Goal: Task Accomplishment & Management: Manage account settings

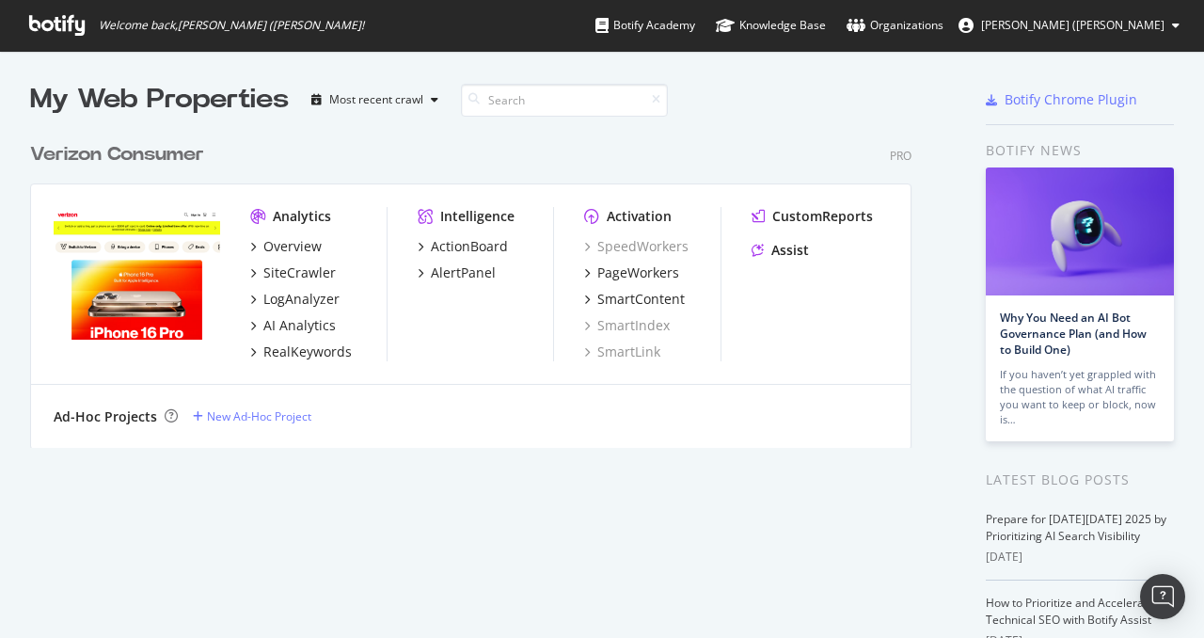
scroll to position [623, 1175]
click at [309, 253] on div "Overview" at bounding box center [292, 246] width 58 height 19
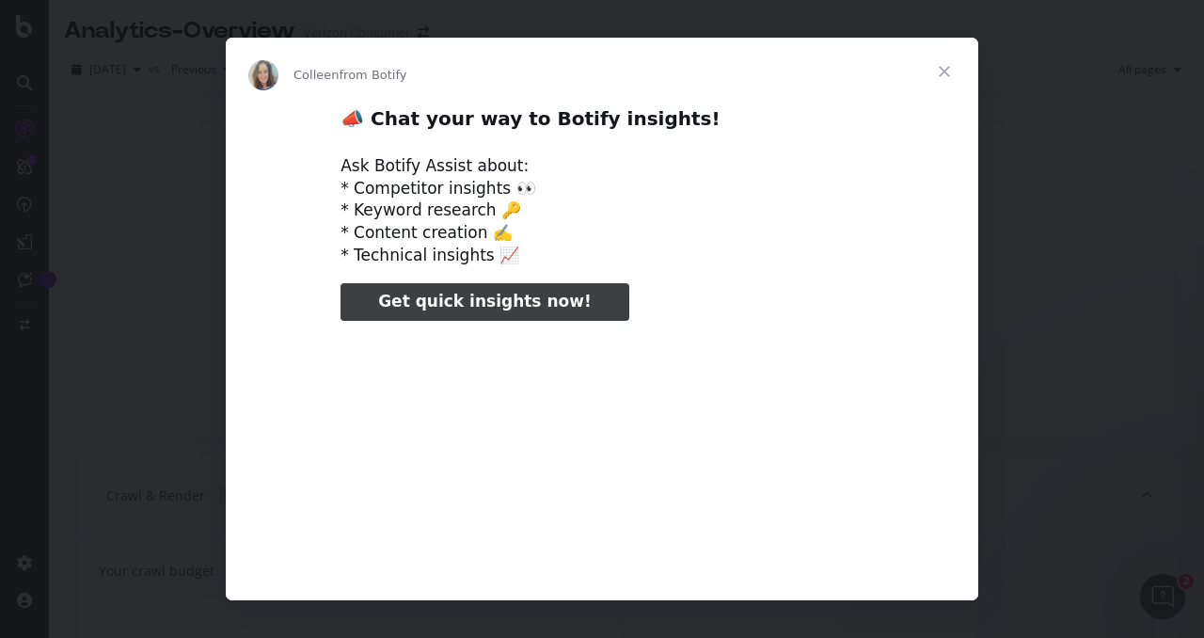
type input "158419"
click at [946, 72] on span "Close" at bounding box center [945, 72] width 68 height 68
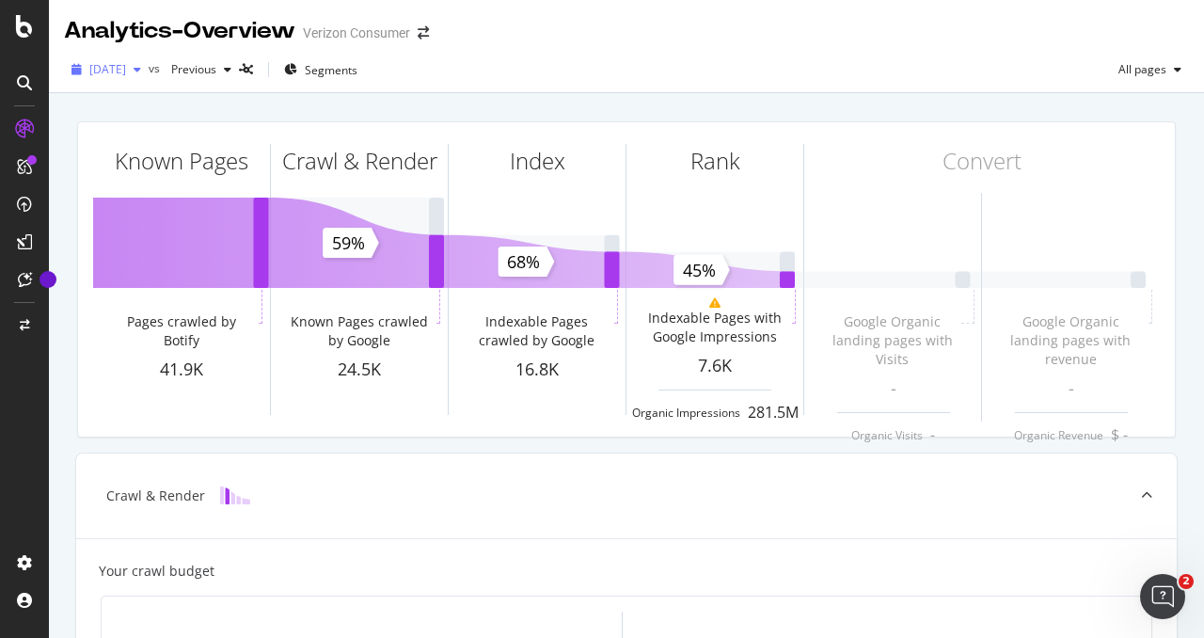
click at [126, 74] on span "[DATE]" at bounding box center [107, 69] width 37 height 16
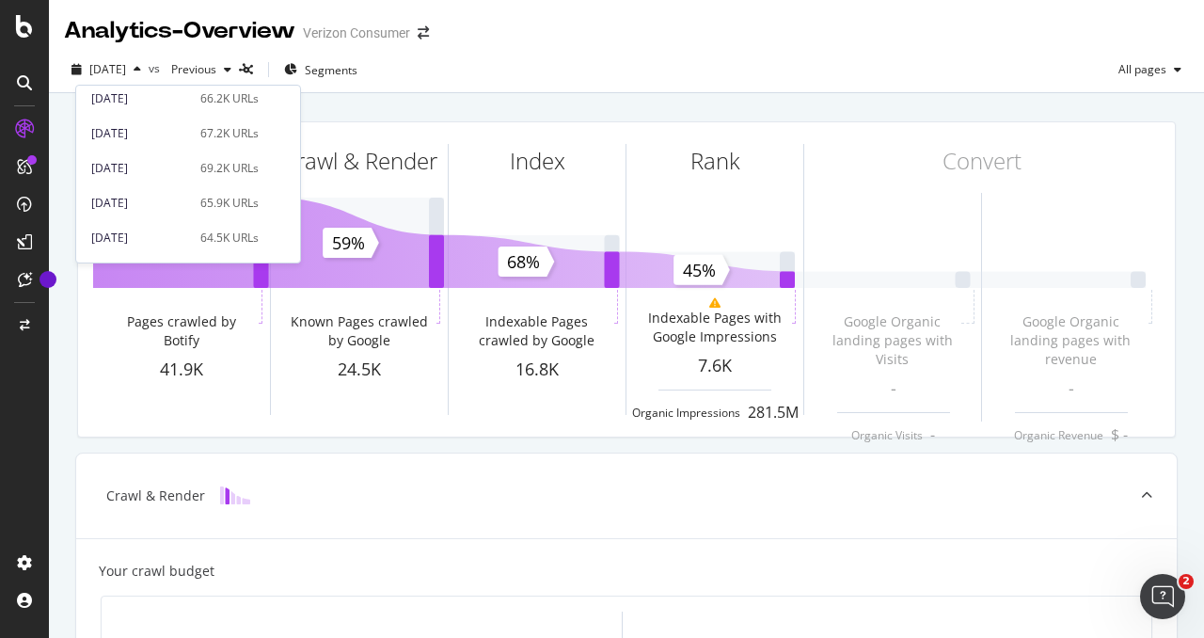
scroll to position [725, 0]
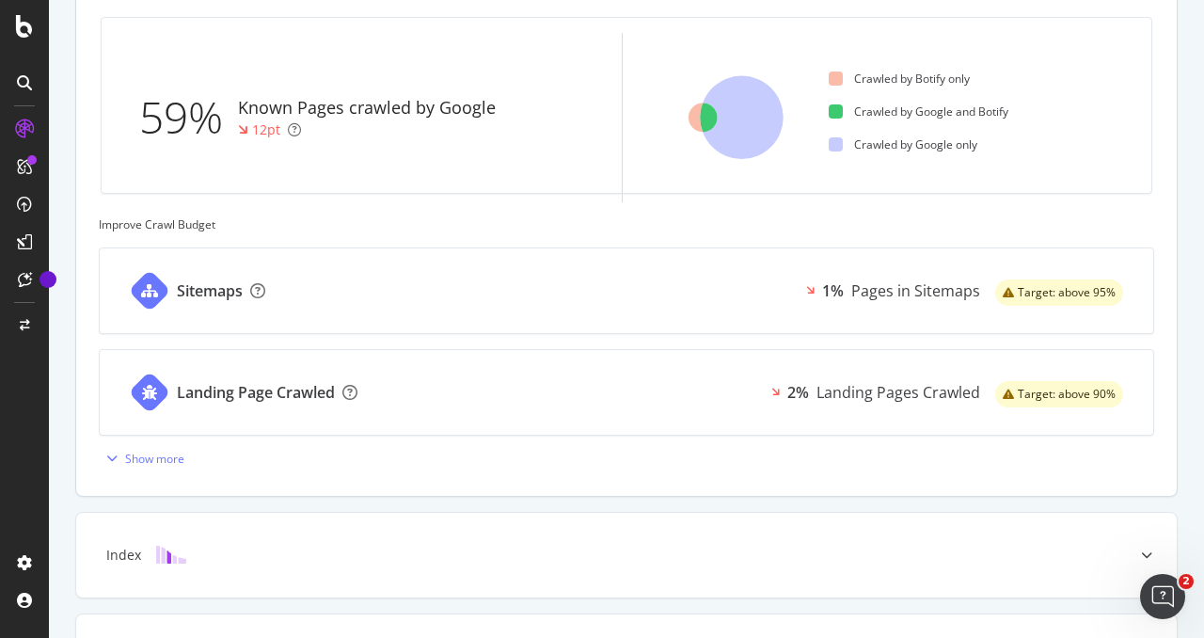
scroll to position [718, 0]
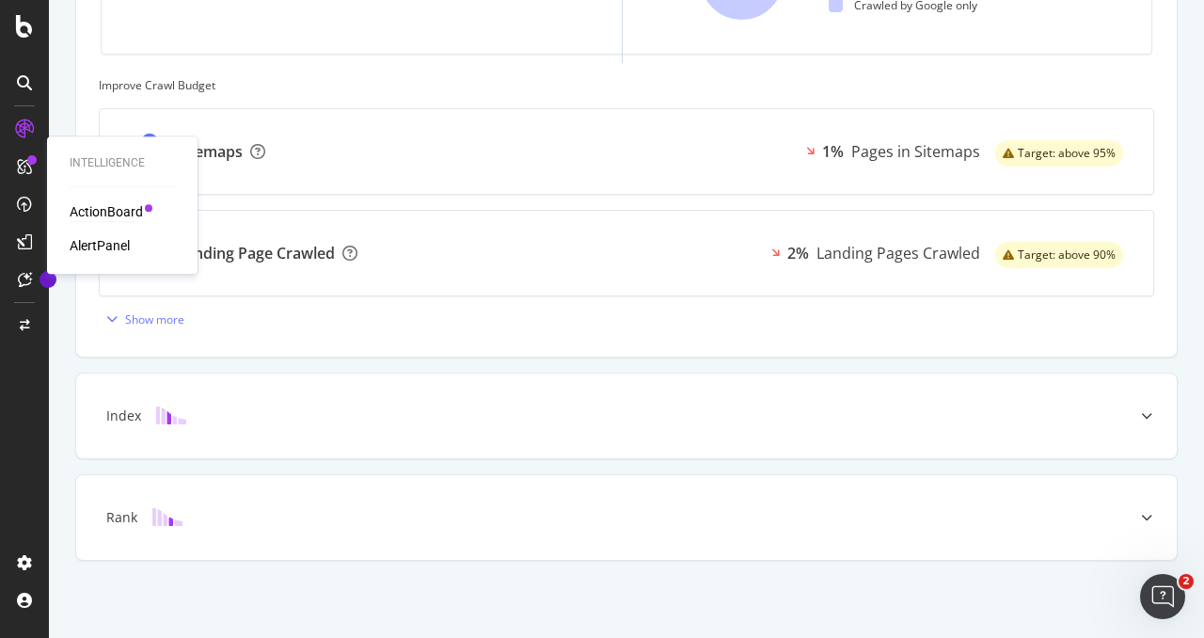
click at [118, 208] on div "ActionBoard" at bounding box center [106, 211] width 73 height 19
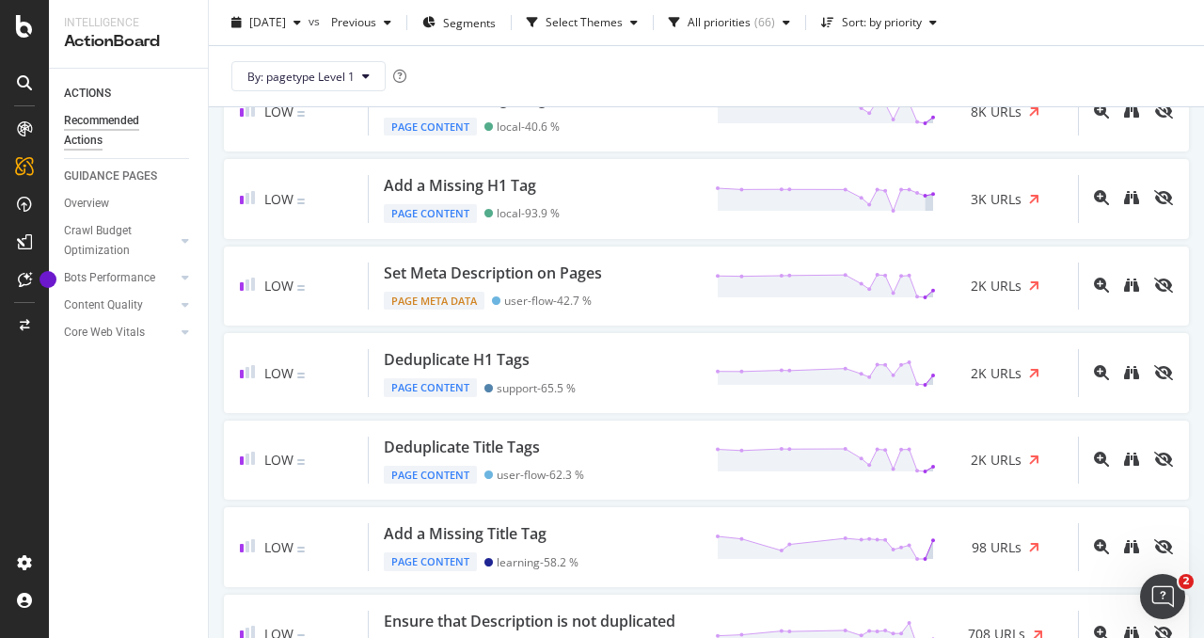
scroll to position [1771, 0]
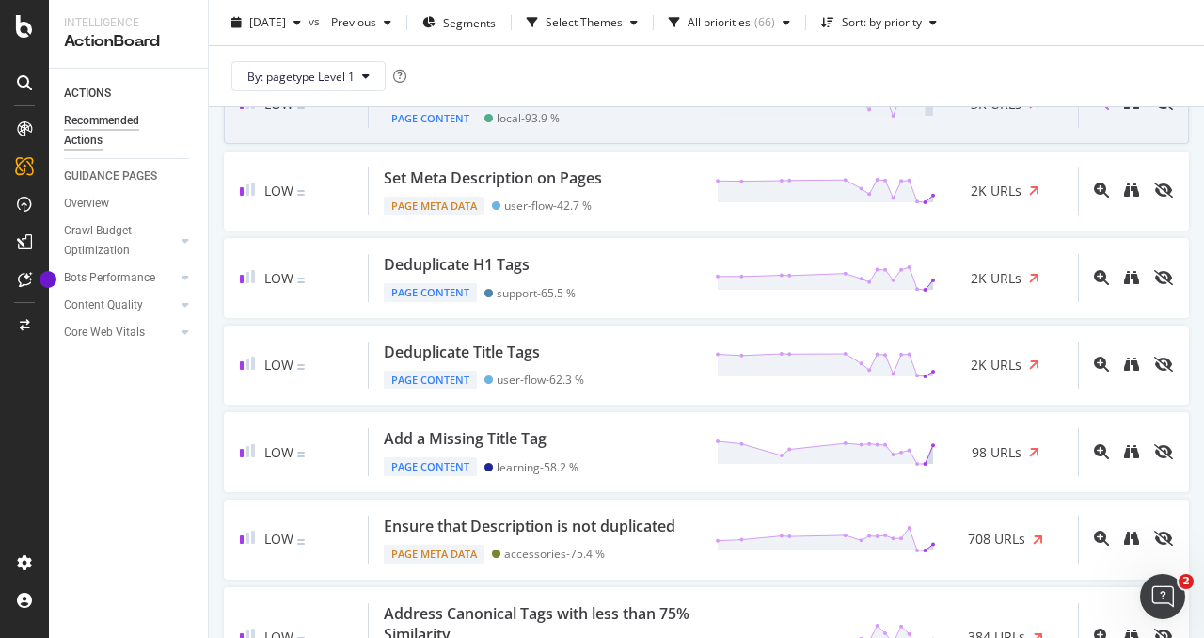
click at [309, 128] on div "Low" at bounding box center [304, 104] width 129 height 48
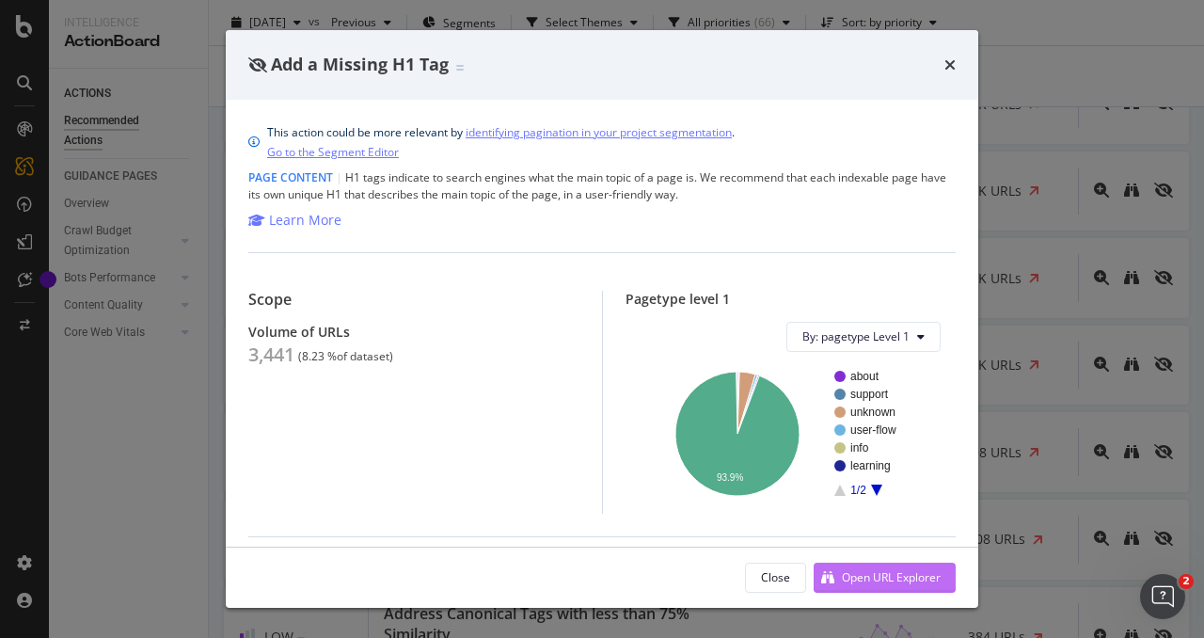
click at [846, 578] on div "Open URL Explorer" at bounding box center [891, 577] width 99 height 16
click at [956, 58] on div "Add a Missing H1 Tag" at bounding box center [602, 65] width 753 height 70
click at [950, 65] on icon "times" at bounding box center [950, 64] width 11 height 15
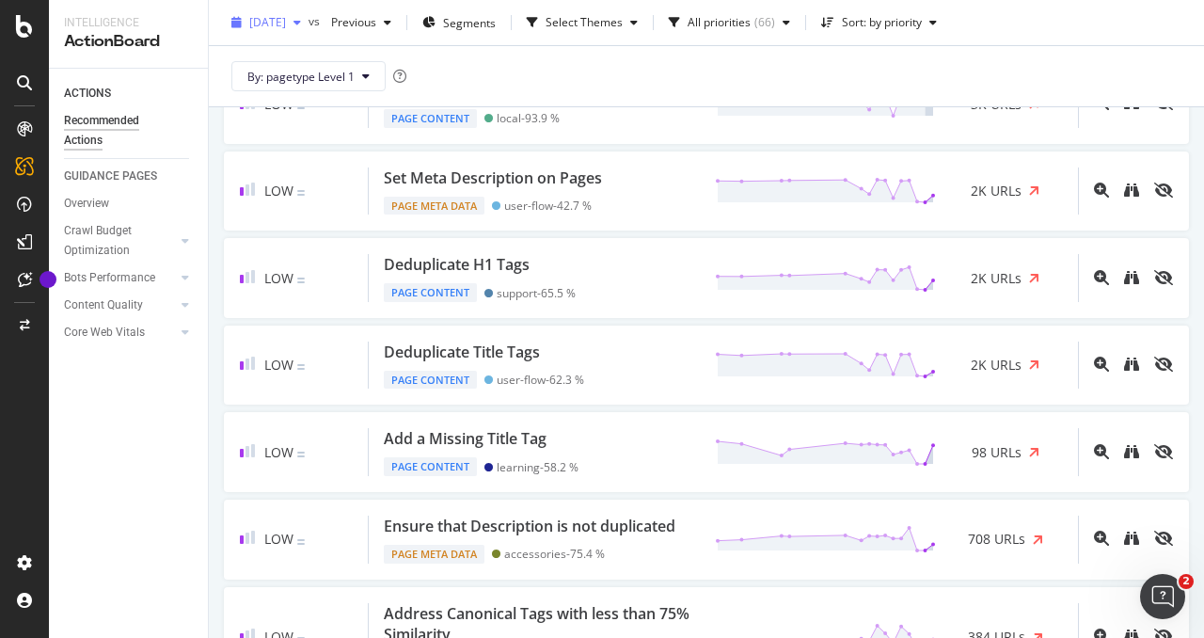
click at [286, 15] on span "[DATE]" at bounding box center [267, 22] width 37 height 16
click at [706, 63] on div "By: pagetype Level 1" at bounding box center [706, 76] width 965 height 60
click at [496, 14] on span "Segments" at bounding box center [469, 22] width 53 height 16
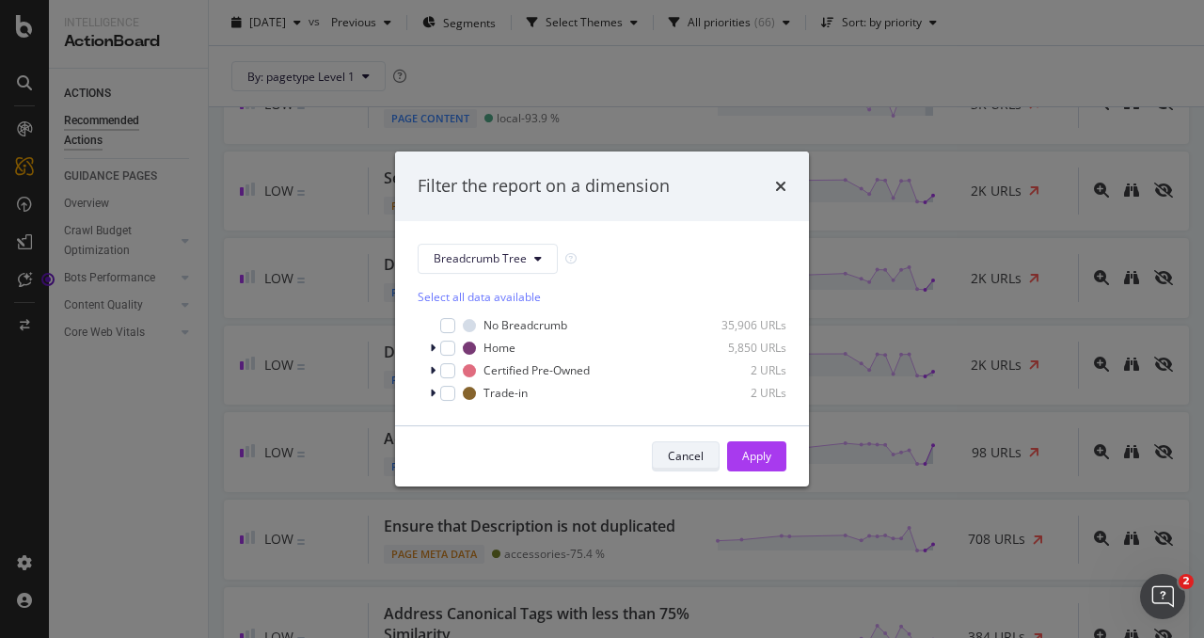
click at [675, 462] on div "Cancel" at bounding box center [686, 456] width 36 height 16
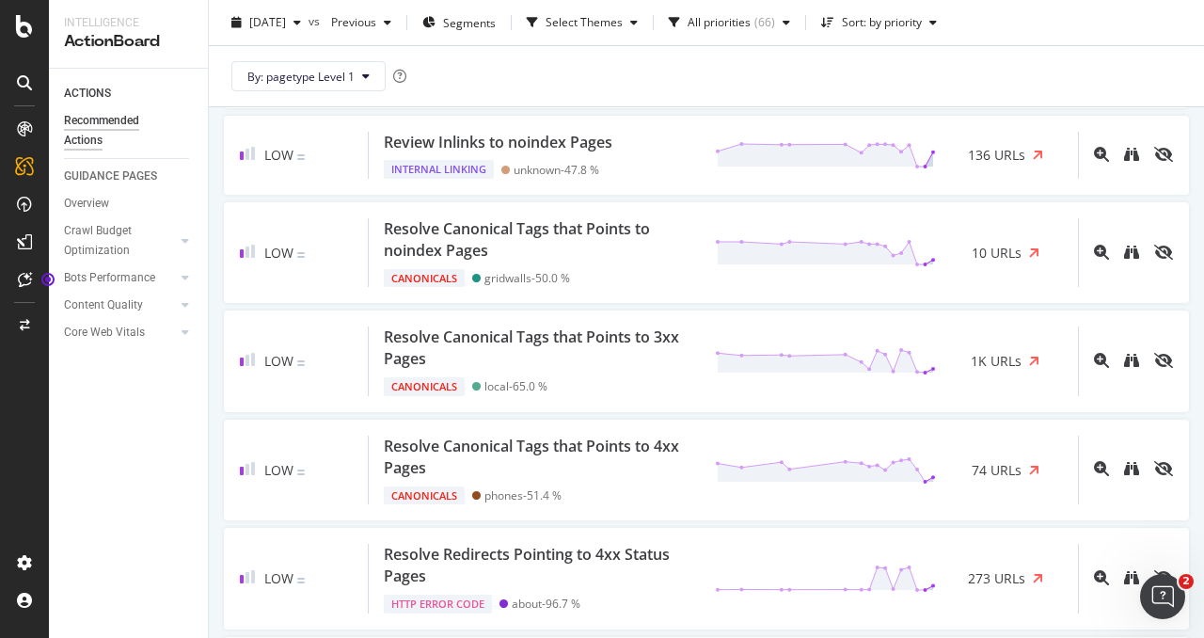
scroll to position [3741, 0]
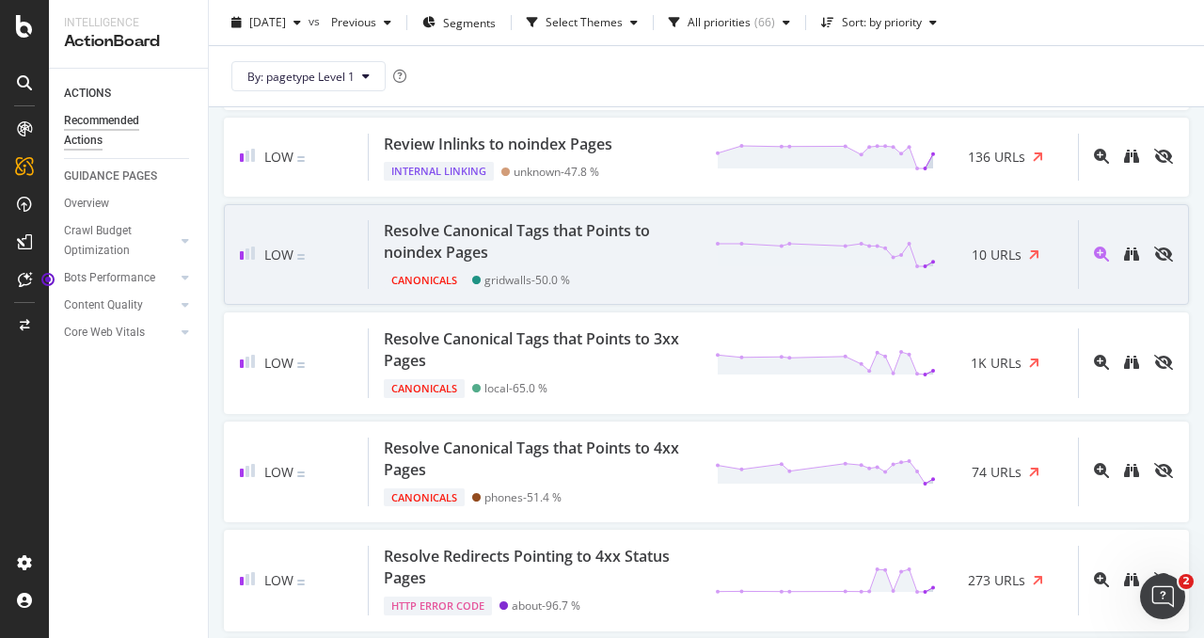
click at [517, 263] on div "Resolve Canonical Tags that Points to noindex Pages" at bounding box center [538, 241] width 309 height 43
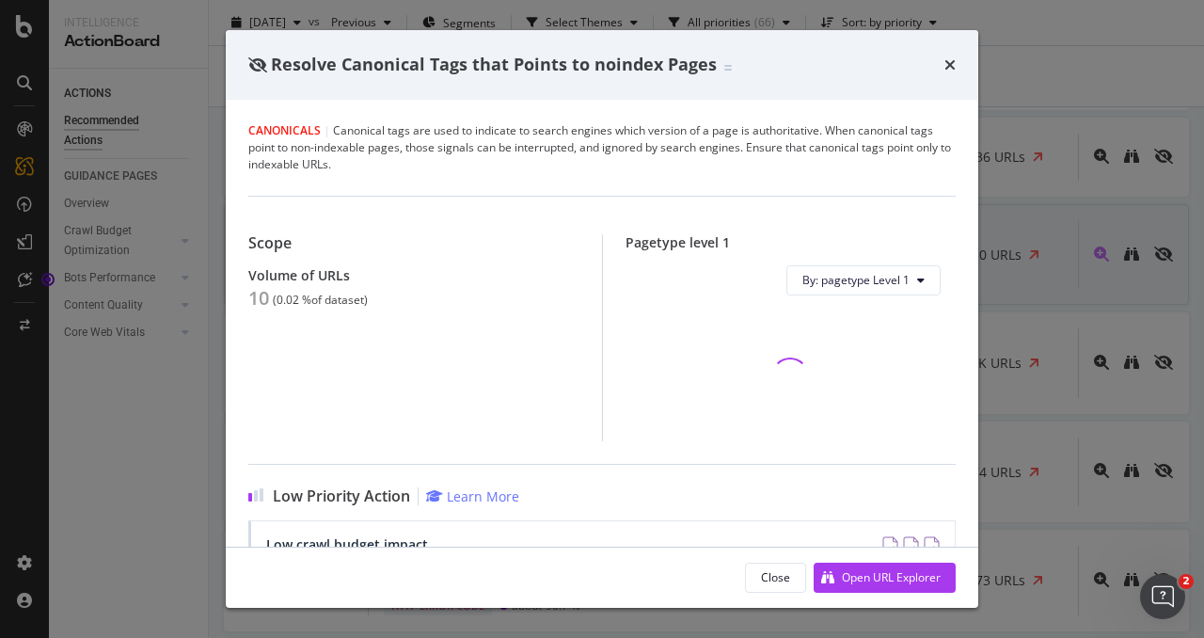
scroll to position [261, 0]
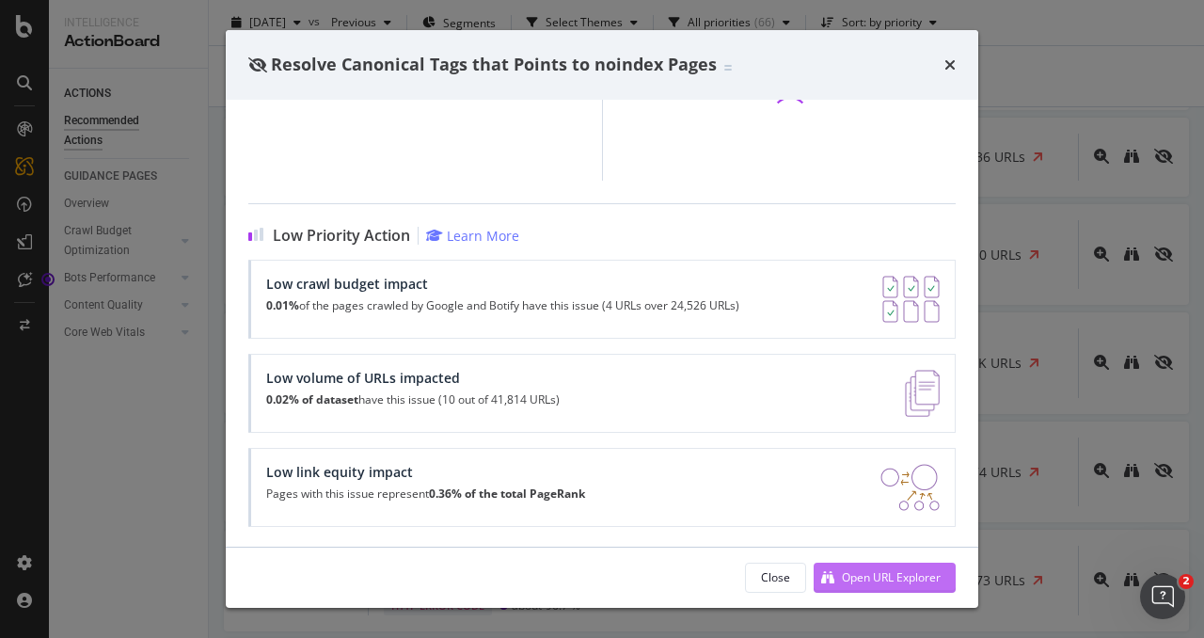
click at [898, 584] on div "Open URL Explorer" at bounding box center [891, 577] width 99 height 16
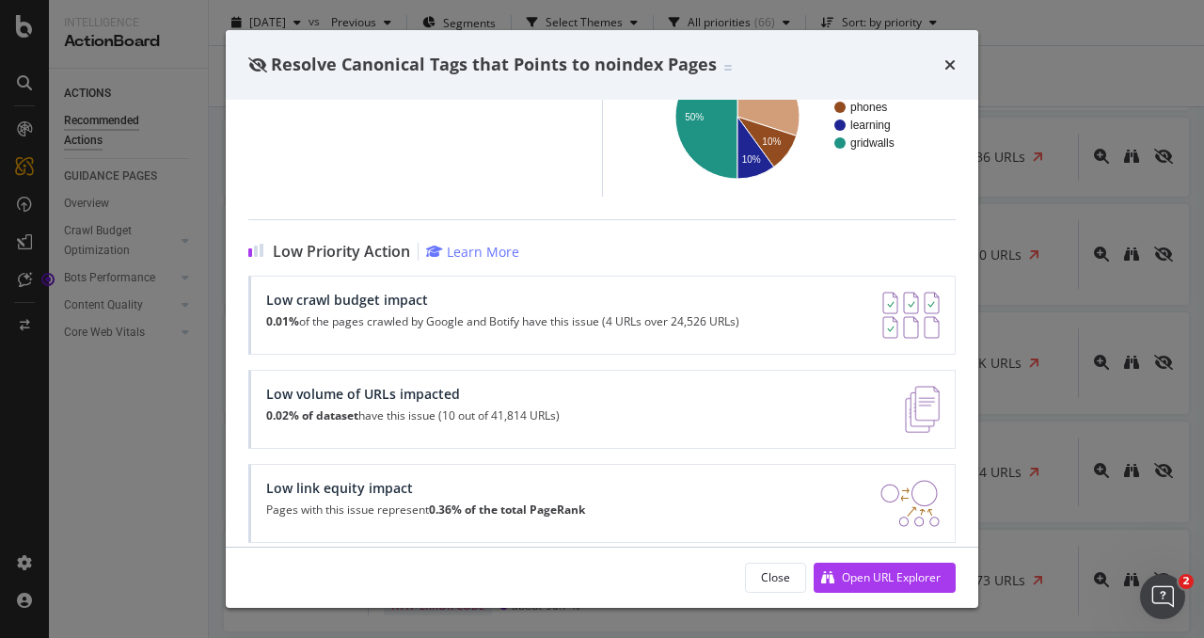
click at [943, 58] on div "Resolve Canonical Tags that Points to noindex Pages" at bounding box center [601, 65] width 707 height 24
click at [949, 66] on icon "times" at bounding box center [950, 64] width 11 height 15
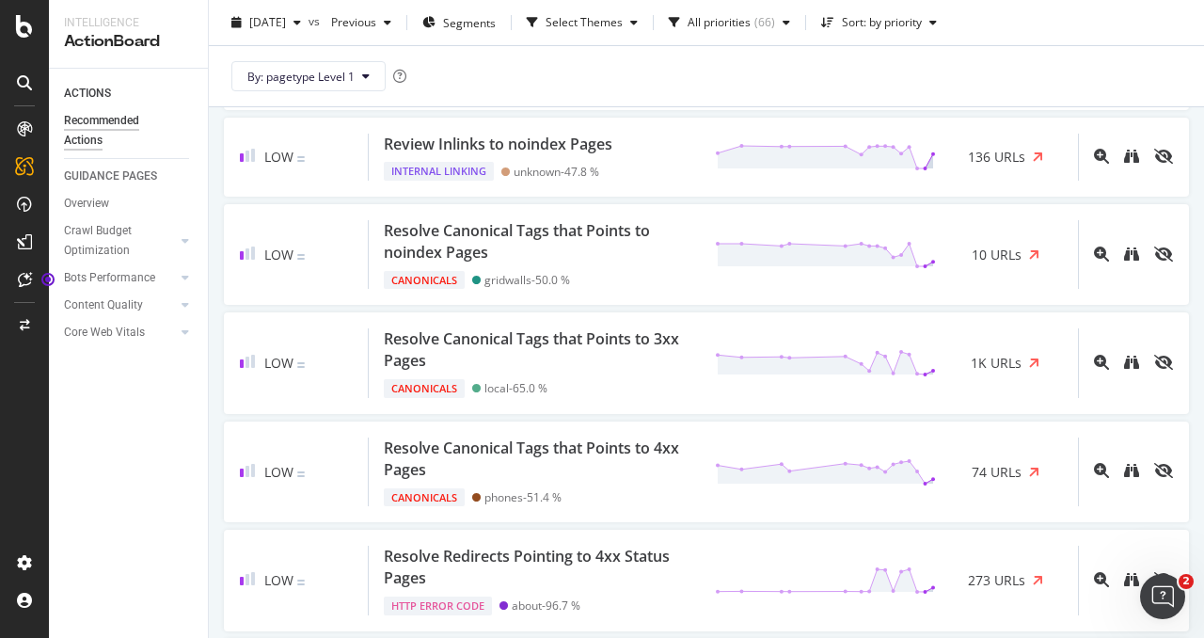
click at [949, 66] on div "By: pagetype Level 1" at bounding box center [706, 76] width 965 height 60
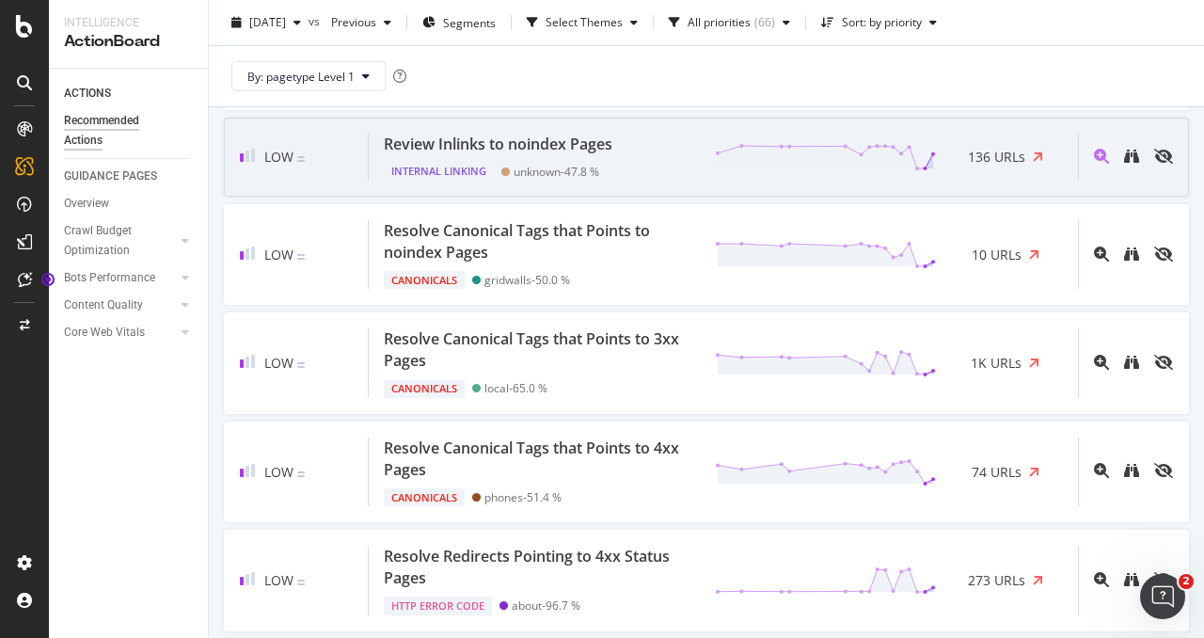
scroll to position [4006, 0]
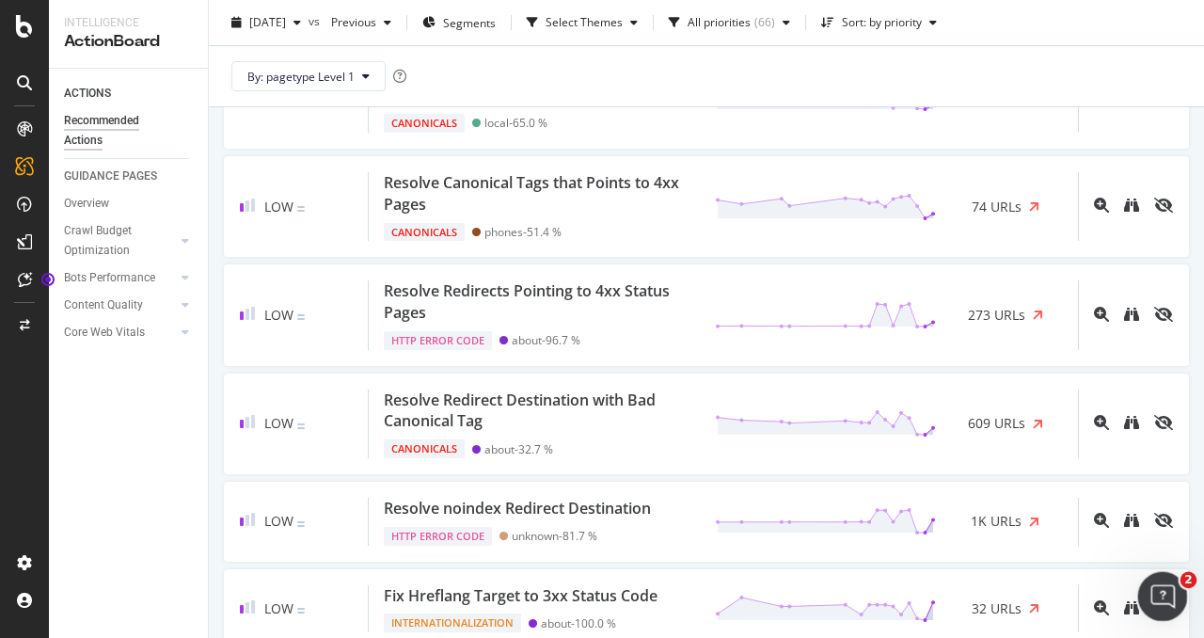
click at [1156, 587] on icon "Open Intercom Messenger" at bounding box center [1160, 594] width 31 height 31
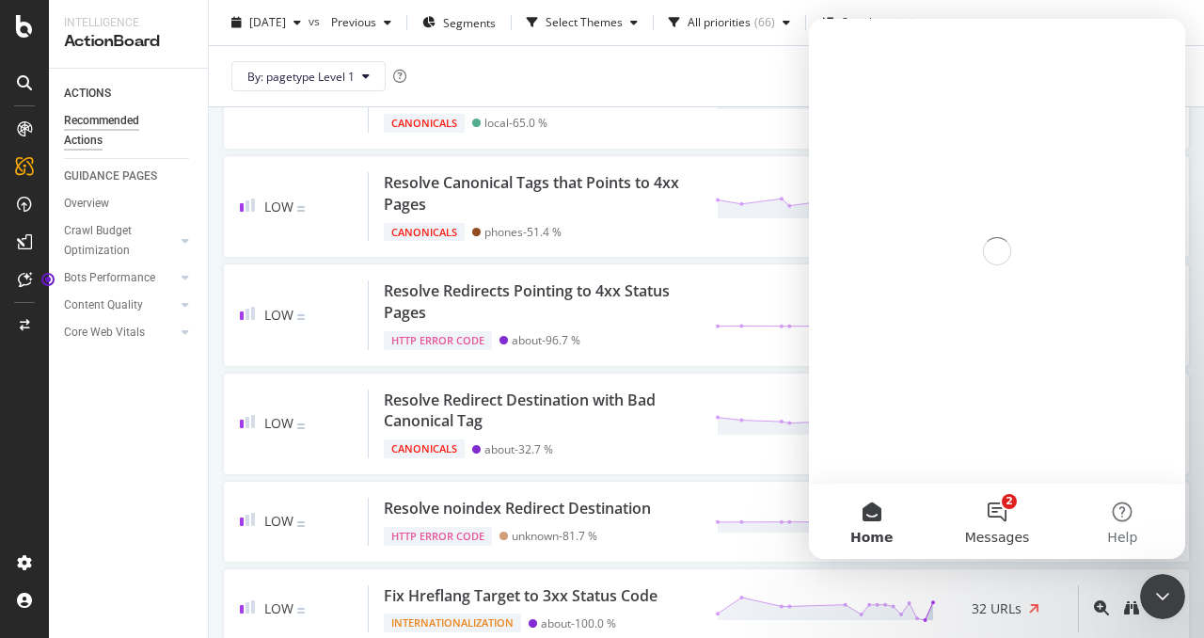
click at [977, 509] on button "2 Messages" at bounding box center [996, 521] width 125 height 75
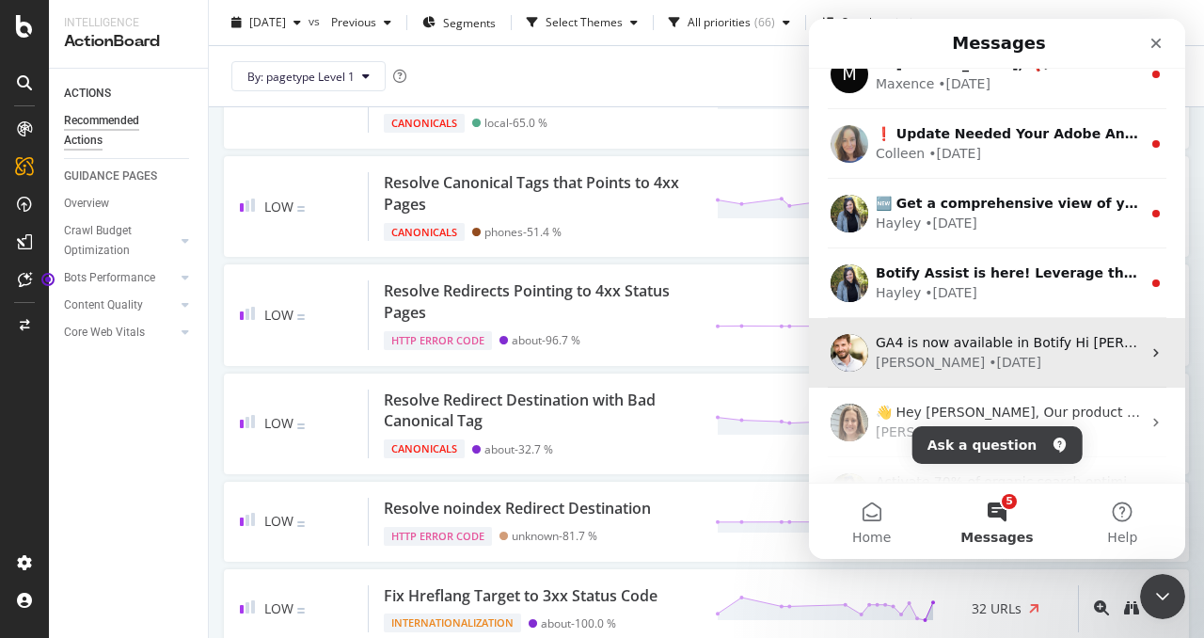
scroll to position [357, 0]
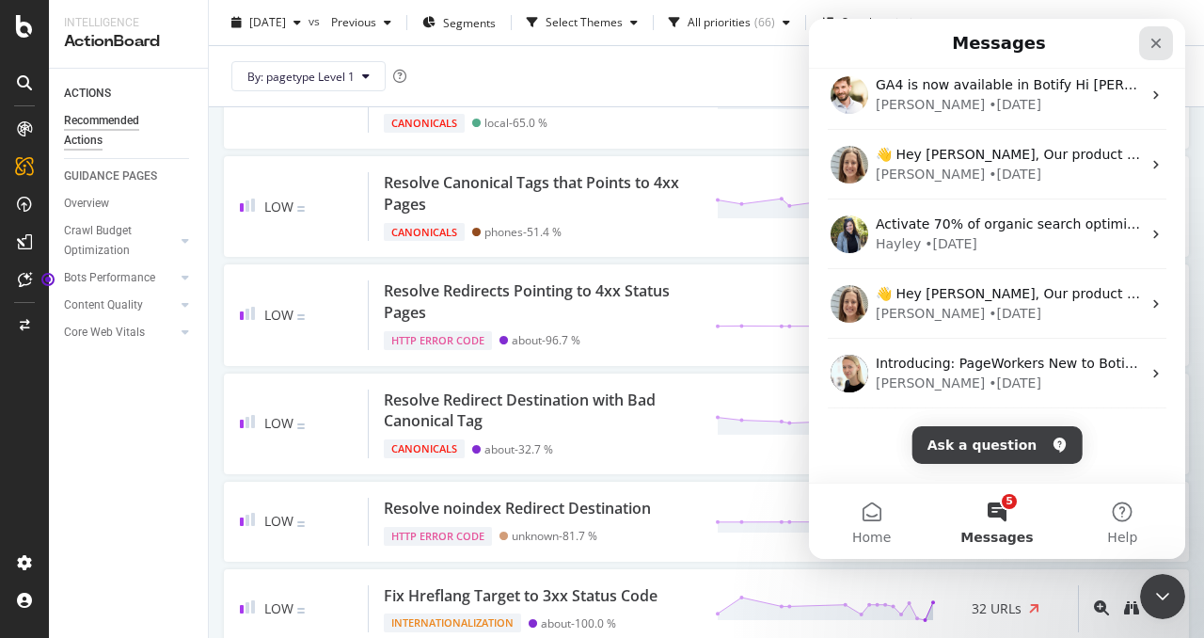
click at [1160, 40] on icon "Close" at bounding box center [1156, 43] width 15 height 15
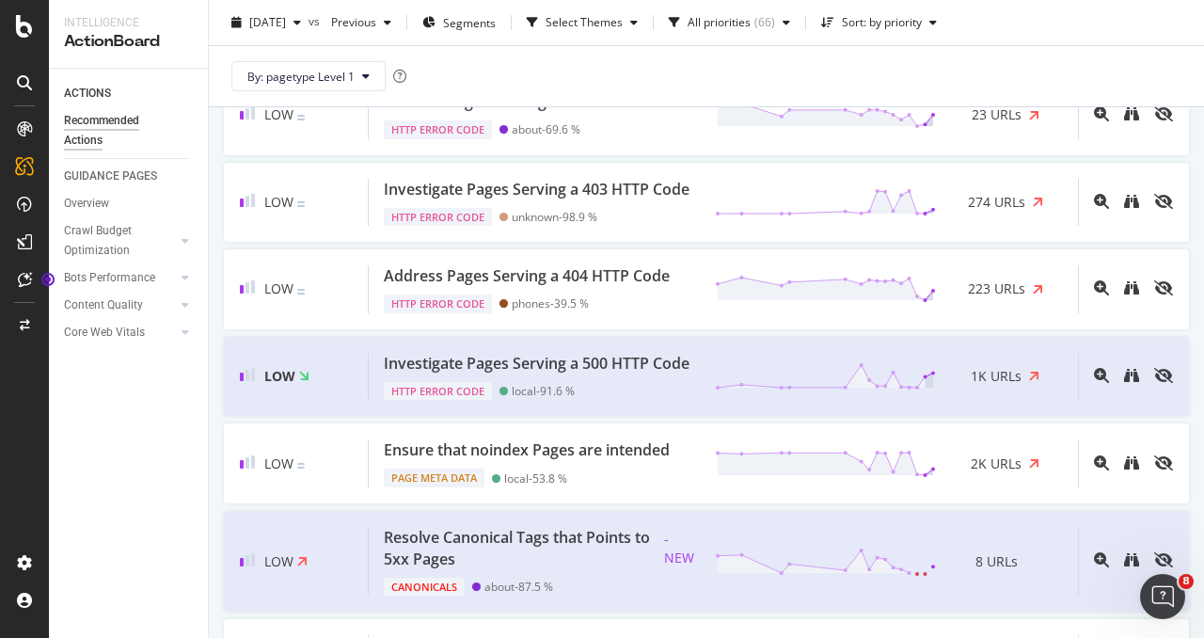
scroll to position [4937, 0]
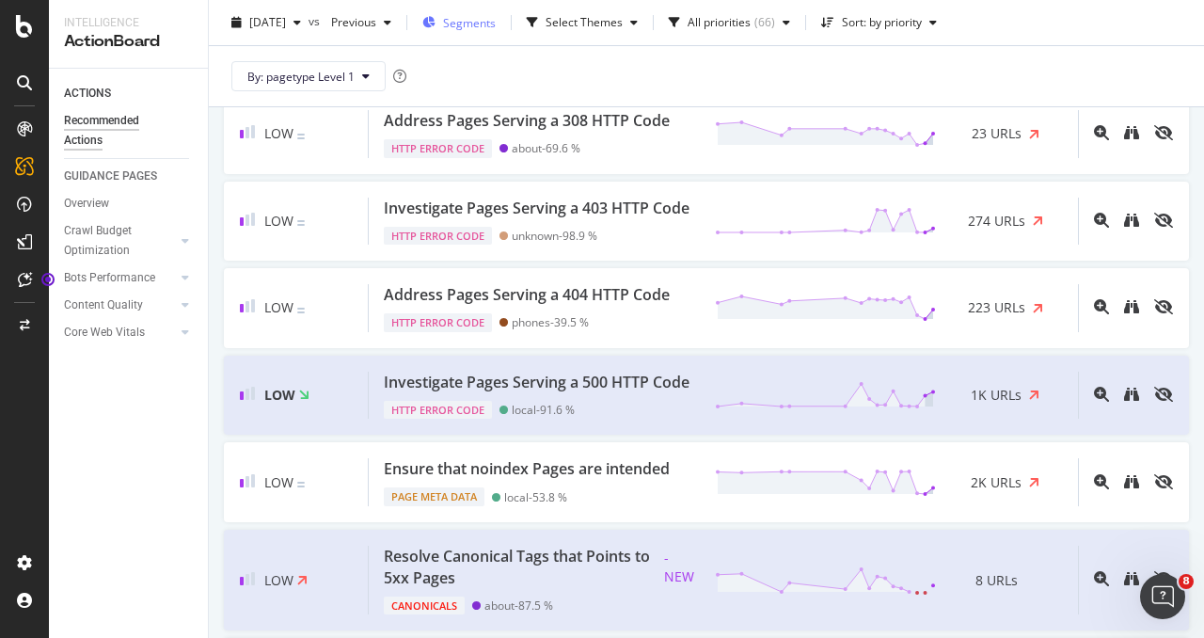
click at [503, 20] on button "Segments" at bounding box center [459, 23] width 88 height 30
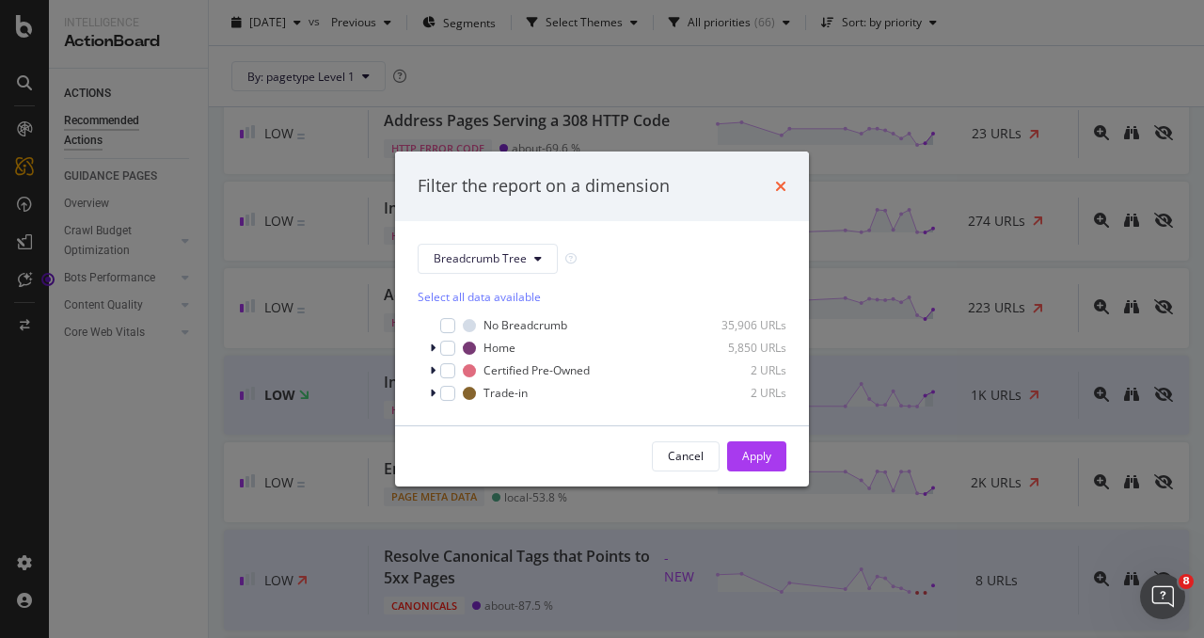
click at [779, 179] on icon "times" at bounding box center [780, 186] width 11 height 15
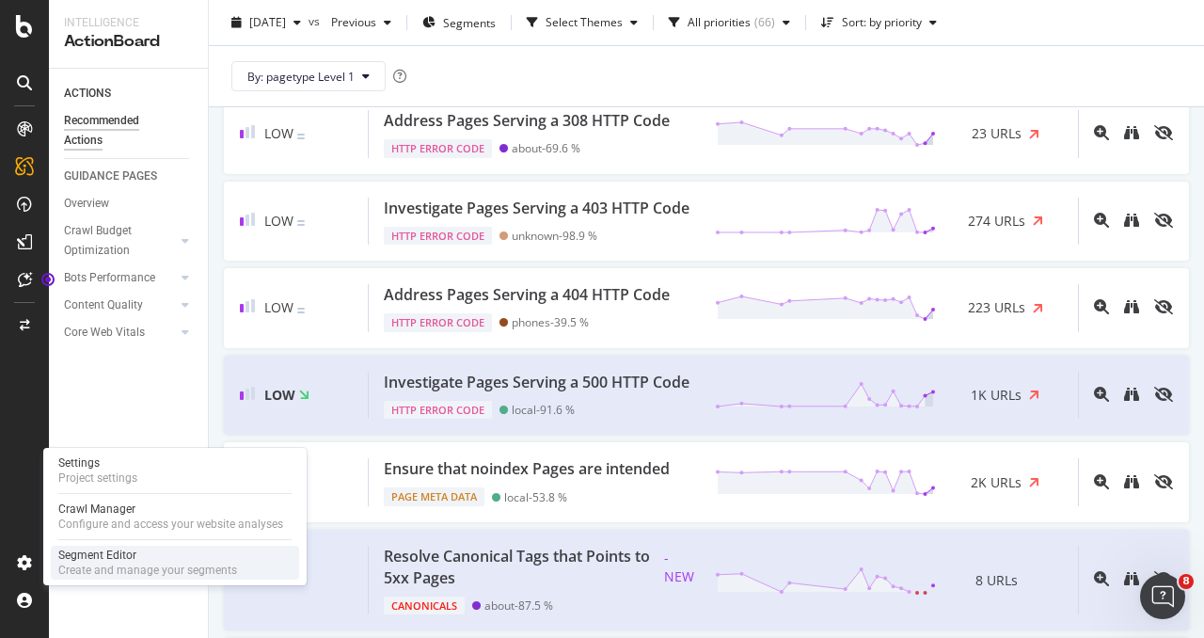
click at [109, 559] on div "Segment Editor" at bounding box center [147, 555] width 179 height 15
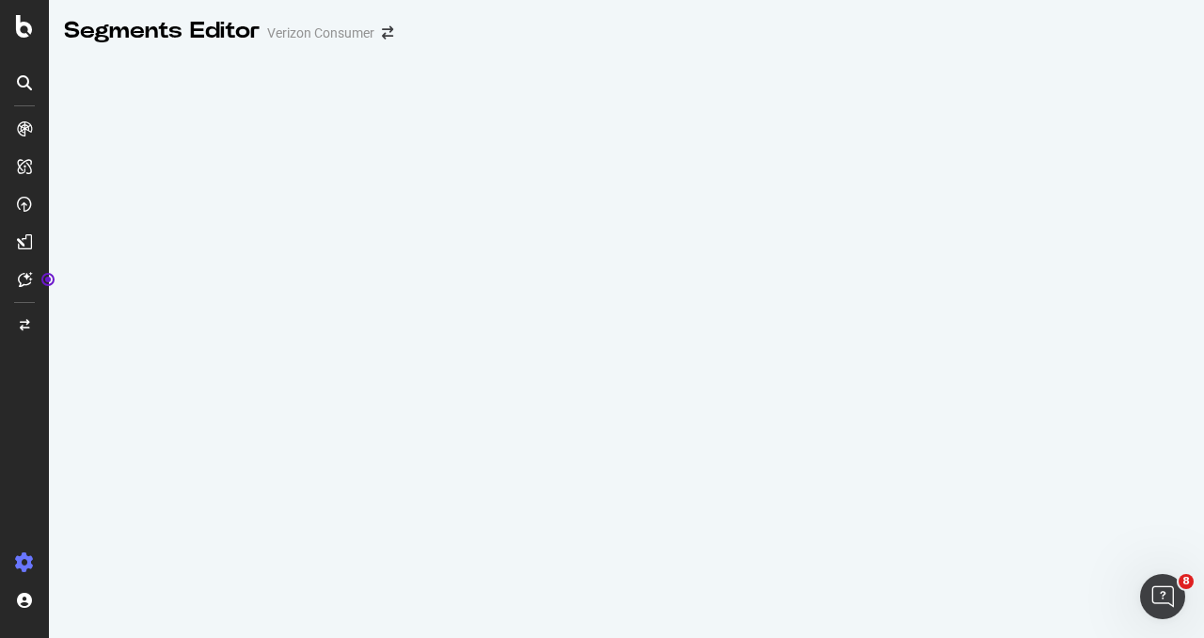
click at [358, 255] on div at bounding box center [626, 346] width 1155 height 583
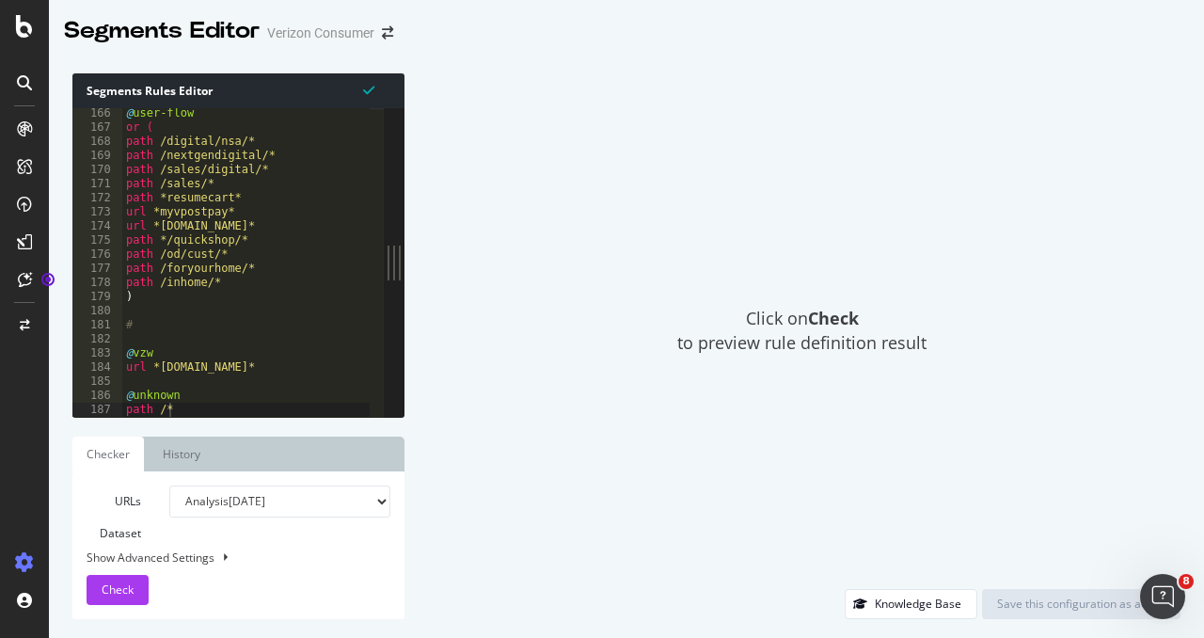
scroll to position [2330, 0]
click at [199, 552] on div "Show Advanced Settings" at bounding box center [224, 557] width 304 height 16
select select "5000"
select select "100"
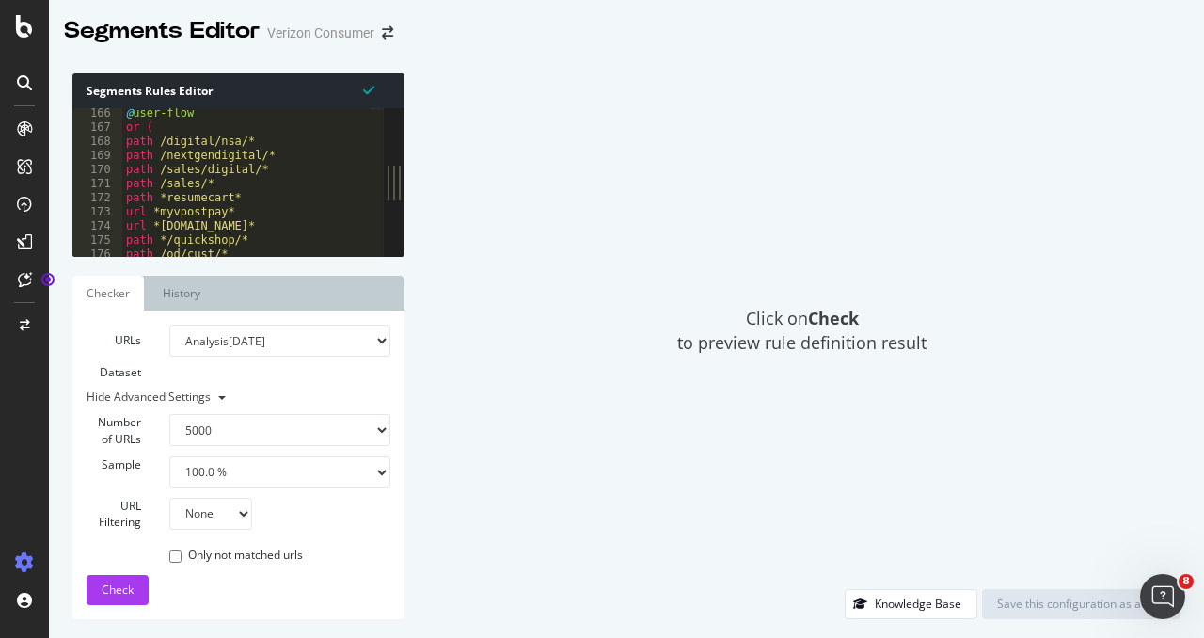
scroll to position [2490, 0]
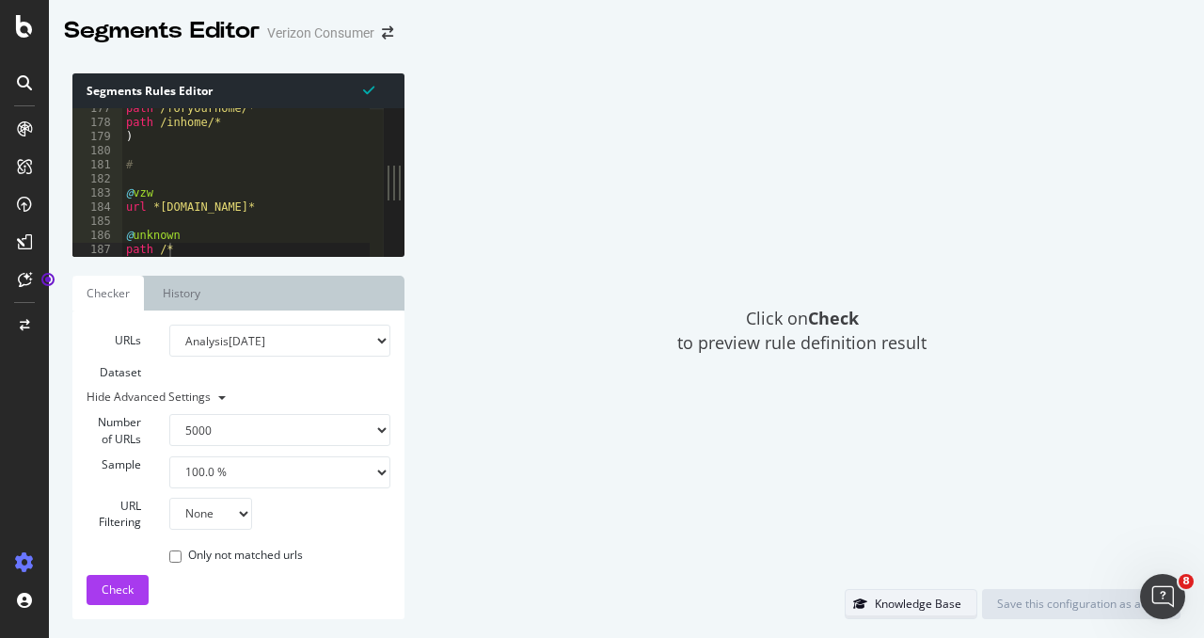
click at [888, 614] on div "Knowledge Base" at bounding box center [904, 604] width 116 height 26
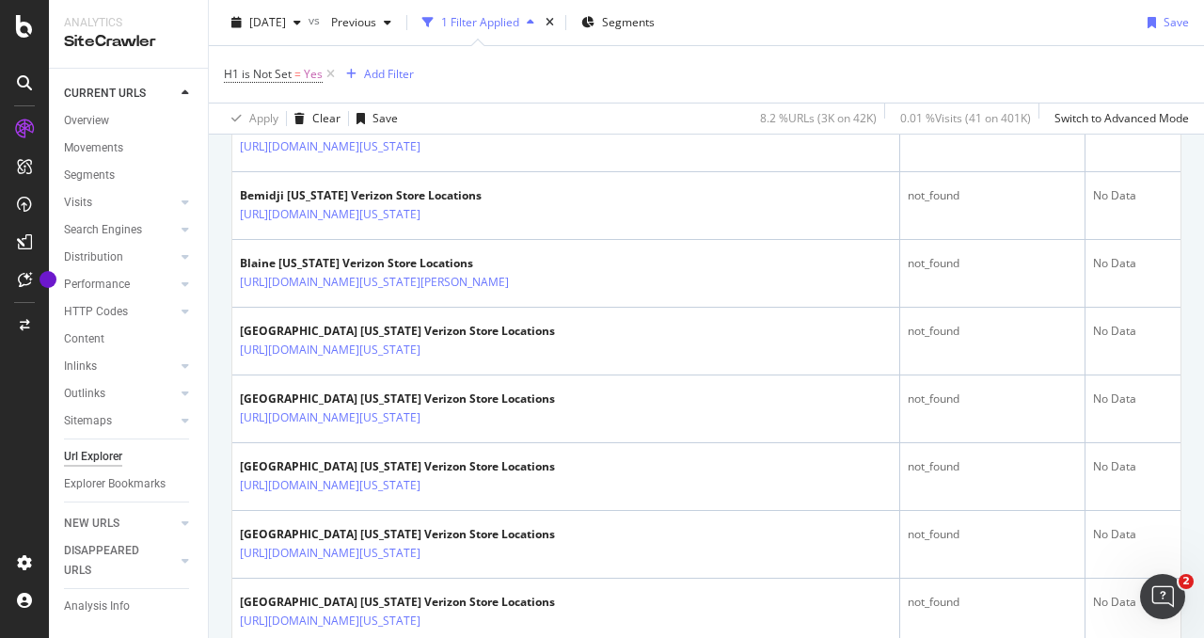
scroll to position [1765, 0]
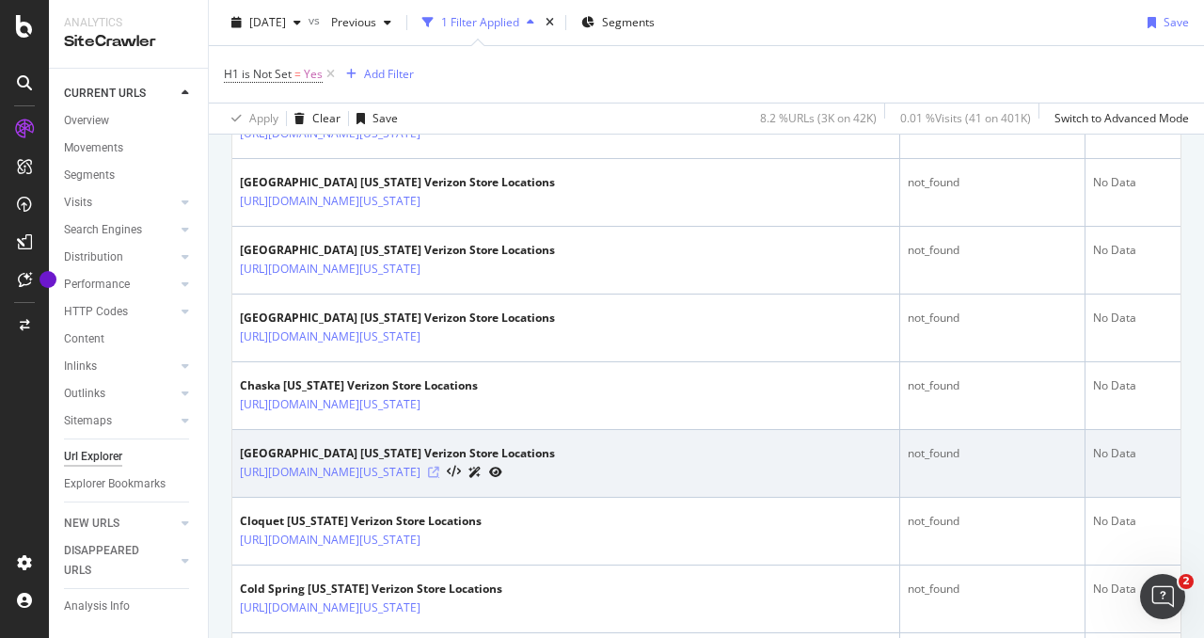
click at [439, 467] on icon at bounding box center [433, 472] width 11 height 11
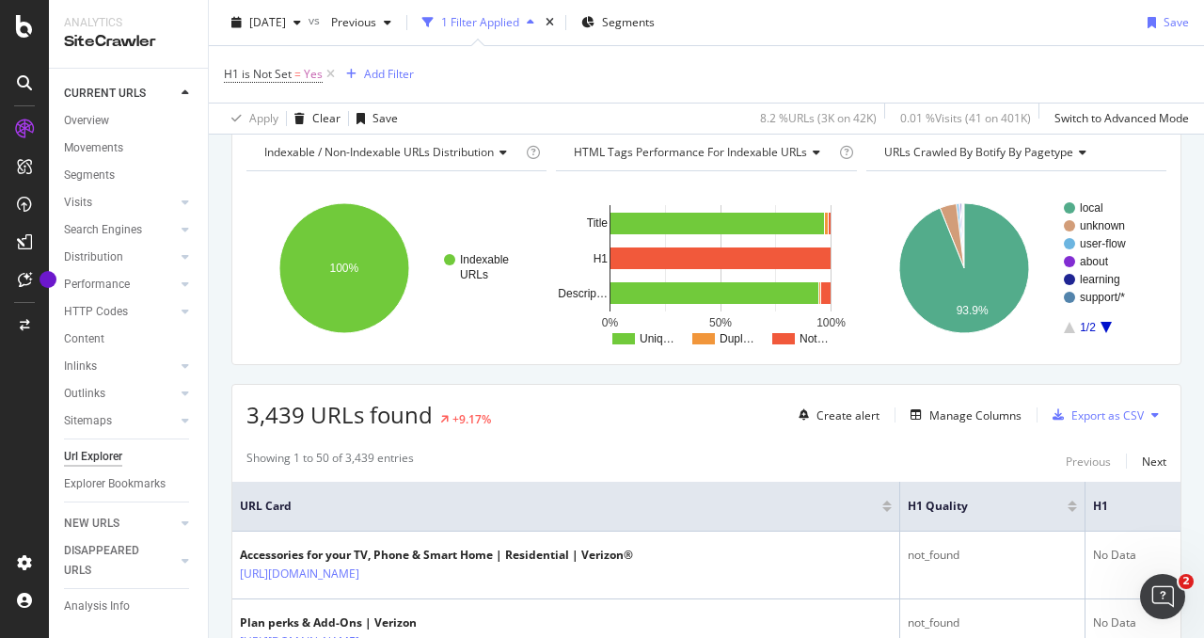
scroll to position [225, 0]
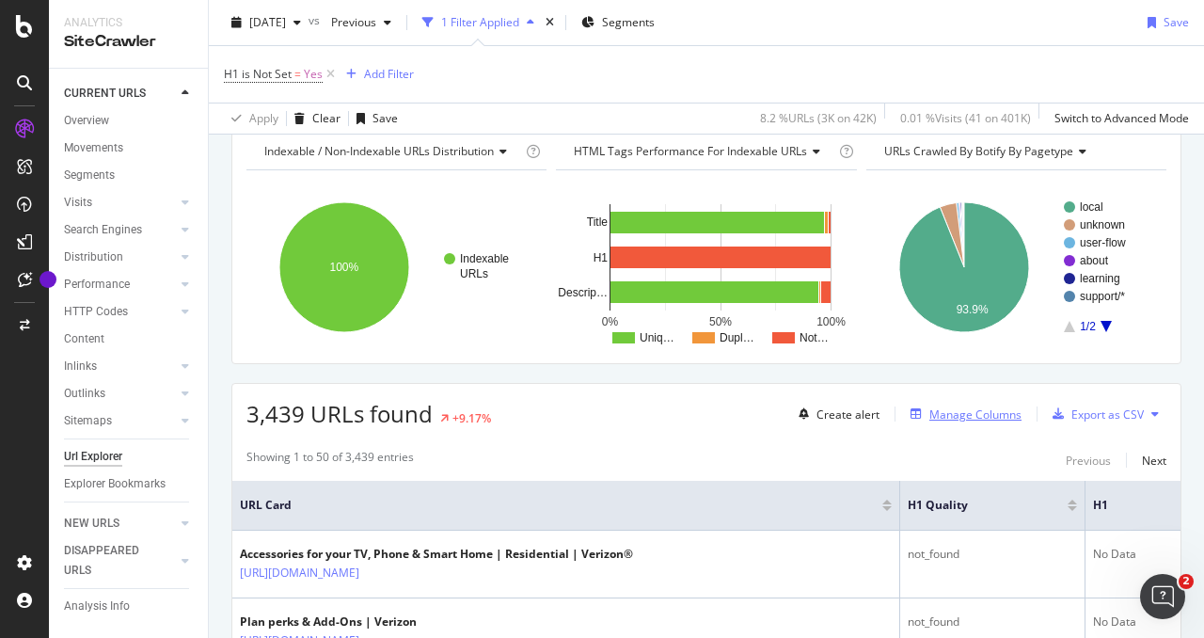
click at [930, 406] on div "Manage Columns" at bounding box center [976, 414] width 92 height 16
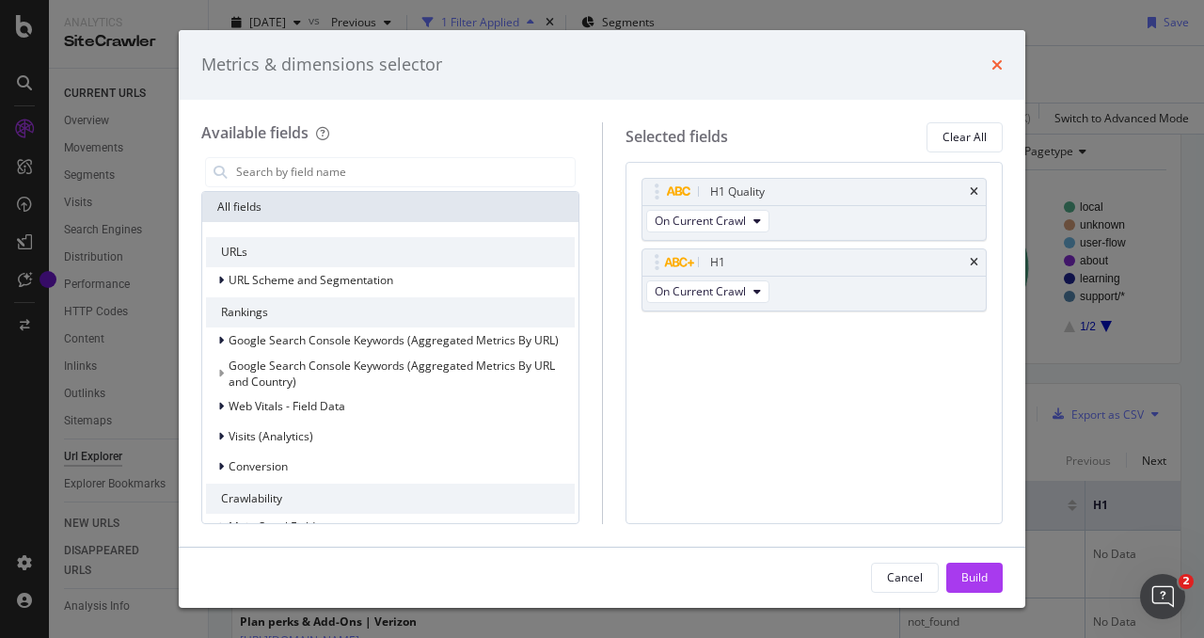
drag, startPoint x: 1003, startPoint y: 56, endPoint x: 996, endPoint y: 69, distance: 14.7
click at [996, 69] on div "Metrics & dimensions selector" at bounding box center [602, 65] width 847 height 70
click at [996, 69] on icon "times" at bounding box center [997, 64] width 11 height 15
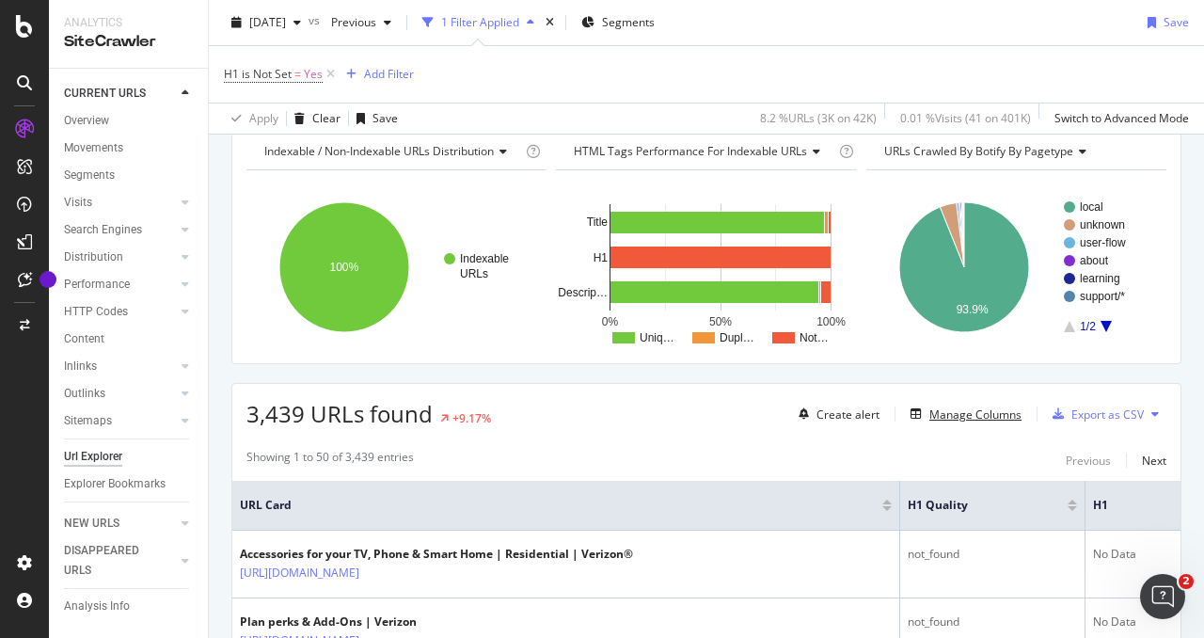
scroll to position [0, 0]
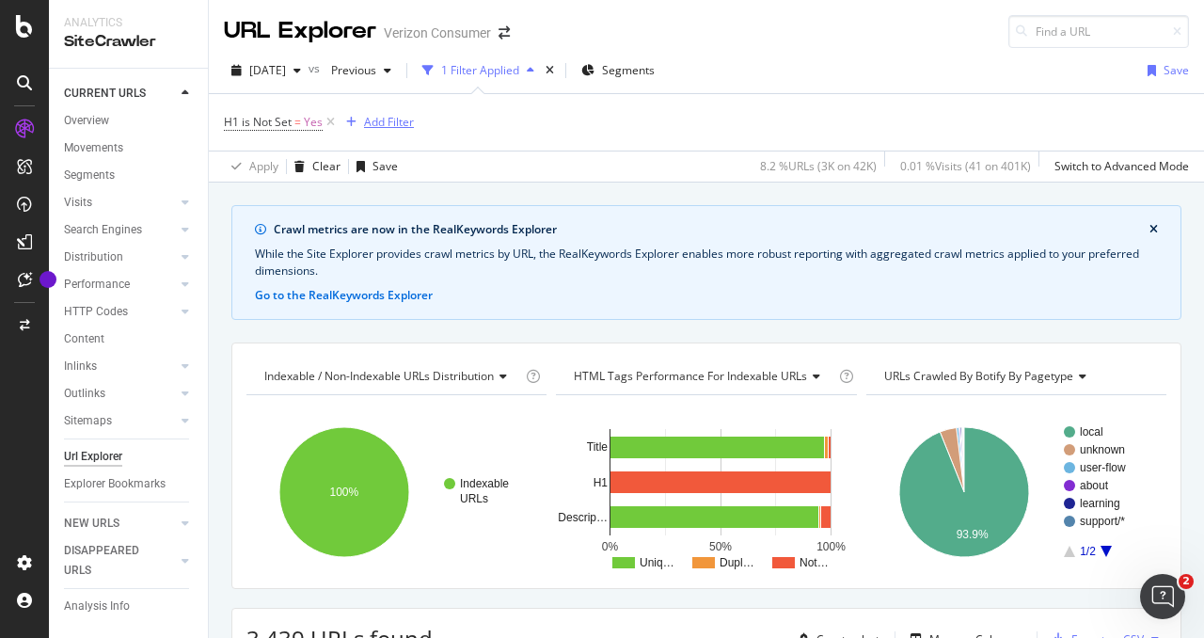
click at [364, 122] on div "Add Filter" at bounding box center [389, 122] width 50 height 16
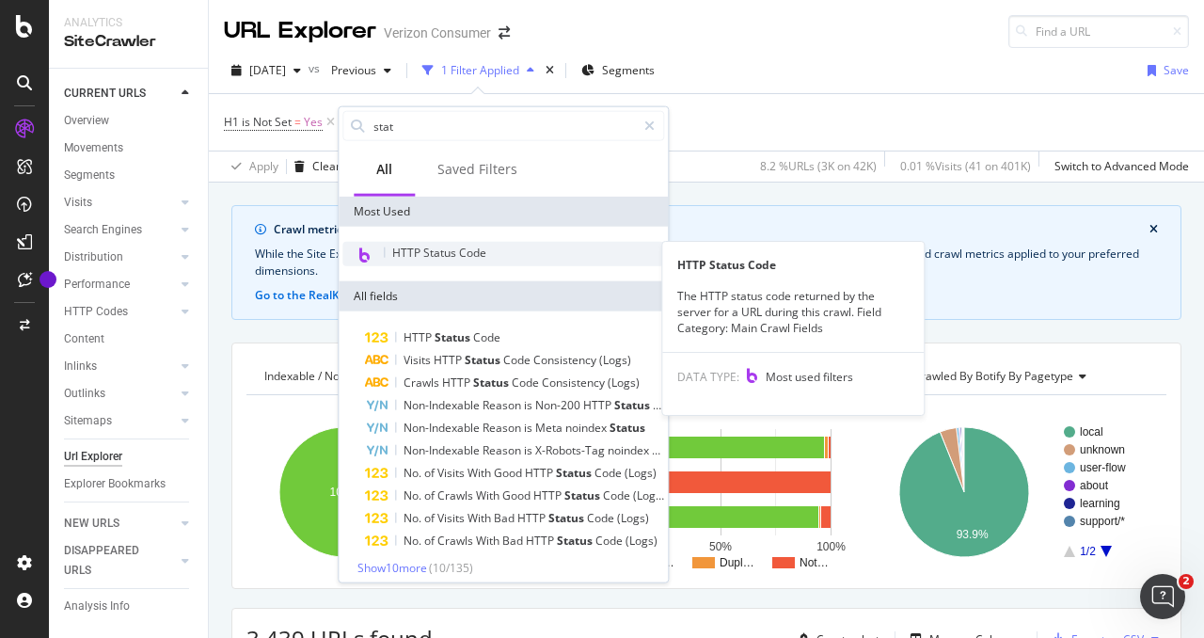
type input "stat"
click at [459, 248] on span "HTTP Status Code" at bounding box center [439, 253] width 94 height 16
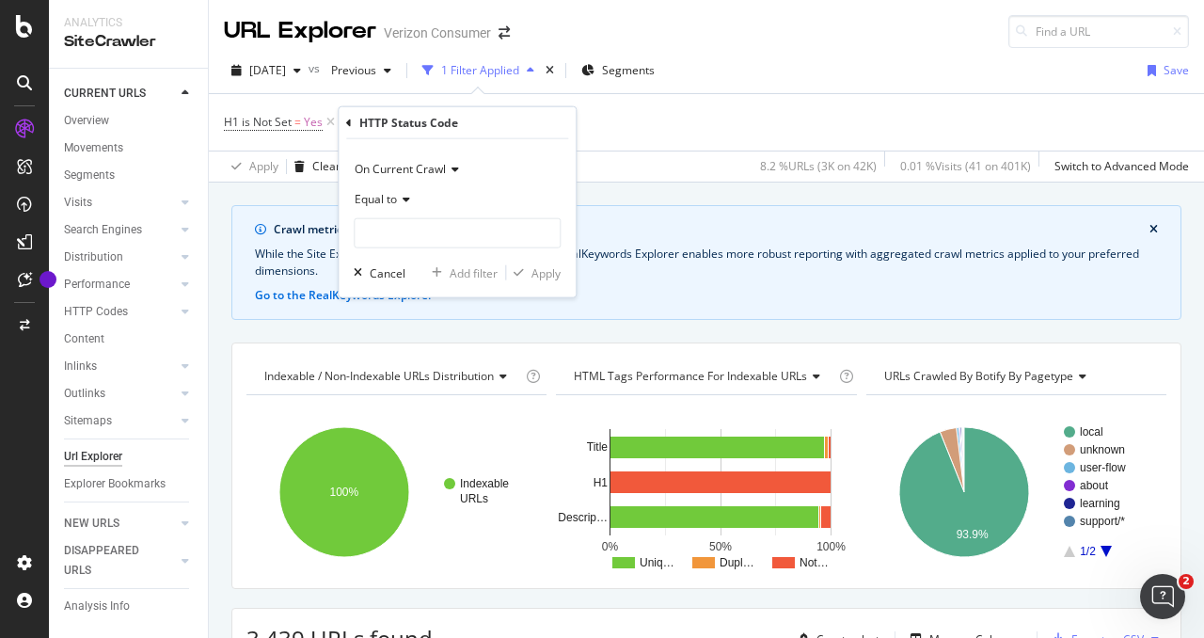
click at [401, 204] on icon at bounding box center [403, 199] width 13 height 11
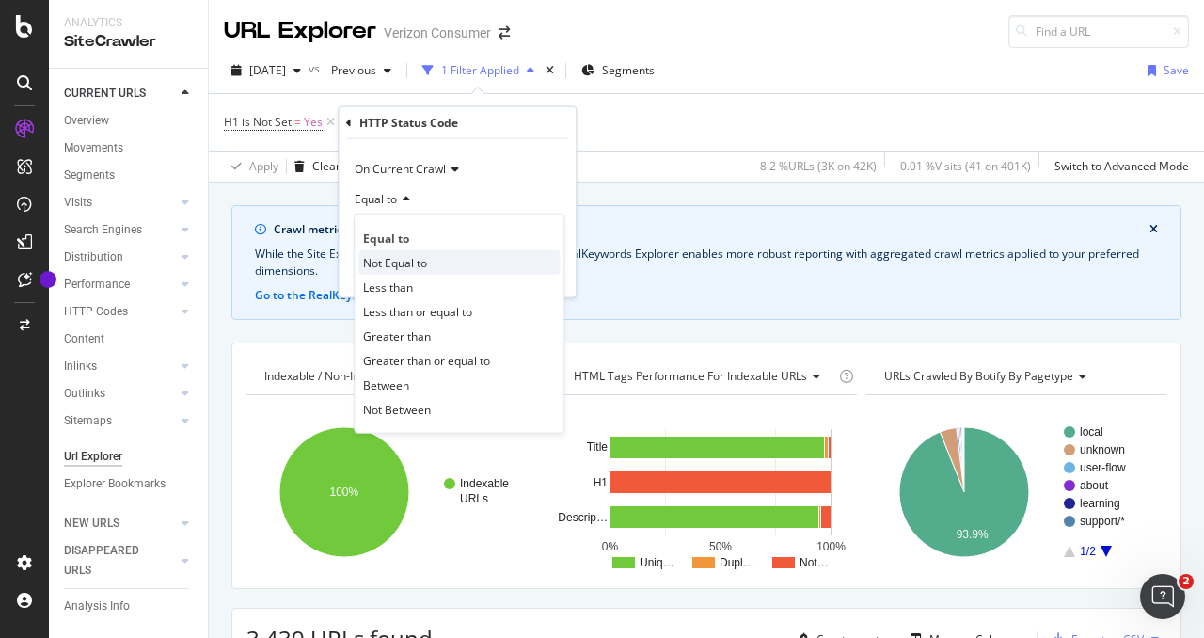
click at [444, 257] on div "Not Equal to" at bounding box center [458, 262] width 201 height 24
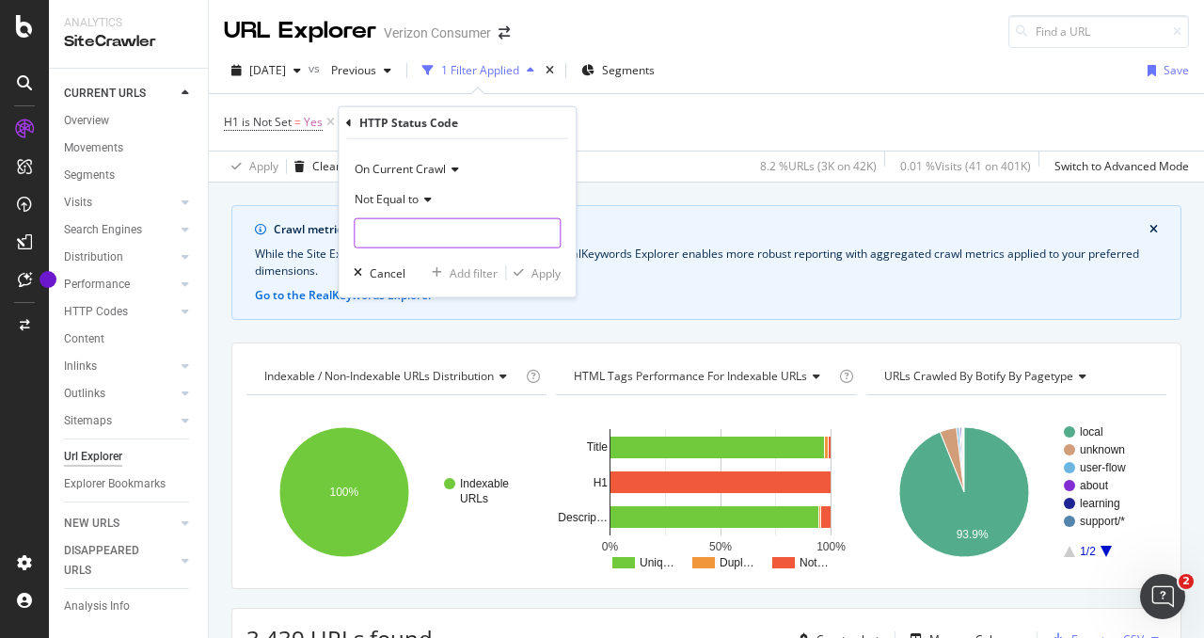
click at [421, 234] on input "number" at bounding box center [457, 233] width 207 height 30
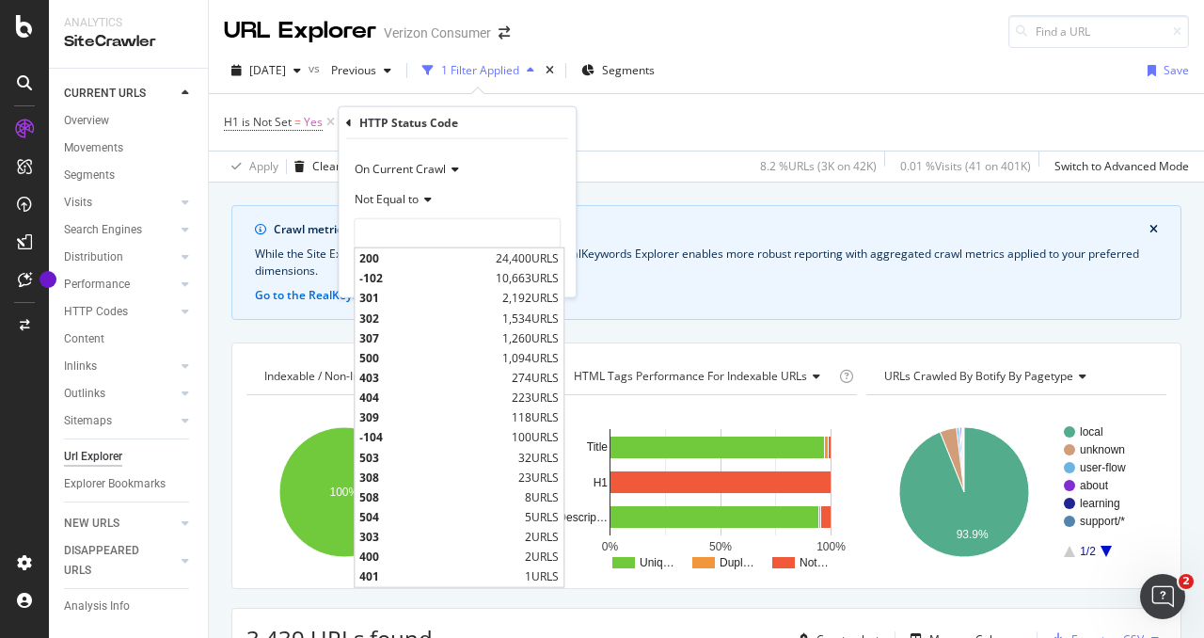
click at [418, 202] on span "Not Equal to" at bounding box center [387, 199] width 64 height 16
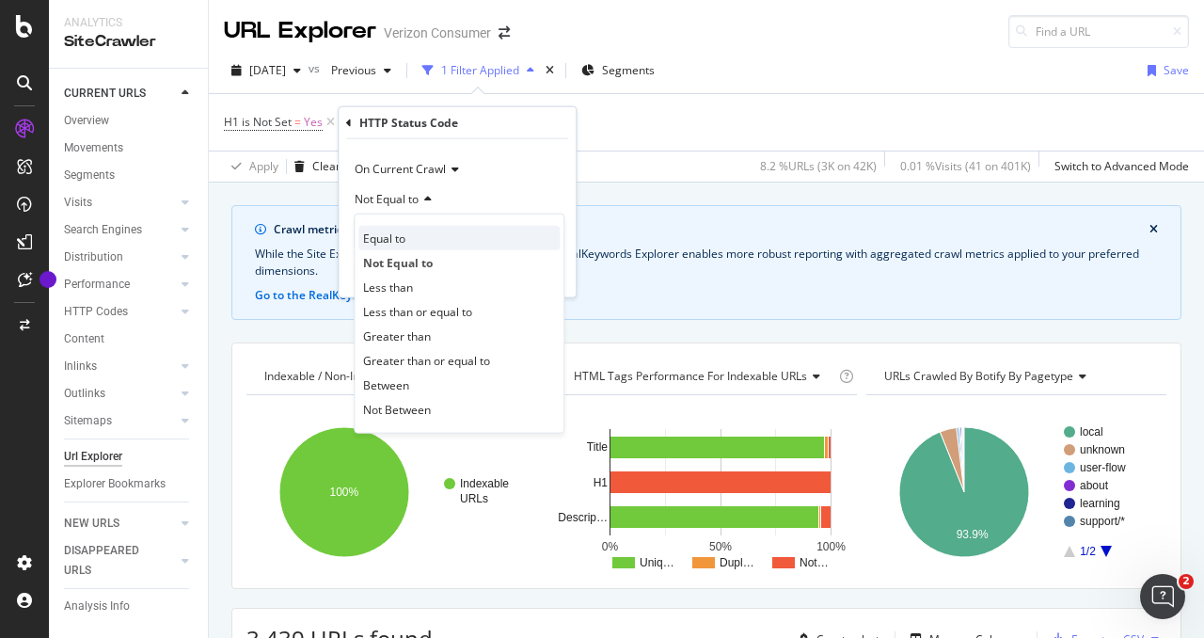
click at [417, 241] on div "Equal to" at bounding box center [458, 238] width 201 height 24
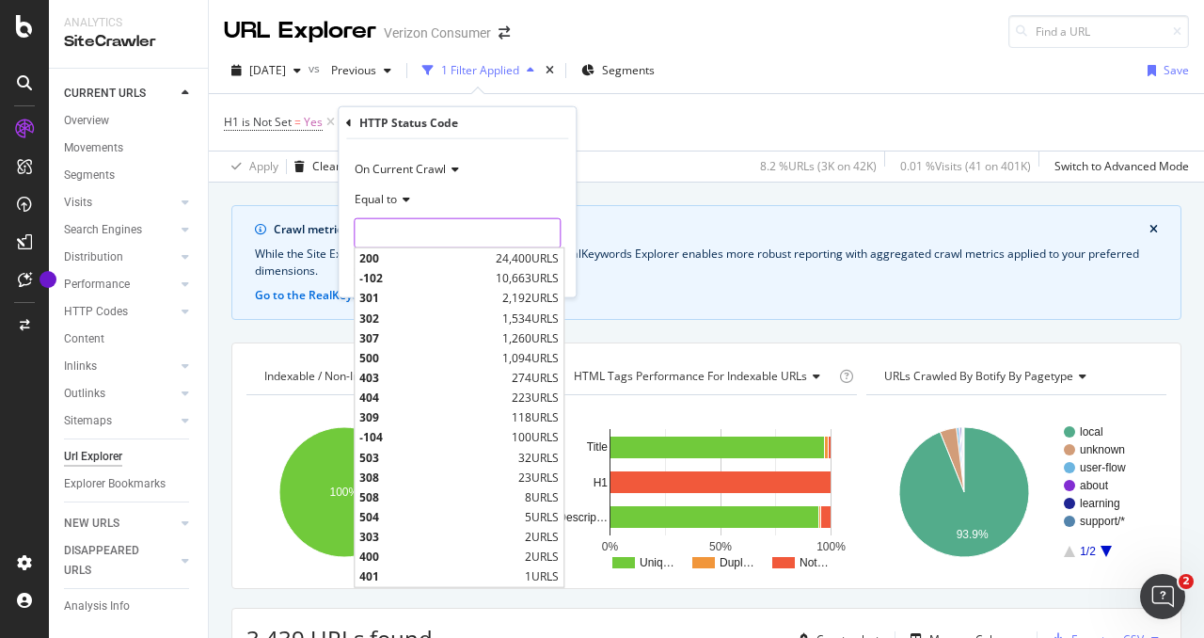
click at [427, 232] on input "number" at bounding box center [457, 233] width 207 height 30
click at [425, 263] on span "200" at bounding box center [425, 258] width 132 height 16
type input "200"
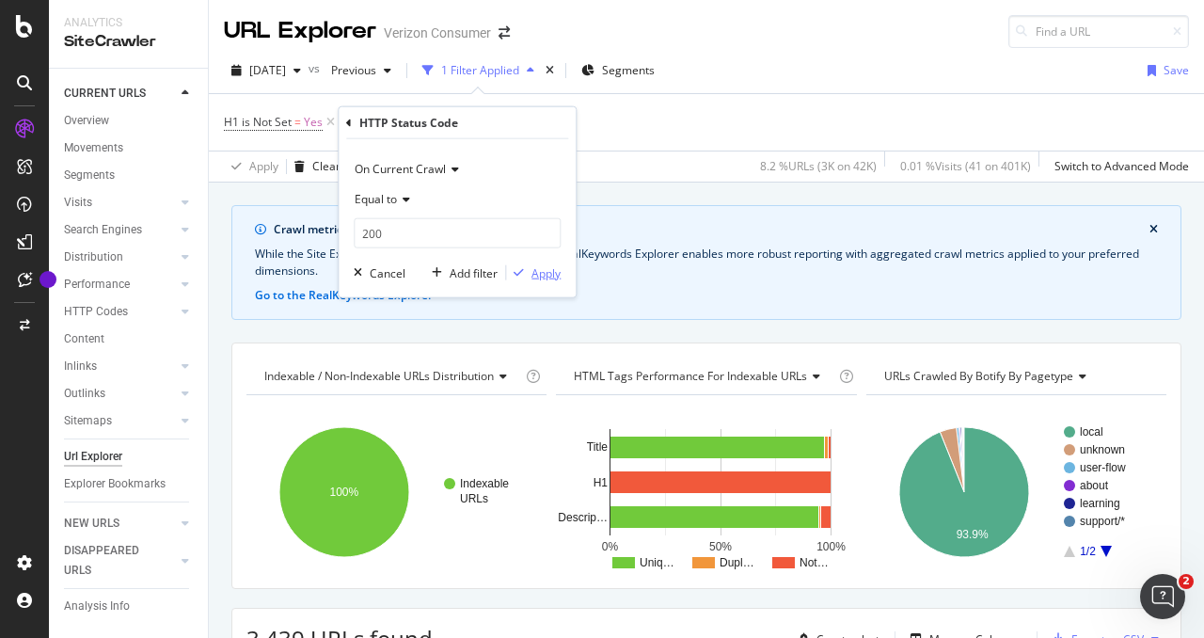
click at [529, 272] on div "button" at bounding box center [518, 272] width 25 height 11
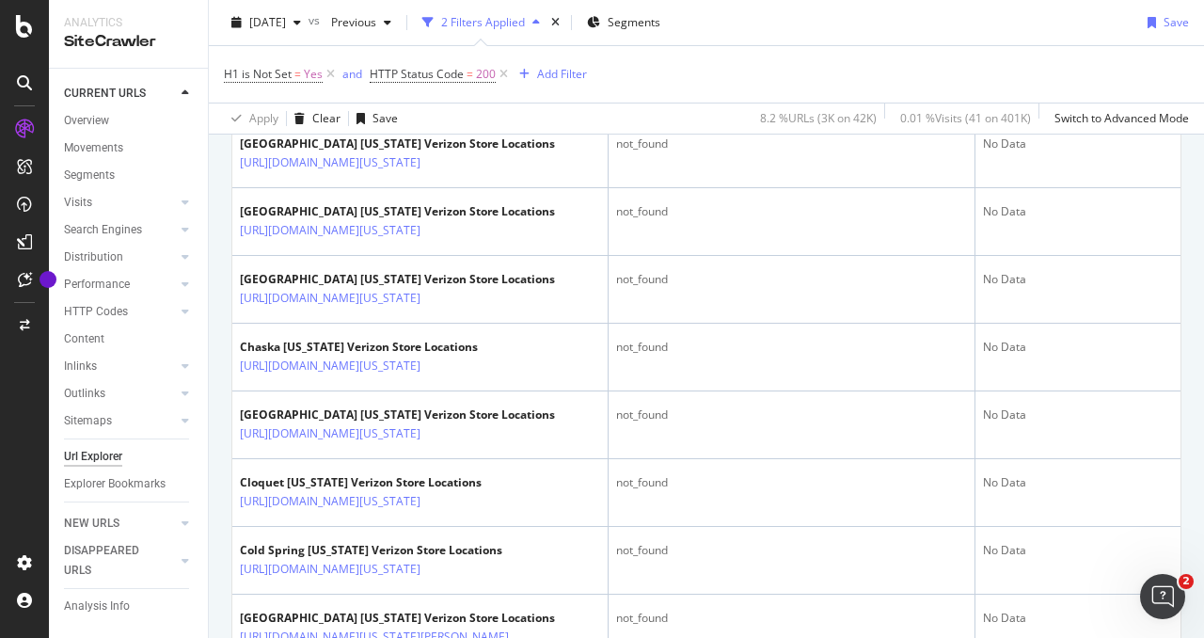
scroll to position [1821, 0]
click at [439, 100] on icon at bounding box center [433, 93] width 11 height 11
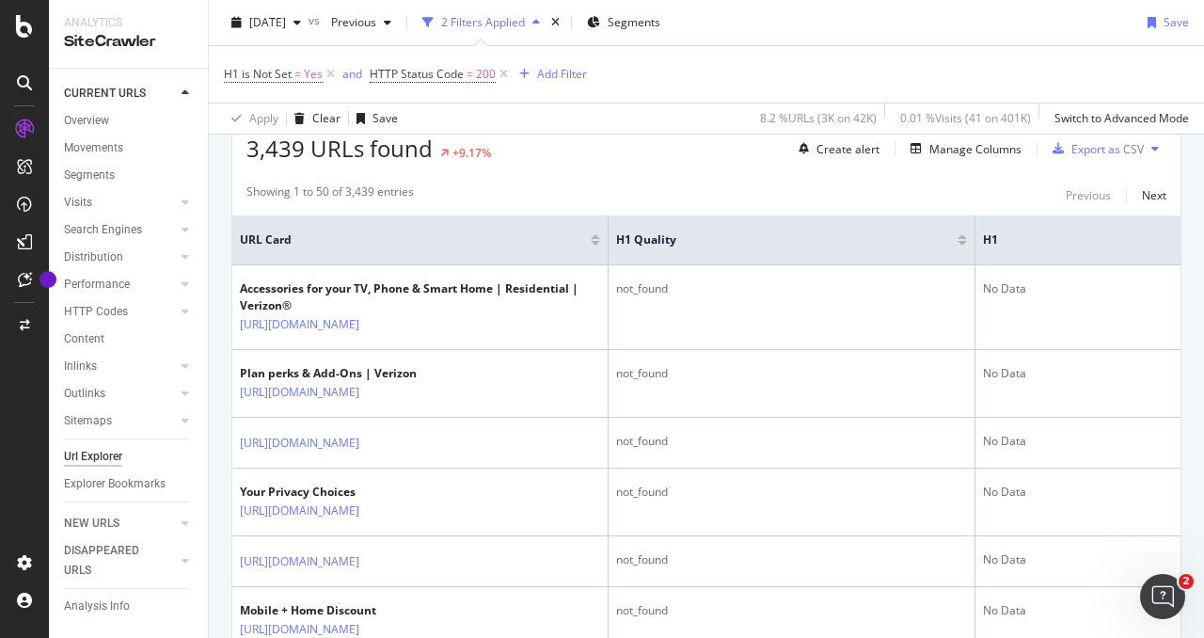
scroll to position [490, 0]
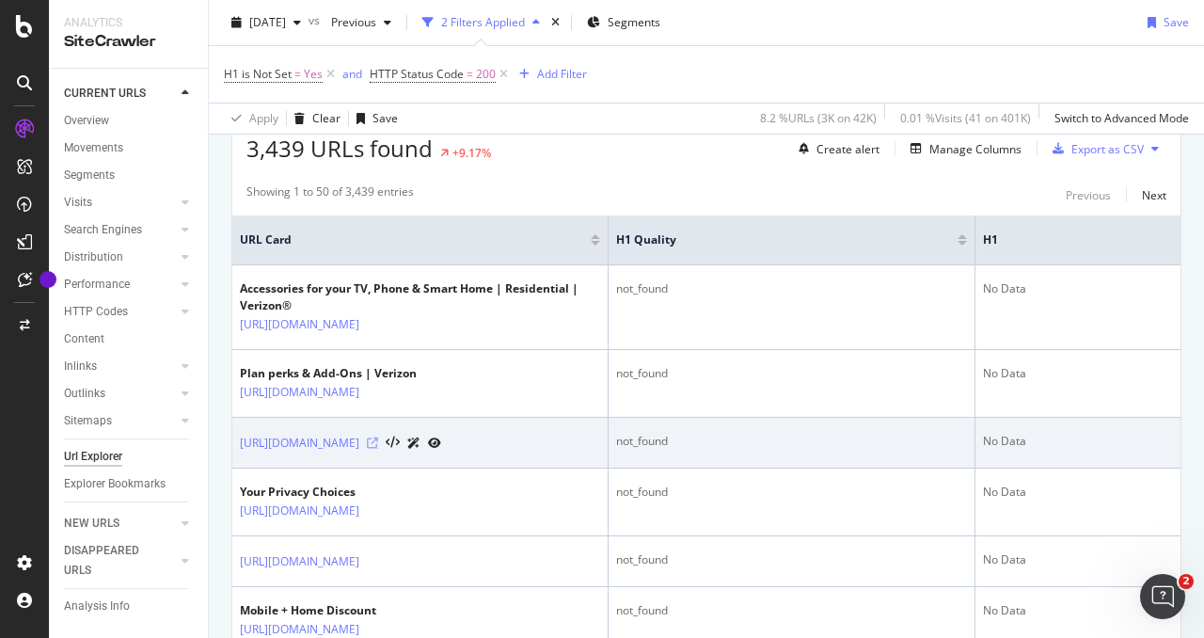
click at [378, 441] on icon at bounding box center [372, 442] width 11 height 11
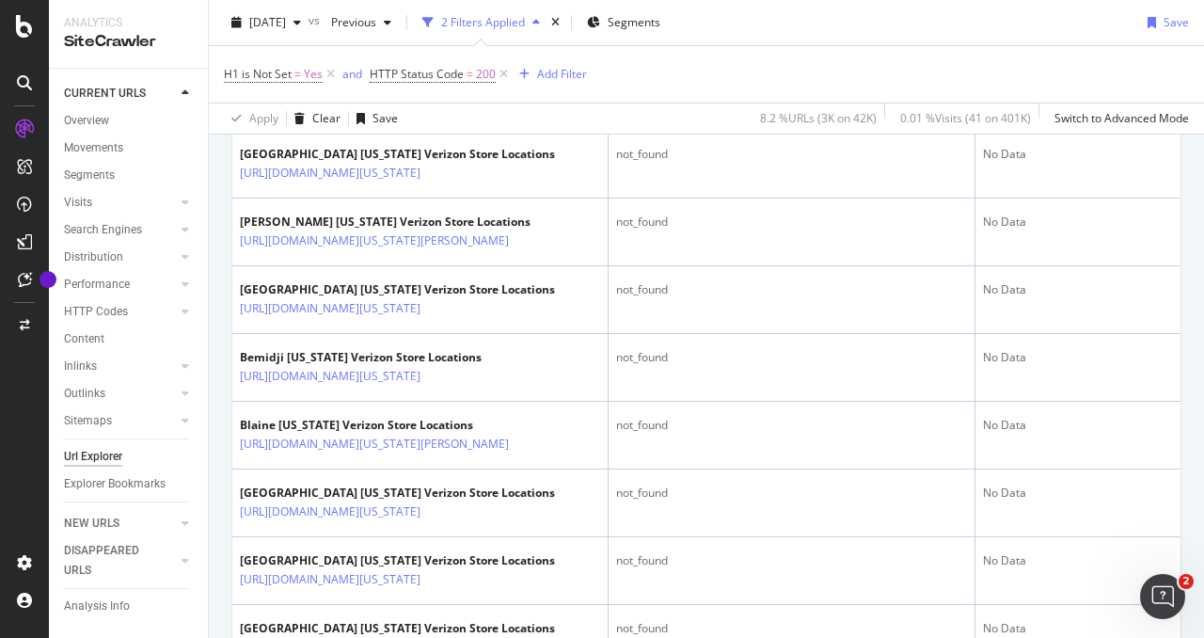
scroll to position [1674, 0]
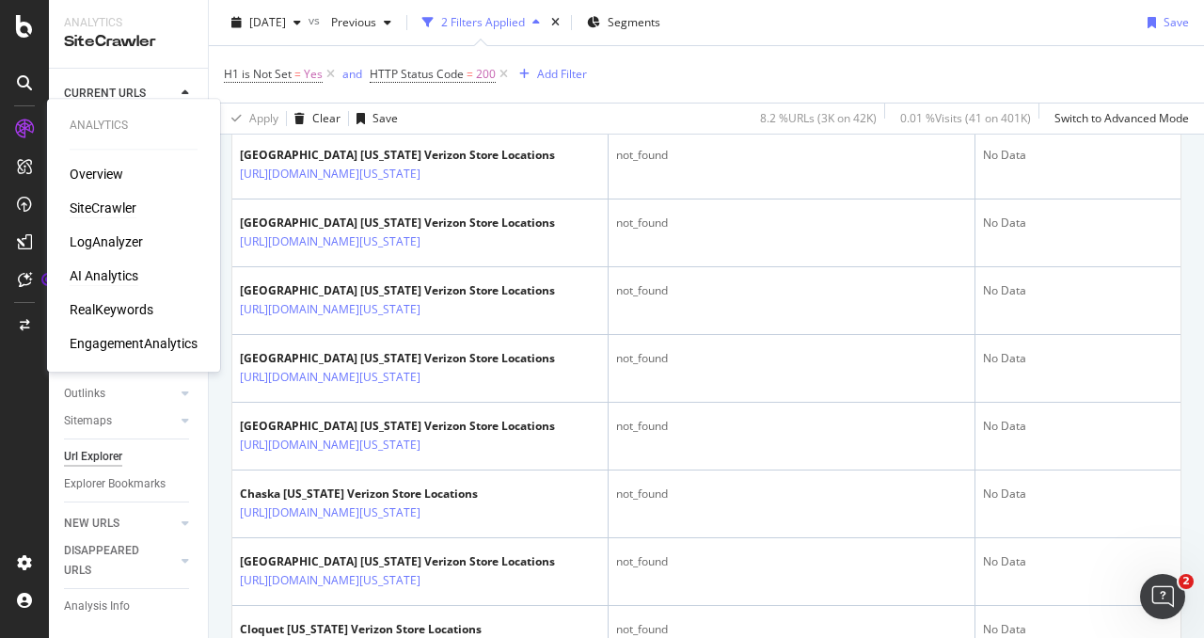
click at [103, 270] on div "AI Analytics" at bounding box center [104, 275] width 69 height 19
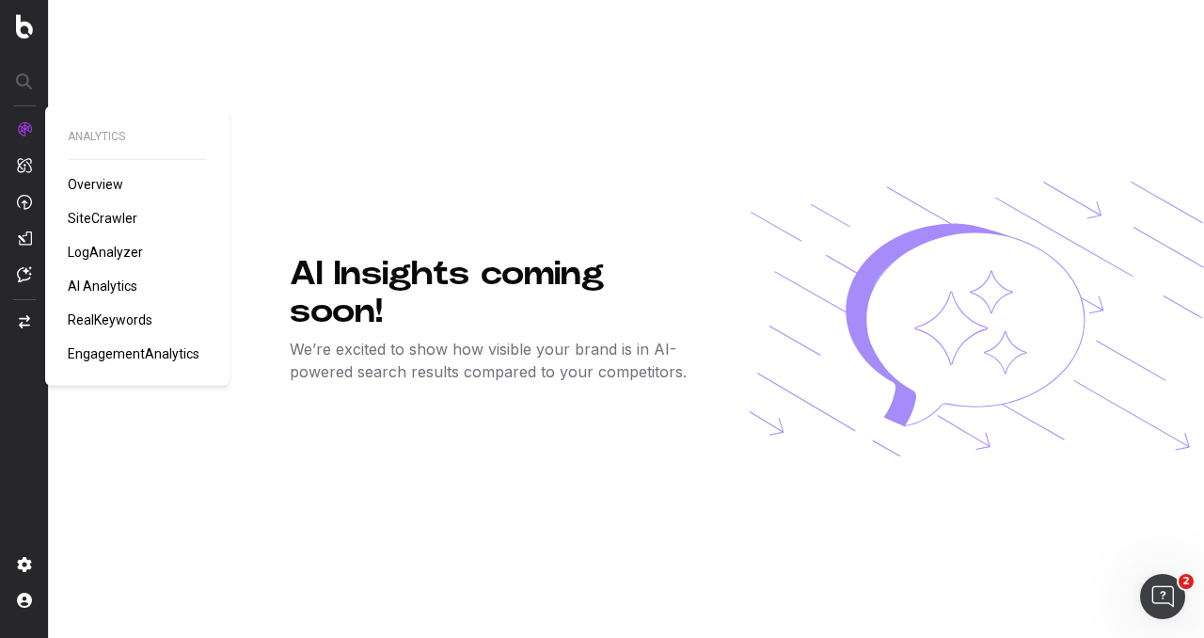
click at [98, 222] on span "SiteCrawler" at bounding box center [103, 218] width 70 height 15
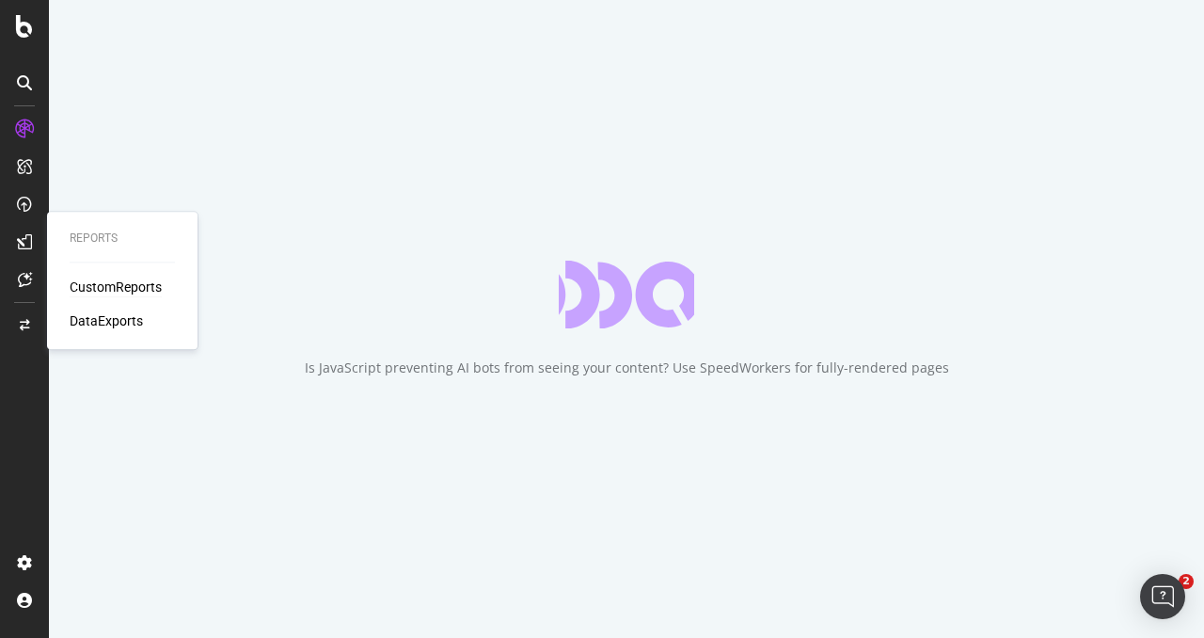
click at [115, 293] on div "CustomReports" at bounding box center [116, 287] width 92 height 19
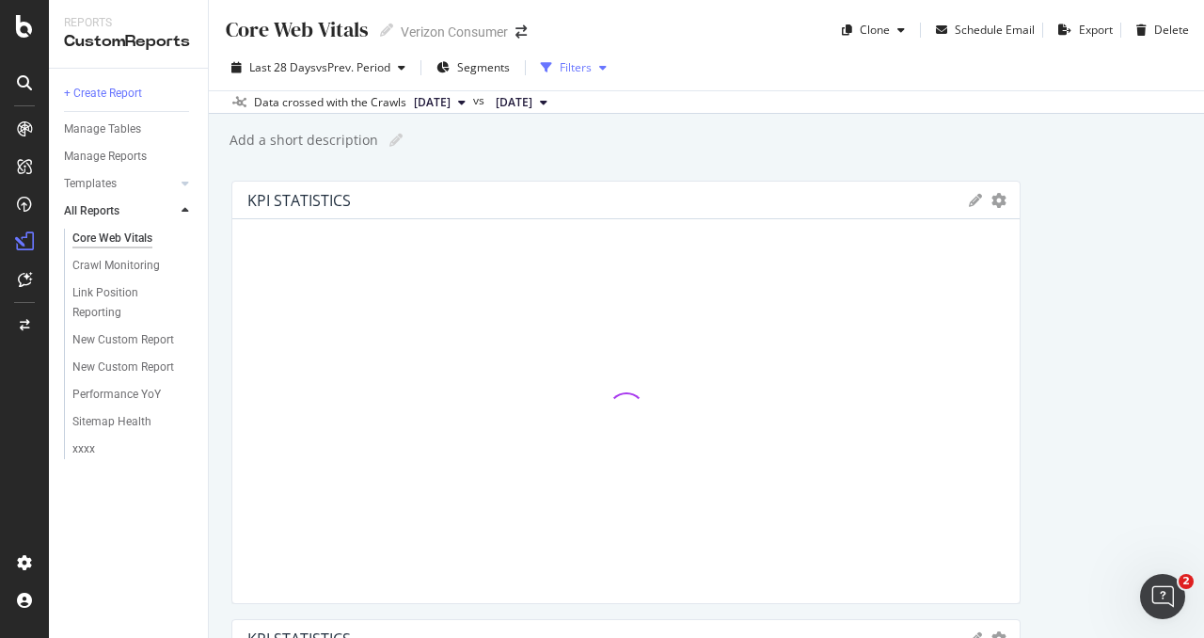
click at [587, 72] on div "Filters" at bounding box center [576, 67] width 32 height 16
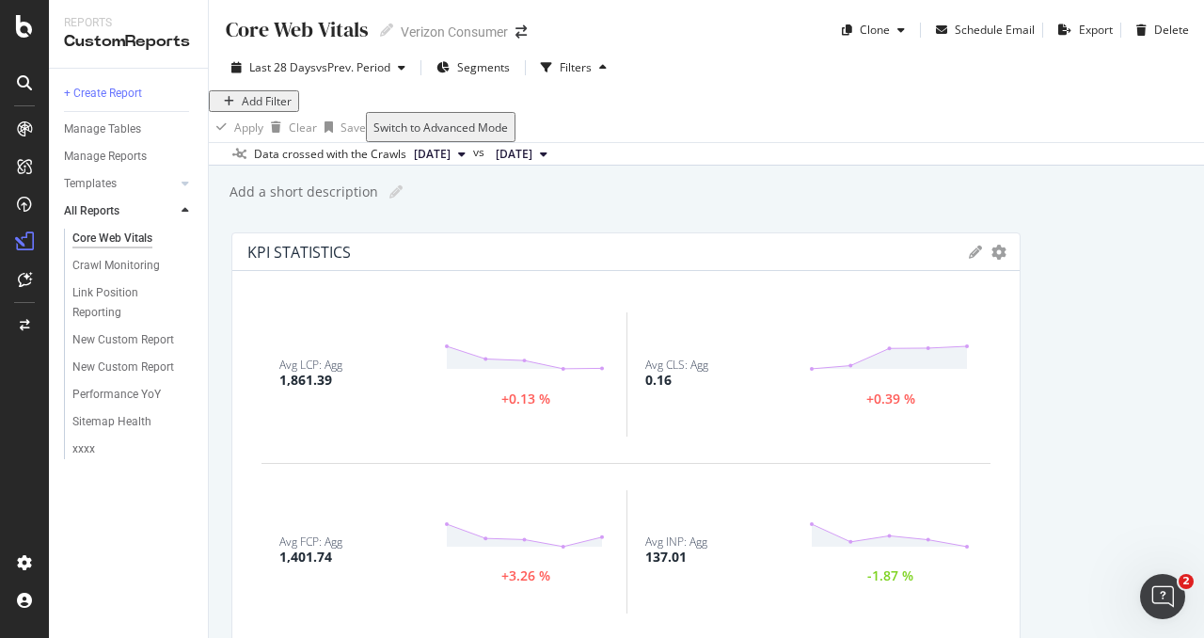
click at [278, 109] on div "Add Filter" at bounding box center [267, 101] width 50 height 16
type input "x"
type input "s"
click at [602, 112] on div "Add Filter" at bounding box center [706, 101] width 995 height 22
click at [476, 72] on span "Segments" at bounding box center [483, 67] width 53 height 16
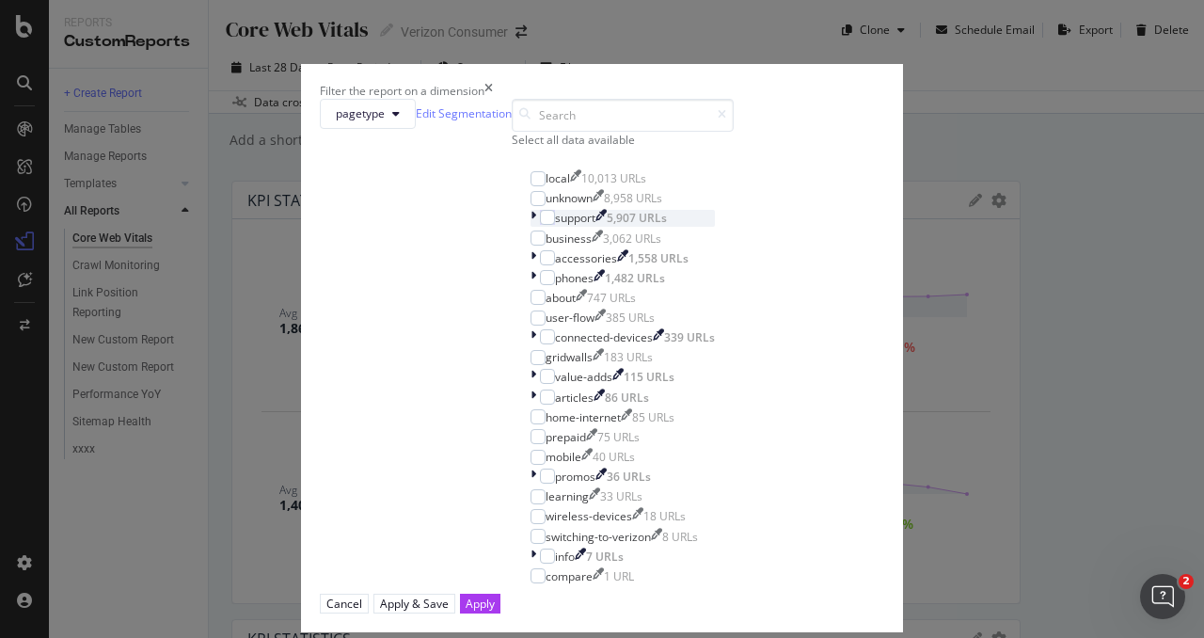
click at [531, 226] on icon "modal" at bounding box center [534, 218] width 6 height 16
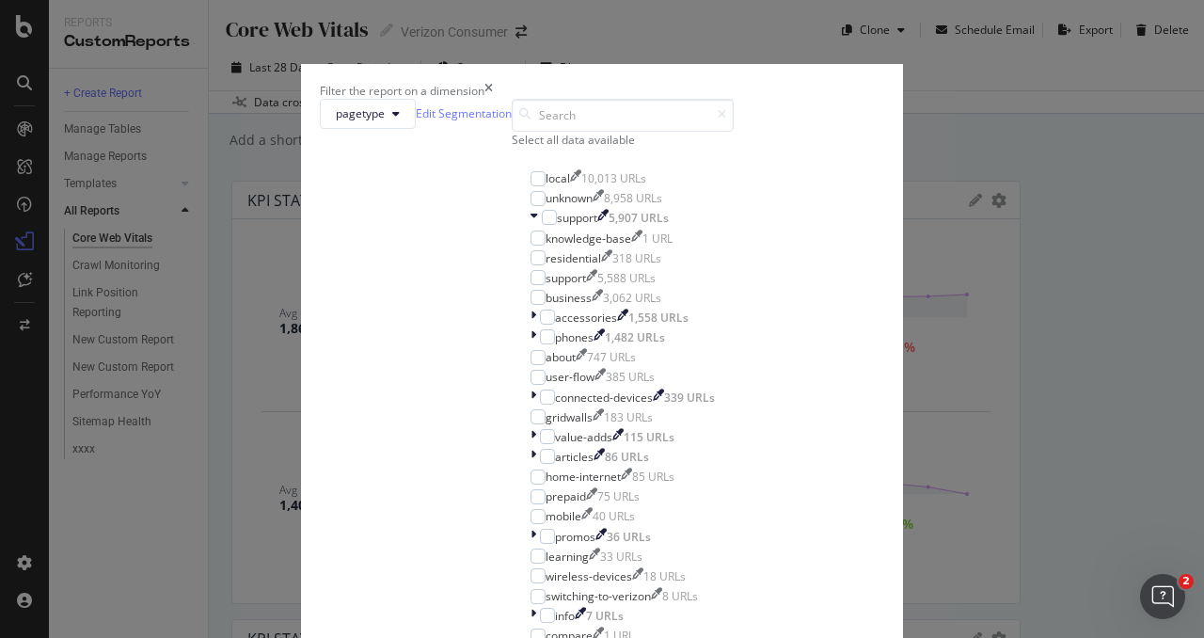
click at [493, 83] on icon "times" at bounding box center [489, 91] width 8 height 16
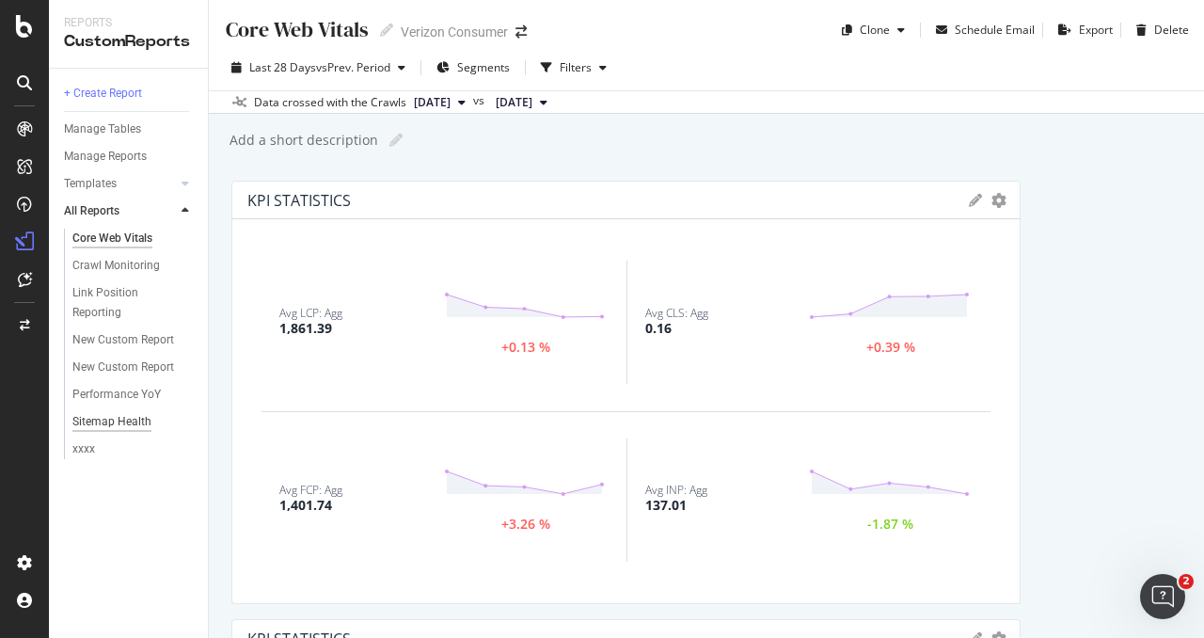
click at [87, 424] on div "Sitemap Health" at bounding box center [111, 422] width 79 height 20
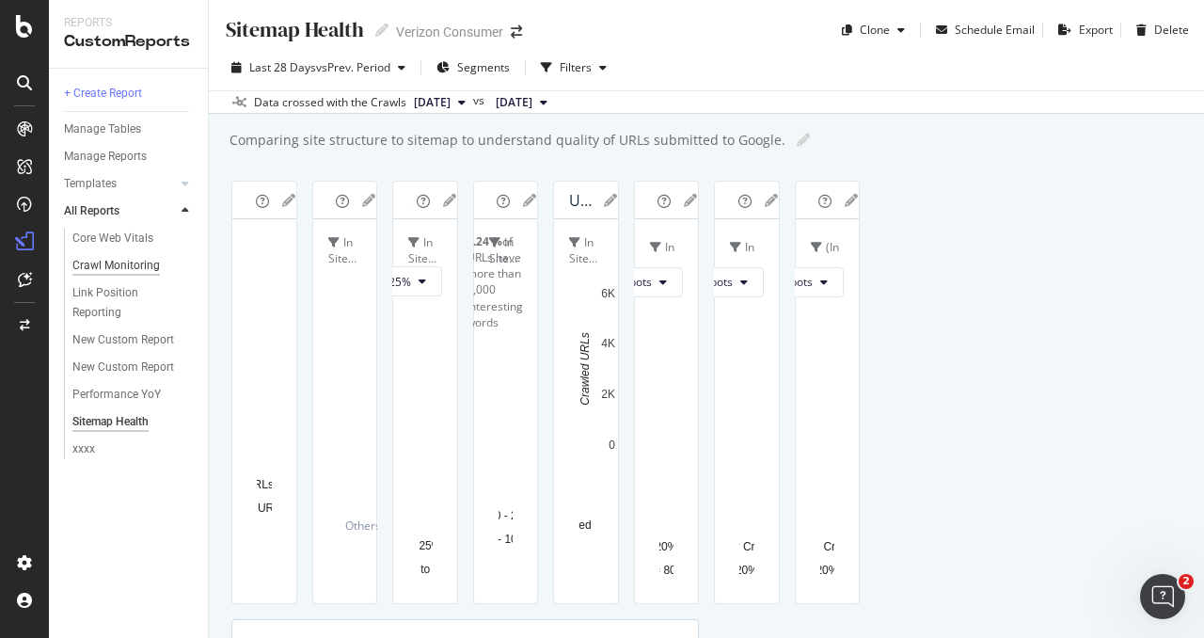
click at [118, 262] on div "Crawl Monitoring" at bounding box center [115, 266] width 87 height 20
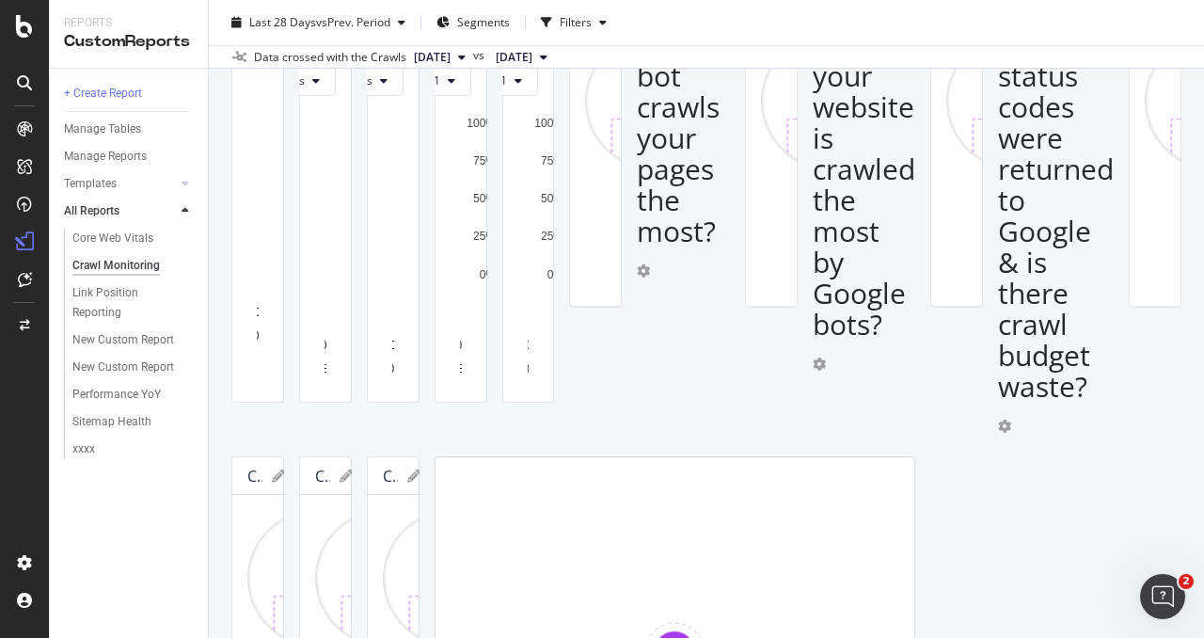
scroll to position [203, 0]
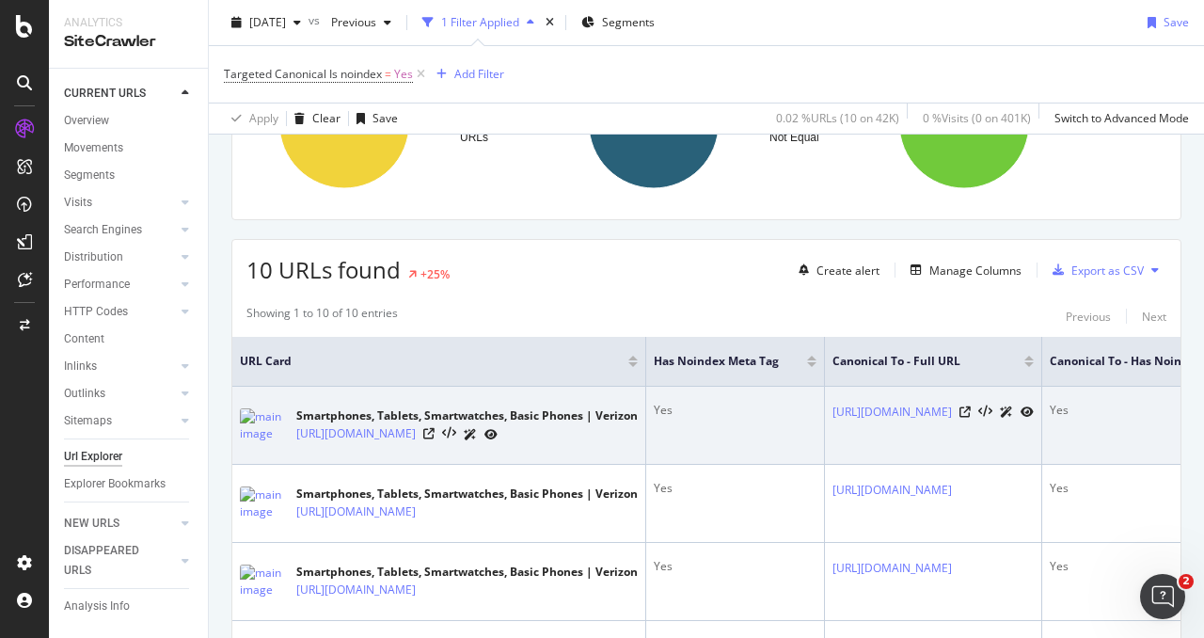
scroll to position [775, 0]
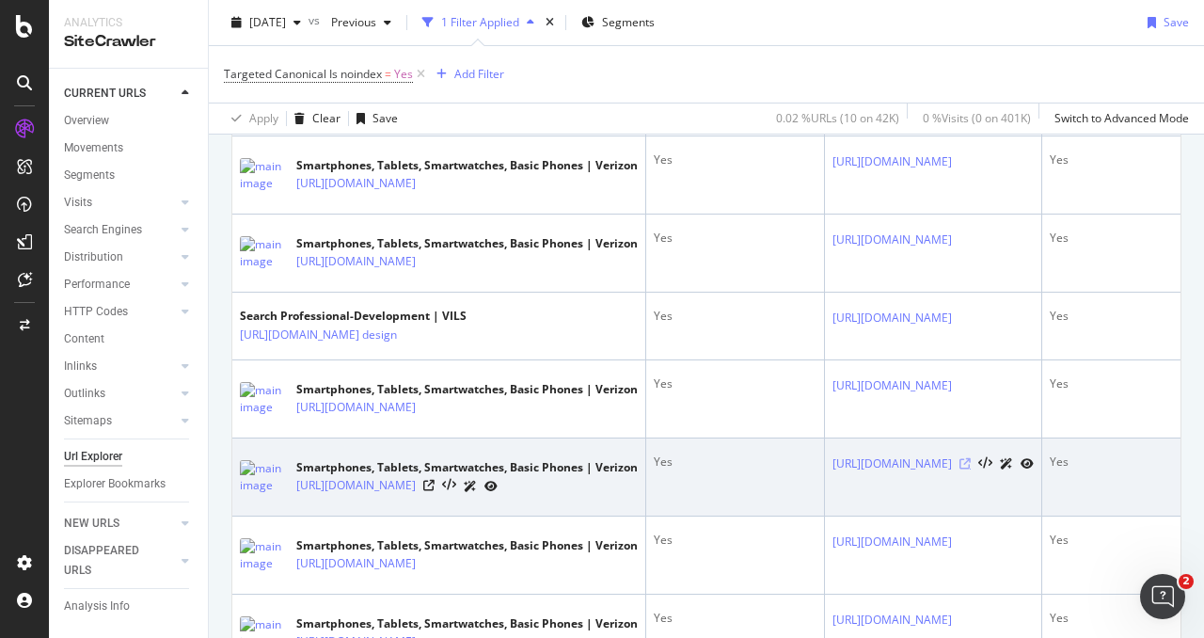
click at [971, 469] on icon at bounding box center [965, 463] width 11 height 11
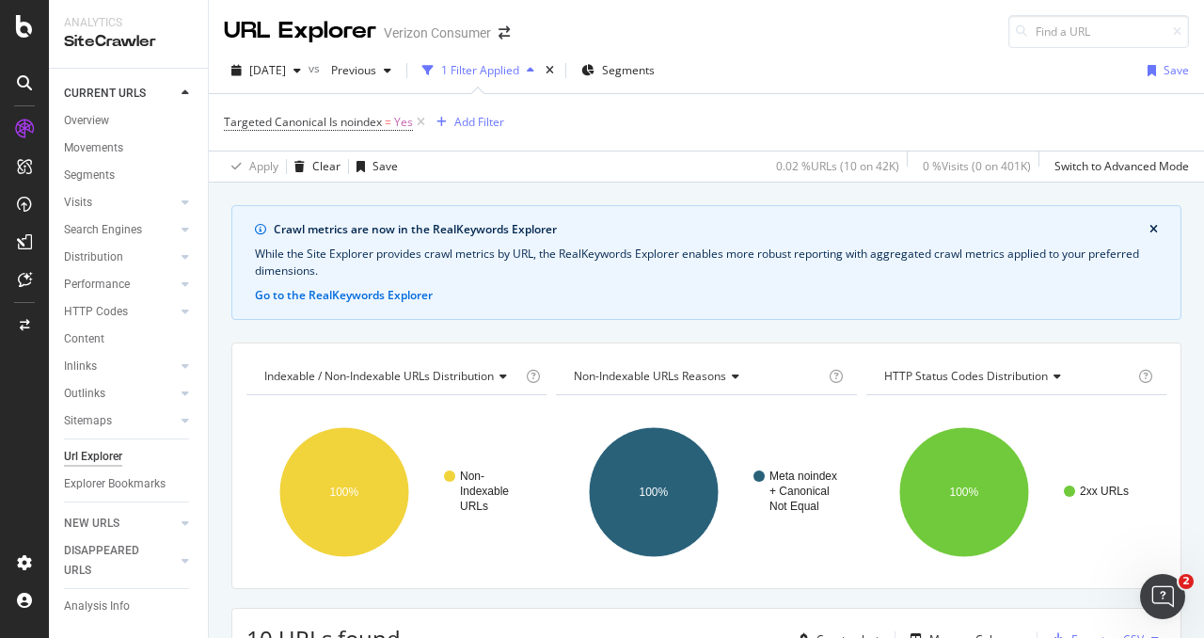
scroll to position [576, 0]
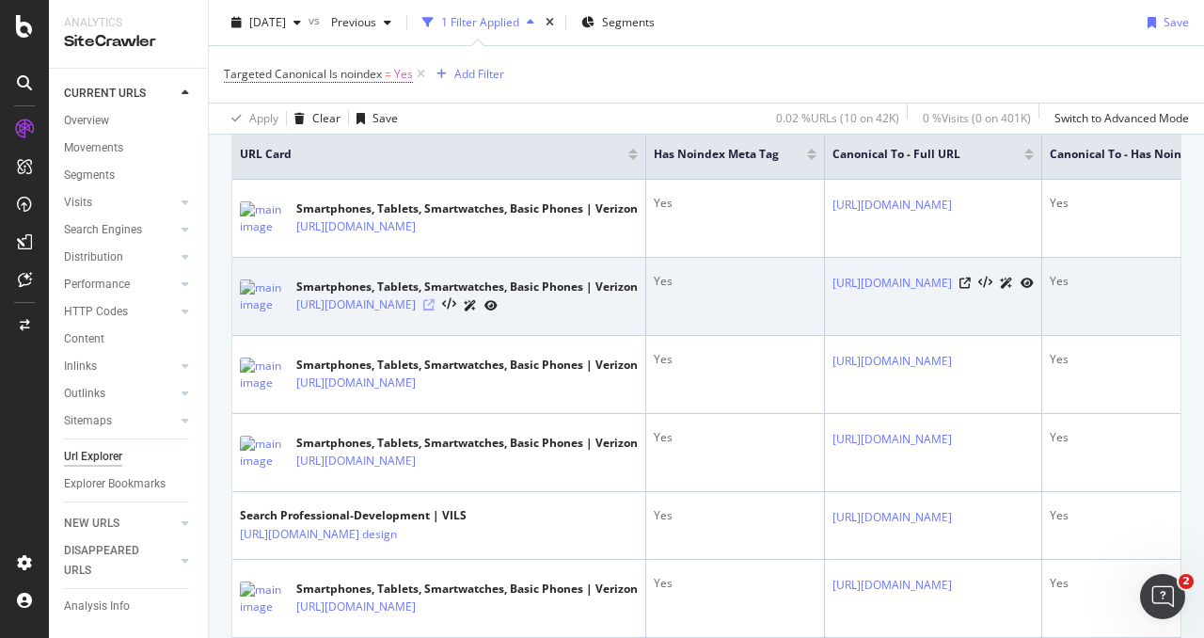
click at [435, 302] on icon at bounding box center [428, 304] width 11 height 11
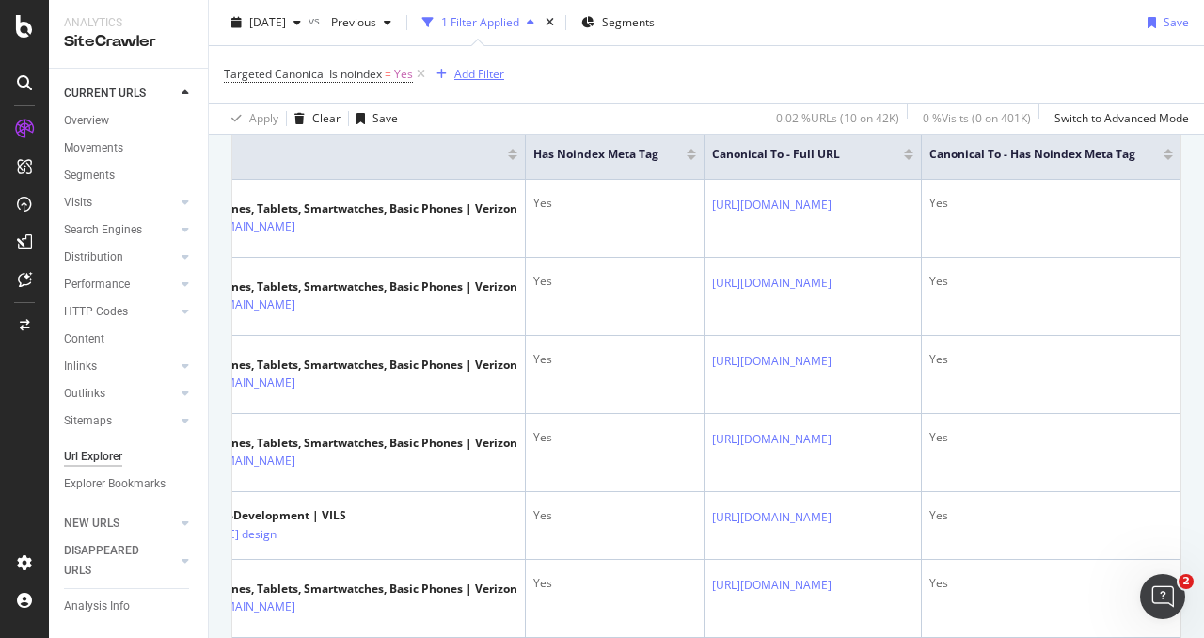
scroll to position [188, 0]
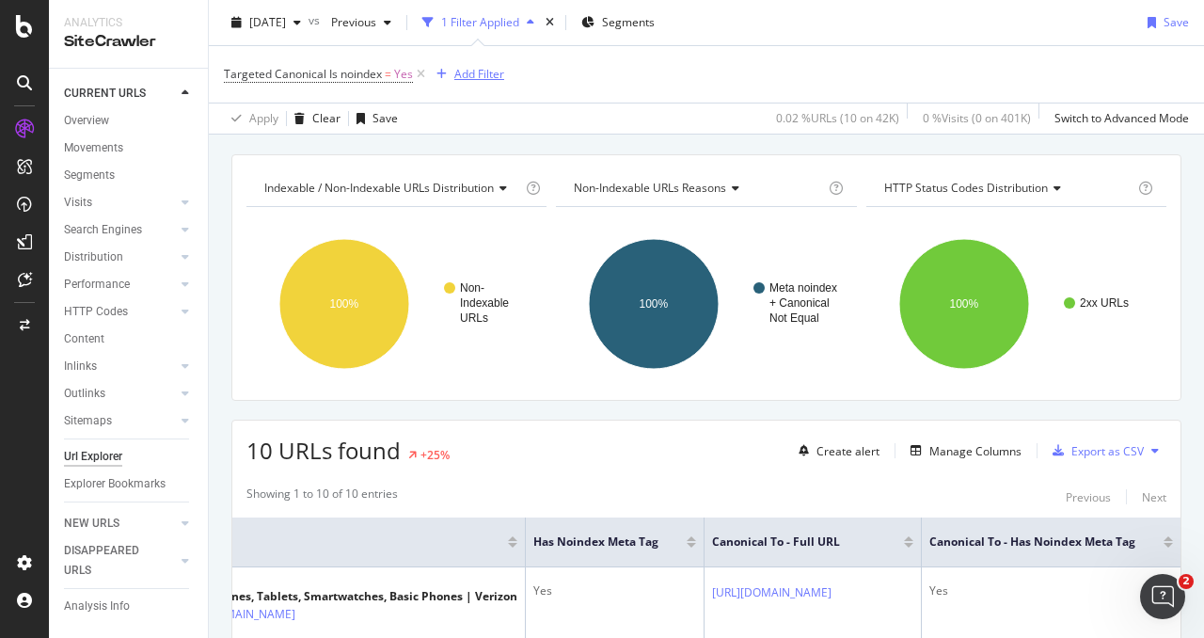
click at [477, 74] on div "Add Filter" at bounding box center [479, 74] width 50 height 16
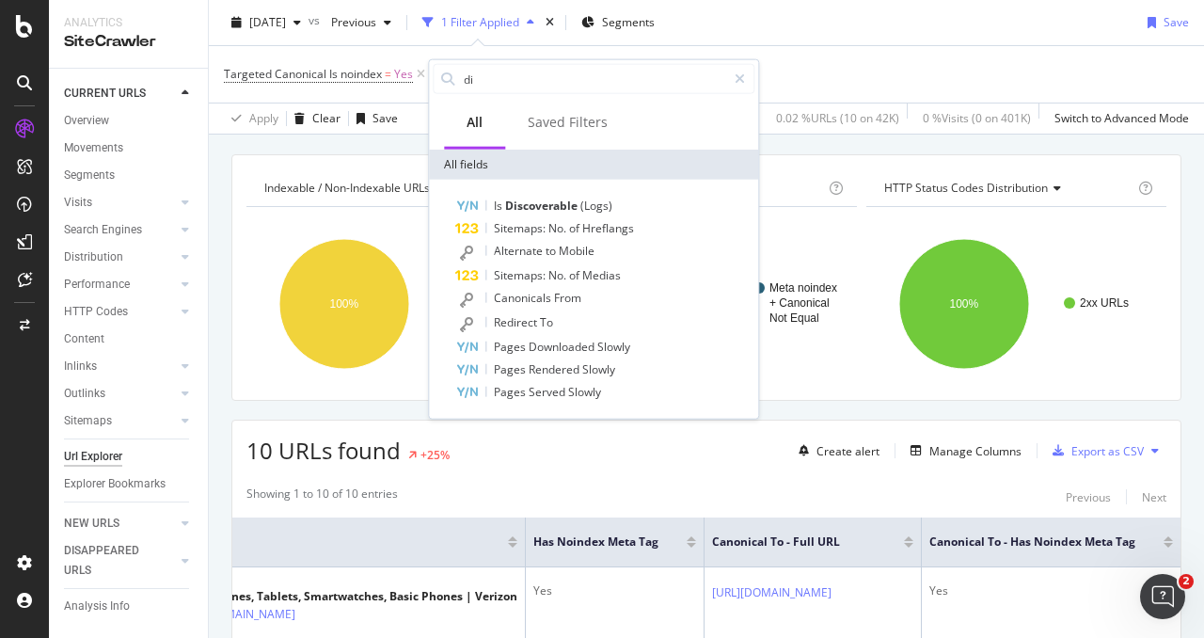
type input "d"
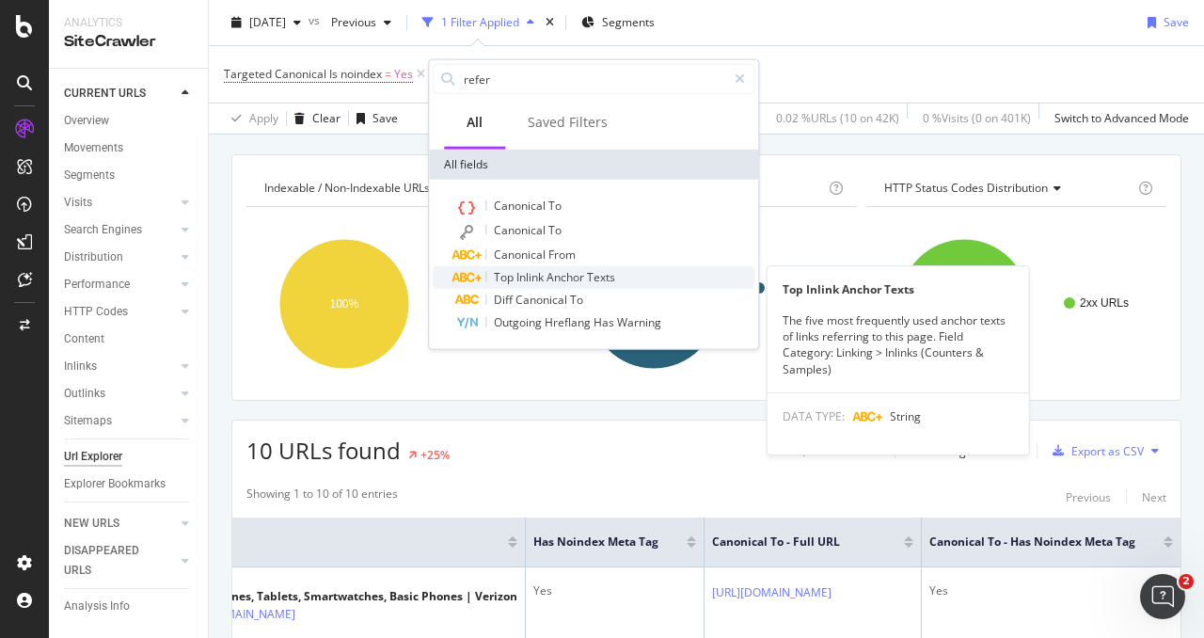
type input "refer"
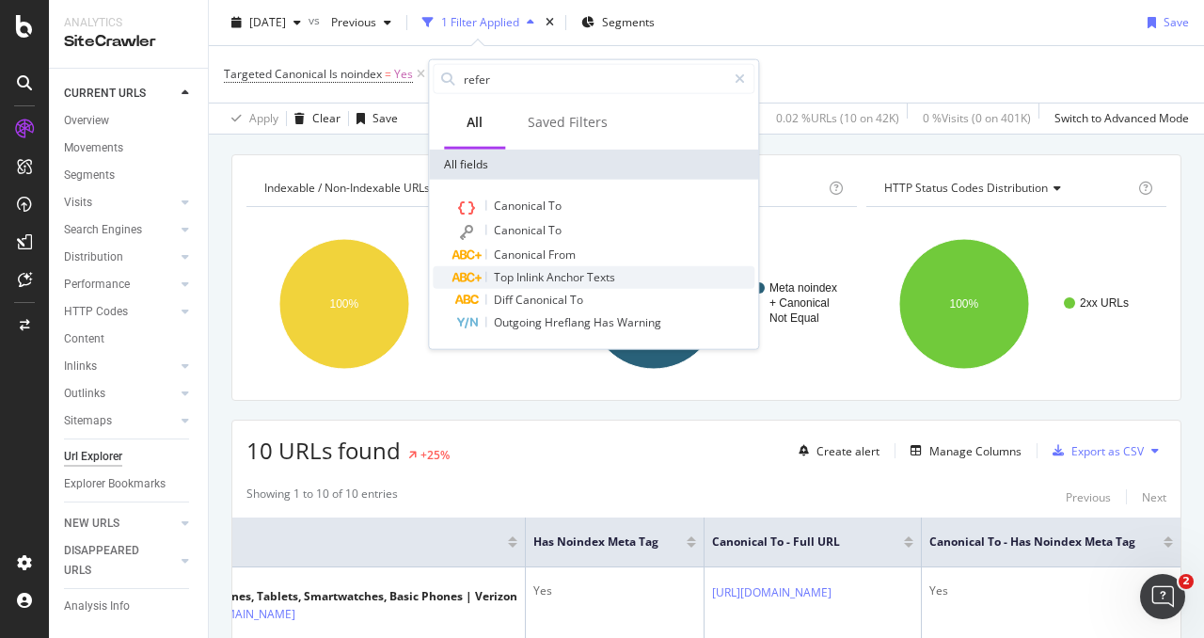
click at [596, 268] on div "Top Inlink Anchor Texts" at bounding box center [604, 277] width 299 height 23
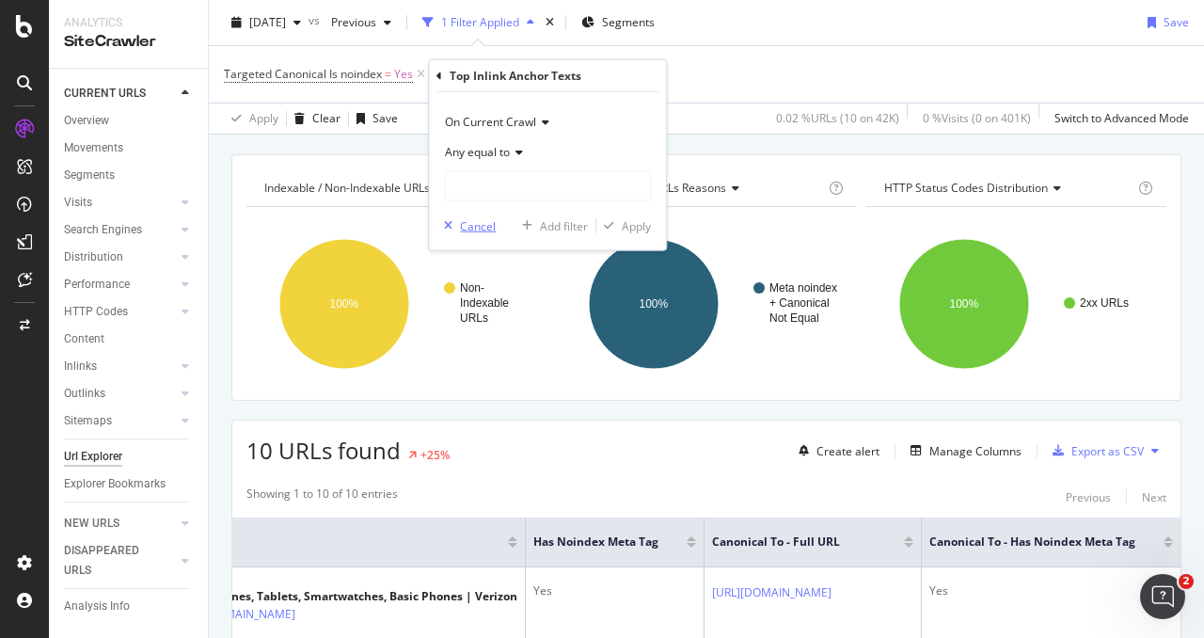
click at [472, 232] on div "Cancel" at bounding box center [478, 225] width 36 height 16
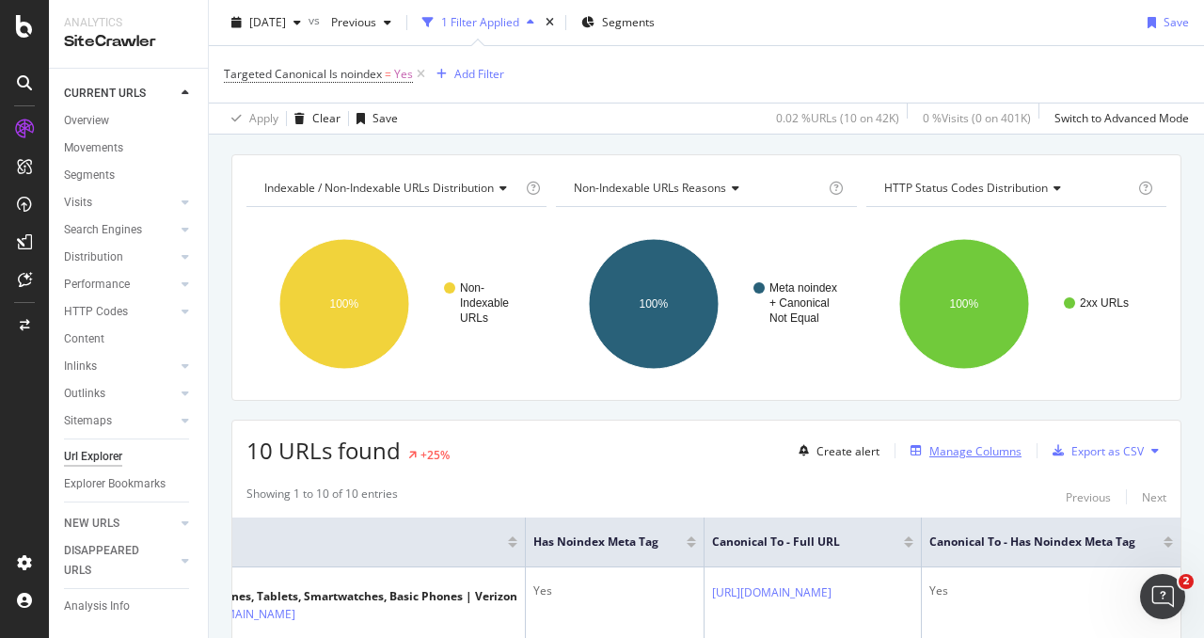
click at [931, 459] on button "Manage Columns" at bounding box center [962, 450] width 119 height 23
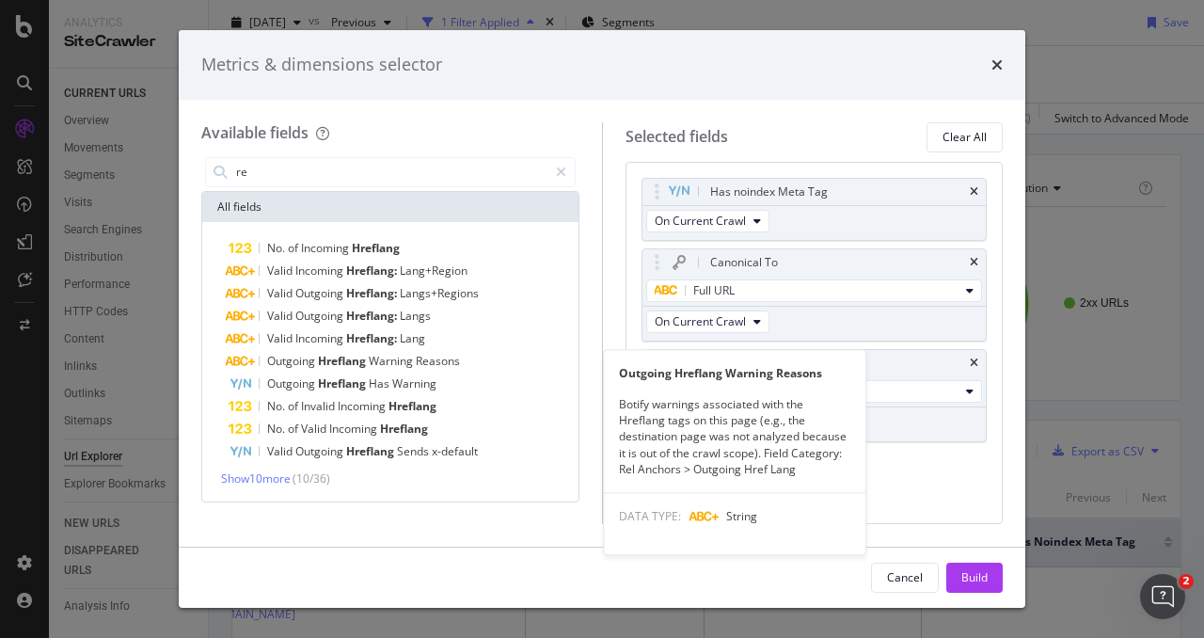
type input "r"
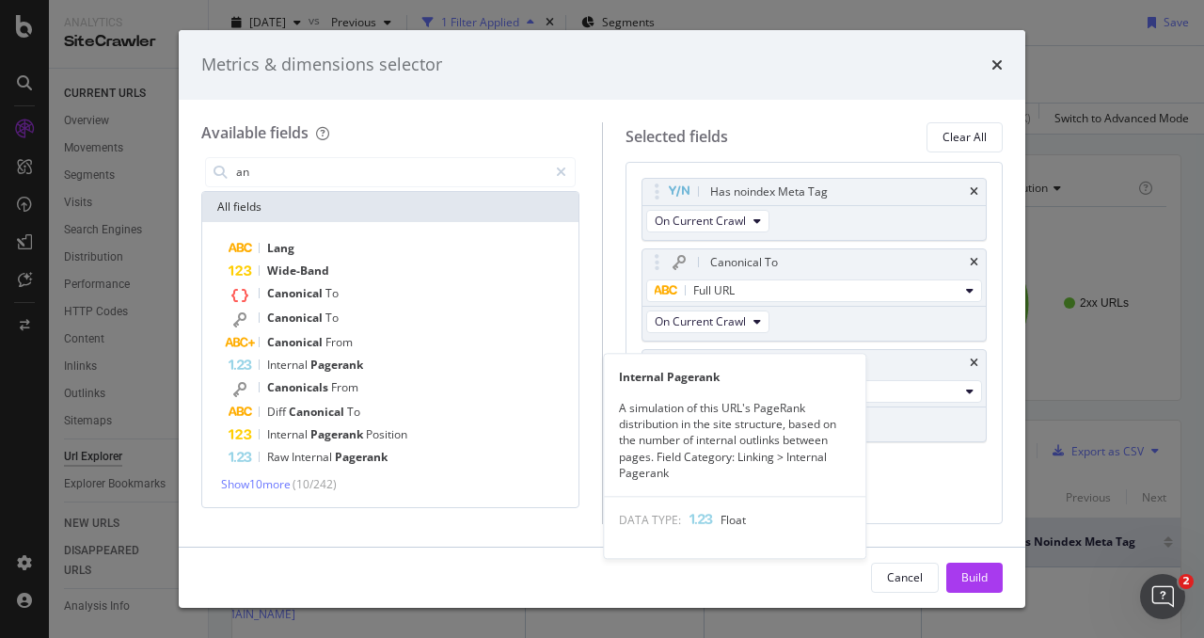
type input "a"
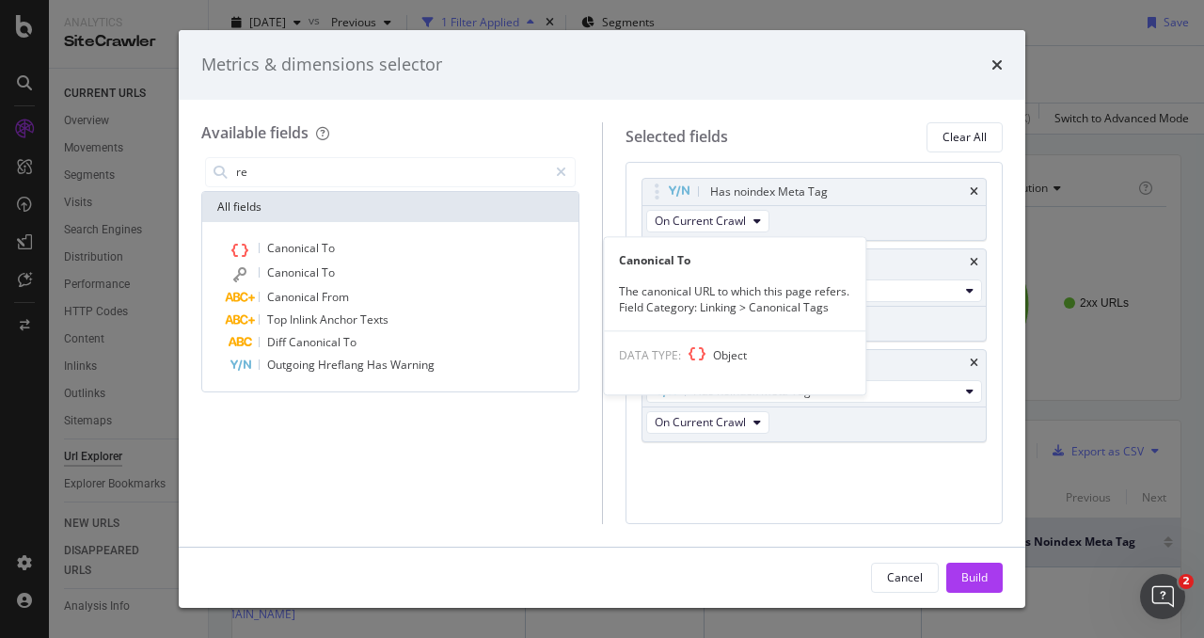
type input "r"
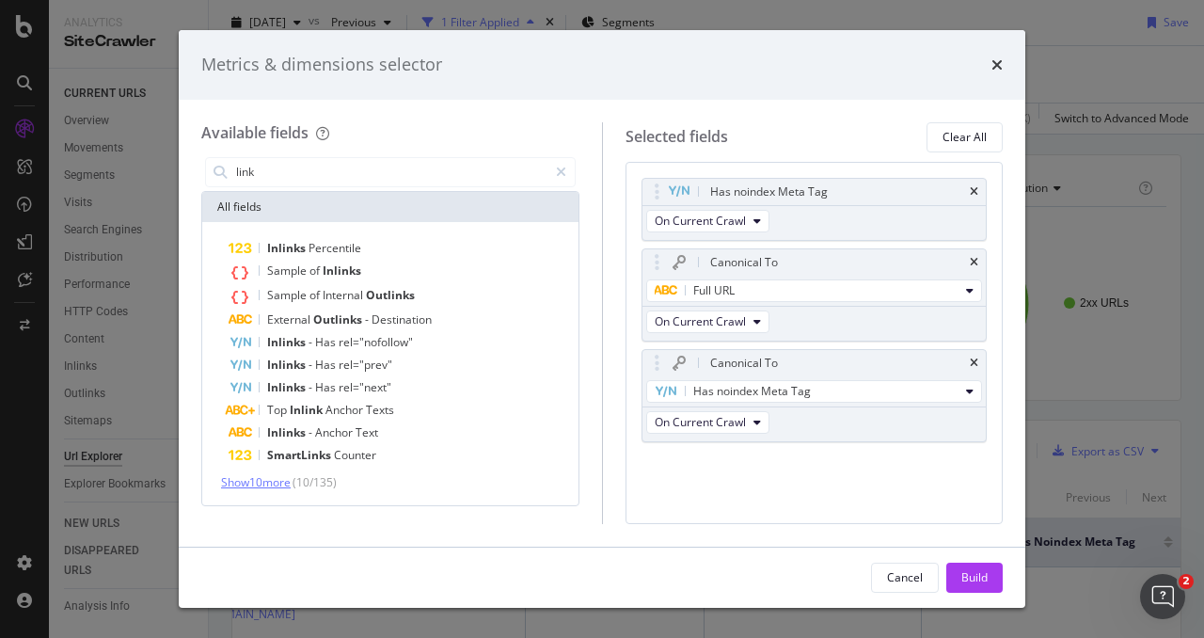
click at [279, 478] on span "Show 10 more" at bounding box center [256, 482] width 70 height 16
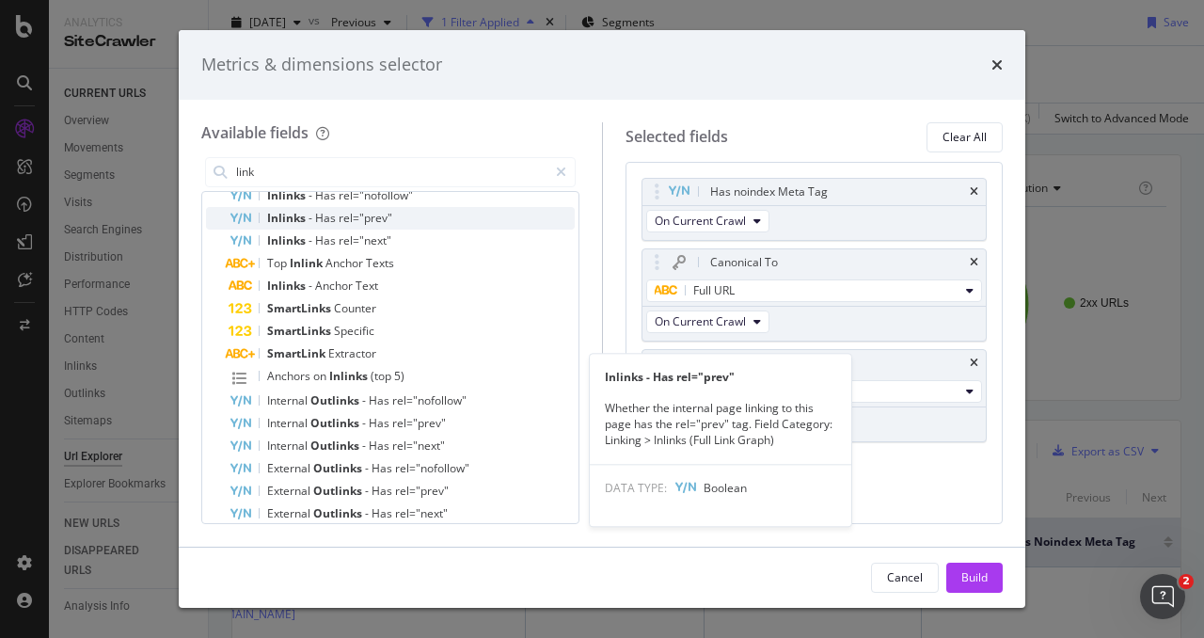
scroll to position [0, 0]
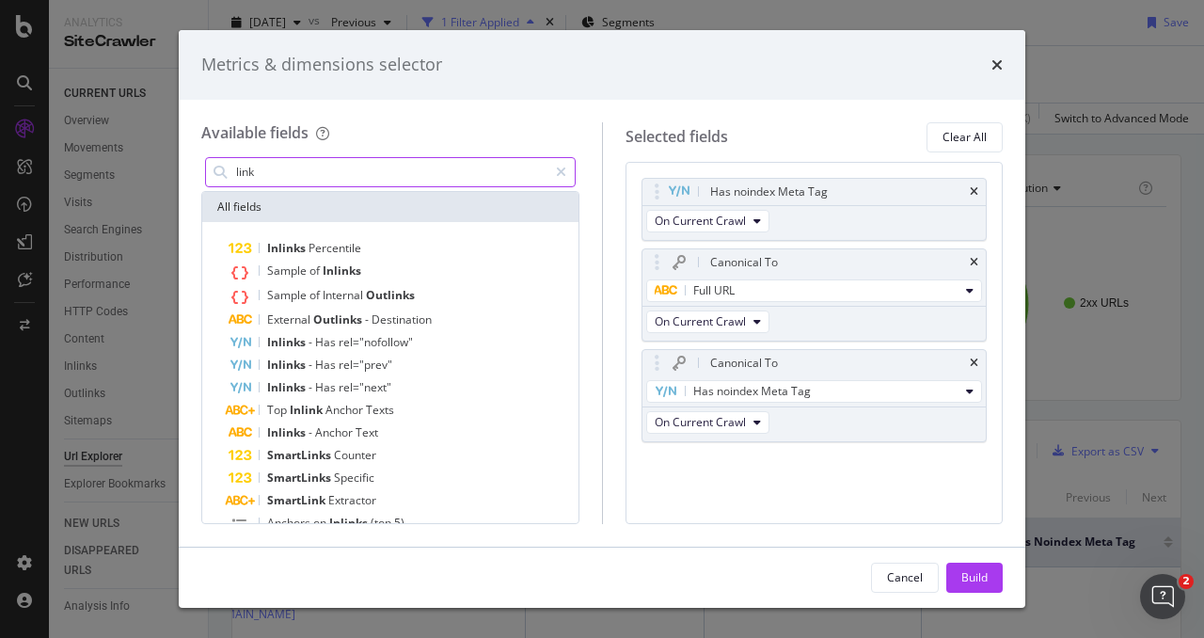
click at [312, 172] on input "link" at bounding box center [390, 172] width 313 height 28
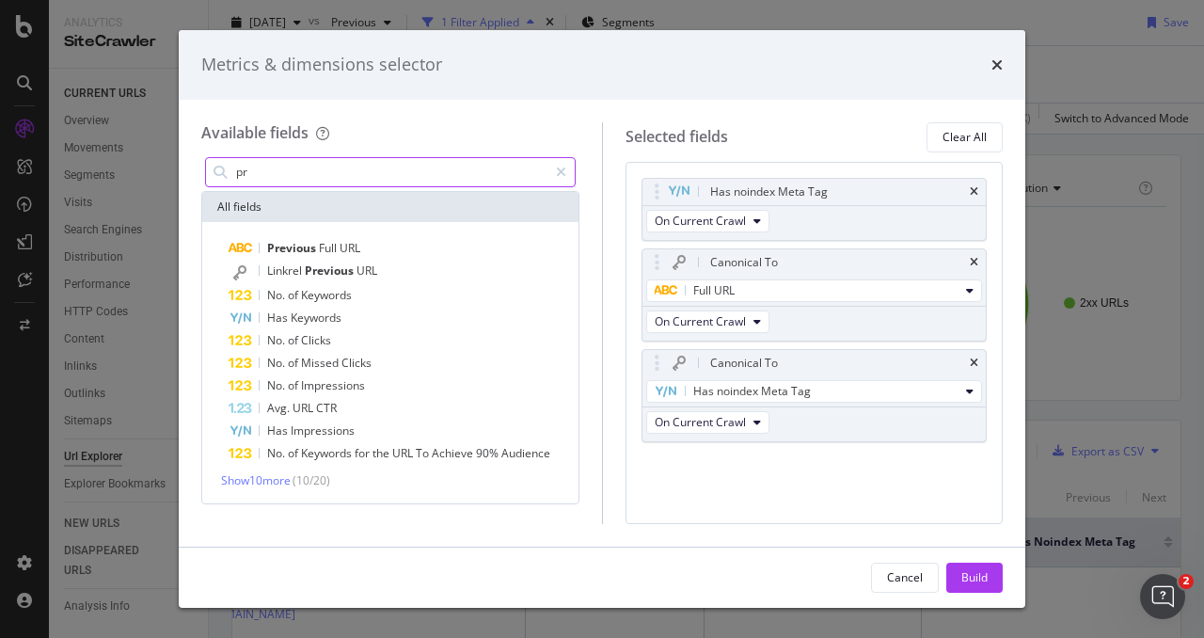
type input "p"
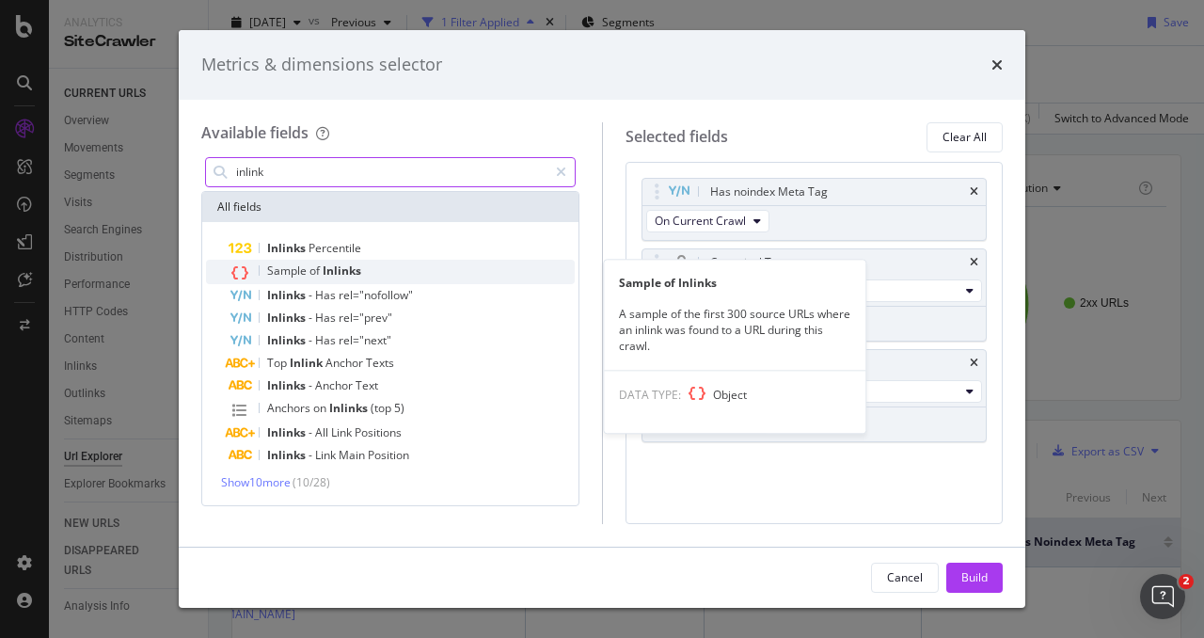
type input "inlink"
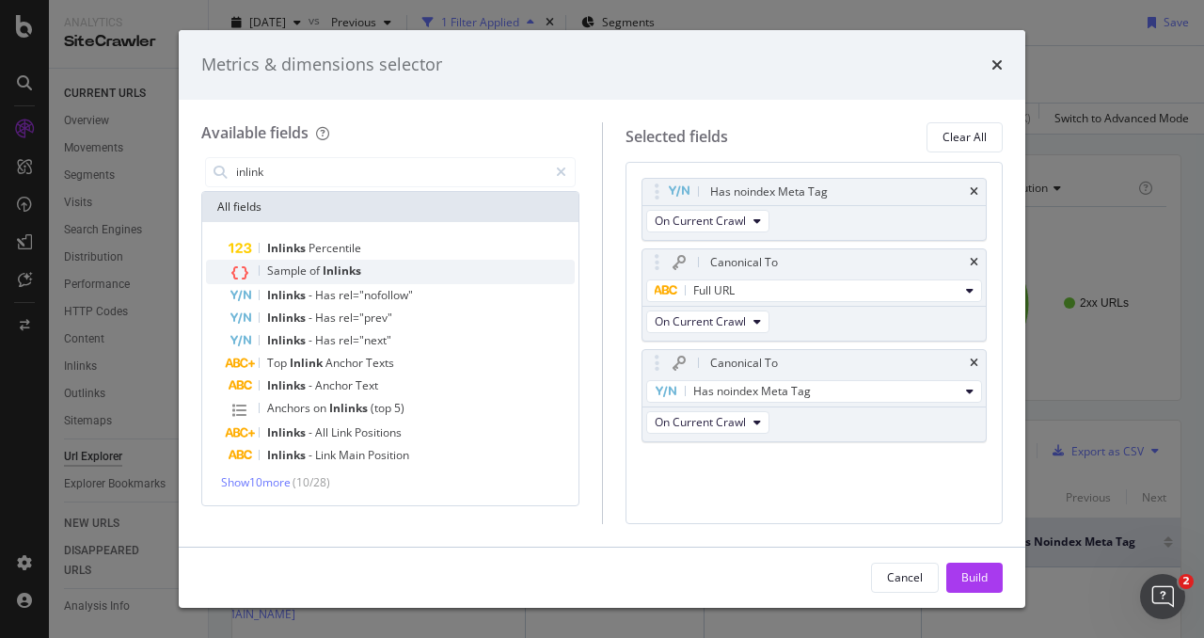
click at [323, 272] on span "Inlinks" at bounding box center [342, 270] width 39 height 16
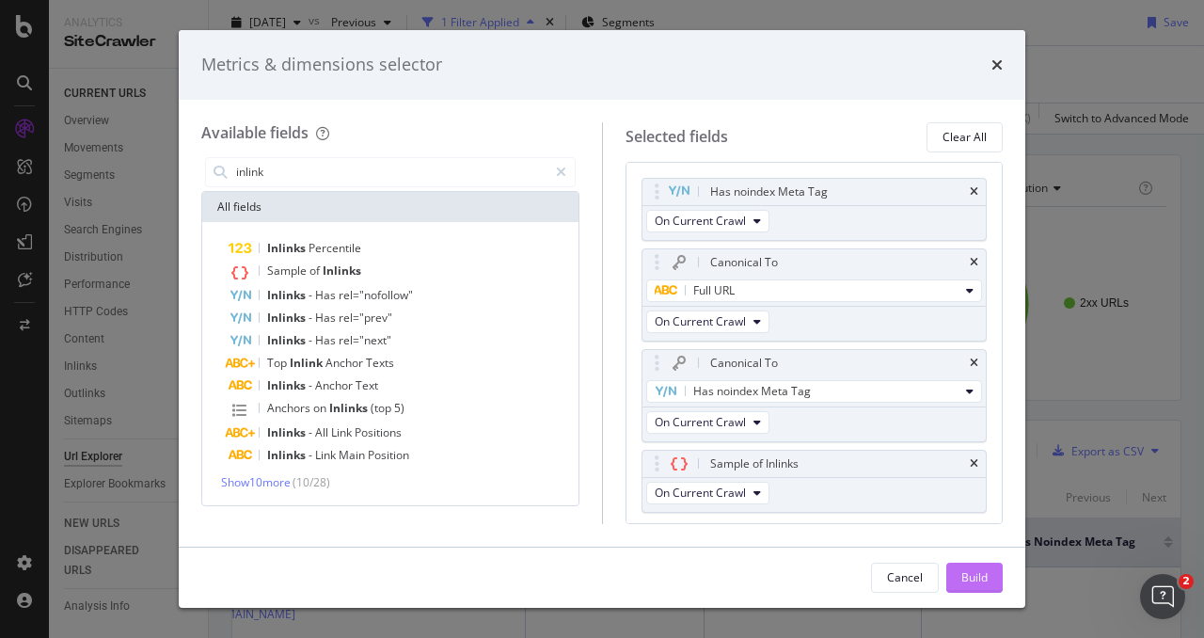
click at [962, 564] on div "Build" at bounding box center [975, 578] width 26 height 28
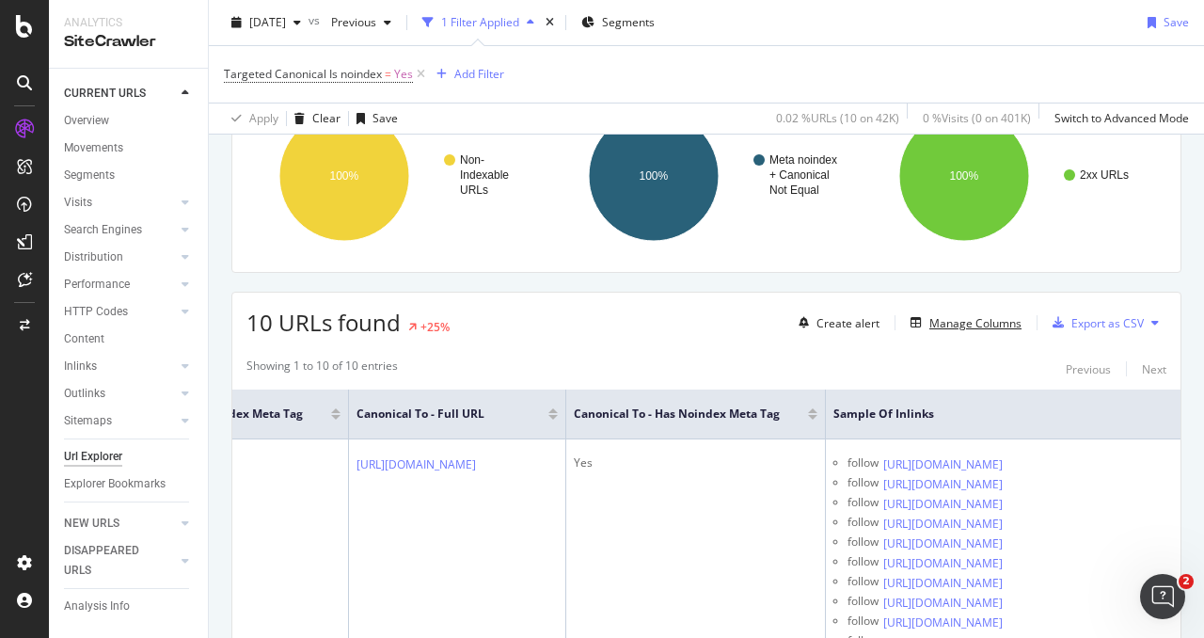
scroll to position [494, 0]
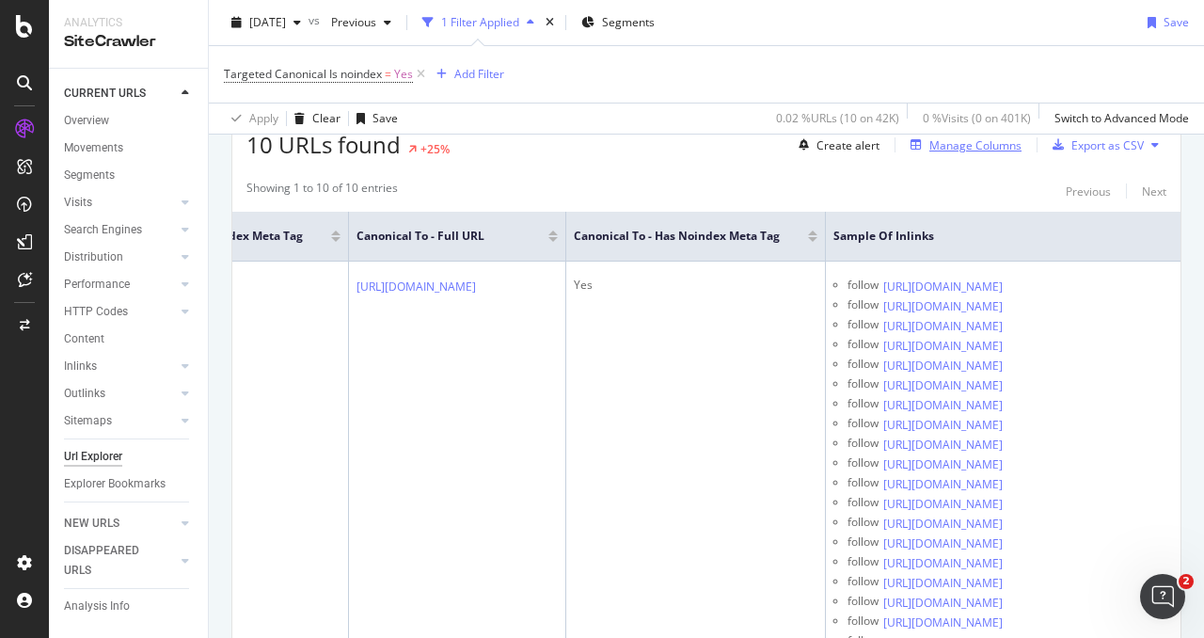
click at [954, 138] on div "Manage Columns" at bounding box center [976, 145] width 92 height 16
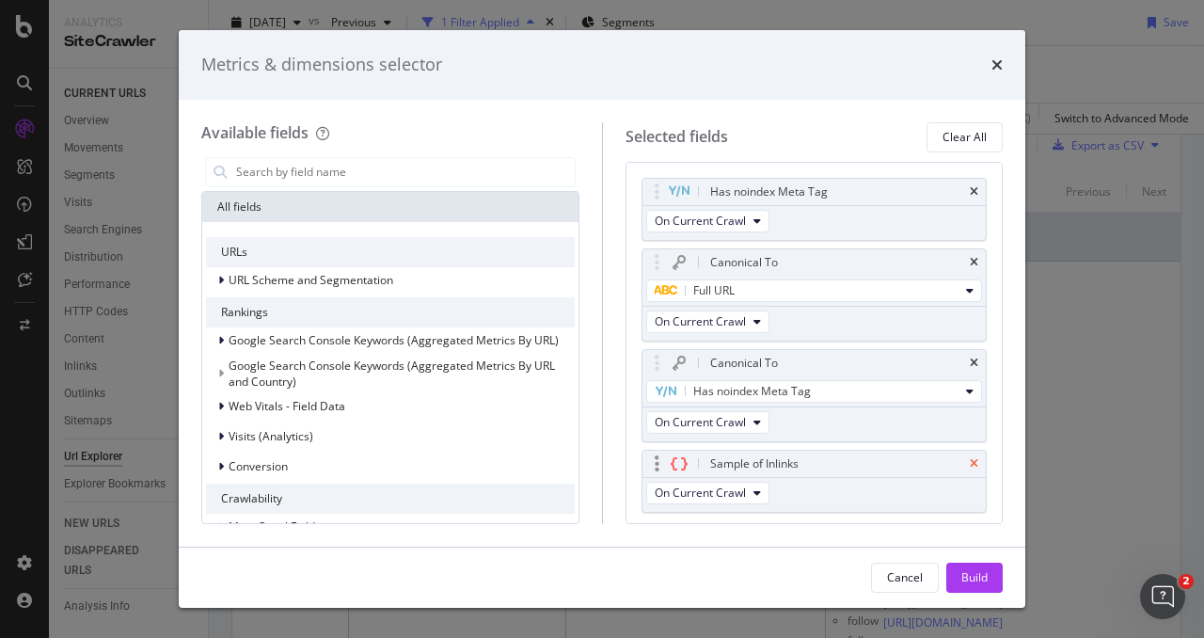
click at [970, 464] on icon "times" at bounding box center [974, 463] width 8 height 11
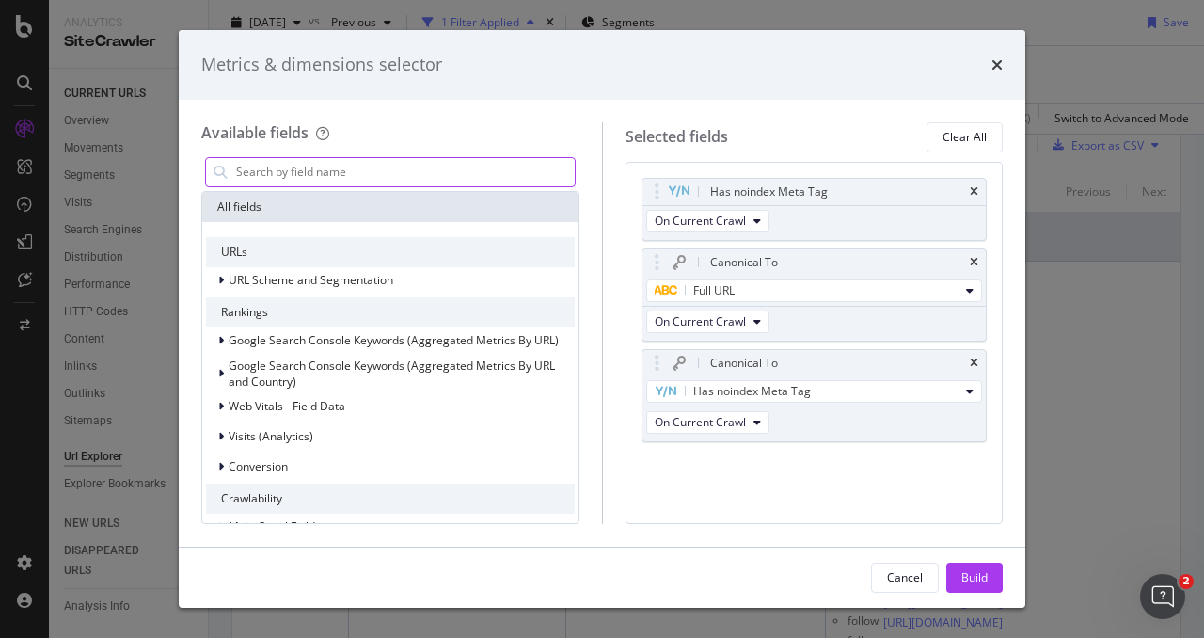
click at [318, 165] on input "modal" at bounding box center [404, 172] width 341 height 28
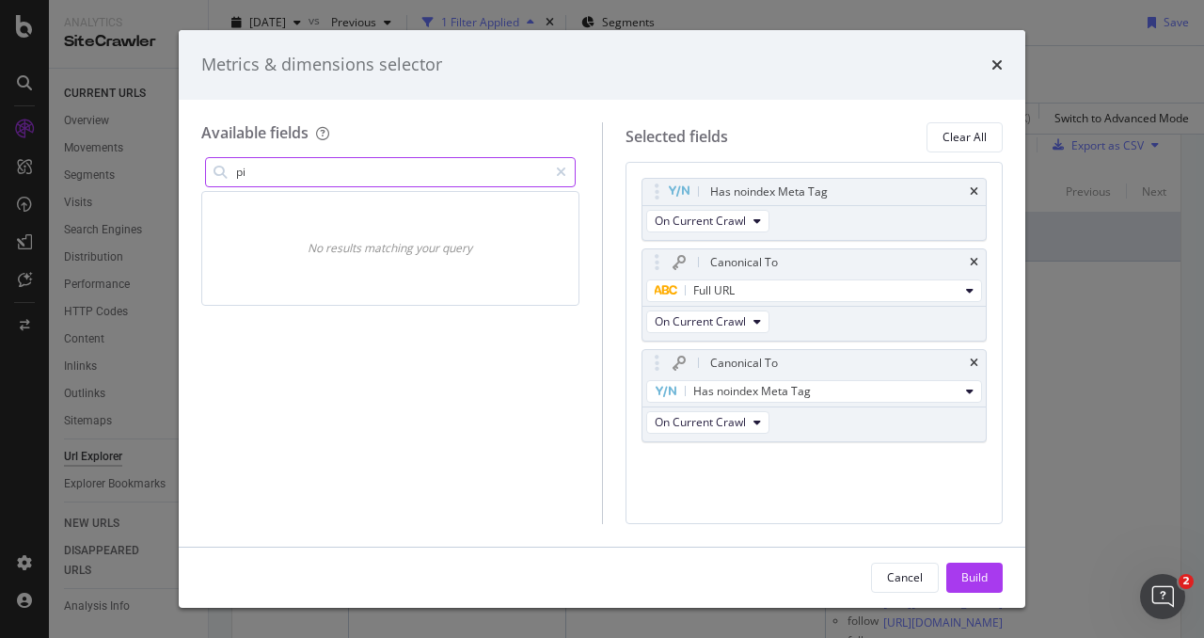
type input "p"
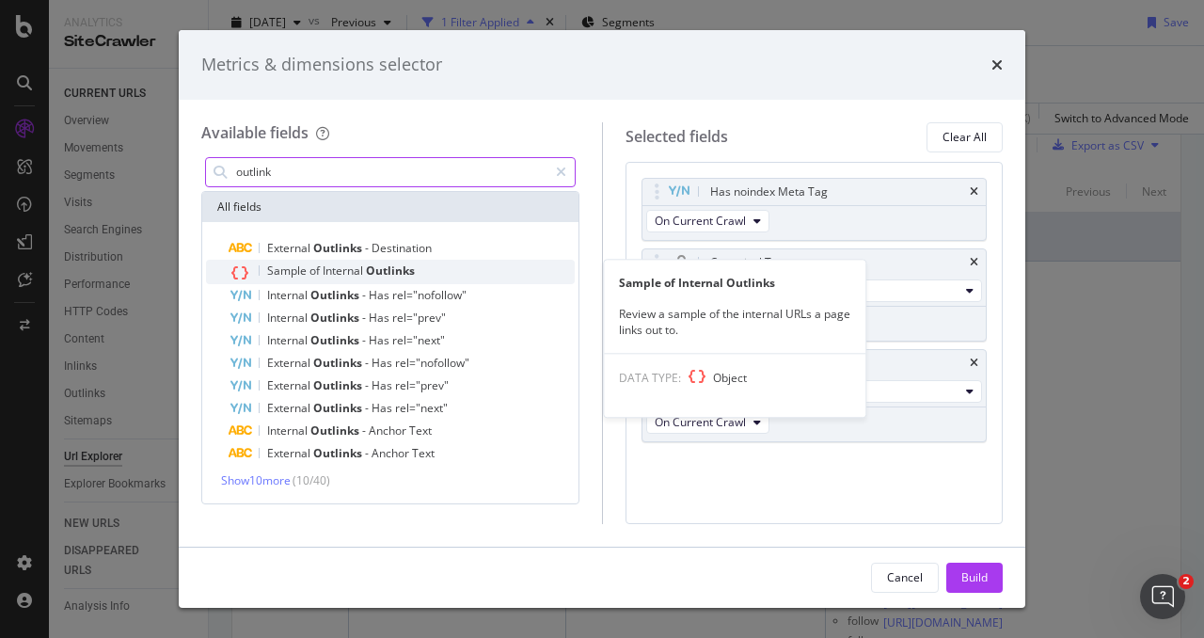
type input "outlink"
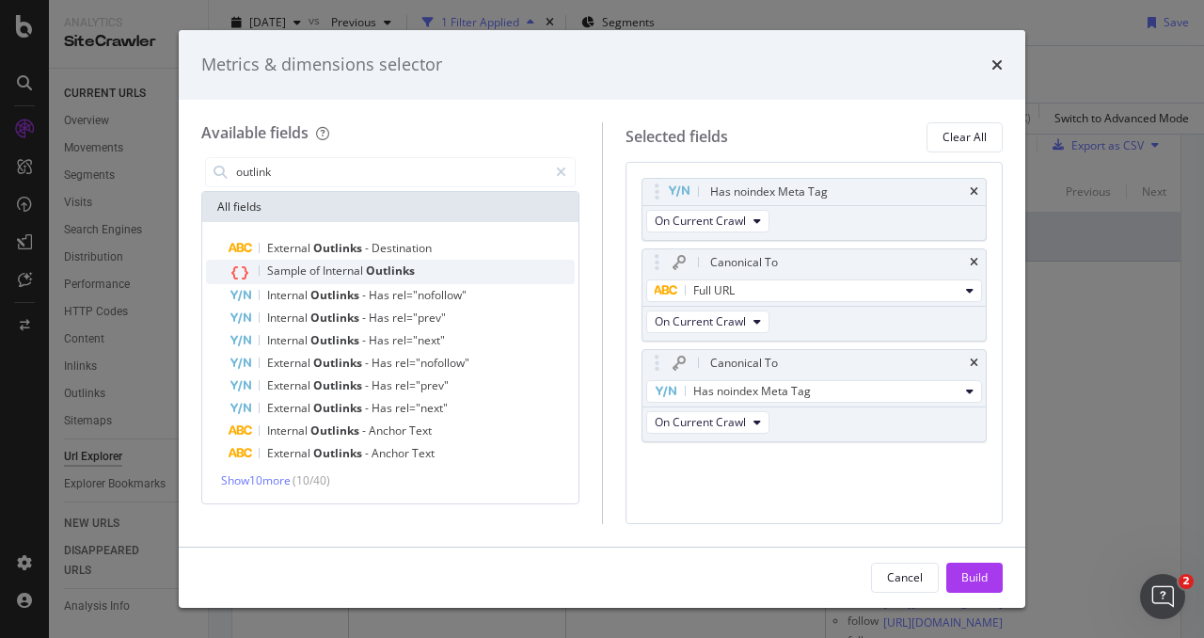
click at [380, 275] on span "Outlinks" at bounding box center [390, 270] width 49 height 16
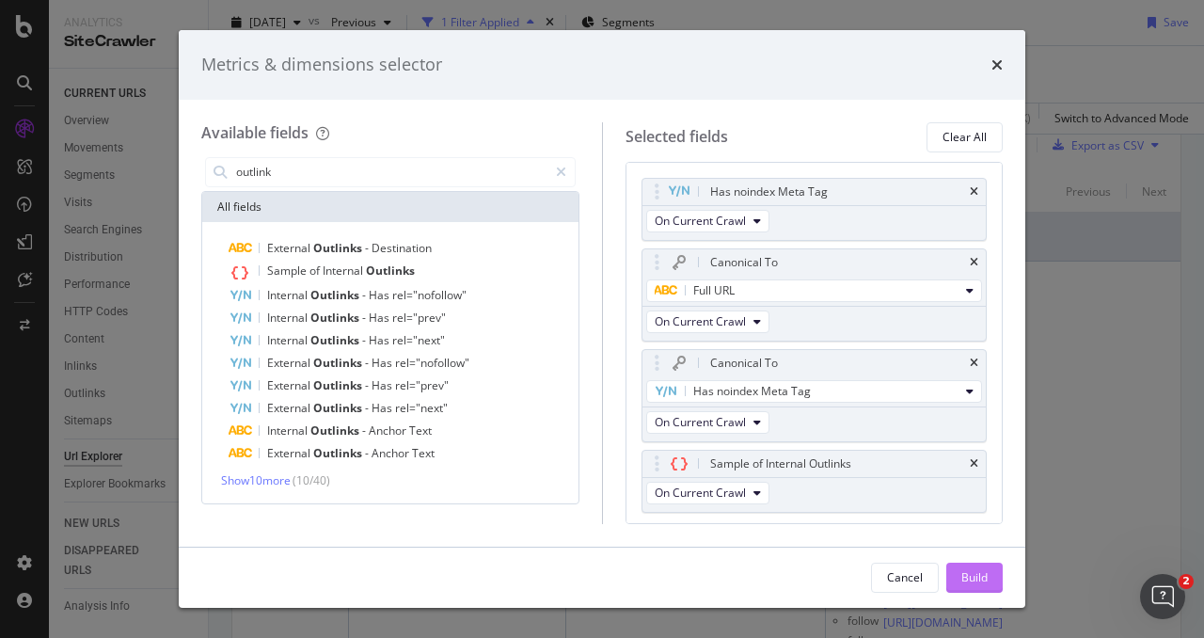
click at [962, 579] on div "Build" at bounding box center [975, 577] width 26 height 16
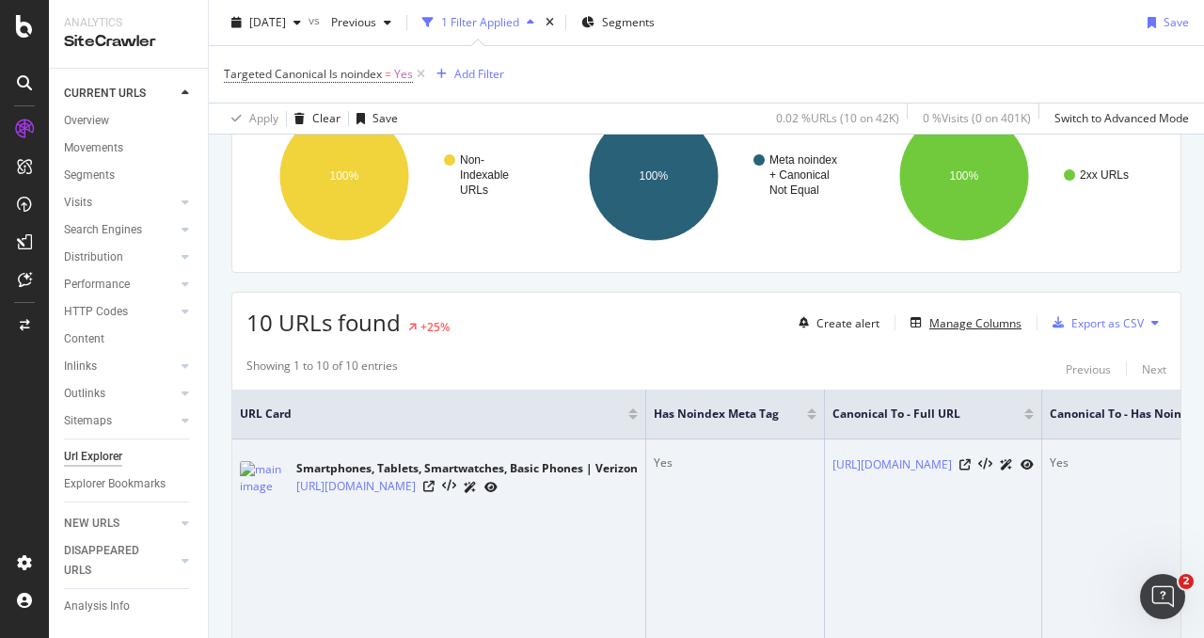
scroll to position [0, 901]
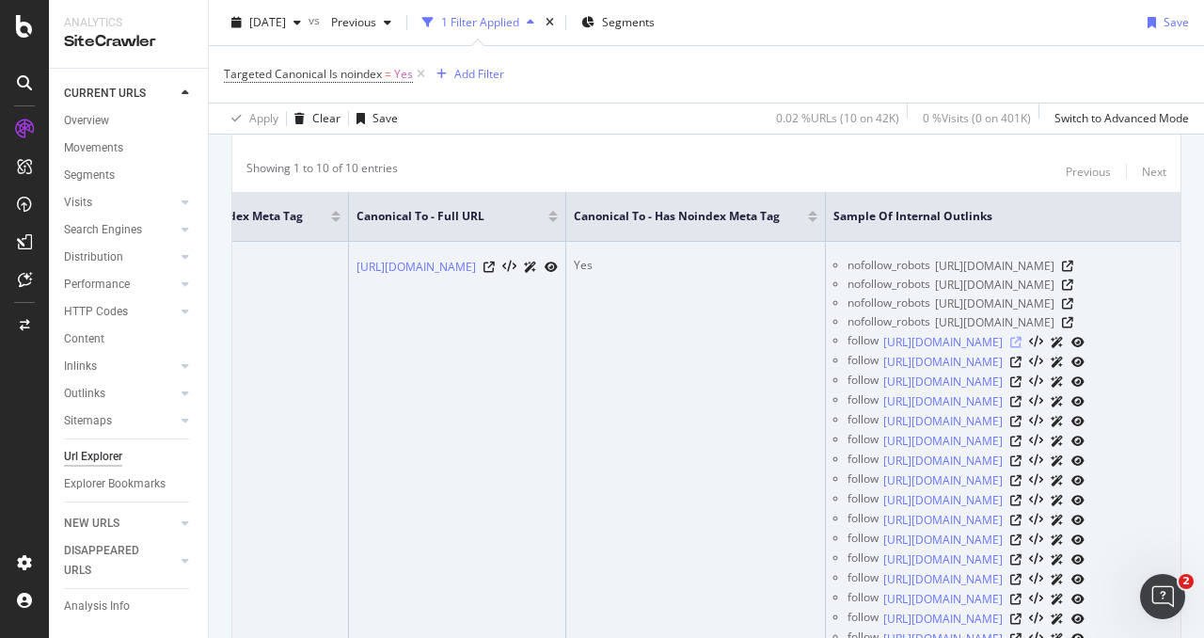
click at [1010, 337] on icon at bounding box center [1015, 342] width 11 height 11
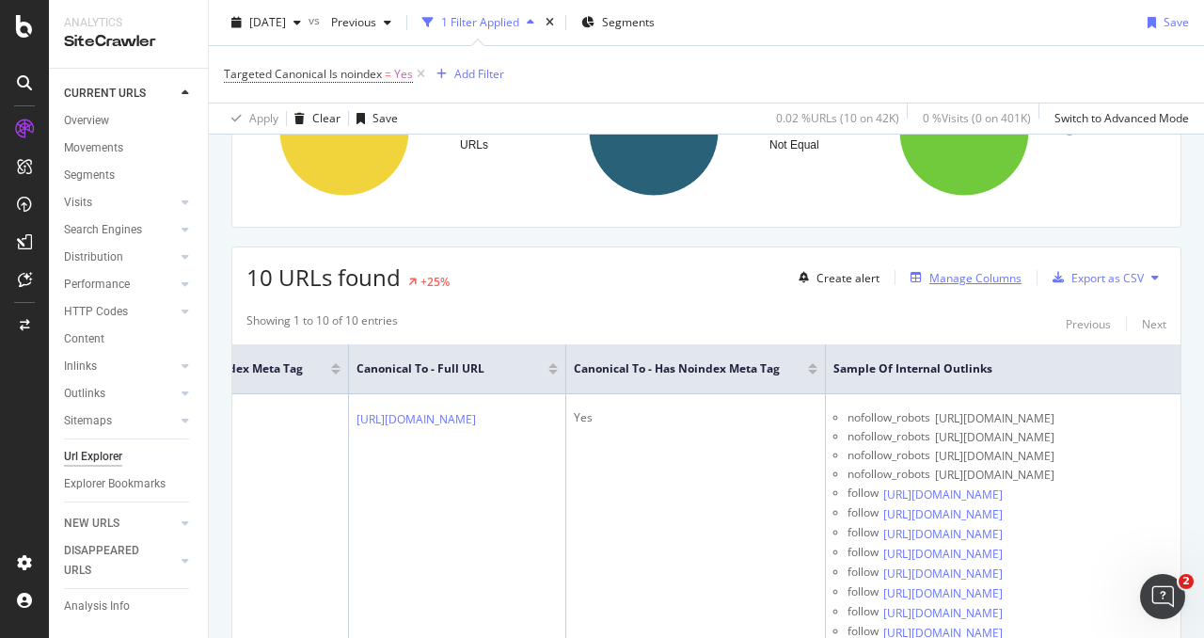
click at [969, 281] on div "Manage Columns" at bounding box center [962, 277] width 119 height 21
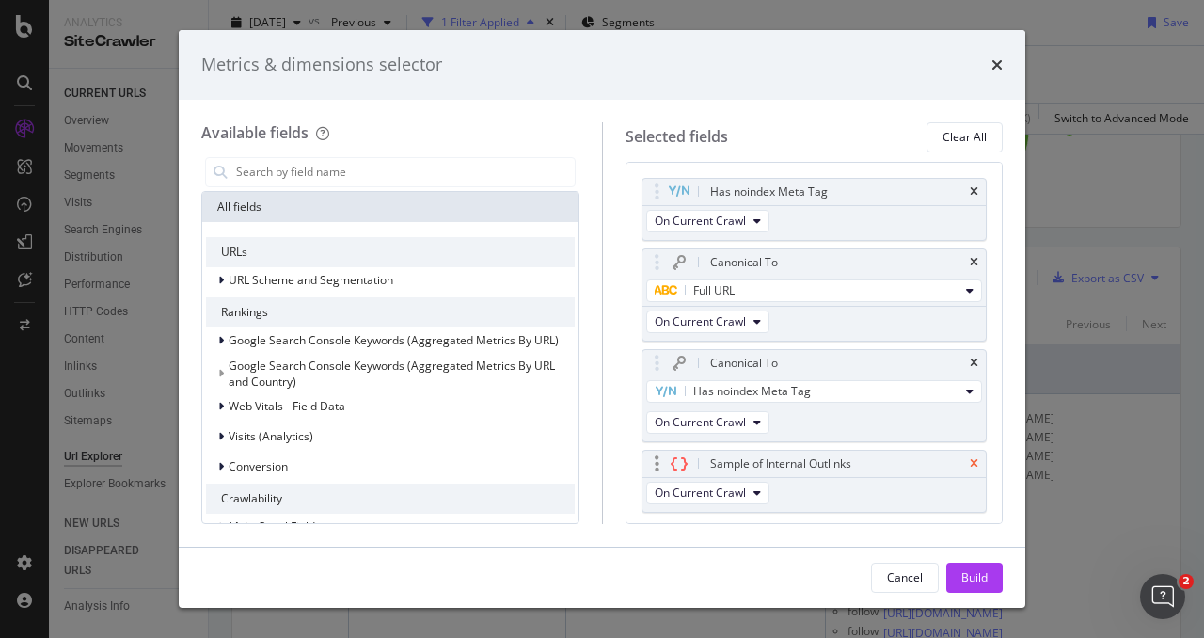
scroll to position [363, 0]
click at [970, 460] on icon "times" at bounding box center [974, 463] width 8 height 11
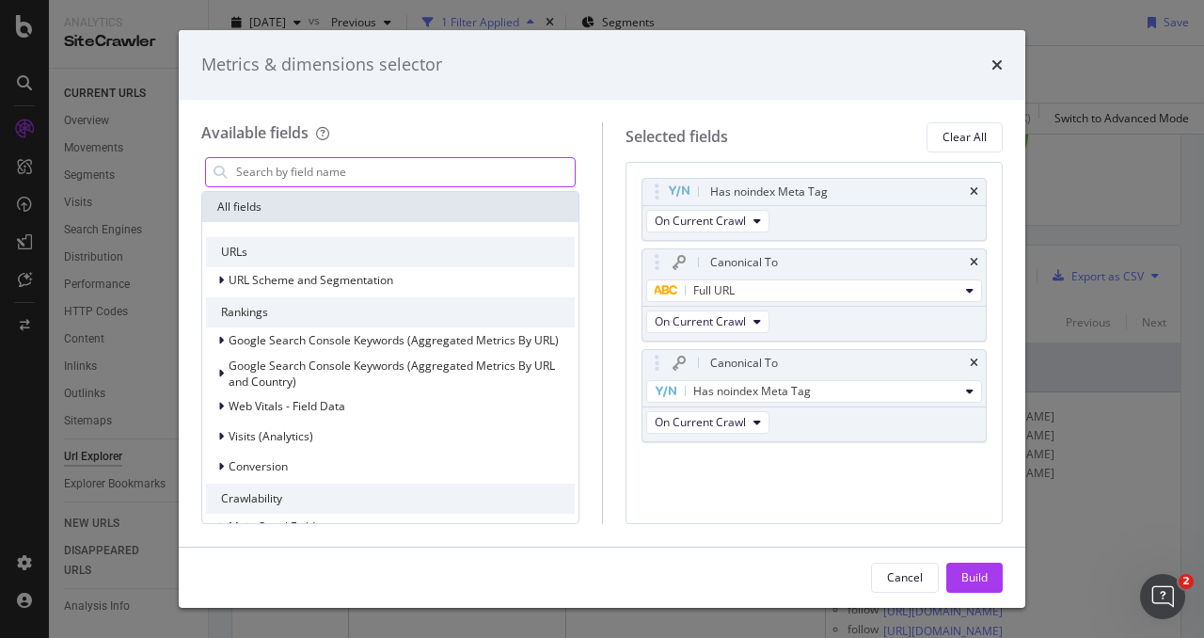
click at [307, 168] on input "modal" at bounding box center [404, 172] width 341 height 28
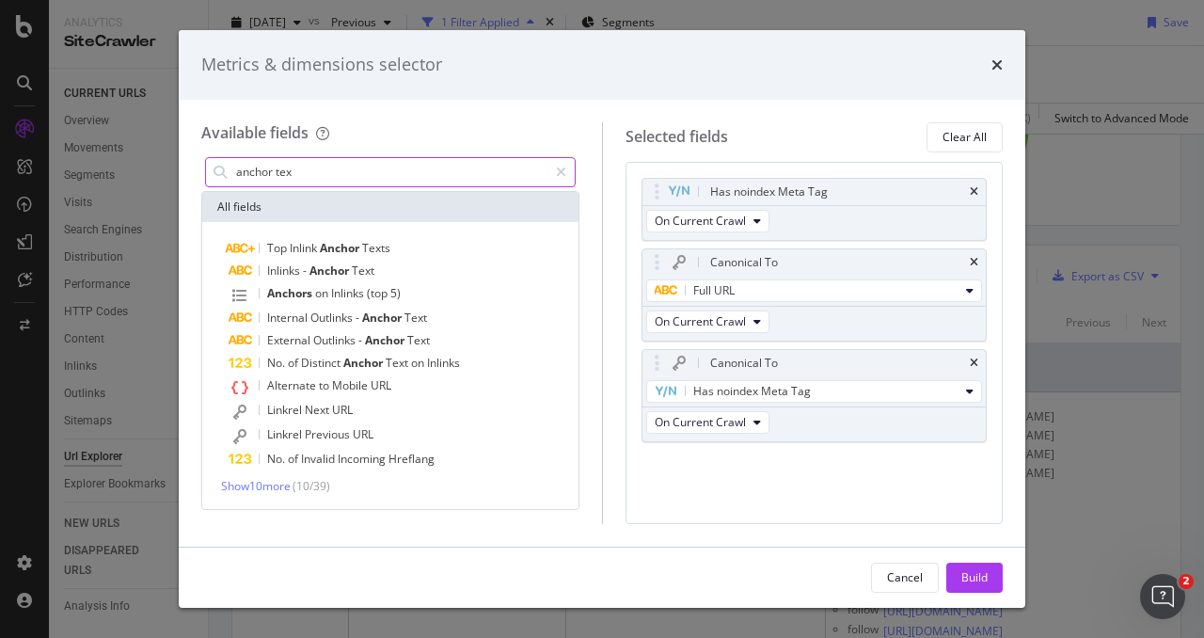
type input "anchor text"
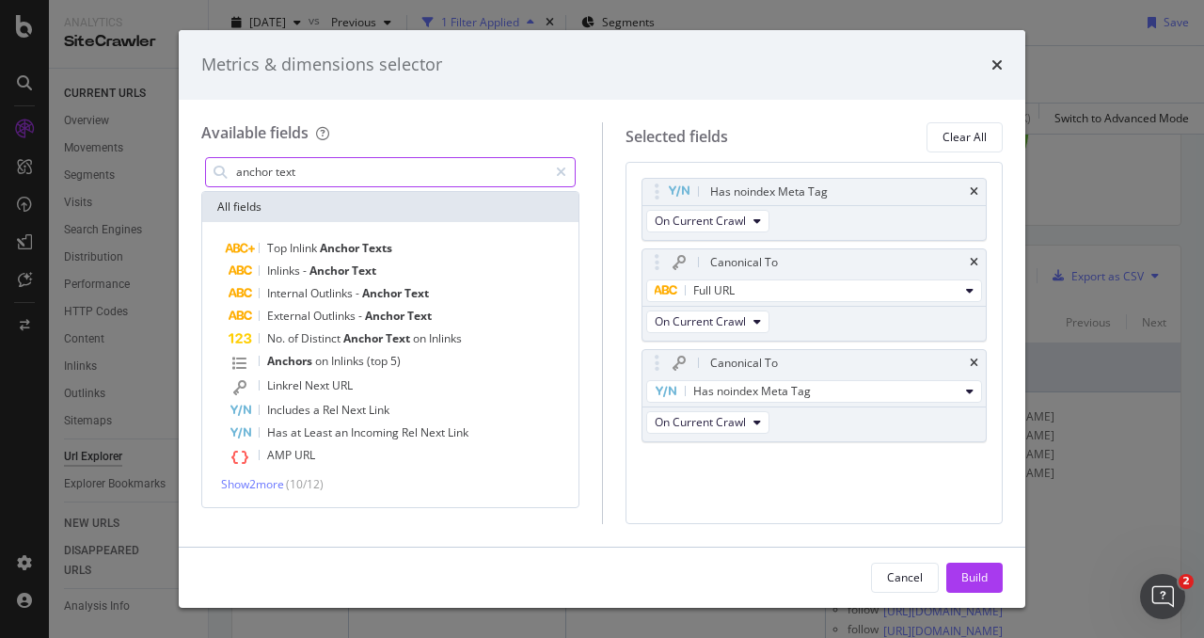
click at [165, 161] on div "Metrics & dimensions selector Available fields anchor text All fields Top Inlin…" at bounding box center [602, 319] width 1204 height 638
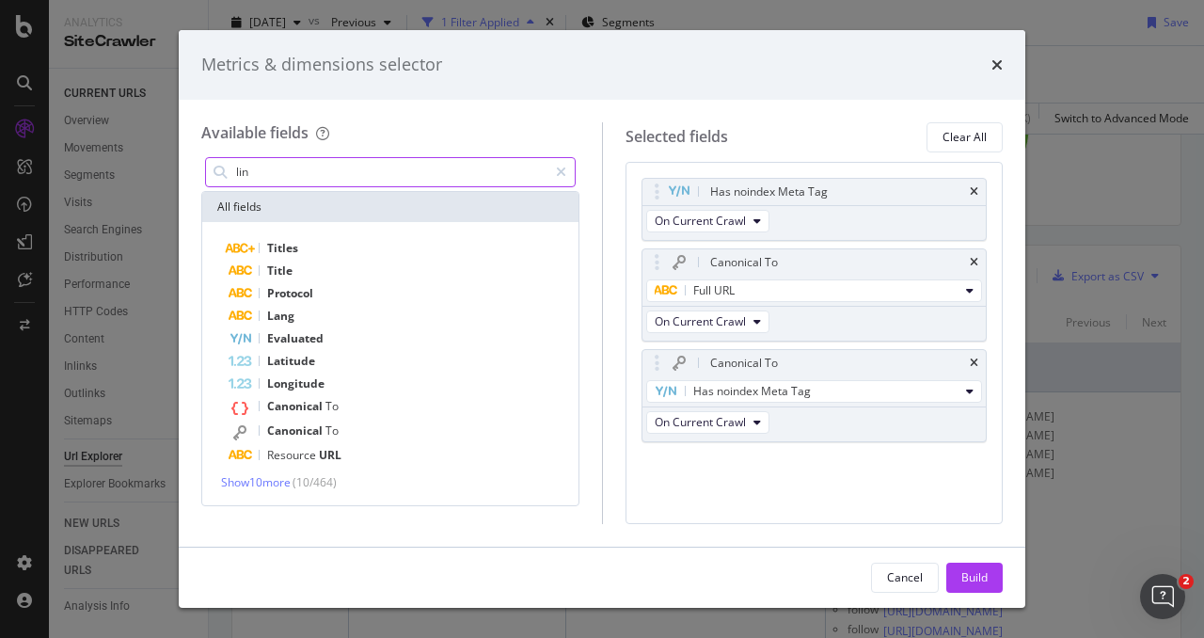
type input "link"
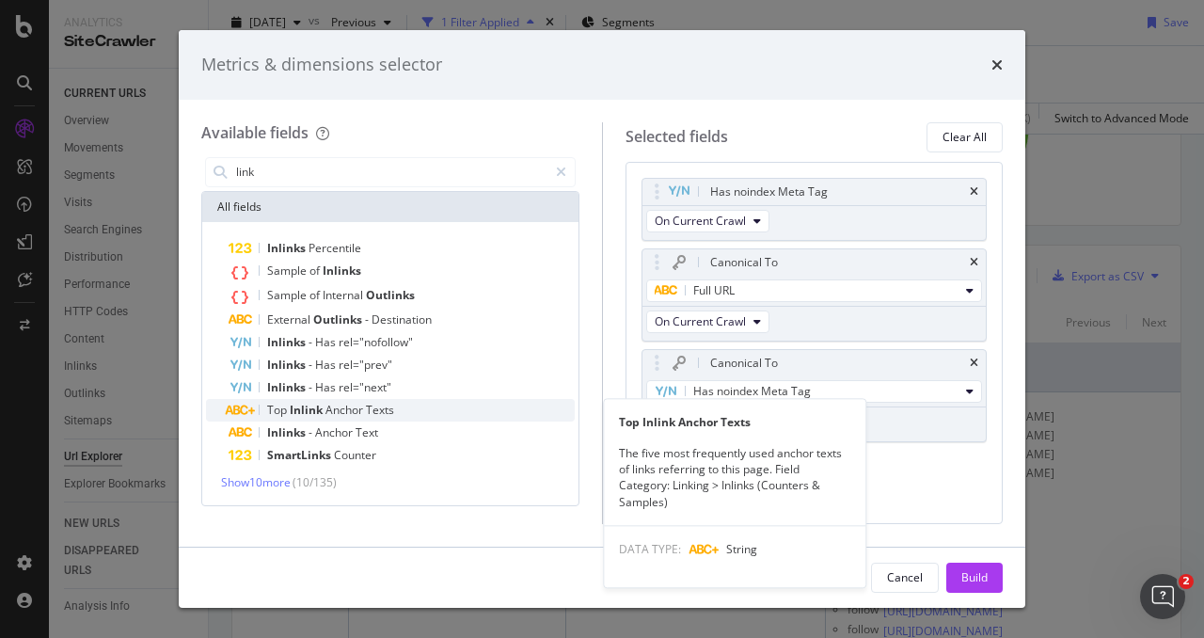
click at [355, 411] on span "Anchor" at bounding box center [346, 410] width 40 height 16
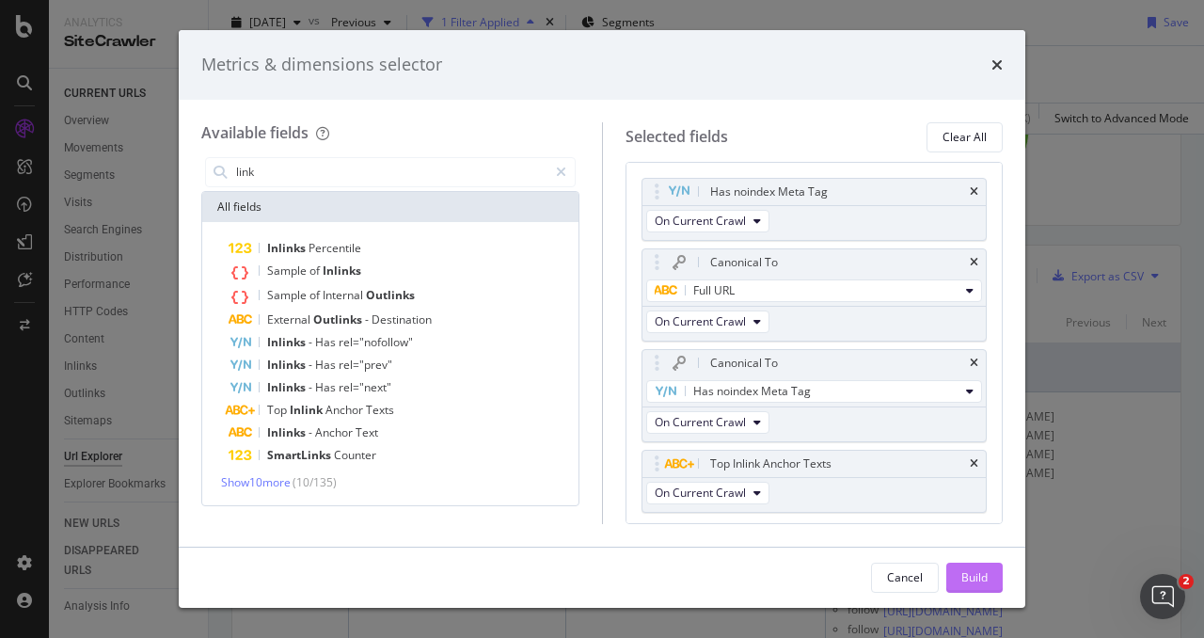
click at [962, 586] on div "Build" at bounding box center [975, 578] width 26 height 28
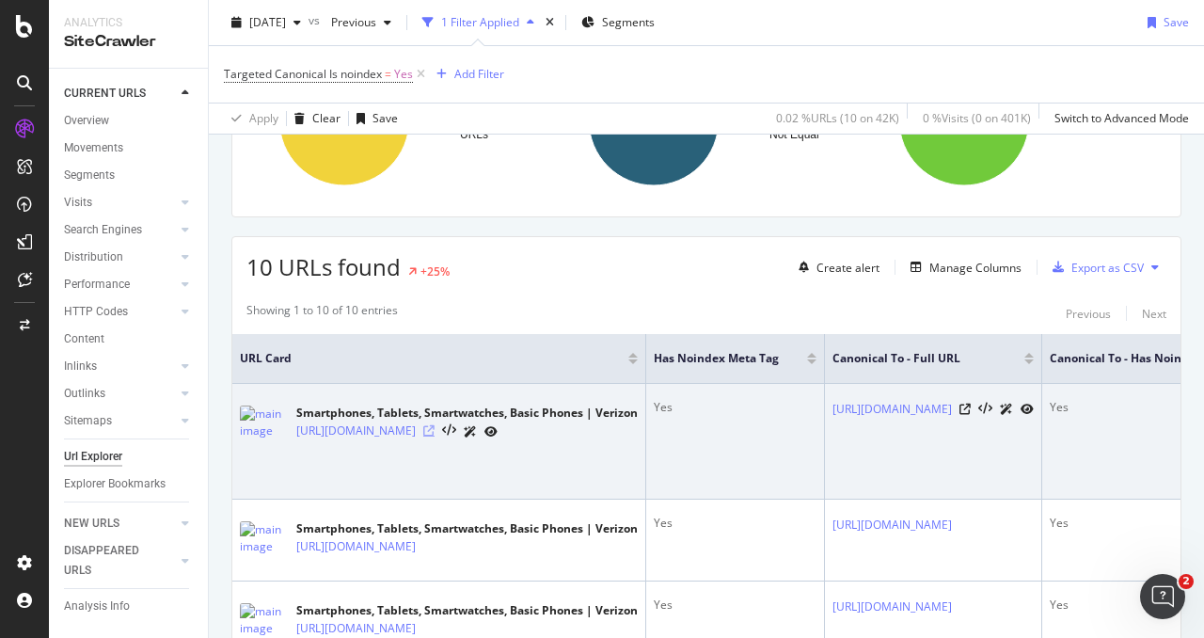
click at [435, 429] on icon at bounding box center [428, 430] width 11 height 11
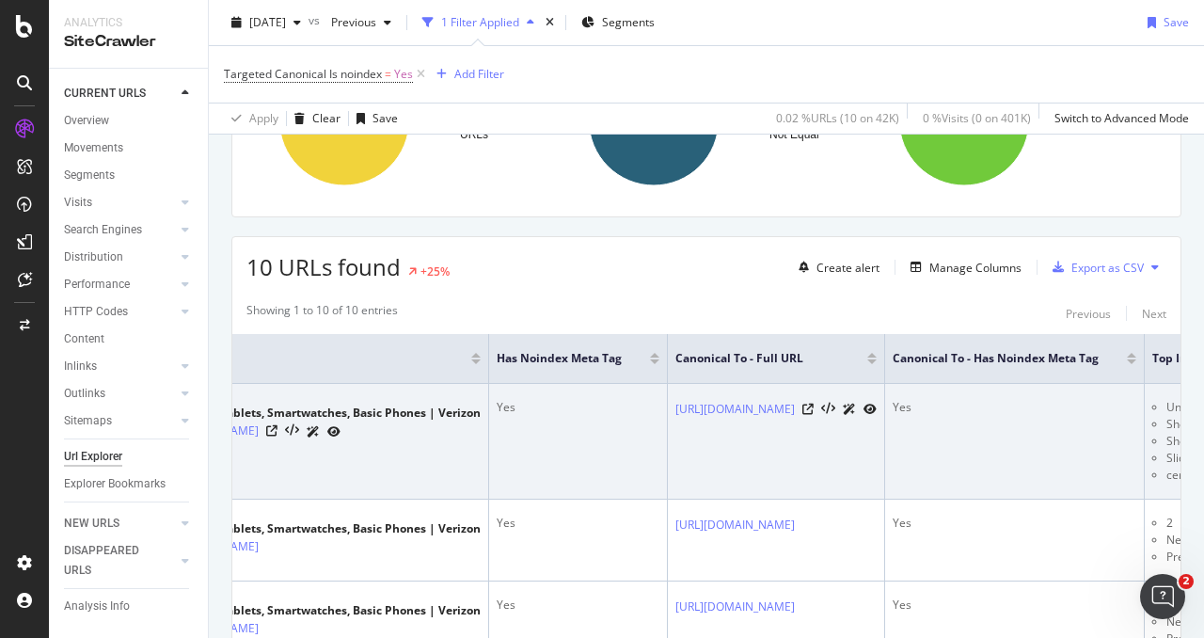
scroll to position [0, 156]
click at [278, 428] on icon at bounding box center [272, 430] width 11 height 11
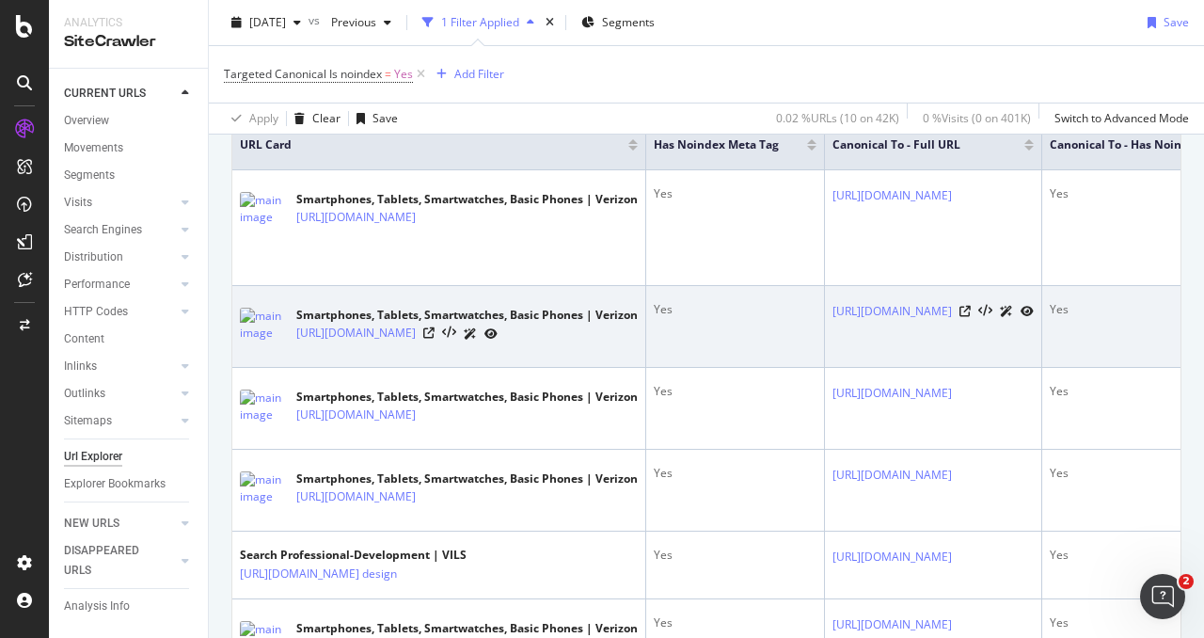
scroll to position [586, 0]
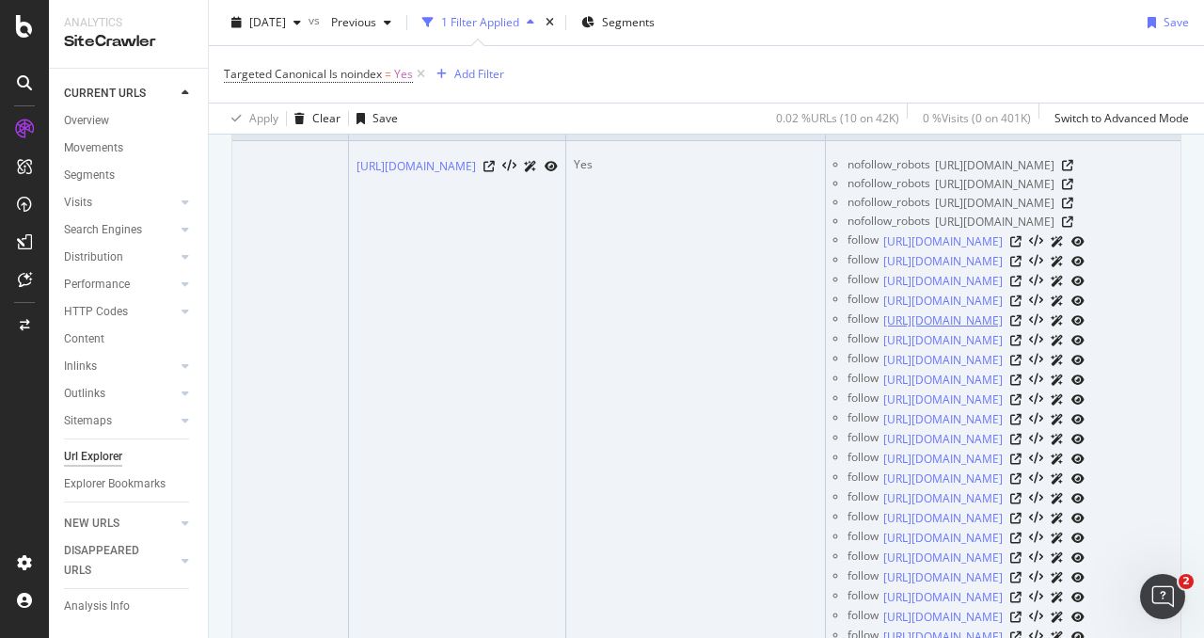
scroll to position [872, 0]
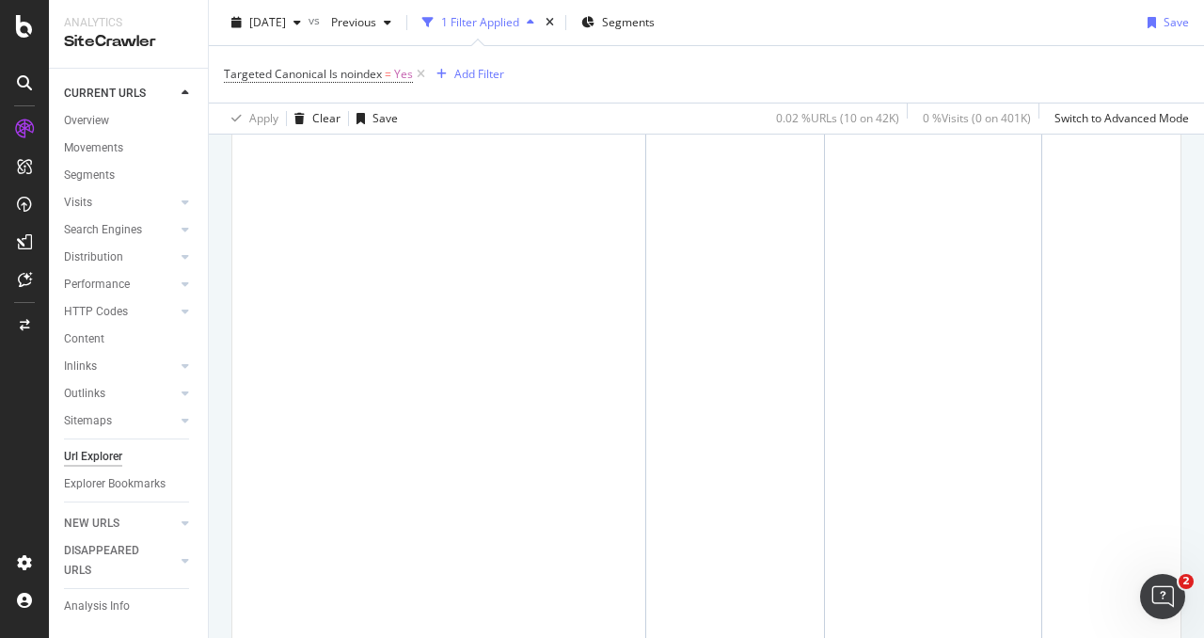
scroll to position [882, 0]
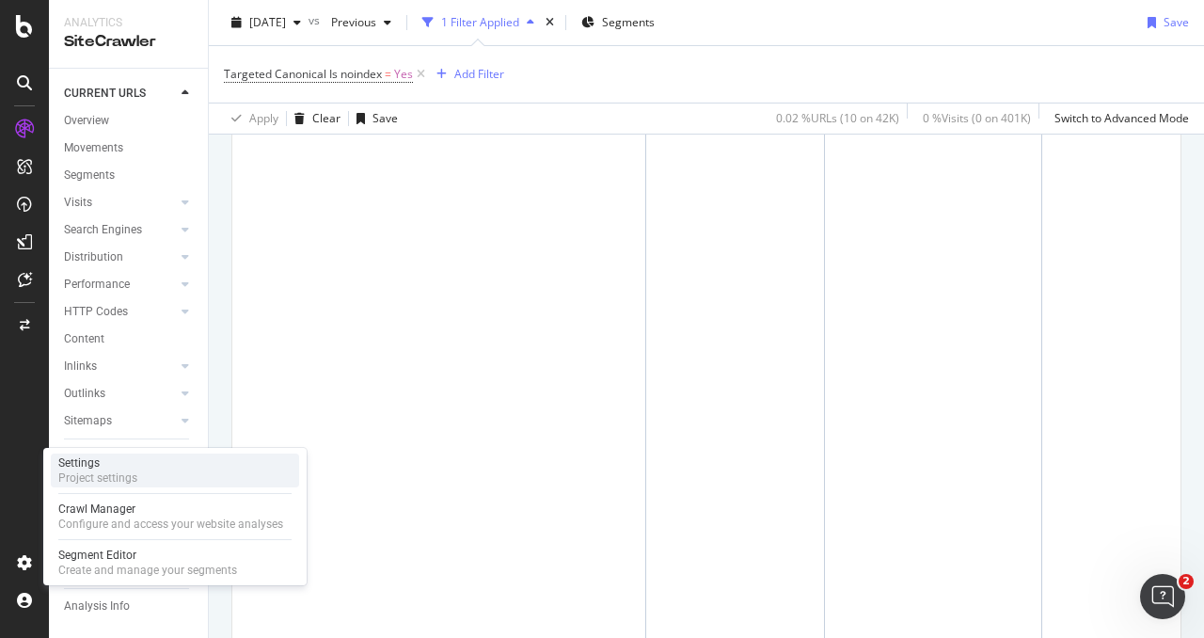
click at [132, 470] on div "Project settings" at bounding box center [97, 477] width 79 height 15
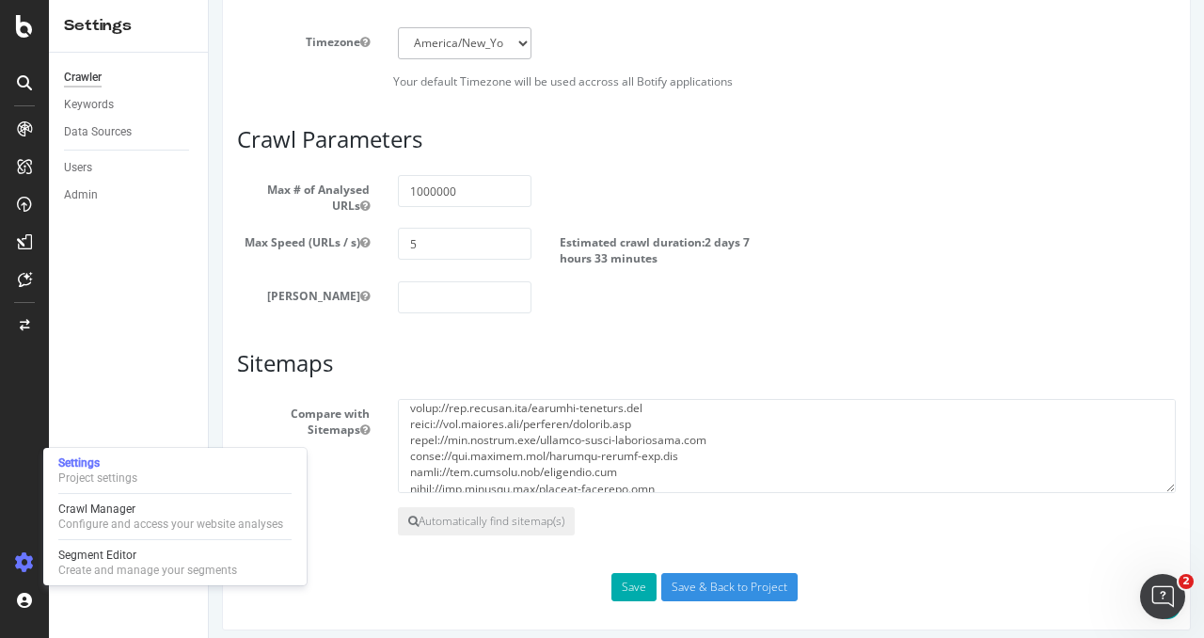
scroll to position [354, 0]
click at [809, 465] on textarea at bounding box center [787, 446] width 778 height 94
type textarea "https://www.verizon.com/about/sitemap-our-company.xml https://www.verizon.com/a…"
click at [626, 573] on button "Save" at bounding box center [634, 587] width 45 height 28
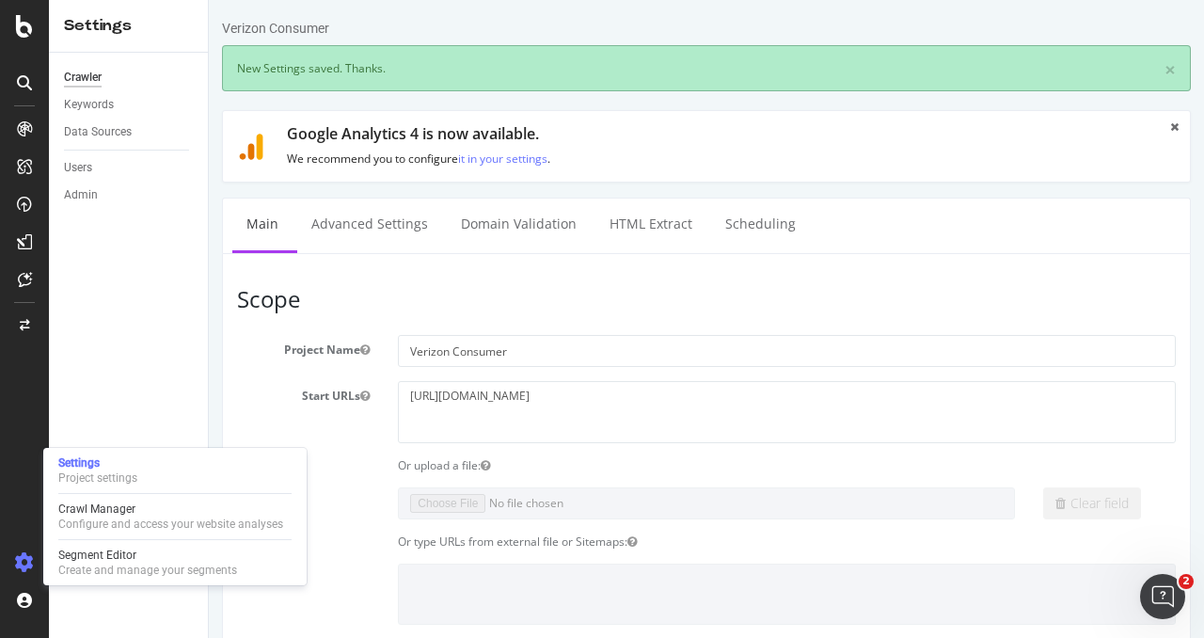
scroll to position [0, 0]
click at [613, 417] on textarea "https://www.verizon.com" at bounding box center [787, 411] width 778 height 61
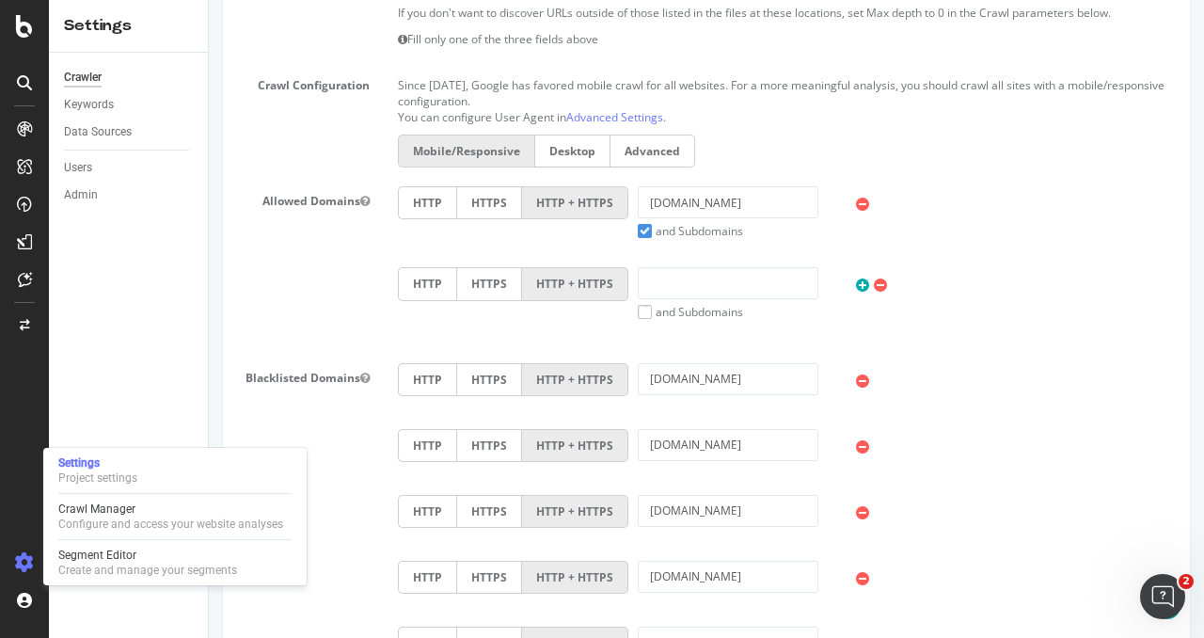
scroll to position [626, 0]
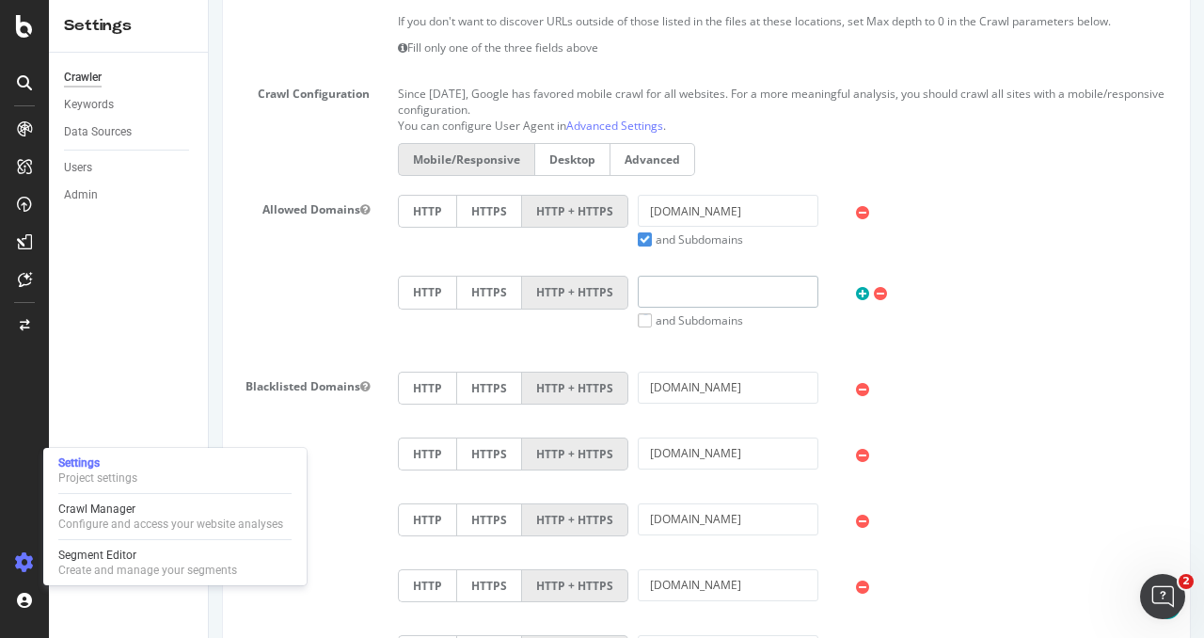
click at [711, 285] on input "text" at bounding box center [728, 292] width 181 height 32
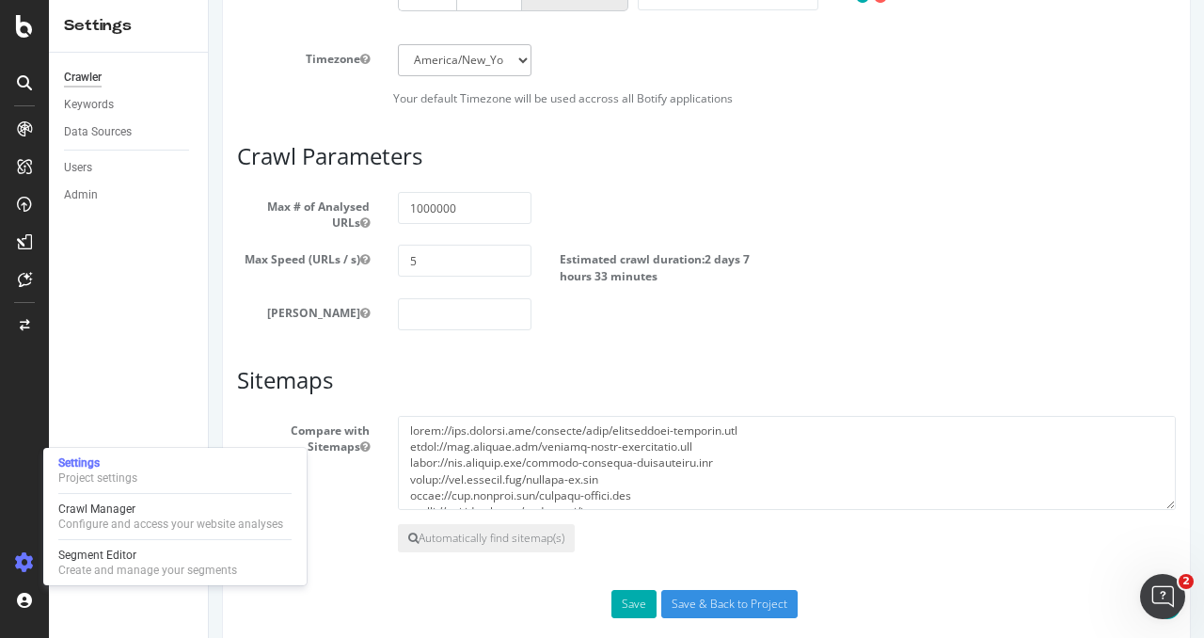
scroll to position [1497, 0]
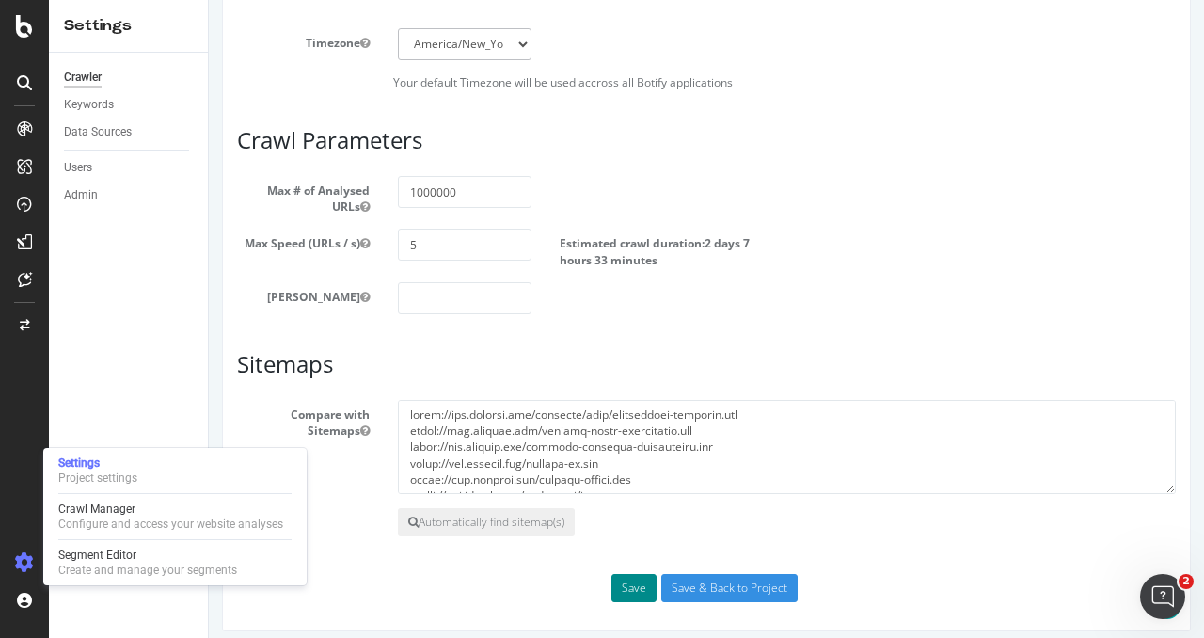
click at [640, 575] on button "Save" at bounding box center [634, 588] width 45 height 28
click at [700, 574] on input "Save & Back to Project" at bounding box center [729, 588] width 136 height 28
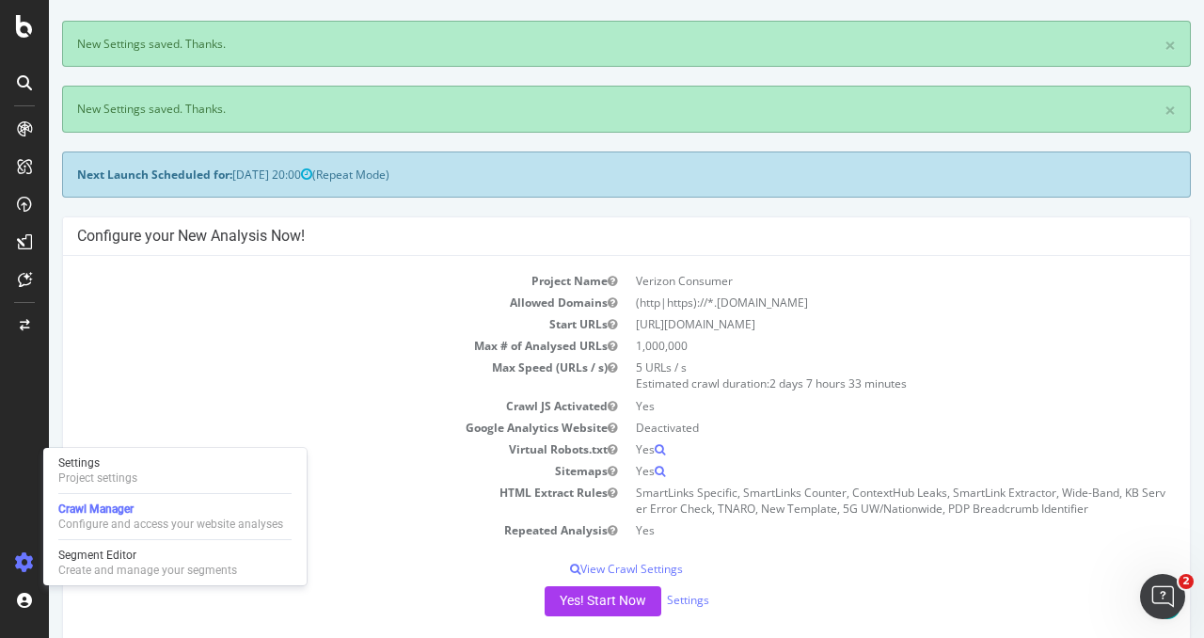
scroll to position [207, 0]
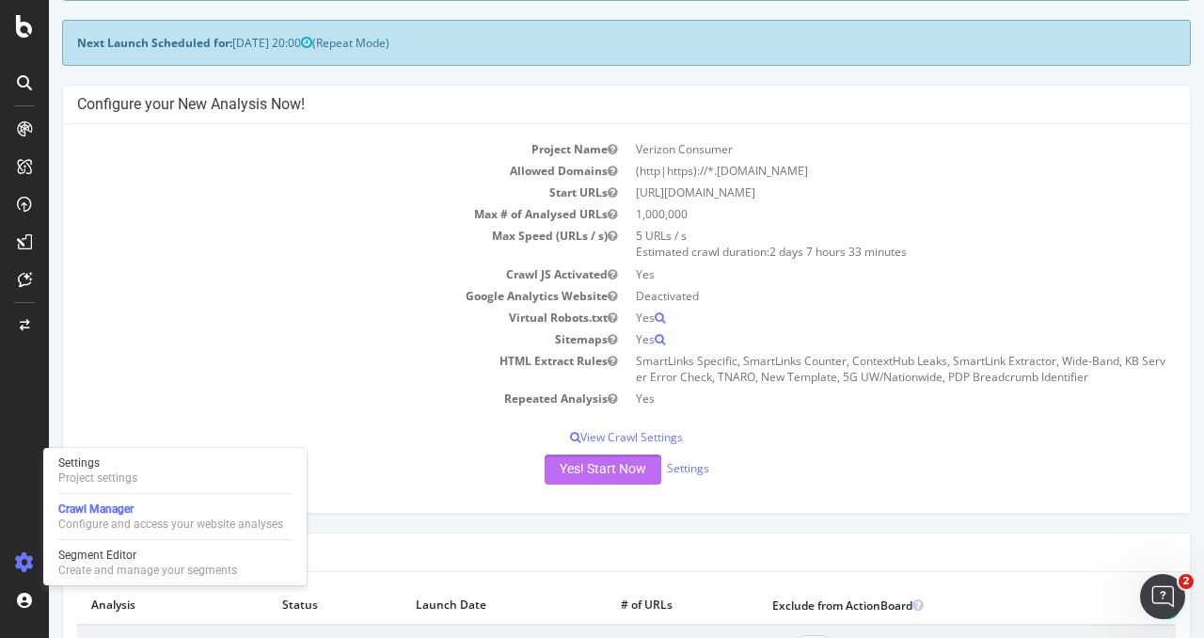
click at [577, 471] on button "Yes! Start Now" at bounding box center [603, 469] width 117 height 30
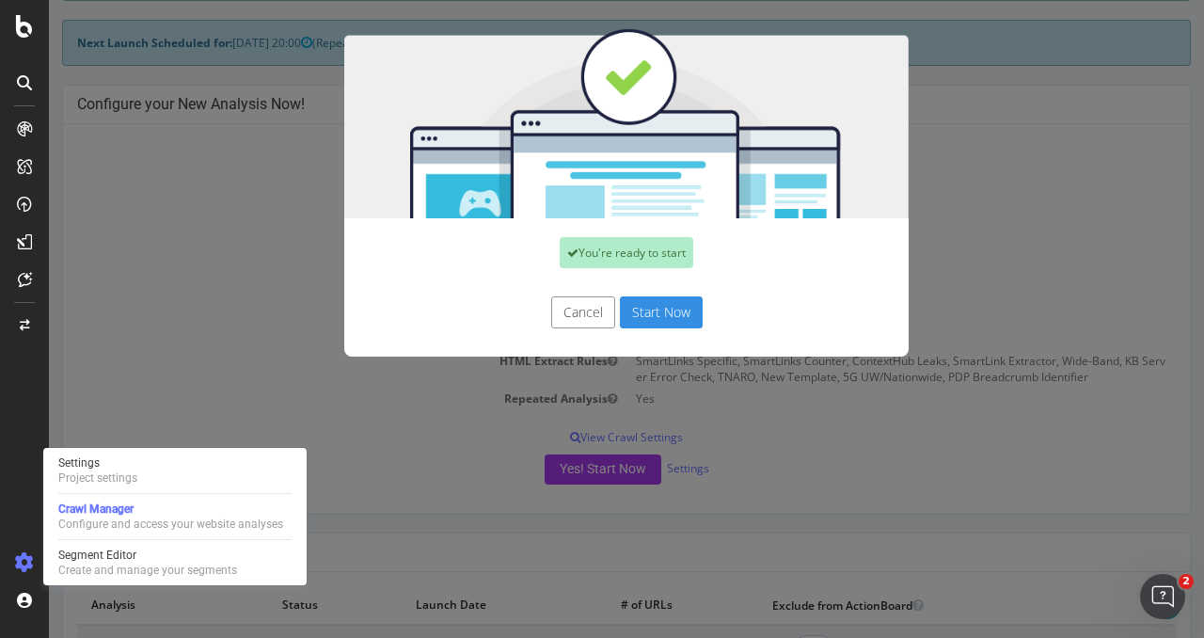
click at [647, 302] on button "Start Now" at bounding box center [661, 312] width 83 height 32
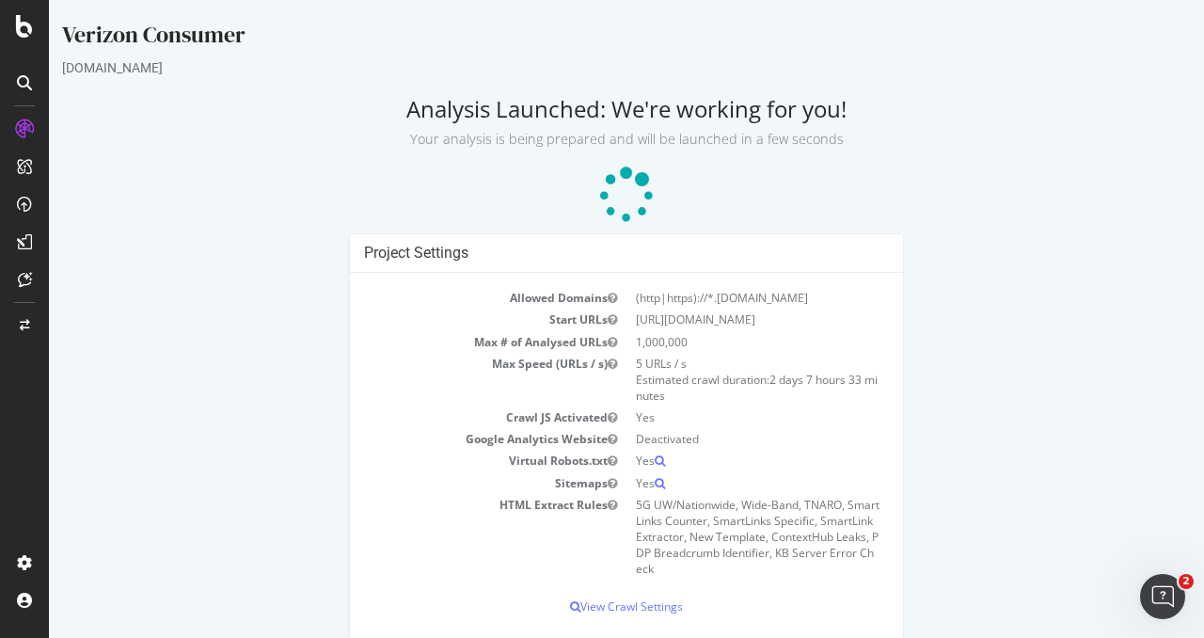
scroll to position [19, 0]
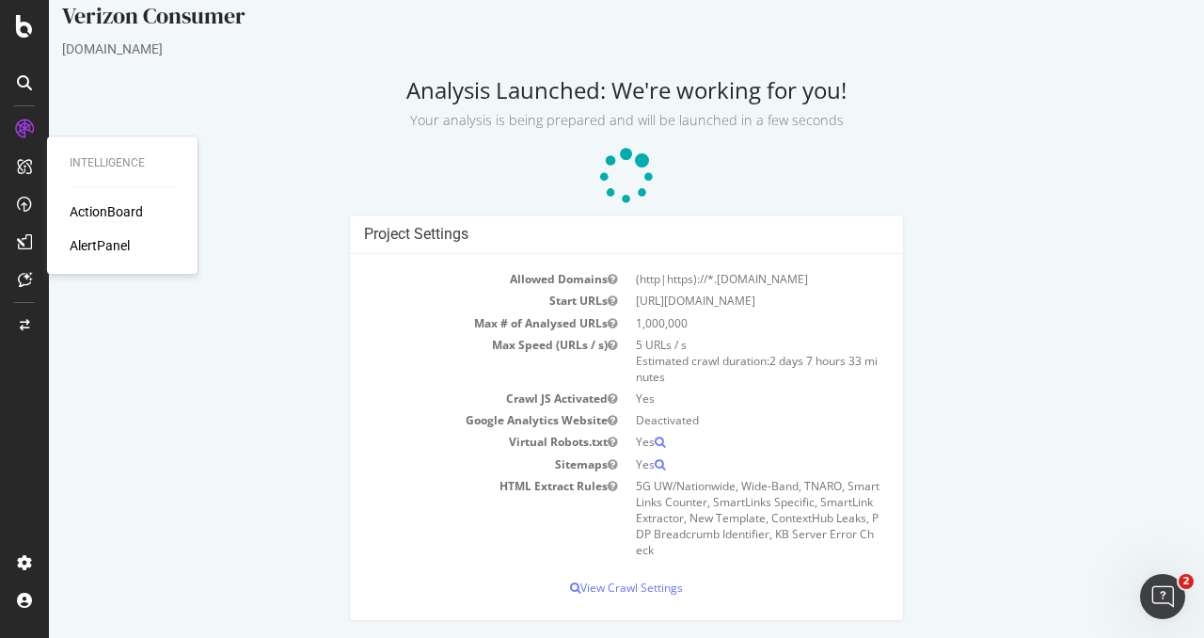
click at [113, 204] on div "ActionBoard" at bounding box center [106, 211] width 73 height 19
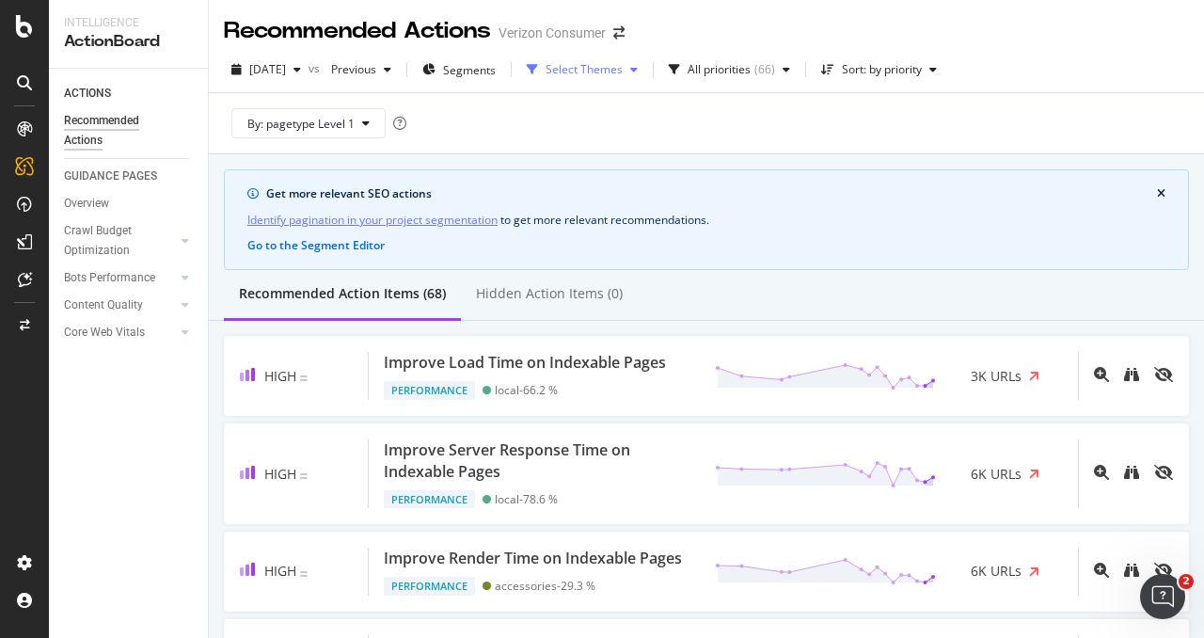
click at [623, 71] on div "Select Themes" at bounding box center [584, 69] width 77 height 11
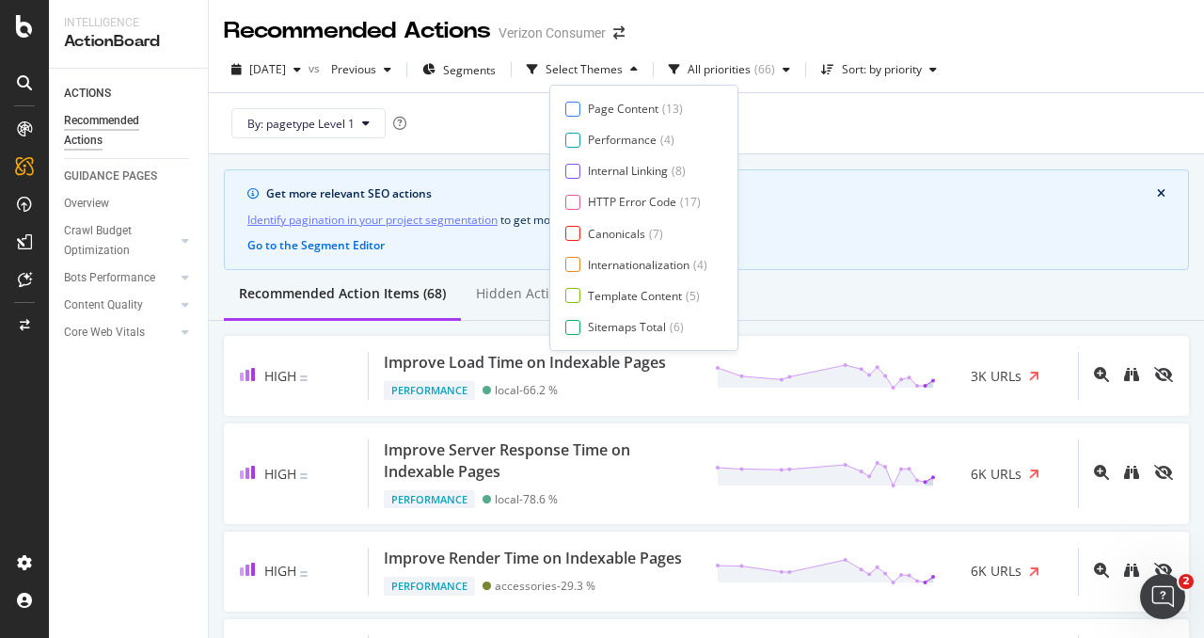
scroll to position [30, 0]
click at [132, 424] on div "ACTIONS Recommended Actions GUIDANCE PAGES Overview Crawl Budget Optimization L…" at bounding box center [128, 353] width 159 height 569
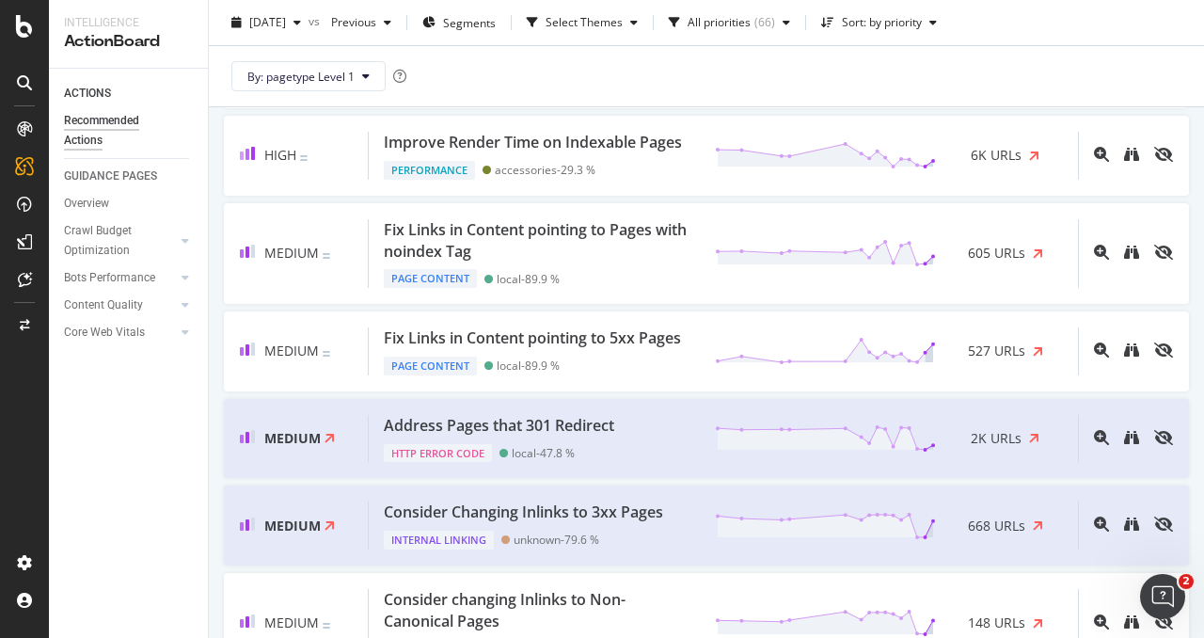
scroll to position [849, 0]
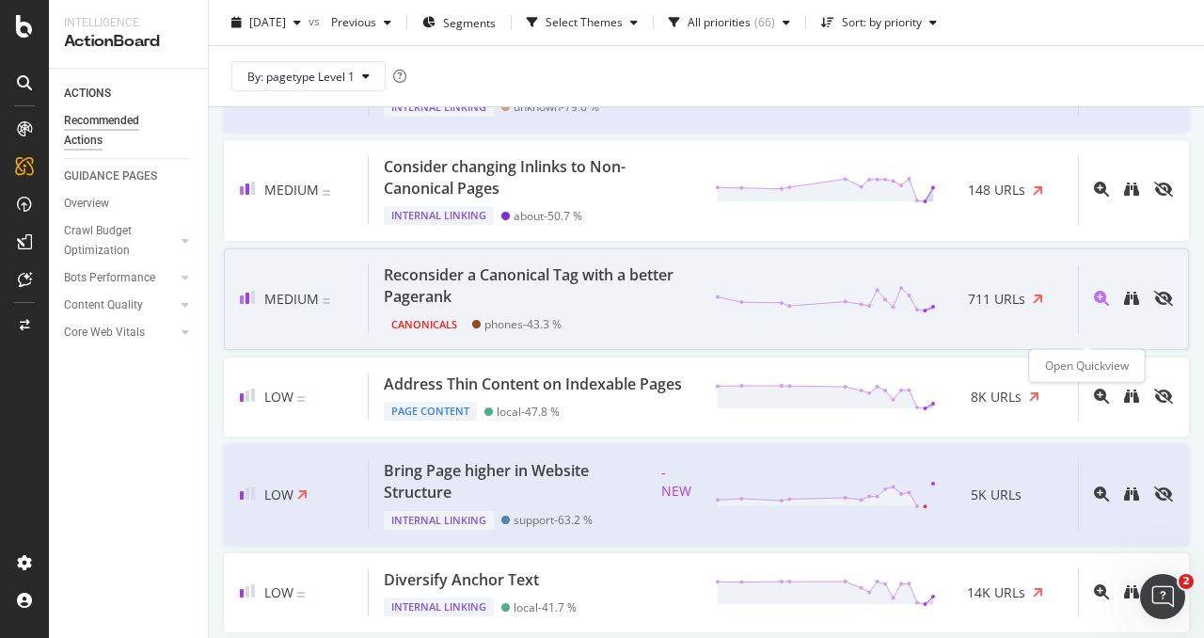
click at [1094, 306] on icon "magnifying-glass-plus" at bounding box center [1101, 298] width 15 height 15
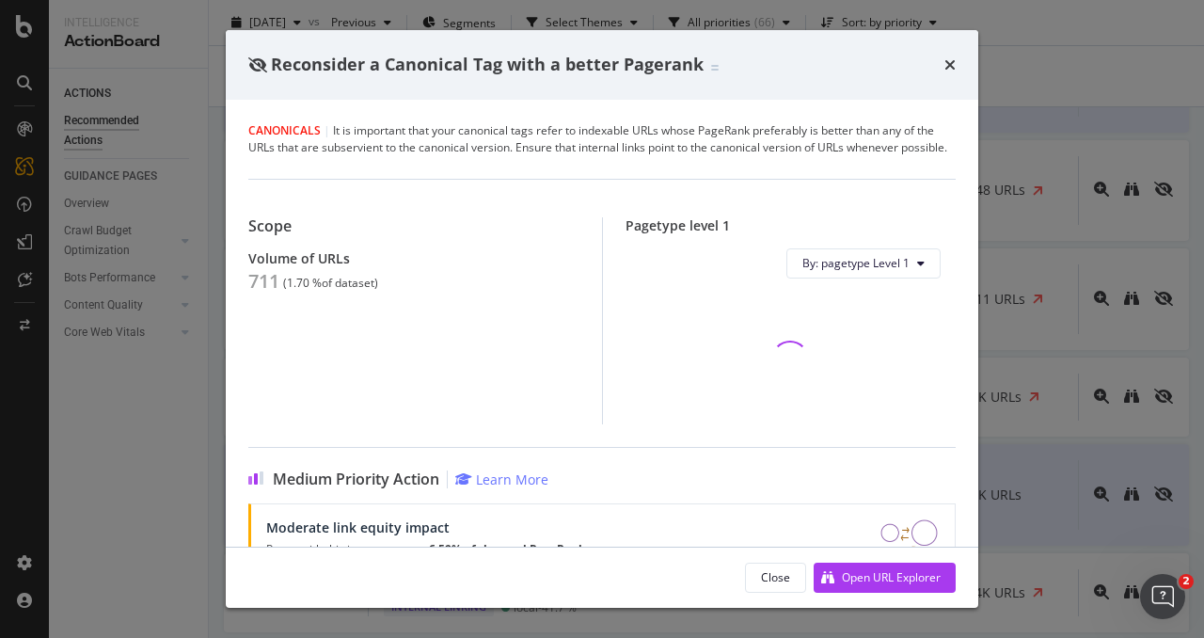
scroll to position [261, 0]
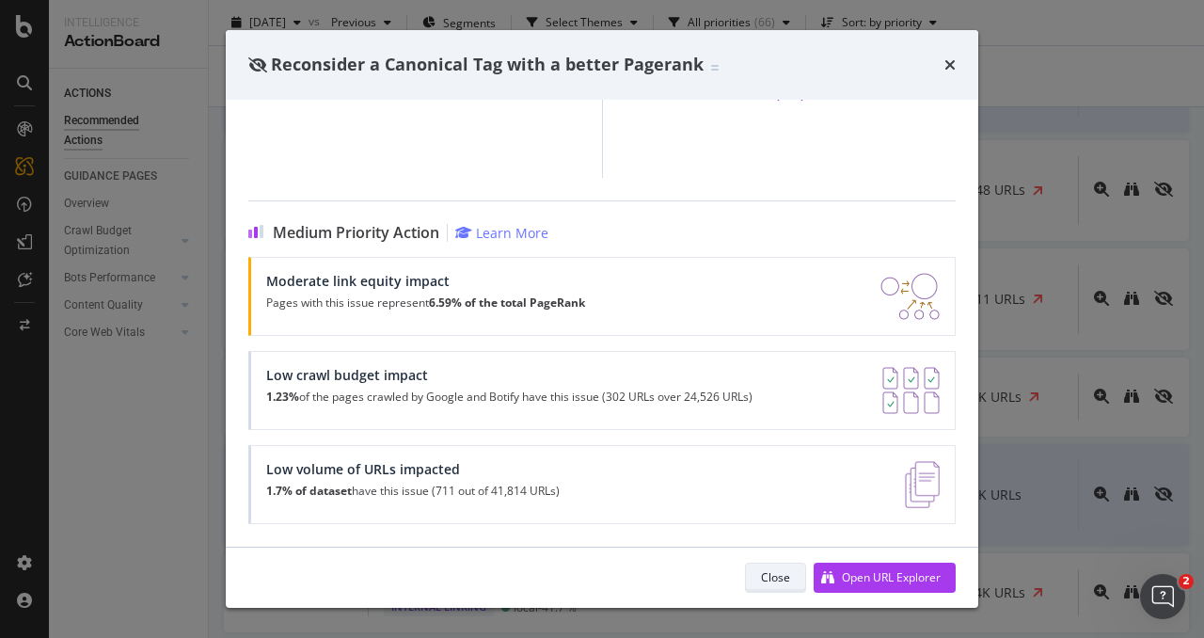
click at [755, 573] on button "Close" at bounding box center [775, 578] width 61 height 30
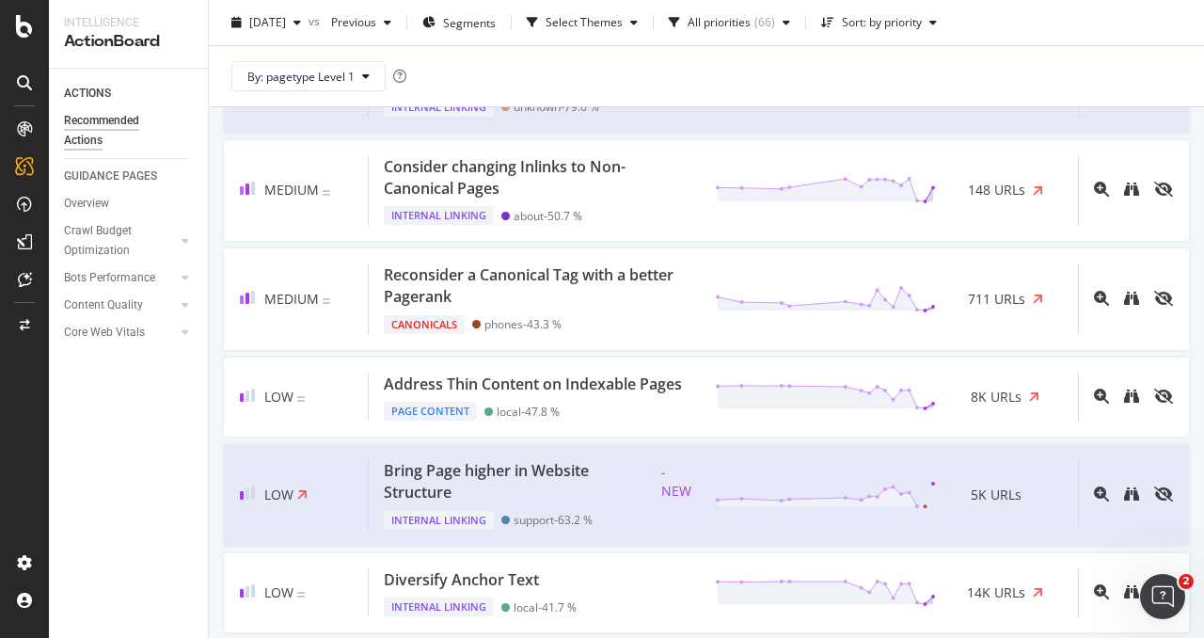
click at [19, 157] on icon at bounding box center [24, 166] width 19 height 19
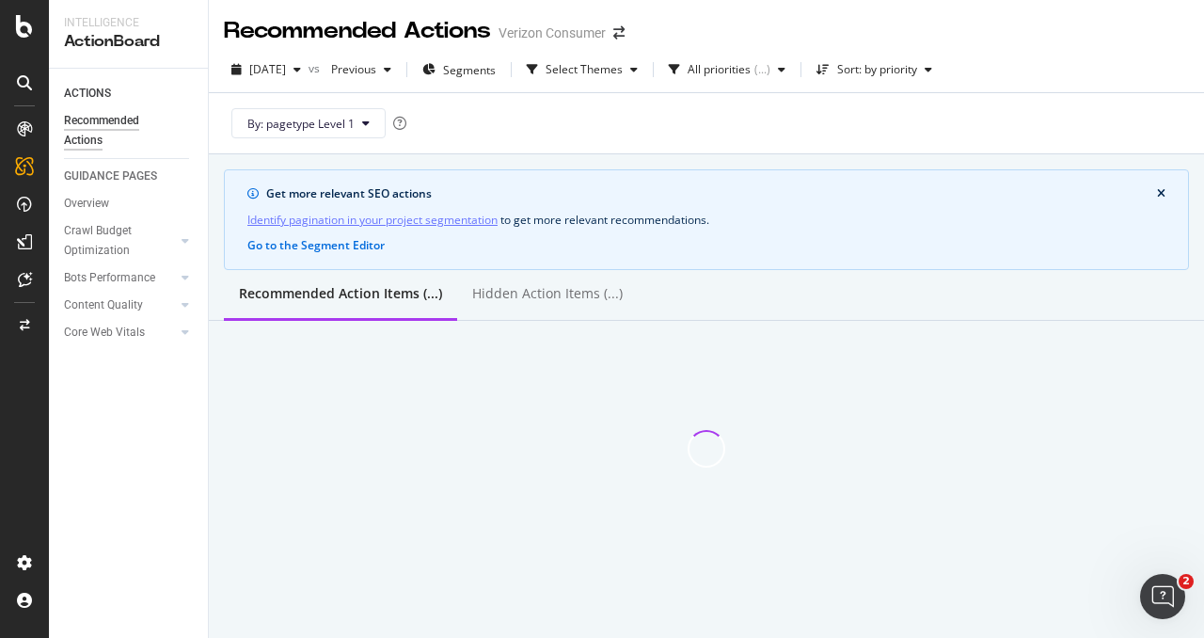
click at [23, 168] on icon at bounding box center [24, 166] width 19 height 19
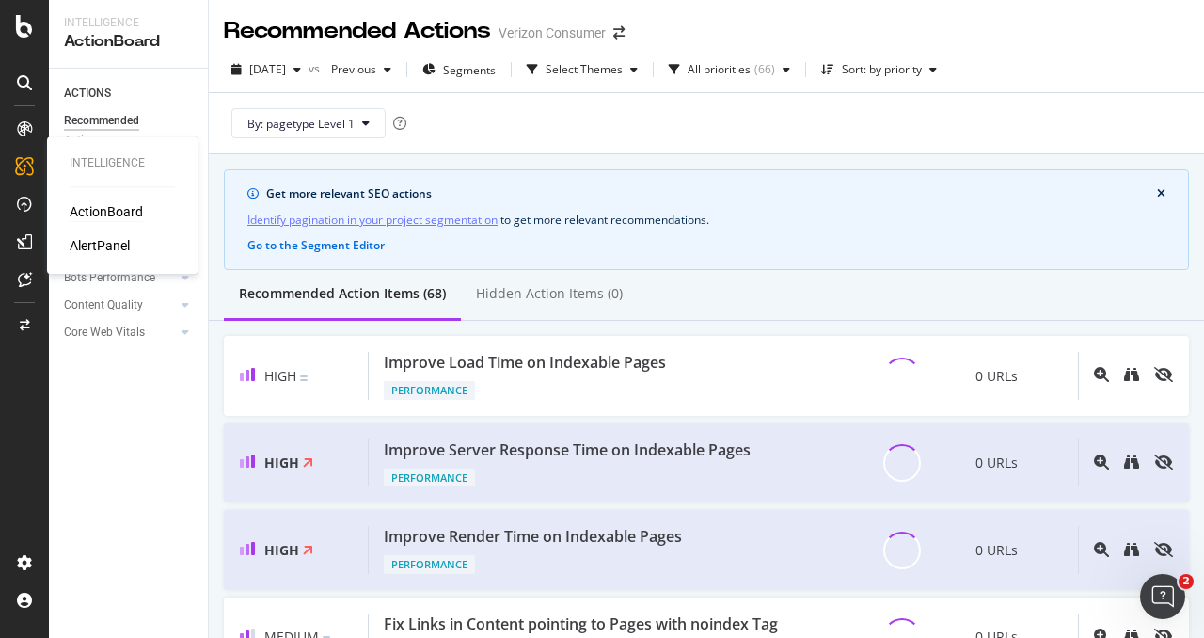
click at [87, 247] on div "AlertPanel" at bounding box center [100, 245] width 60 height 19
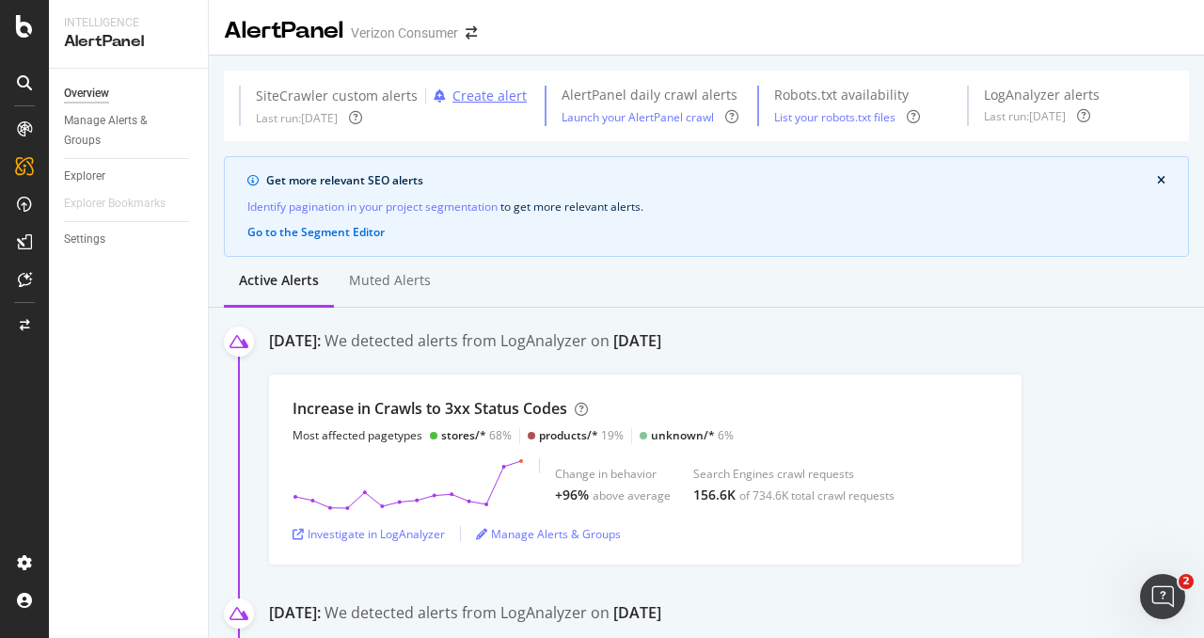
click at [489, 104] on div "Create alert" at bounding box center [490, 96] width 74 height 19
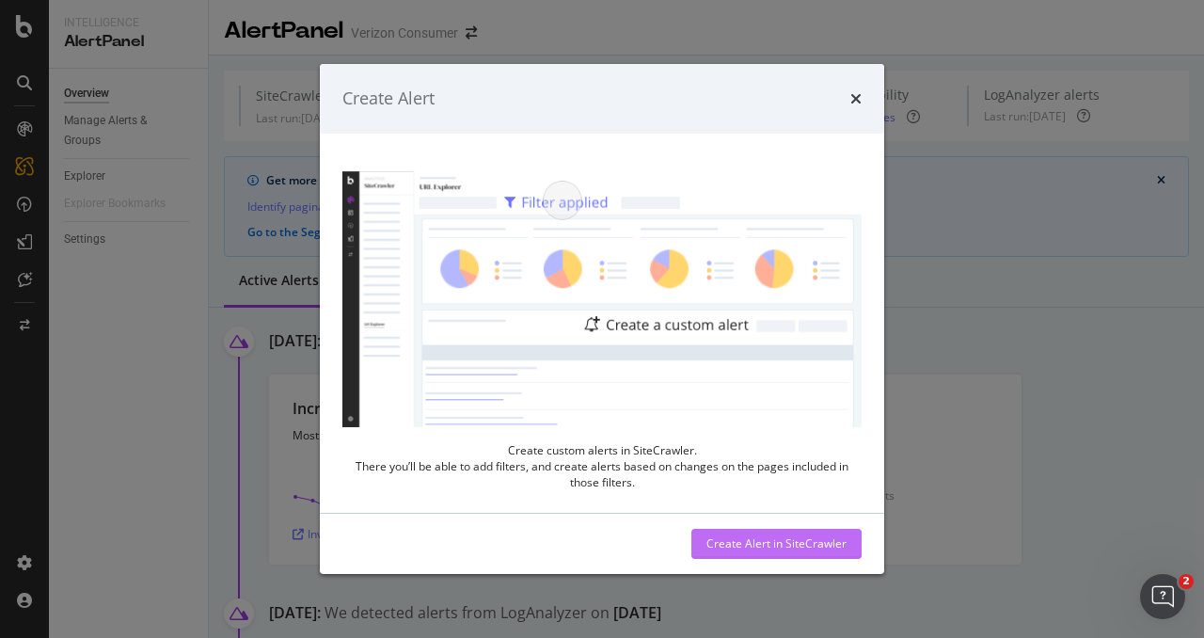
click at [739, 545] on div "Create Alert in SiteCrawler" at bounding box center [777, 543] width 140 height 16
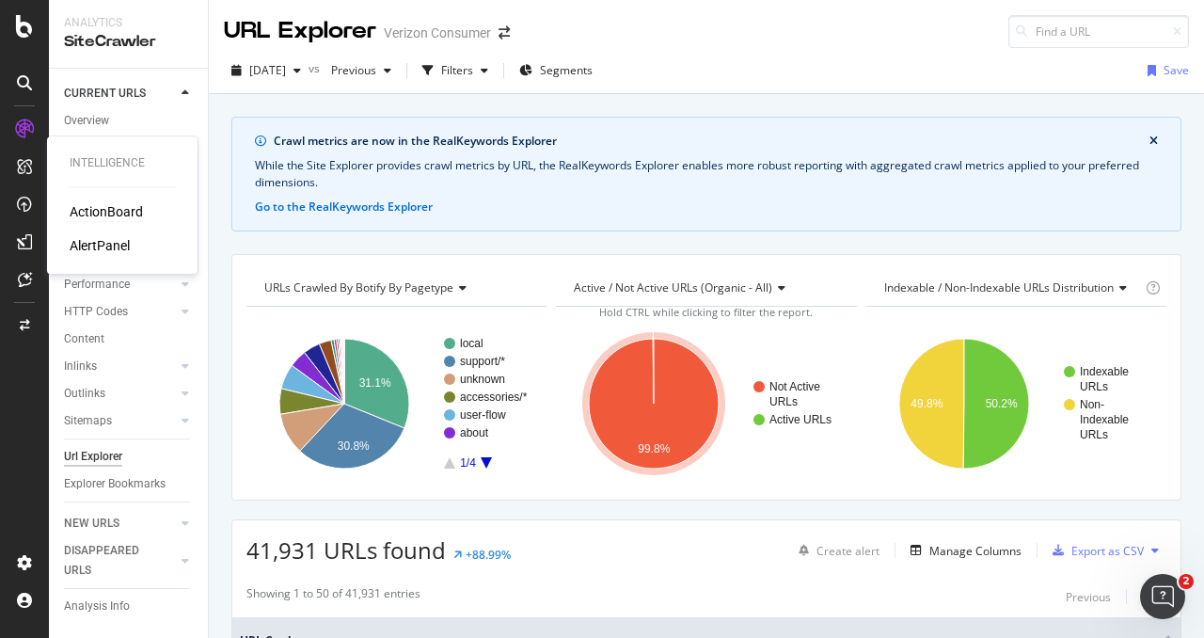
click at [102, 207] on div "ActionBoard" at bounding box center [106, 211] width 73 height 19
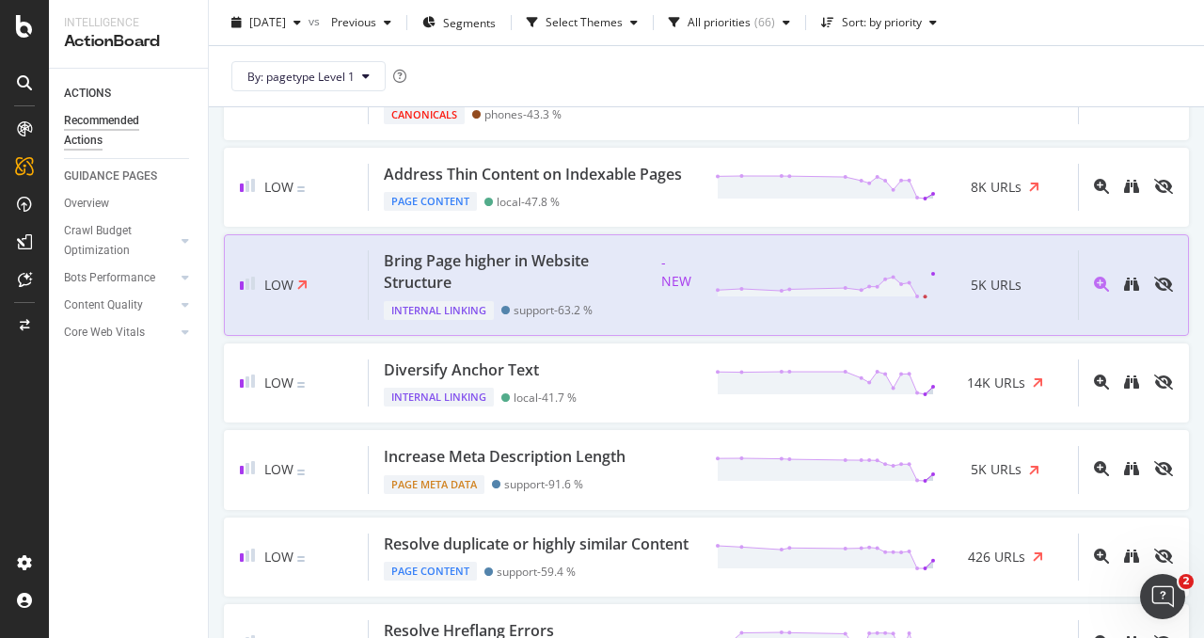
scroll to position [1245, 0]
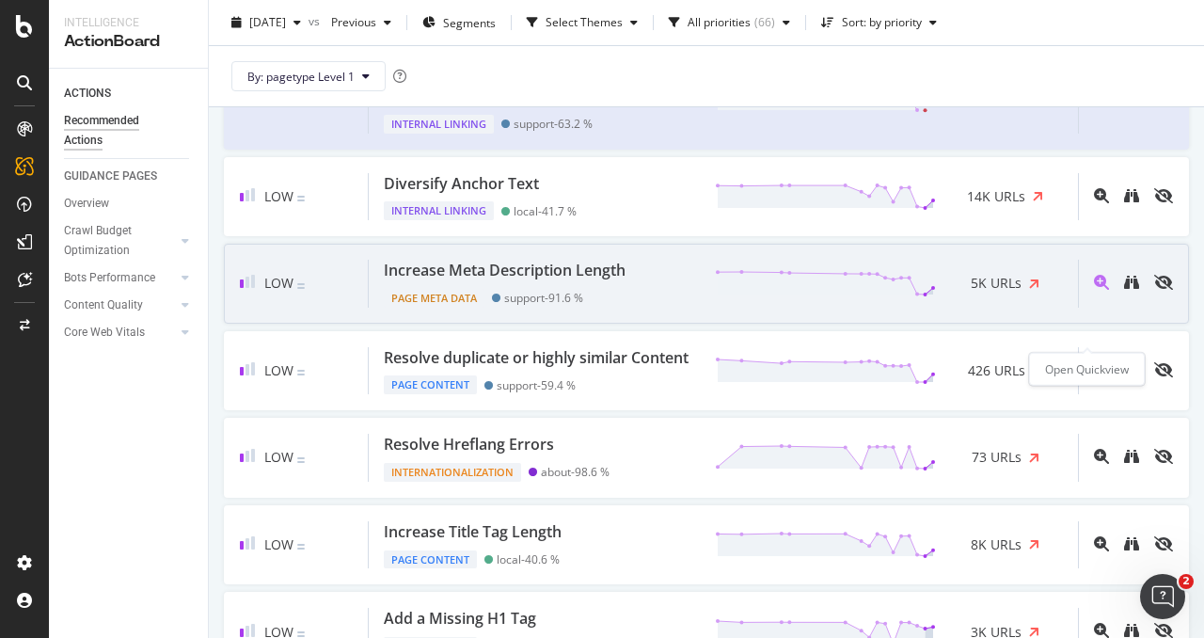
click at [1094, 290] on icon "magnifying-glass-plus" at bounding box center [1101, 282] width 15 height 15
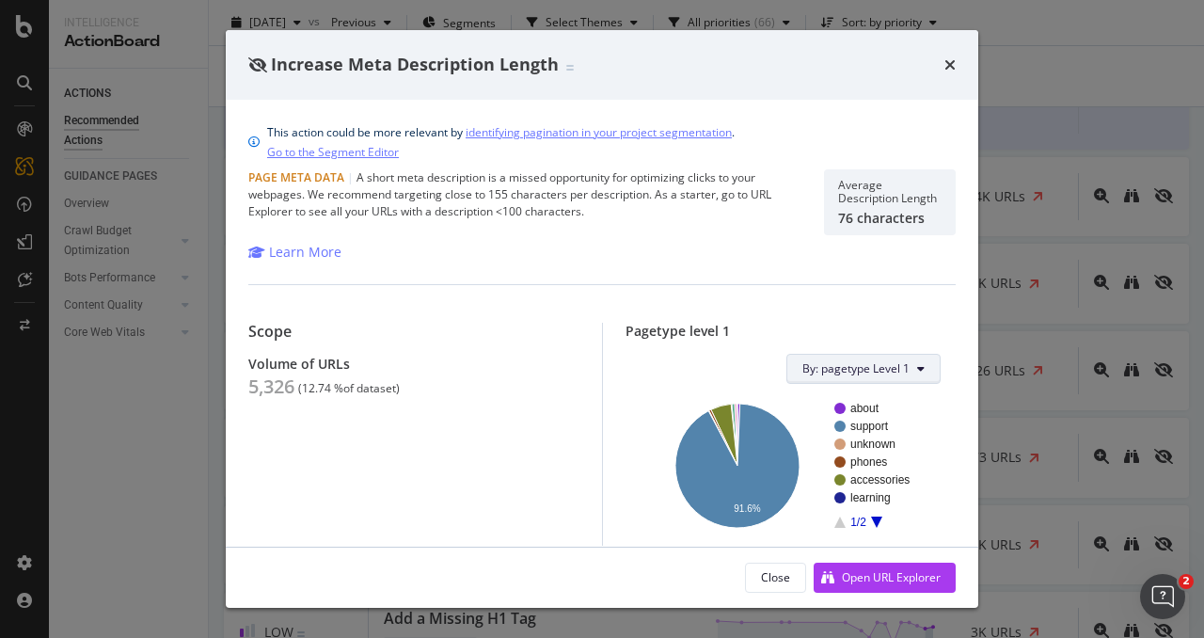
scroll to position [190, 0]
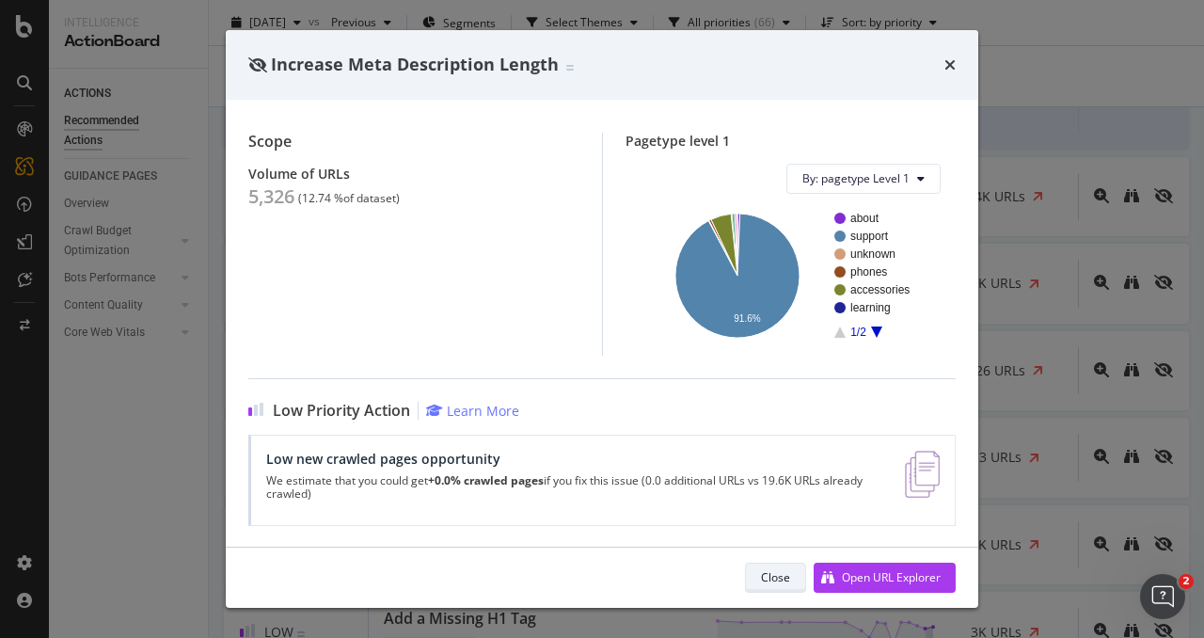
click at [762, 577] on div "Close" at bounding box center [775, 577] width 29 height 16
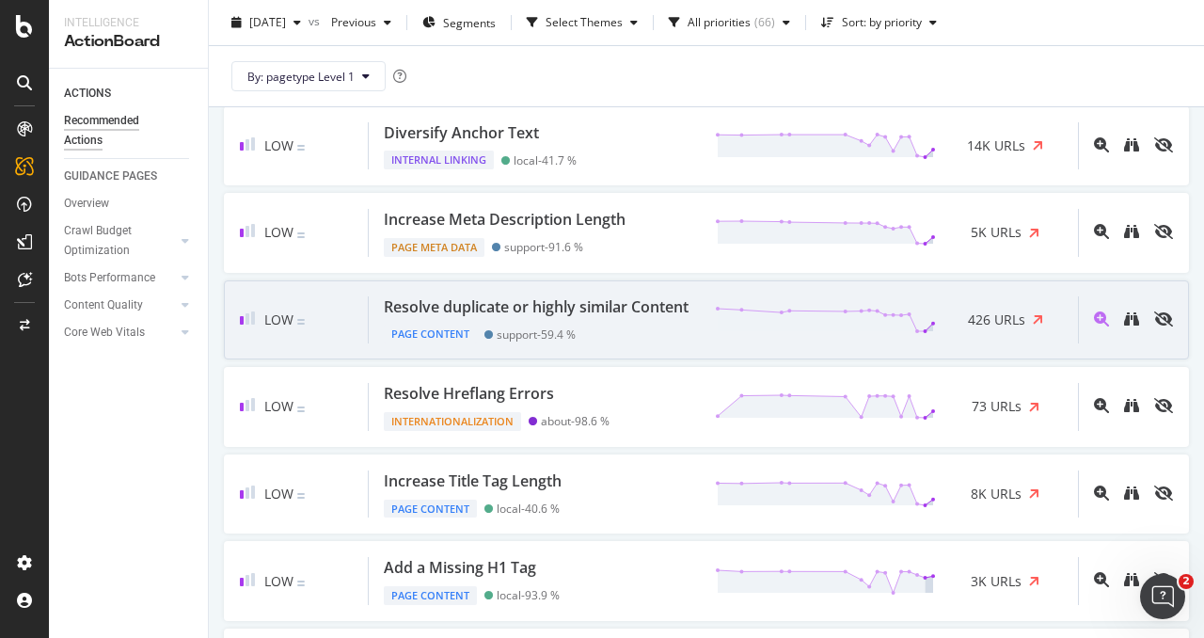
scroll to position [1297, 0]
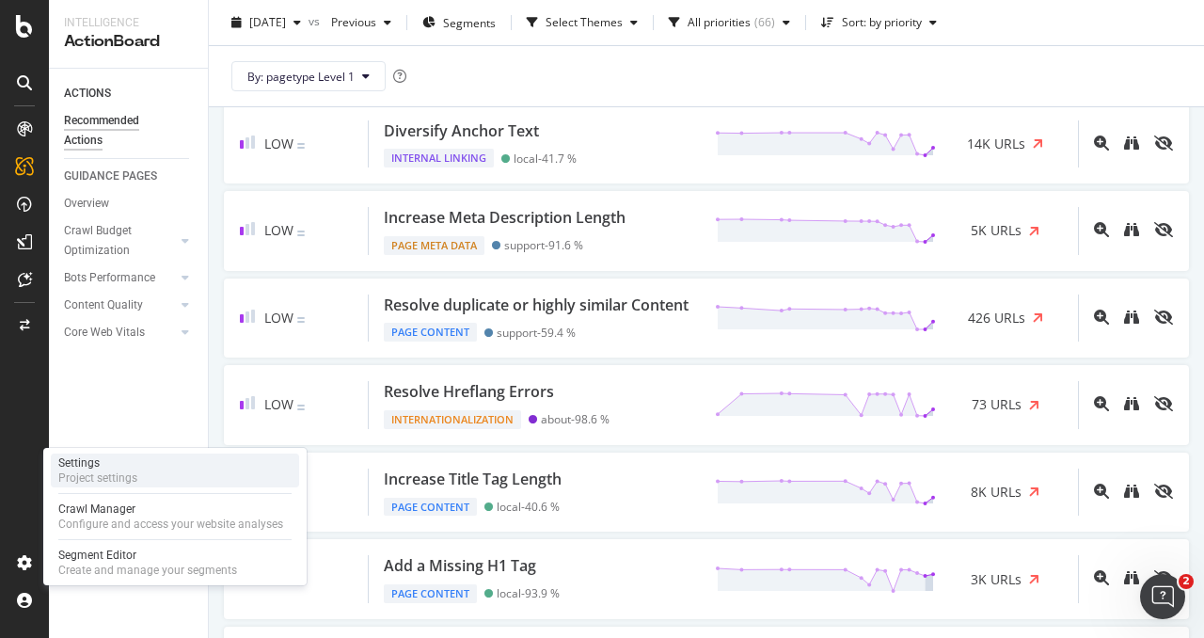
click at [126, 474] on div "Project settings" at bounding box center [97, 477] width 79 height 15
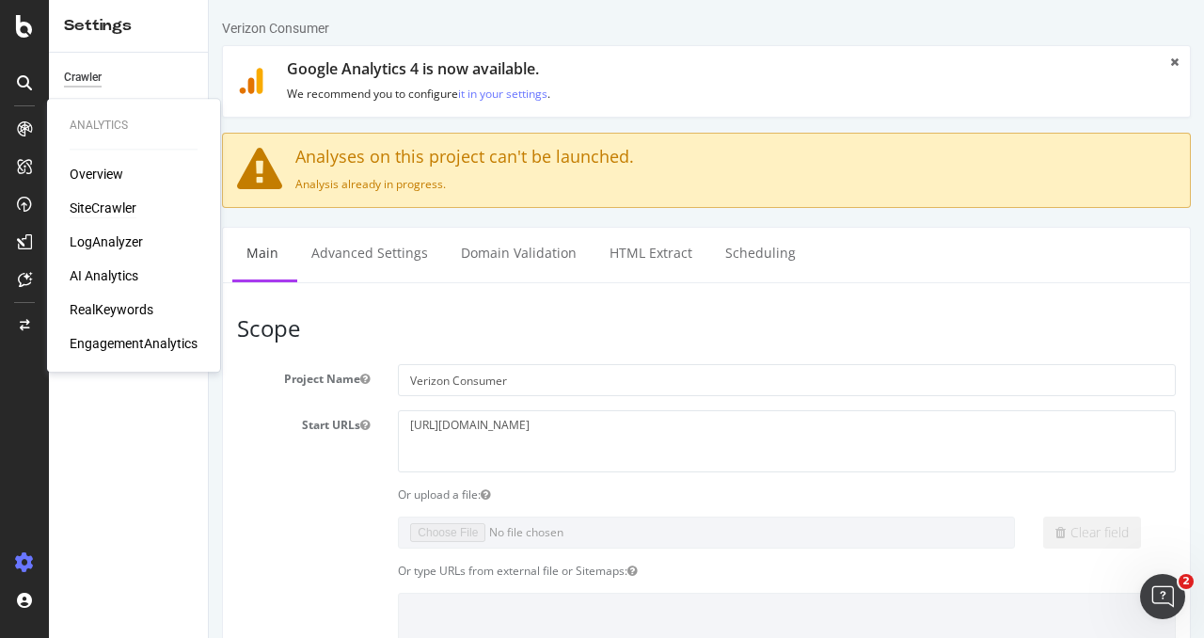
click at [108, 207] on div "SiteCrawler" at bounding box center [103, 208] width 67 height 19
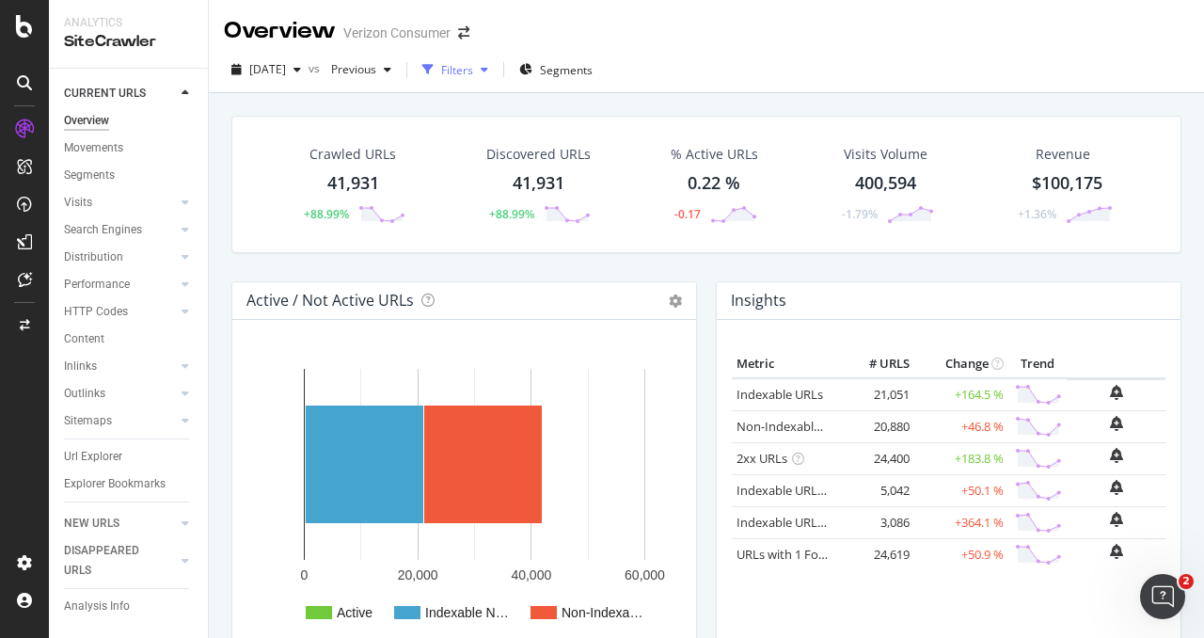
click at [487, 81] on div "Filters" at bounding box center [455, 70] width 81 height 28
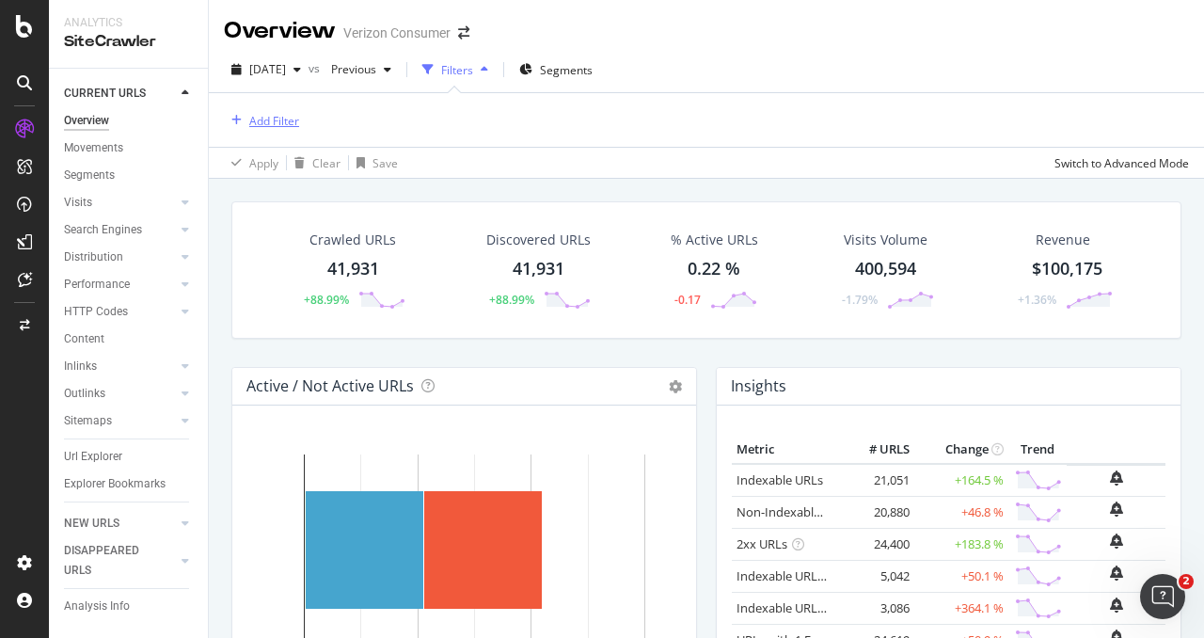
click at [294, 123] on div "Add Filter" at bounding box center [274, 121] width 50 height 16
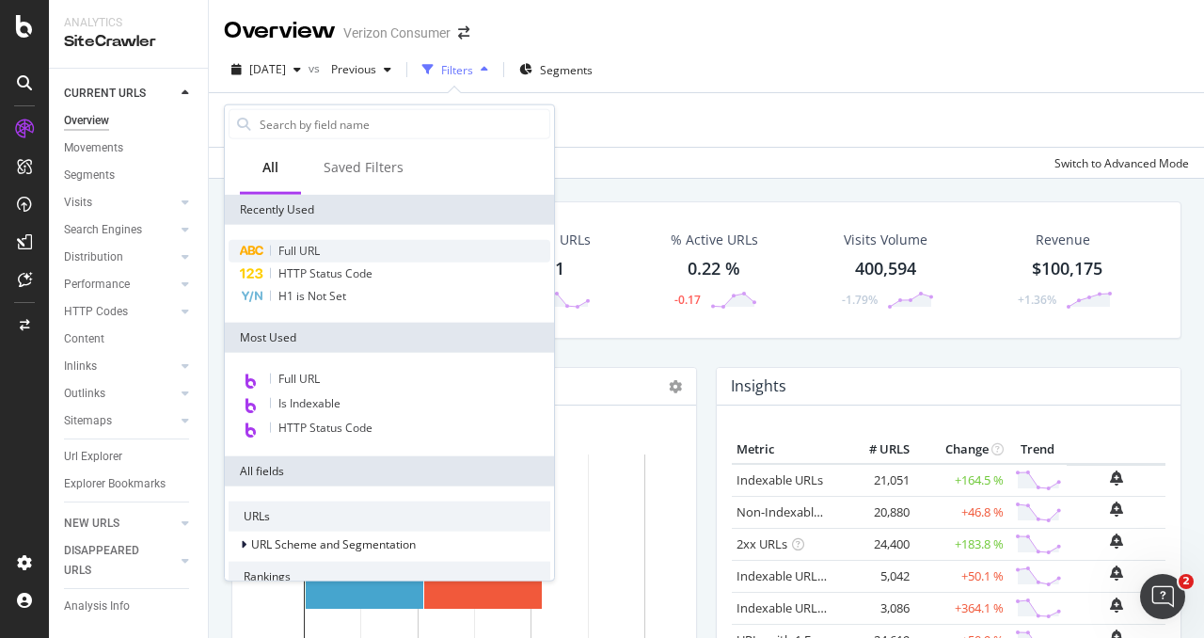
click at [314, 253] on span "Full URL" at bounding box center [298, 251] width 41 height 16
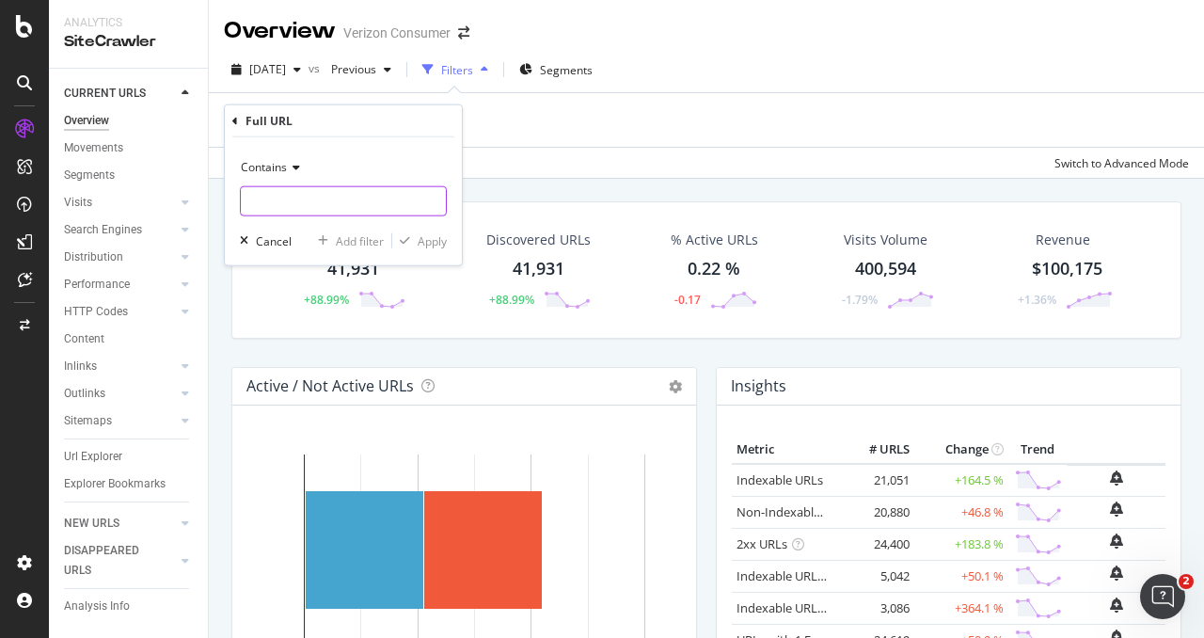
click at [280, 198] on input "text" at bounding box center [343, 201] width 205 height 30
type input "/about"
click at [427, 244] on div "Apply" at bounding box center [432, 240] width 29 height 16
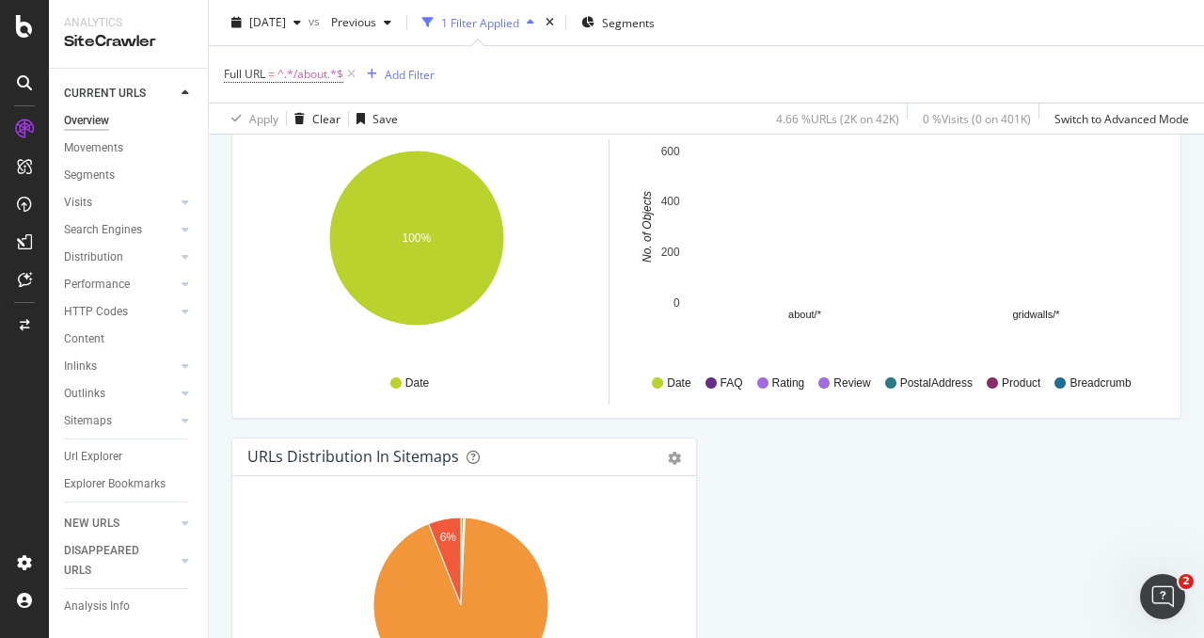
scroll to position [1904, 0]
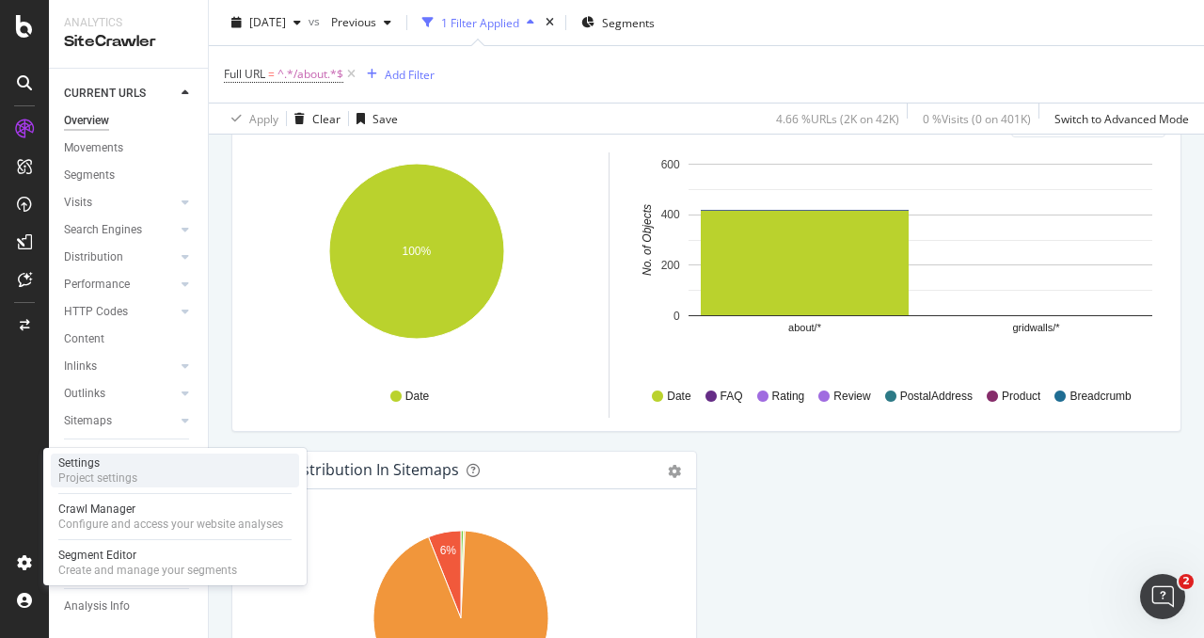
click at [130, 473] on div "Project settings" at bounding box center [97, 477] width 79 height 15
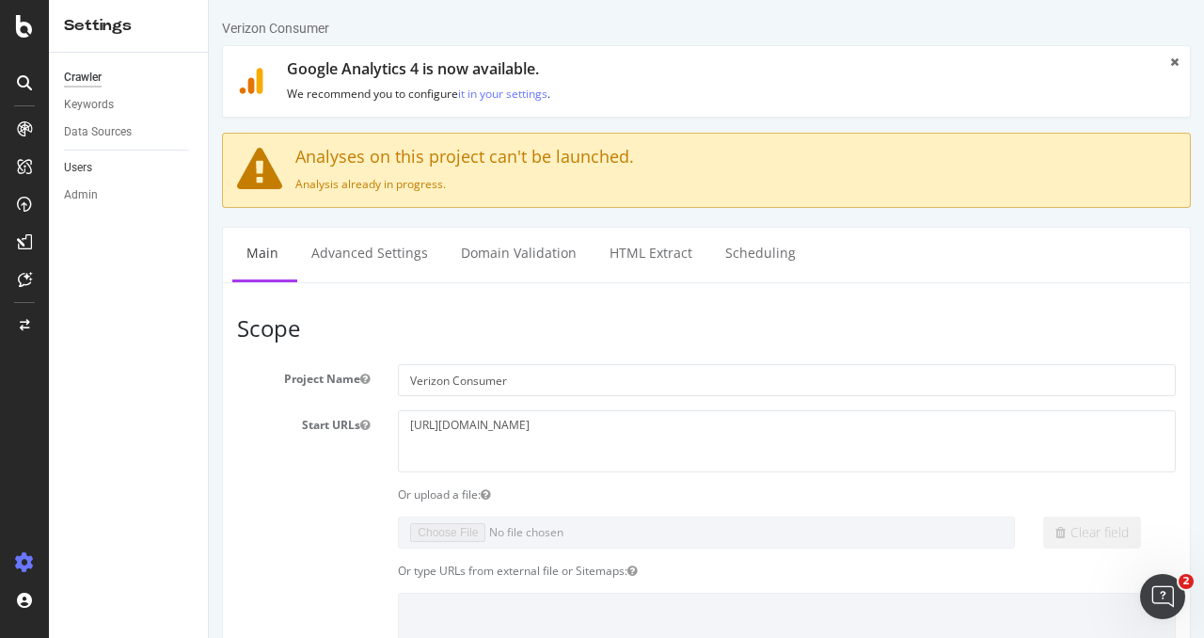
click at [109, 166] on link "Users" at bounding box center [129, 168] width 131 height 20
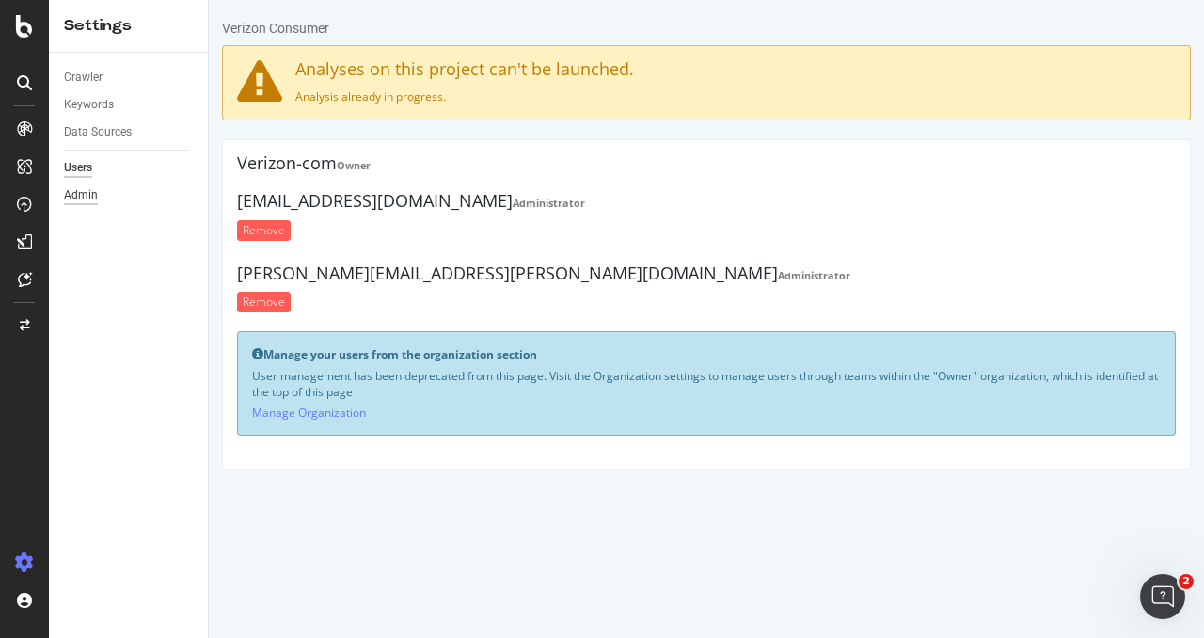
click at [92, 198] on div "Admin" at bounding box center [81, 195] width 34 height 20
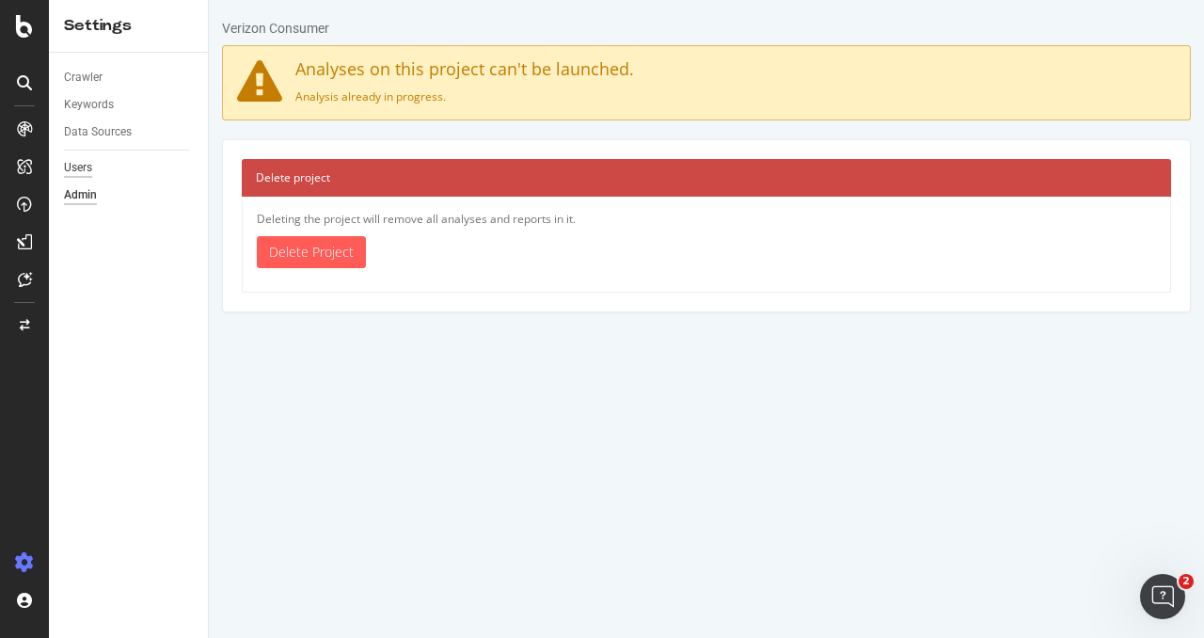
click at [90, 171] on div "Users" at bounding box center [78, 168] width 28 height 20
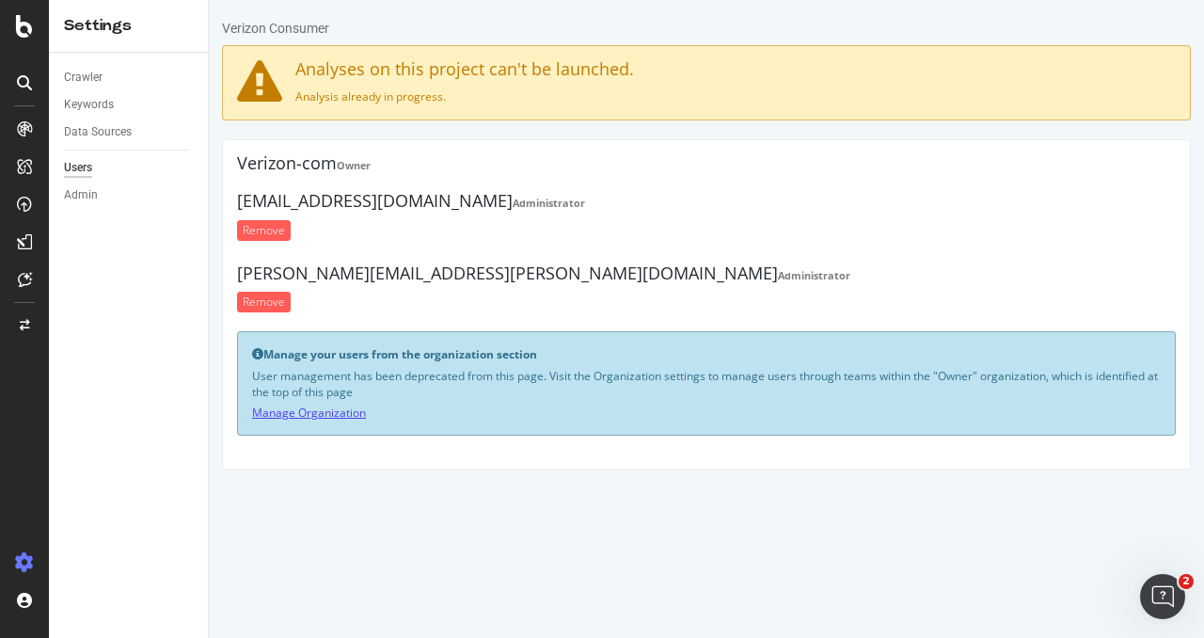
click at [302, 405] on link "Manage Organization" at bounding box center [309, 413] width 114 height 16
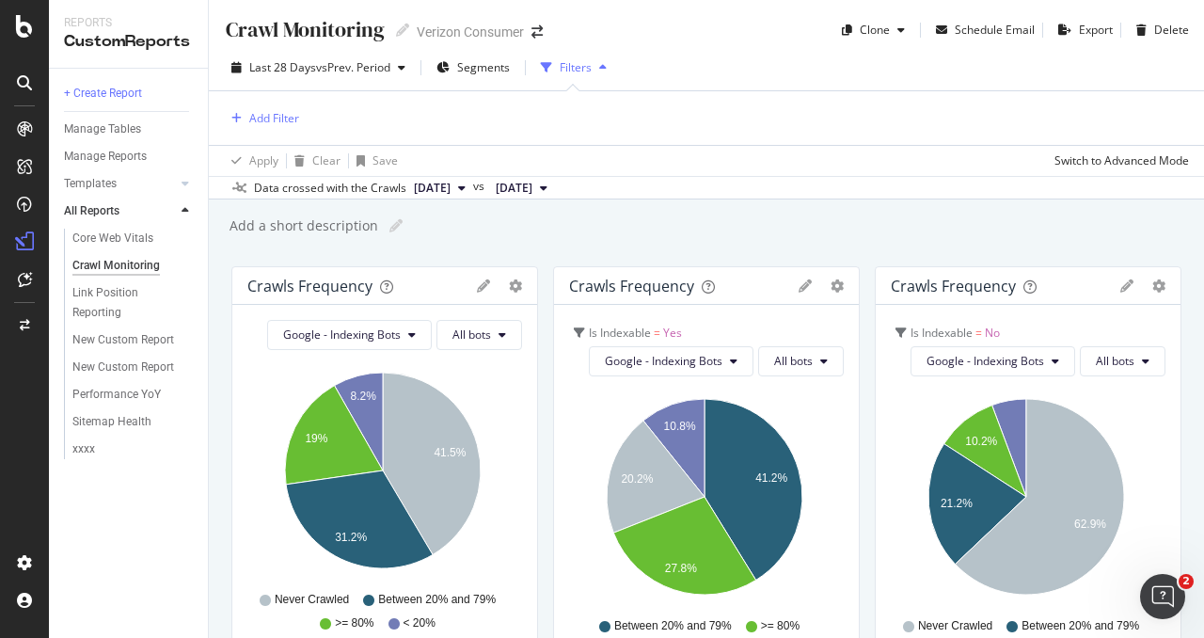
scroll to position [288, 0]
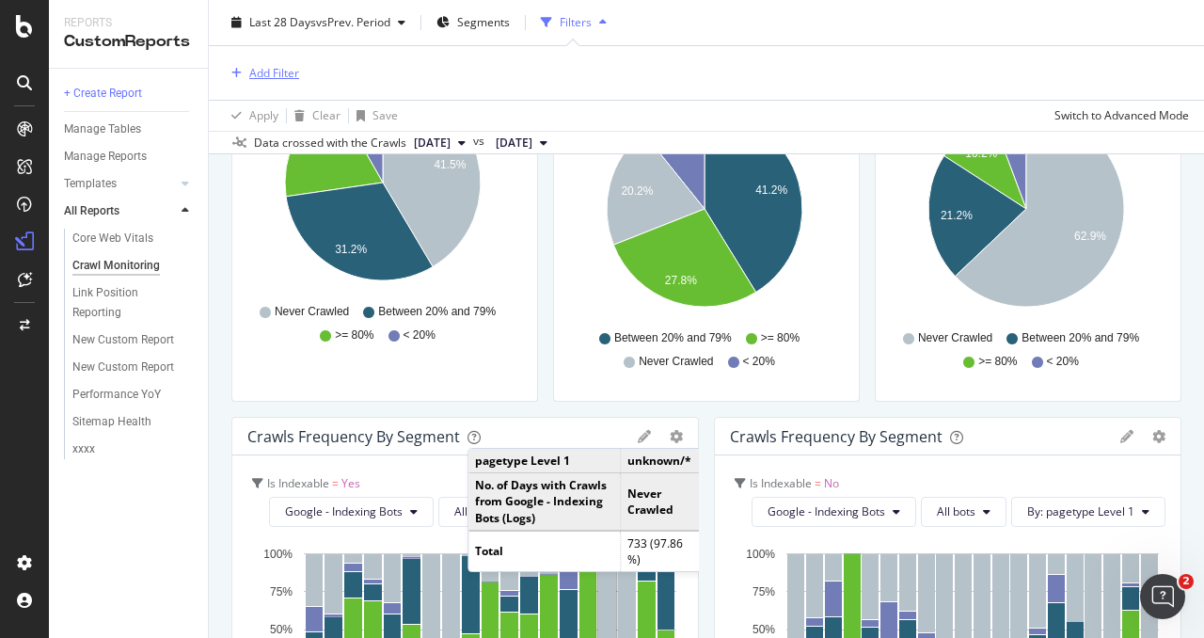
click at [274, 67] on div "Add Filter" at bounding box center [274, 73] width 50 height 16
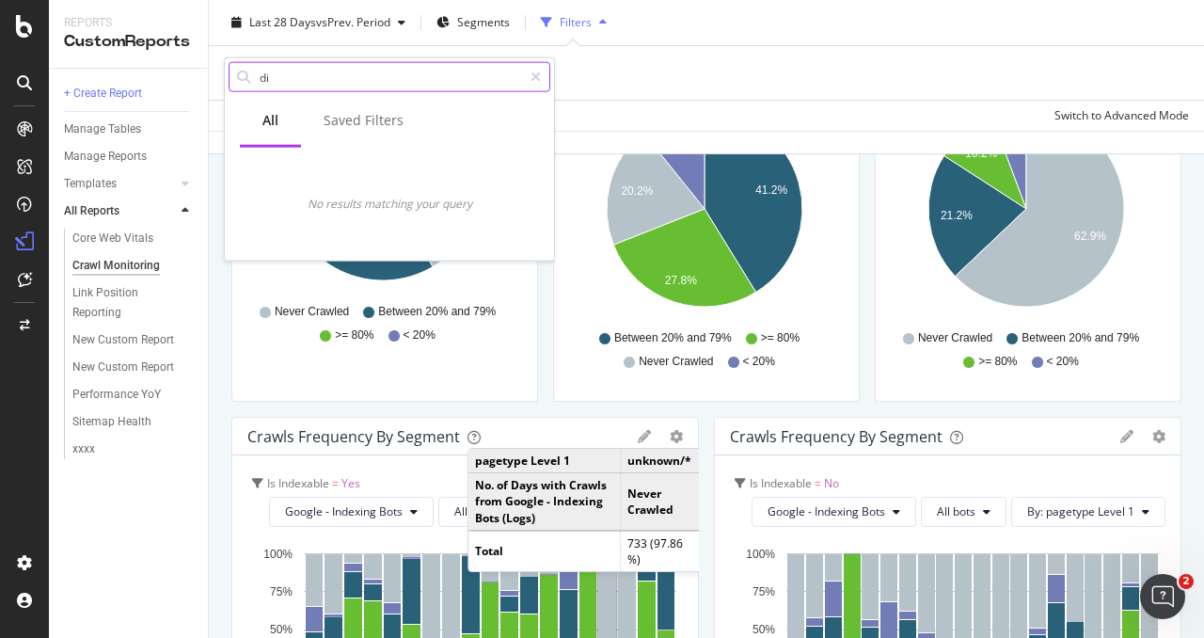
type input "d"
type input "s"
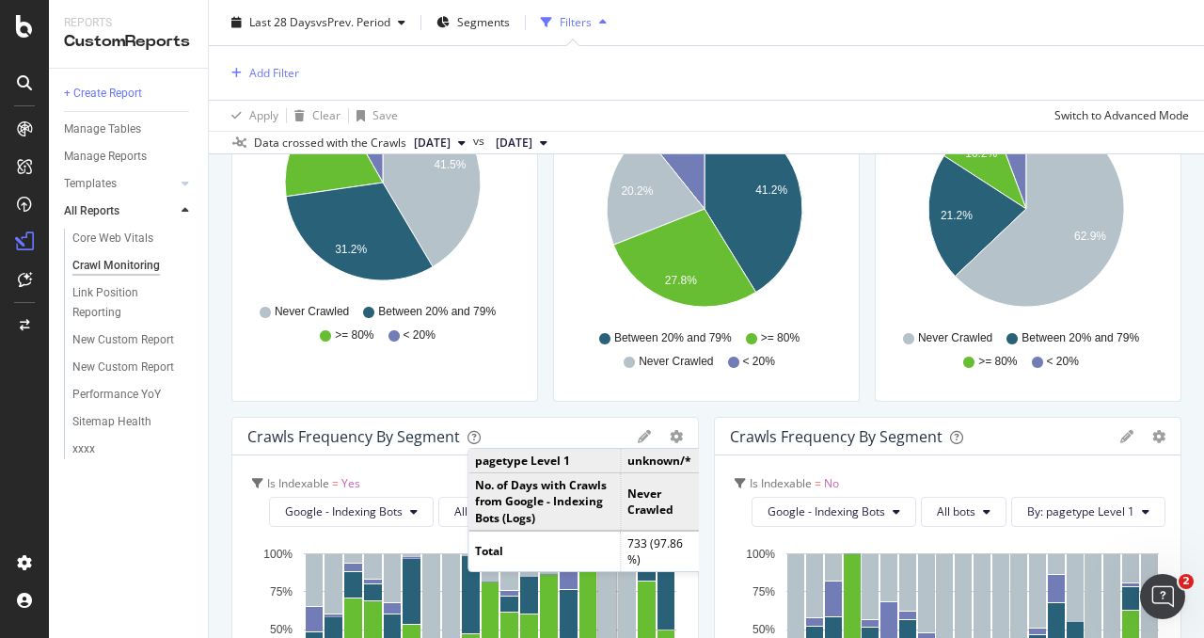
click at [795, 76] on div "Add Filter" at bounding box center [706, 73] width 965 height 54
click at [288, 76] on div "Add Filter" at bounding box center [274, 73] width 50 height 16
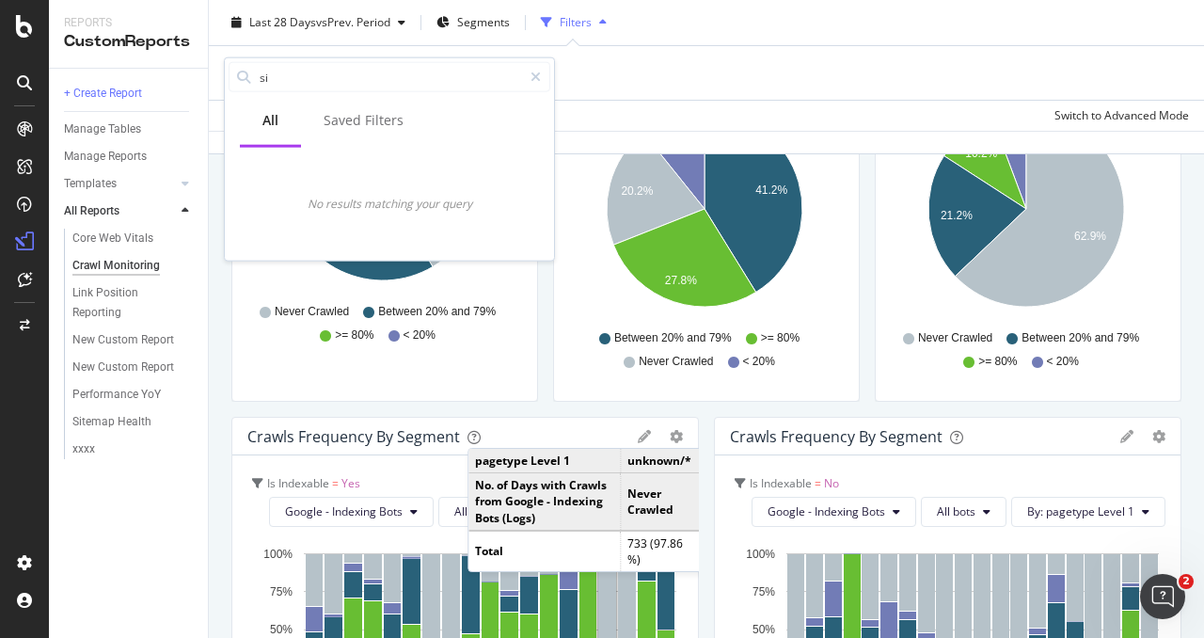
type input "s"
type input "u"
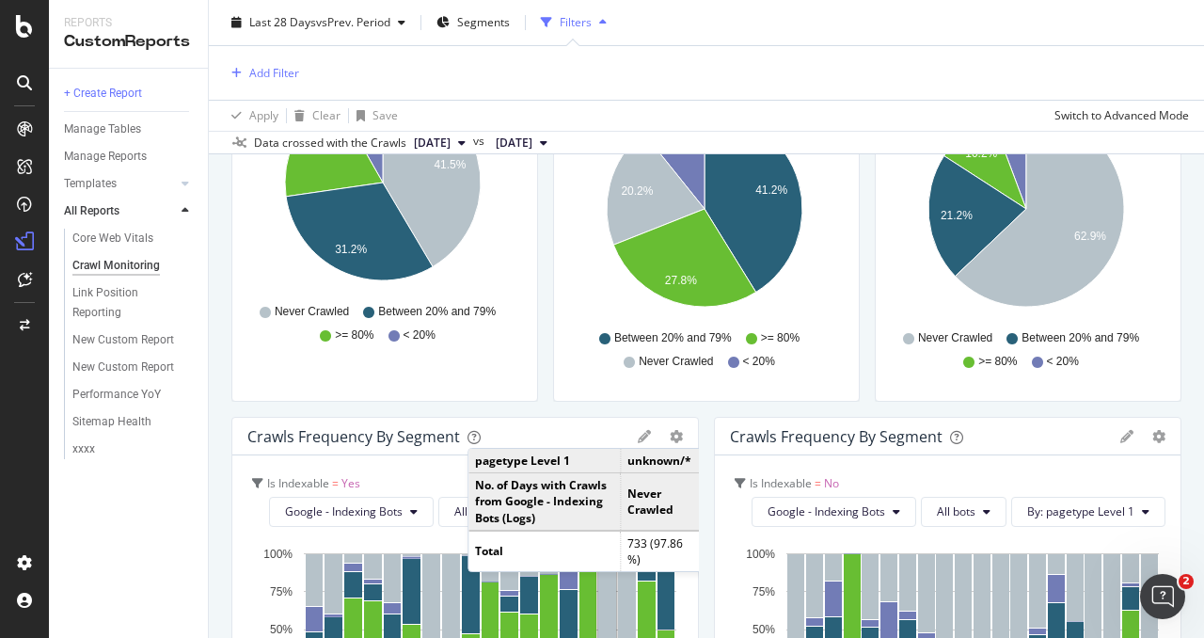
click at [843, 67] on div "Add Filter" at bounding box center [706, 73] width 965 height 54
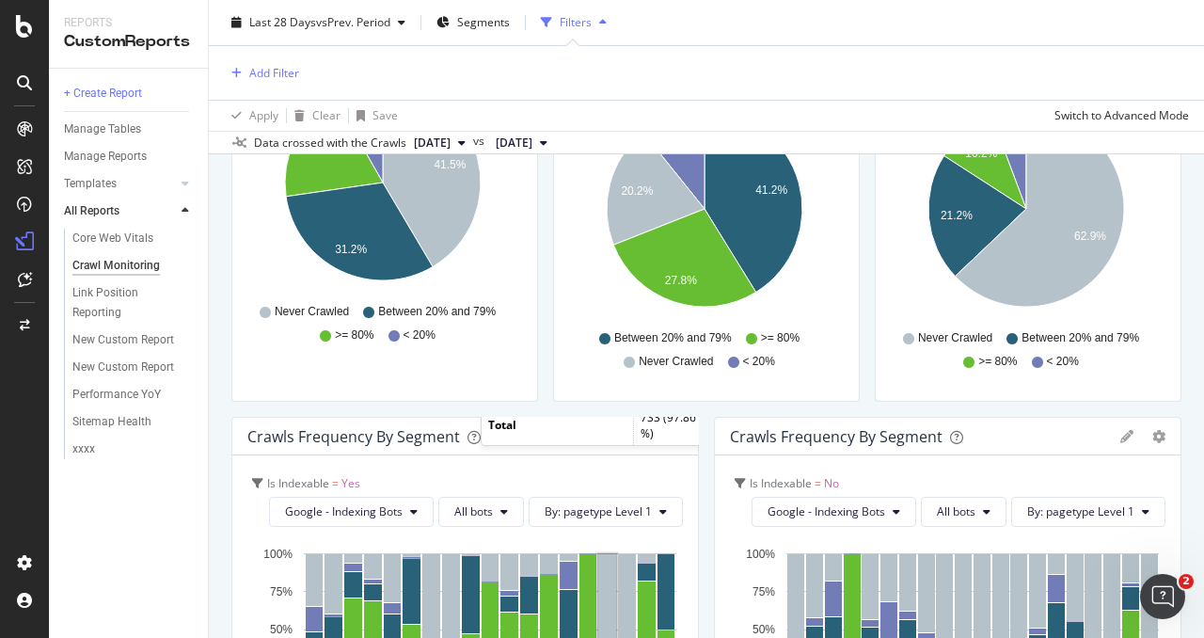
scroll to position [0, 0]
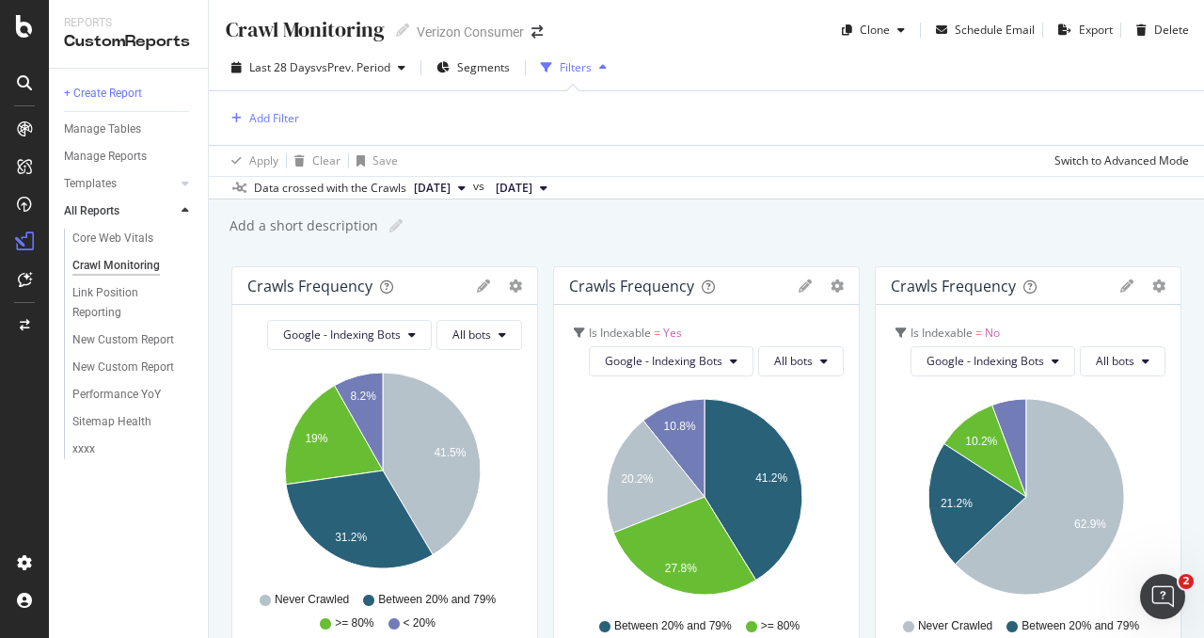
click at [30, 71] on div at bounding box center [24, 83] width 30 height 30
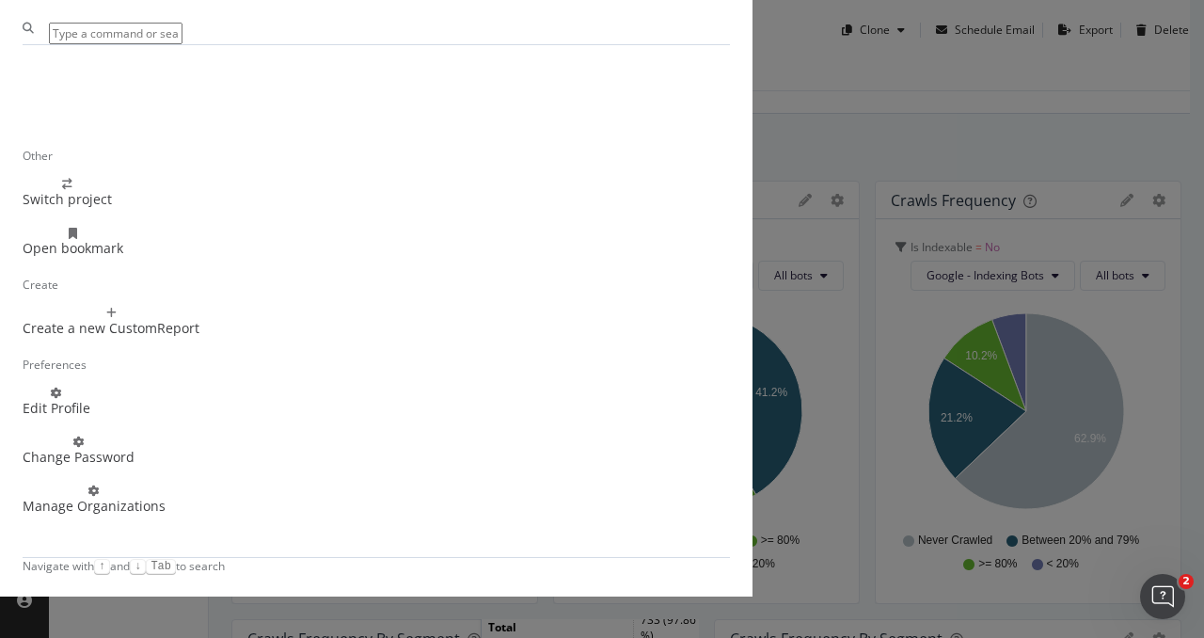
scroll to position [135, 0]
click at [113, 580] on div "Other Switch project Open bookmark Create Create a new CustomReport Preferences…" at bounding box center [602, 319] width 1204 height 638
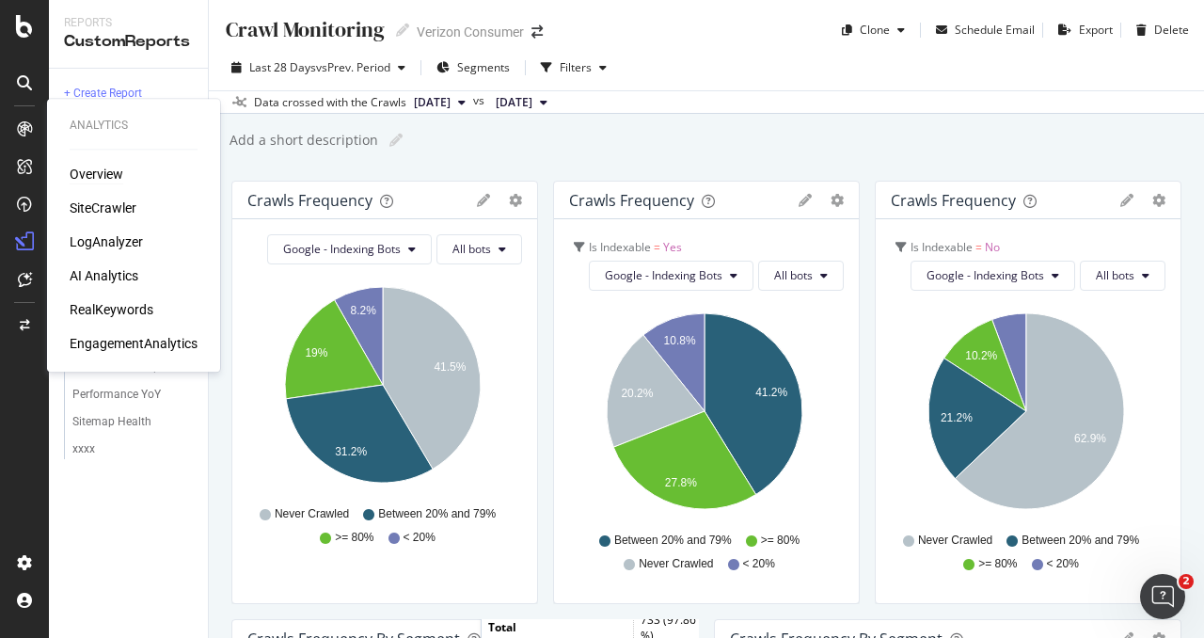
click at [92, 167] on div "Overview" at bounding box center [97, 174] width 54 height 19
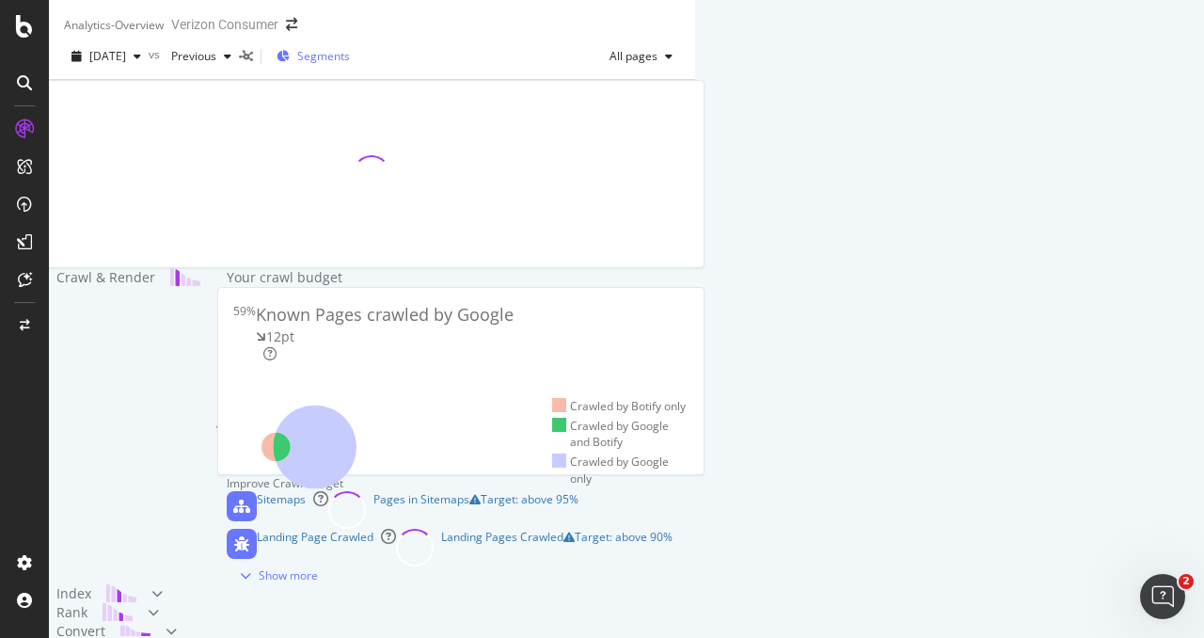
click at [350, 64] on span "Segments" at bounding box center [323, 56] width 53 height 16
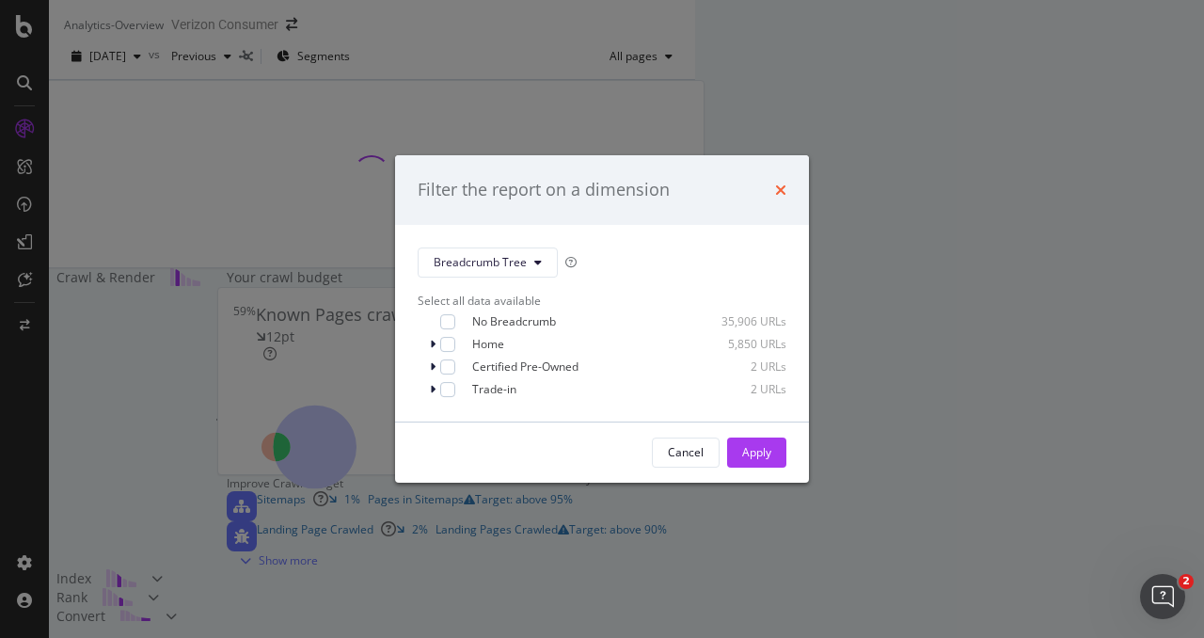
click at [785, 187] on icon "times" at bounding box center [780, 190] width 11 height 15
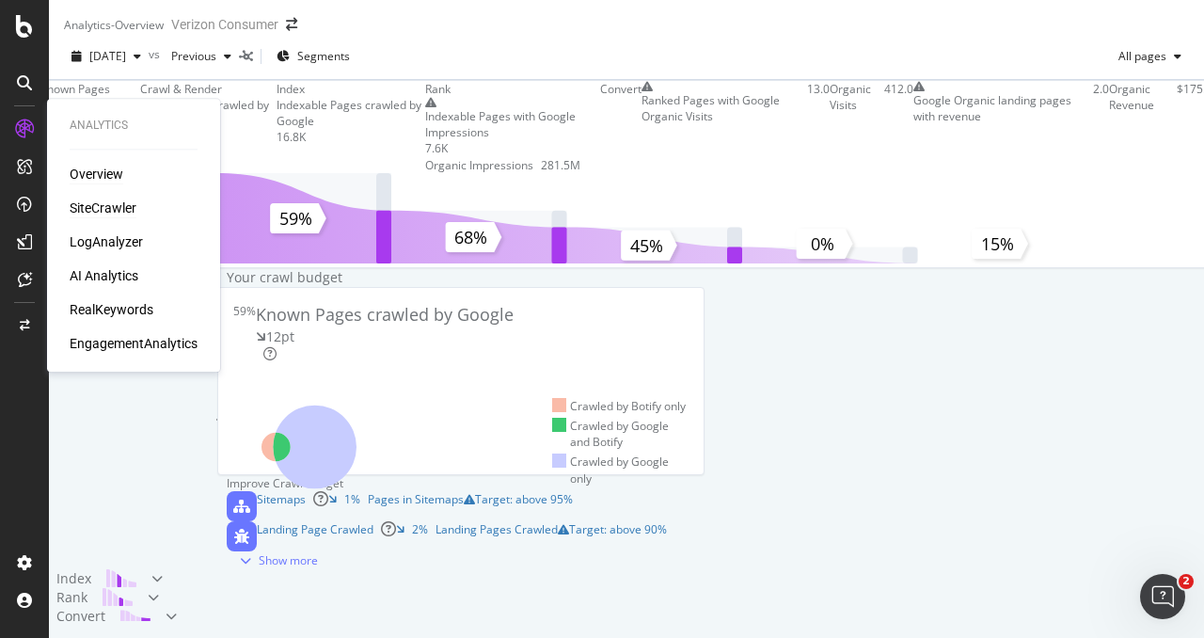
click at [106, 204] on div "SiteCrawler" at bounding box center [103, 208] width 67 height 19
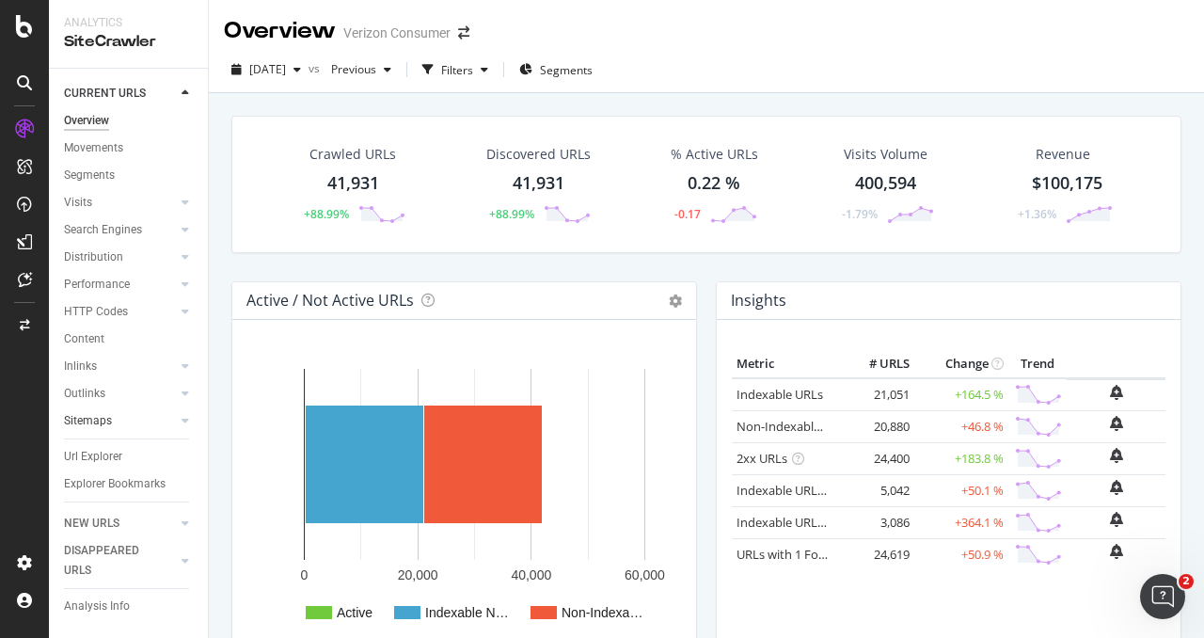
click at [119, 424] on link "Sitemaps" at bounding box center [120, 421] width 112 height 20
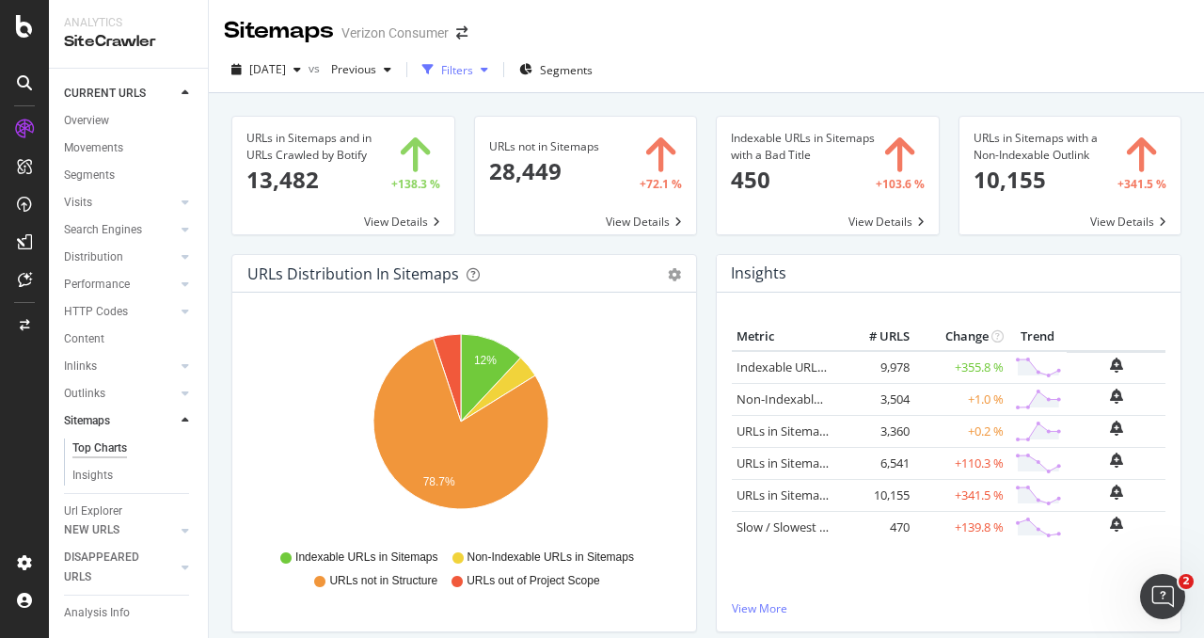
click at [496, 59] on div "Filters" at bounding box center [455, 70] width 81 height 28
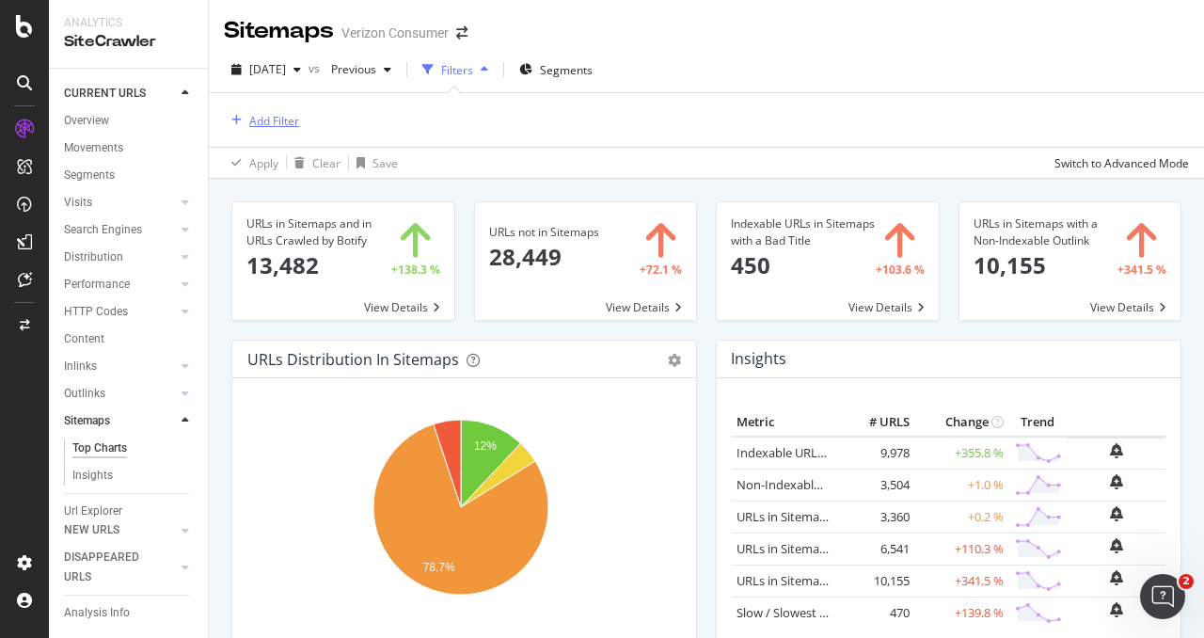
click at [275, 121] on div "Add Filter" at bounding box center [274, 121] width 50 height 16
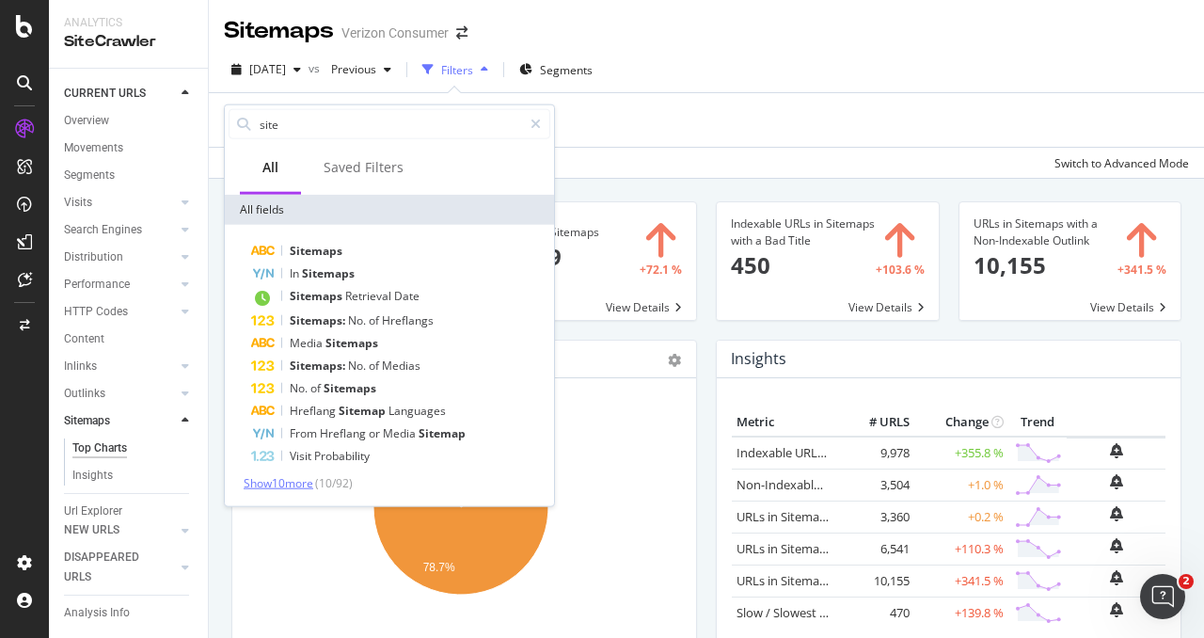
type input "site"
click at [294, 478] on span "Show 10 more" at bounding box center [279, 483] width 70 height 16
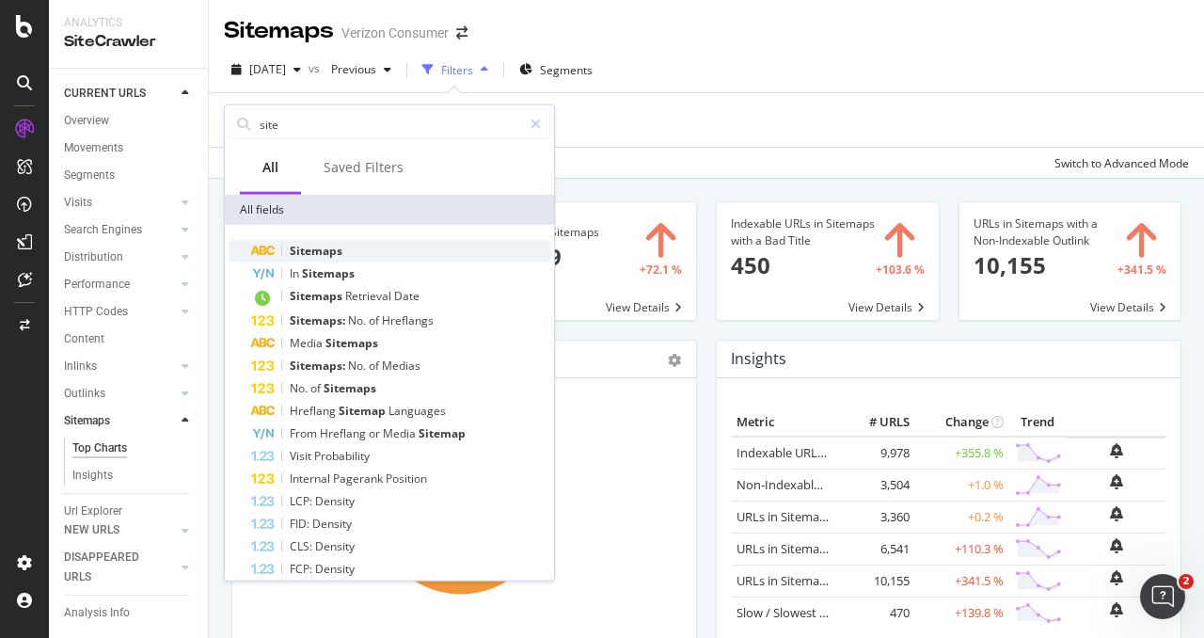
click at [337, 251] on span "Sitemaps" at bounding box center [316, 251] width 53 height 16
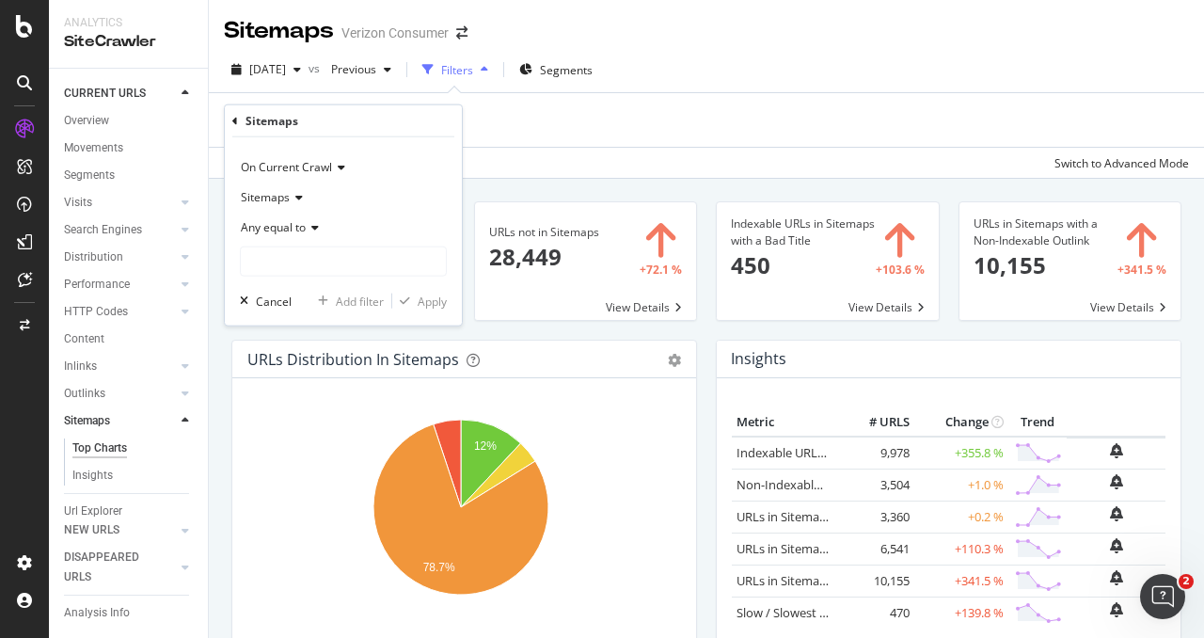
click at [294, 234] on div "Any equal to" at bounding box center [343, 228] width 207 height 30
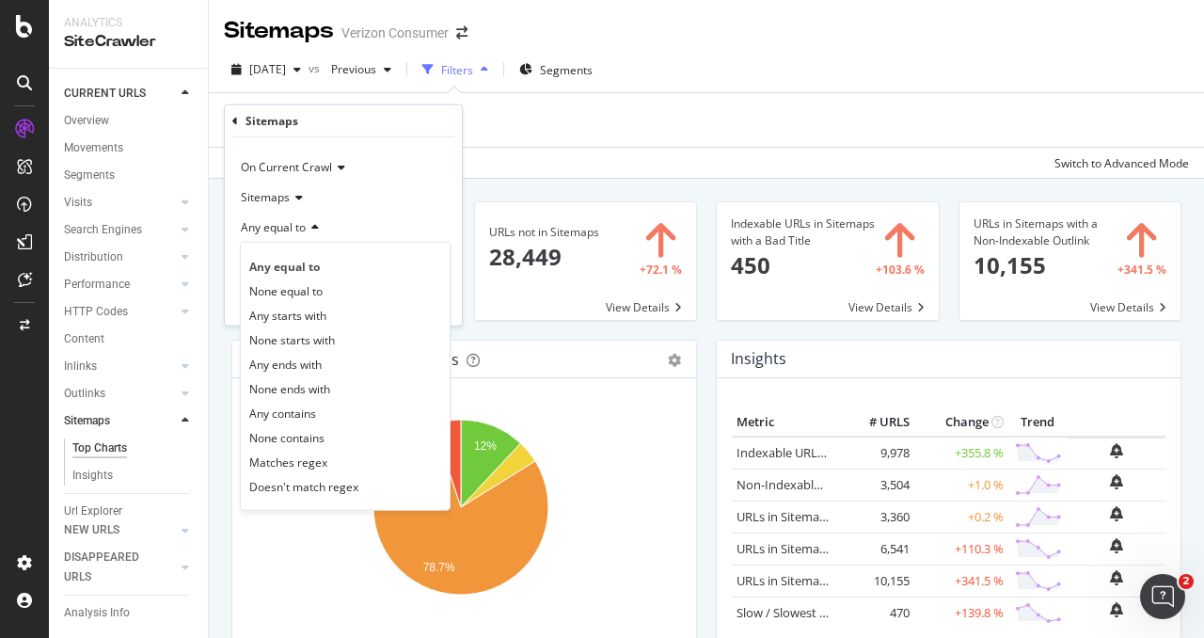
click at [294, 234] on div "Any equal to" at bounding box center [343, 228] width 207 height 30
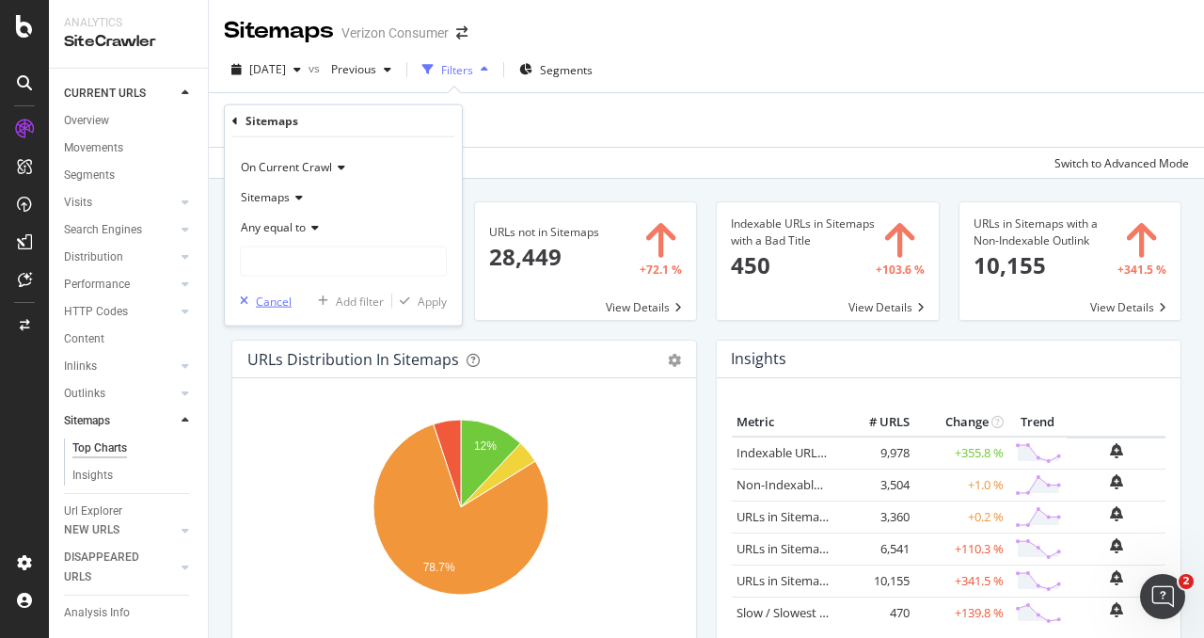
click at [238, 295] on div "button" at bounding box center [244, 300] width 24 height 11
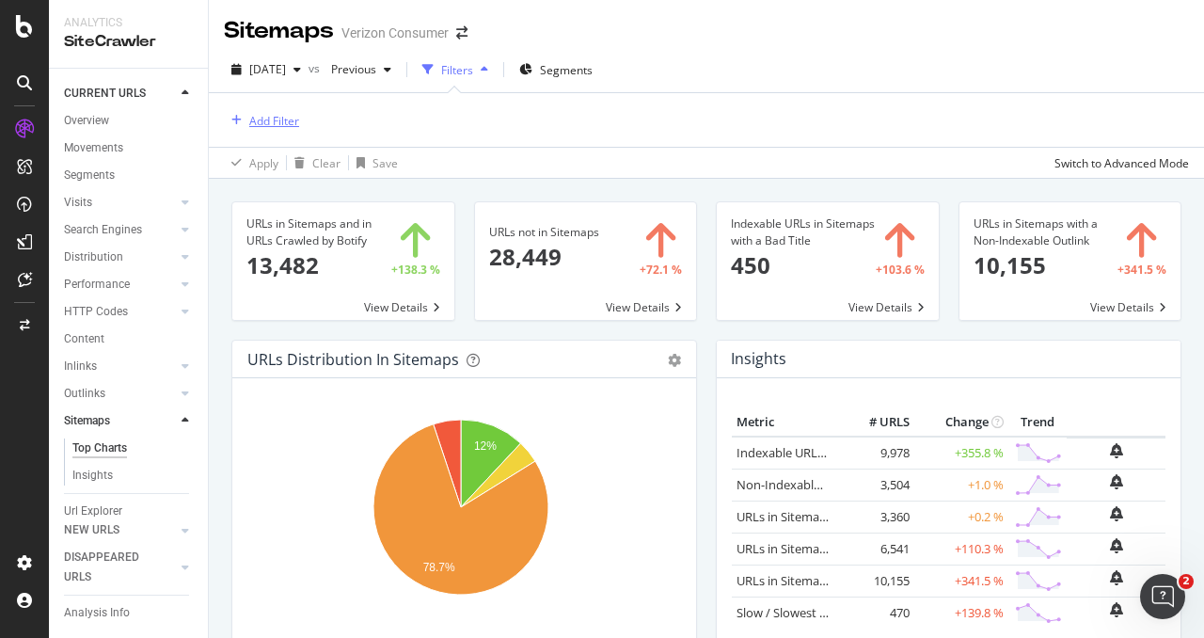
click at [287, 119] on div "Add Filter" at bounding box center [274, 121] width 50 height 16
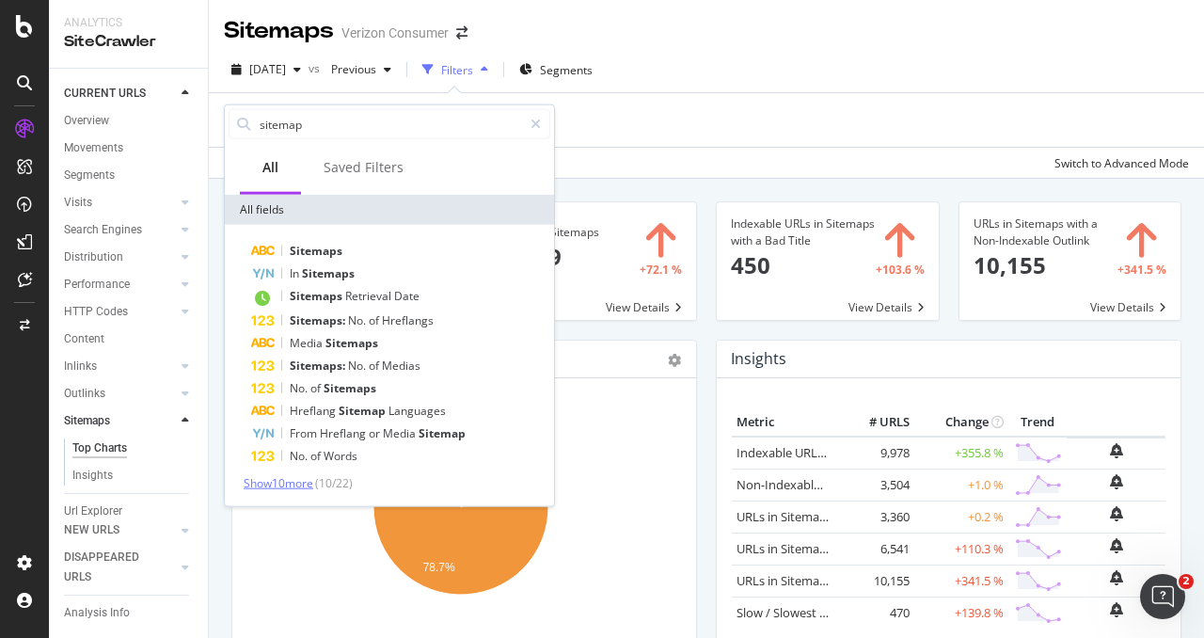
type input "sitemap"
click at [313, 476] on span "Show 10 more" at bounding box center [279, 483] width 70 height 16
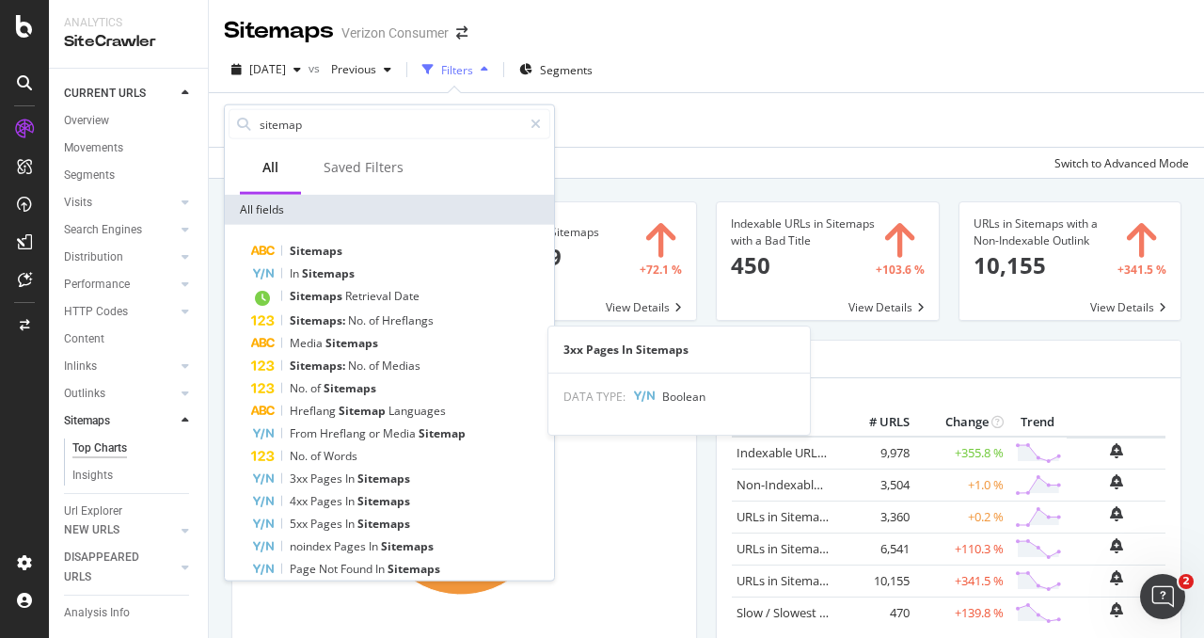
scroll to position [151, 0]
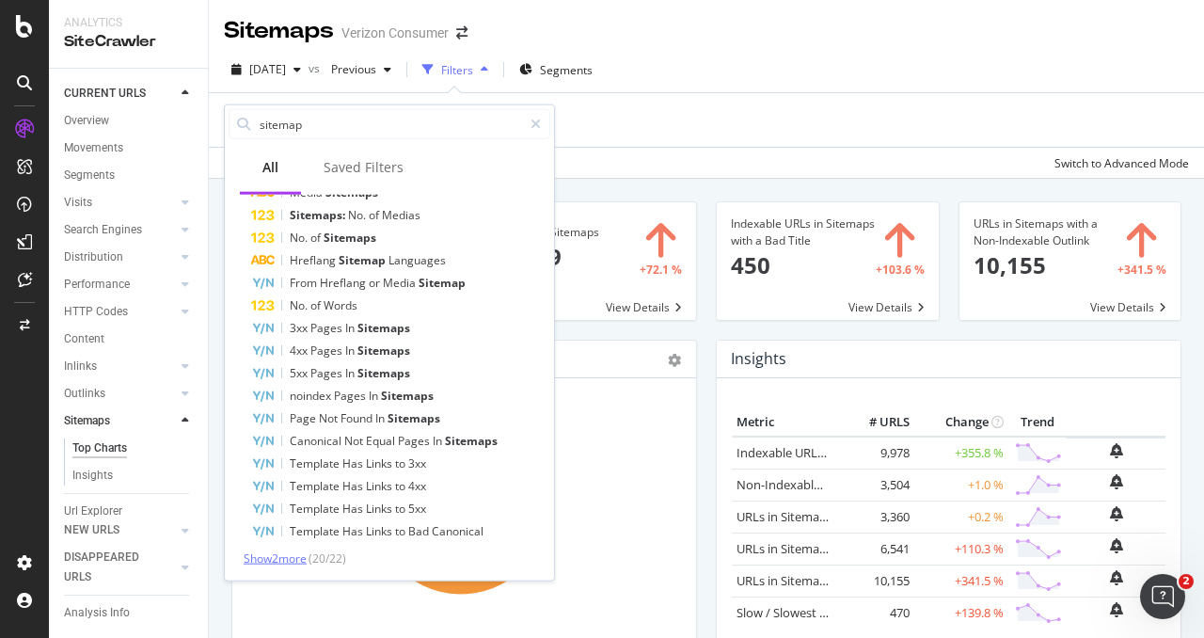
click at [289, 558] on span "Show 2 more" at bounding box center [275, 558] width 63 height 16
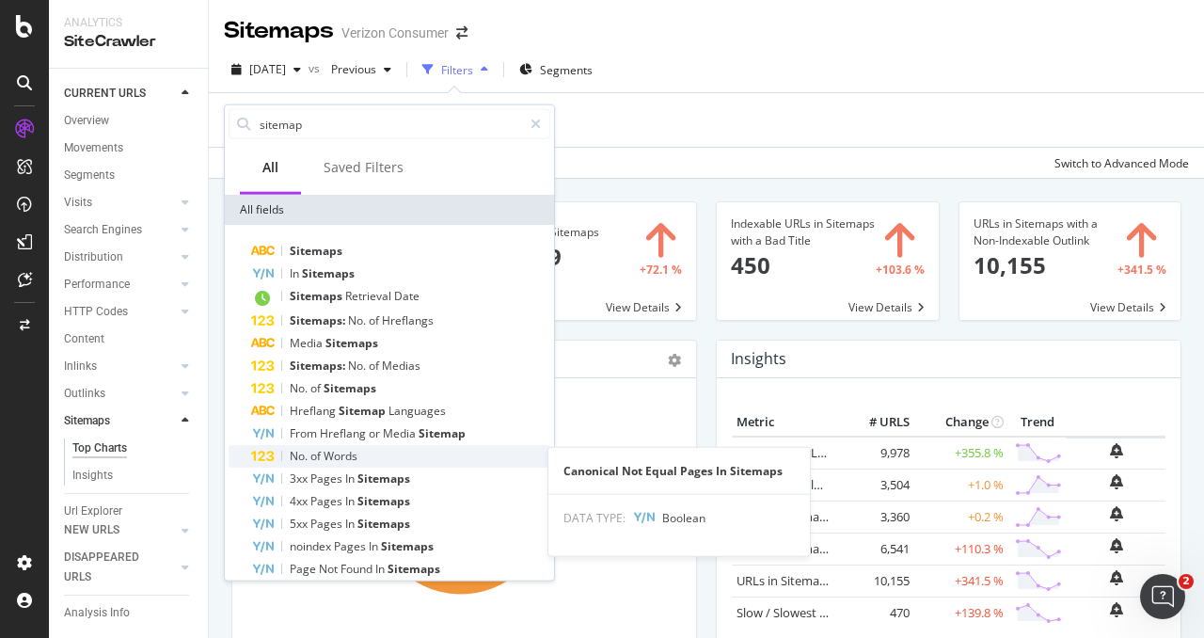
scroll to position [134, 0]
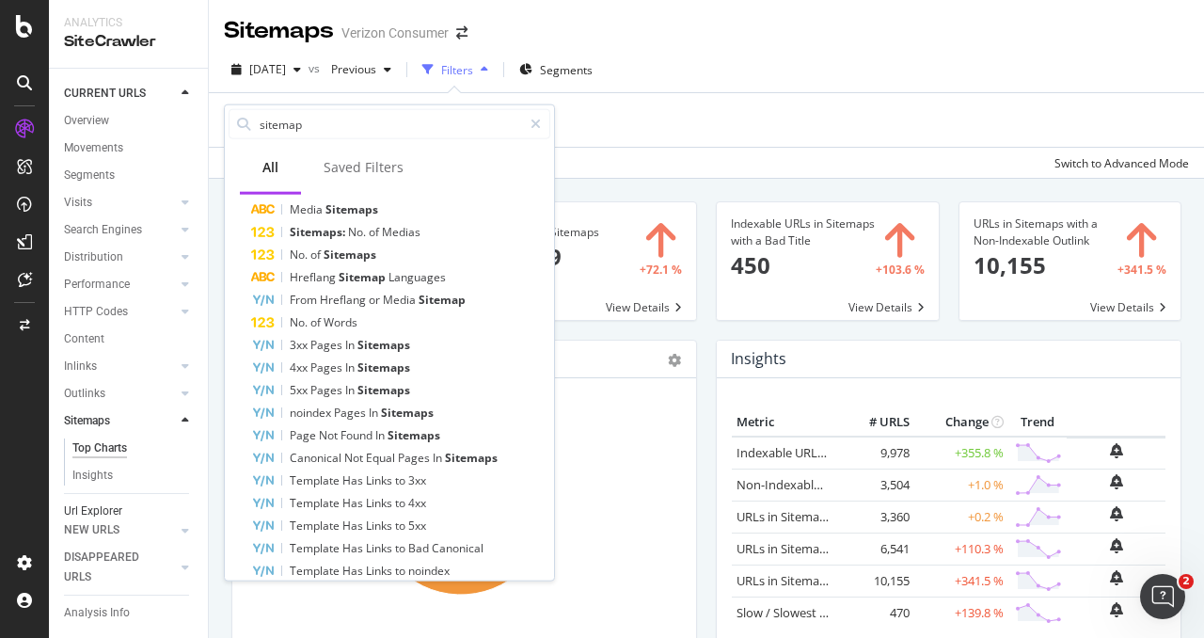
click at [100, 513] on div "Url Explorer" at bounding box center [93, 511] width 58 height 20
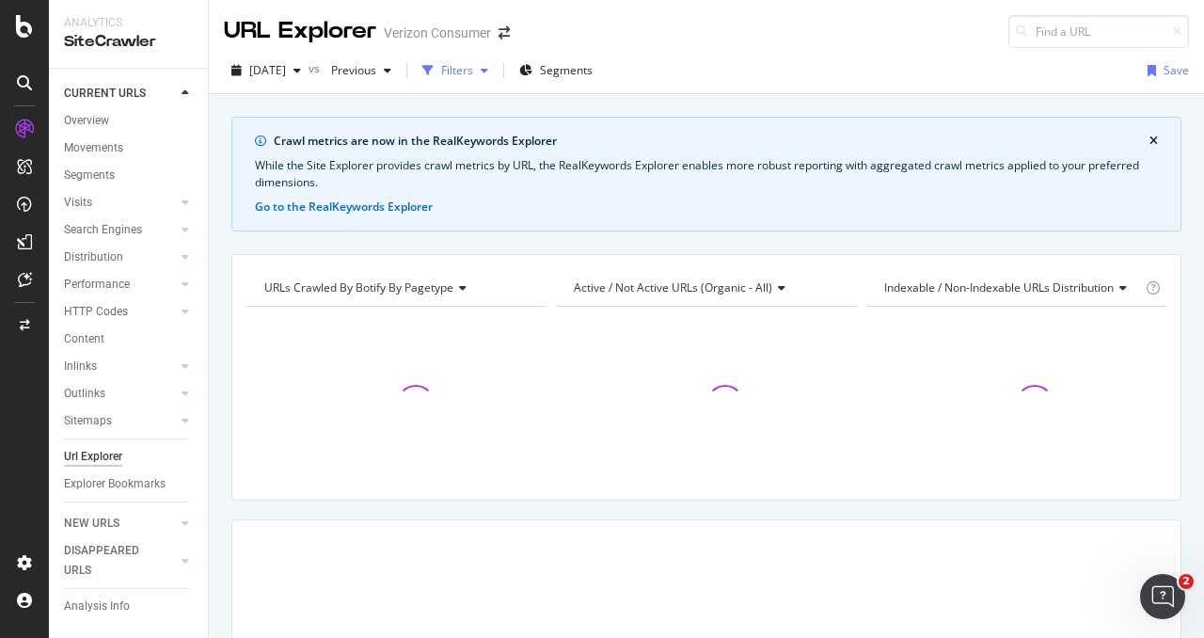
click at [473, 75] on div "Filters" at bounding box center [457, 70] width 32 height 16
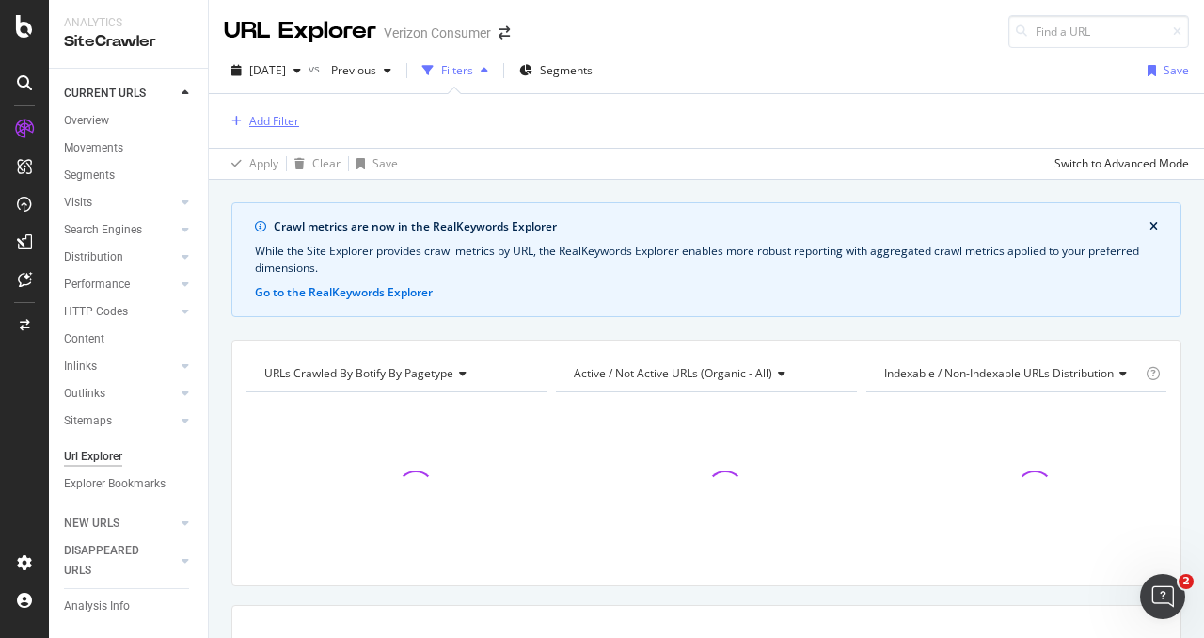
click at [277, 130] on div "Add Filter" at bounding box center [261, 121] width 75 height 21
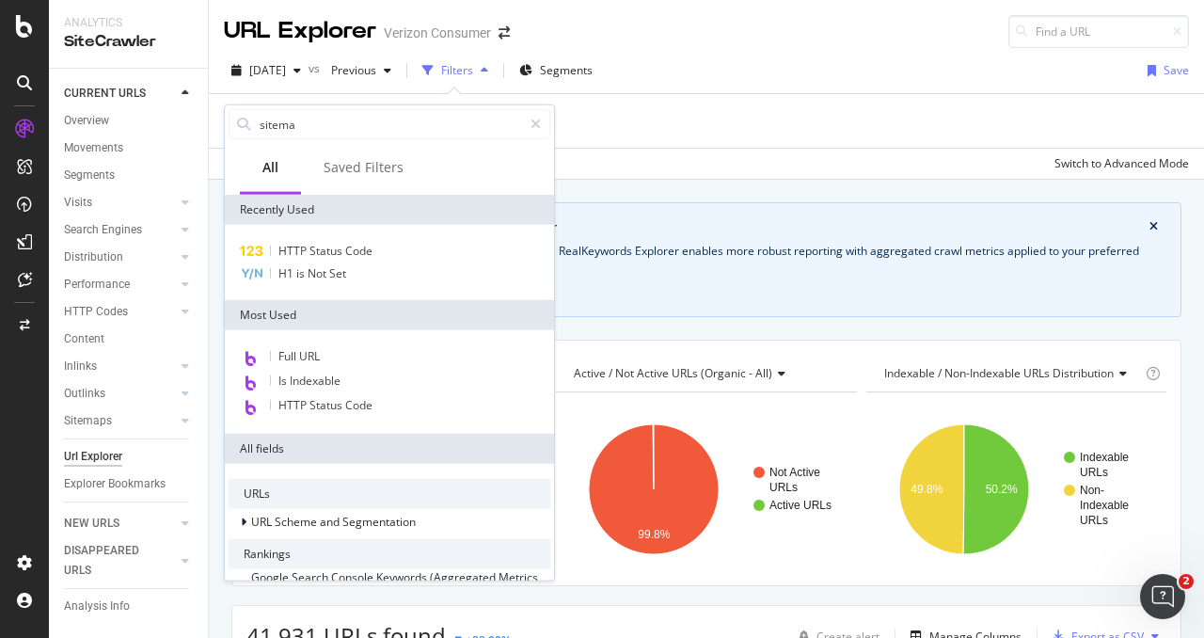
type input "sitemap"
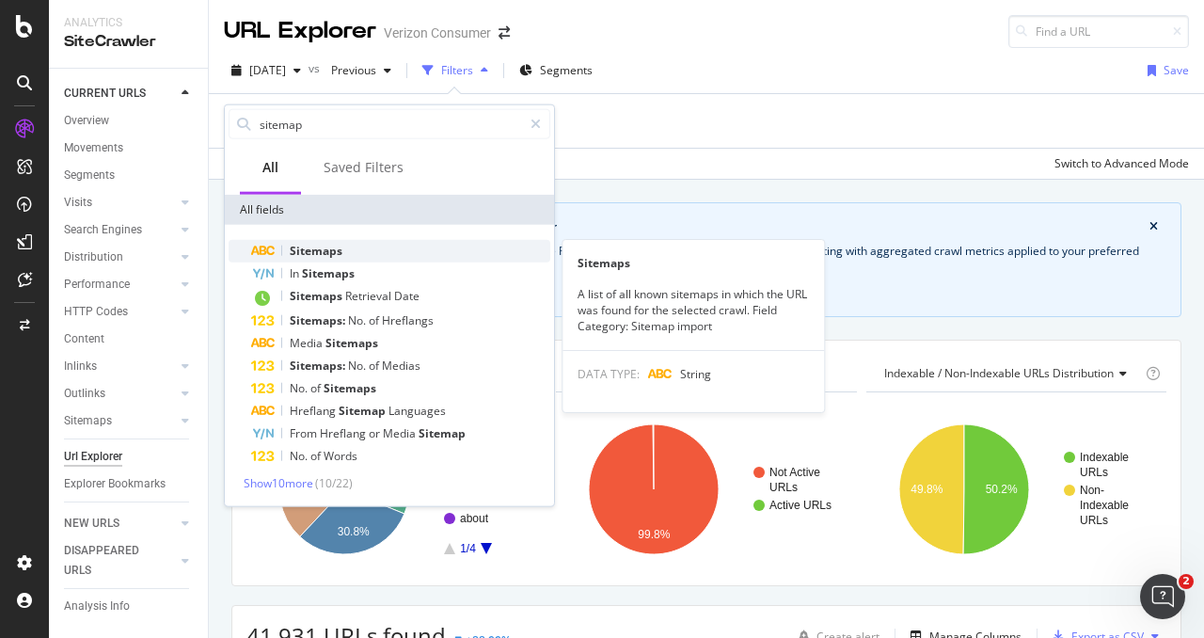
click at [365, 258] on div "Sitemaps" at bounding box center [400, 251] width 299 height 23
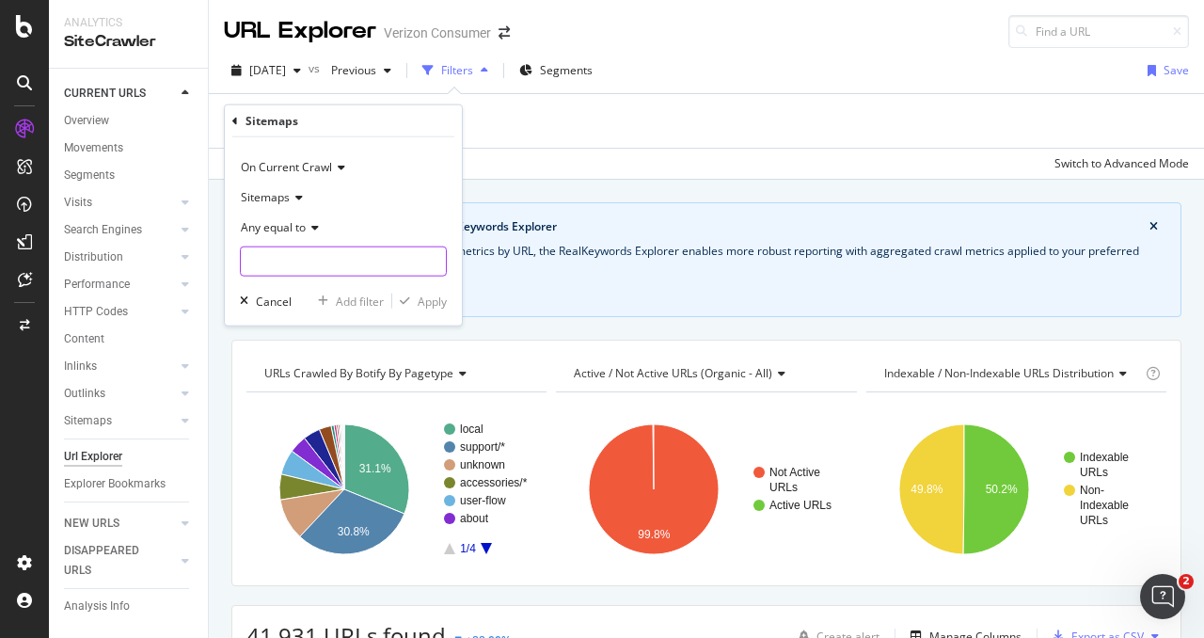
click at [305, 266] on input "text" at bounding box center [343, 261] width 205 height 30
type input "i"
type input "/"
click at [272, 300] on div "Cancel" at bounding box center [274, 301] width 36 height 16
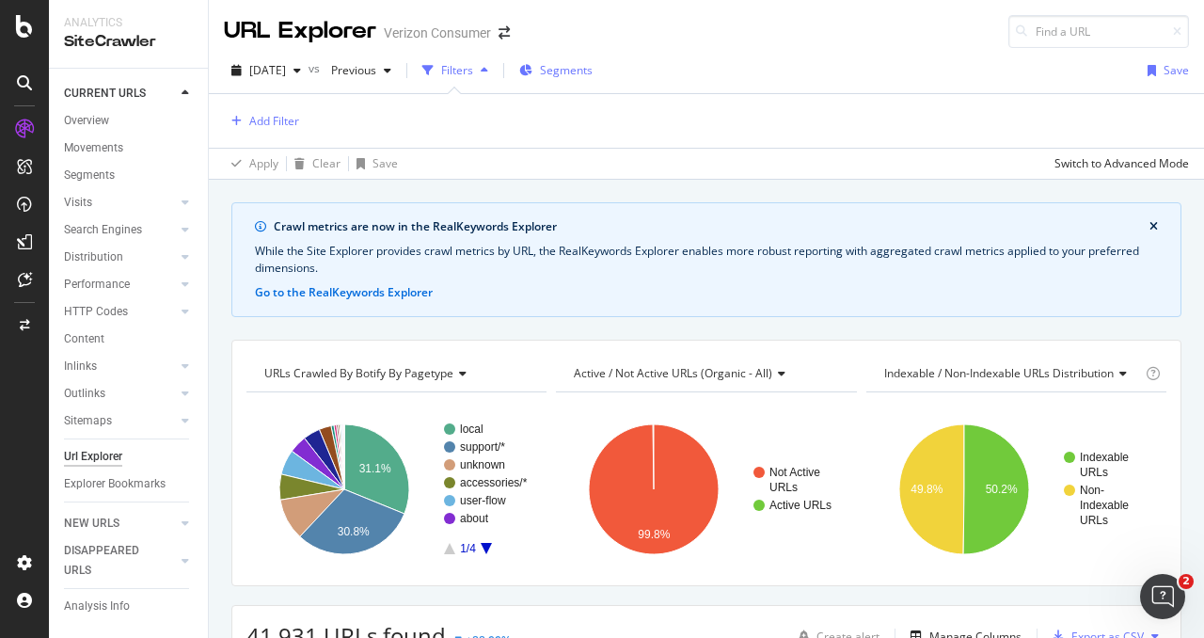
click at [593, 63] on span "Segments" at bounding box center [566, 70] width 53 height 16
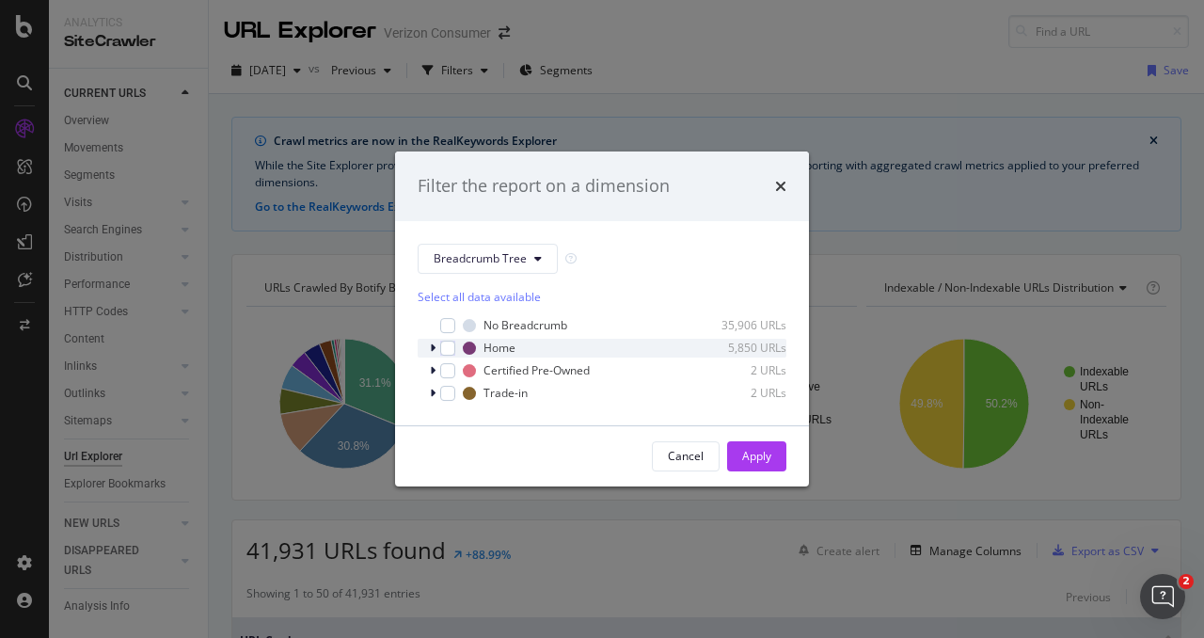
click at [427, 349] on div "Home 5,850 URLs" at bounding box center [602, 348] width 369 height 19
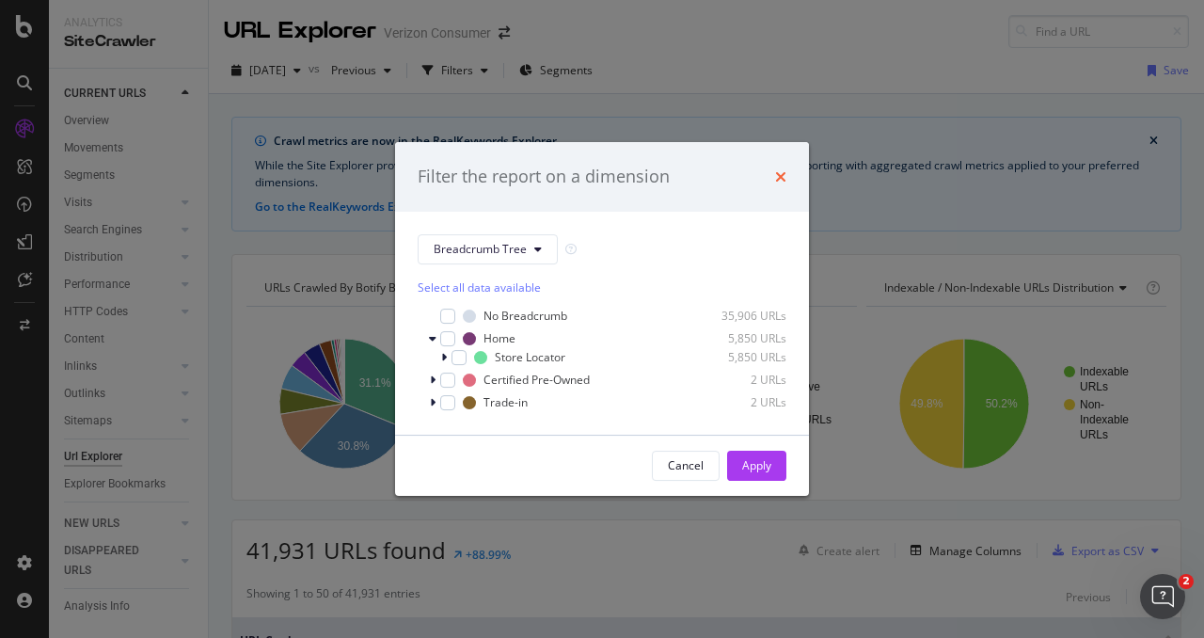
click at [781, 169] on icon "times" at bounding box center [780, 176] width 11 height 15
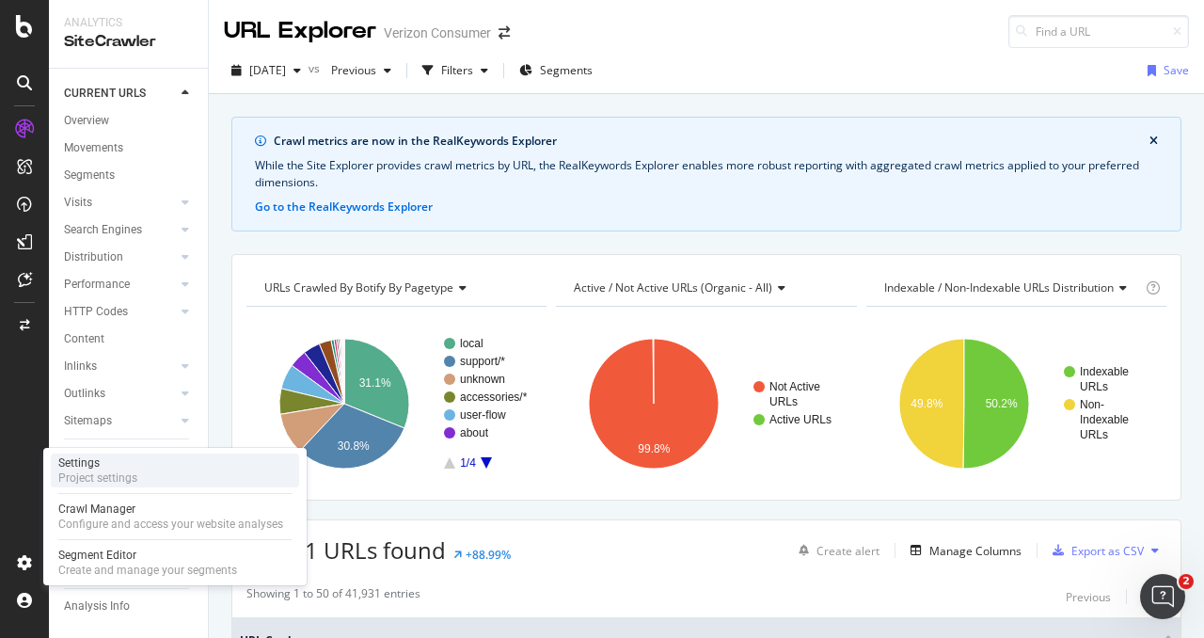
click at [87, 474] on div "Project settings" at bounding box center [97, 477] width 79 height 15
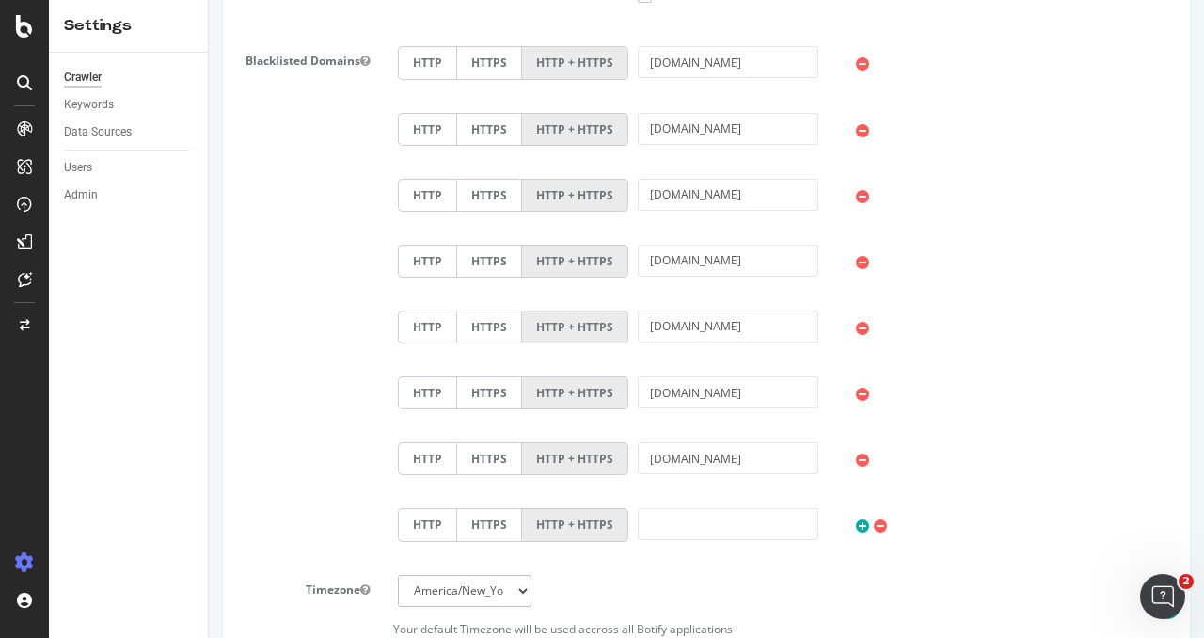
scroll to position [894, 0]
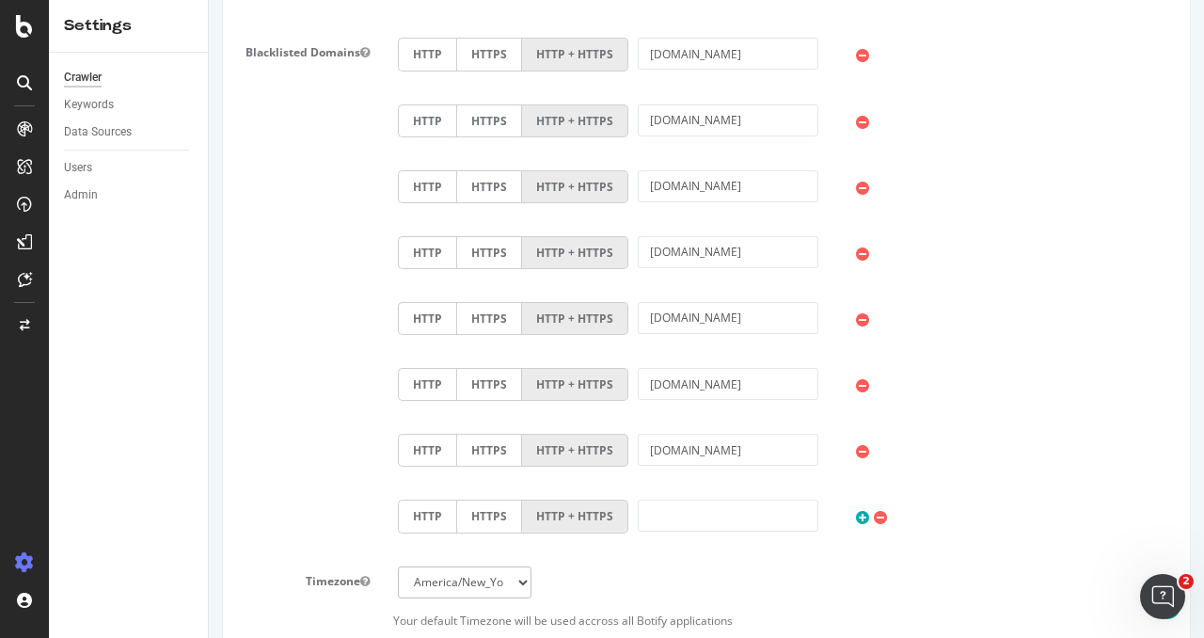
click at [26, 89] on icon at bounding box center [24, 82] width 15 height 15
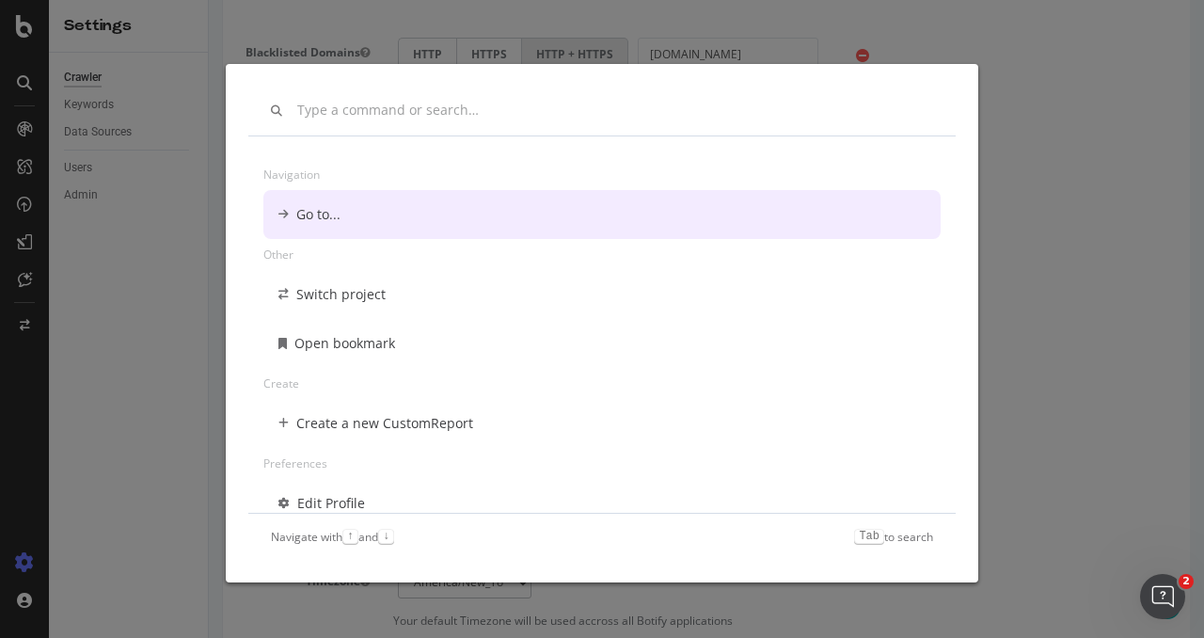
click at [15, 120] on div "Navigation Go to... Other Switch project Open bookmark Create Create a new Cust…" at bounding box center [602, 319] width 1204 height 638
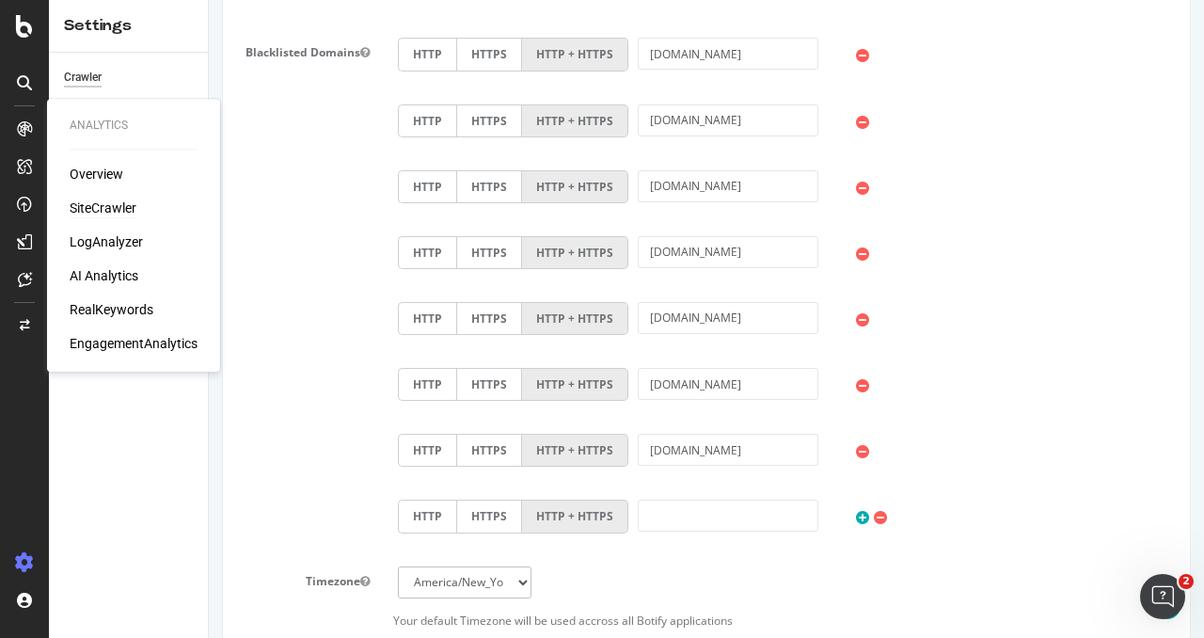
click at [107, 216] on div "SiteCrawler" at bounding box center [103, 208] width 67 height 19
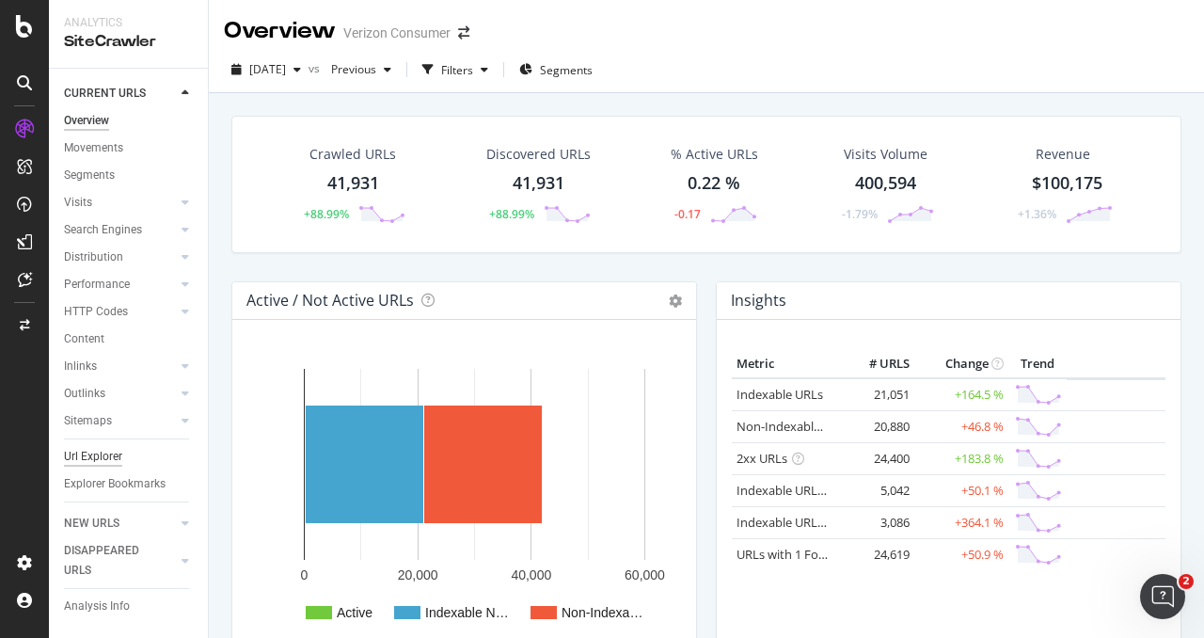
click at [91, 457] on div "Url Explorer" at bounding box center [93, 457] width 58 height 20
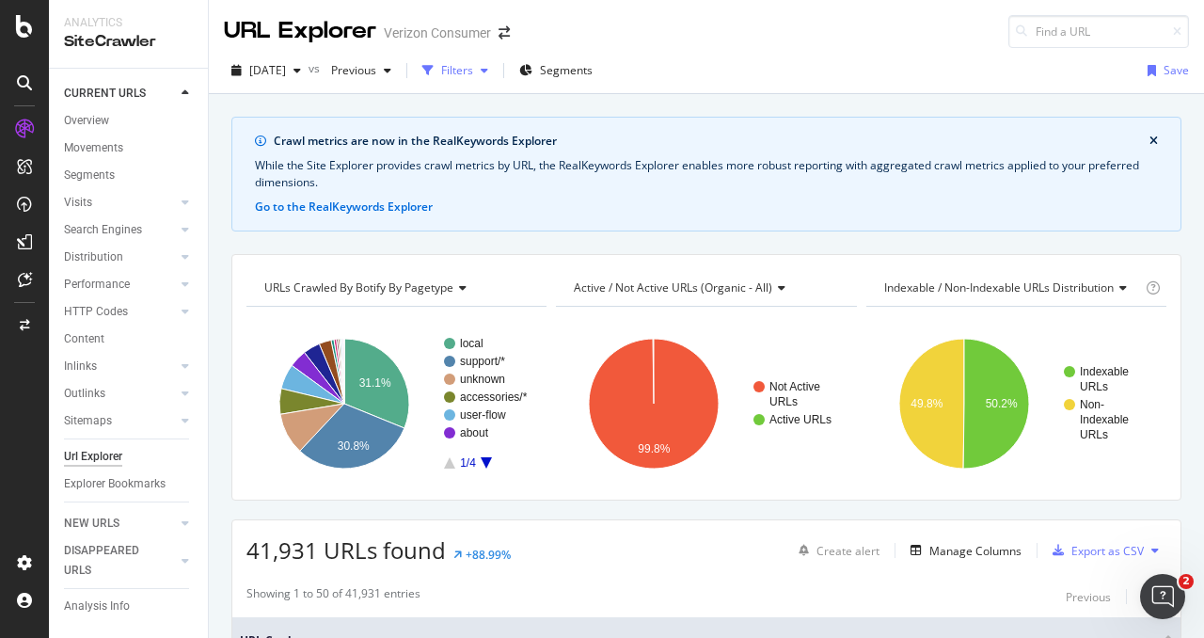
click at [473, 67] on div "Filters" at bounding box center [457, 70] width 32 height 16
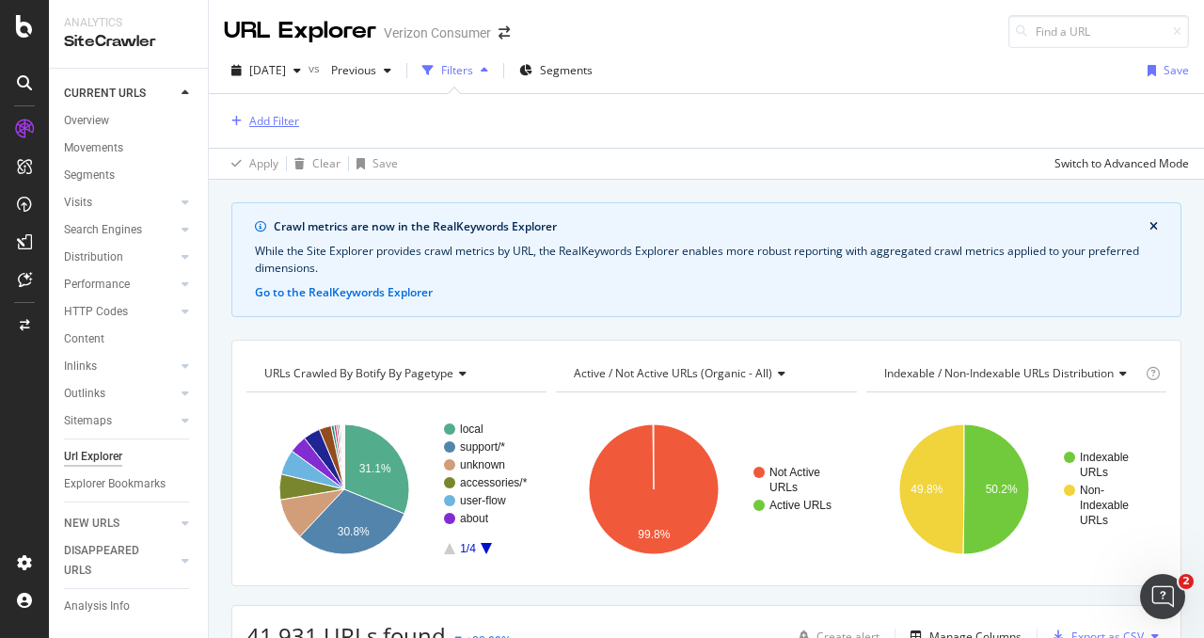
click at [289, 118] on div "Add Filter" at bounding box center [274, 121] width 50 height 16
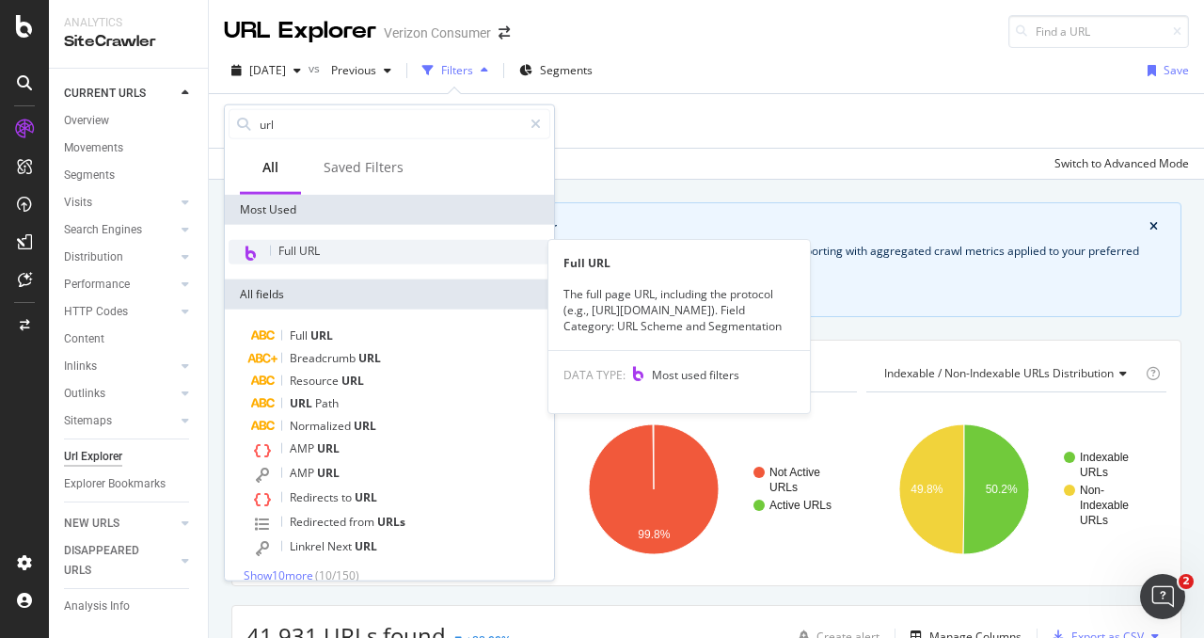
type input "url"
click at [330, 253] on div "Full URL" at bounding box center [390, 252] width 322 height 24
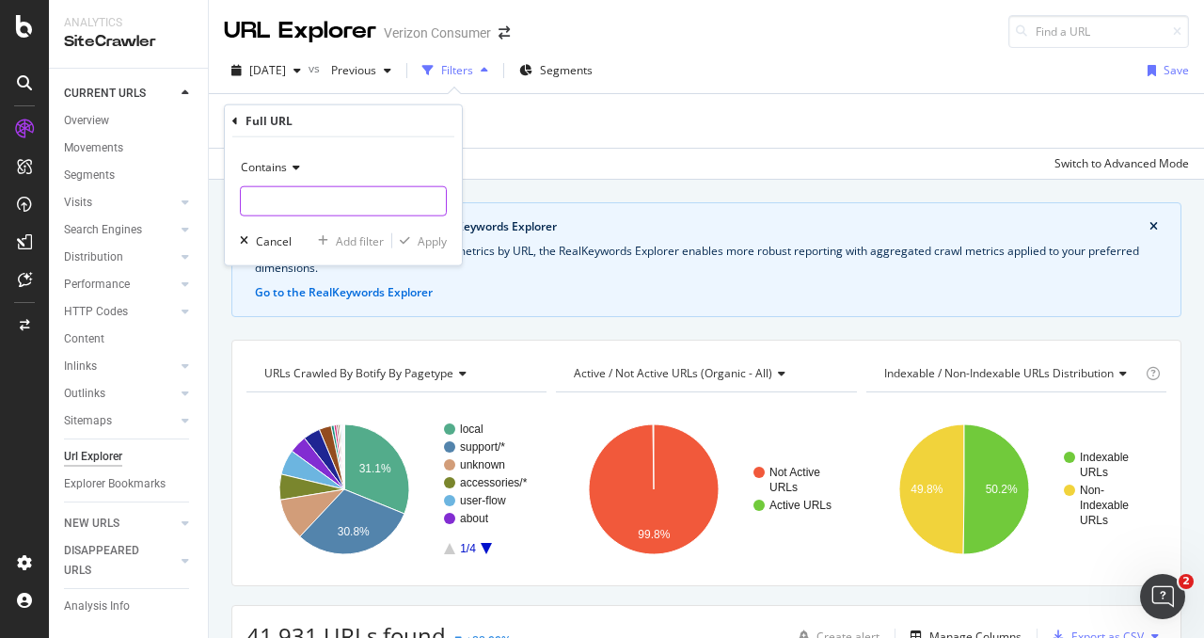
click at [295, 201] on input "text" at bounding box center [343, 201] width 205 height 30
type input "career"
click at [422, 240] on div "Apply" at bounding box center [432, 240] width 29 height 16
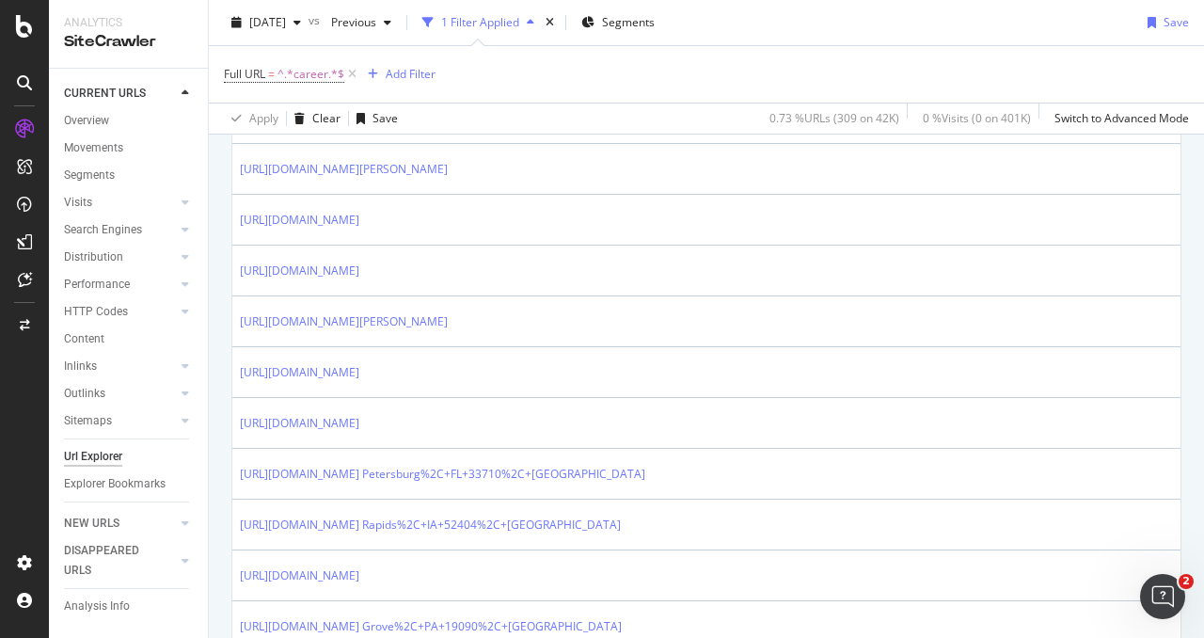
scroll to position [2762, 0]
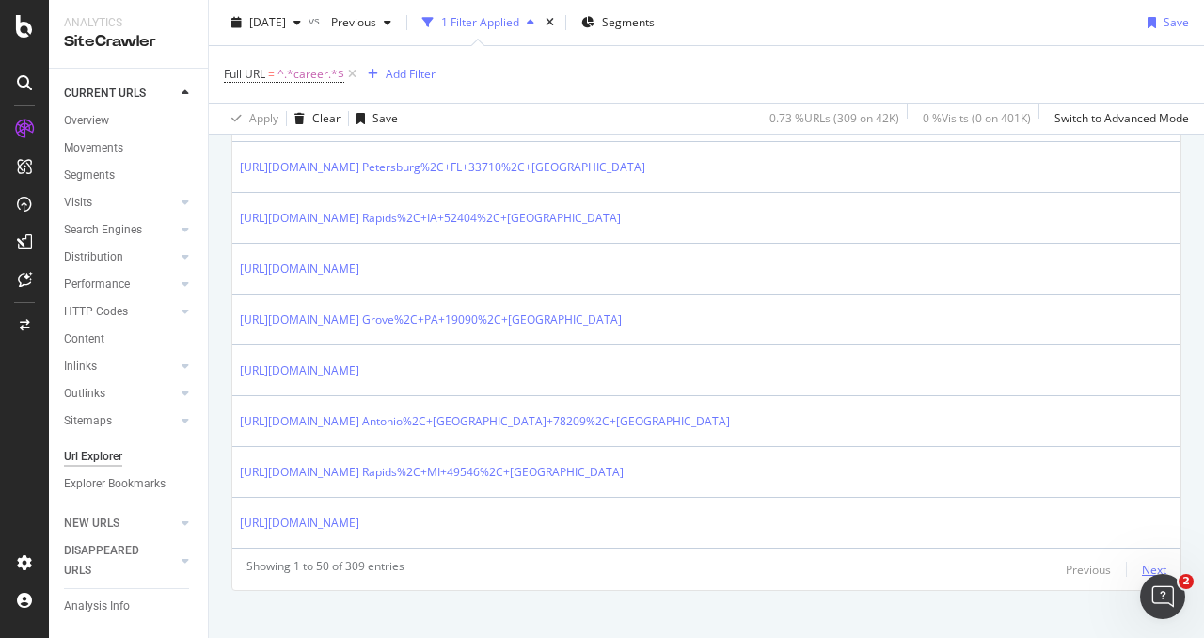
click at [1142, 562] on div "Next" at bounding box center [1154, 570] width 24 height 16
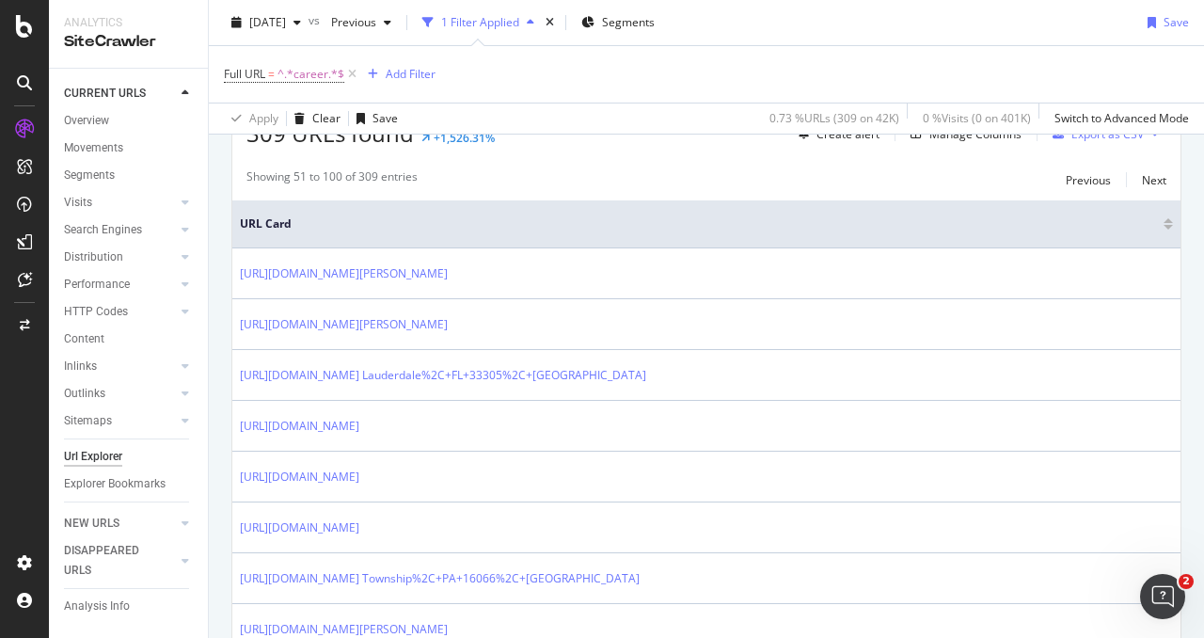
scroll to position [518, 0]
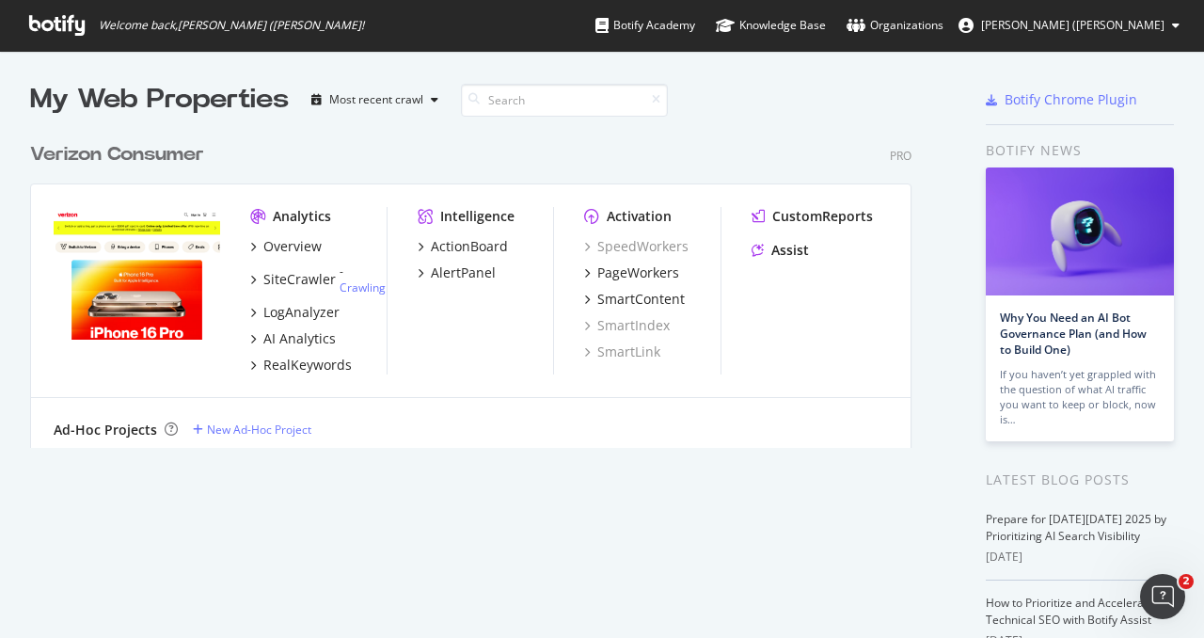
click at [155, 285] on img "grid" at bounding box center [137, 274] width 167 height 134
click at [300, 293] on div "SiteCrawler - Crawling" at bounding box center [317, 279] width 135 height 32
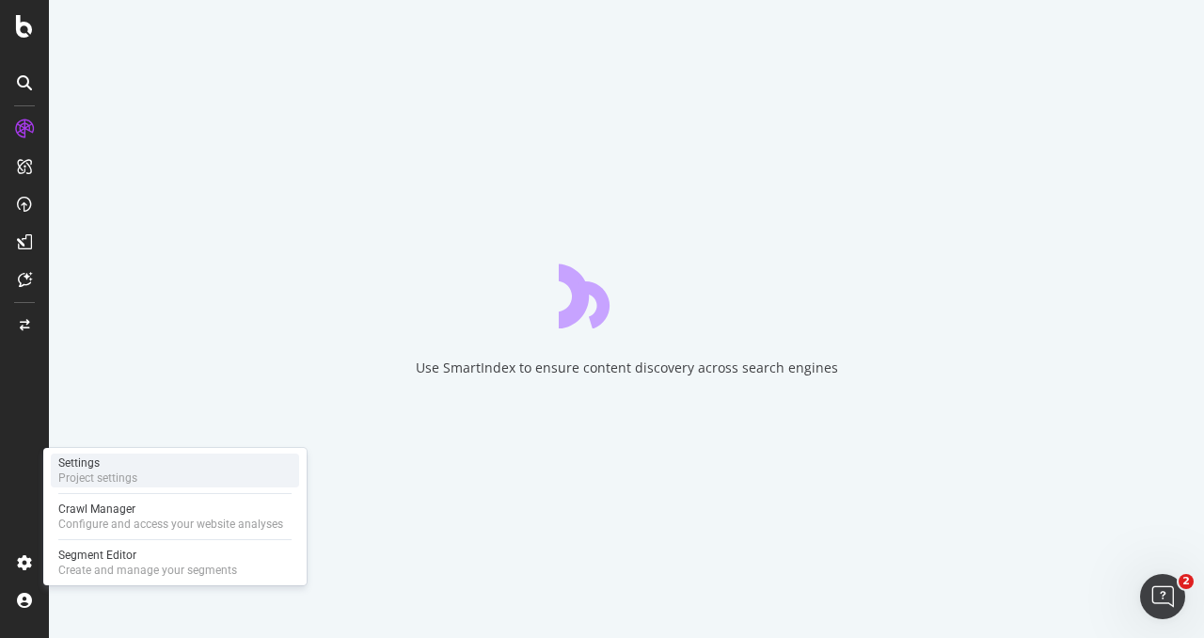
click at [168, 478] on div "Settings Project settings" at bounding box center [175, 470] width 248 height 34
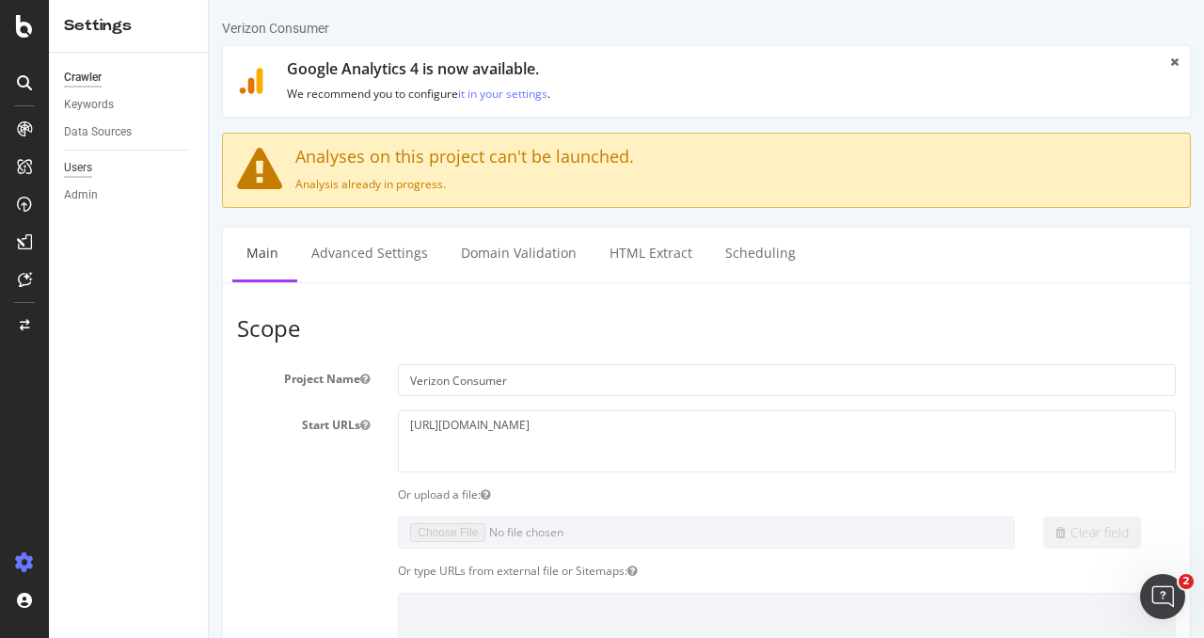
click at [88, 162] on div "Users" at bounding box center [78, 168] width 28 height 20
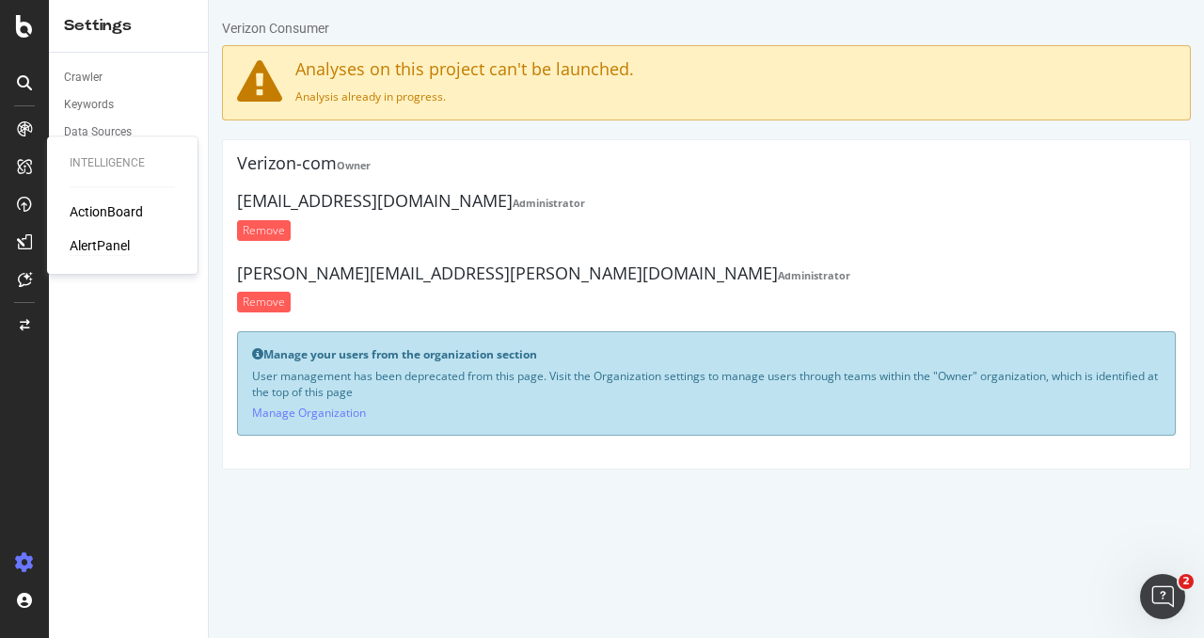
click at [103, 244] on div "AlertPanel" at bounding box center [100, 245] width 60 height 19
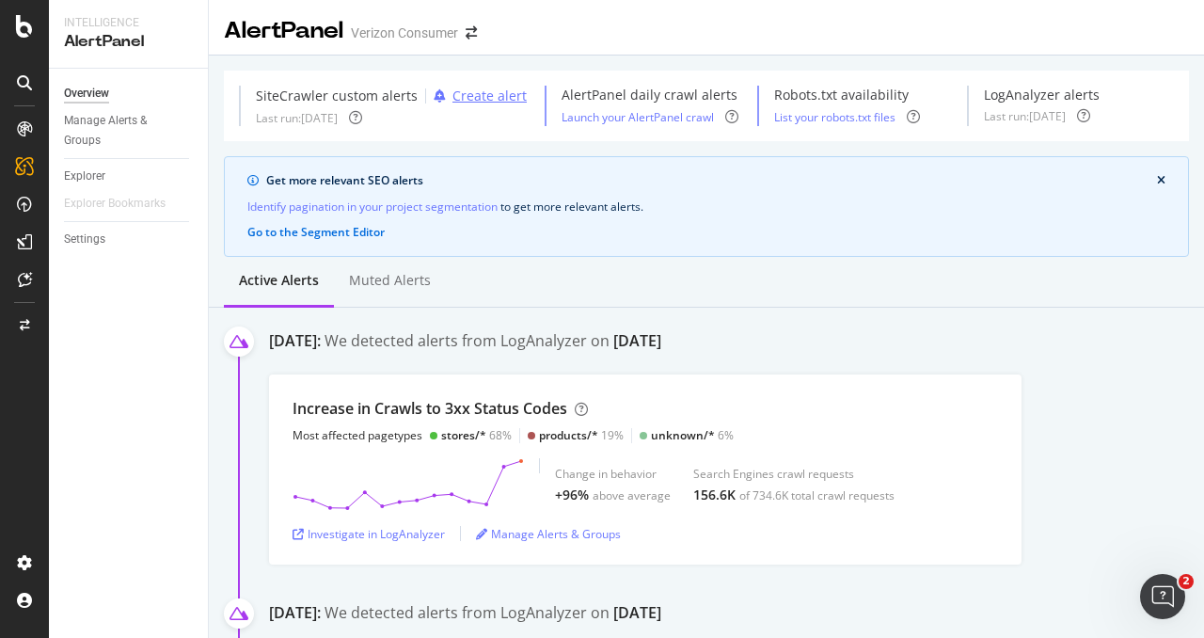
click at [465, 96] on div "Create alert" at bounding box center [490, 96] width 74 height 19
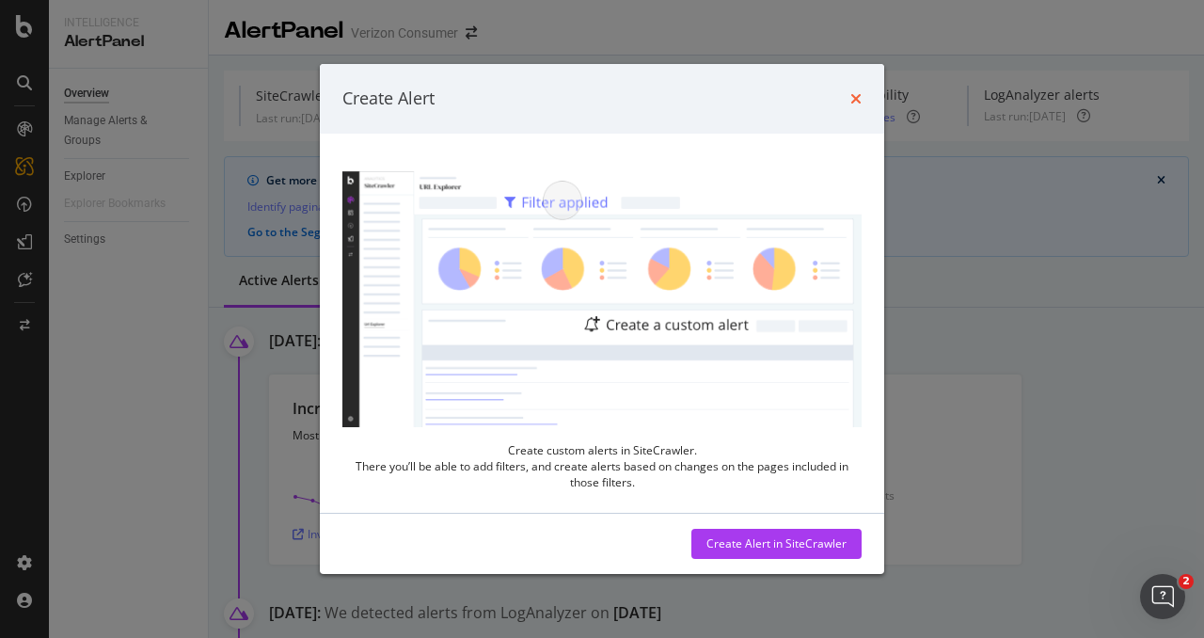
click at [852, 99] on icon "times" at bounding box center [855, 98] width 11 height 15
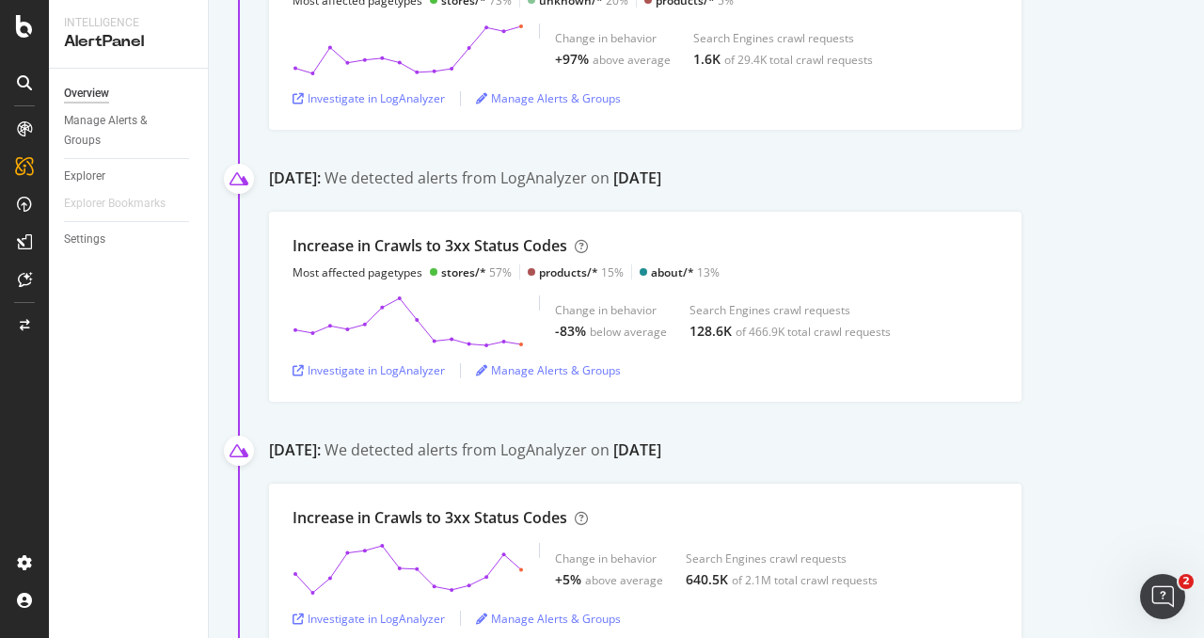
scroll to position [1024, 0]
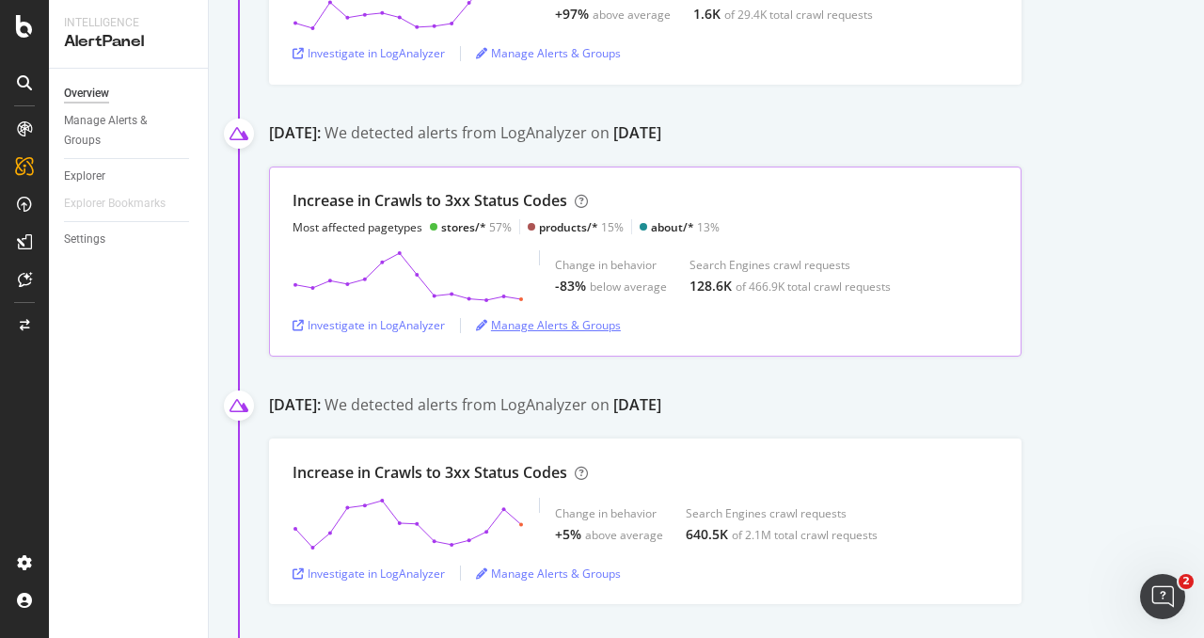
click at [568, 318] on div "Manage Alerts & Groups" at bounding box center [548, 325] width 145 height 16
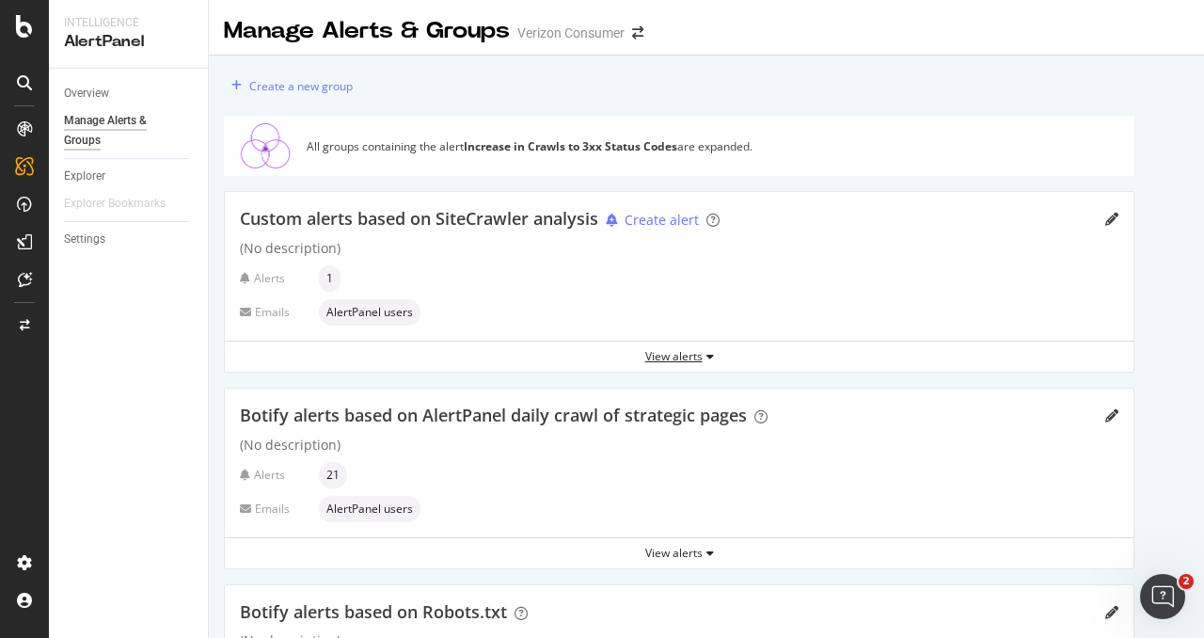
click at [656, 362] on div "View alerts" at bounding box center [679, 356] width 909 height 16
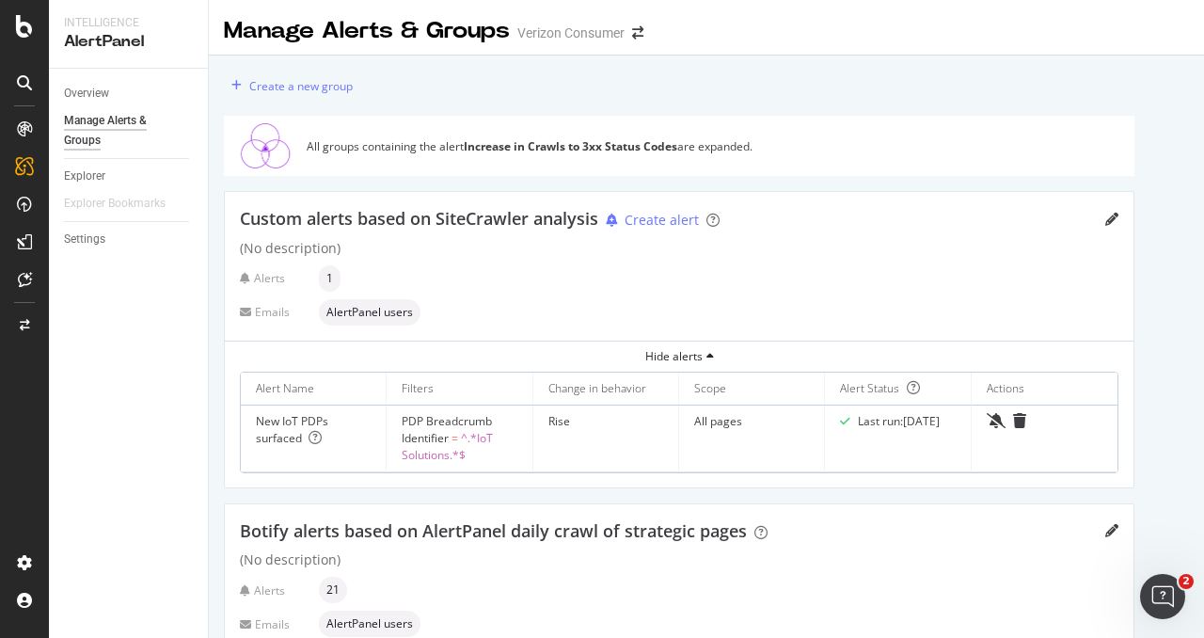
click at [354, 308] on span "AlertPanel users" at bounding box center [369, 312] width 87 height 11
click at [100, 133] on div "Manage Alerts & Groups" at bounding box center [120, 131] width 113 height 40
click at [271, 82] on div "Create a new group" at bounding box center [300, 86] width 103 height 16
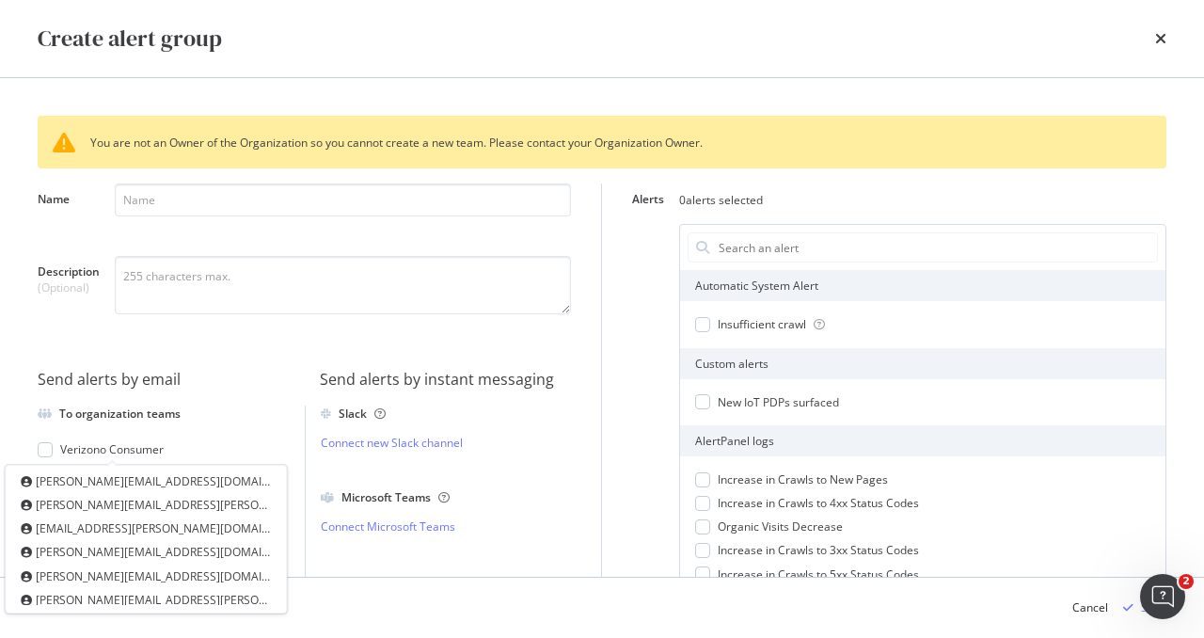
click at [104, 511] on div "[PERSON_NAME][EMAIL_ADDRESS][PERSON_NAME][DOMAIN_NAME]" at bounding box center [153, 505] width 235 height 16
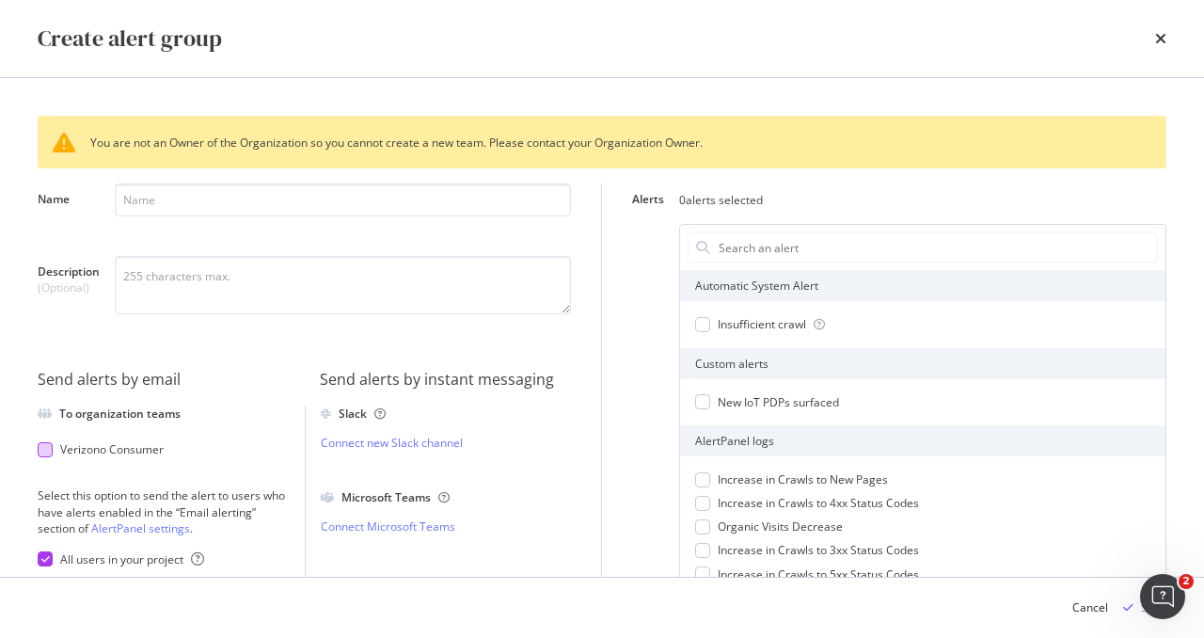
click at [208, 448] on div "Verizono Consumer" at bounding box center [156, 449] width 237 height 16
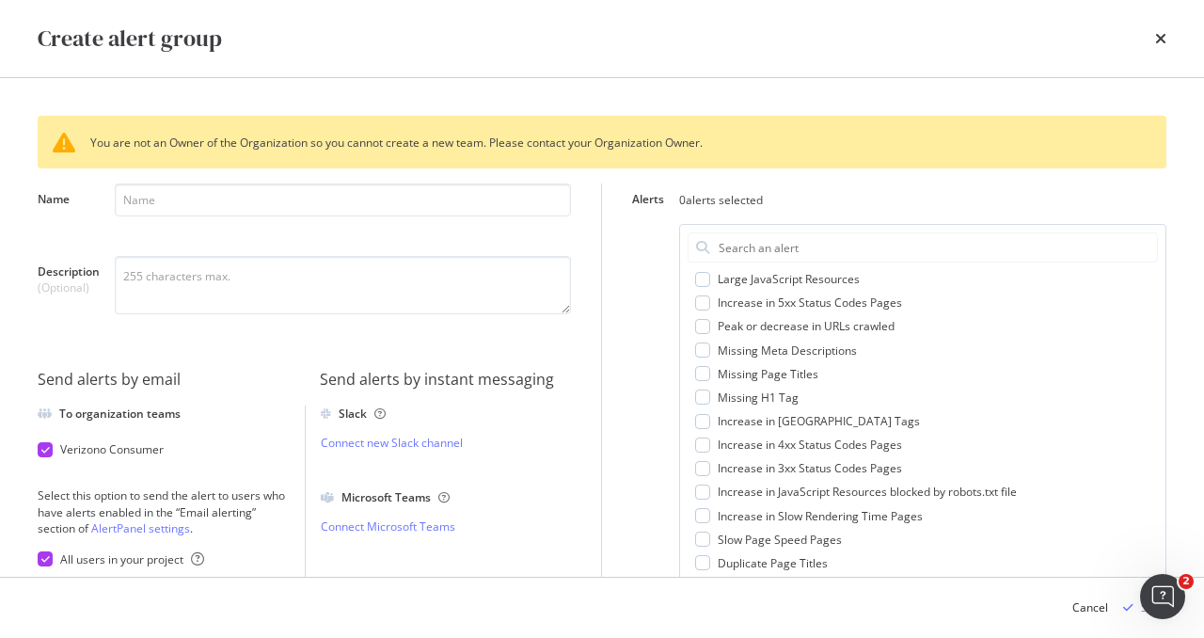
scroll to position [659, 0]
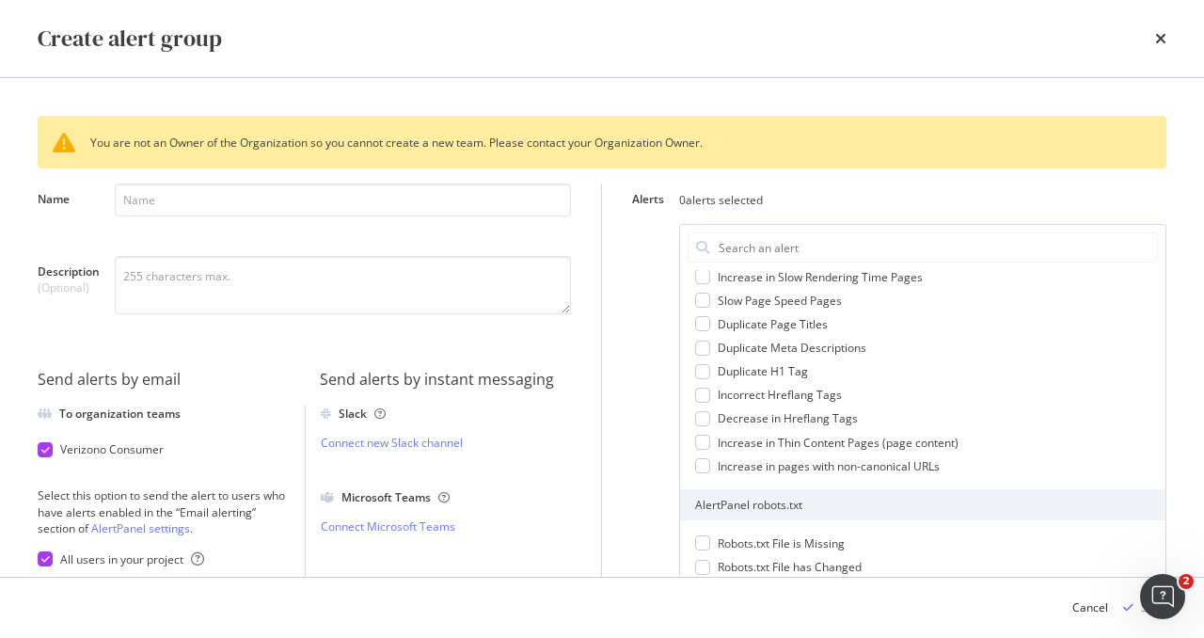
click at [41, 452] on icon "modal" at bounding box center [45, 449] width 8 height 9
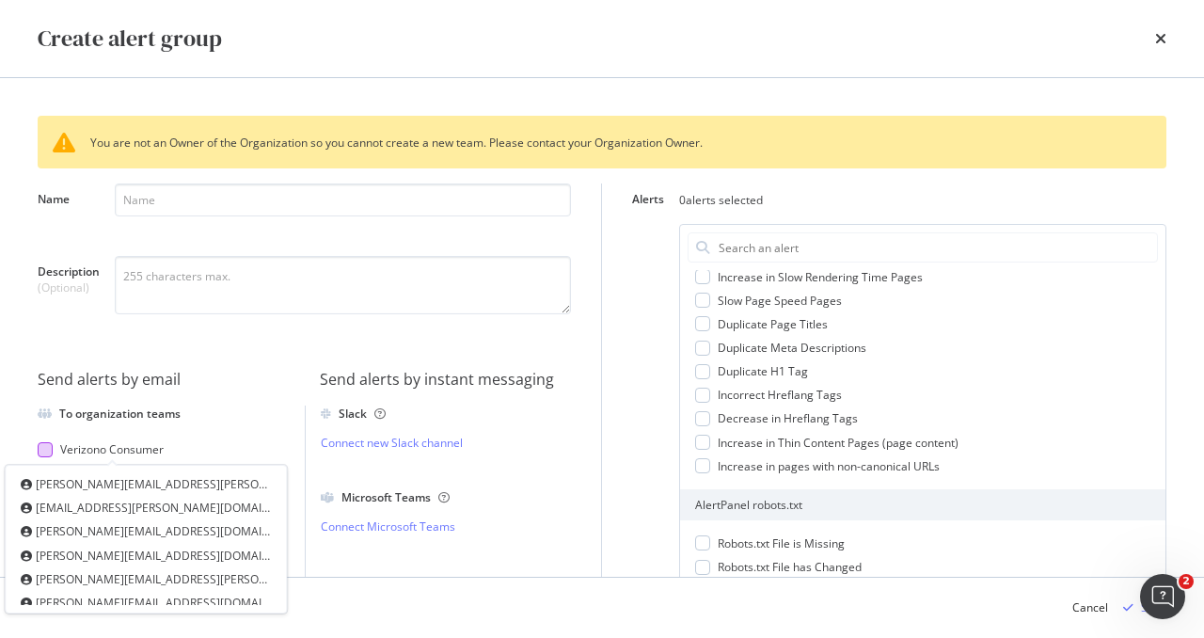
scroll to position [13, 0]
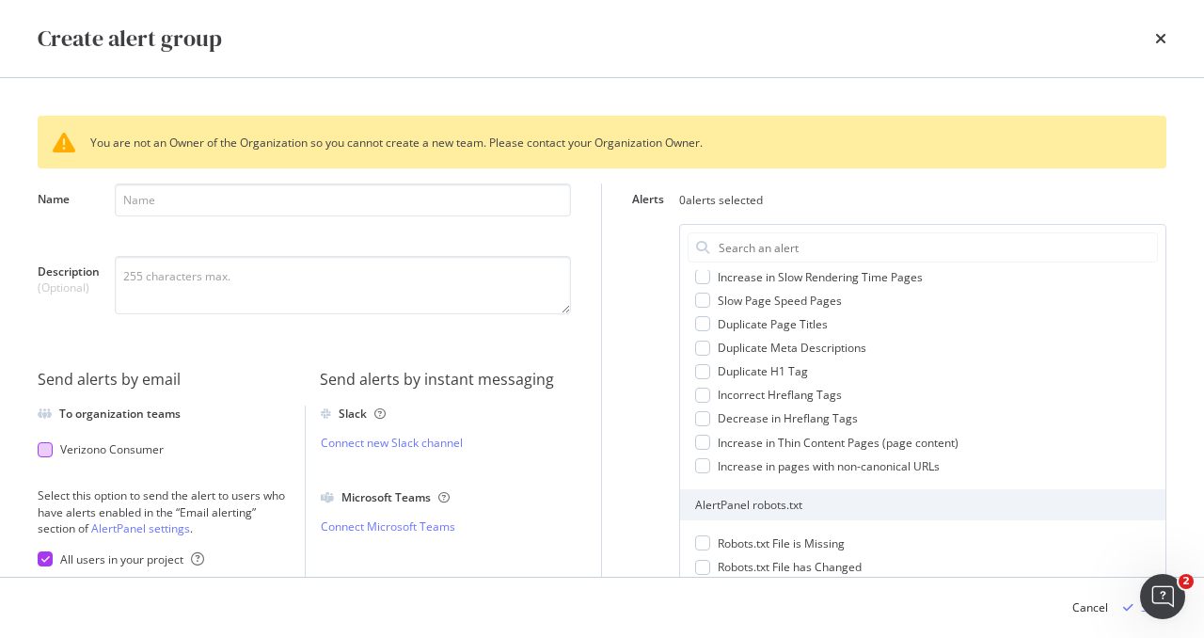
click at [244, 406] on div "To organization teams" at bounding box center [164, 413] width 252 height 16
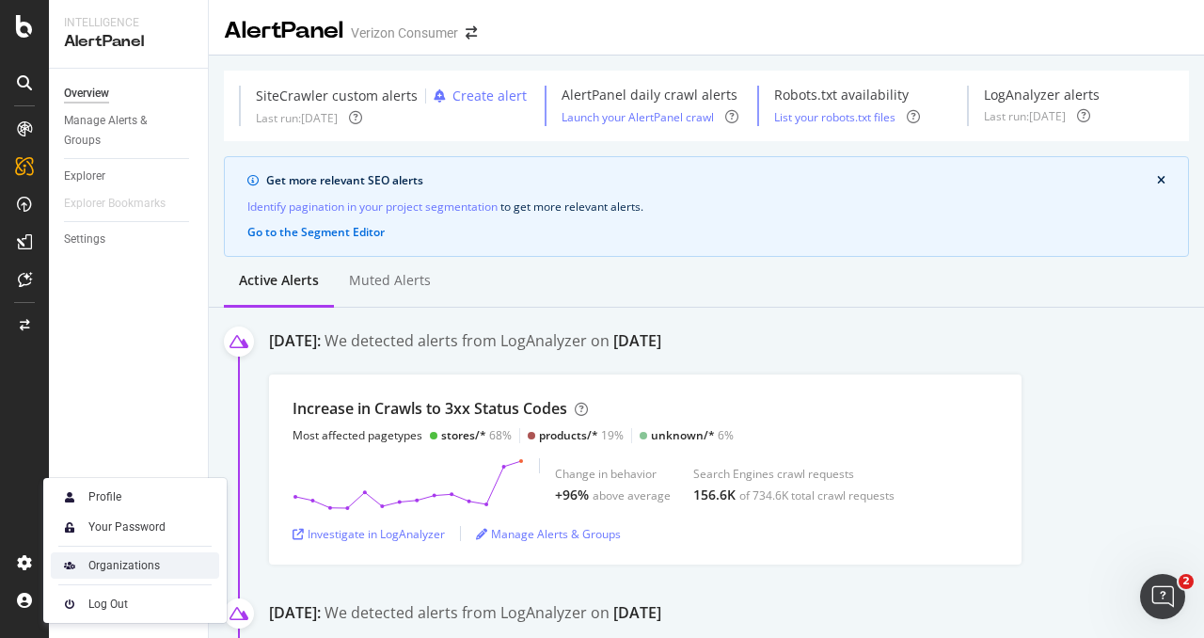
click at [103, 569] on div "Organizations" at bounding box center [124, 565] width 72 height 15
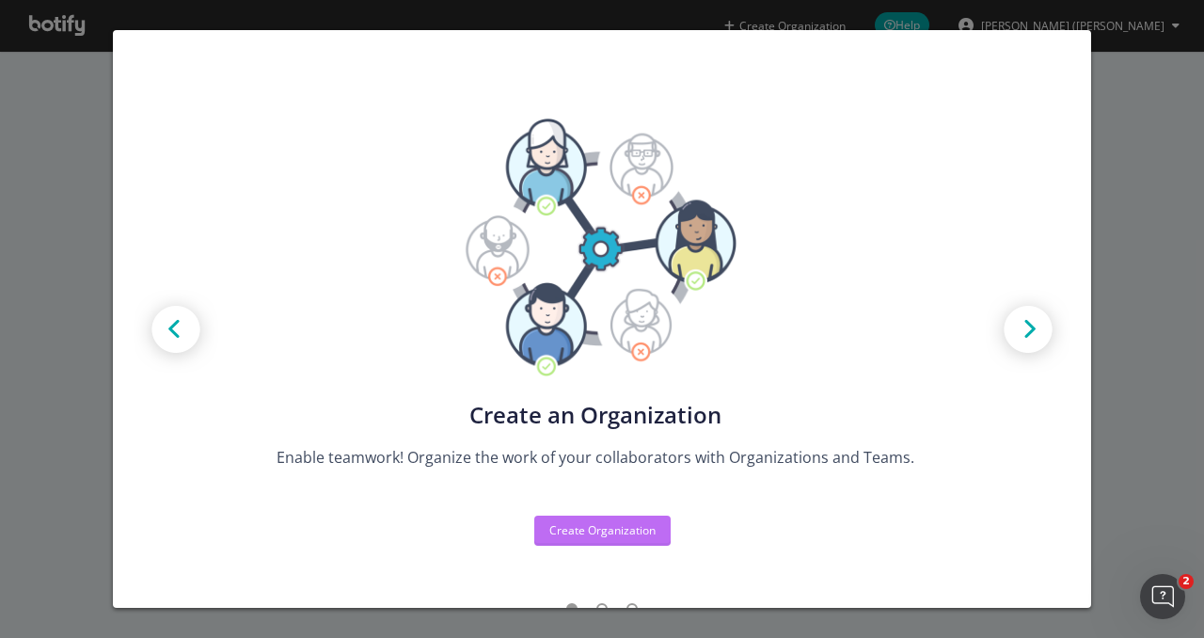
click at [571, 528] on div "Create Organization" at bounding box center [602, 530] width 106 height 16
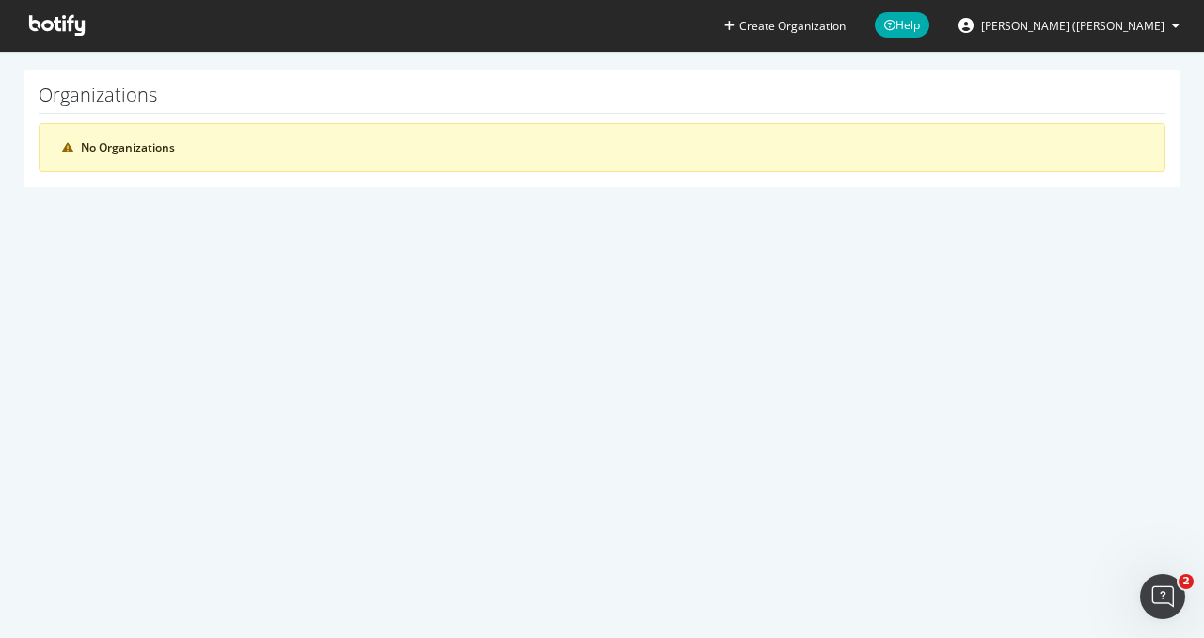
click at [53, 28] on icon at bounding box center [57, 25] width 56 height 21
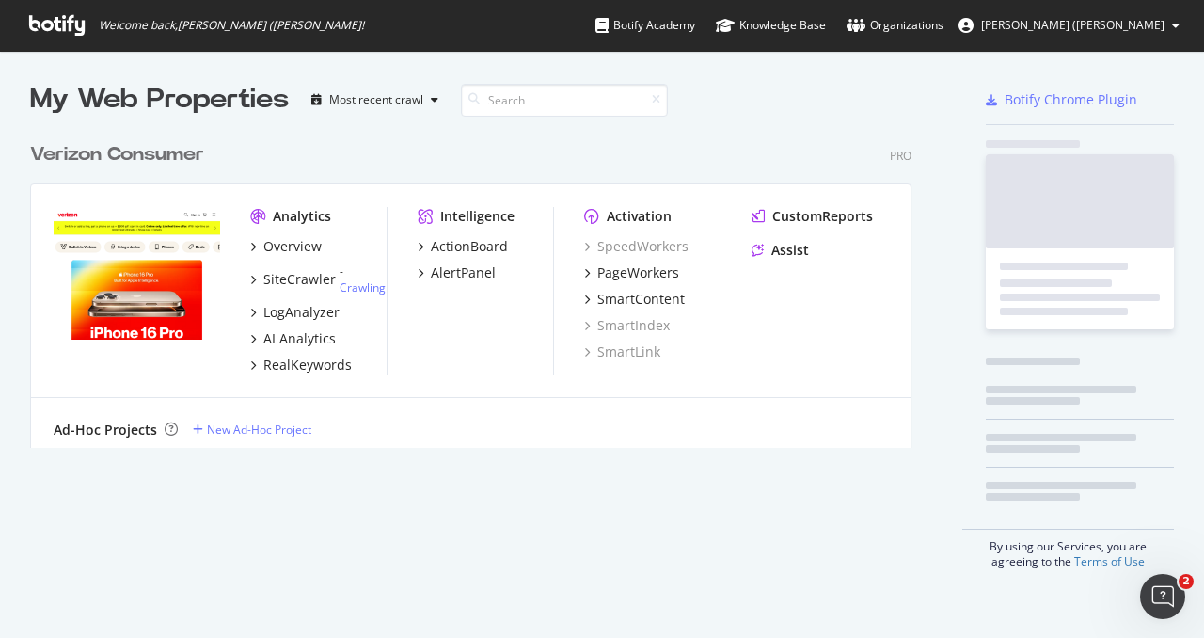
scroll to position [623, 1175]
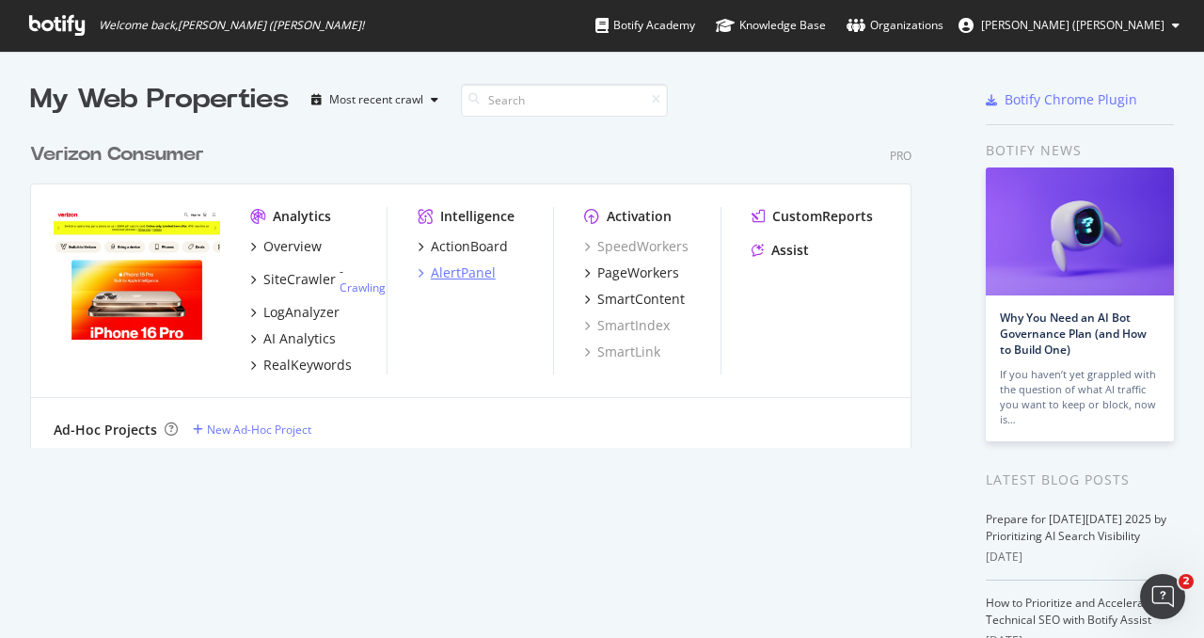
click at [448, 268] on div "AlertPanel" at bounding box center [463, 272] width 65 height 19
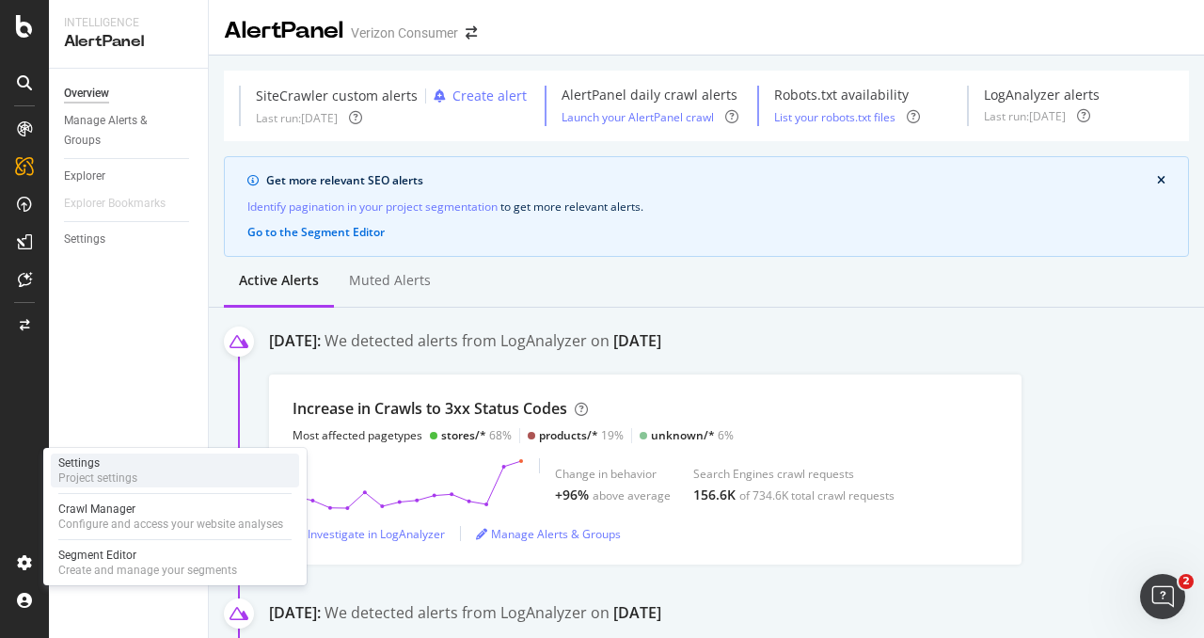
click at [135, 460] on div "Settings" at bounding box center [97, 462] width 79 height 15
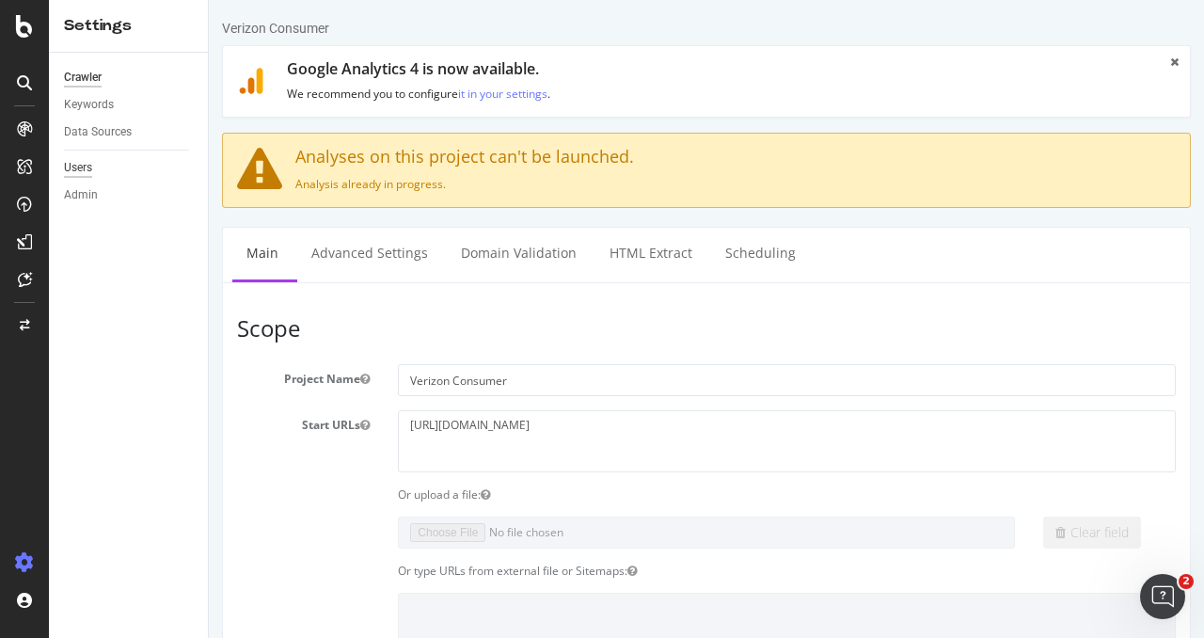
click at [86, 166] on div "Users" at bounding box center [78, 168] width 28 height 20
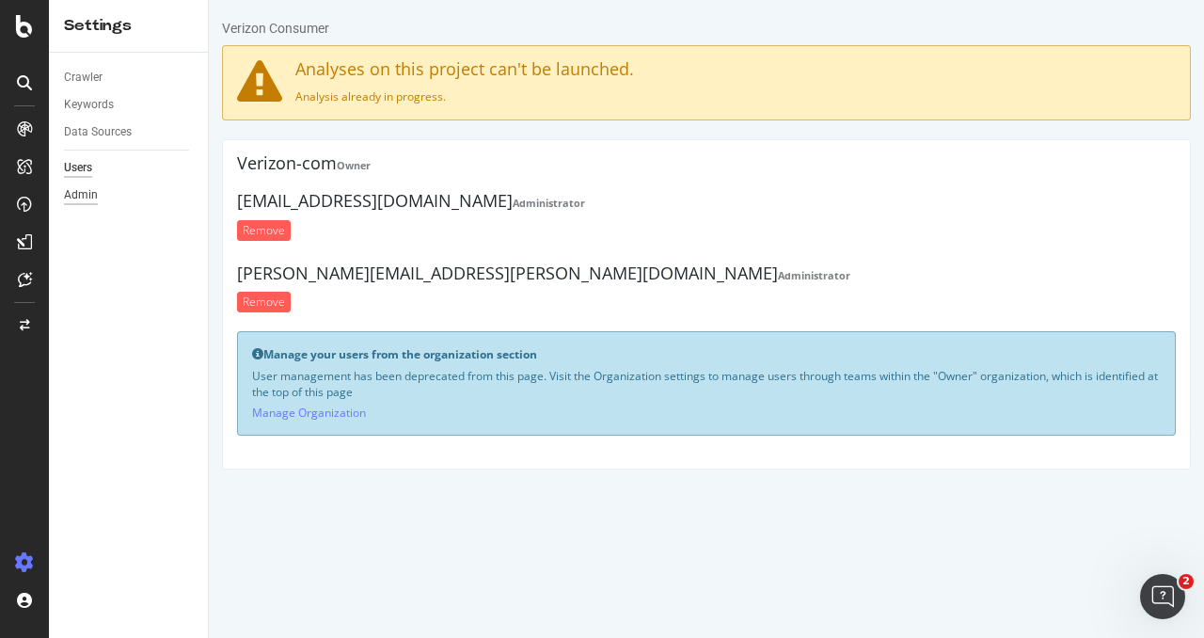
click at [81, 196] on div "Admin" at bounding box center [81, 195] width 34 height 20
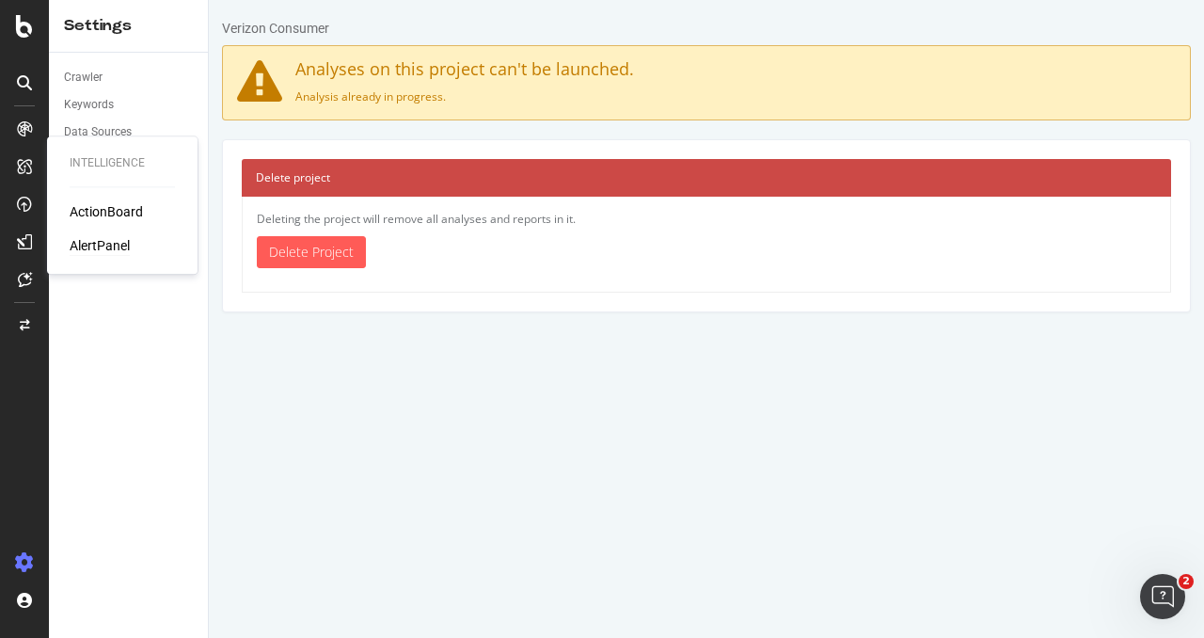
click at [103, 247] on div "AlertPanel" at bounding box center [100, 245] width 60 height 19
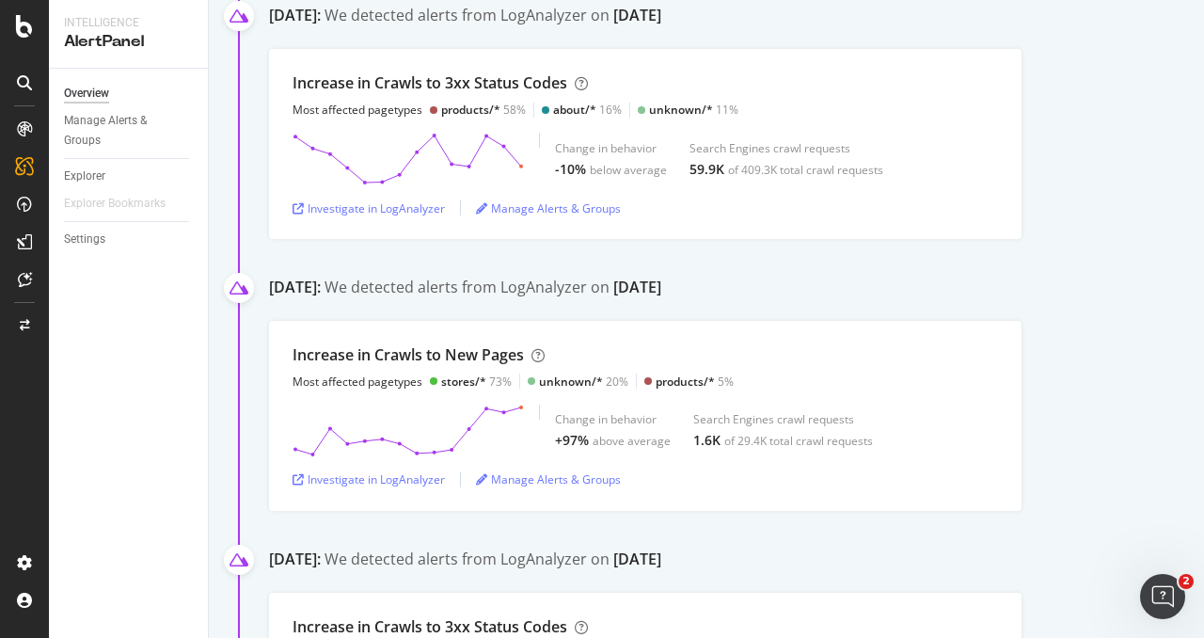
scroll to position [598, 0]
click at [524, 481] on div "Manage Alerts & Groups" at bounding box center [548, 478] width 145 height 16
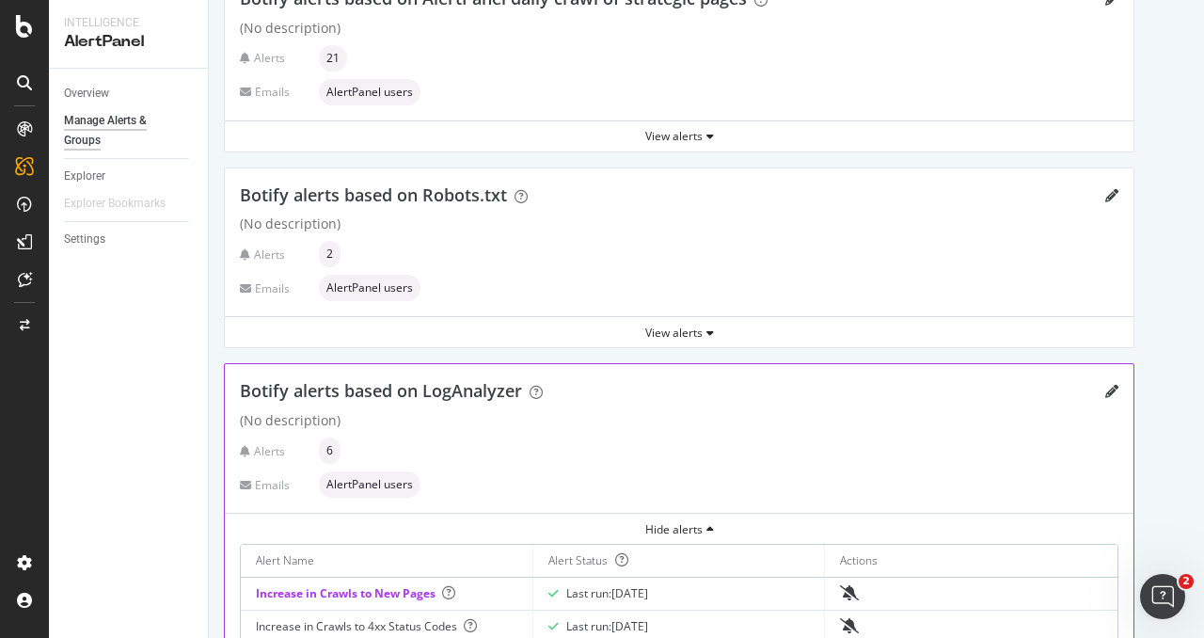
scroll to position [598, 0]
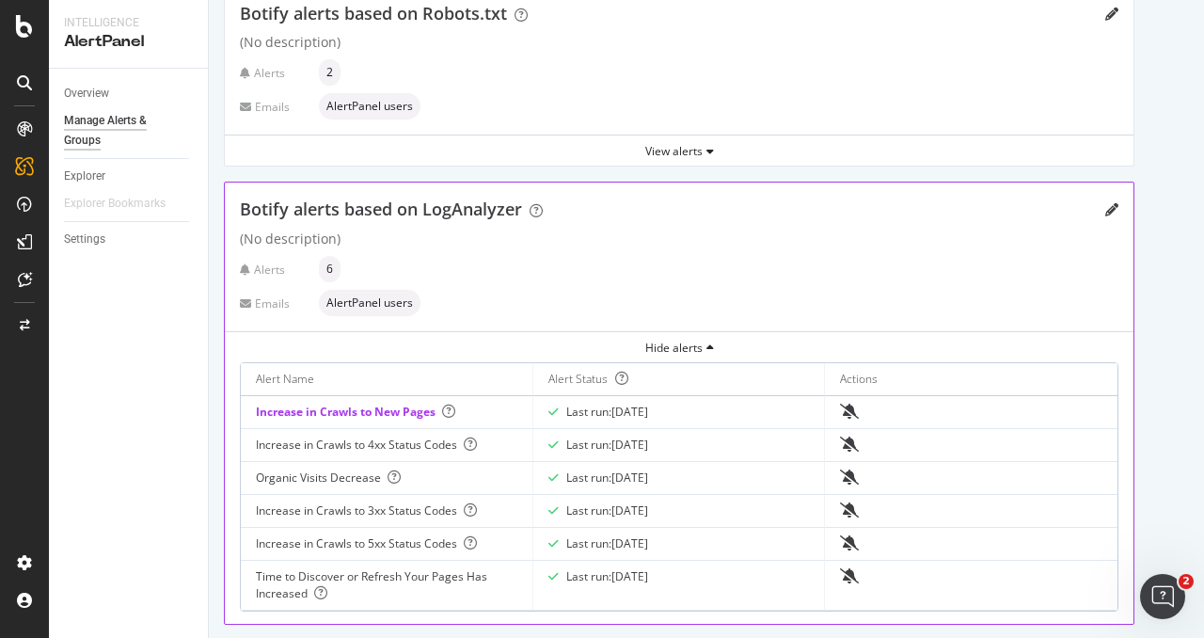
click at [397, 302] on span "AlertPanel users" at bounding box center [369, 302] width 87 height 11
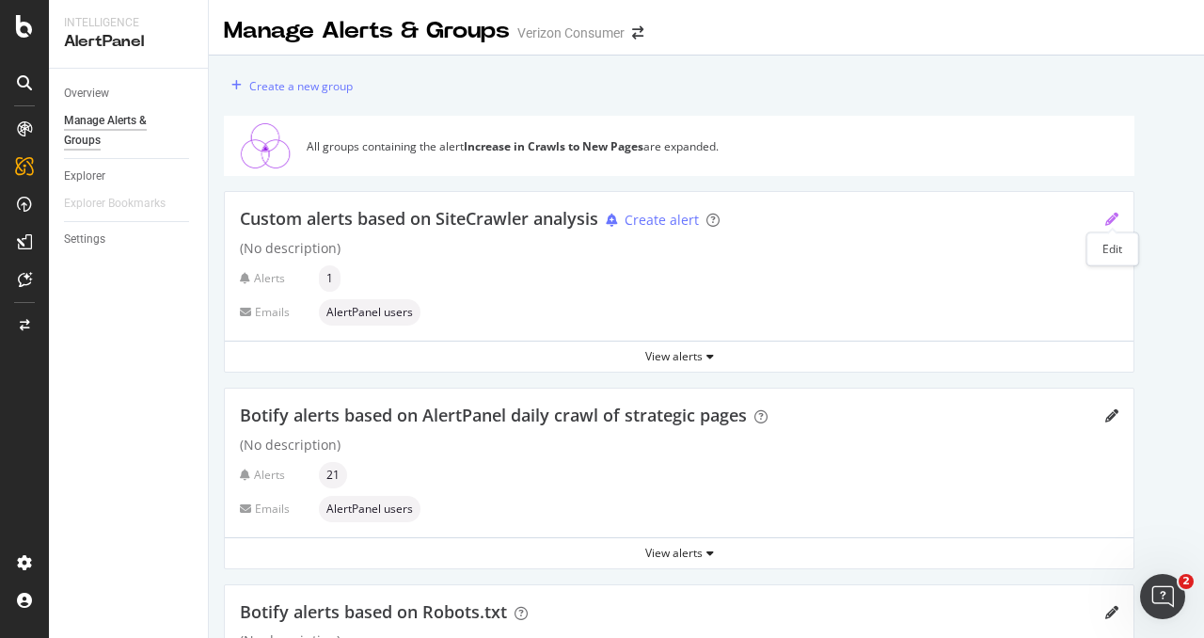
click at [1106, 214] on icon "pencil" at bounding box center [1111, 219] width 13 height 13
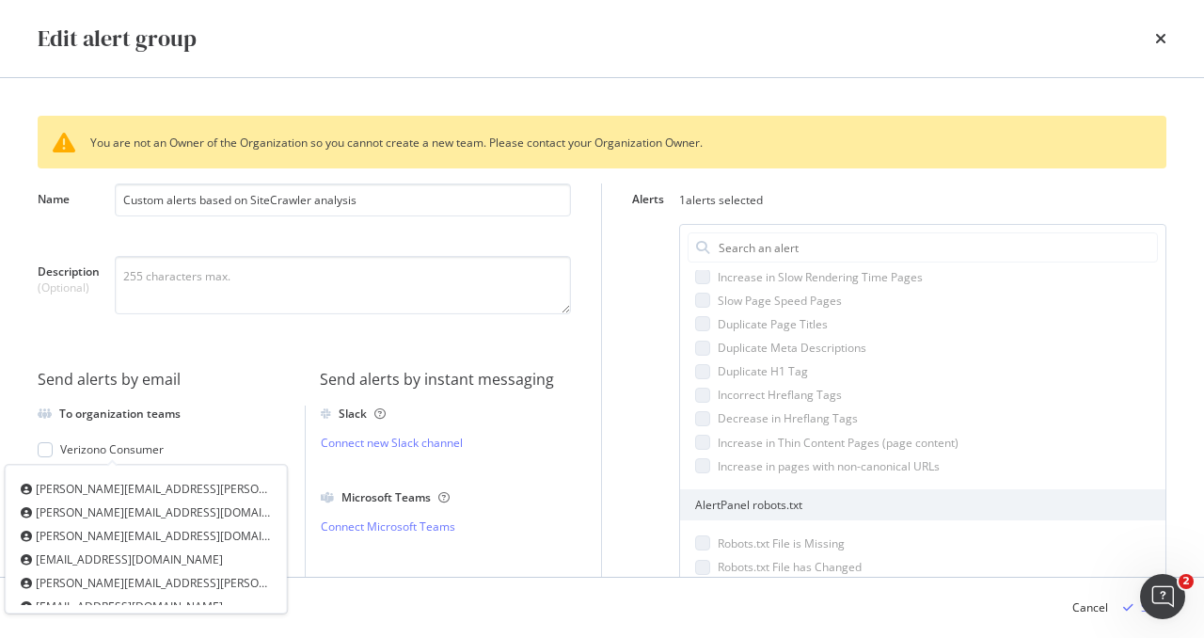
scroll to position [120, 0]
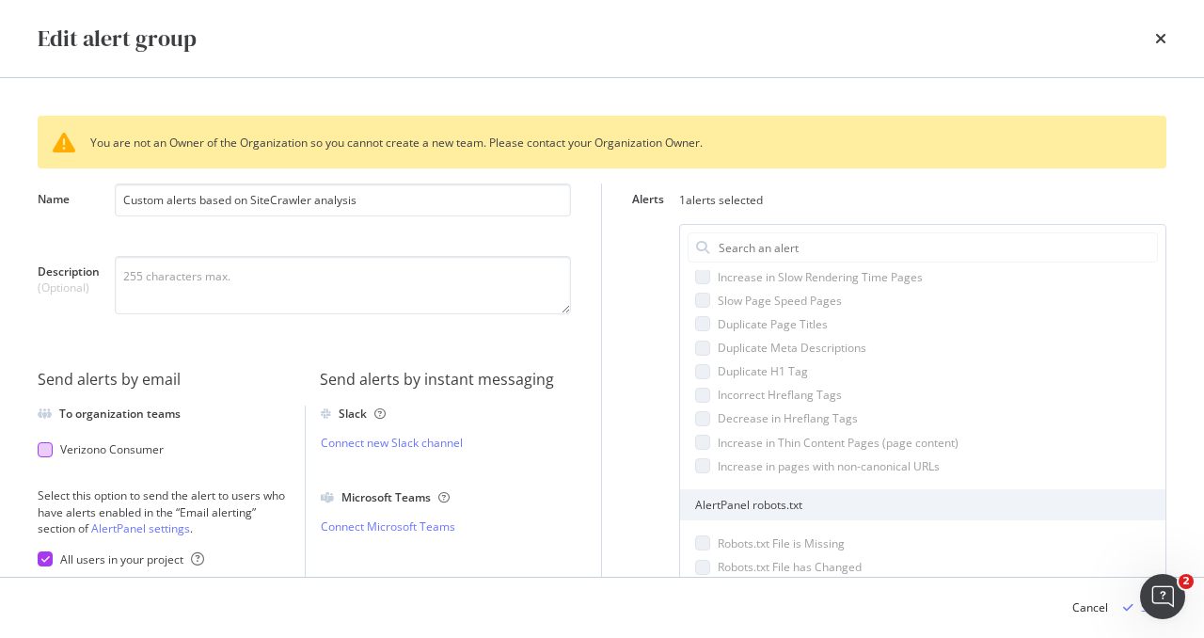
click at [228, 450] on div "Verizono Consumer" at bounding box center [156, 449] width 237 height 16
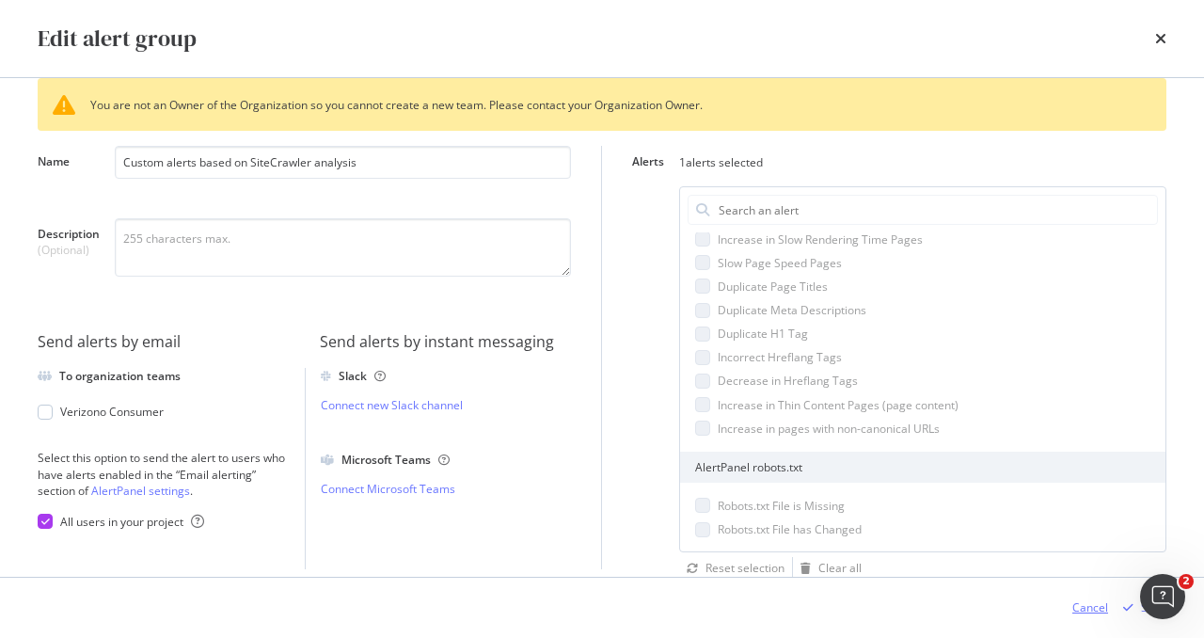
click at [1105, 608] on div "Cancel" at bounding box center [1091, 607] width 36 height 16
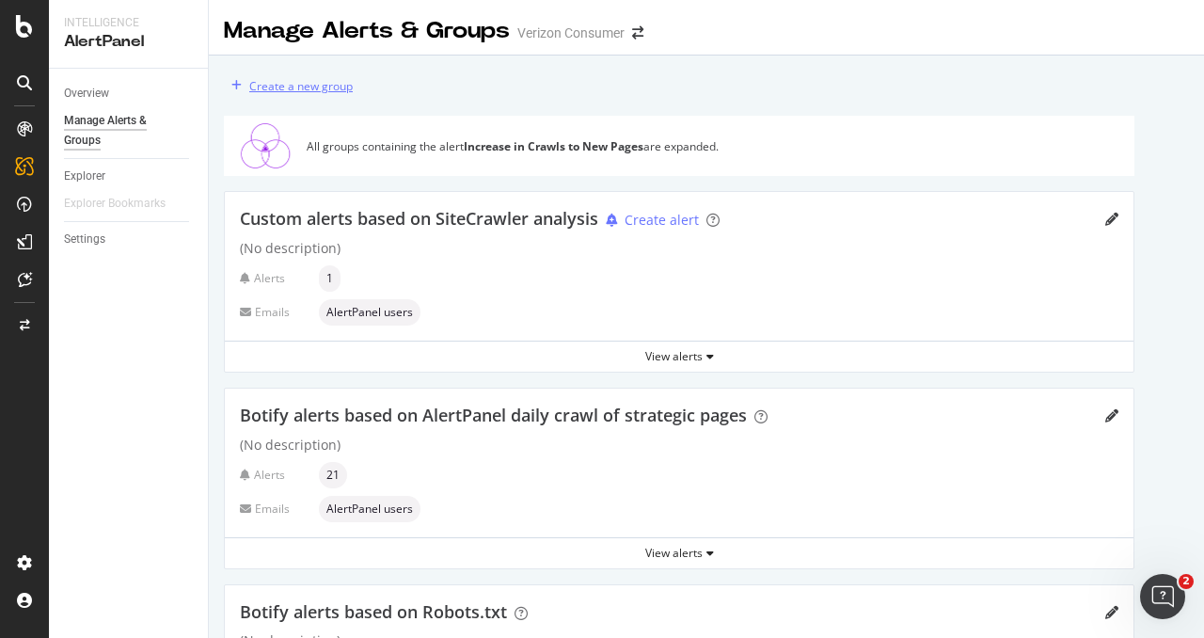
click at [329, 93] on div "Create a new group" at bounding box center [300, 86] width 103 height 16
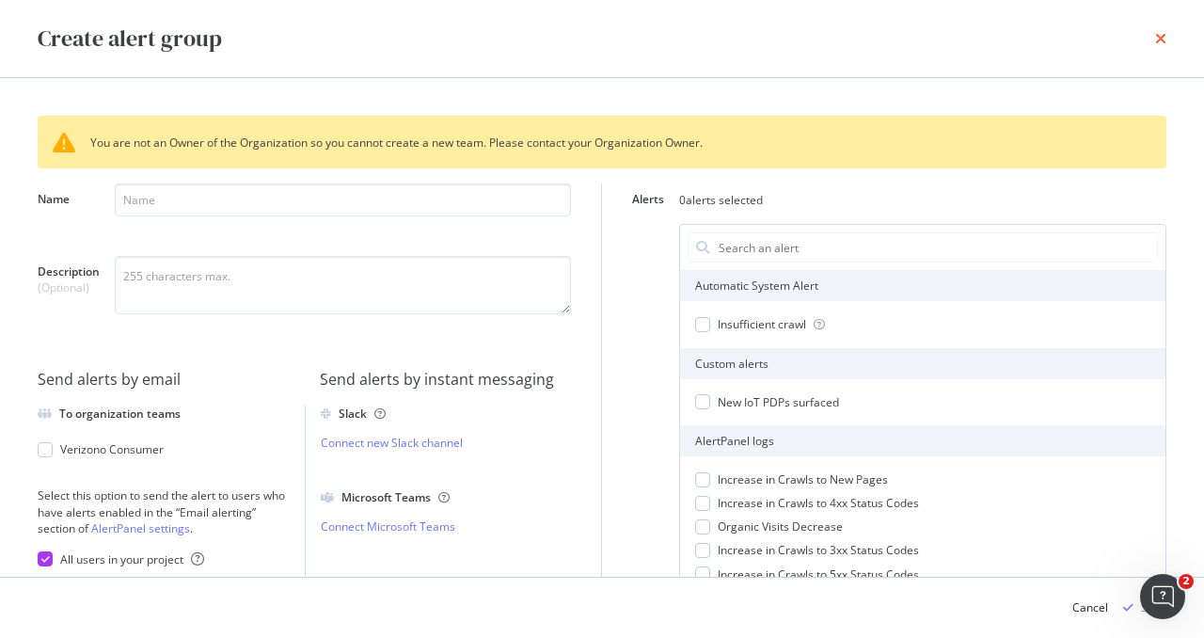
click at [1166, 44] on icon "times" at bounding box center [1160, 38] width 11 height 15
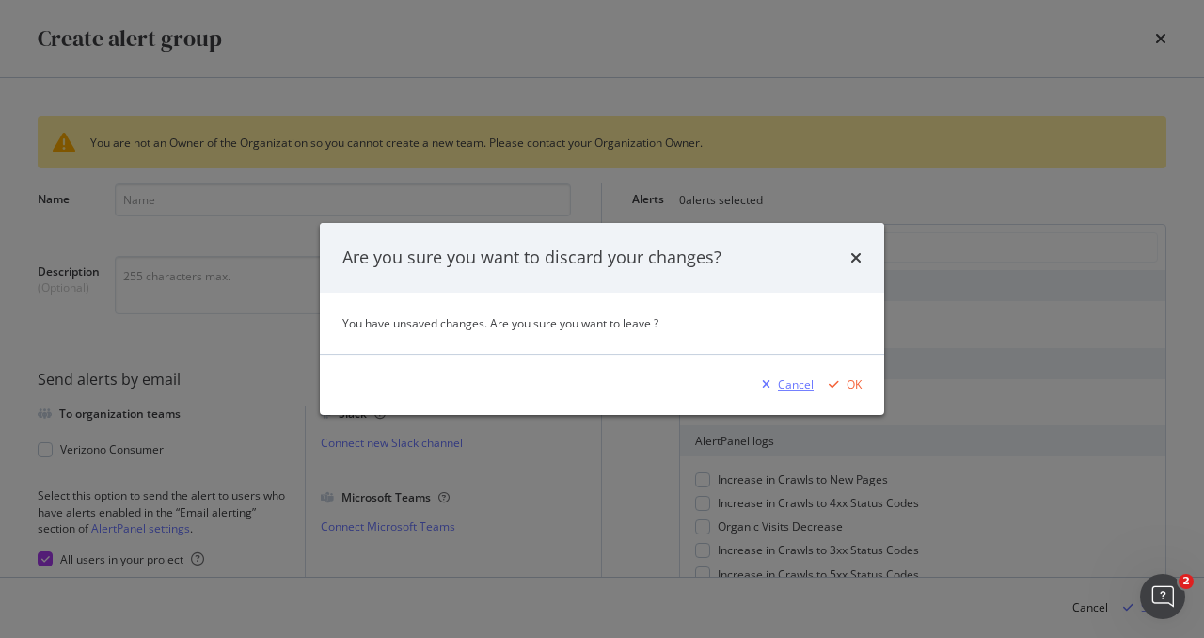
click at [811, 381] on div "Cancel" at bounding box center [796, 384] width 36 height 16
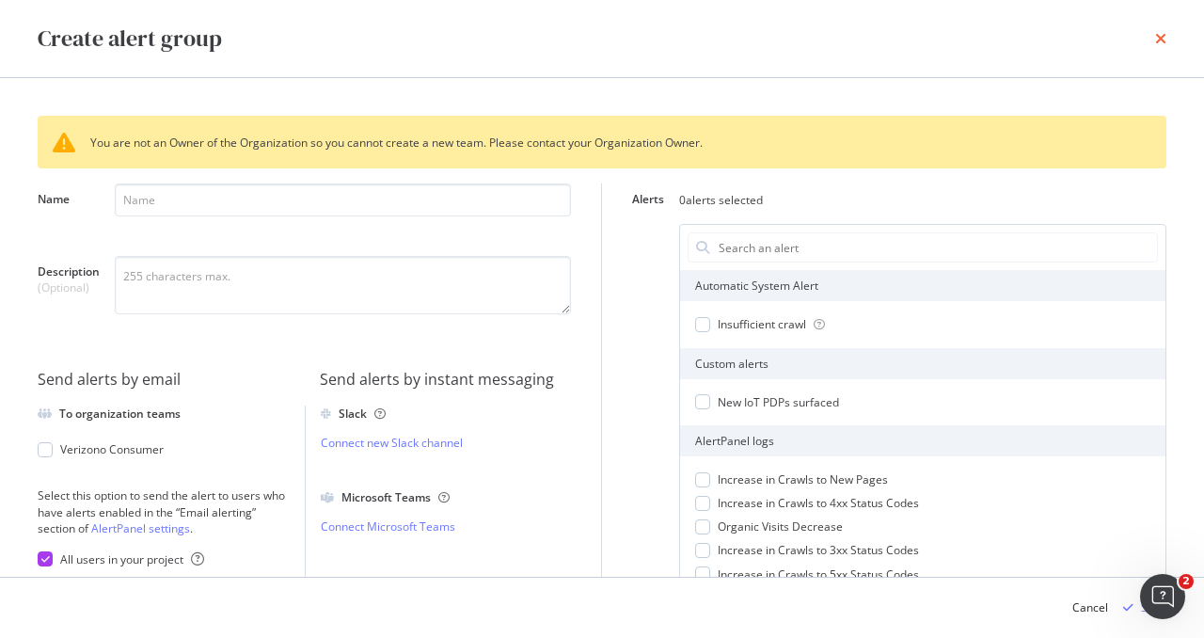
click at [1164, 42] on icon "times" at bounding box center [1160, 38] width 11 height 15
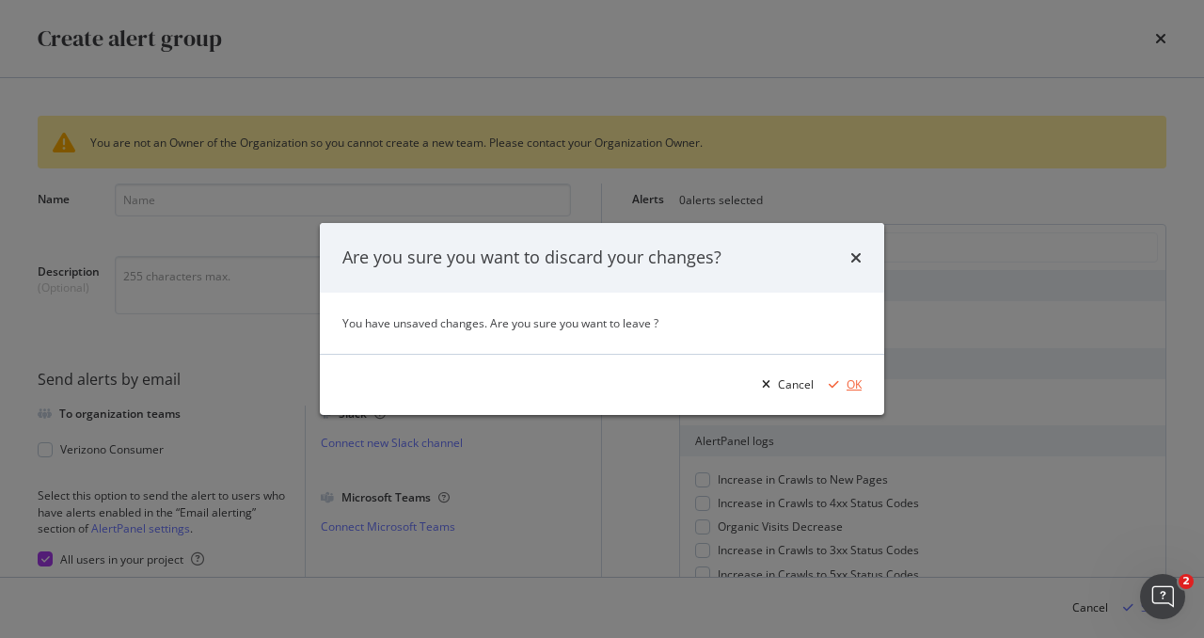
click at [847, 385] on div "OK" at bounding box center [854, 384] width 15 height 16
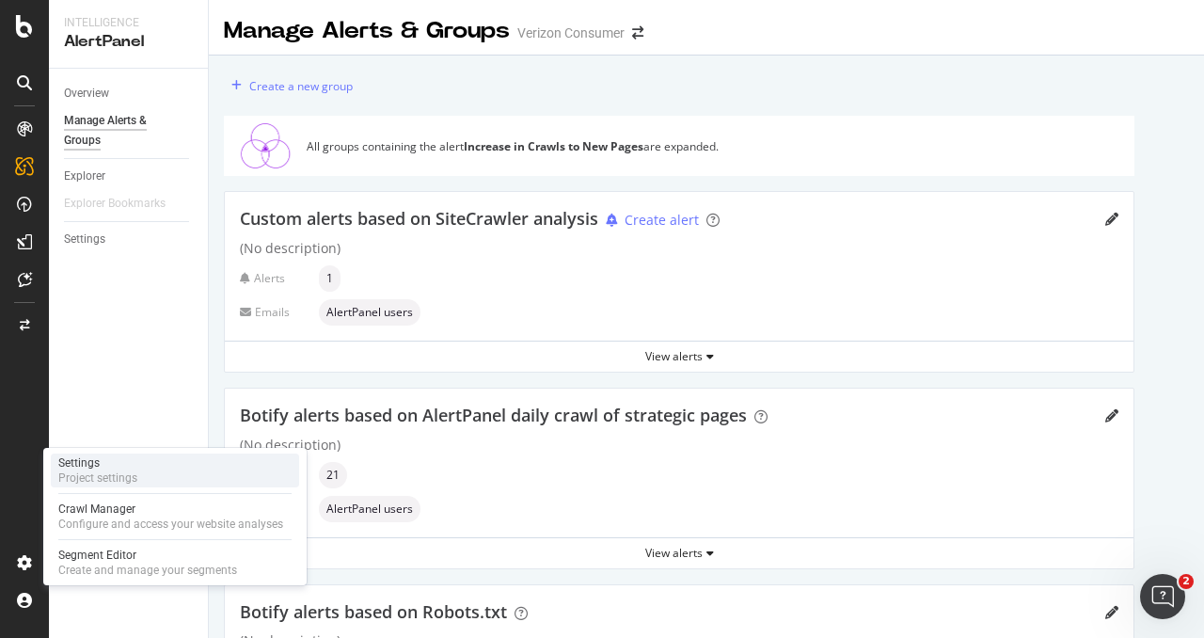
click at [120, 462] on div "Settings" at bounding box center [97, 462] width 79 height 15
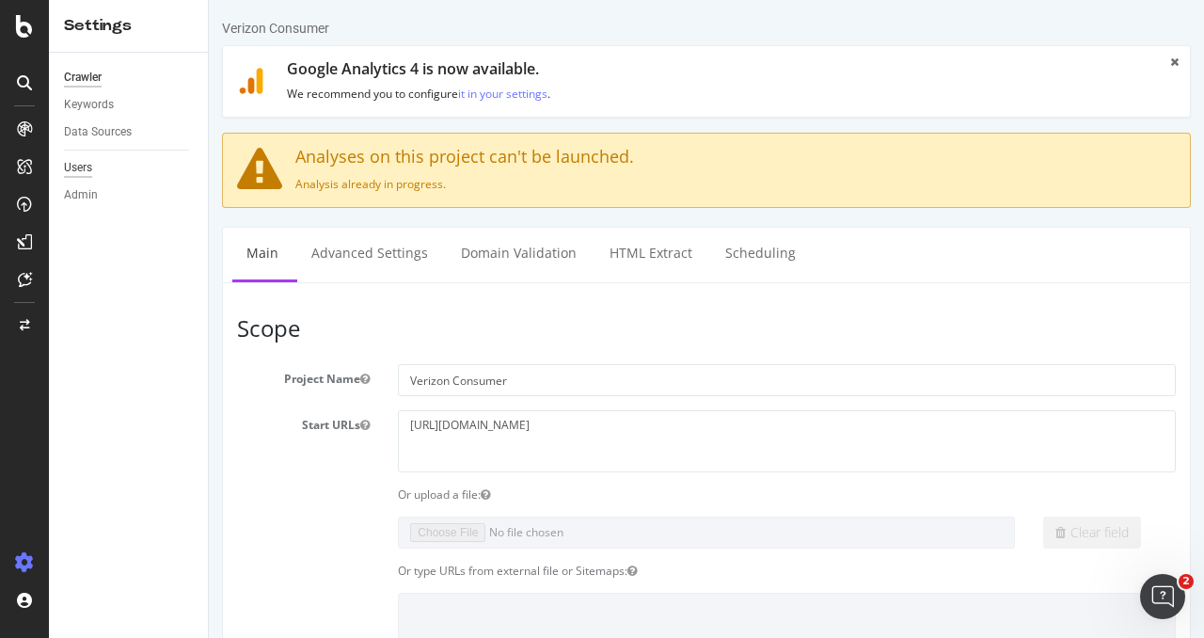
click at [87, 172] on div "Users" at bounding box center [78, 168] width 28 height 20
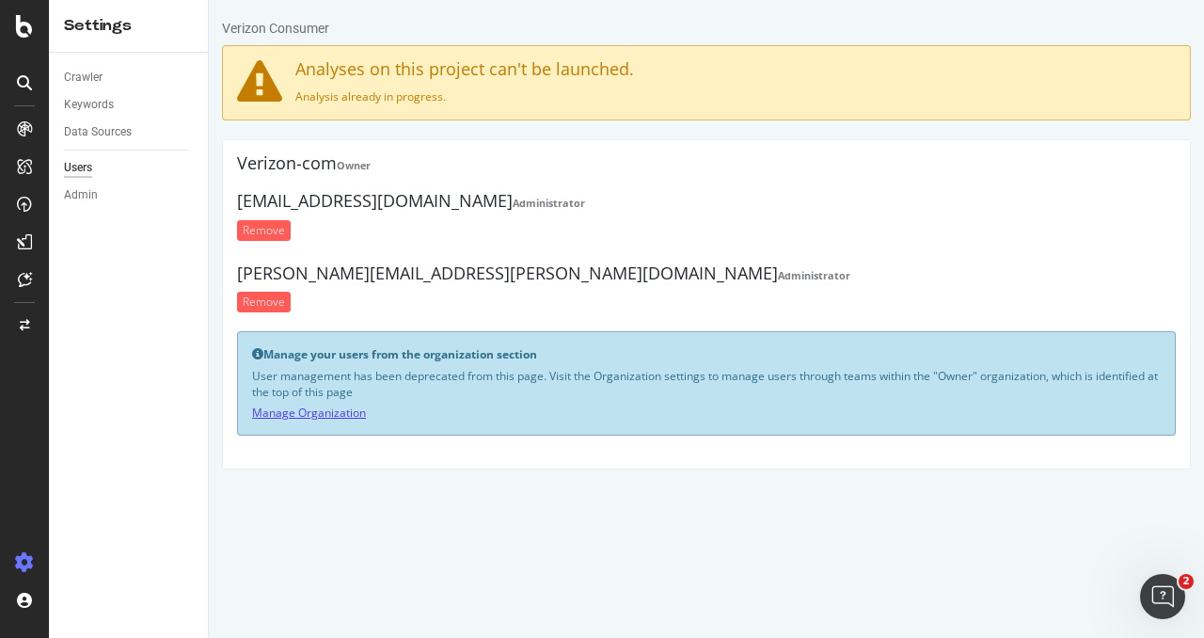
click at [321, 413] on link "Manage Organization" at bounding box center [309, 413] width 114 height 16
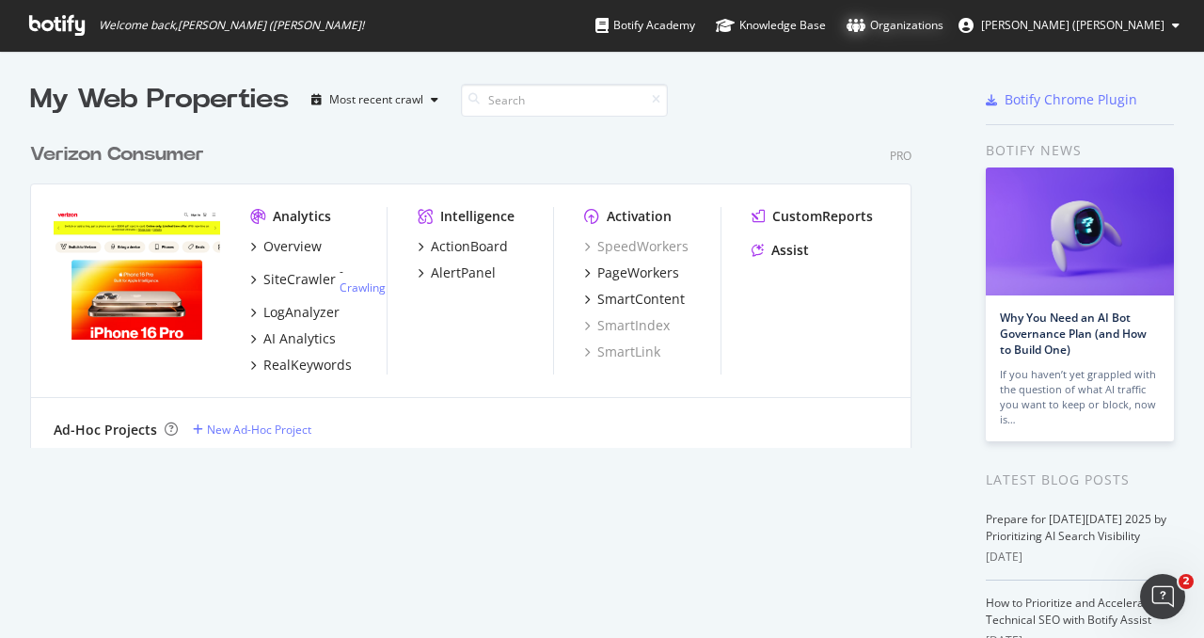
click at [944, 24] on div "Organizations" at bounding box center [895, 25] width 97 height 19
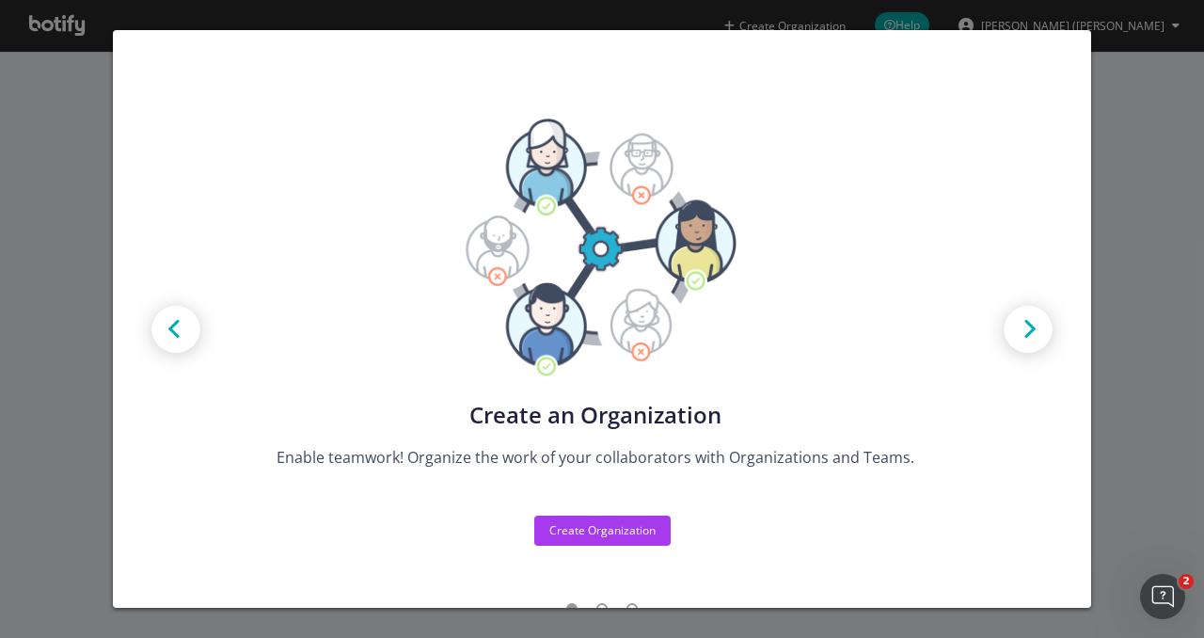
scroll to position [25, 0]
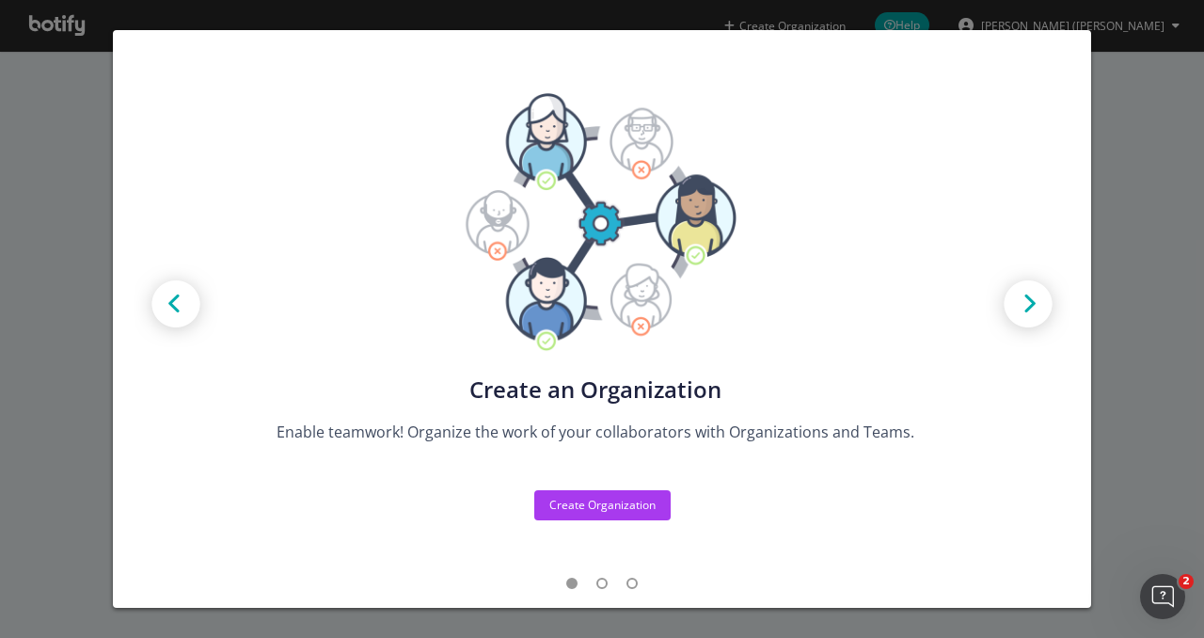
drag, startPoint x: 598, startPoint y: 592, endPoint x: 593, endPoint y: 583, distance: 10.2
click at [593, 583] on ul "modal" at bounding box center [602, 585] width 802 height 16
click at [596, 583] on span "modal" at bounding box center [601, 583] width 11 height 11
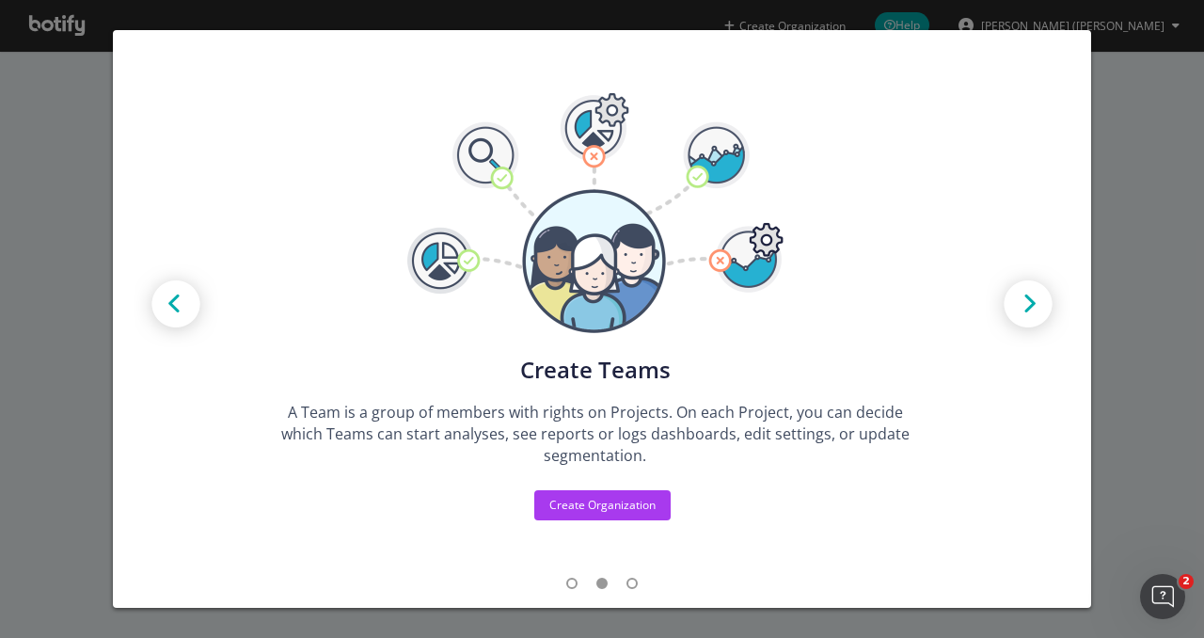
click at [627, 579] on span "modal" at bounding box center [632, 583] width 11 height 11
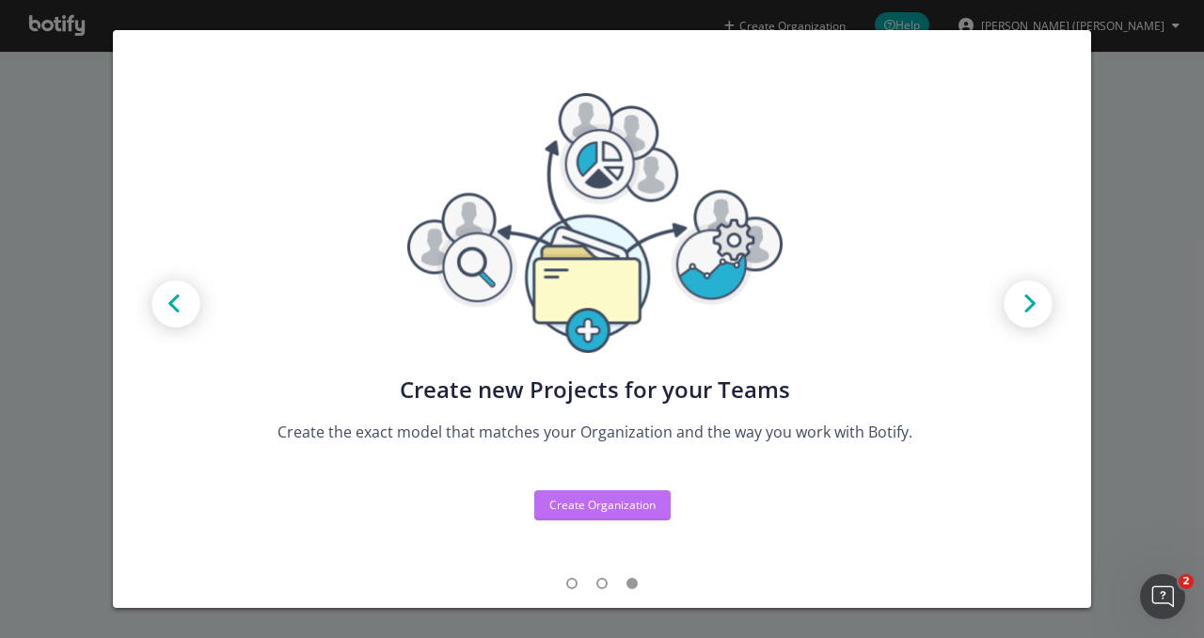
click at [573, 515] on div "Create Organization" at bounding box center [602, 505] width 106 height 28
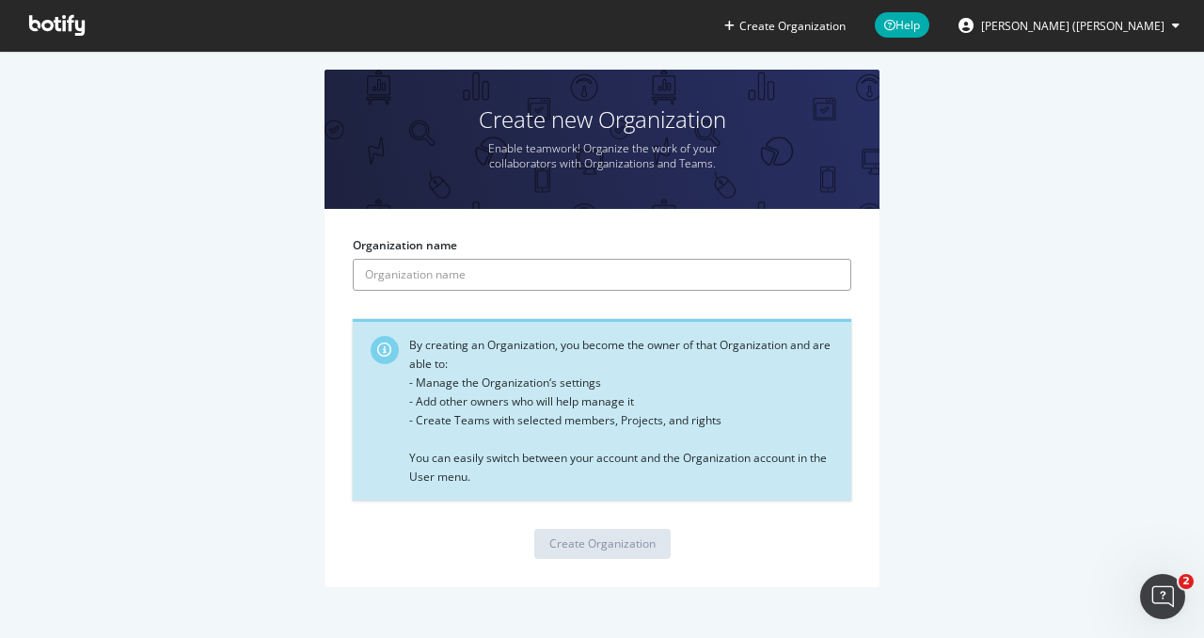
click at [482, 273] on input "Organization name" at bounding box center [602, 275] width 499 height 32
type input "Verizon CorpComm"
click at [604, 535] on div "Create Organization" at bounding box center [602, 543] width 106 height 16
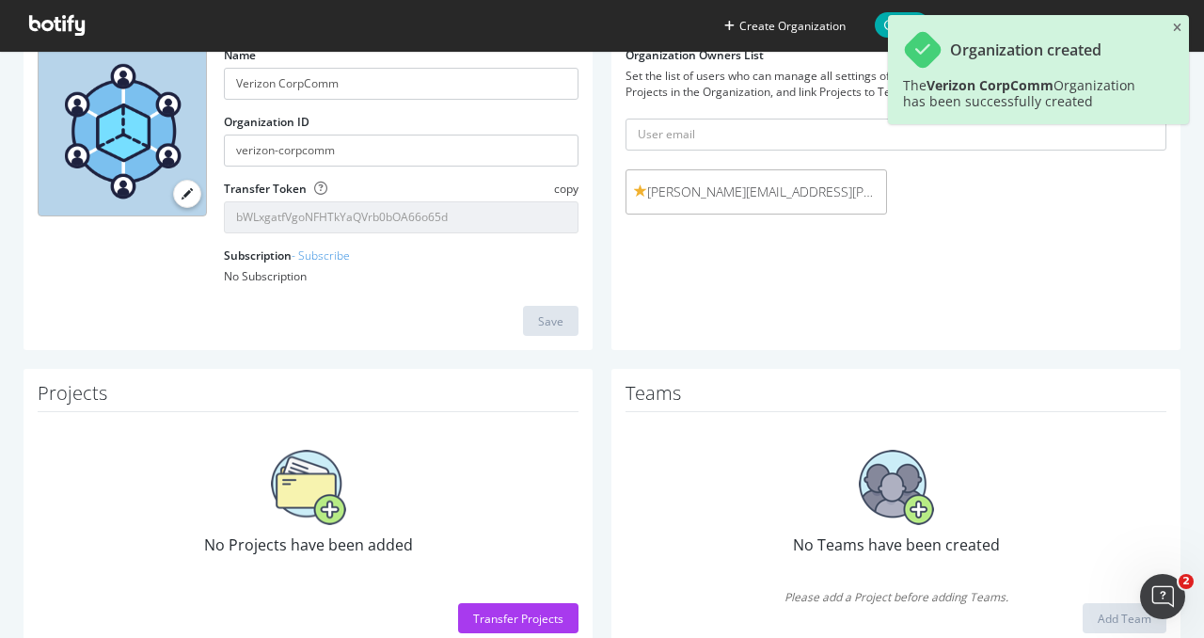
scroll to position [141, 0]
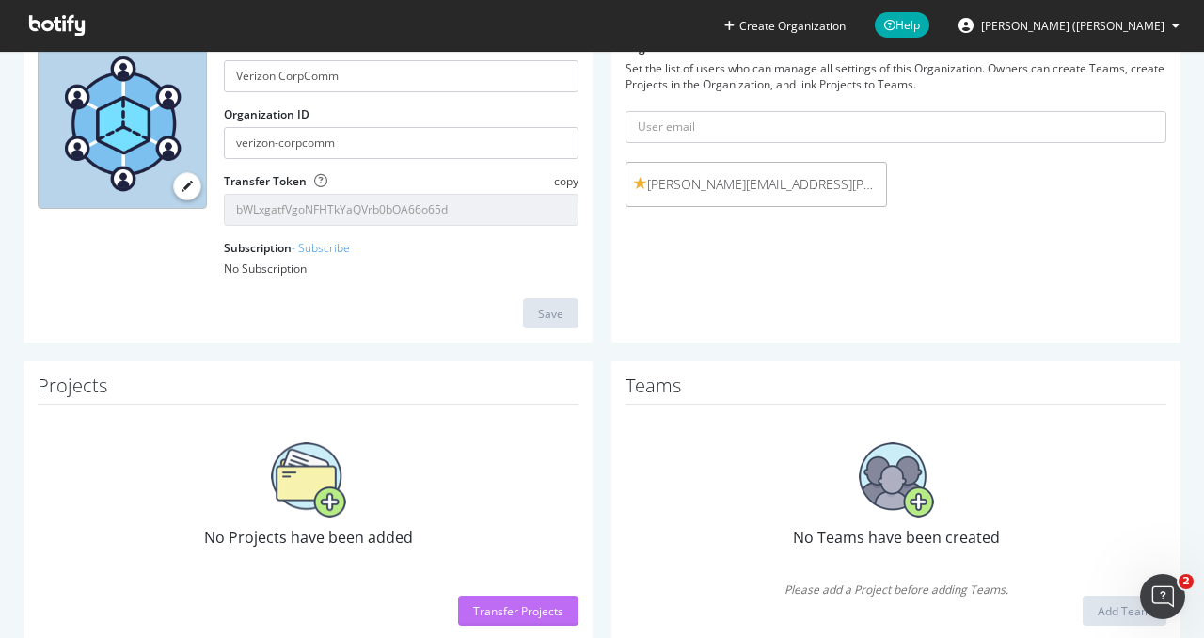
click at [501, 618] on div "Transfer Projects" at bounding box center [518, 611] width 90 height 16
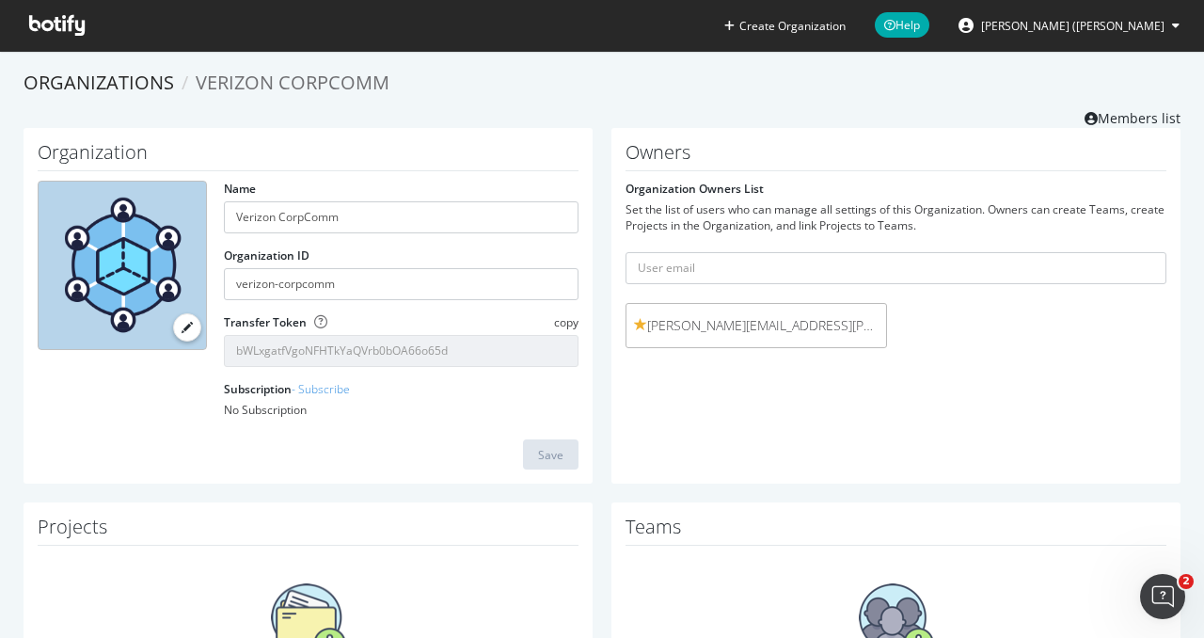
click at [51, 30] on icon at bounding box center [57, 25] width 56 height 21
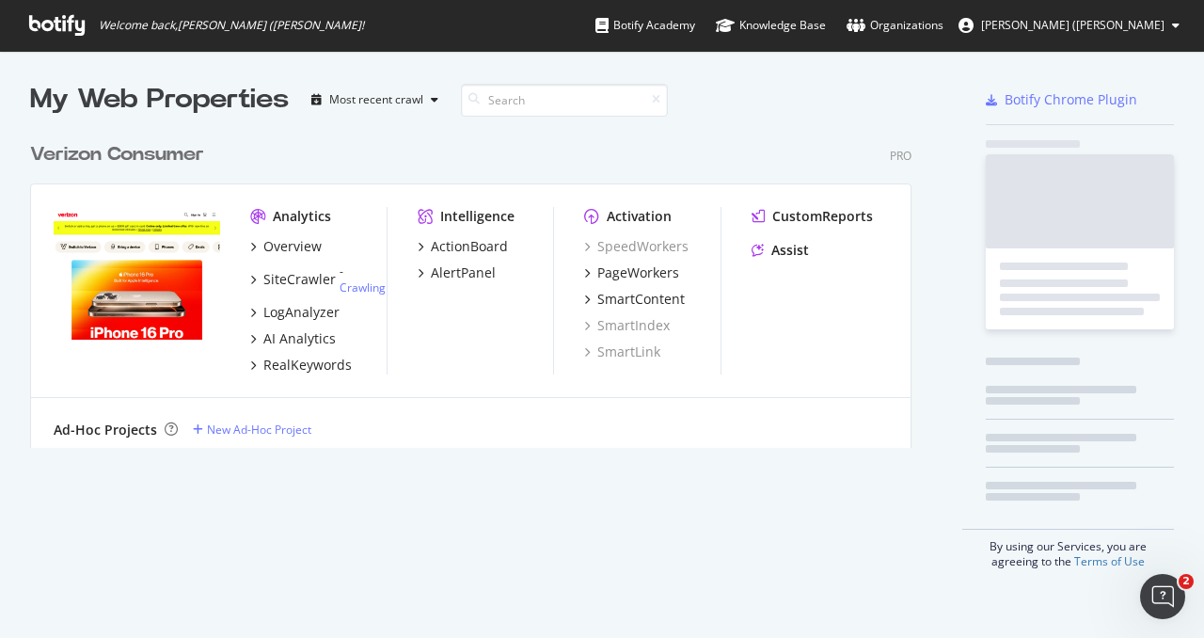
scroll to position [314, 882]
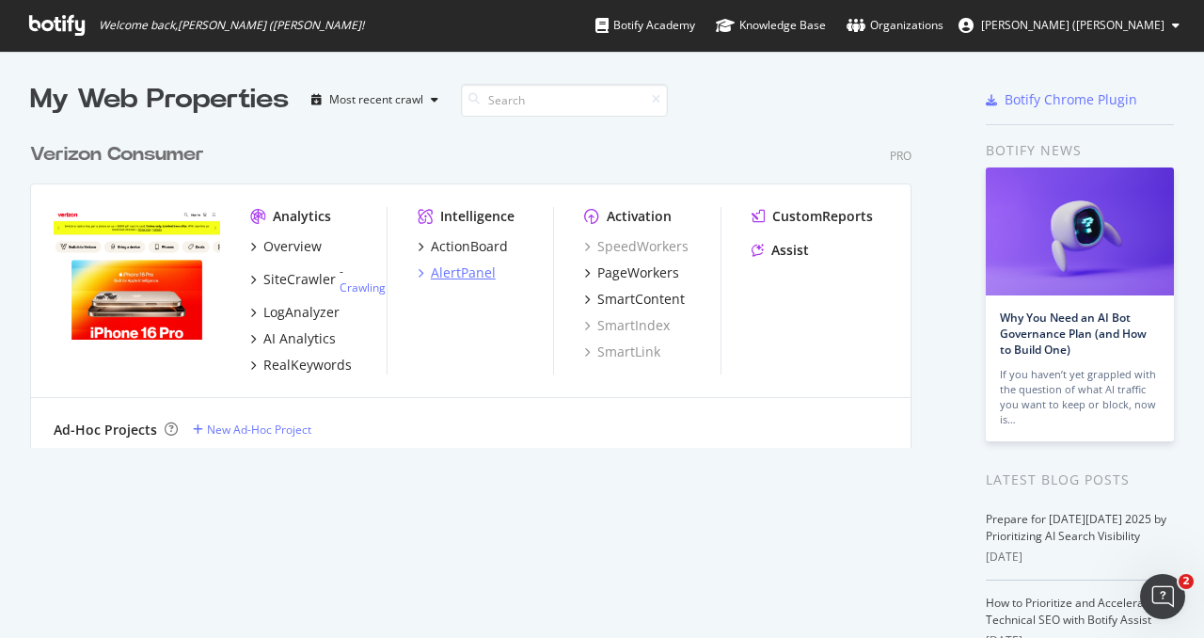
click at [451, 265] on div "AlertPanel" at bounding box center [463, 272] width 65 height 19
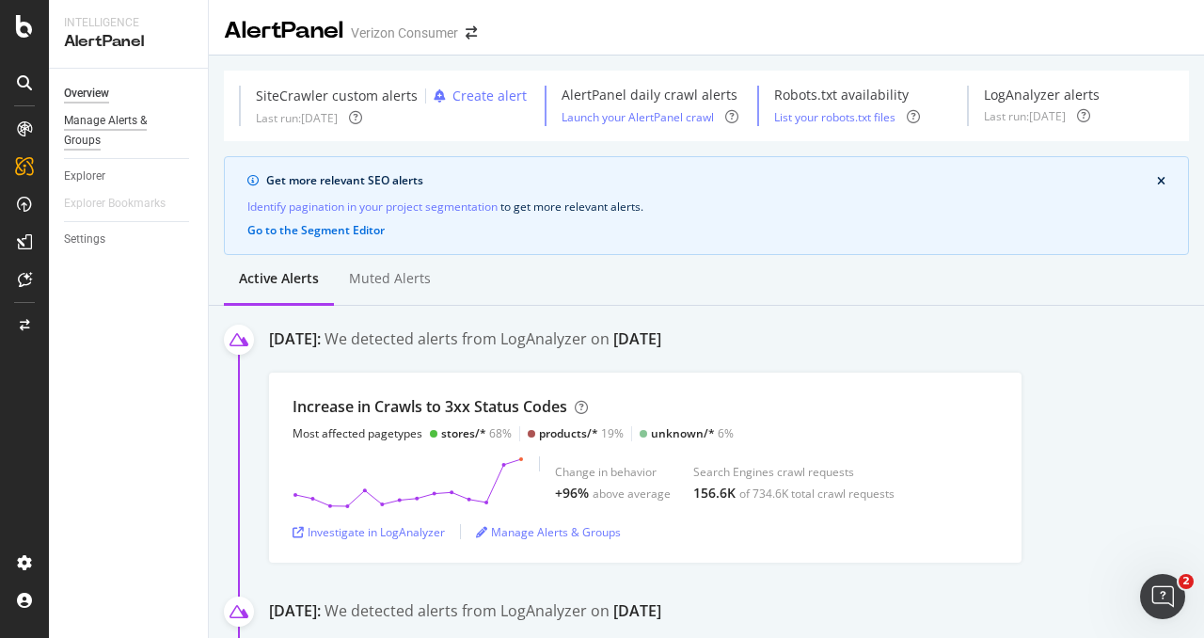
click at [127, 119] on div "Manage Alerts & Groups" at bounding box center [120, 131] width 113 height 40
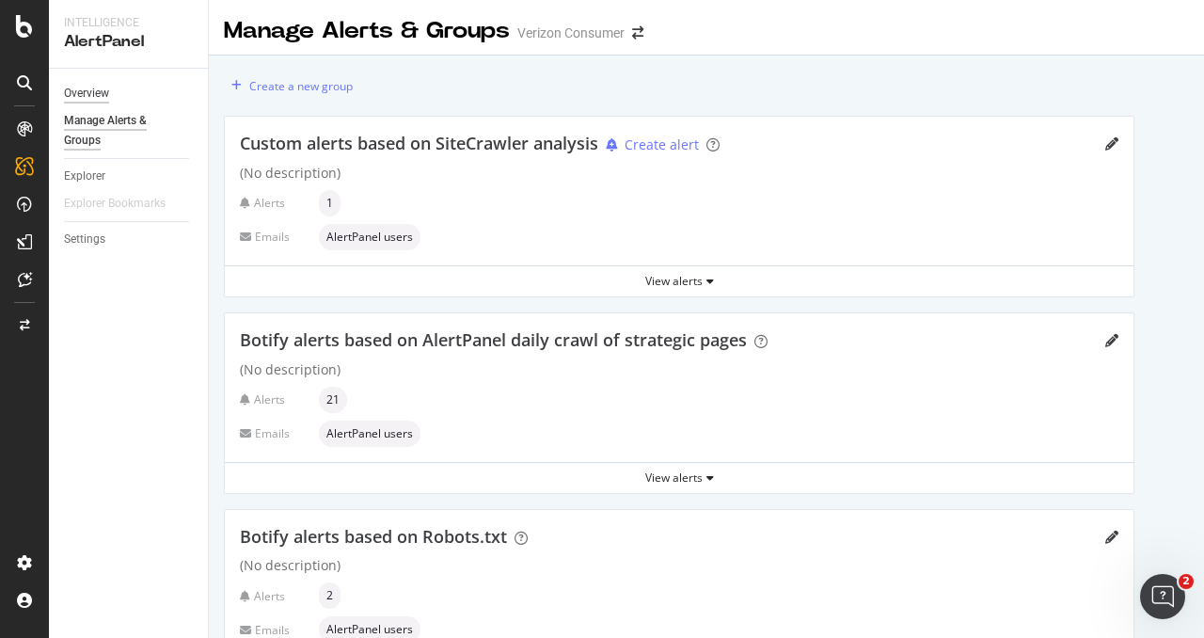
click at [93, 86] on div "Overview" at bounding box center [86, 94] width 45 height 20
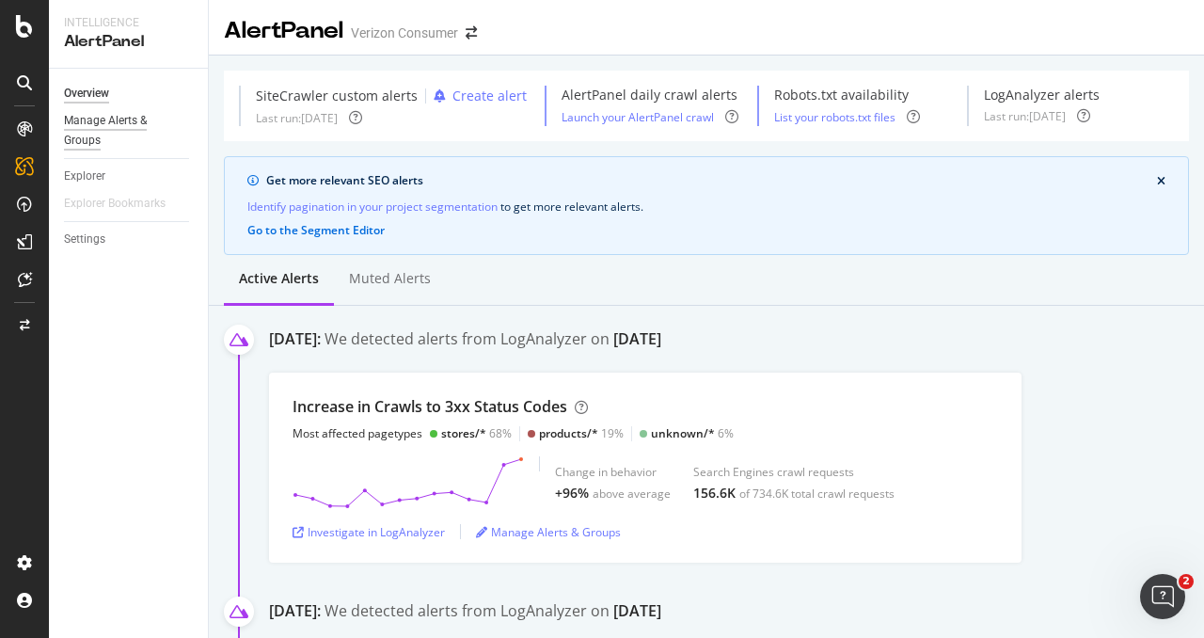
click at [102, 131] on div "Manage Alerts & Groups" at bounding box center [120, 131] width 113 height 40
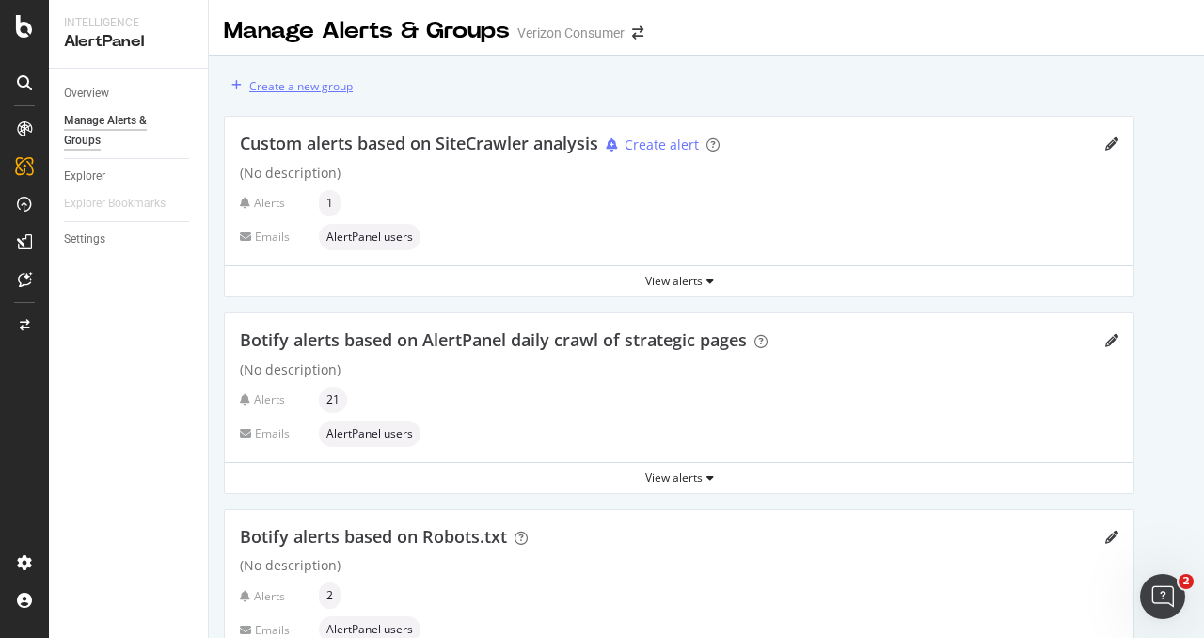
click at [294, 78] on div "Create a new group" at bounding box center [300, 86] width 103 height 16
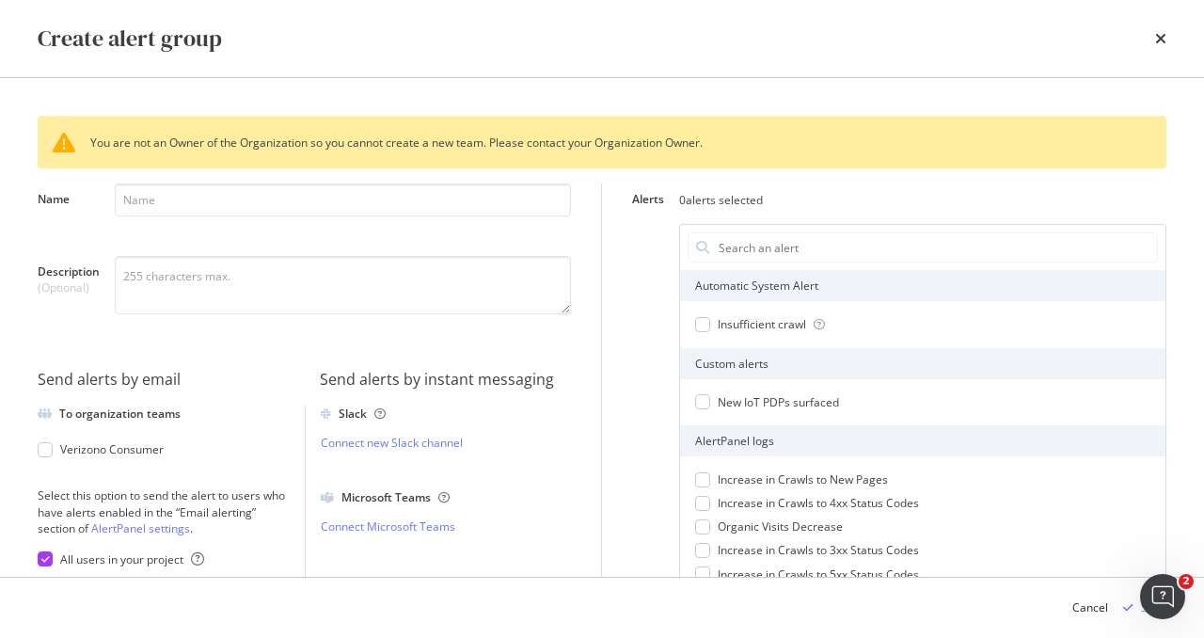
scroll to position [38, 0]
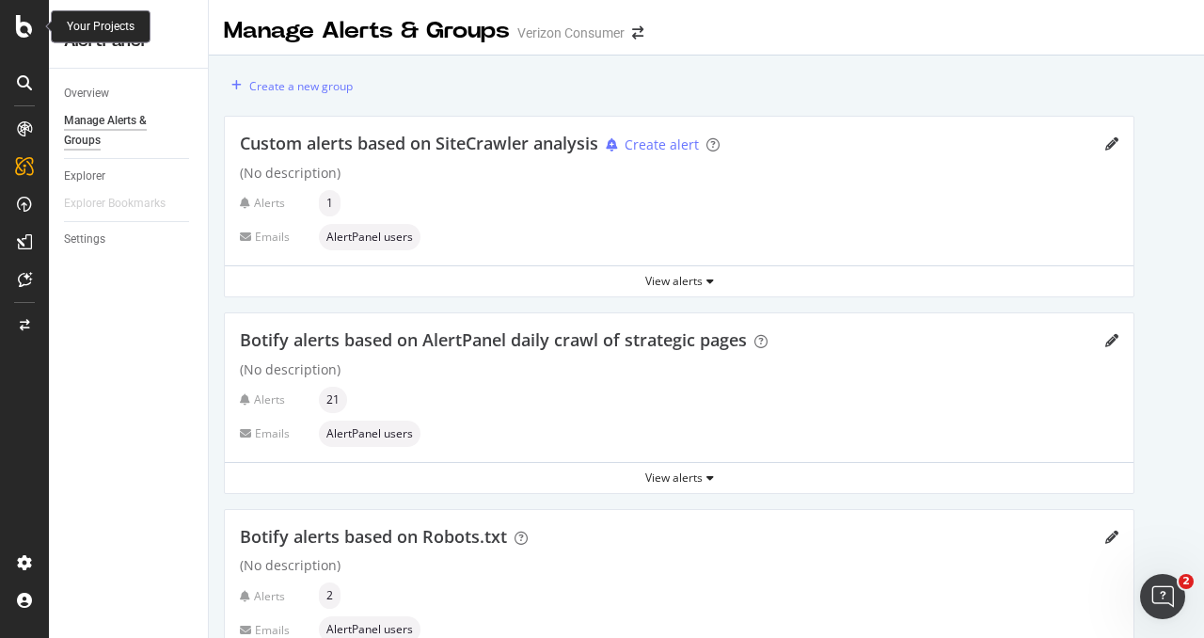
click at [21, 19] on icon at bounding box center [24, 26] width 17 height 23
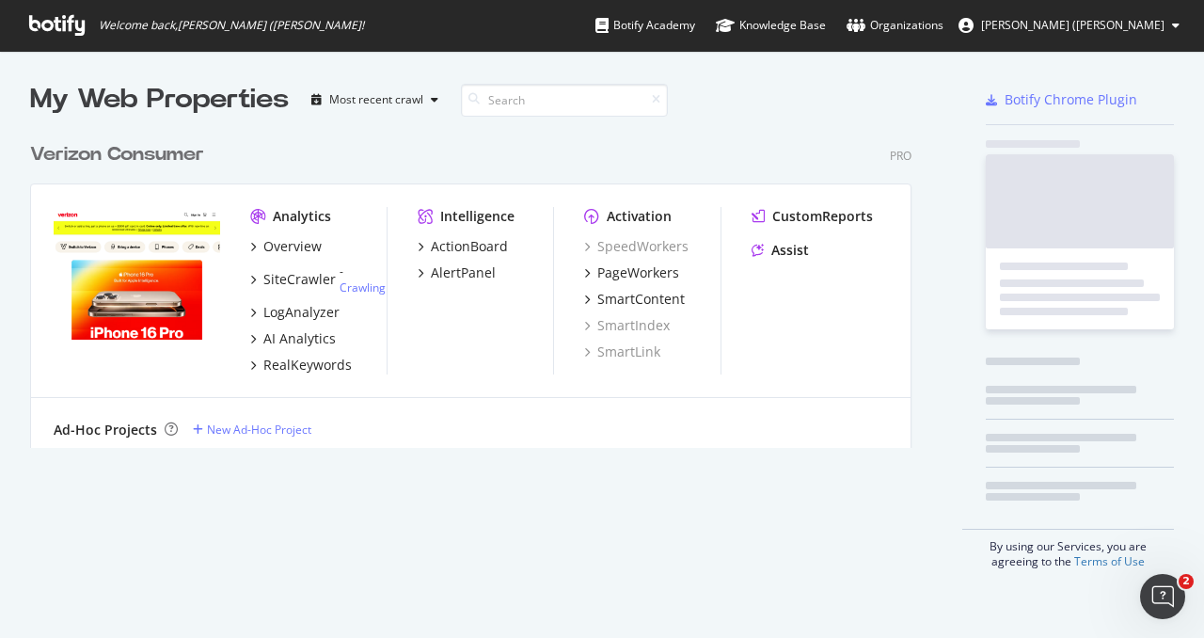
scroll to position [623, 1175]
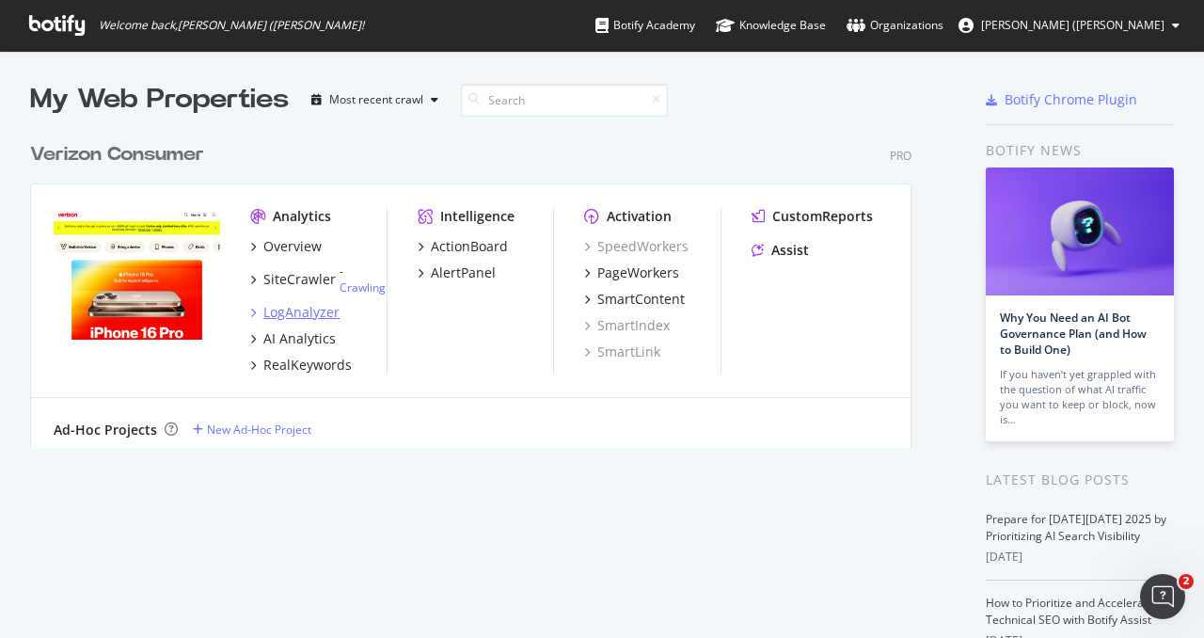
click at [321, 316] on div "LogAnalyzer" at bounding box center [301, 312] width 76 height 19
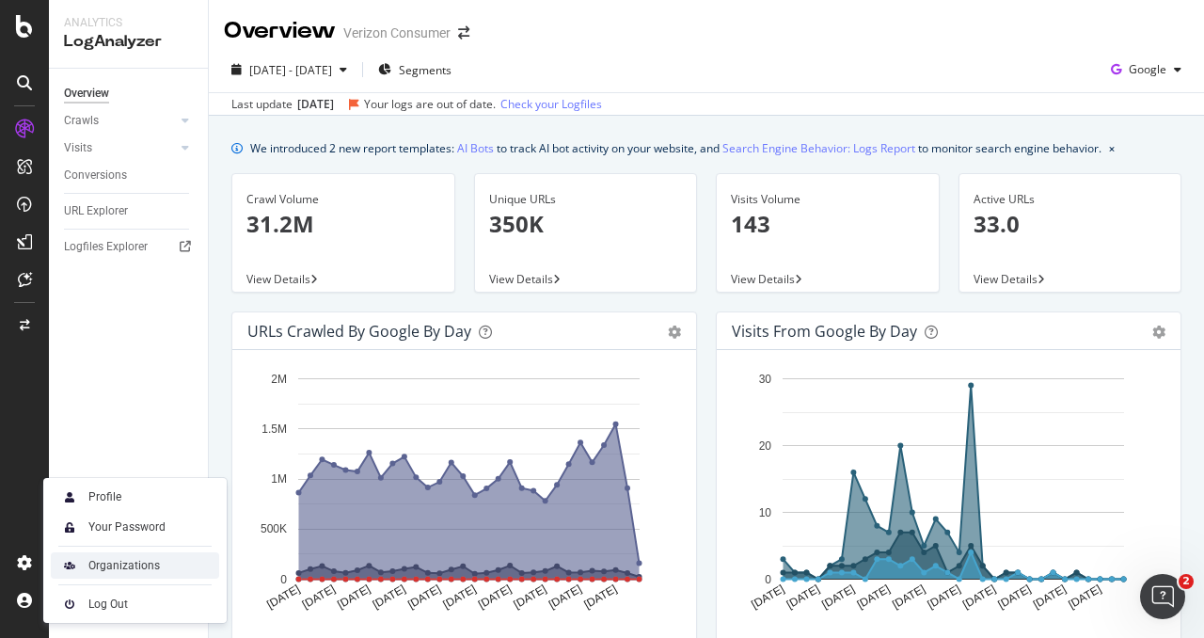
click at [110, 561] on div "Organizations" at bounding box center [124, 565] width 72 height 15
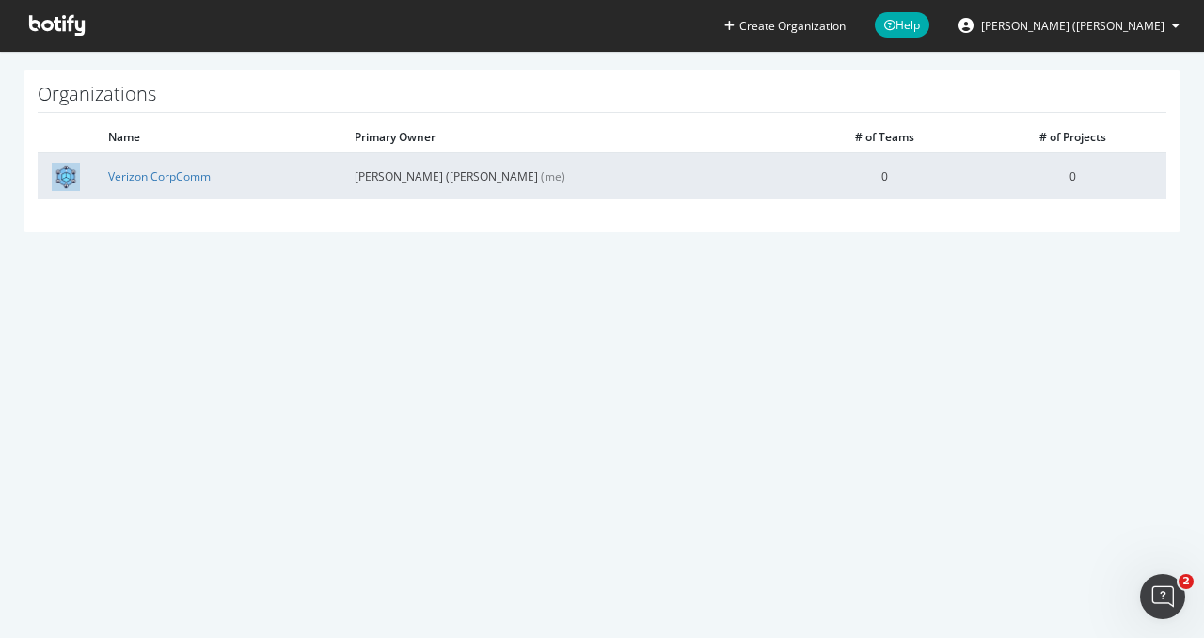
click at [457, 172] on td "Giovanni (Gio) Peguero (me)" at bounding box center [566, 175] width 450 height 47
click at [169, 174] on link "Verizon CorpComm" at bounding box center [159, 176] width 103 height 16
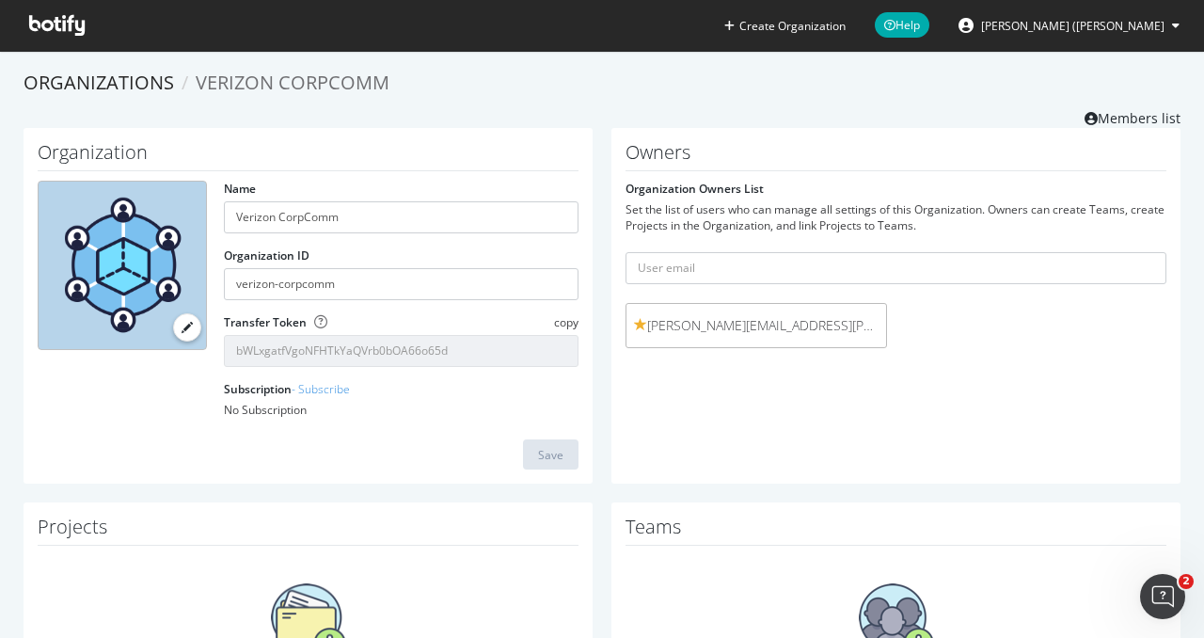
scroll to position [1, 0]
click at [134, 76] on link "Organizations" at bounding box center [99, 81] width 151 height 25
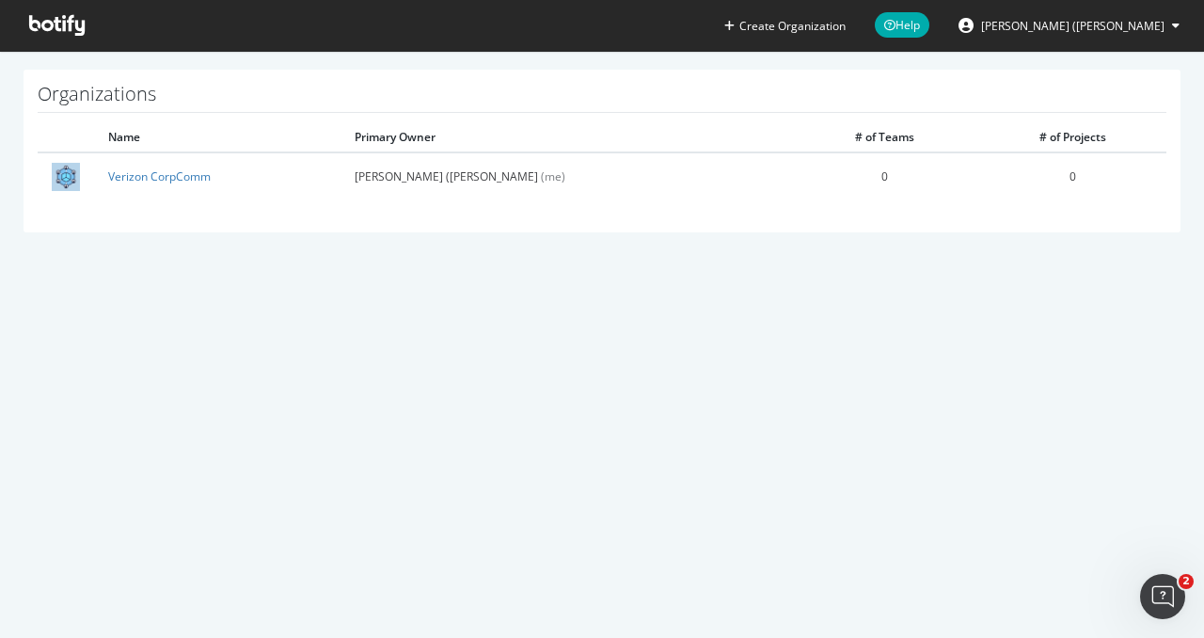
drag, startPoint x: 682, startPoint y: 167, endPoint x: 544, endPoint y: 275, distance: 175.6
click at [544, 275] on div "Create Organization Help Giovanni (Gio) Peguero Organizations Name Primary Owne…" at bounding box center [602, 319] width 1204 height 638
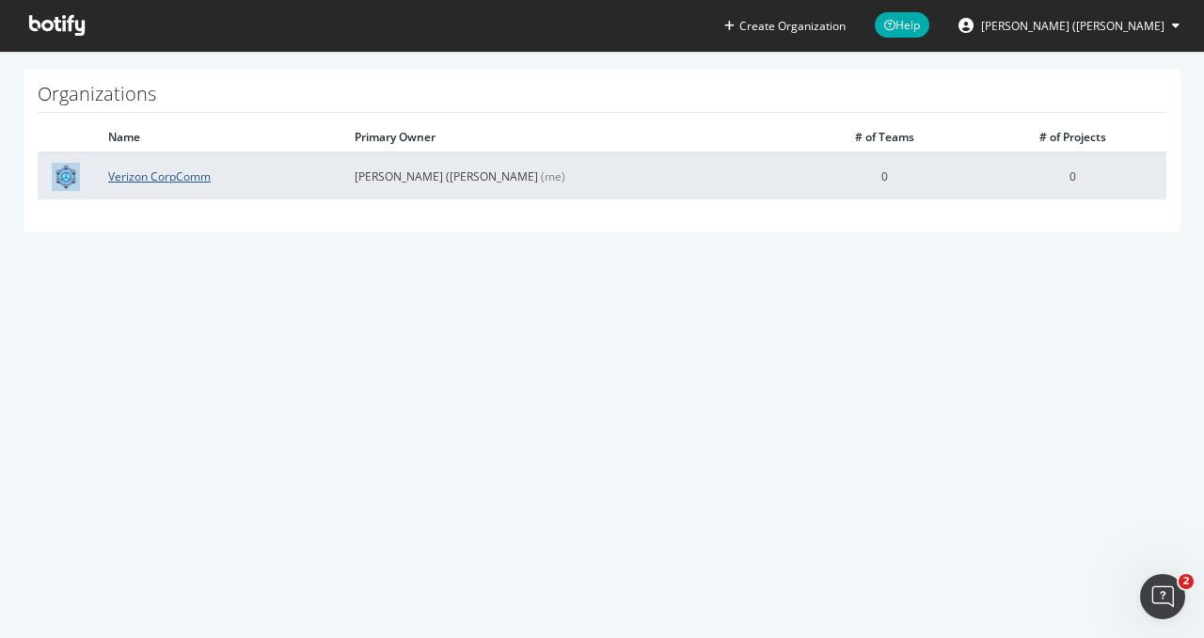
click at [136, 181] on link "Verizon CorpComm" at bounding box center [159, 176] width 103 height 16
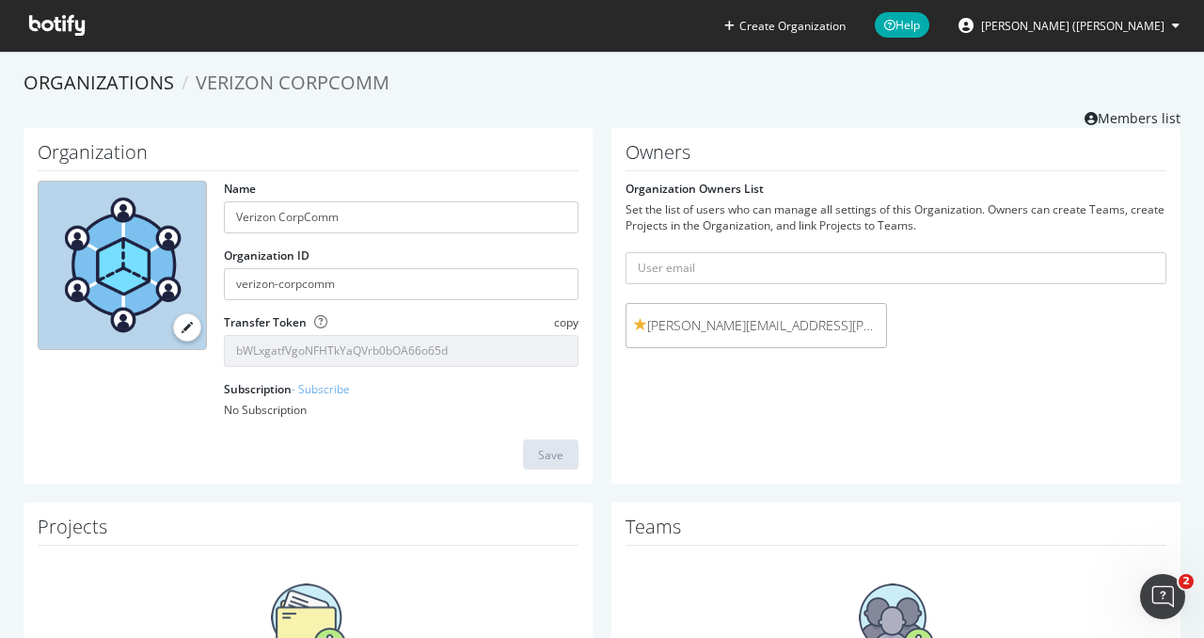
click at [1136, 33] on span "[PERSON_NAME] ([PERSON_NAME]" at bounding box center [1072, 26] width 183 height 16
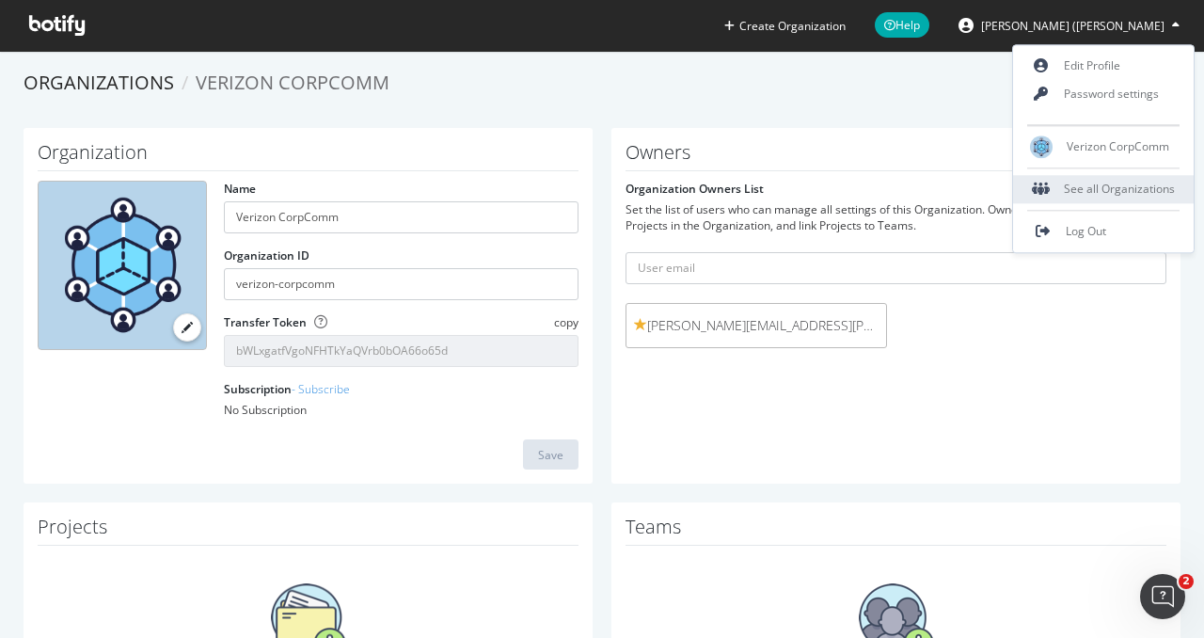
click at [1094, 200] on div "See all Organizations" at bounding box center [1103, 189] width 181 height 28
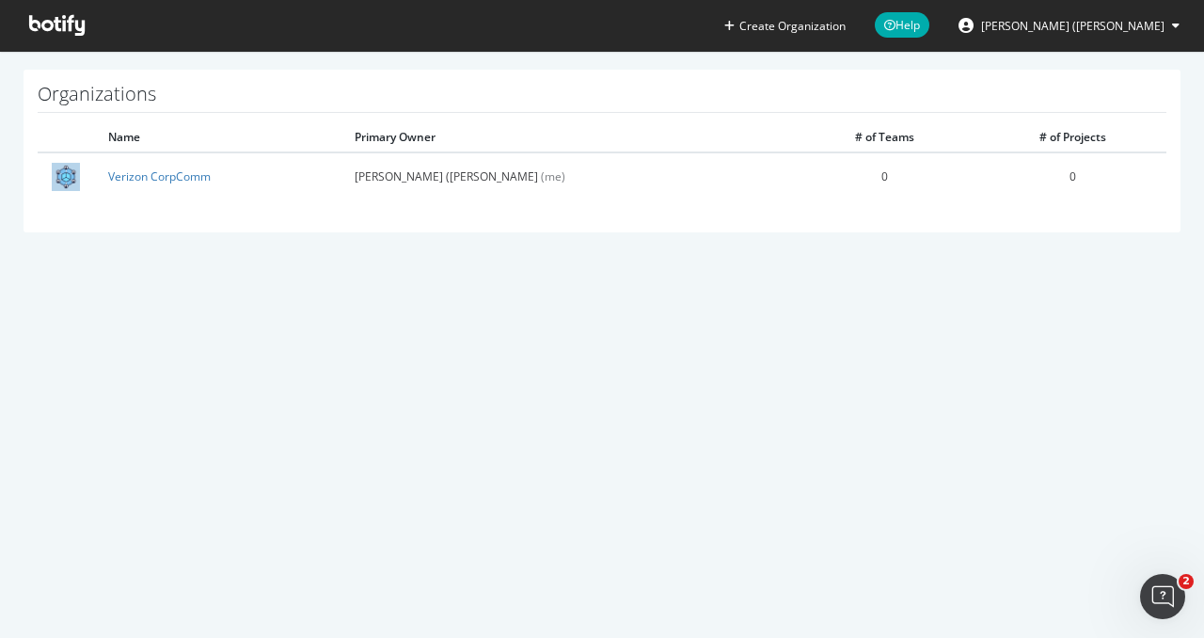
click at [591, 330] on div "Create Organization Help Giovanni (Gio) Peguero Organizations Name Primary Owne…" at bounding box center [602, 319] width 1204 height 638
click at [930, 26] on span "Help" at bounding box center [902, 24] width 55 height 25
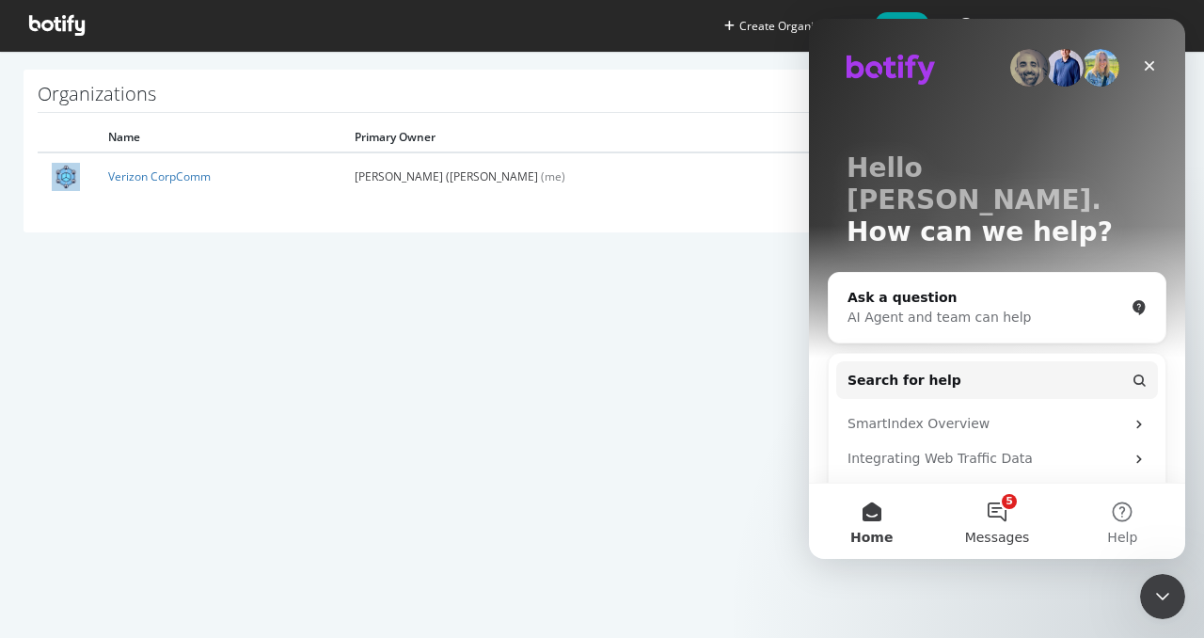
click at [964, 539] on button "5 Messages" at bounding box center [996, 521] width 125 height 75
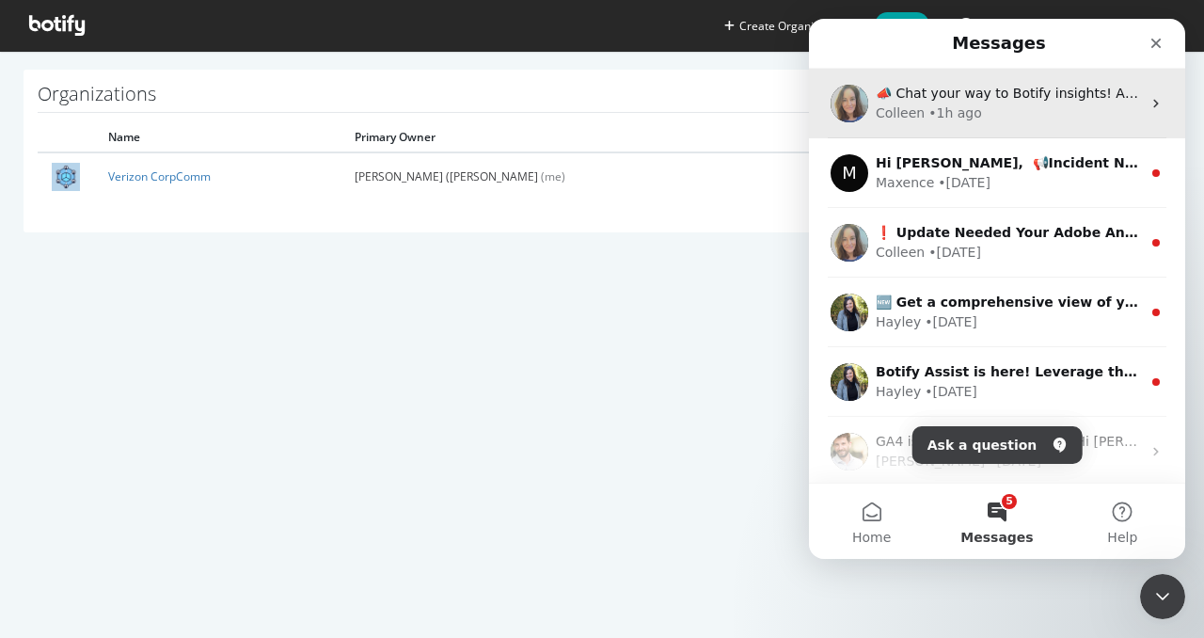
click at [1005, 114] on div "Colleen • 1h ago" at bounding box center [1008, 113] width 265 height 20
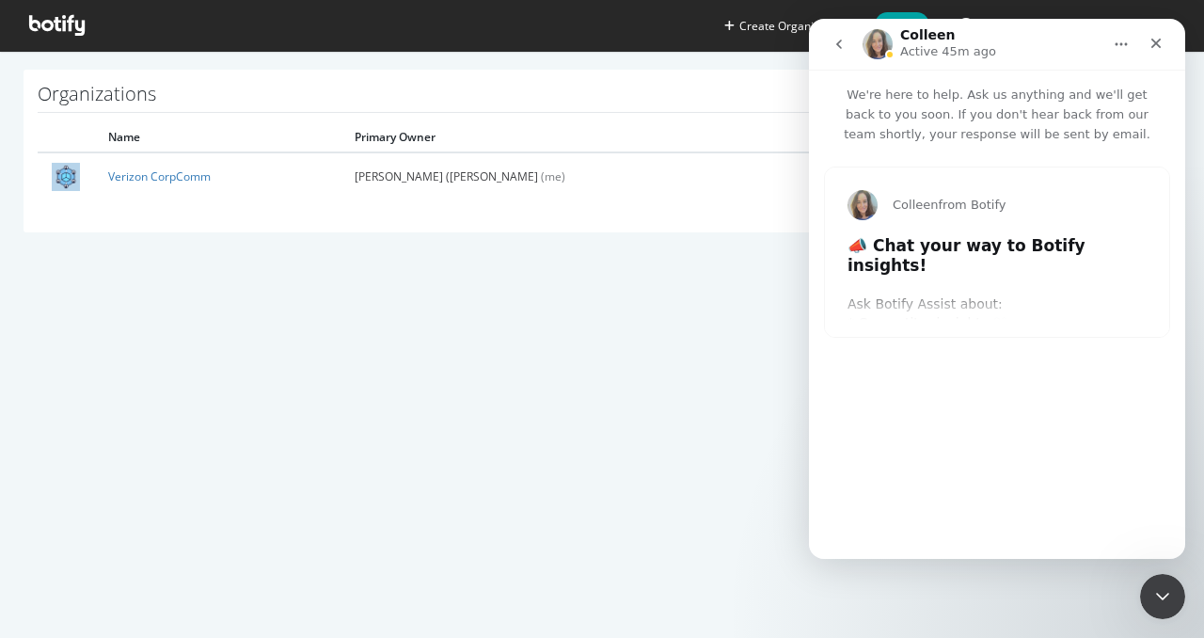
click at [935, 521] on div "Colleen from Botify 📣 Chat your way to Botify insights! Ask Botify Assist about…" at bounding box center [997, 343] width 376 height 399
click at [1123, 53] on button "Home" at bounding box center [1122, 44] width 36 height 36
click at [1123, 54] on button "Home" at bounding box center [1122, 44] width 36 height 36
type input "1035498"
click at [1150, 46] on icon "Close" at bounding box center [1156, 43] width 15 height 15
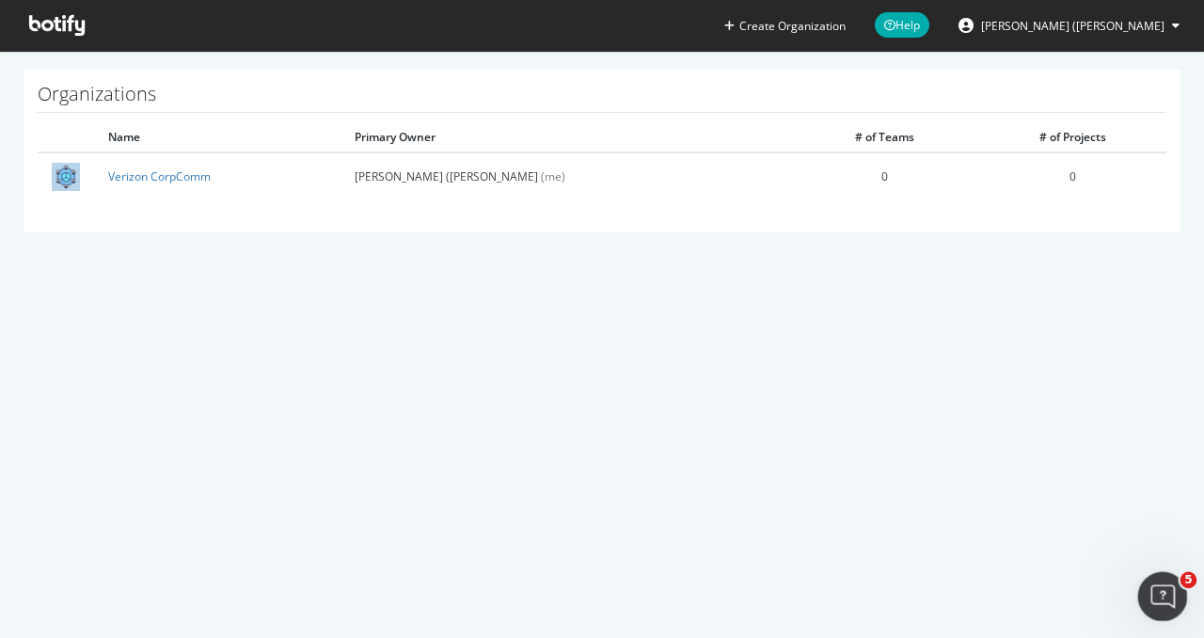
type input "211489"
click at [1151, 573] on div "Open Intercom Messenger" at bounding box center [1160, 594] width 62 height 62
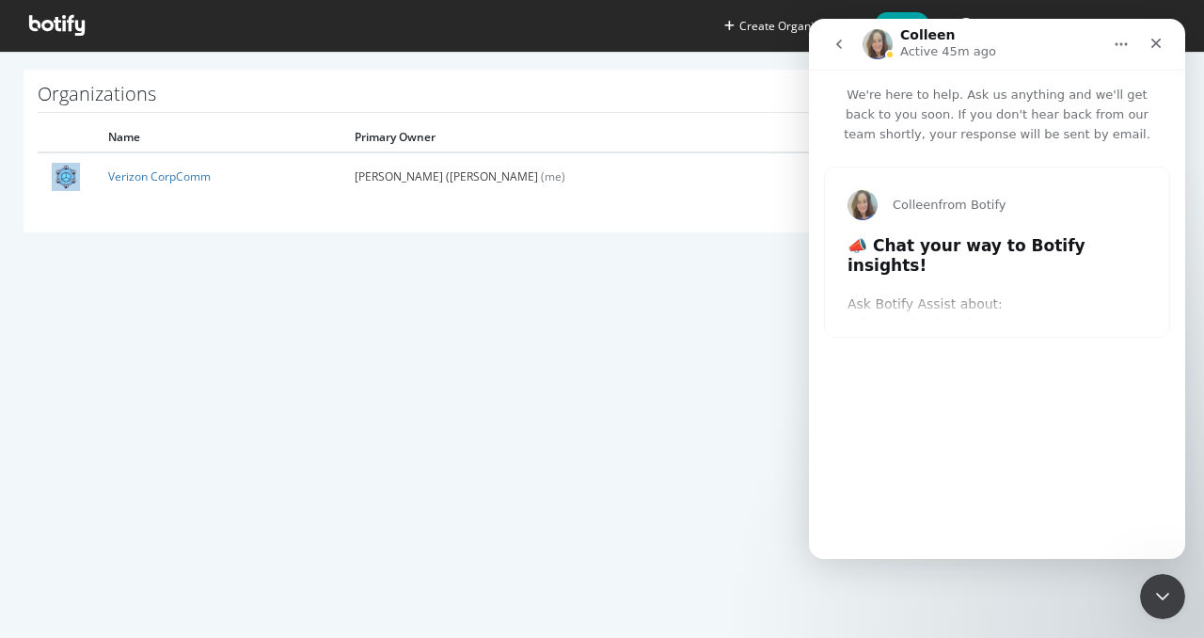
type input "237817"
click at [834, 50] on icon "go back" at bounding box center [839, 44] width 15 height 15
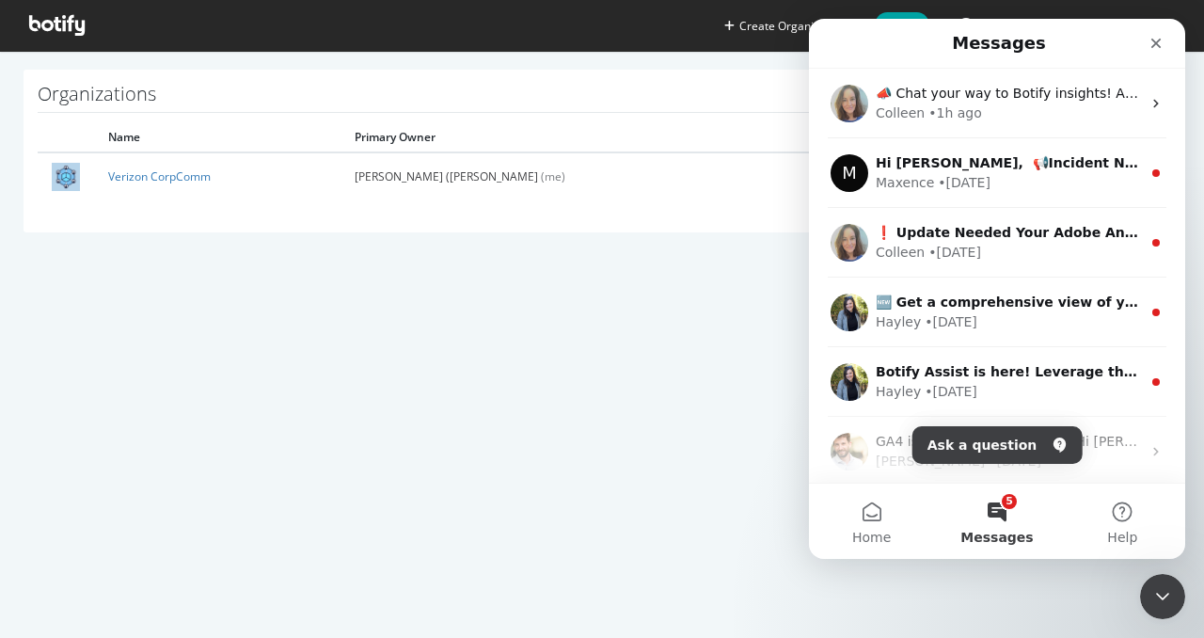
click at [988, 522] on button "5 Messages" at bounding box center [996, 521] width 125 height 75
drag, startPoint x: 1005, startPoint y: 518, endPoint x: 1042, endPoint y: 438, distance: 88.4
click at [1042, 438] on main "Messages 📣 Chat your way to Botify insights! Ask Botify Assist about: * Competi…" at bounding box center [997, 289] width 376 height 540
click at [1052, 438] on icon "Ask a question" at bounding box center [1059, 444] width 15 height 15
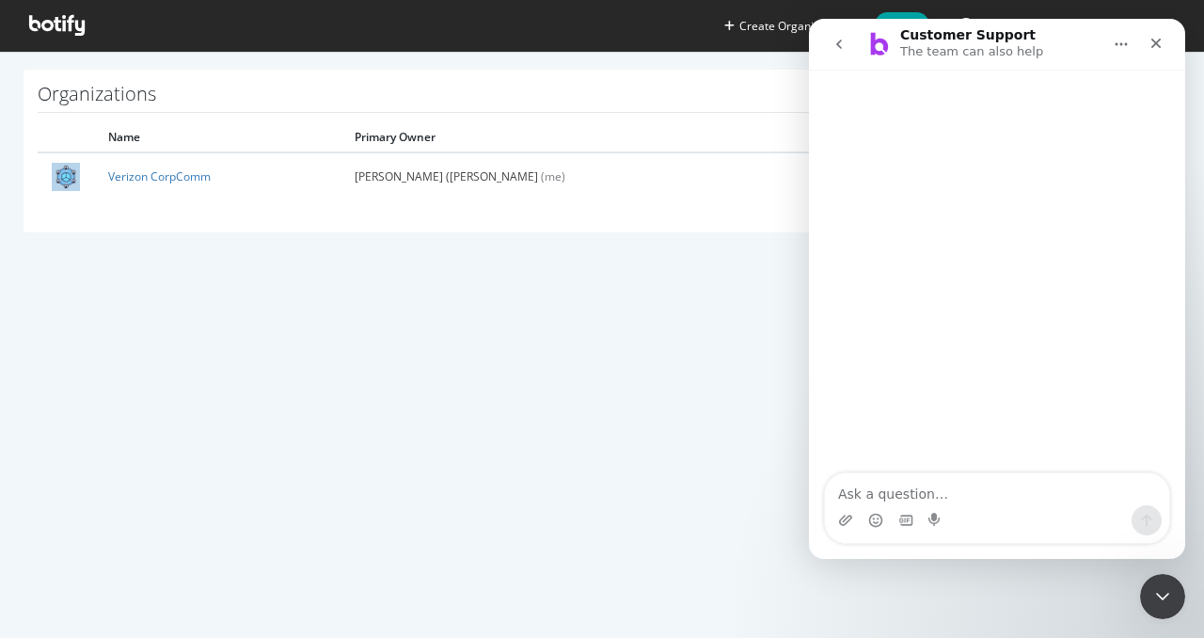
click at [839, 41] on icon "go back" at bounding box center [839, 44] width 6 height 9
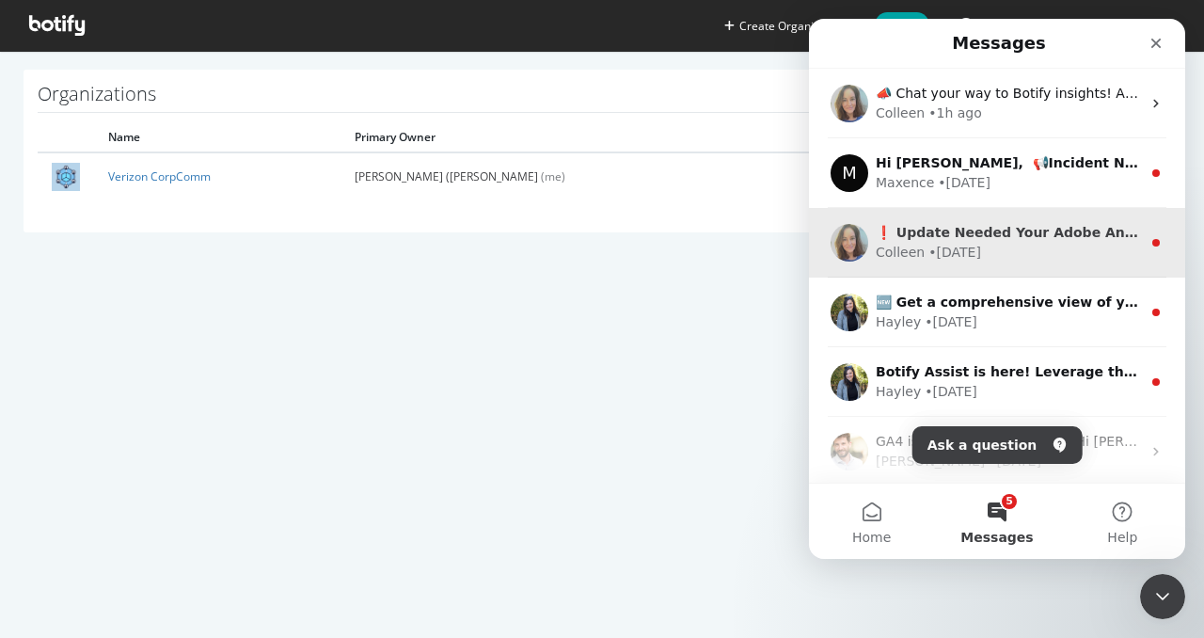
click at [1016, 259] on div "Colleen • 21w ago" at bounding box center [1008, 253] width 265 height 20
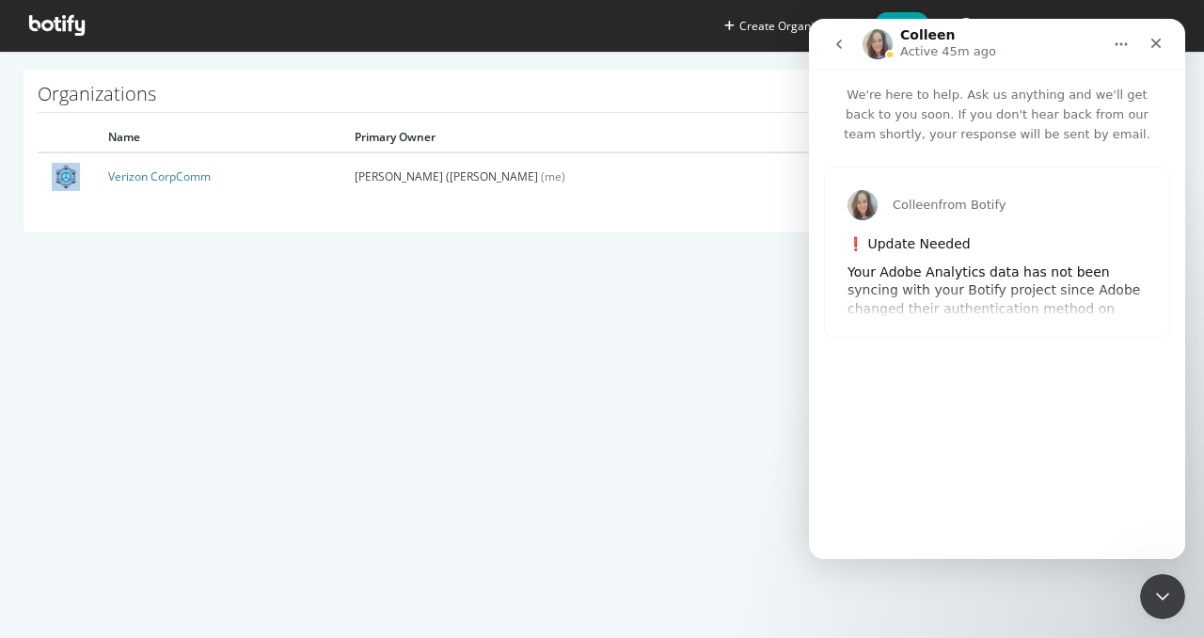
click at [966, 265] on div "Your Adobe Analytics data has not been syncing with your Botify project since A…" at bounding box center [997, 318] width 299 height 111
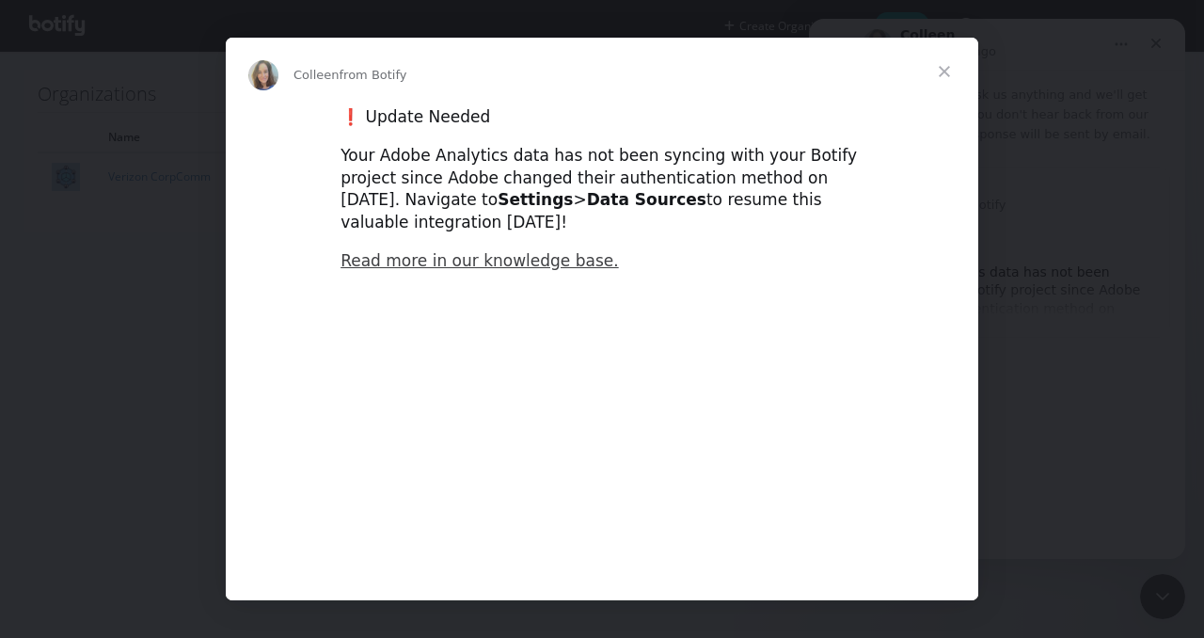
type input "424896"
type input "51868"
type input "450524"
type input "78438"
type input "477218"
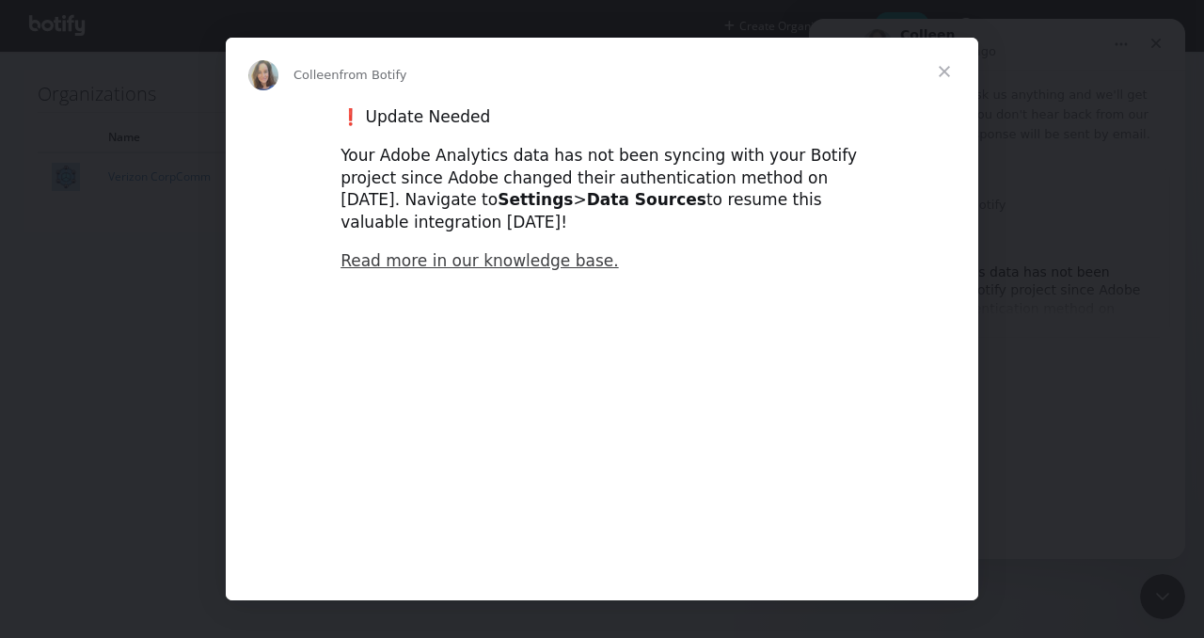
type input "104940"
type input "503803"
type input "131519"
type input "530184"
type input "158163"
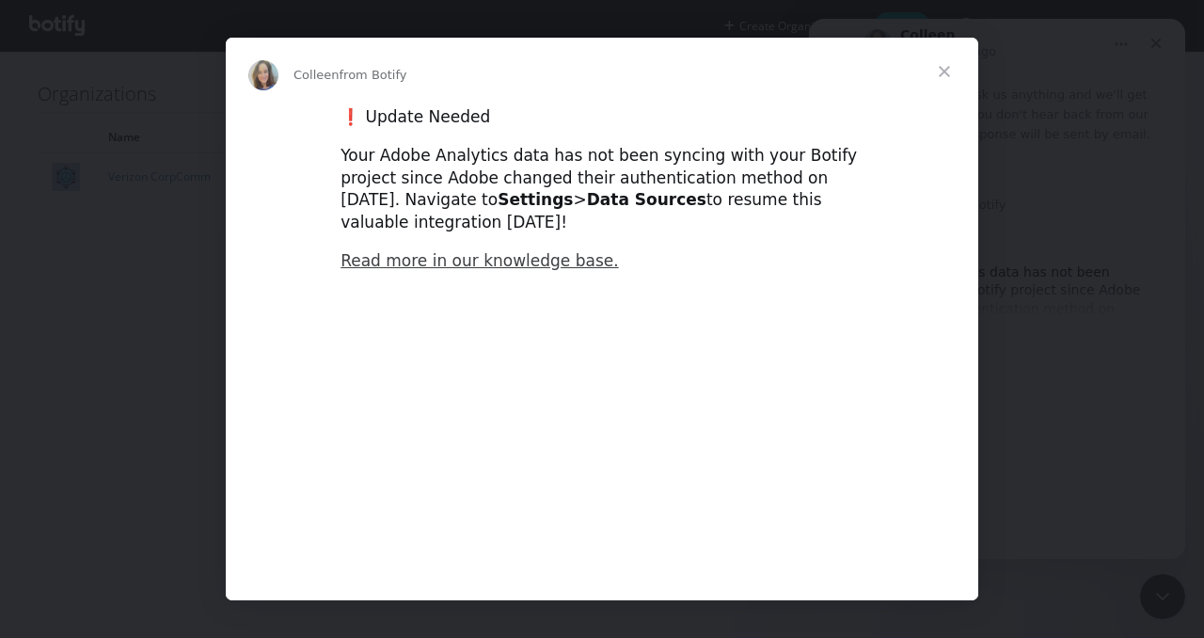
click at [941, 65] on span "Close" at bounding box center [945, 72] width 68 height 68
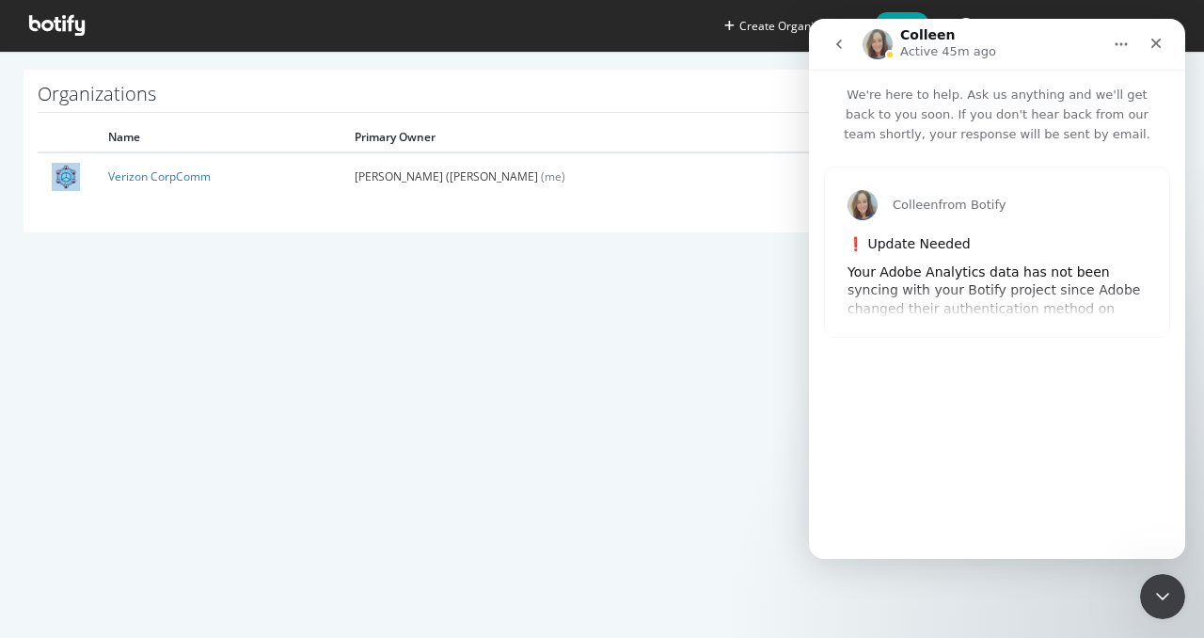
type input "663689"
click at [847, 43] on button "go back" at bounding box center [839, 44] width 36 height 36
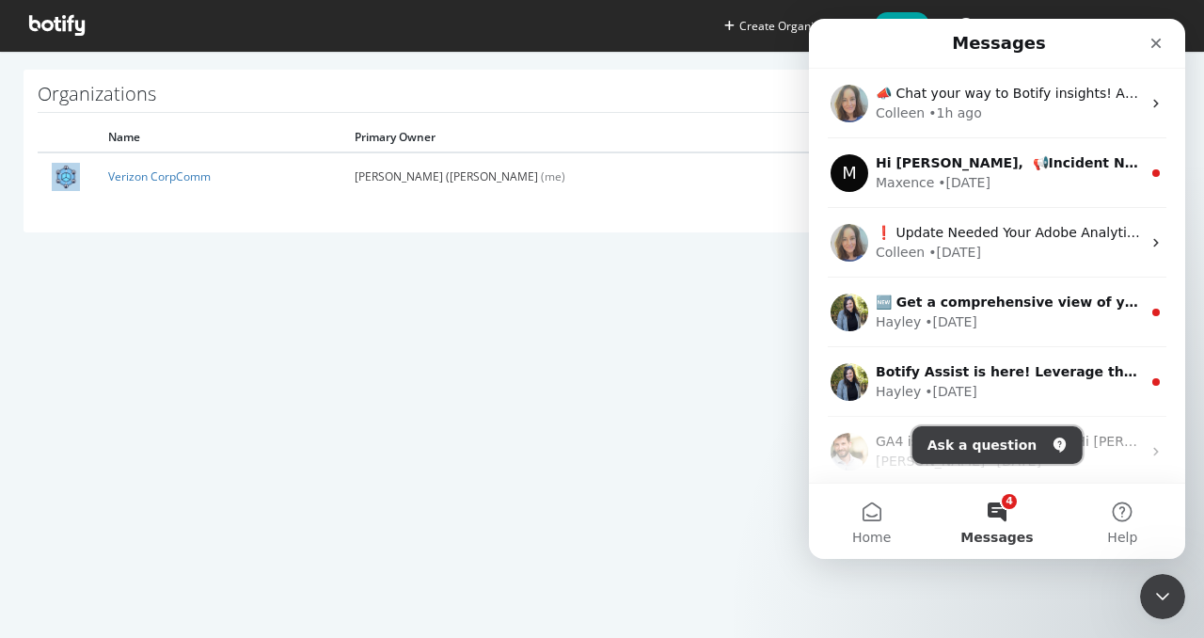
click at [1037, 445] on button "Ask a question" at bounding box center [998, 445] width 170 height 38
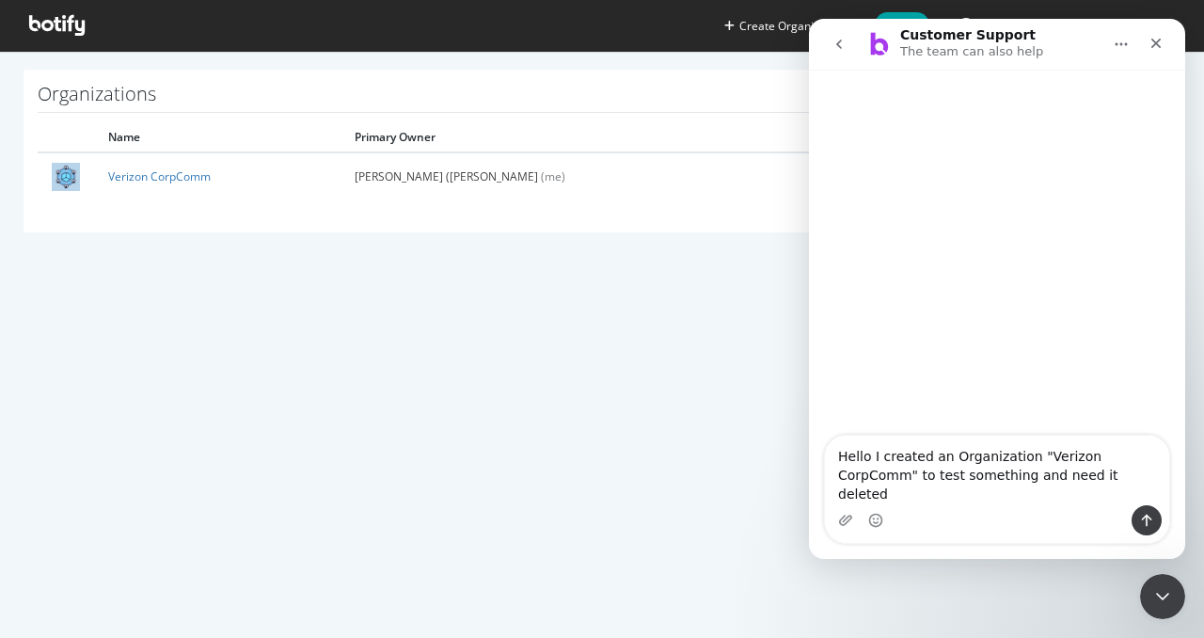
type textarea "Hello I created an Organization "Verizon CorpComm" to test something and need i…"
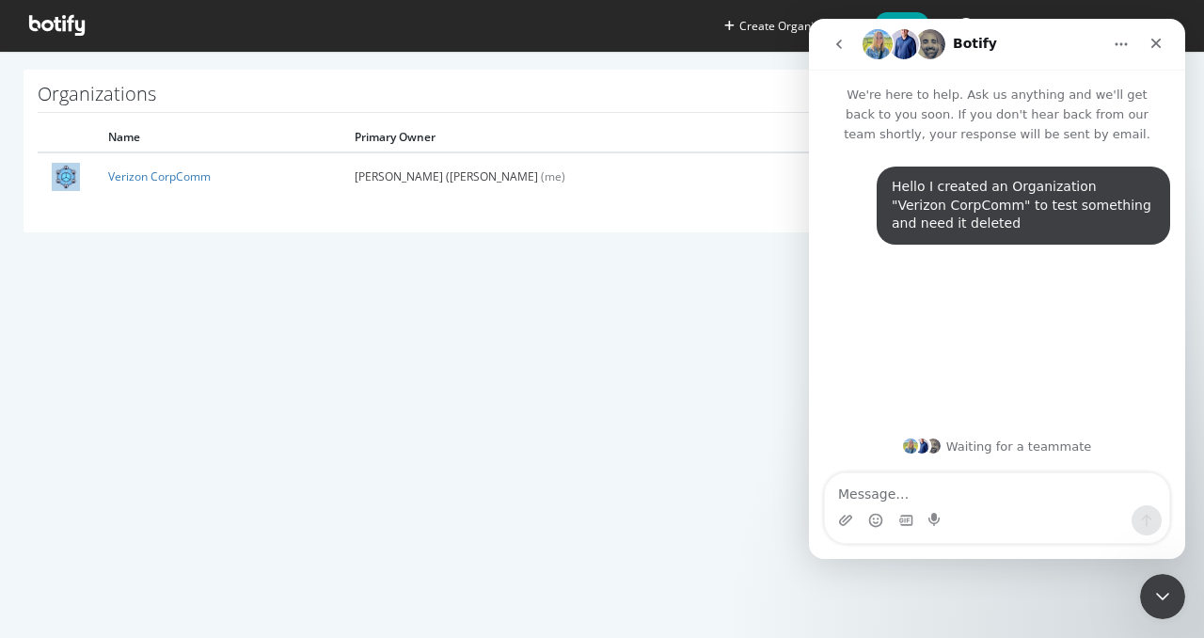
click at [445, 405] on div "Create Organization Help Giovanni (Gio) Peguero Organizations Name Primary Owne…" at bounding box center [602, 319] width 1204 height 638
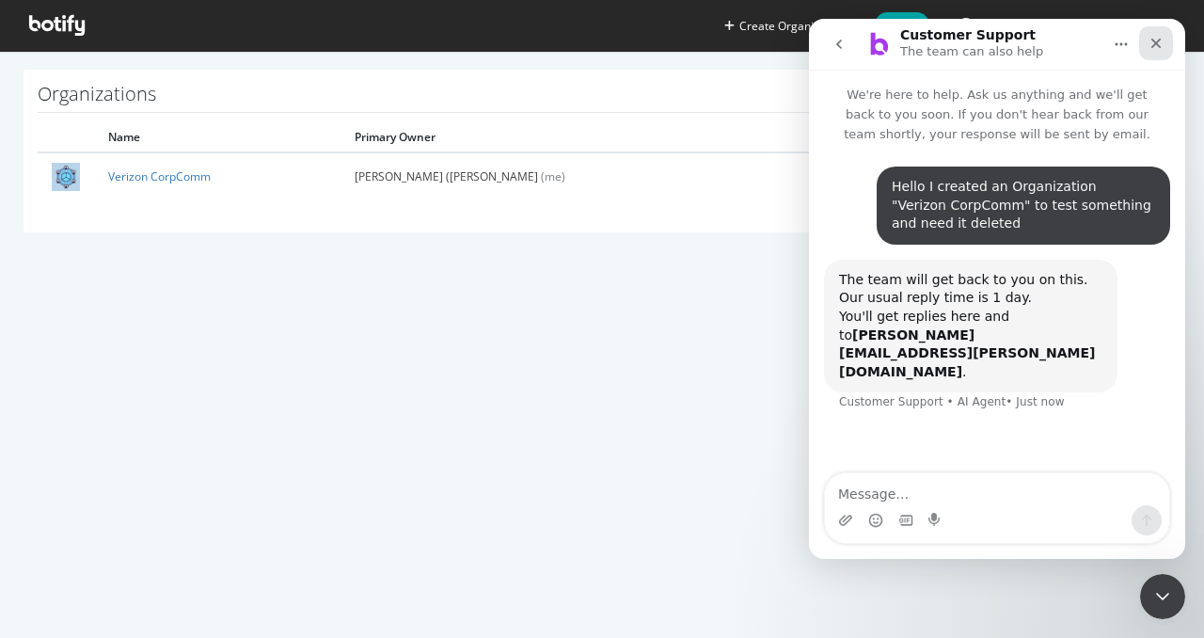
click at [1153, 50] on icon "Close" at bounding box center [1156, 43] width 15 height 15
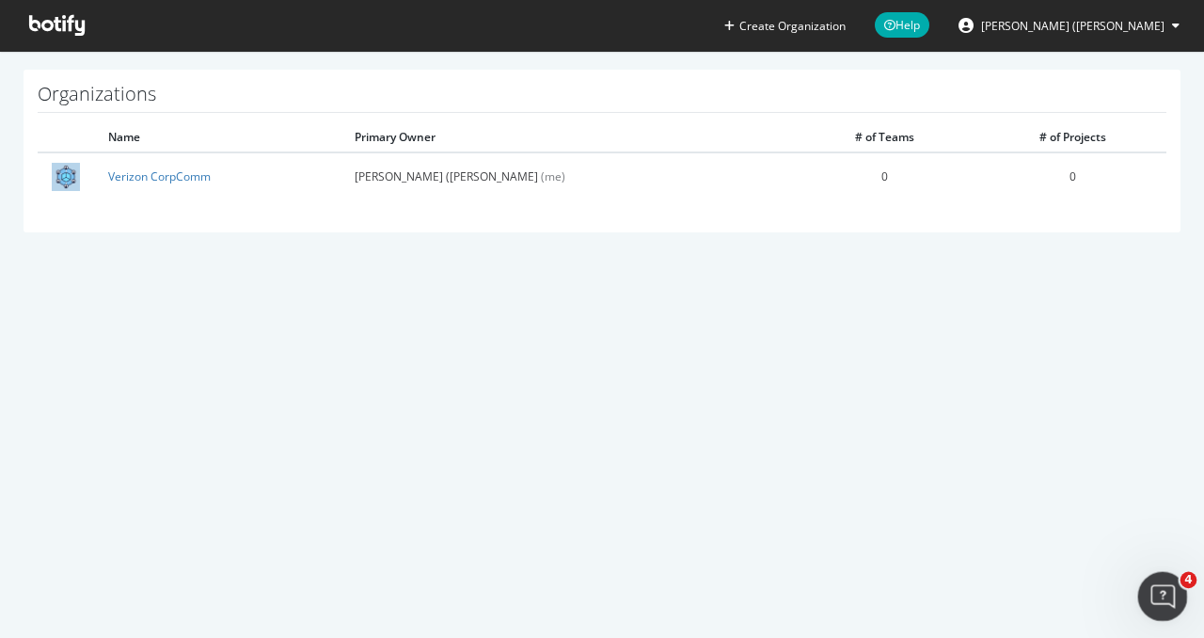
click at [1142, 584] on div "Open Intercom Messenger" at bounding box center [1160, 594] width 62 height 62
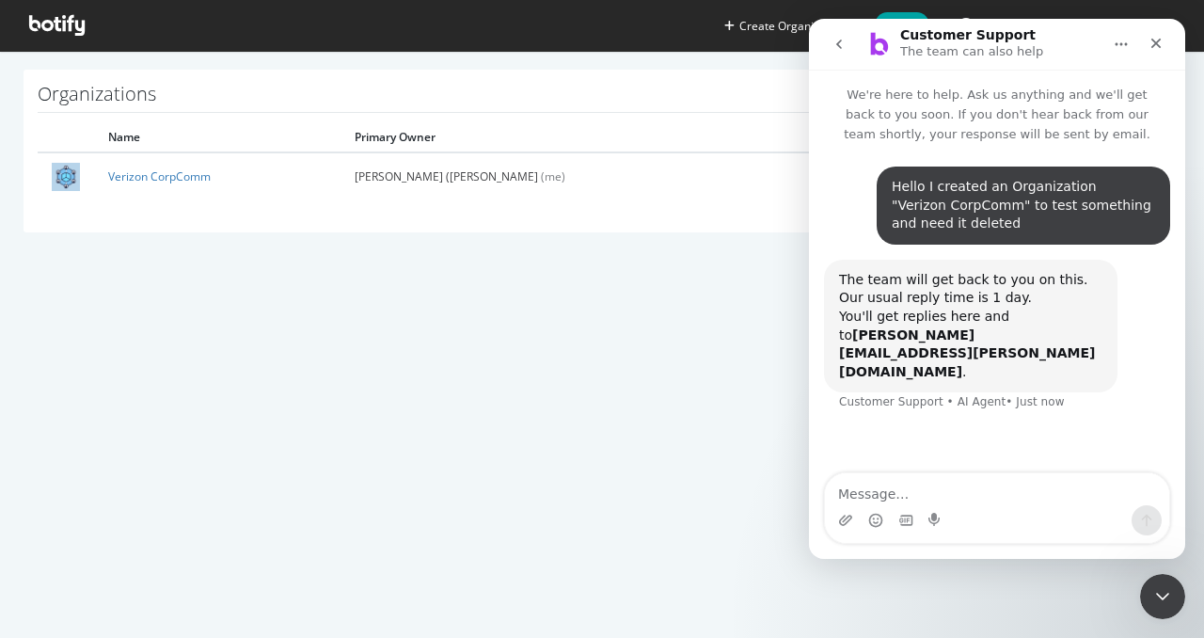
click at [577, 366] on div "Create Organization Help Giovanni (Gio) Peguero Organizations Name Primary Owne…" at bounding box center [602, 319] width 1204 height 638
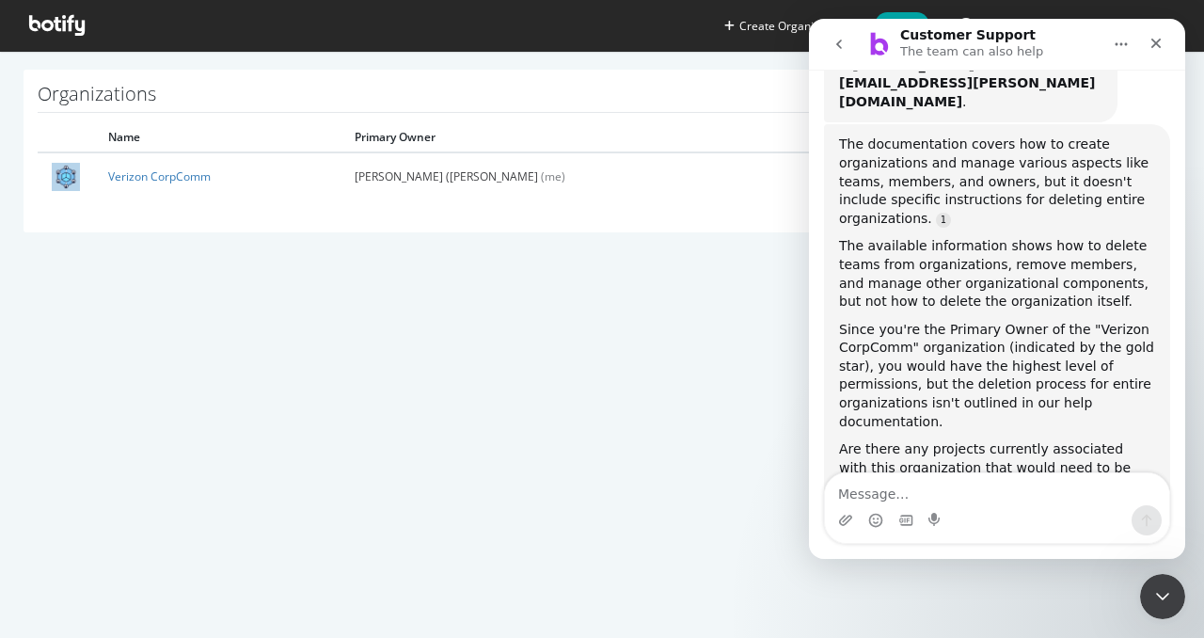
scroll to position [306, 0]
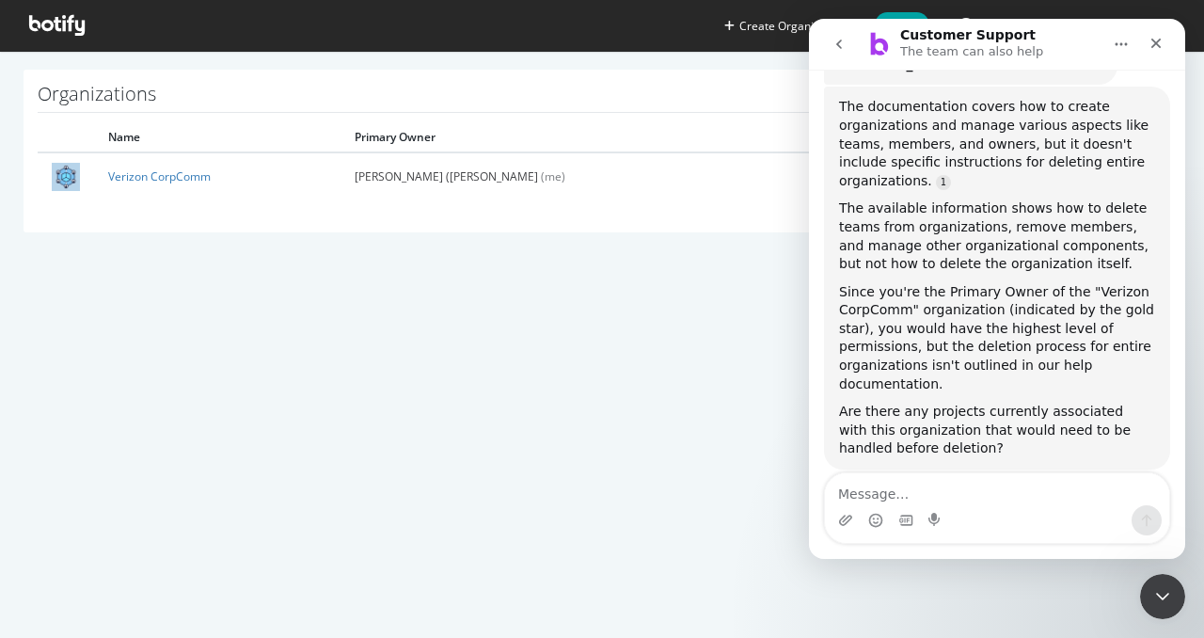
click at [845, 59] on button "go back" at bounding box center [839, 44] width 36 height 36
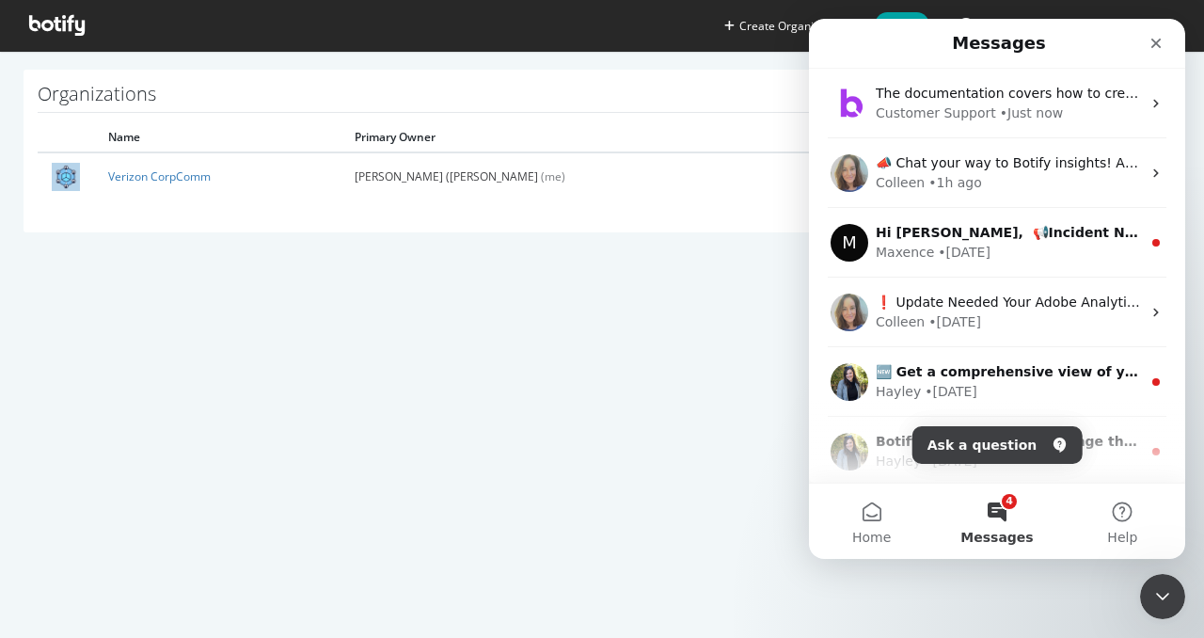
scroll to position [0, 0]
click at [566, 313] on div "Create Organization Help Giovanni (Gio) Peguero Organizations Name Primary Owne…" at bounding box center [602, 319] width 1204 height 638
click at [1148, 40] on div "Close" at bounding box center [1156, 43] width 34 height 34
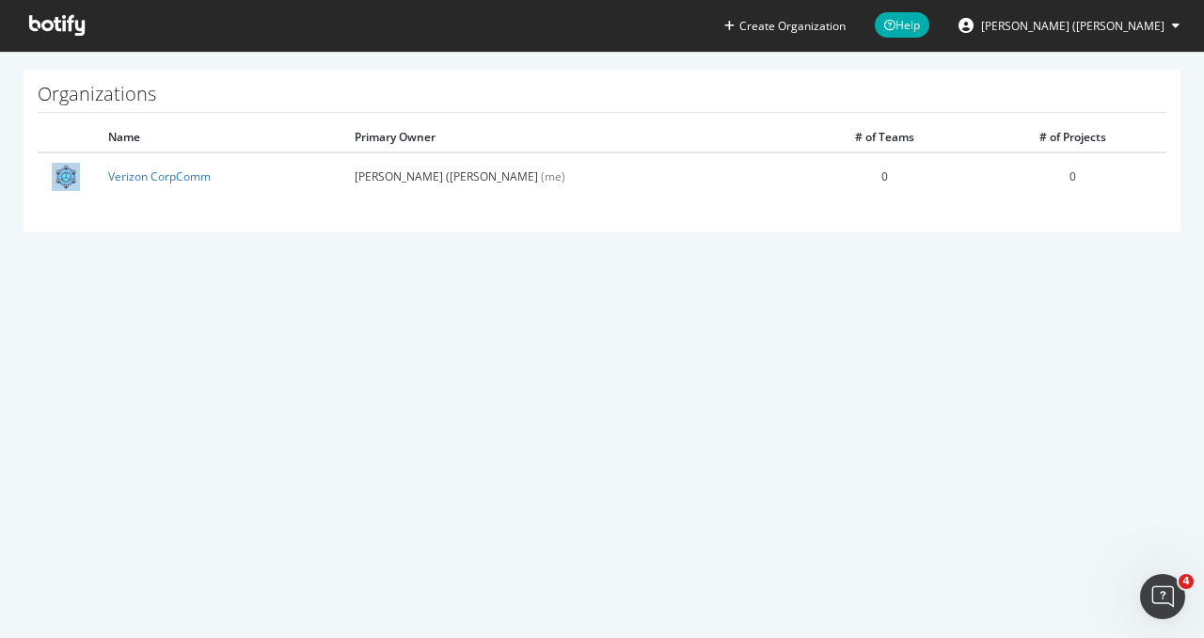
click at [72, 29] on icon at bounding box center [57, 25] width 56 height 21
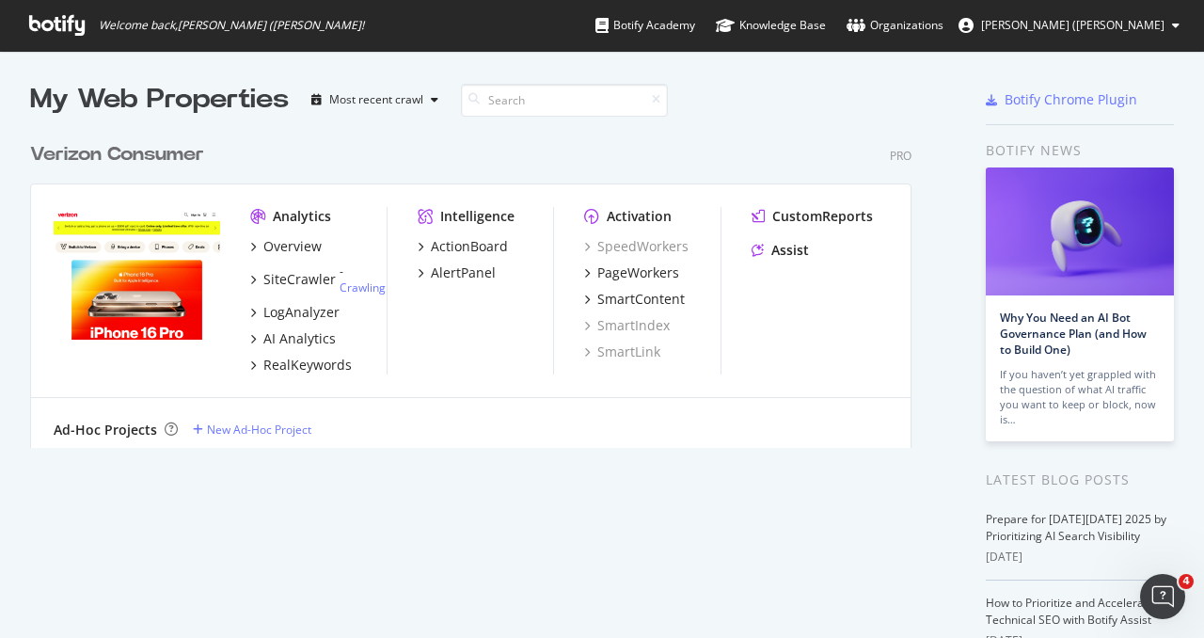
scroll to position [623, 1175]
click at [309, 249] on div "Overview" at bounding box center [292, 246] width 58 height 19
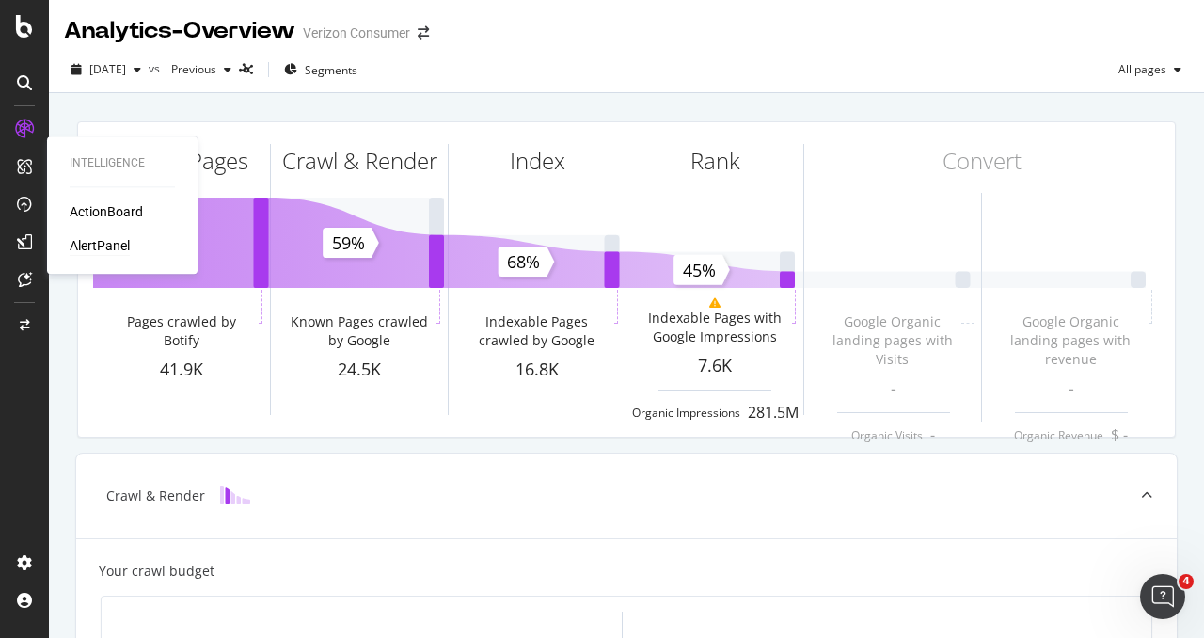
click at [100, 241] on div "AlertPanel" at bounding box center [100, 245] width 60 height 19
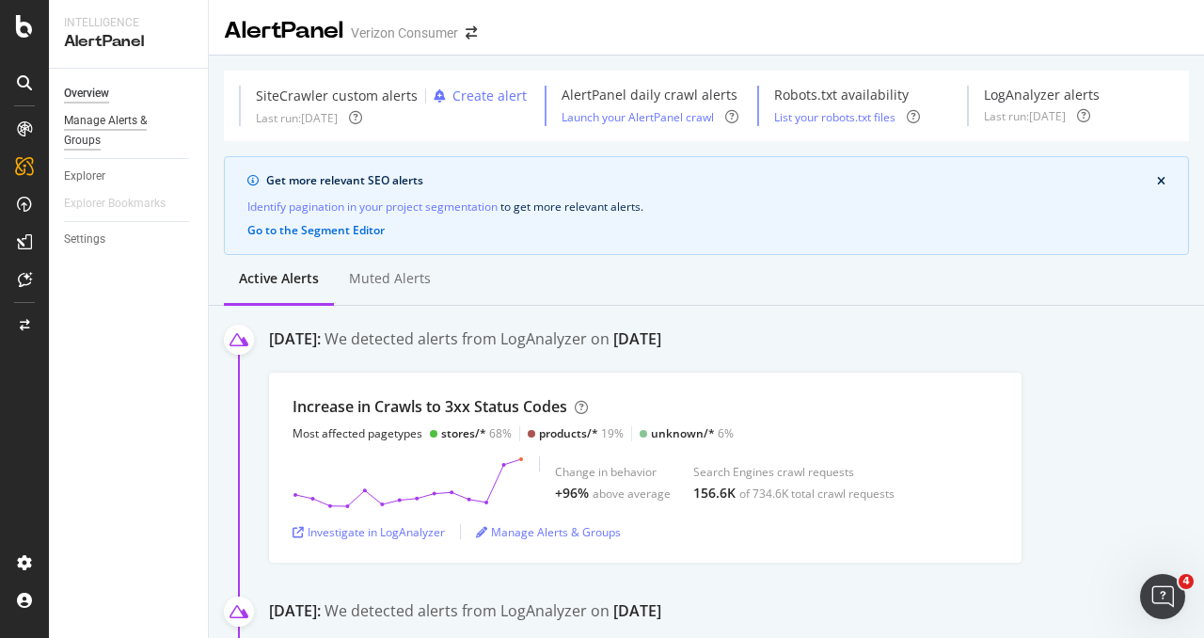
click at [111, 136] on div "Manage Alerts & Groups" at bounding box center [120, 131] width 113 height 40
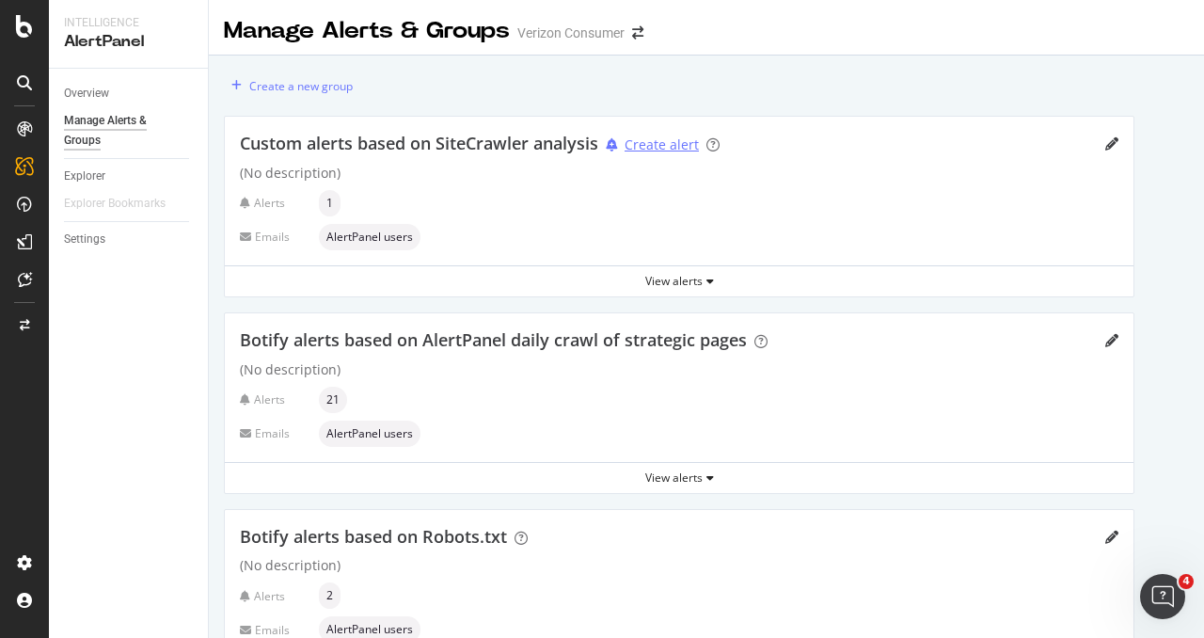
click at [659, 151] on div "Create alert" at bounding box center [662, 144] width 74 height 19
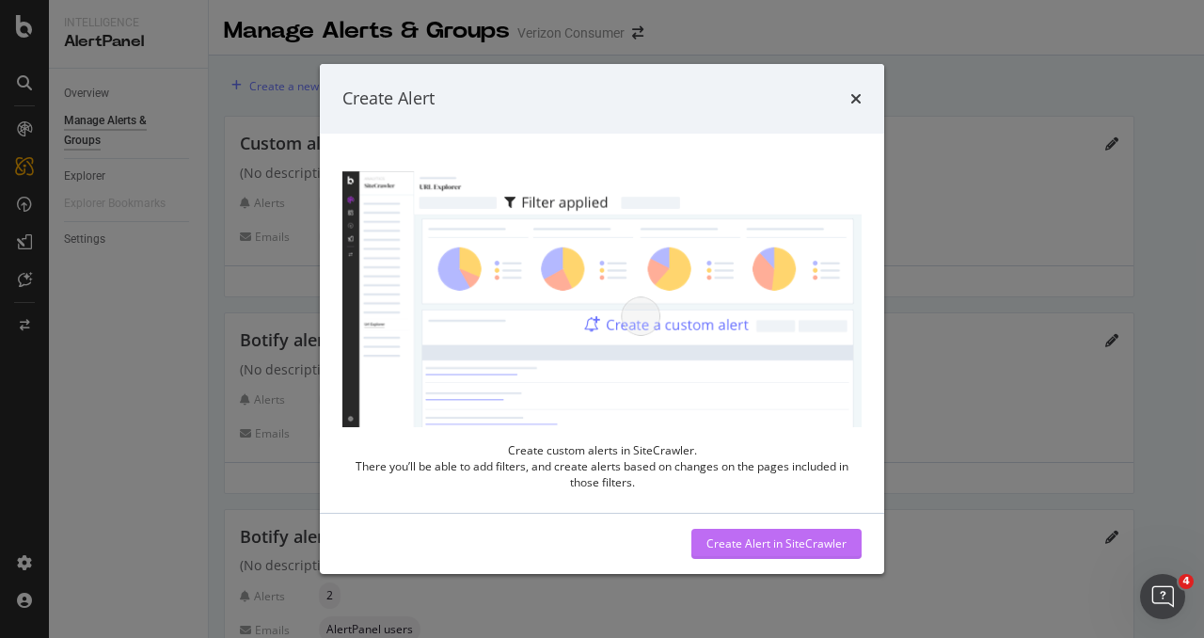
click at [743, 539] on div "Create Alert in SiteCrawler" at bounding box center [777, 543] width 140 height 16
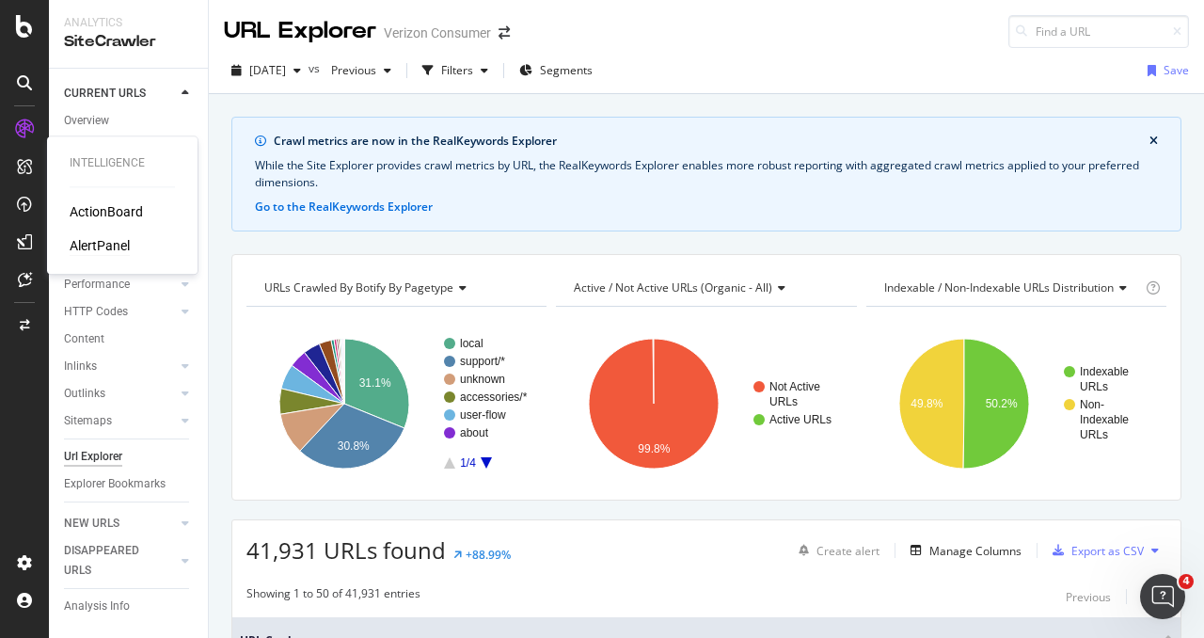
click at [92, 246] on div "AlertPanel" at bounding box center [100, 245] width 60 height 19
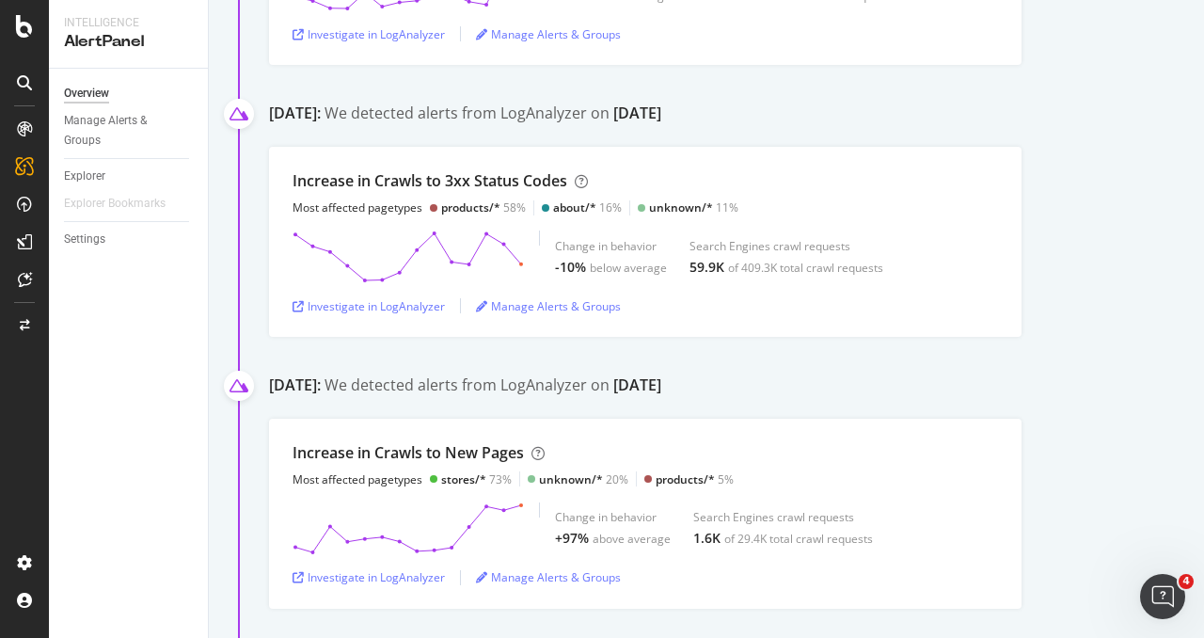
scroll to position [502, 0]
click at [551, 295] on div "Manage Alerts & Groups" at bounding box center [548, 303] width 145 height 16
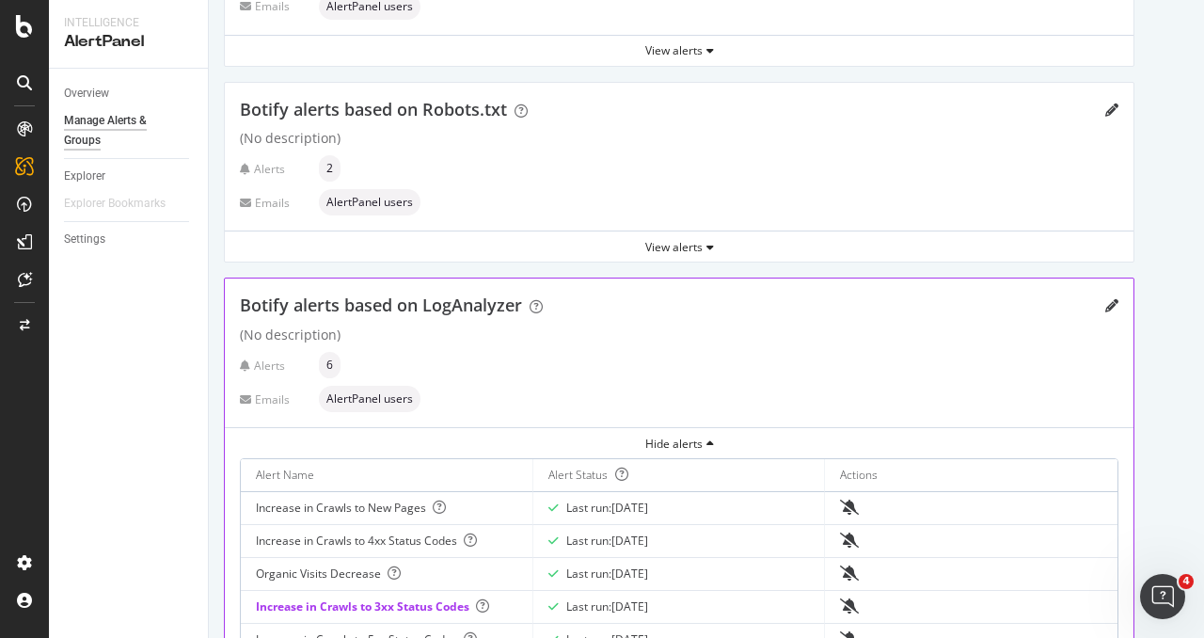
scroll to position [612, 0]
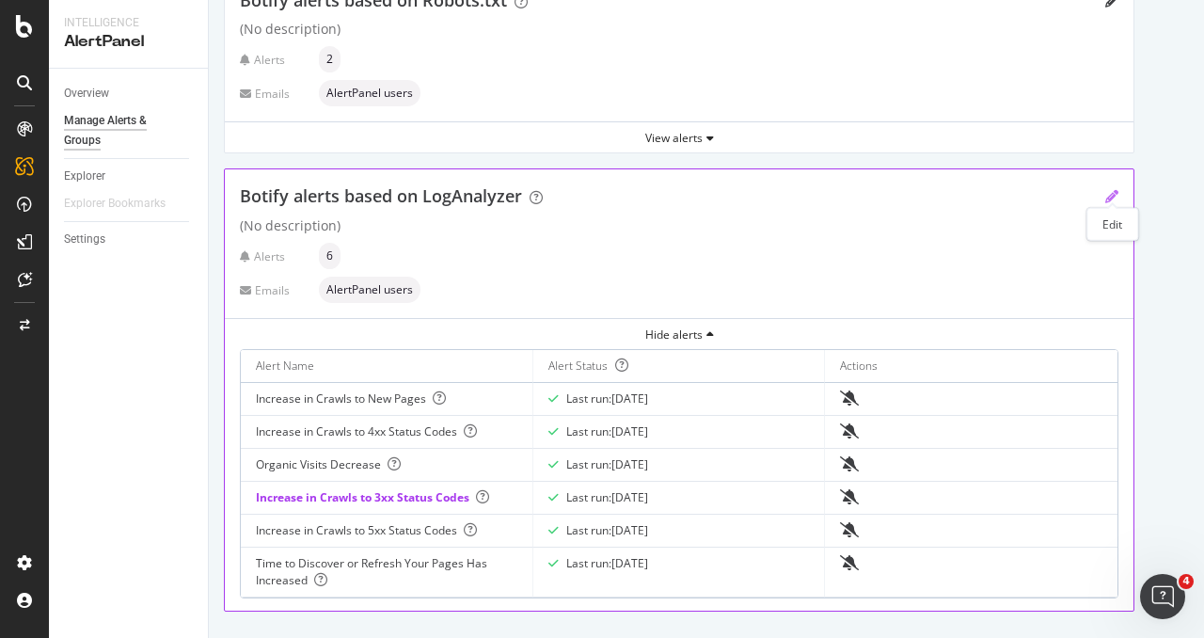
click at [1114, 190] on icon "pencil" at bounding box center [1111, 196] width 13 height 13
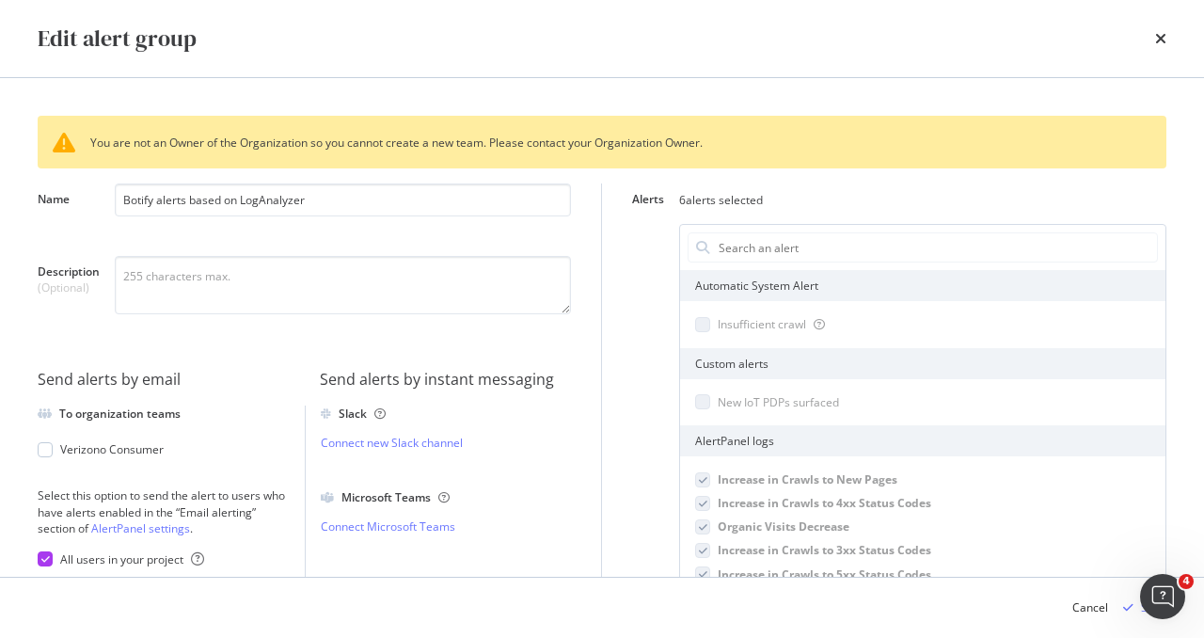
scroll to position [38, 0]
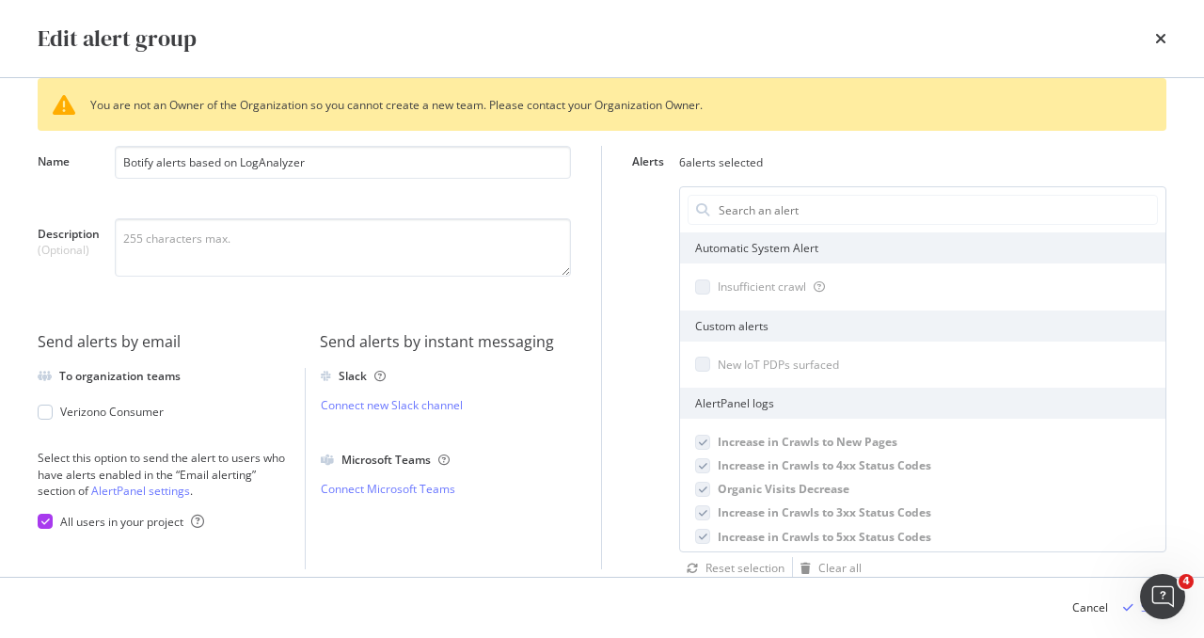
click at [91, 320] on div "Send alerts by email" at bounding box center [171, 334] width 267 height 37
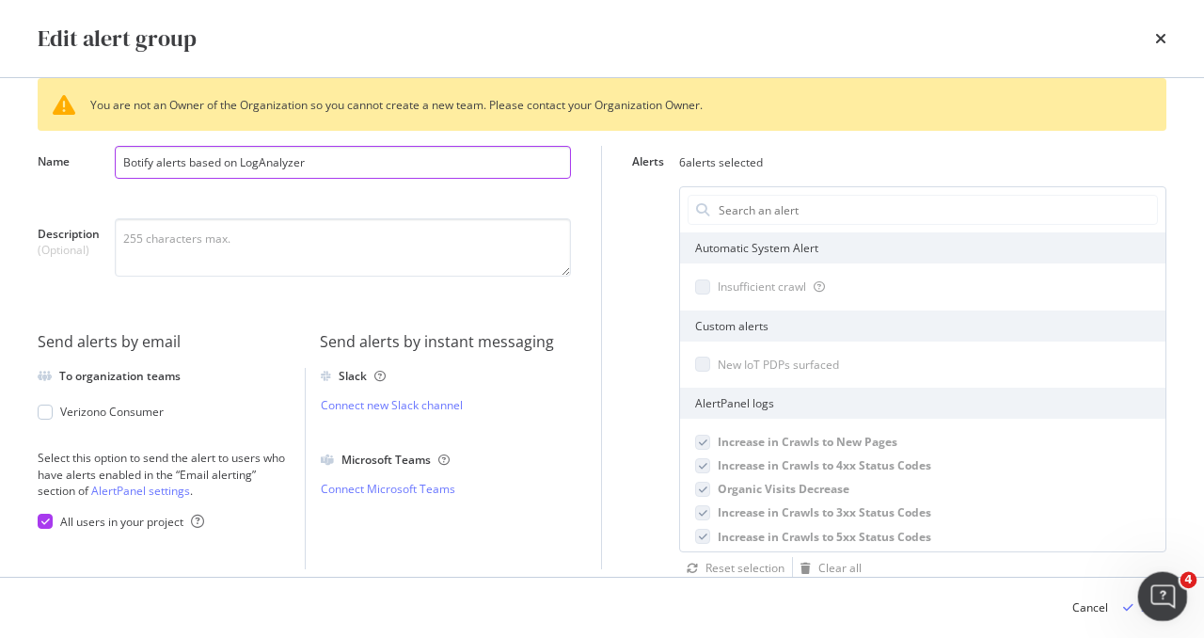
click at [1167, 592] on icon "Open Intercom Messenger" at bounding box center [1160, 594] width 31 height 31
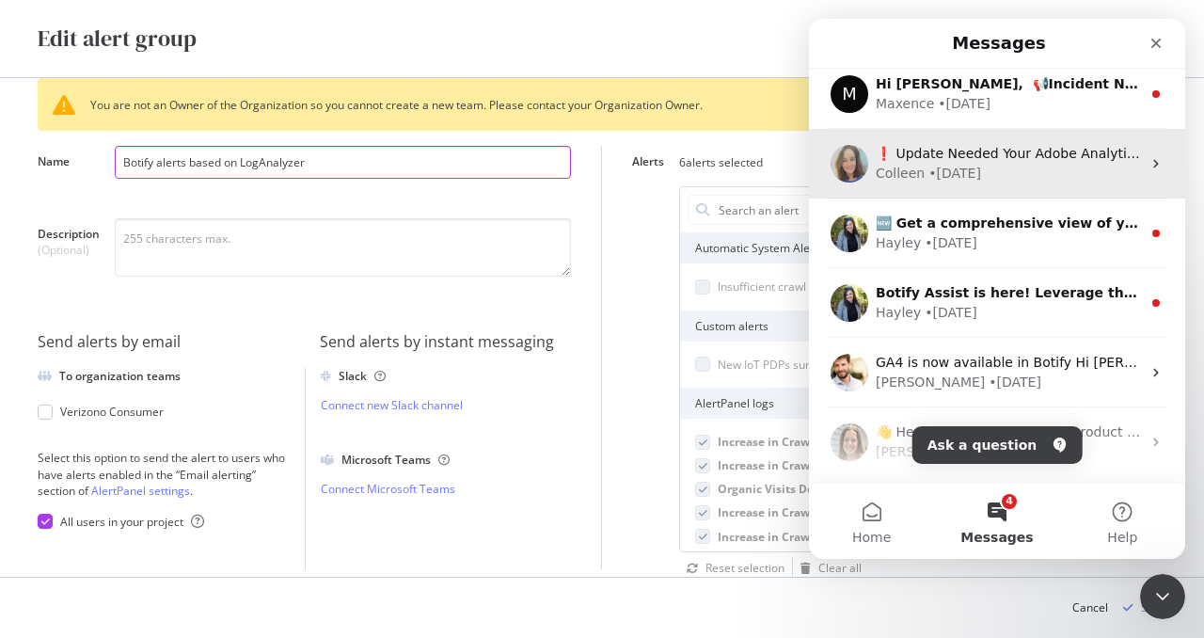
scroll to position [0, 0]
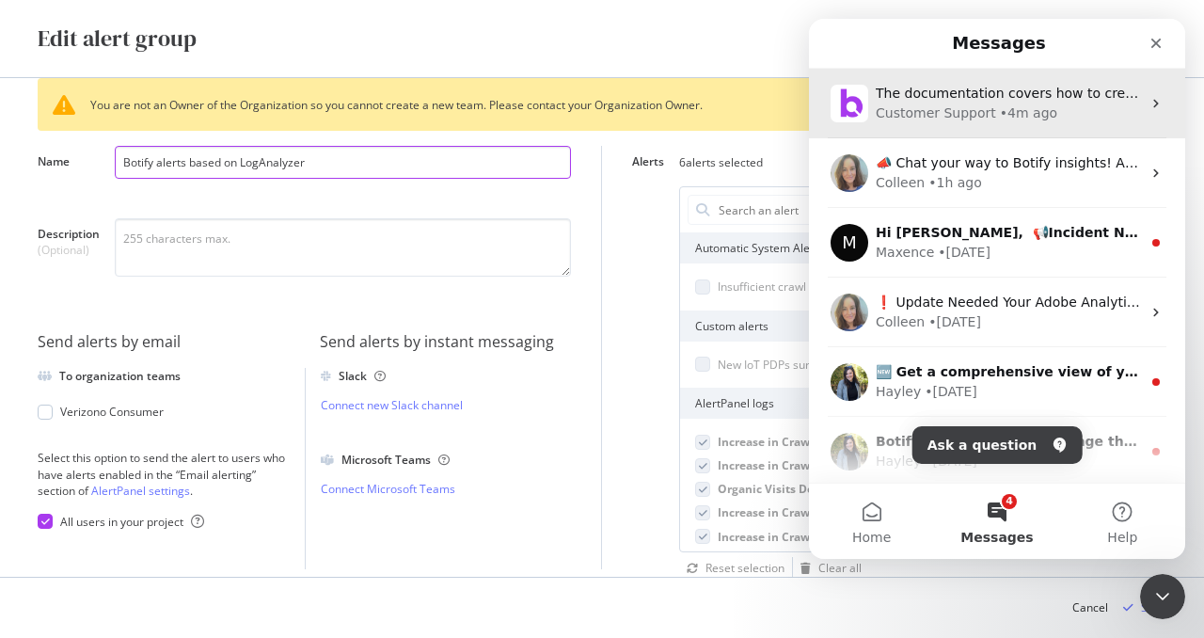
click at [1000, 108] on div "• 4m ago" at bounding box center [1028, 113] width 57 height 20
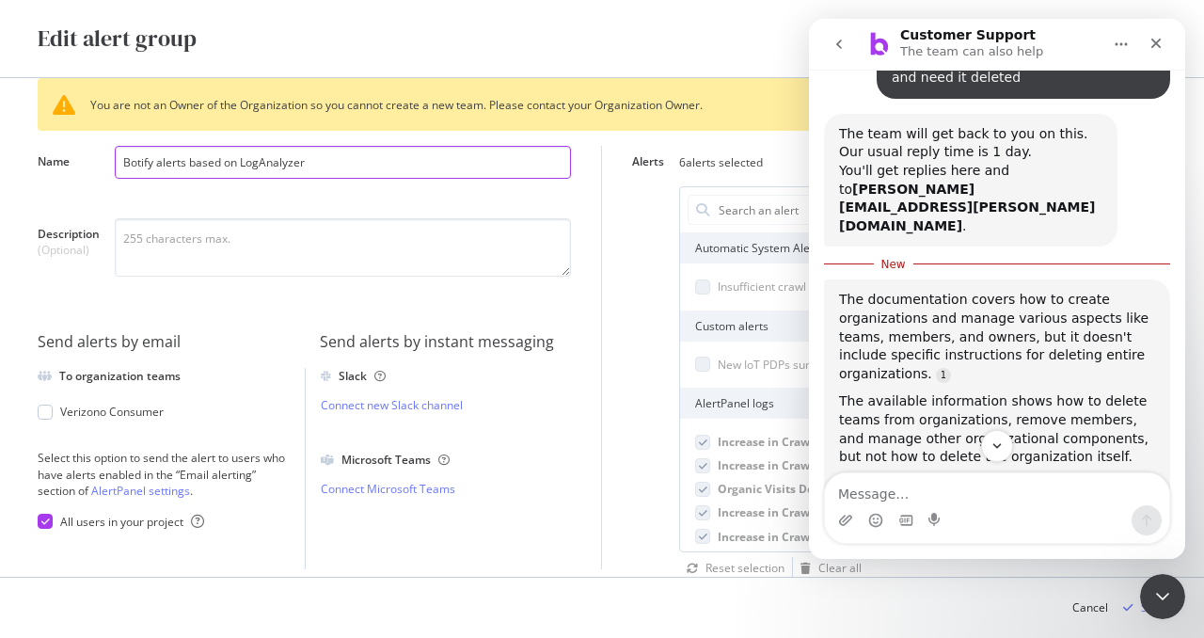
scroll to position [337, 0]
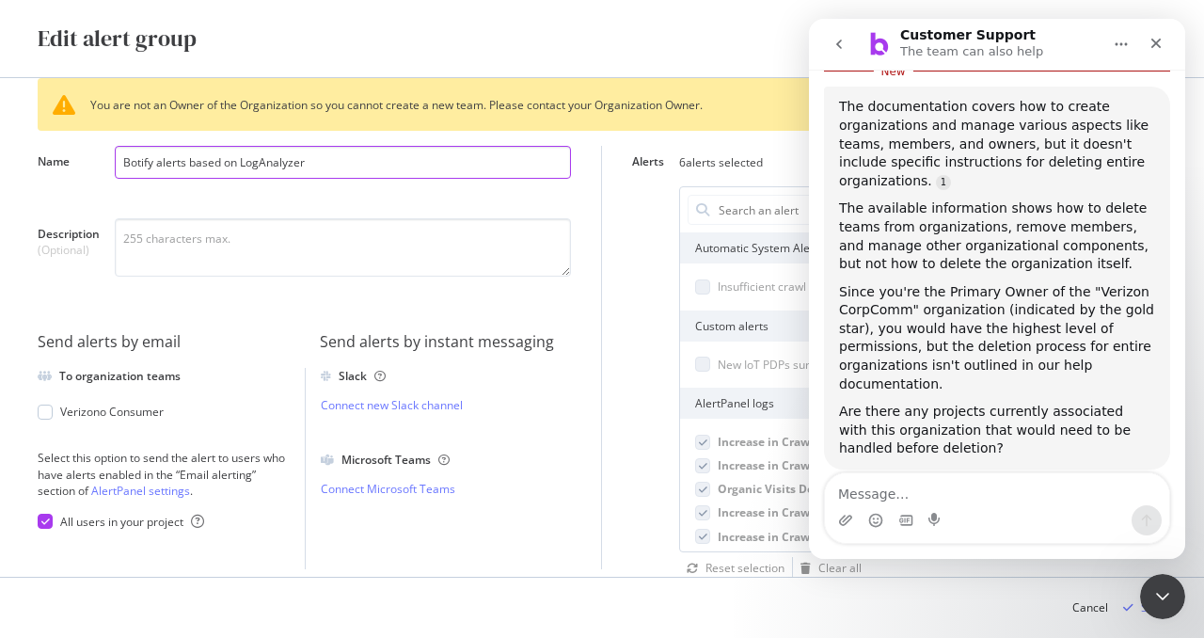
click at [940, 494] on textarea "Message…" at bounding box center [997, 489] width 344 height 32
click at [952, 489] on textarea "Message…" at bounding box center [997, 489] width 344 height 32
type input "Botify alerts based on LogAnalyzer"
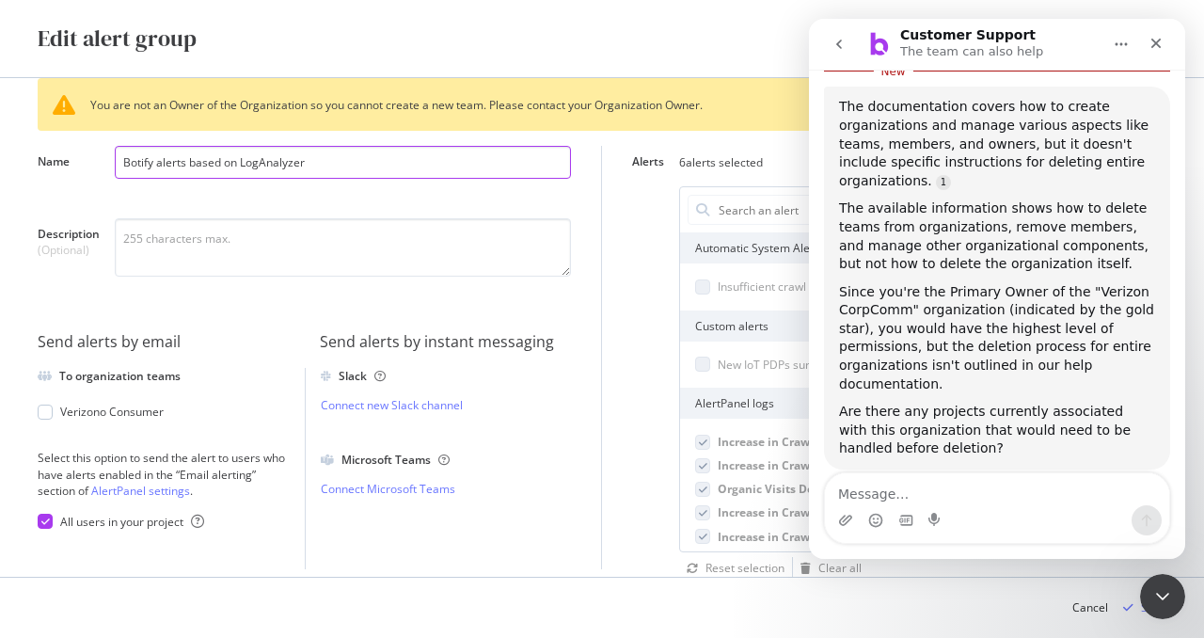
click at [952, 489] on textarea "Message…" at bounding box center [997, 489] width 344 height 32
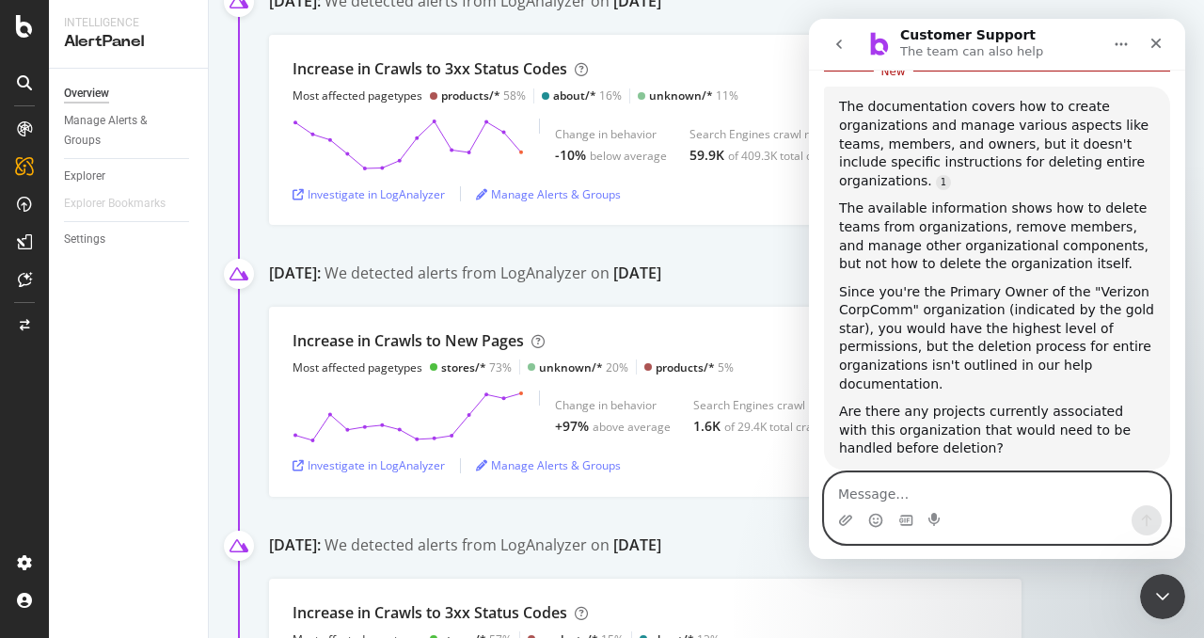
click at [918, 500] on textarea "Message…" at bounding box center [997, 489] width 344 height 32
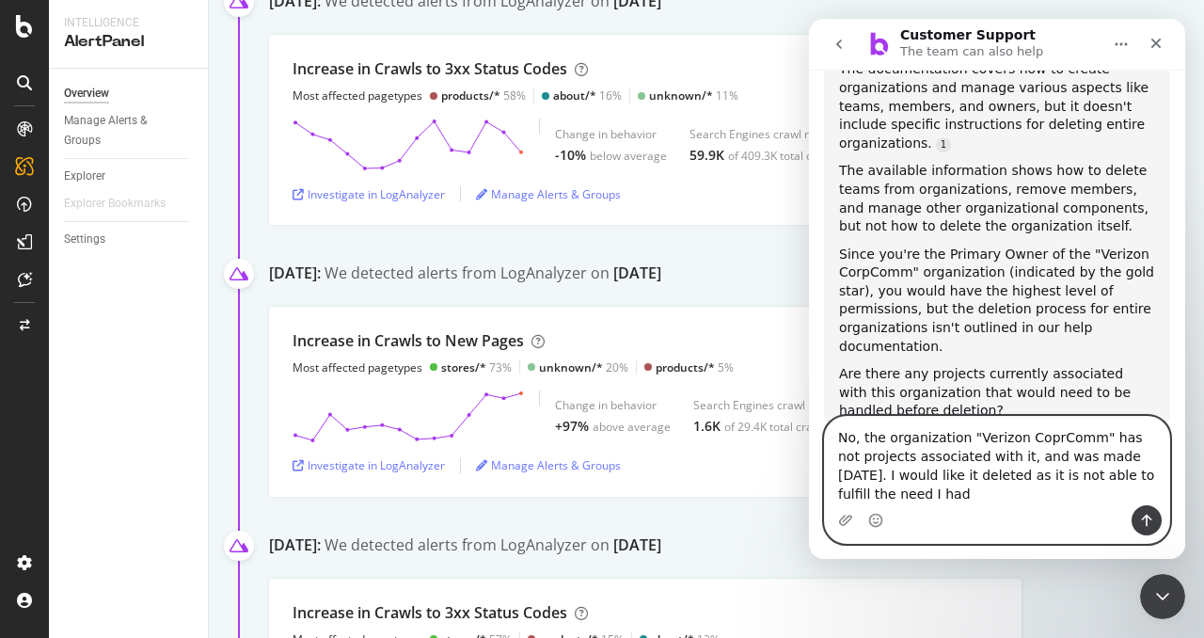
scroll to position [393, 0]
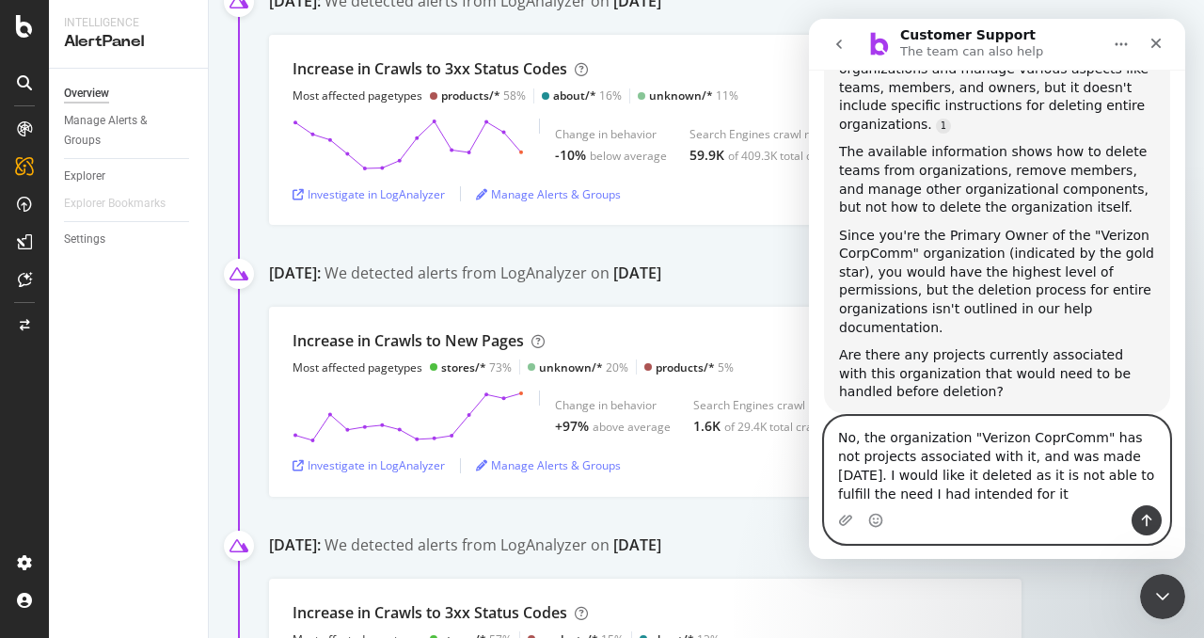
type textarea "No, the organization "Verizon CoprComm" has not projects associated with it, an…"
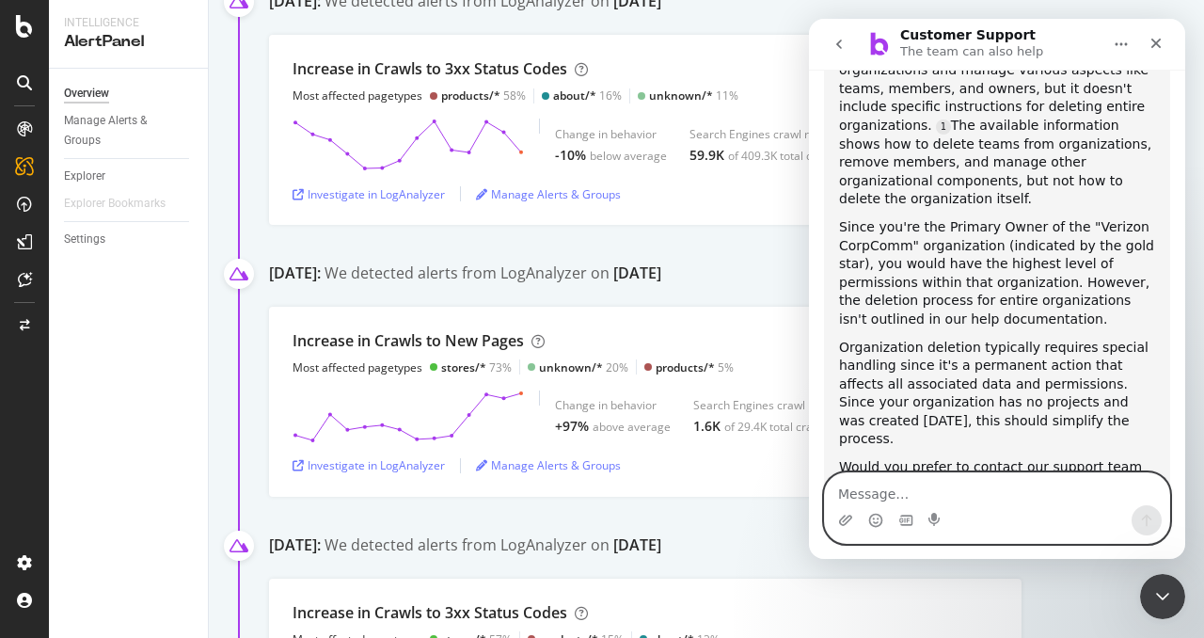
scroll to position [926, 0]
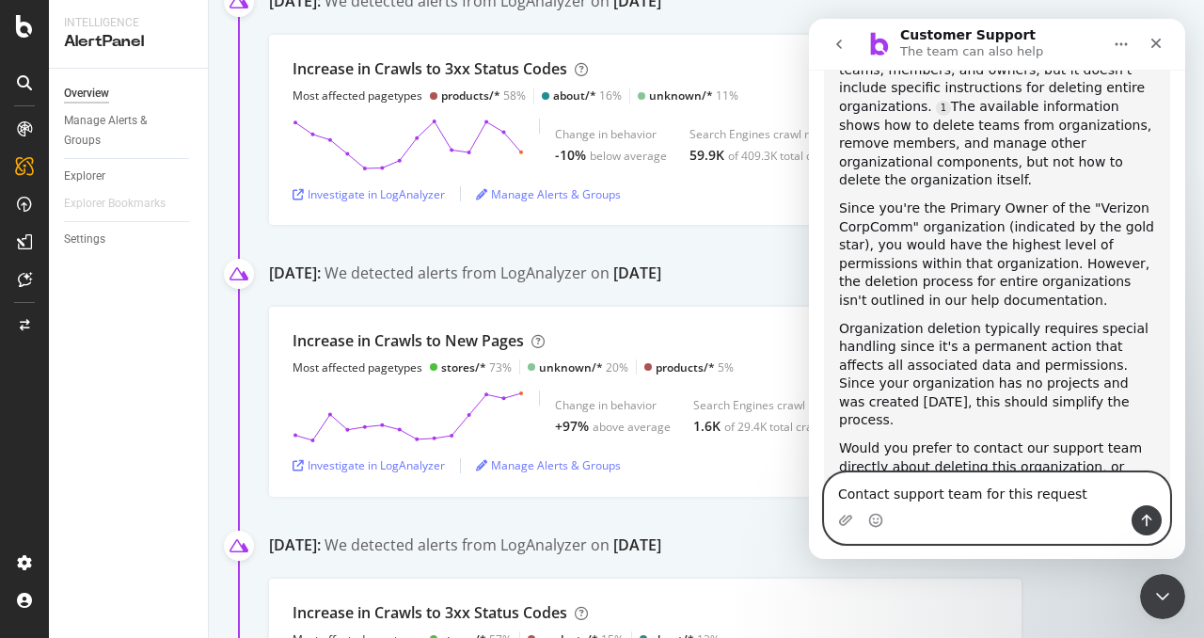
type textarea "Contact support team for this request"
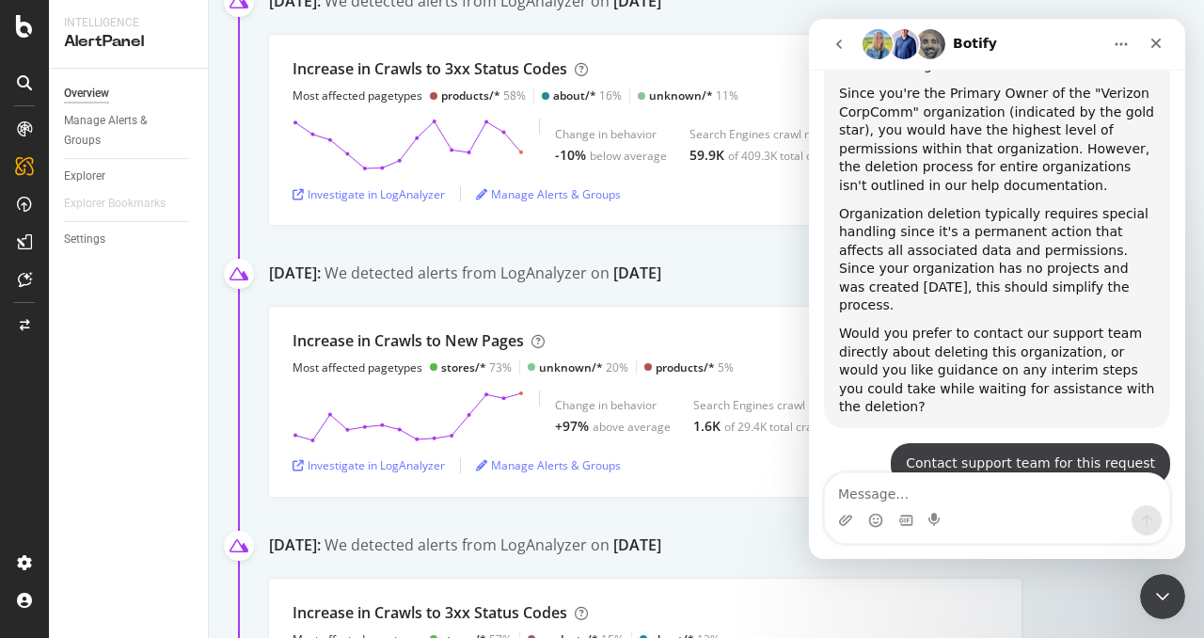
scroll to position [1146, 0]
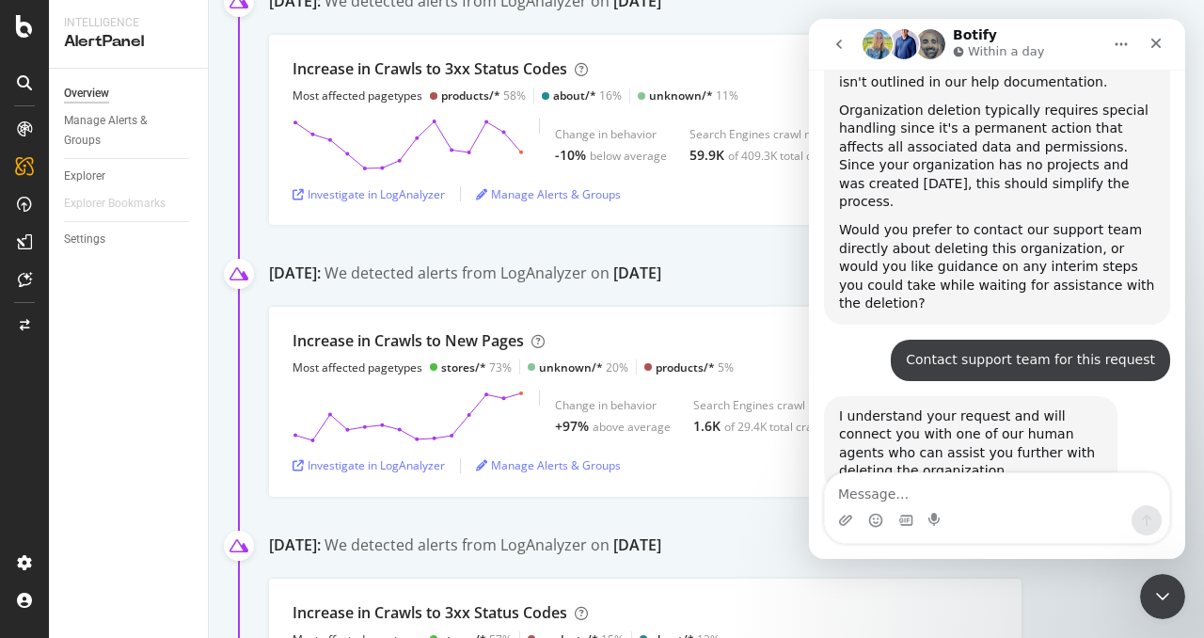
click at [122, 417] on div "Overview Manage Alerts & Groups Explorer Explorer Bookmarks Settings" at bounding box center [128, 353] width 159 height 569
click at [907, 48] on img "Intercom messenger" at bounding box center [904, 44] width 30 height 30
click at [1125, 50] on icon "Home" at bounding box center [1121, 44] width 15 height 15
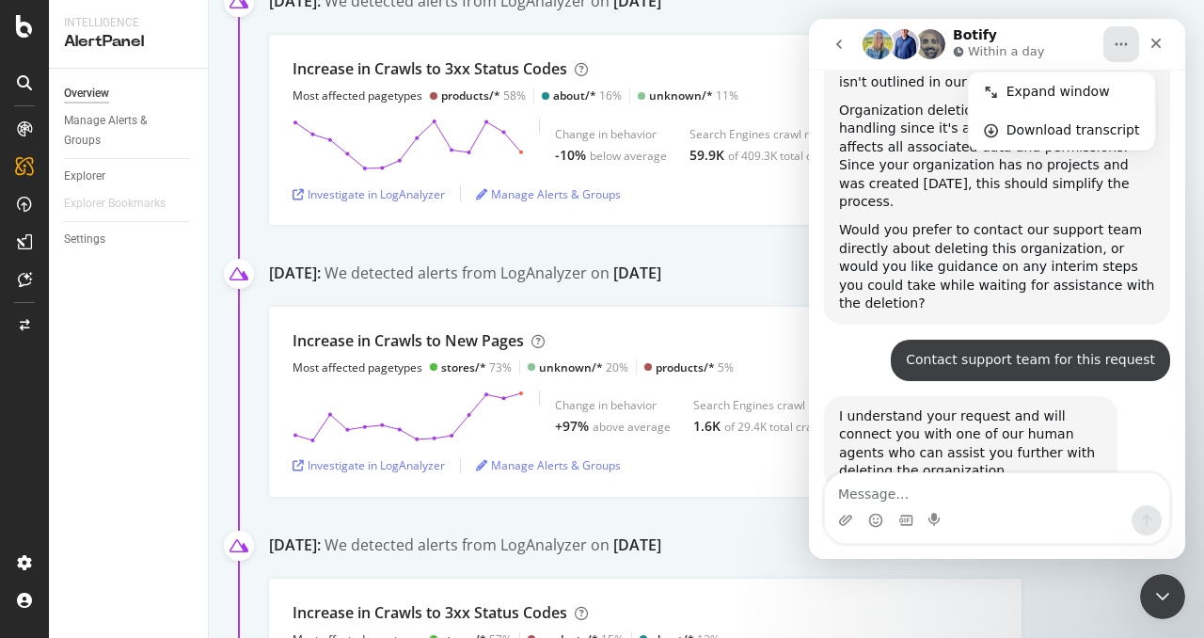
click at [1125, 50] on icon "Home" at bounding box center [1121, 44] width 15 height 15
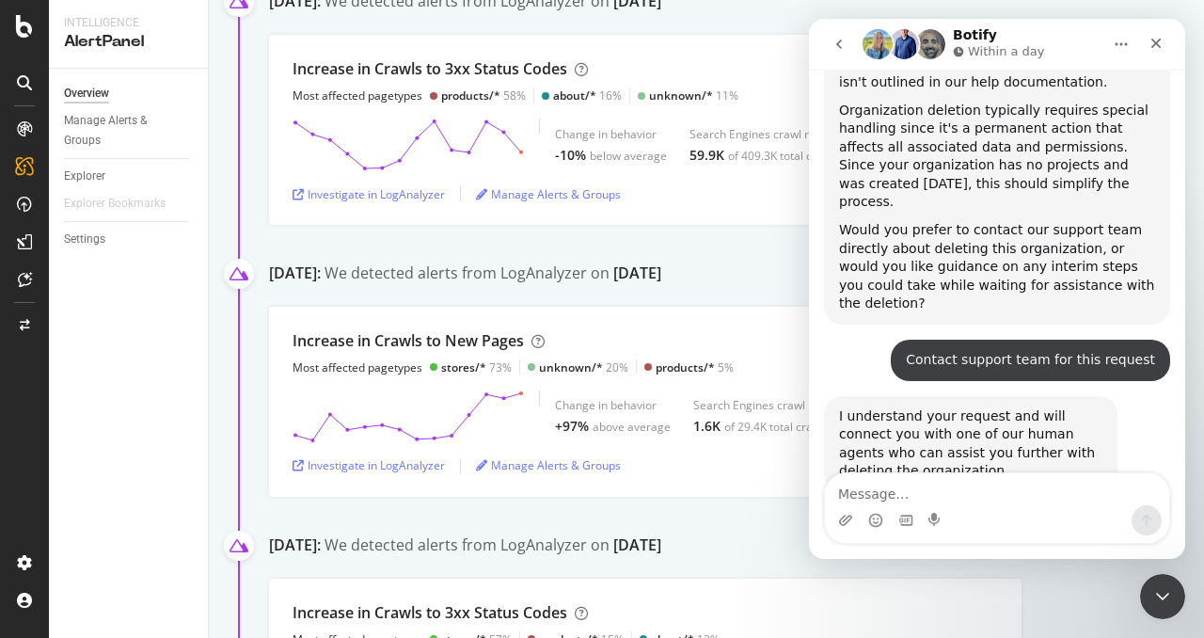
click at [722, 230] on div "October 12th 2024: We detected alerts from LogAnalyzer on October 11th Increase…" at bounding box center [736, 386] width 935 height 1335
click at [1153, 41] on icon "Close" at bounding box center [1157, 44] width 10 height 10
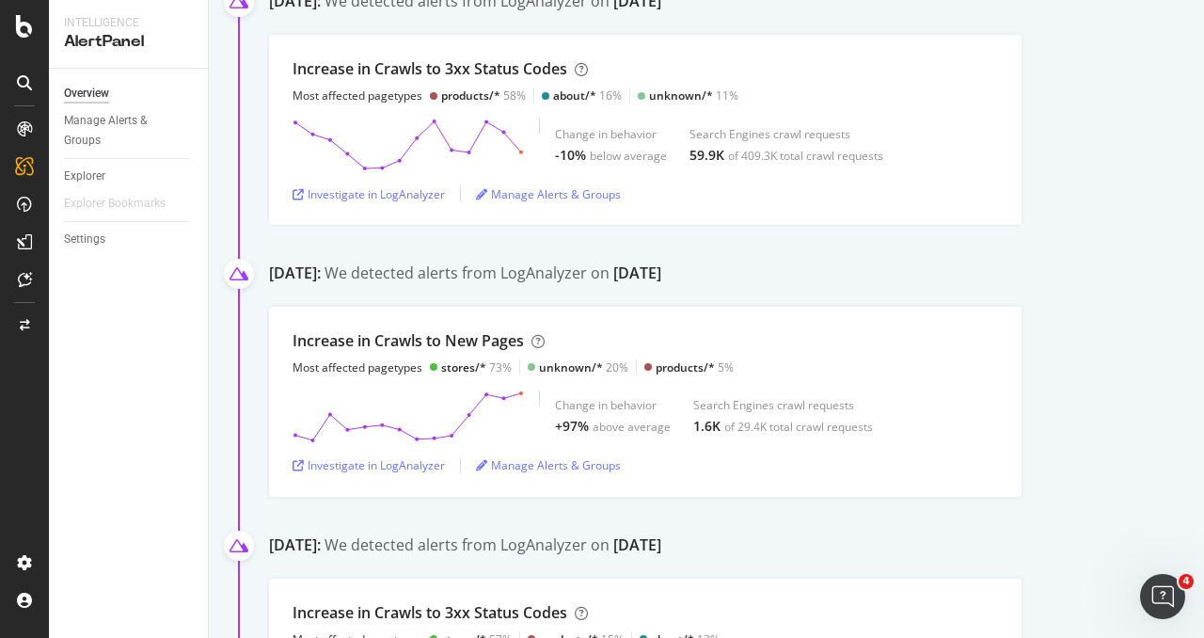
click at [165, 454] on div "Overview Manage Alerts & Groups Explorer Explorer Bookmarks Settings" at bounding box center [128, 353] width 159 height 569
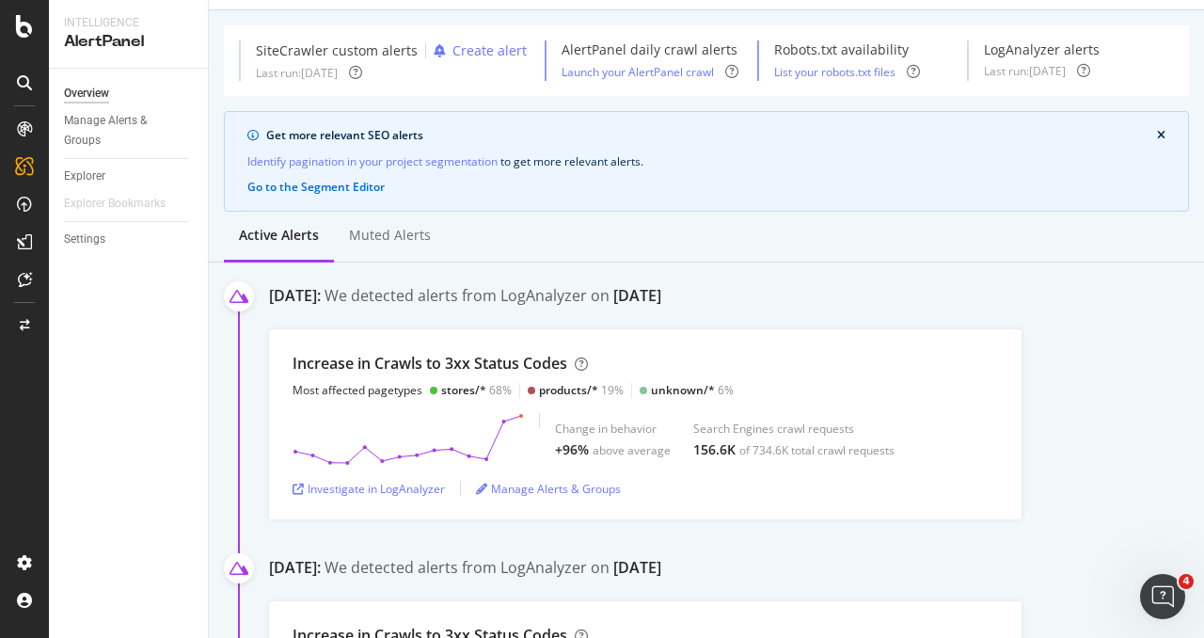
scroll to position [0, 0]
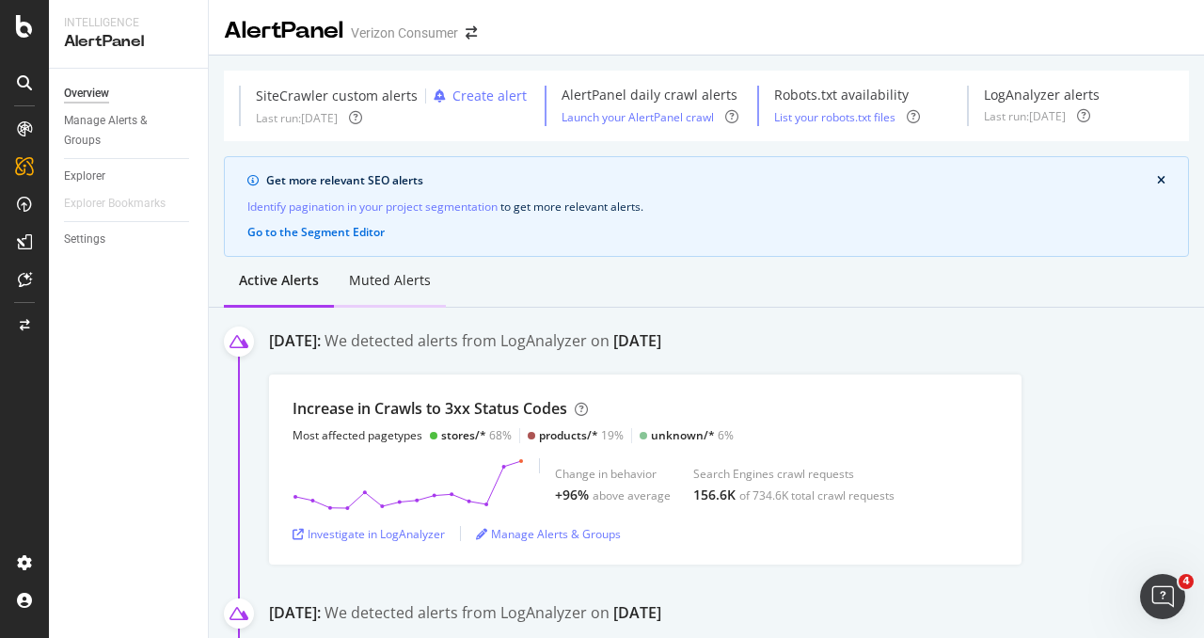
click at [385, 294] on div "Muted alerts" at bounding box center [390, 282] width 112 height 52
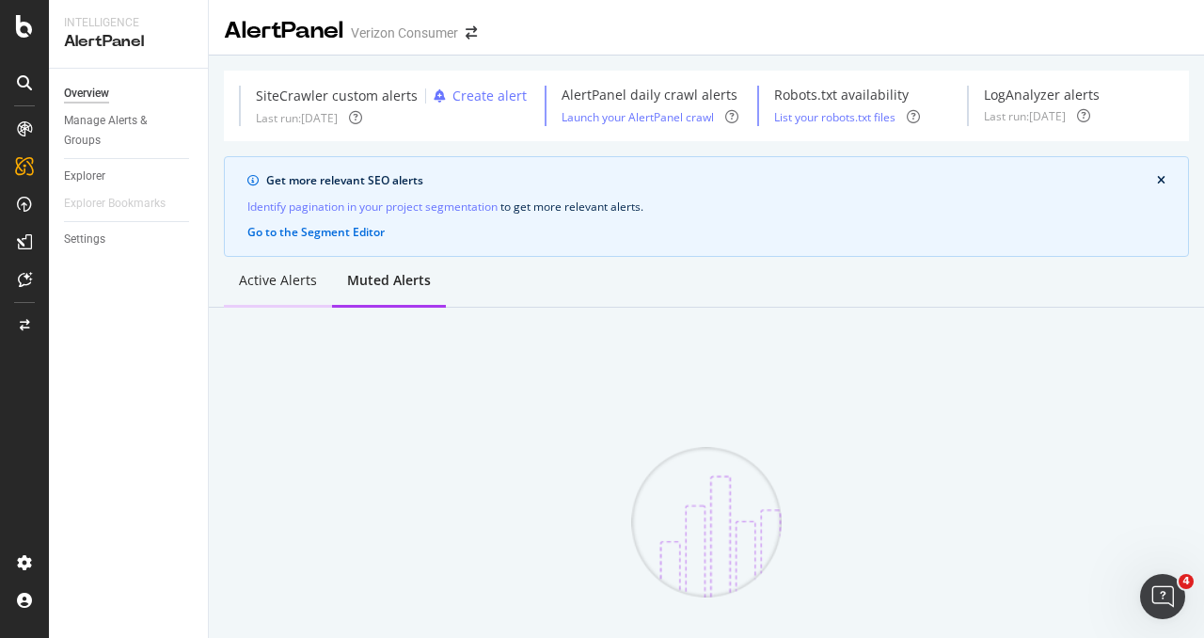
click at [260, 285] on div "Active alerts" at bounding box center [278, 280] width 78 height 19
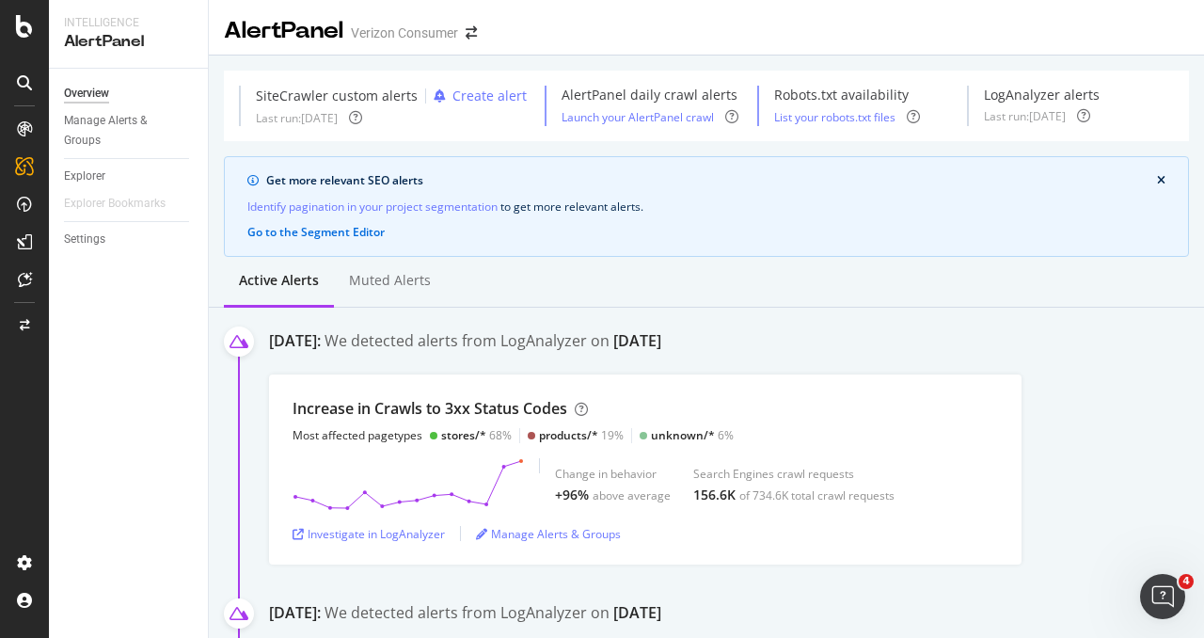
click at [30, 451] on div at bounding box center [24, 331] width 45 height 434
click at [1169, 591] on icon "Open Intercom Messenger" at bounding box center [1160, 594] width 31 height 31
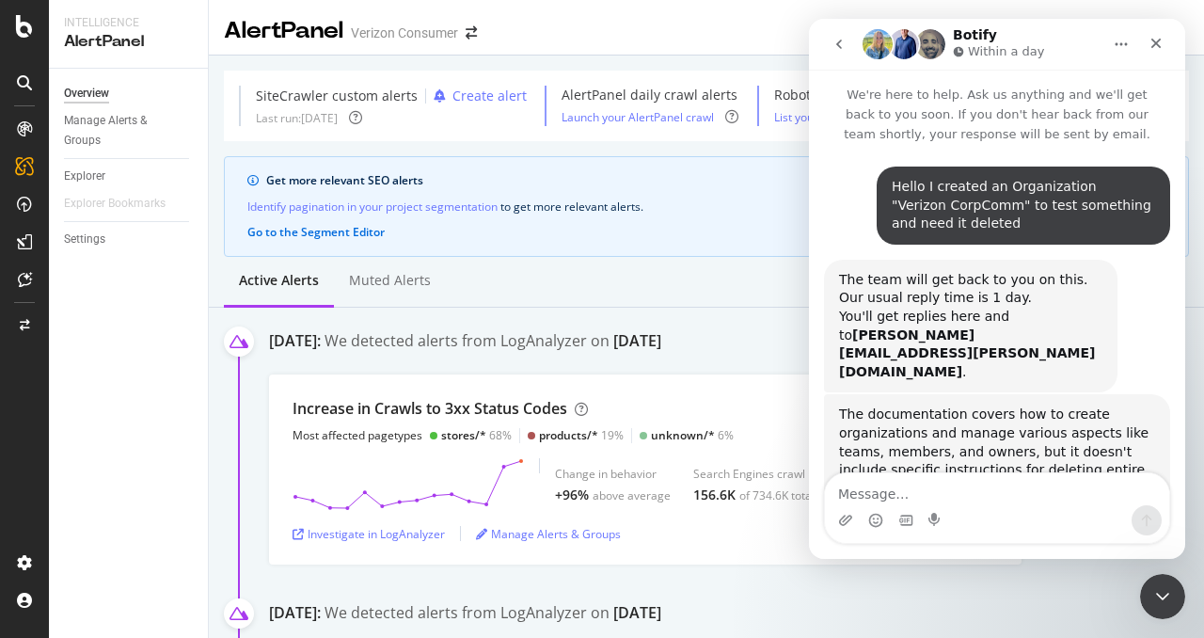
scroll to position [1146, 0]
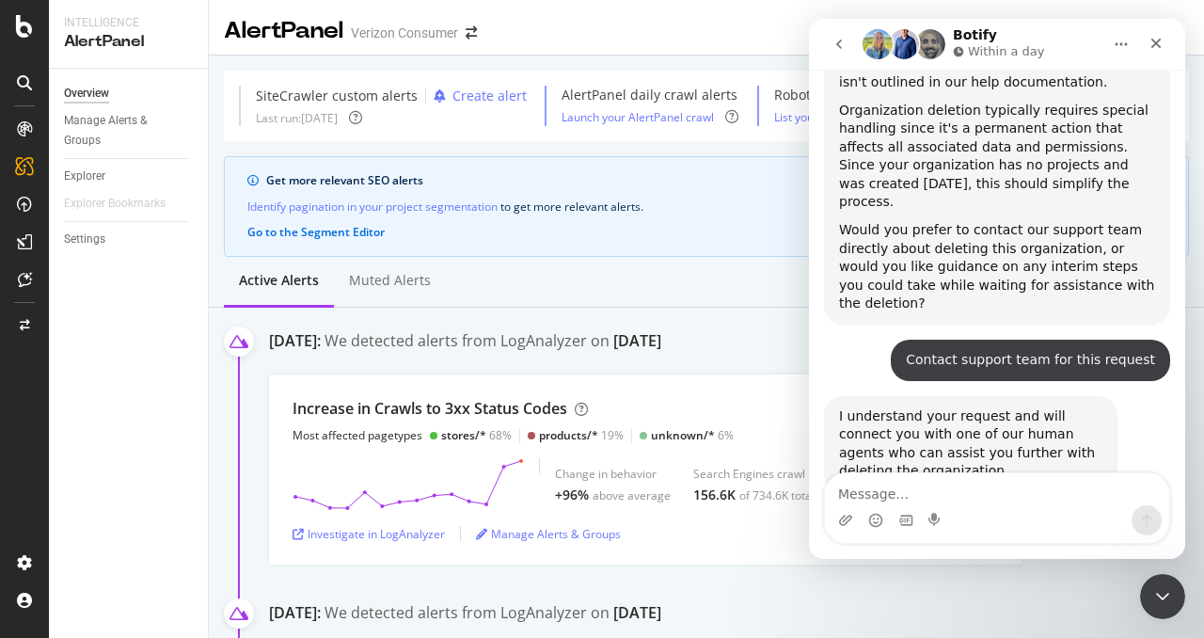
click at [832, 44] on icon "go back" at bounding box center [839, 44] width 15 height 15
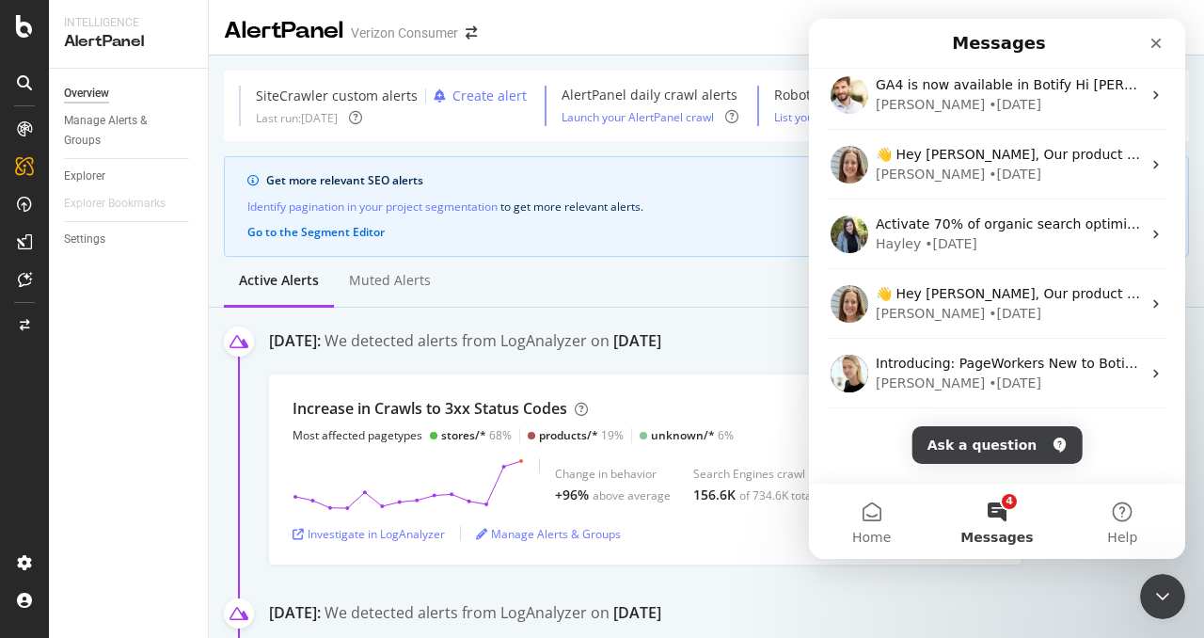
scroll to position [0, 0]
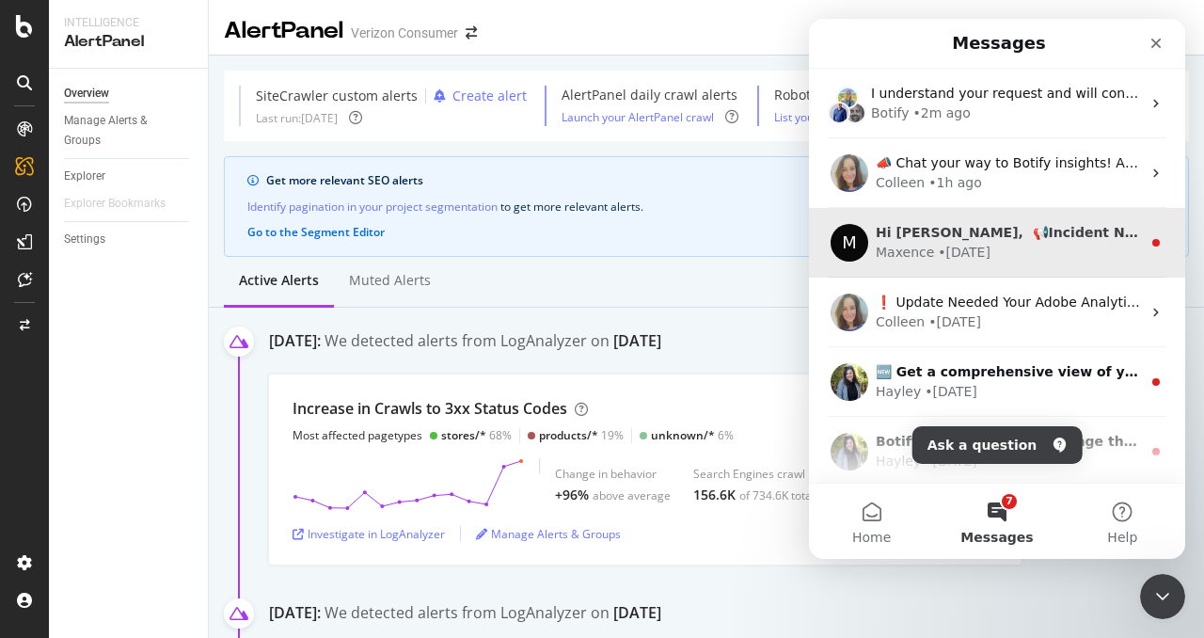
click at [1082, 266] on div "M Hi Giovanni, ​ 📢​Incident Notice: Low Execution of the PageWorkers Tag for Go…" at bounding box center [997, 243] width 376 height 70
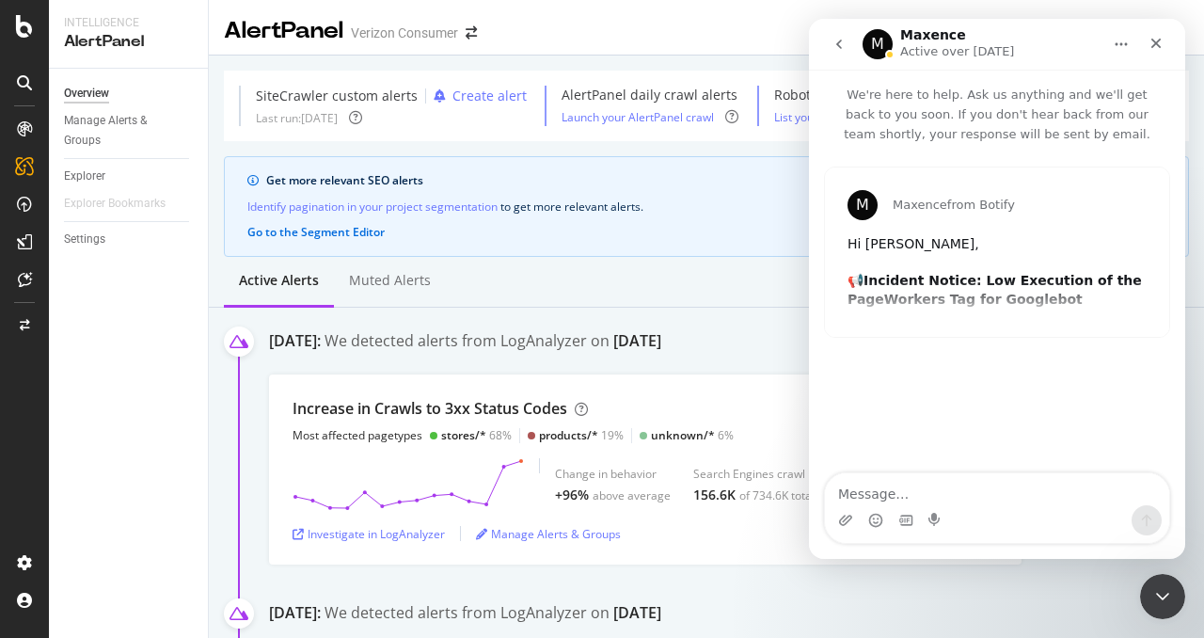
click at [834, 44] on icon "go back" at bounding box center [839, 44] width 15 height 15
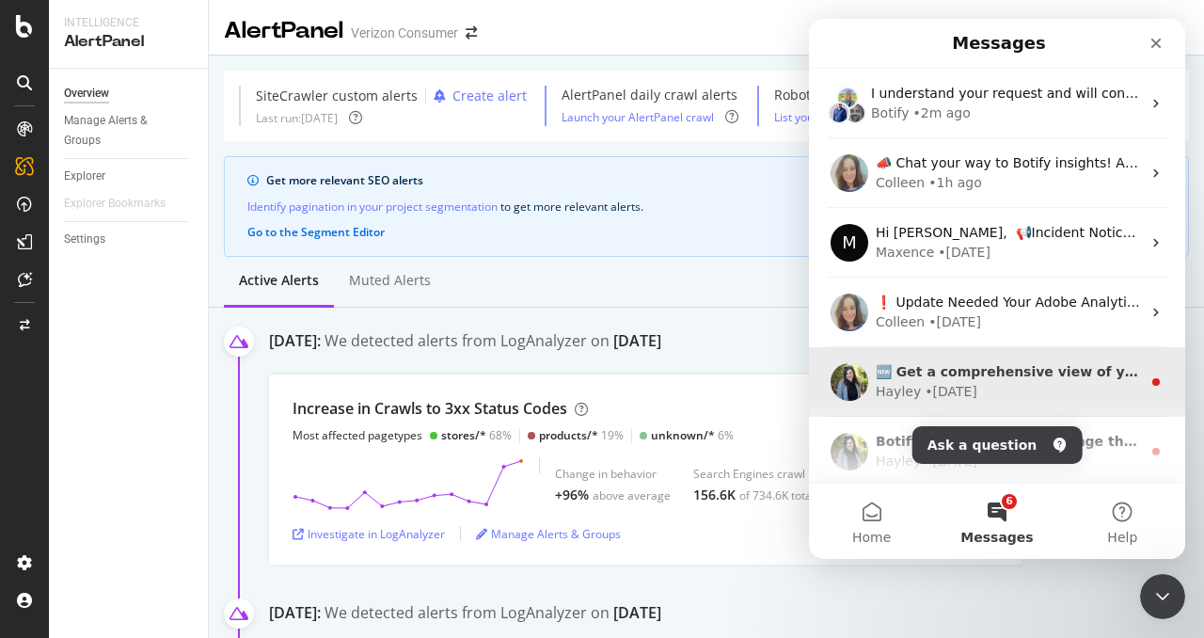
click at [995, 405] on div "🆕 Get a comprehensive view of your organic search performance across multiple w…" at bounding box center [997, 382] width 376 height 70
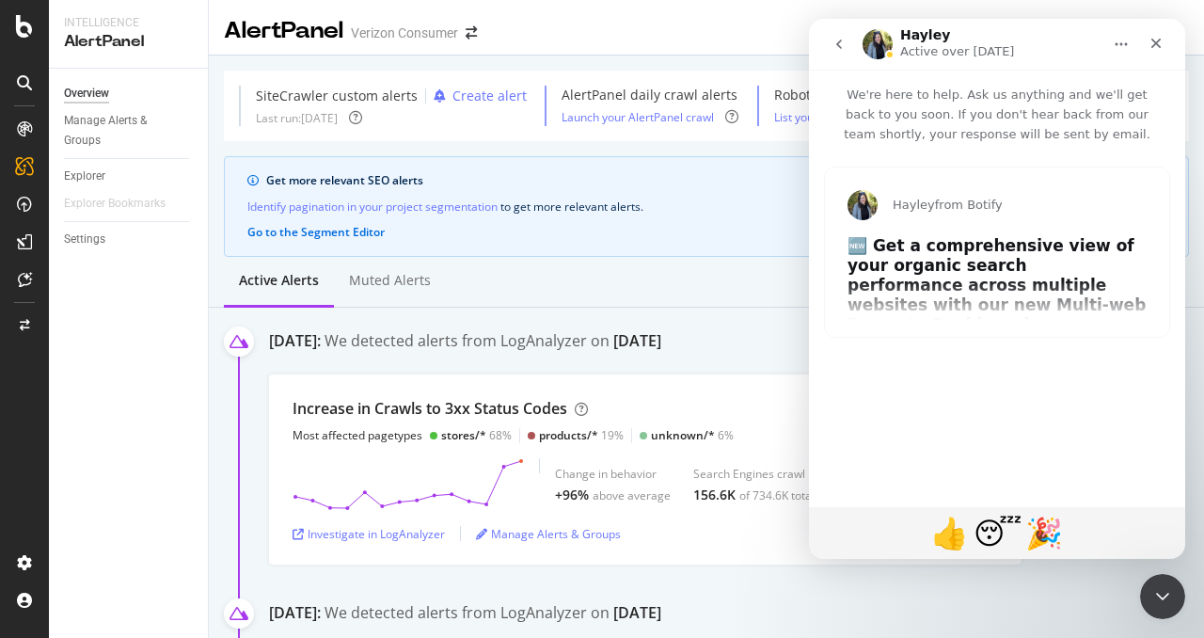
click at [850, 61] on div "Intercom messenger" at bounding box center [841, 44] width 40 height 36
click at [842, 54] on button "go back" at bounding box center [839, 44] width 36 height 36
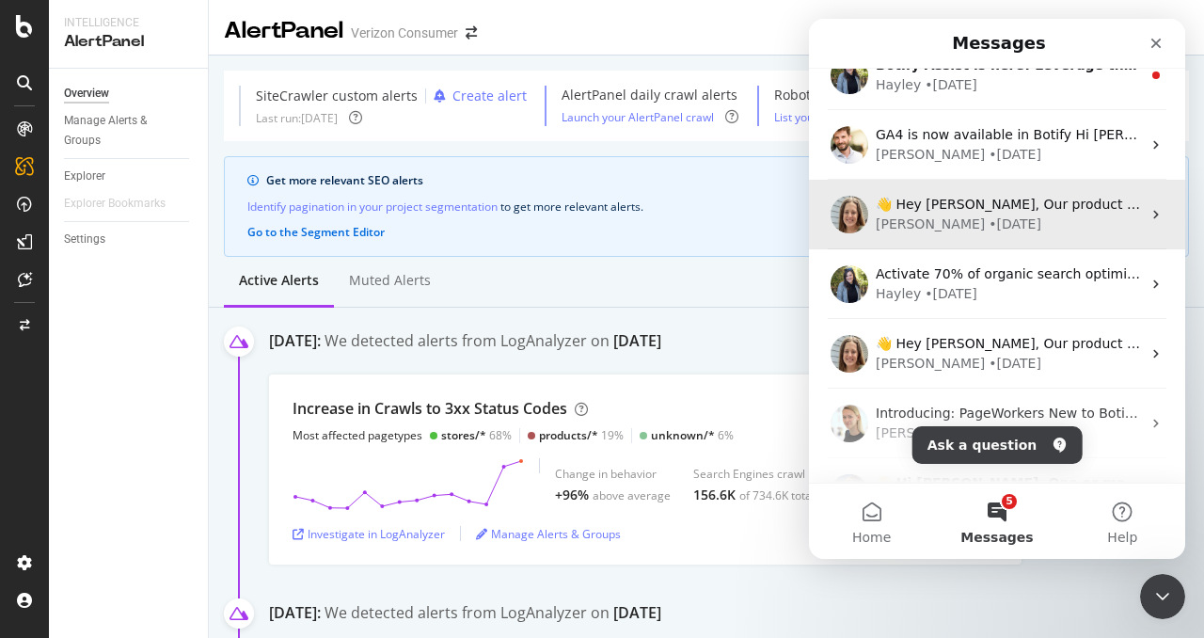
scroll to position [344, 0]
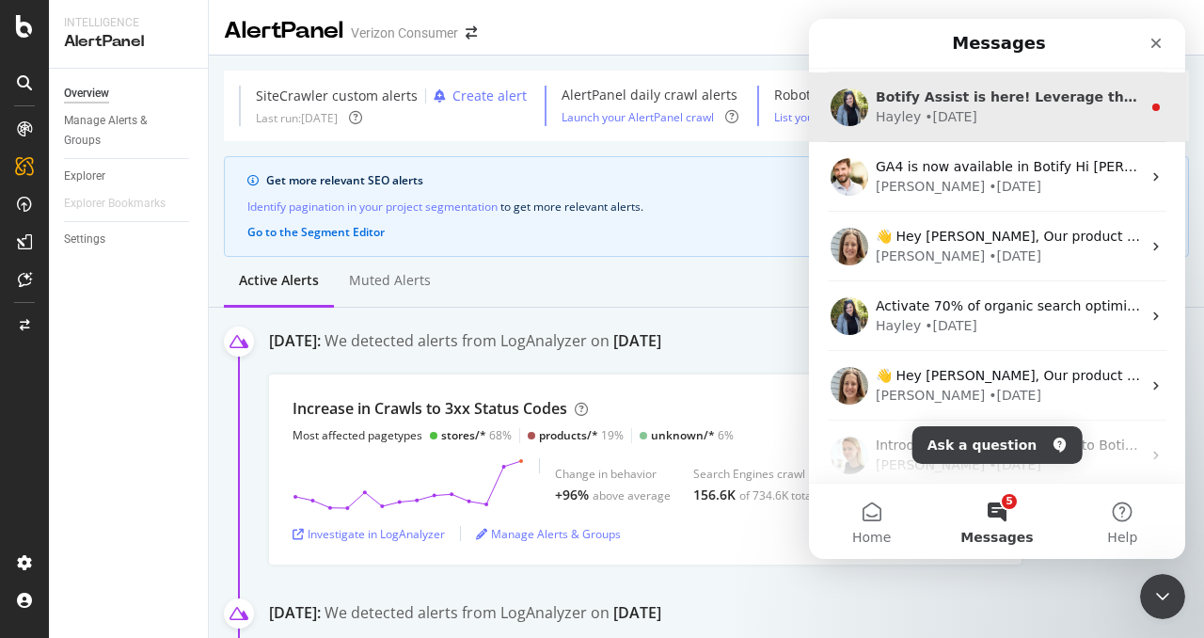
click at [1000, 110] on div "Hayley • 115w ago" at bounding box center [1008, 117] width 265 height 20
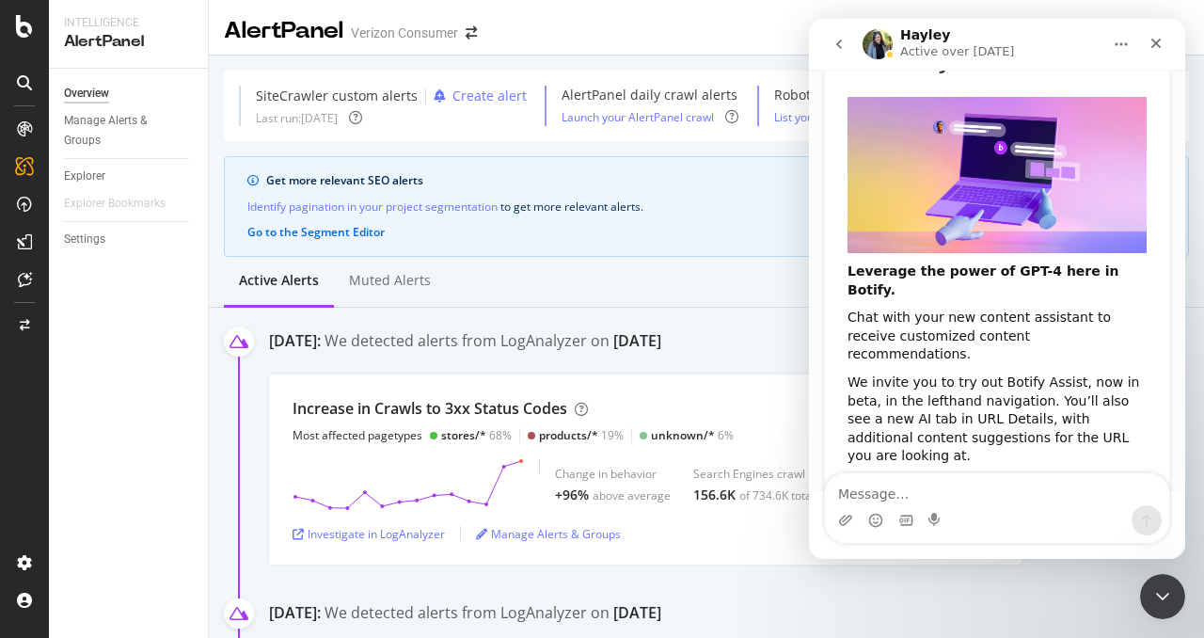
scroll to position [206, 0]
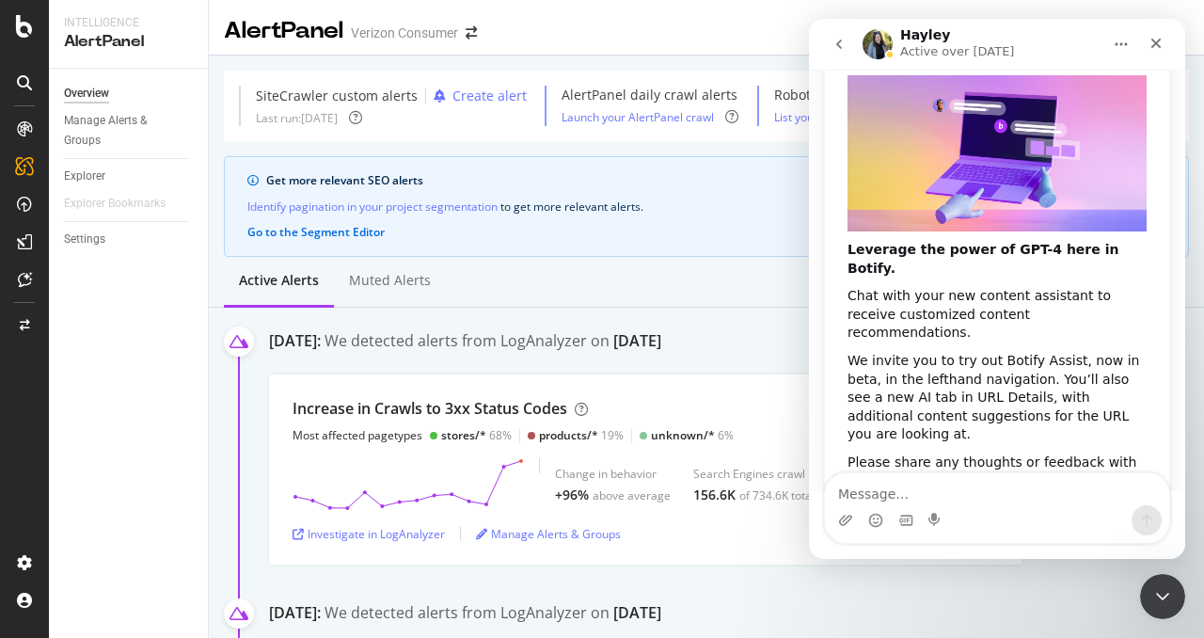
click at [847, 50] on button "go back" at bounding box center [839, 44] width 36 height 36
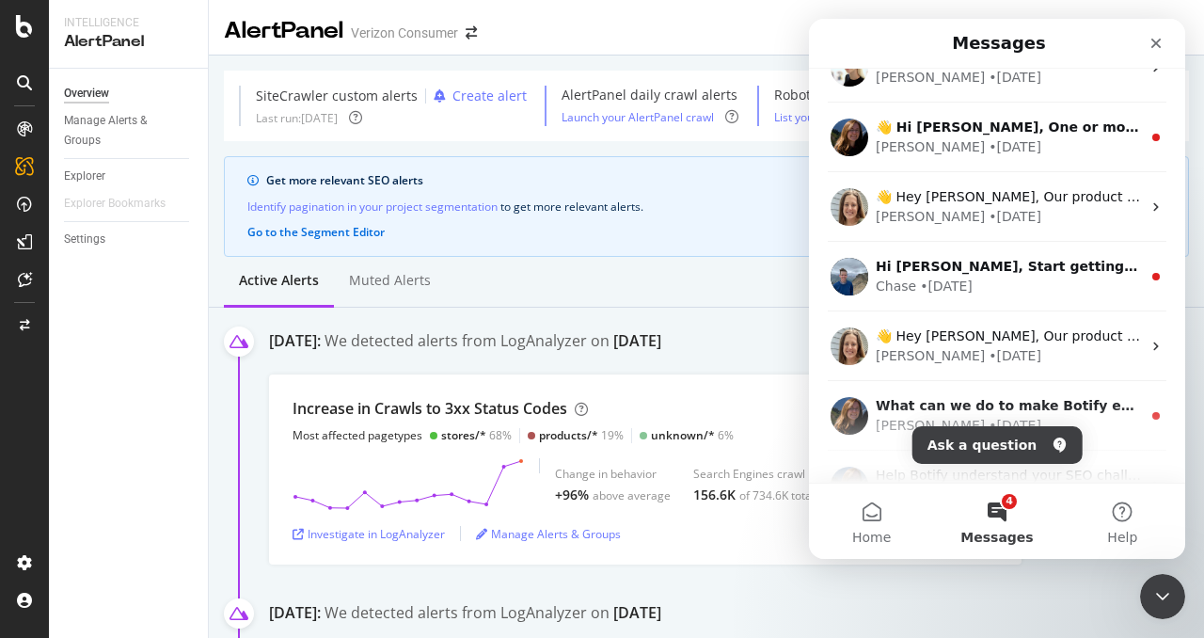
scroll to position [914, 0]
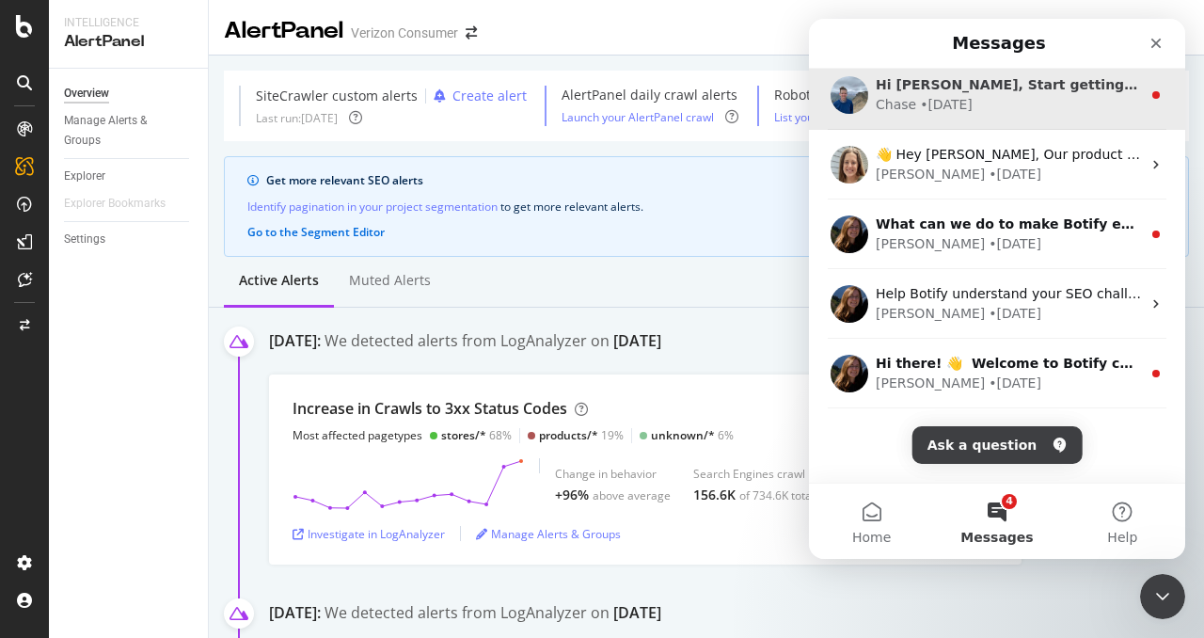
click at [959, 119] on div "Hi Giovanni, Start getting alerts from AlertPanel in your favorite chat channel…" at bounding box center [997, 95] width 376 height 70
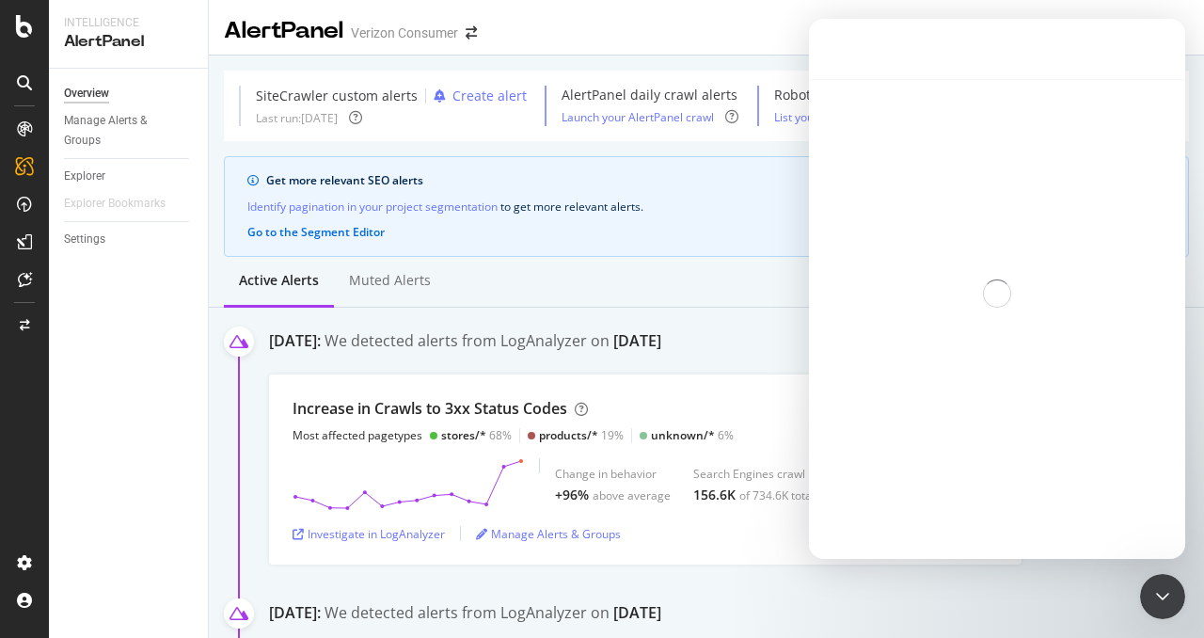
scroll to position [837, 0]
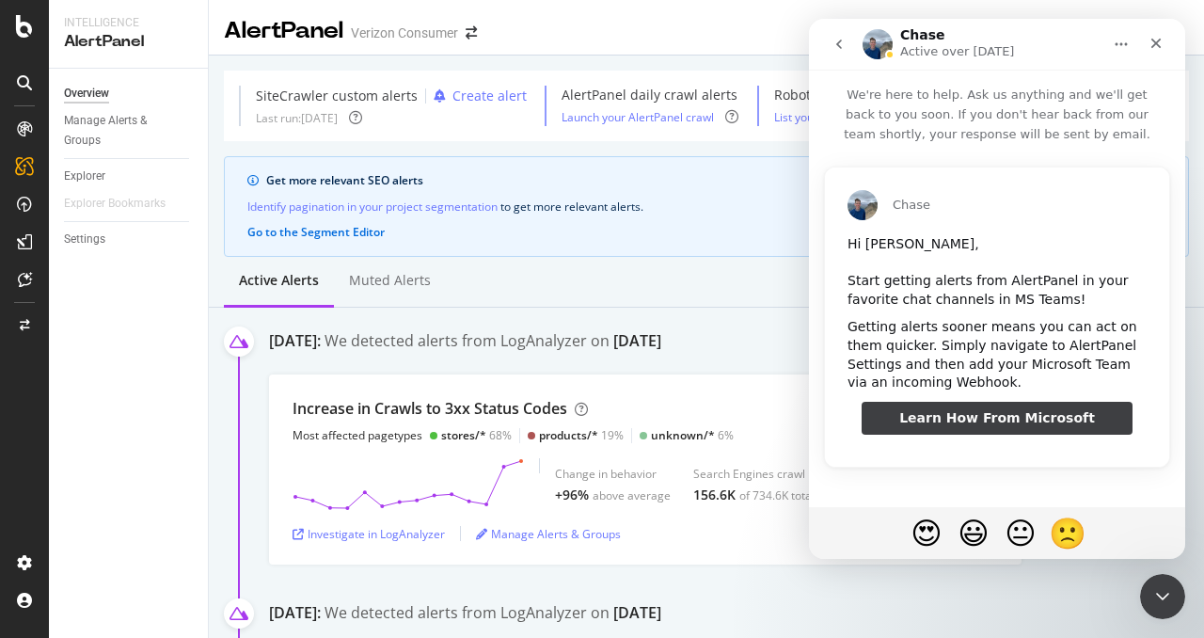
click at [848, 53] on button "go back" at bounding box center [839, 44] width 36 height 36
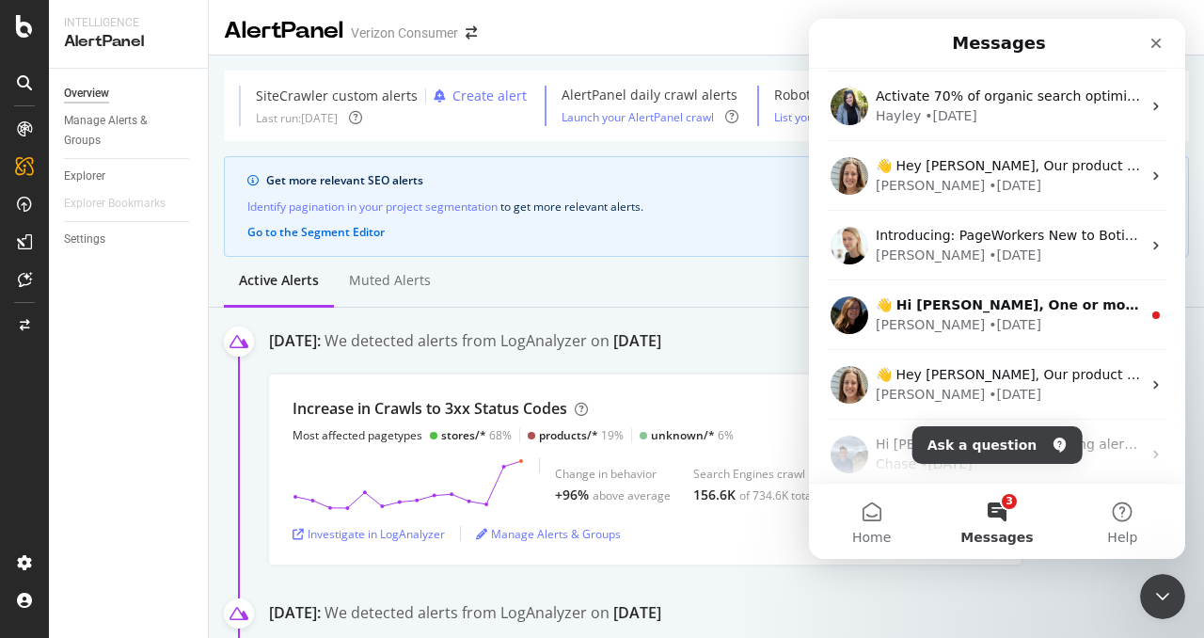
scroll to position [914, 0]
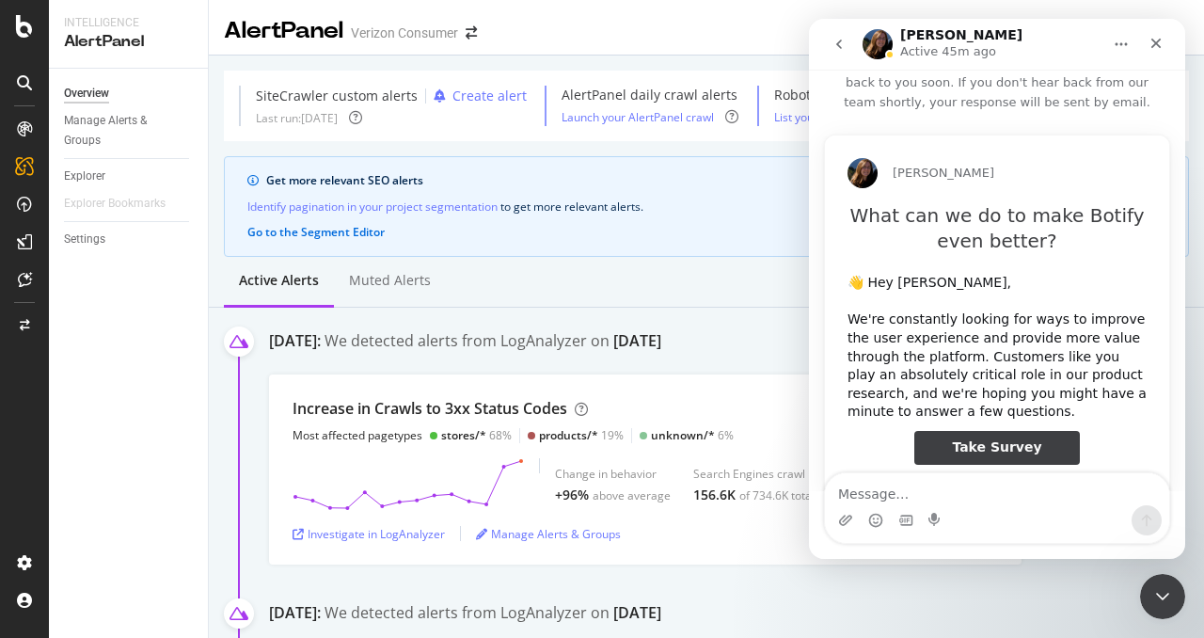
scroll to position [75, 0]
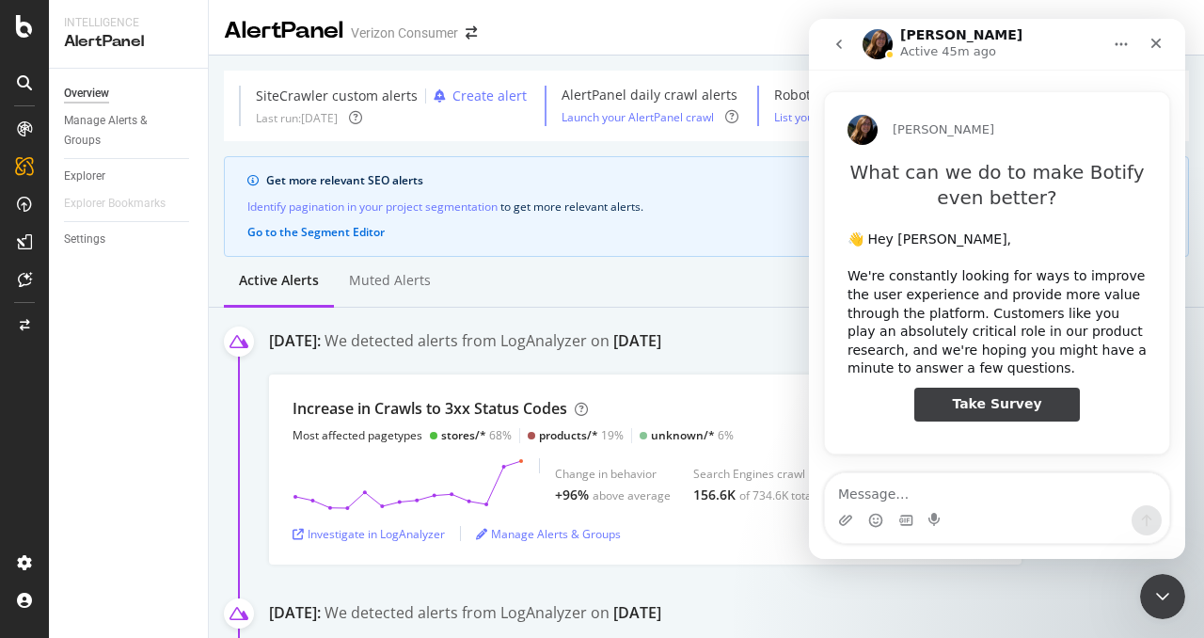
click at [848, 52] on button "go back" at bounding box center [839, 44] width 36 height 36
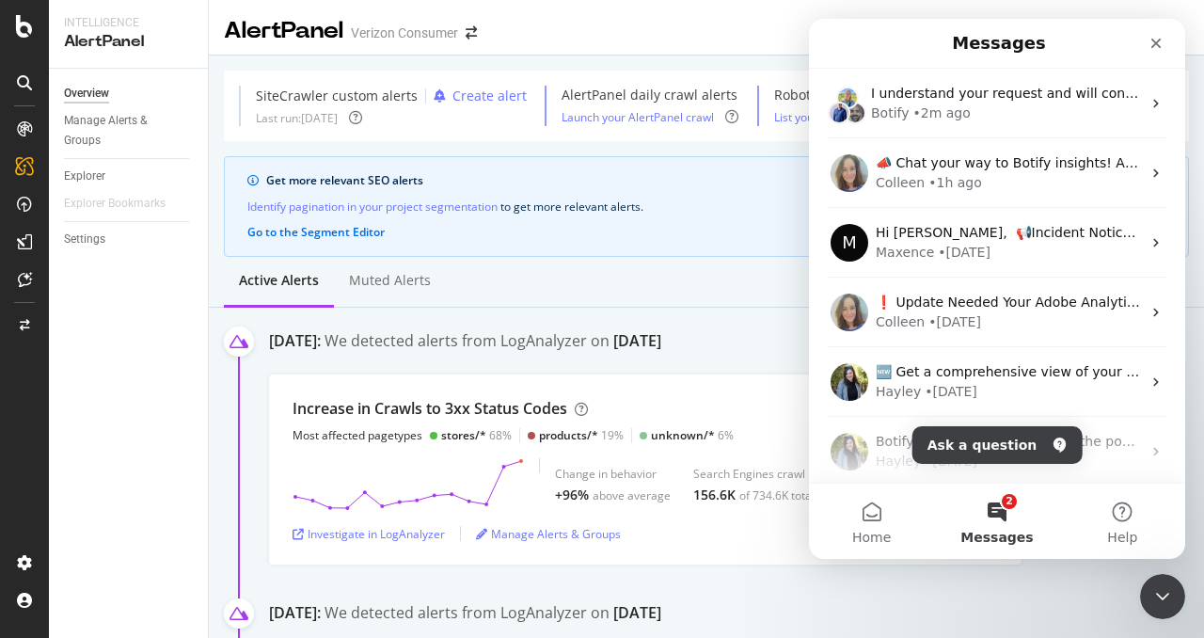
scroll to position [0, 0]
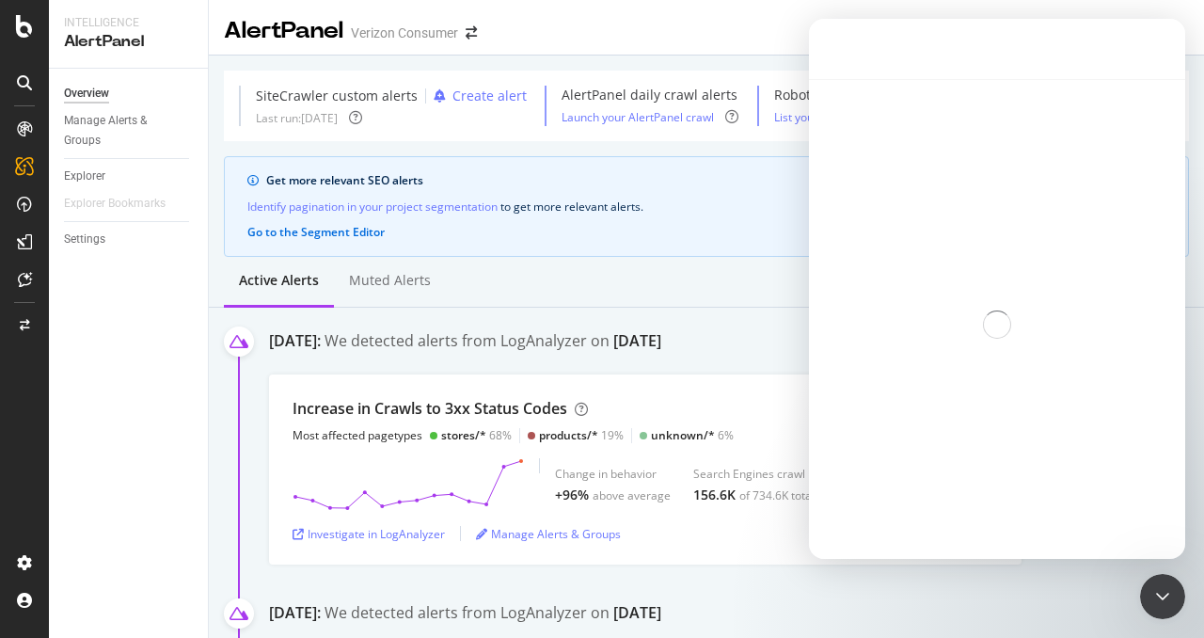
scroll to position [837, 0]
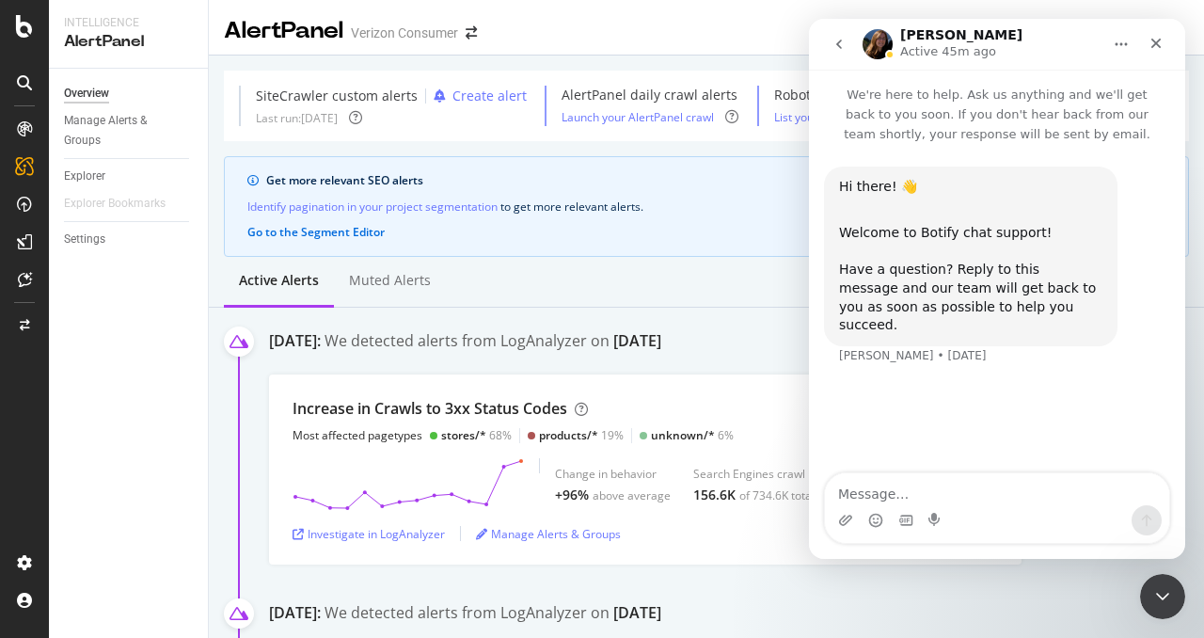
click at [841, 42] on icon "go back" at bounding box center [839, 44] width 15 height 15
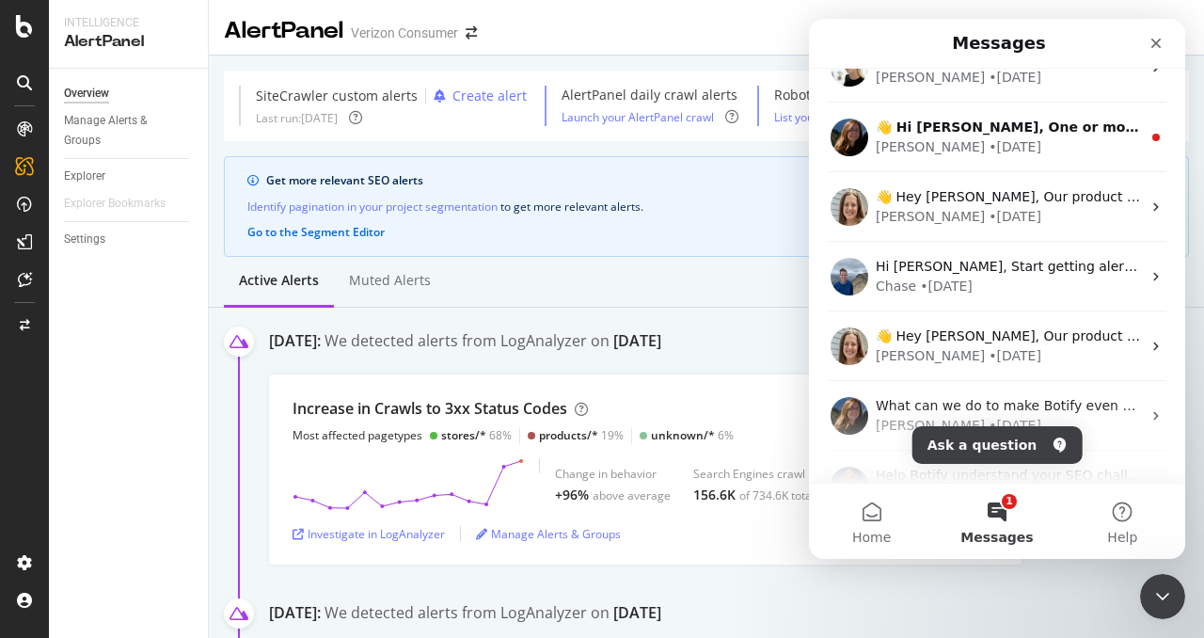
scroll to position [726, 0]
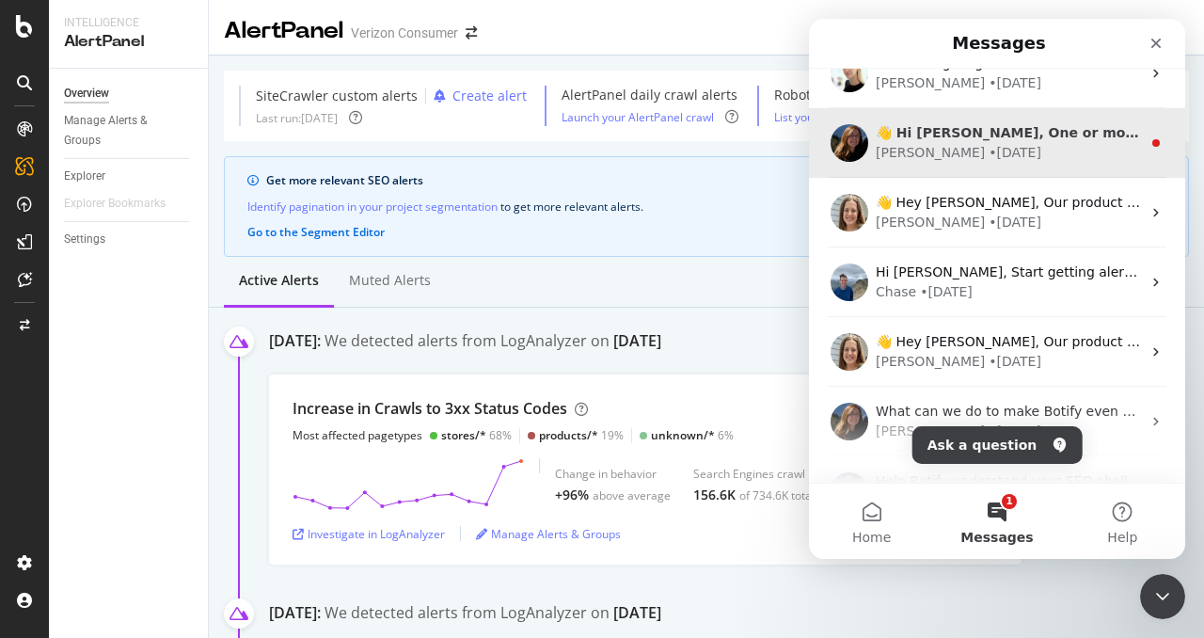
click at [989, 150] on div "• 156w ago" at bounding box center [1015, 153] width 53 height 20
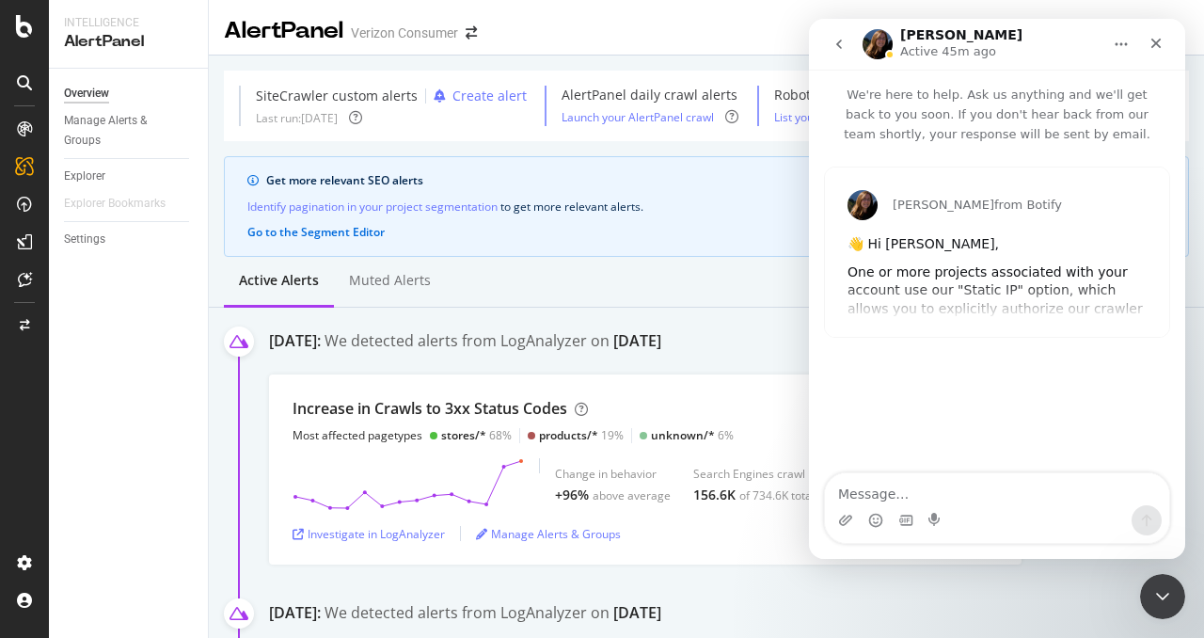
click at [842, 42] on icon "go back" at bounding box center [839, 44] width 15 height 15
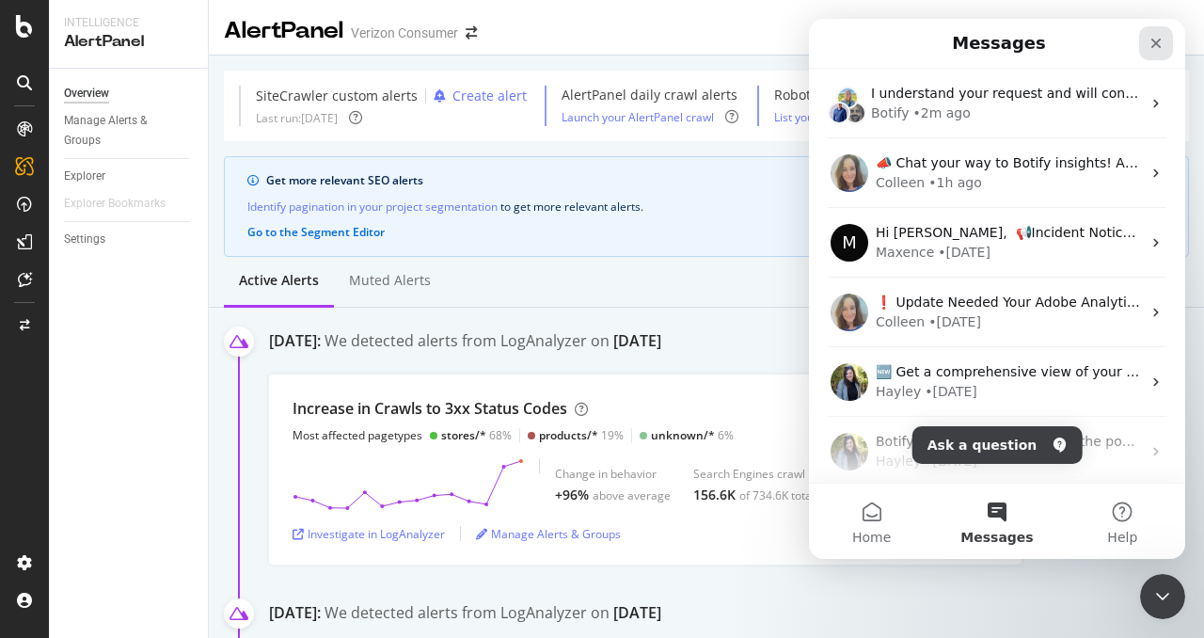
click at [1149, 50] on icon "Close" at bounding box center [1156, 43] width 15 height 15
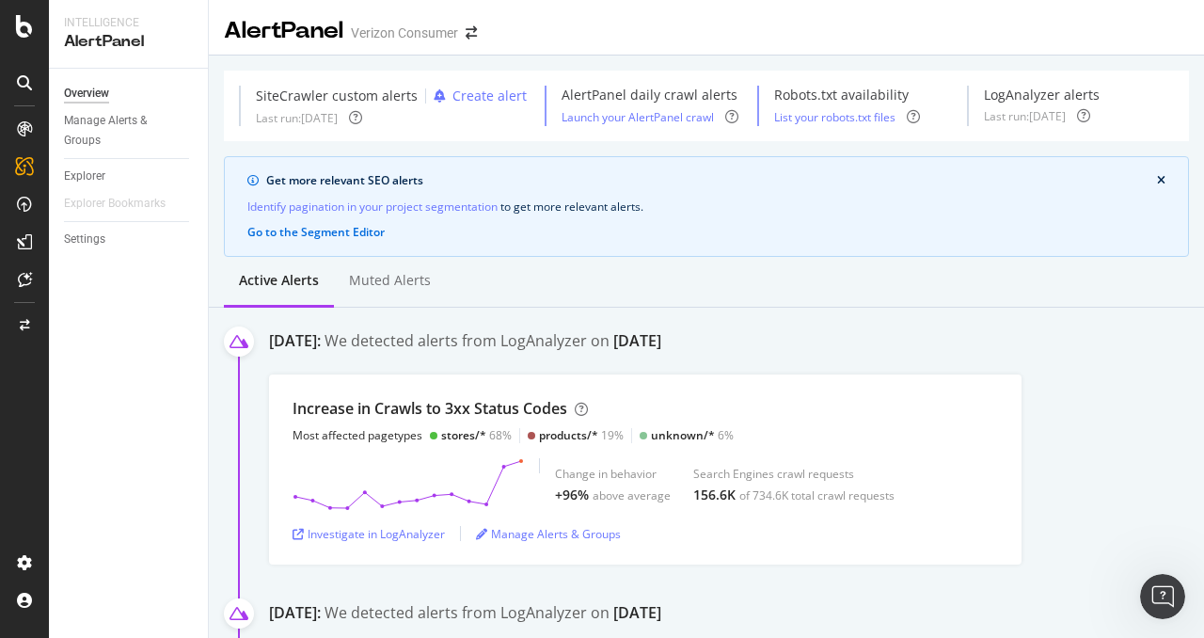
click at [139, 377] on div "Overview Manage Alerts & Groups Explorer Explorer Bookmarks Settings" at bounding box center [128, 353] width 159 height 569
click at [322, 227] on button "Go to the Segment Editor" at bounding box center [315, 232] width 137 height 17
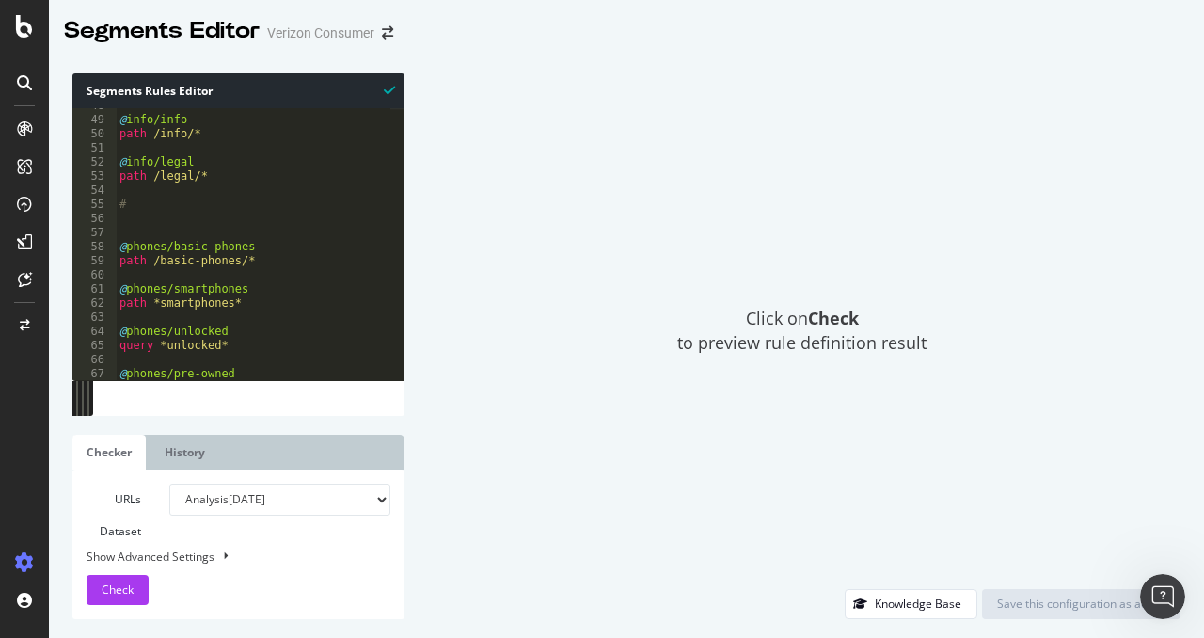
scroll to position [680, 0]
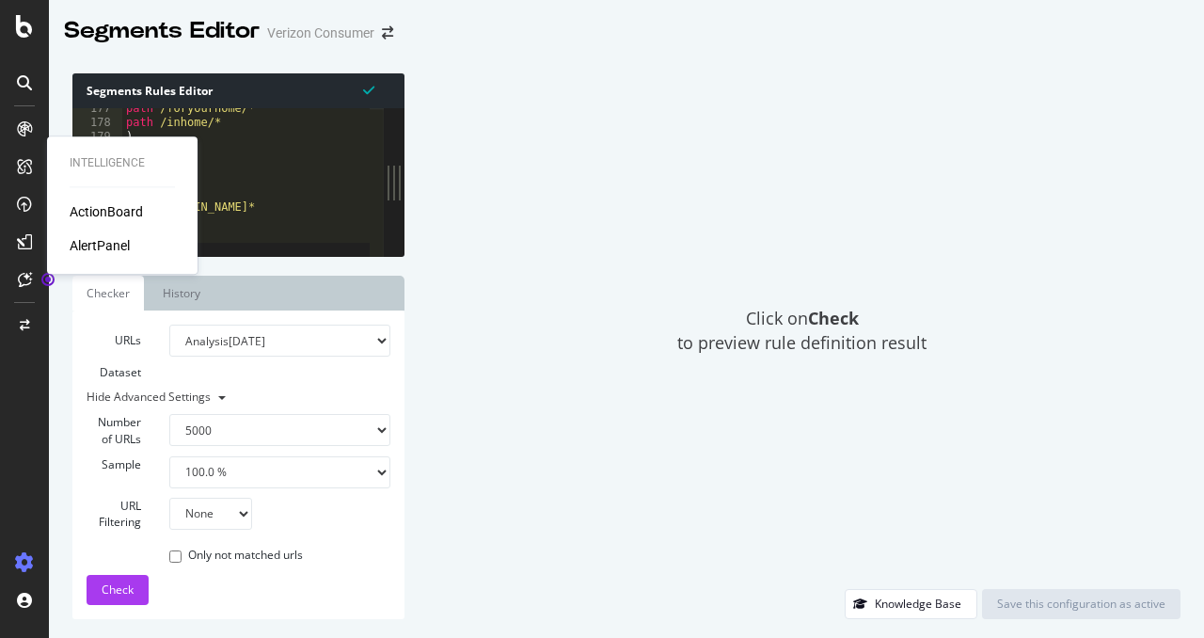
select select "5000"
select select "100"
click at [83, 239] on div "AlertPanel" at bounding box center [100, 245] width 60 height 19
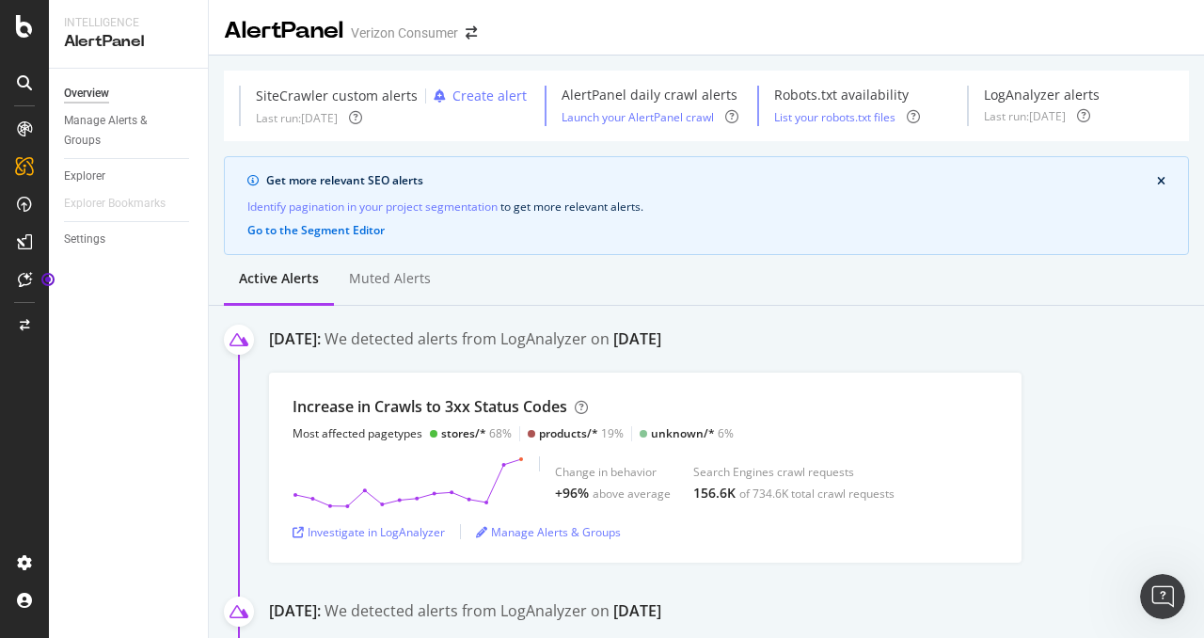
click at [8, 426] on div at bounding box center [24, 331] width 45 height 434
click at [128, 281] on div "CustomReports" at bounding box center [116, 287] width 92 height 19
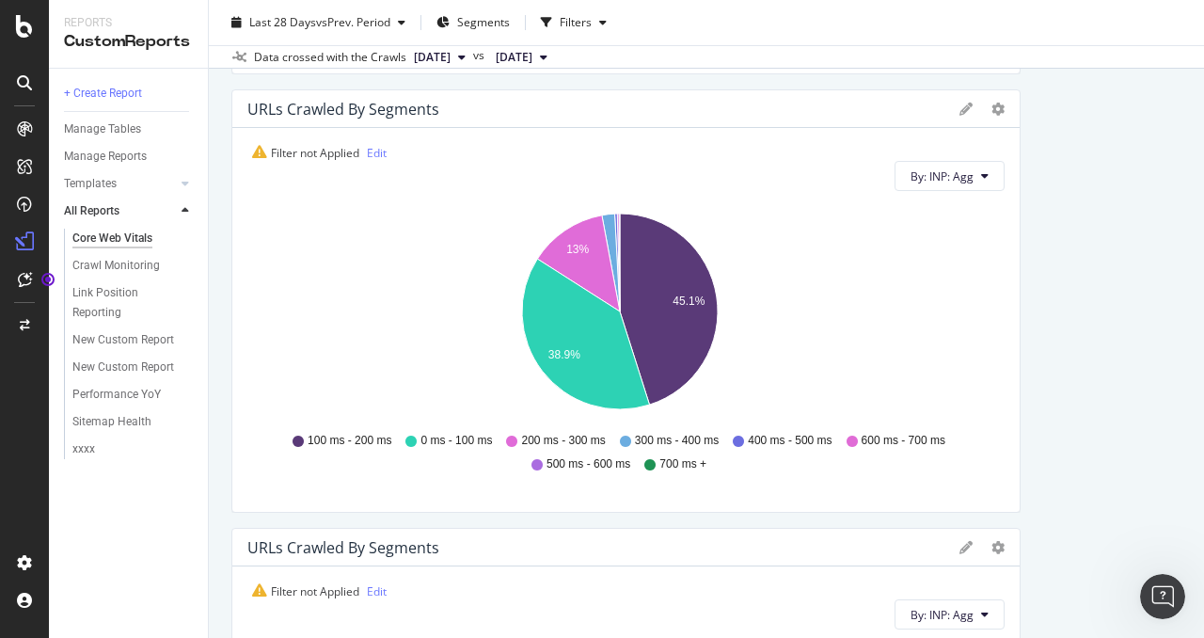
scroll to position [1880, 0]
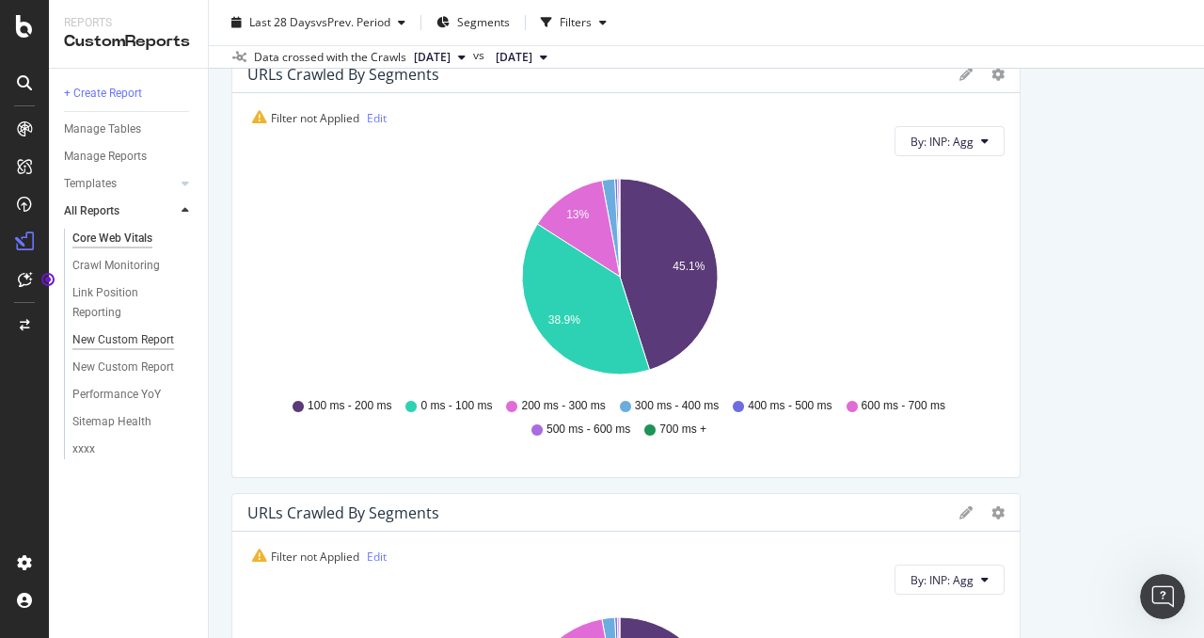
click at [134, 346] on div "New Custom Report" at bounding box center [123, 340] width 102 height 20
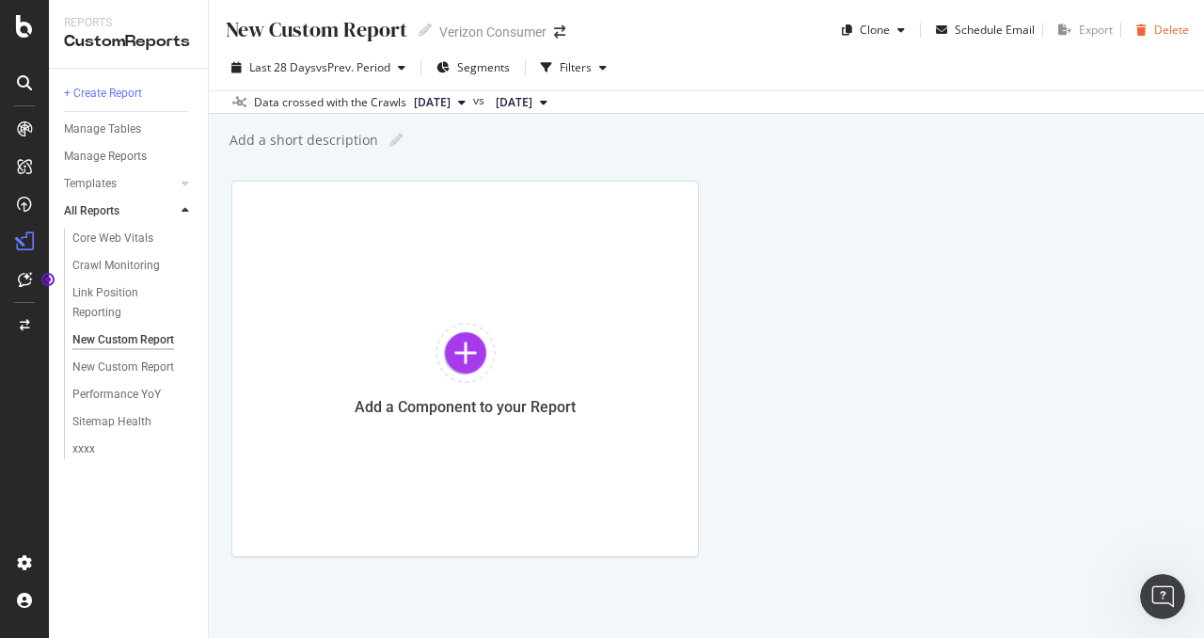
click at [1154, 31] on div "Delete" at bounding box center [1171, 30] width 35 height 16
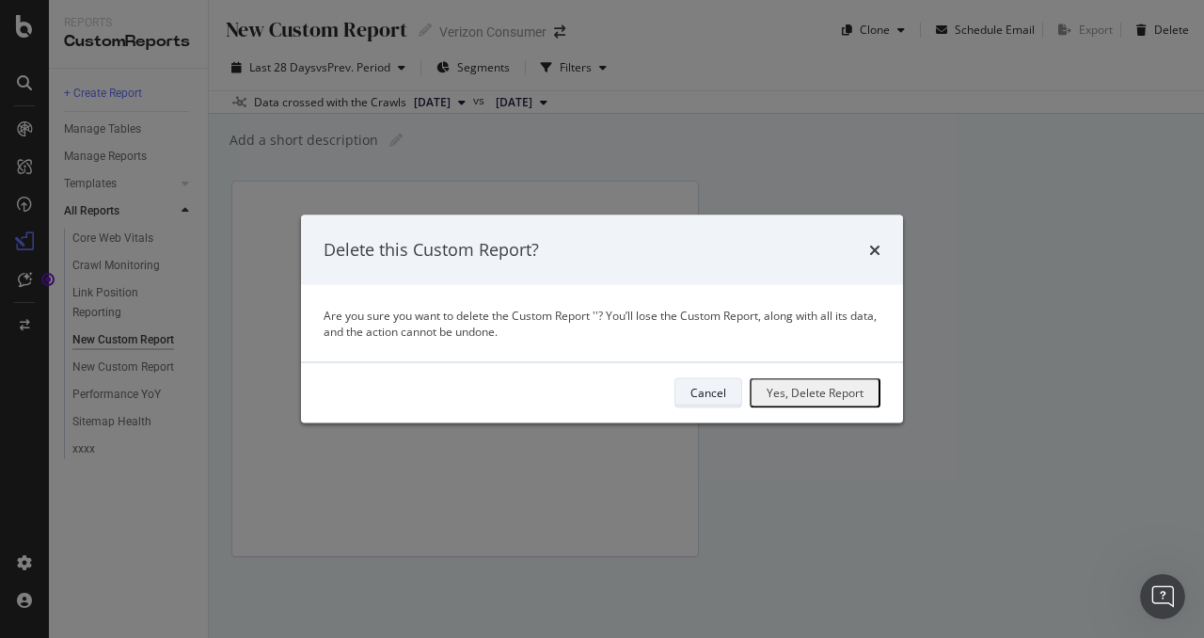
click at [694, 402] on div "Cancel" at bounding box center [709, 392] width 36 height 26
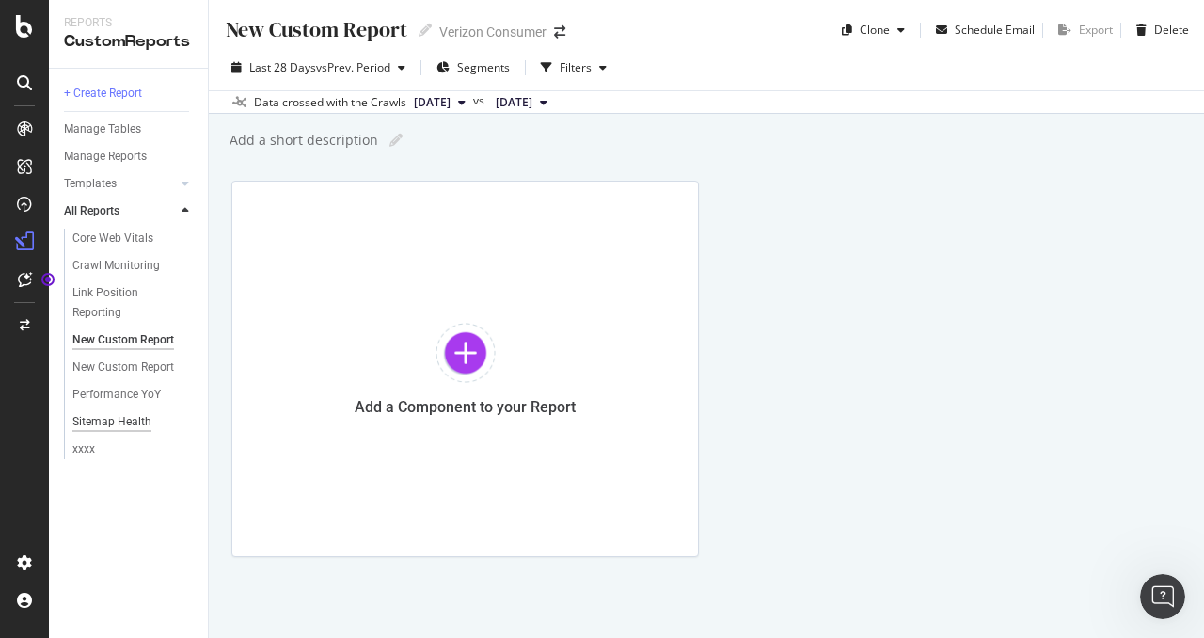
click at [120, 421] on div "Sitemap Health" at bounding box center [111, 422] width 79 height 20
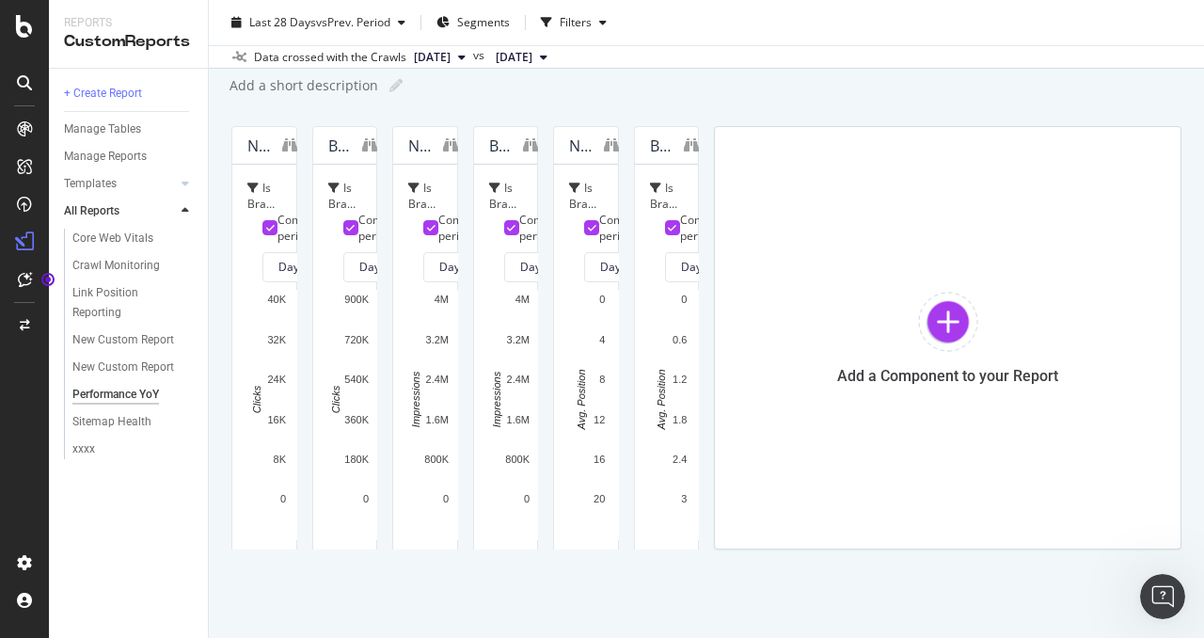
scroll to position [599, 0]
click at [135, 417] on div "Sitemap Health" at bounding box center [111, 422] width 79 height 20
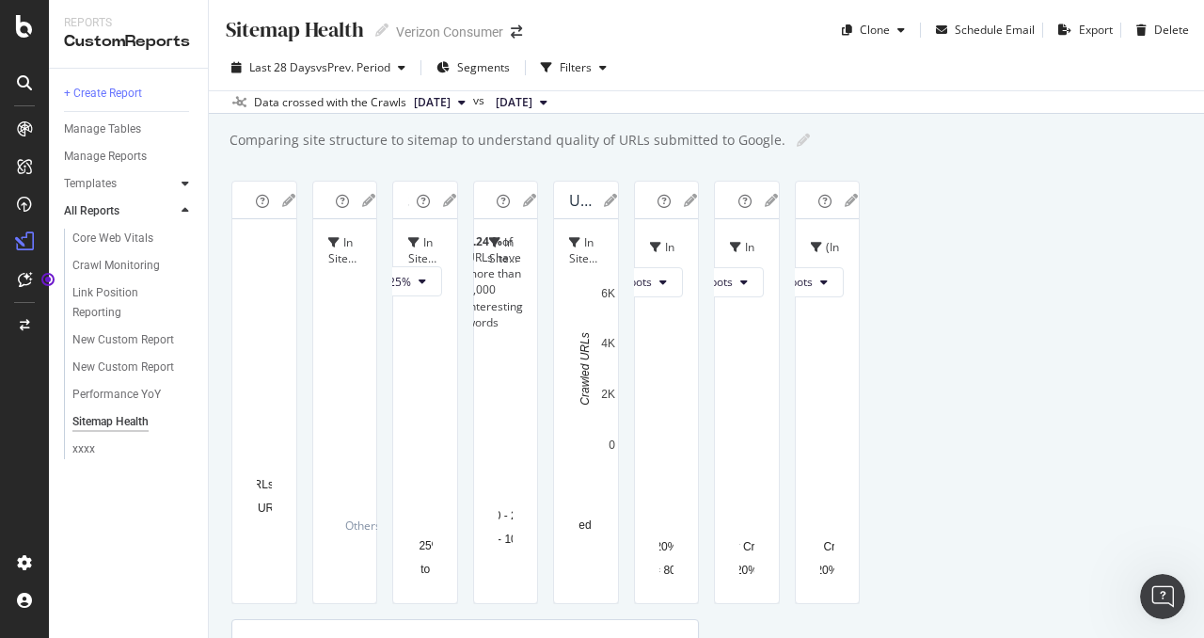
click at [194, 183] on div at bounding box center [185, 183] width 19 height 19
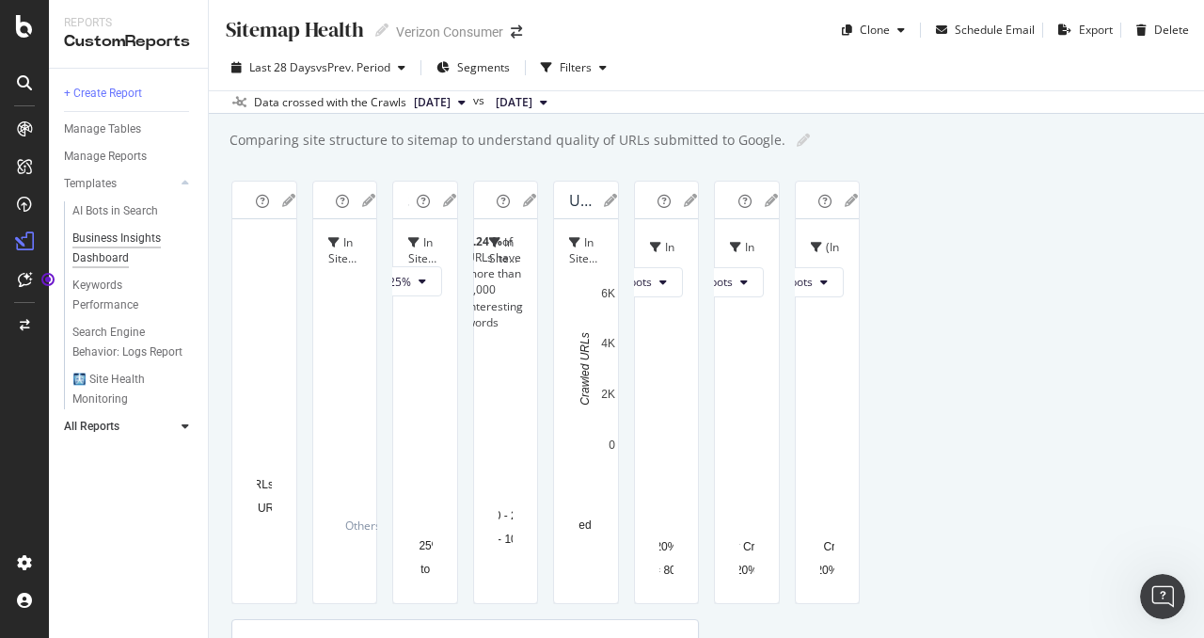
click at [123, 253] on div "Business Insights Dashboard" at bounding box center [126, 249] width 108 height 40
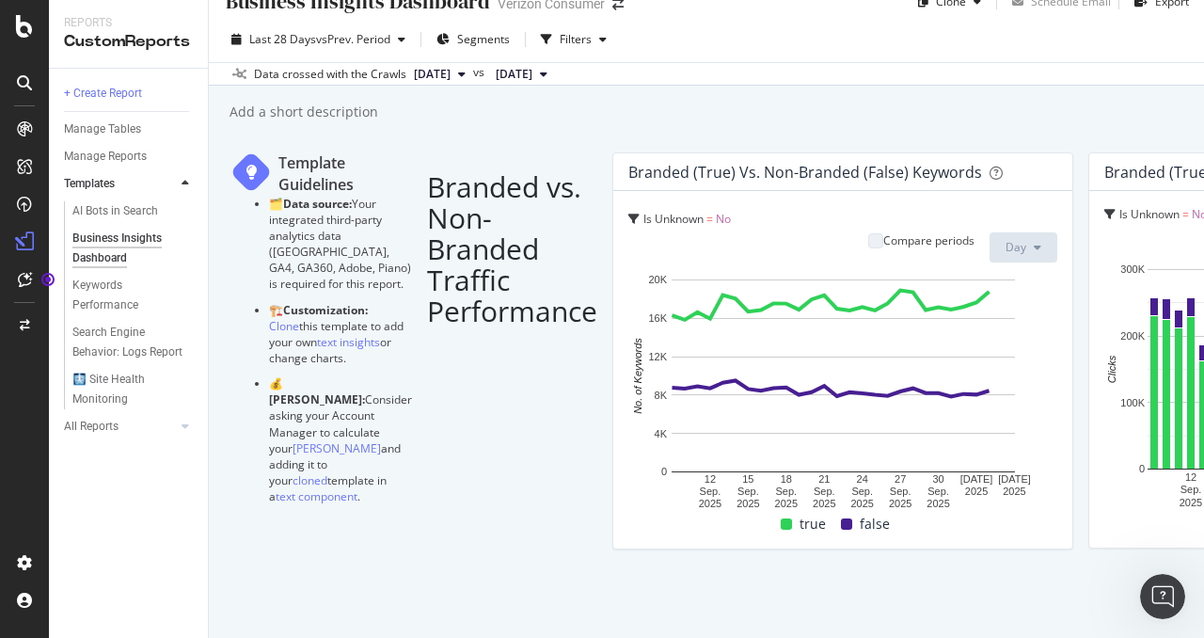
scroll to position [1168, 0]
click at [171, 436] on link "All Reports" at bounding box center [120, 427] width 112 height 20
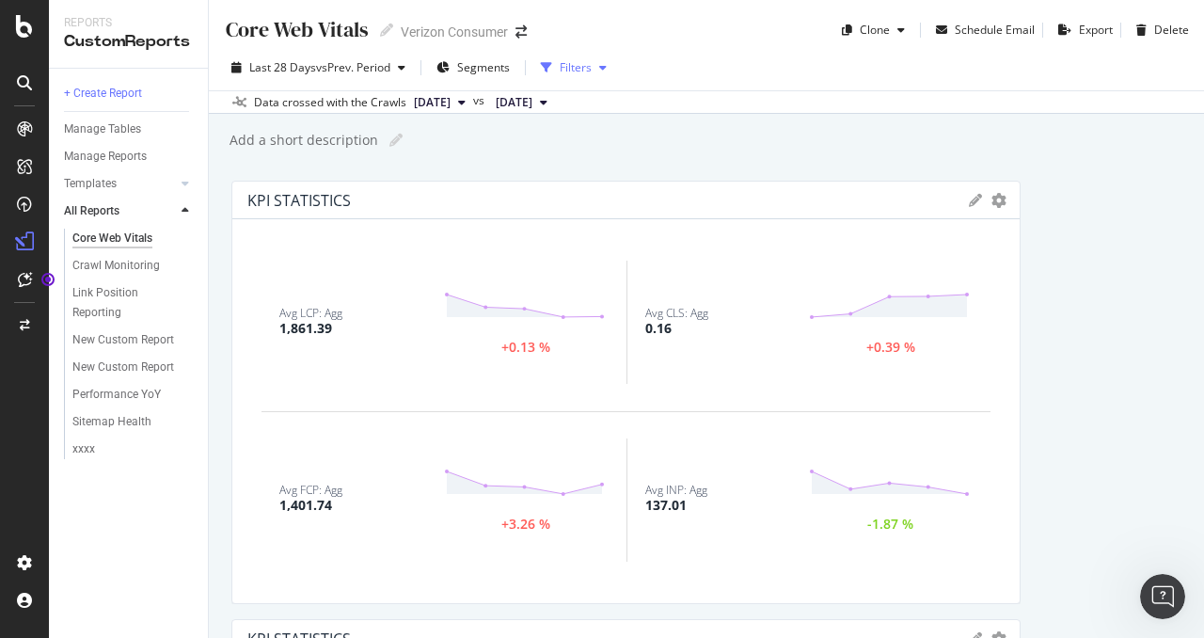
click at [612, 62] on div "button" at bounding box center [603, 67] width 23 height 11
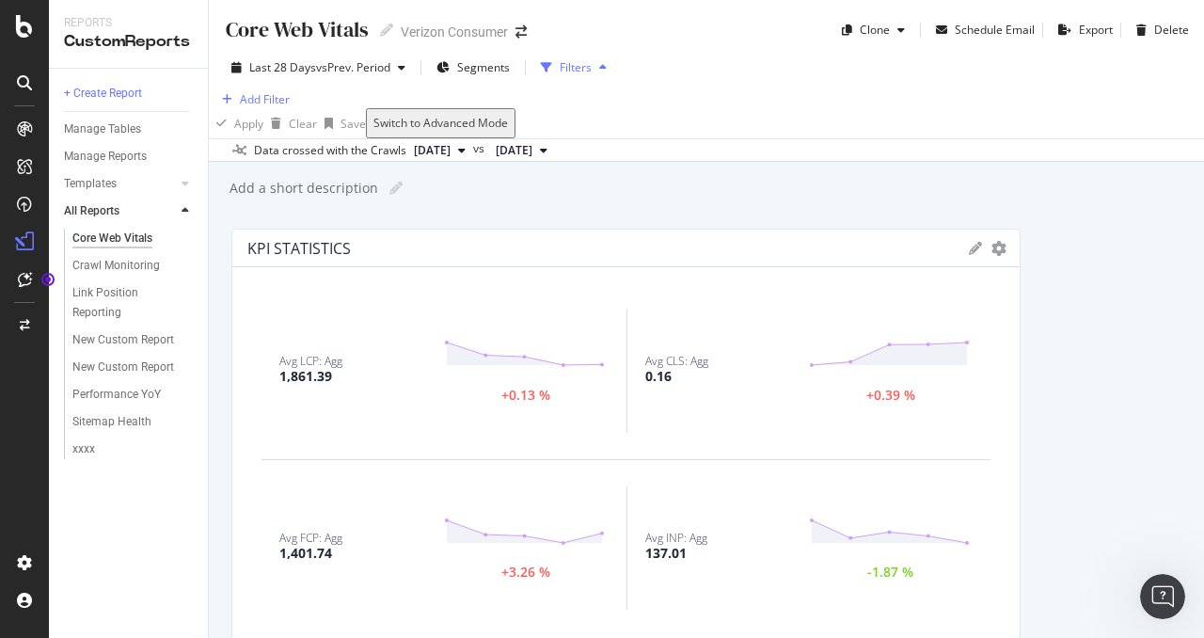
click at [612, 62] on div "button" at bounding box center [603, 67] width 23 height 11
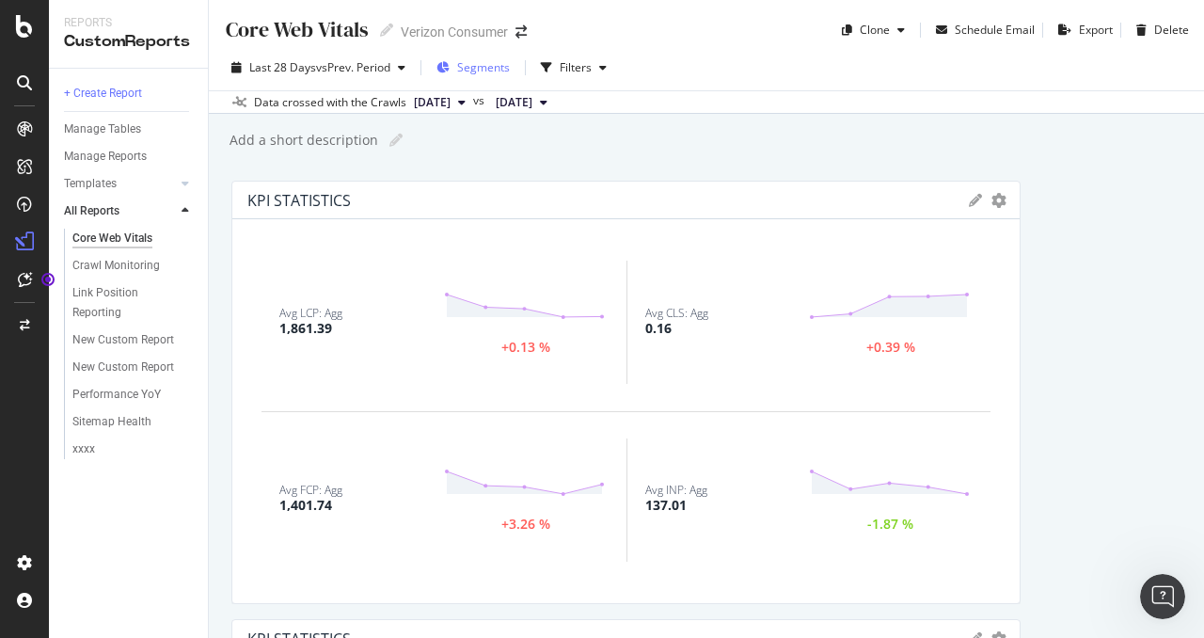
click at [476, 67] on span "Segments" at bounding box center [483, 67] width 53 height 16
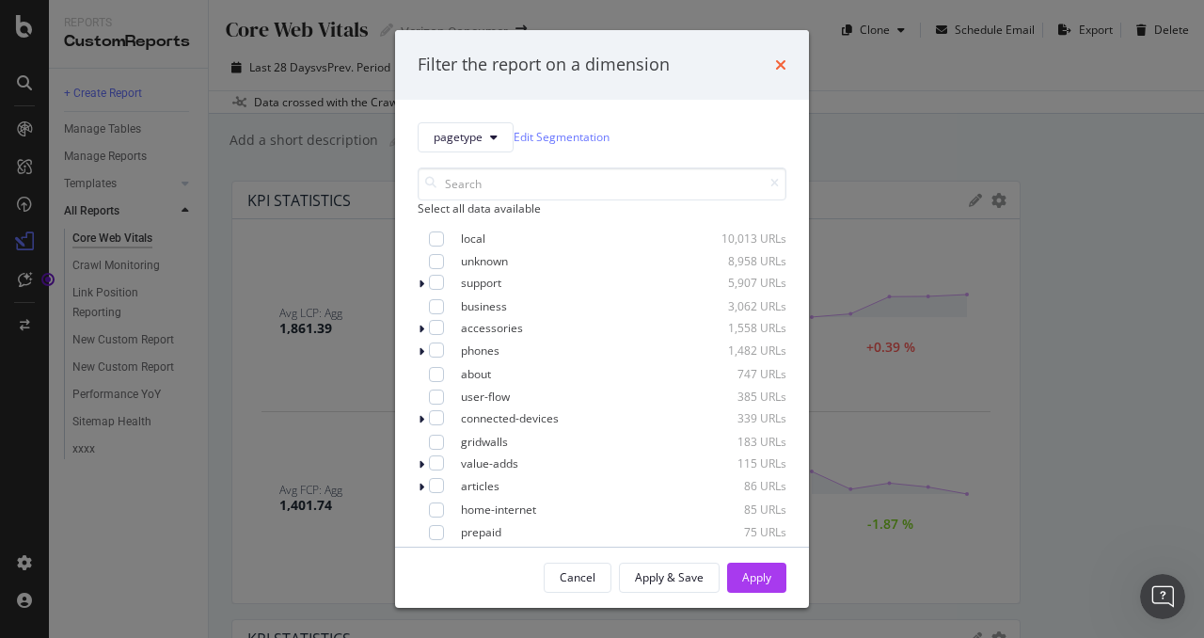
click at [779, 65] on icon "times" at bounding box center [780, 64] width 11 height 15
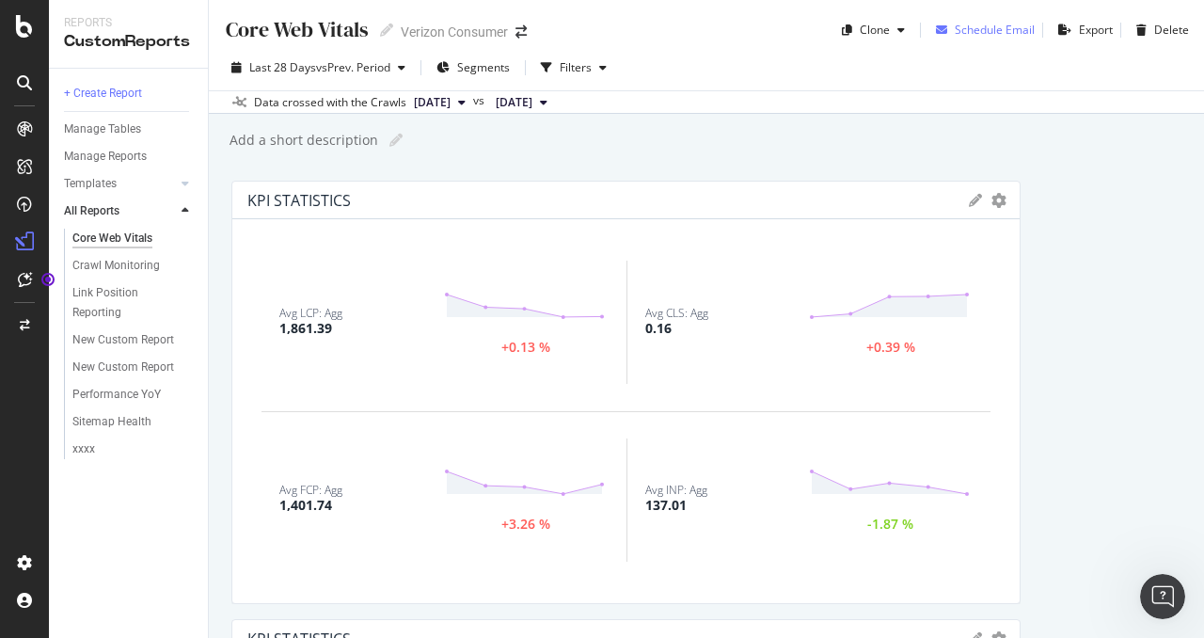
click at [955, 22] on div "Schedule Email" at bounding box center [995, 30] width 80 height 16
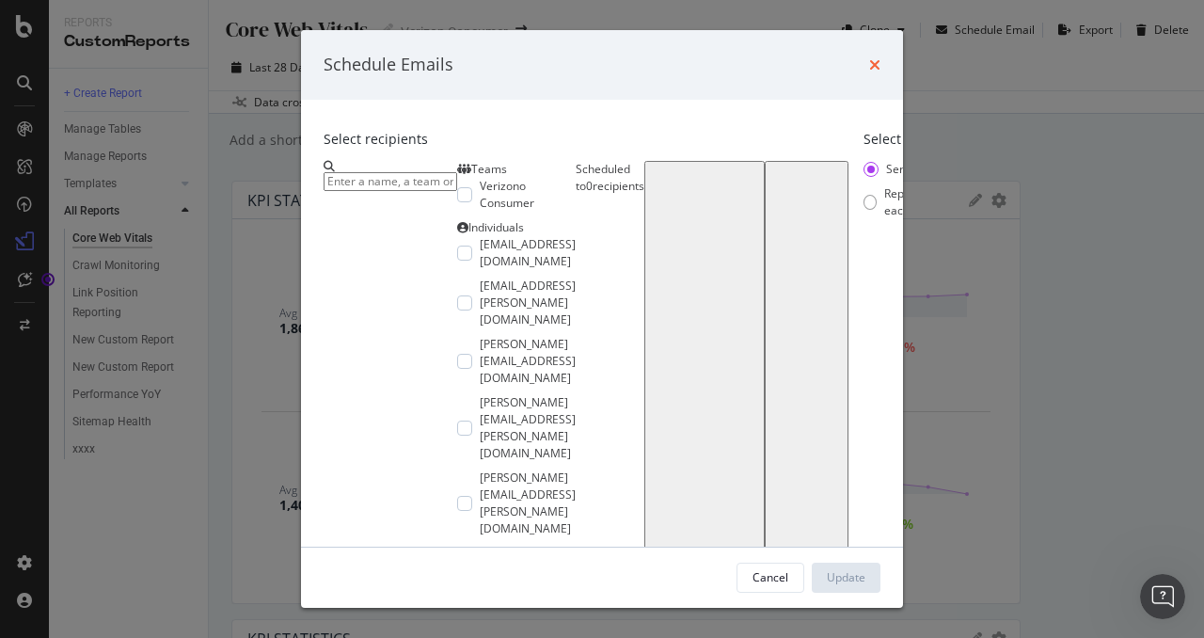
click at [881, 69] on icon "times" at bounding box center [874, 64] width 11 height 15
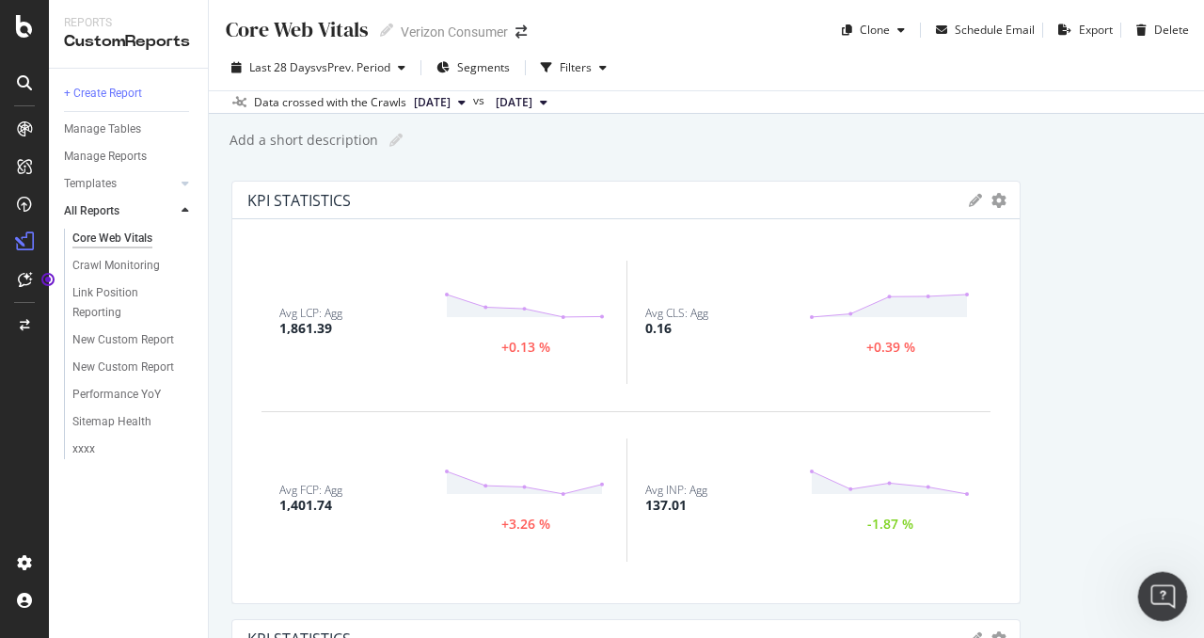
click at [1156, 596] on icon "Open Intercom Messenger" at bounding box center [1159, 593] width 13 height 15
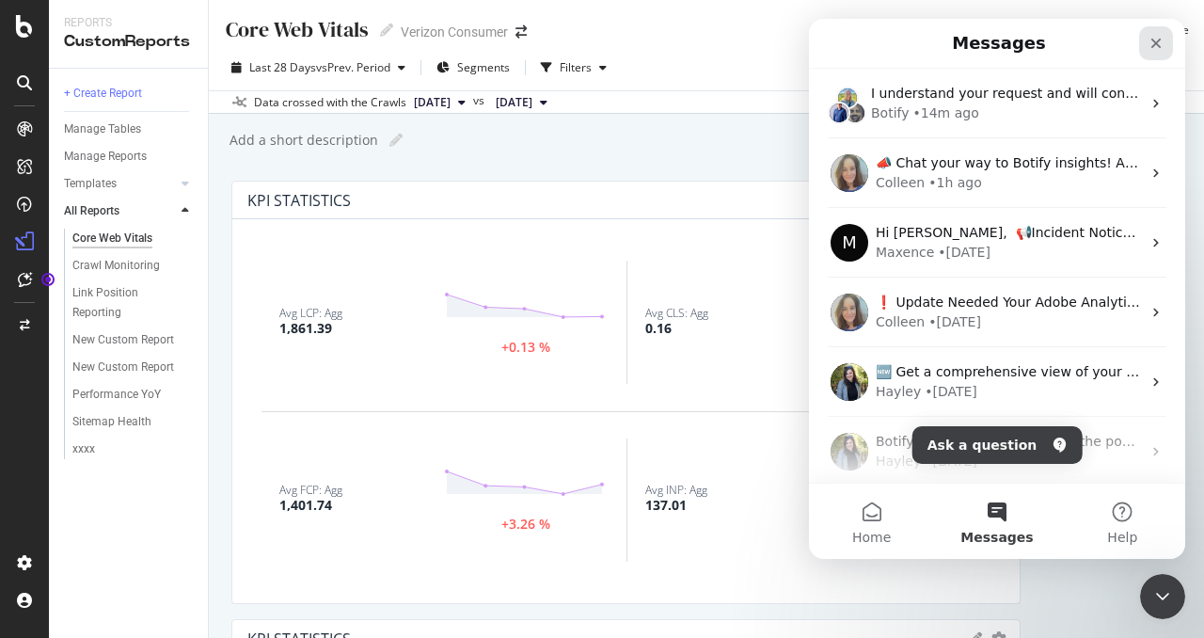
click at [1142, 53] on div "Close" at bounding box center [1156, 43] width 34 height 34
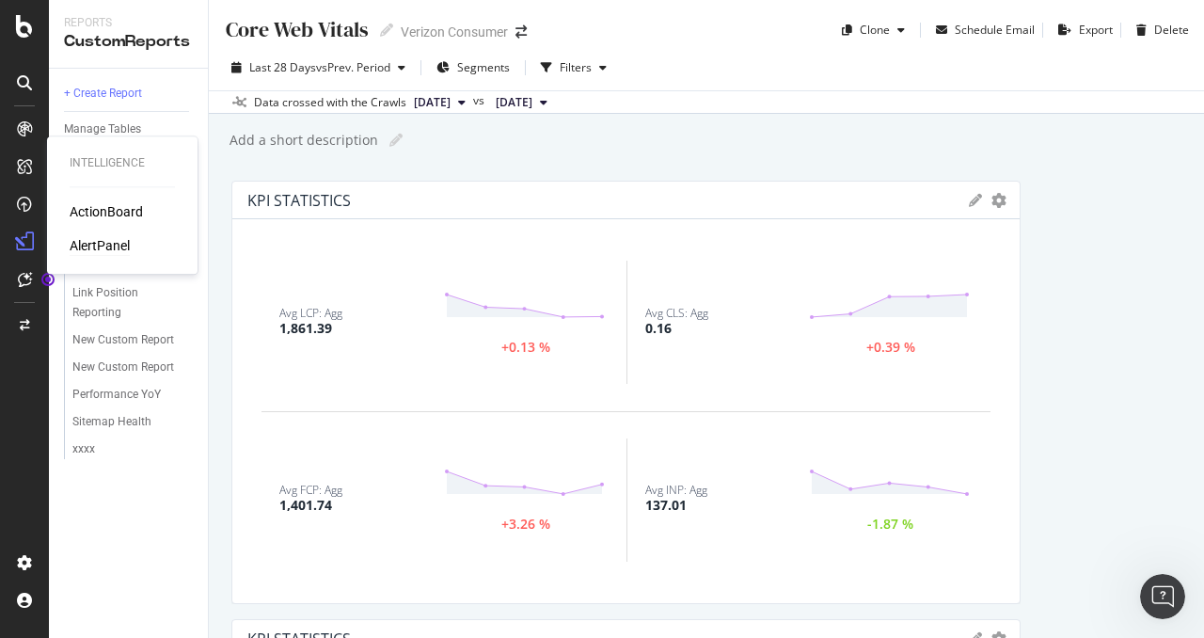
click at [107, 246] on div "AlertPanel" at bounding box center [100, 245] width 60 height 19
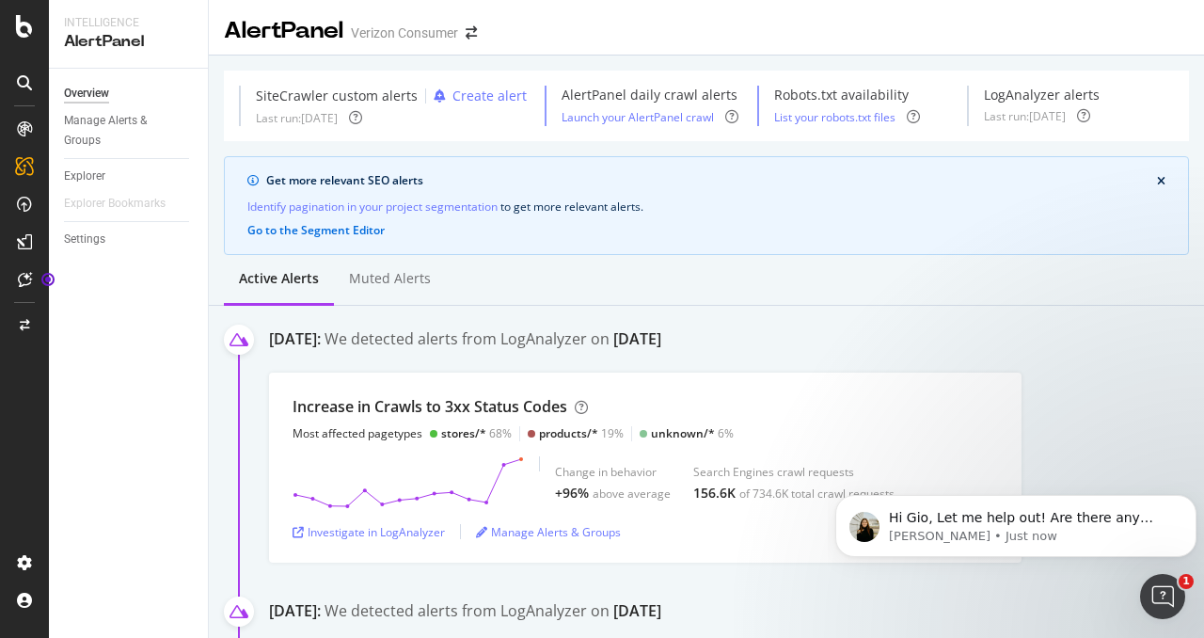
scroll to position [557, 0]
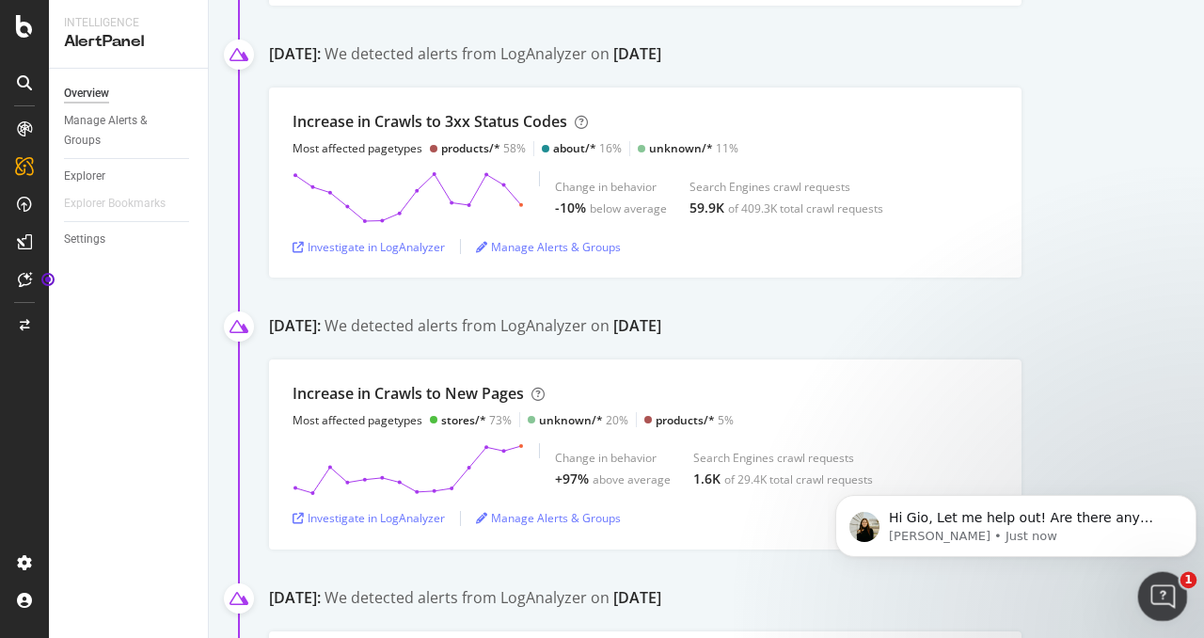
click at [1169, 584] on div "Open Intercom Messenger" at bounding box center [1160, 594] width 62 height 62
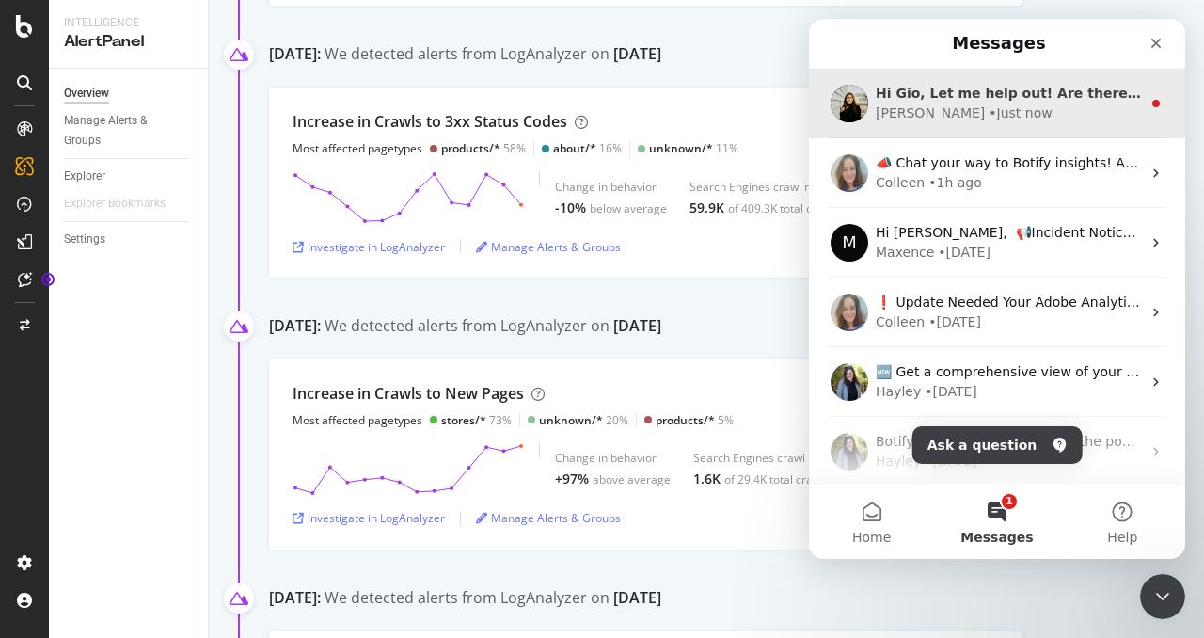
click at [989, 104] on div "• Just now" at bounding box center [1020, 113] width 63 height 20
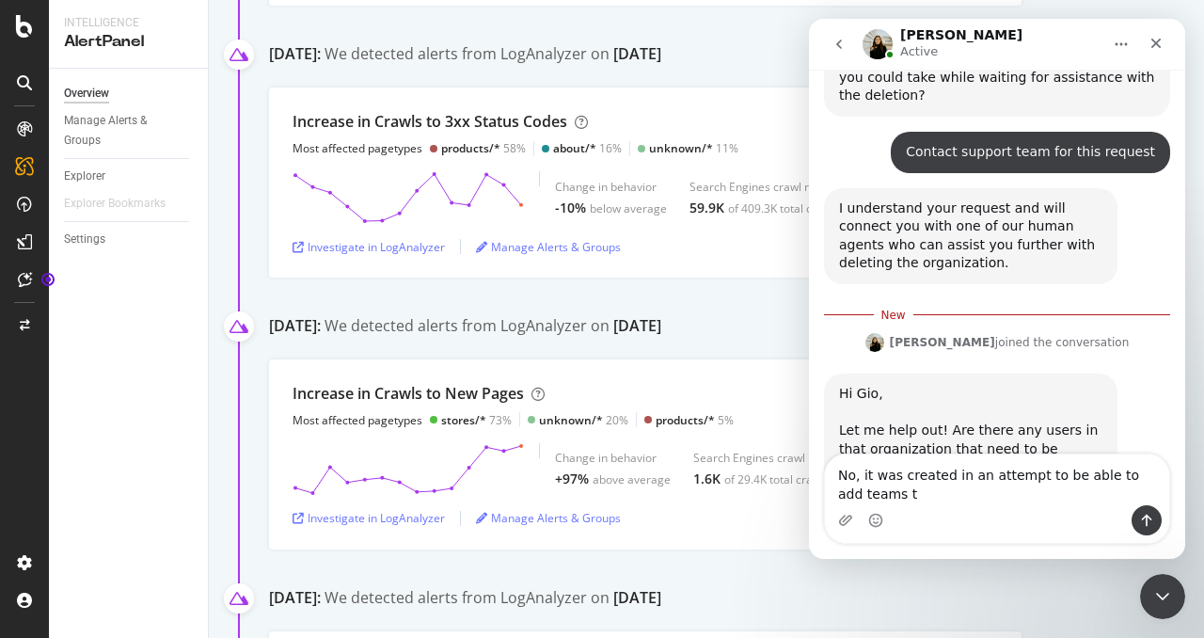
scroll to position [1371, 0]
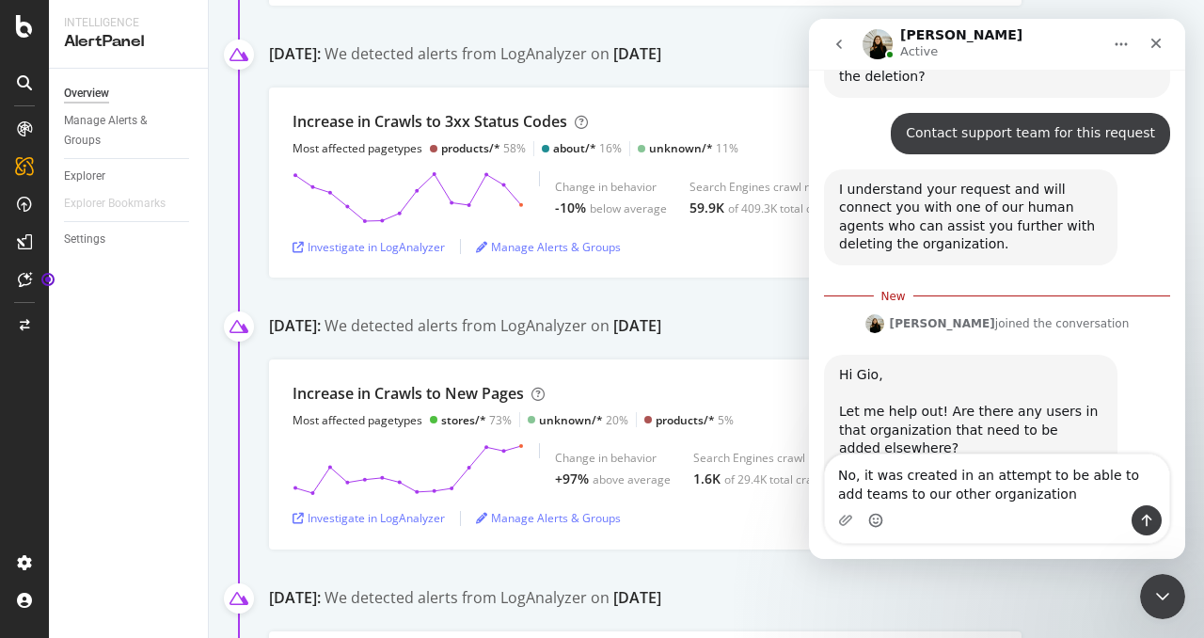
drag, startPoint x: 1066, startPoint y: 500, endPoint x: 876, endPoint y: 514, distance: 190.6
click at [876, 514] on div "No, it was created in an attempt to be able to add teams to our other organizat…" at bounding box center [997, 498] width 344 height 88
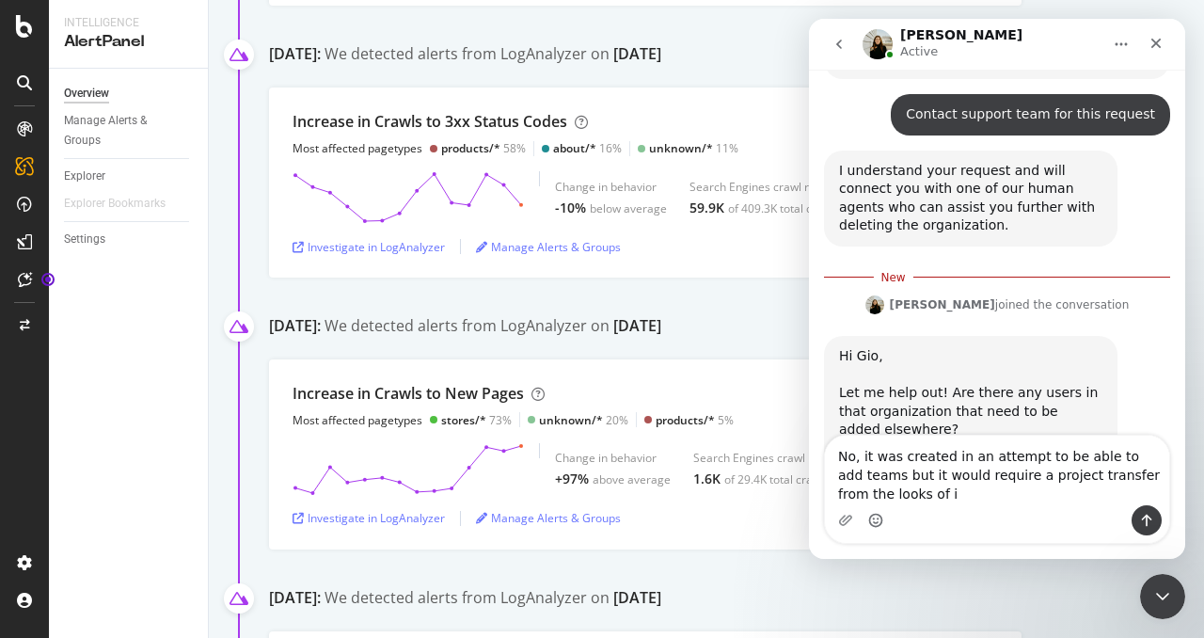
type textarea "No, it was created in an attempt to be able to add teams but it would require a…"
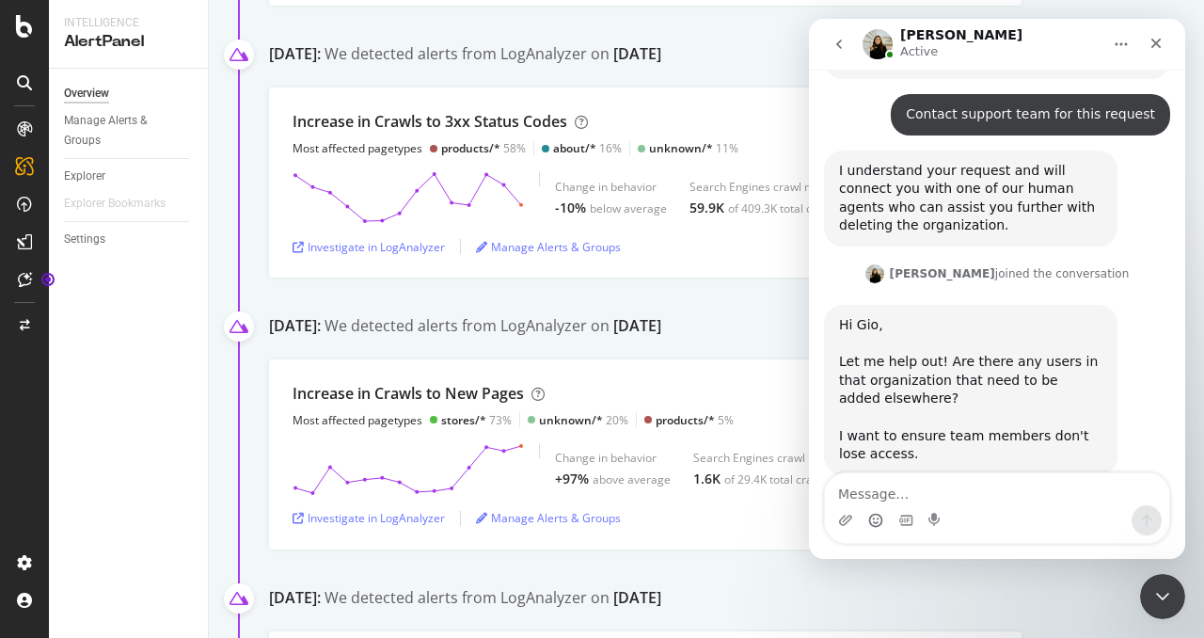
scroll to position [1414, 0]
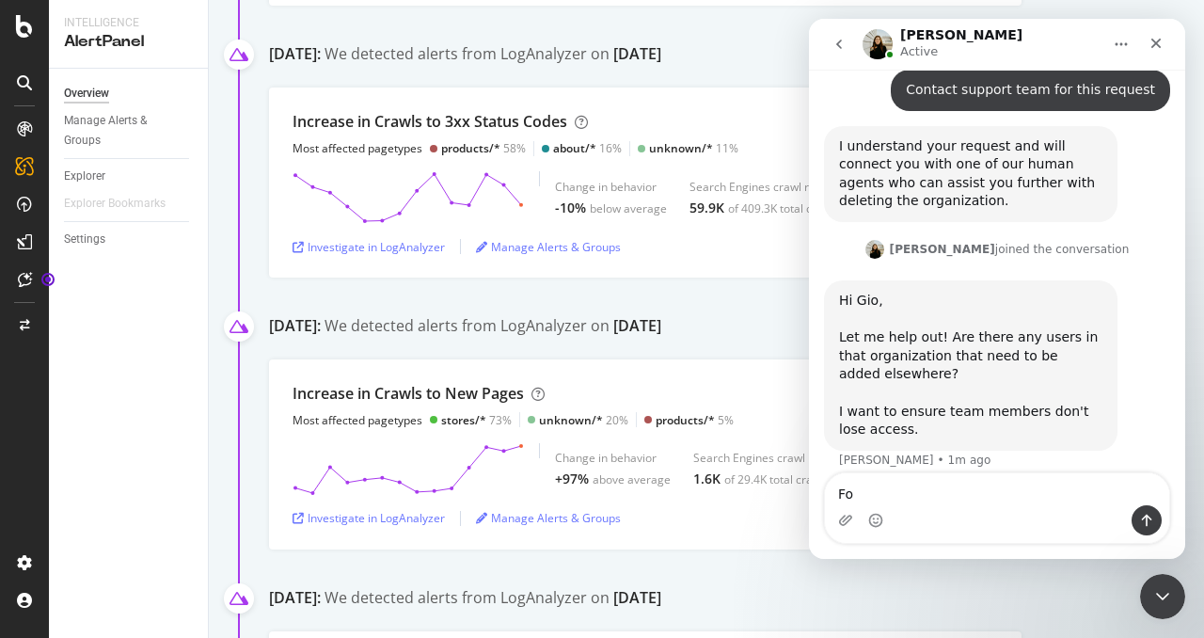
type textarea "F"
type textarea "P"
type textarea "S"
type textarea "P"
type textarea "J"
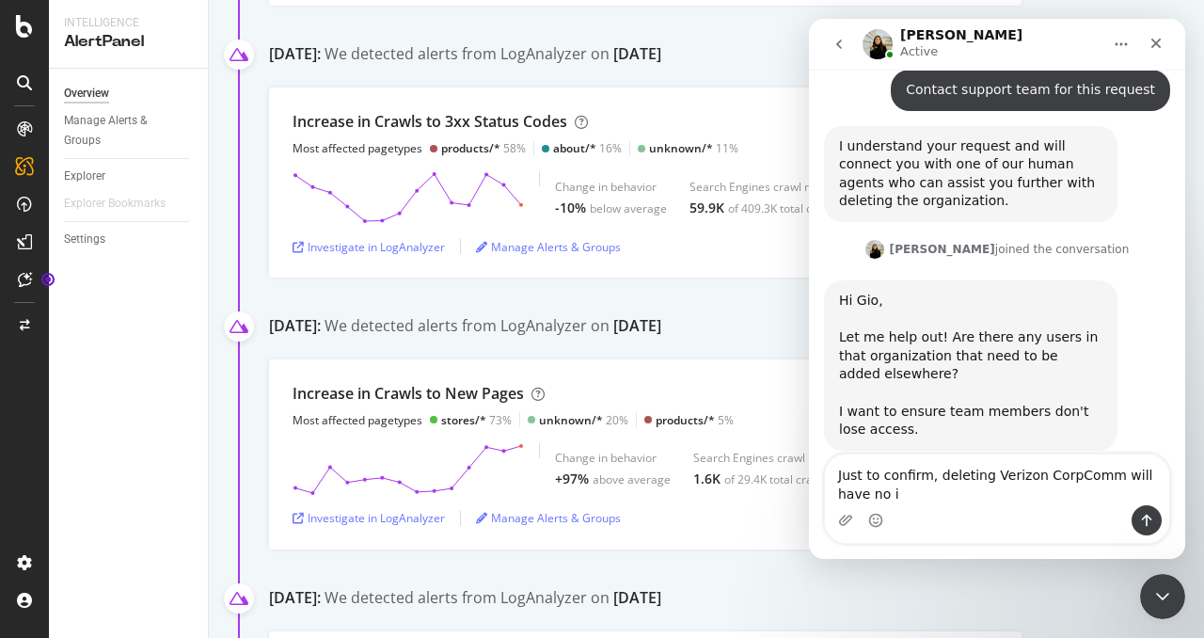
scroll to position [1433, 0]
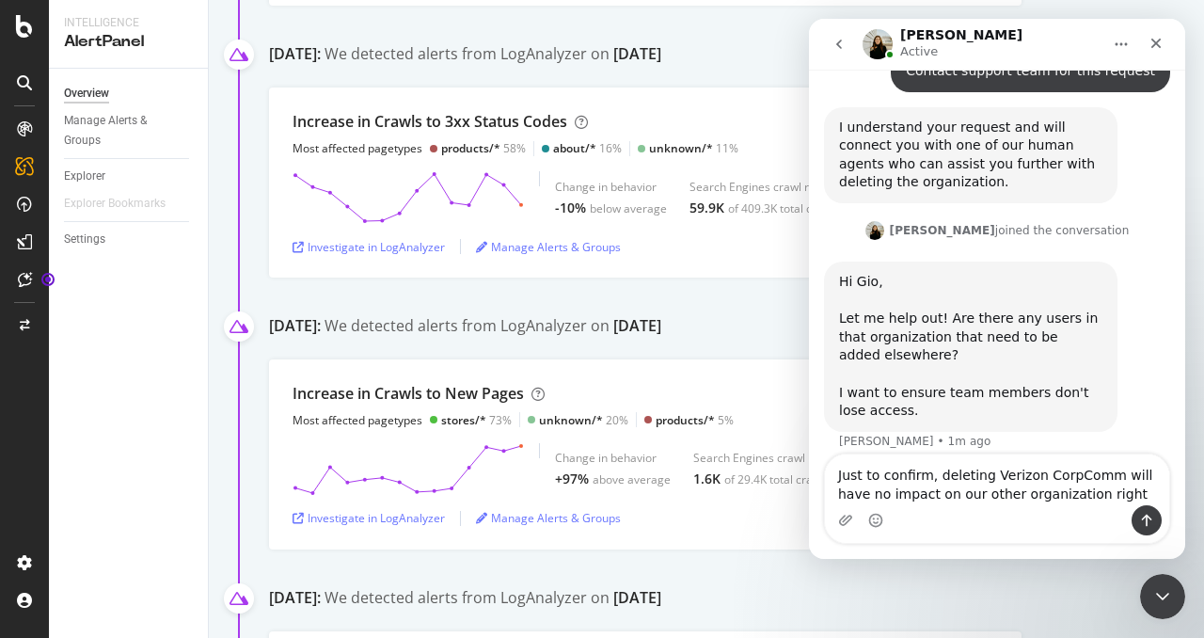
type textarea "Just to confirm, deleting Verizon CorpComm will have no impact on our other org…"
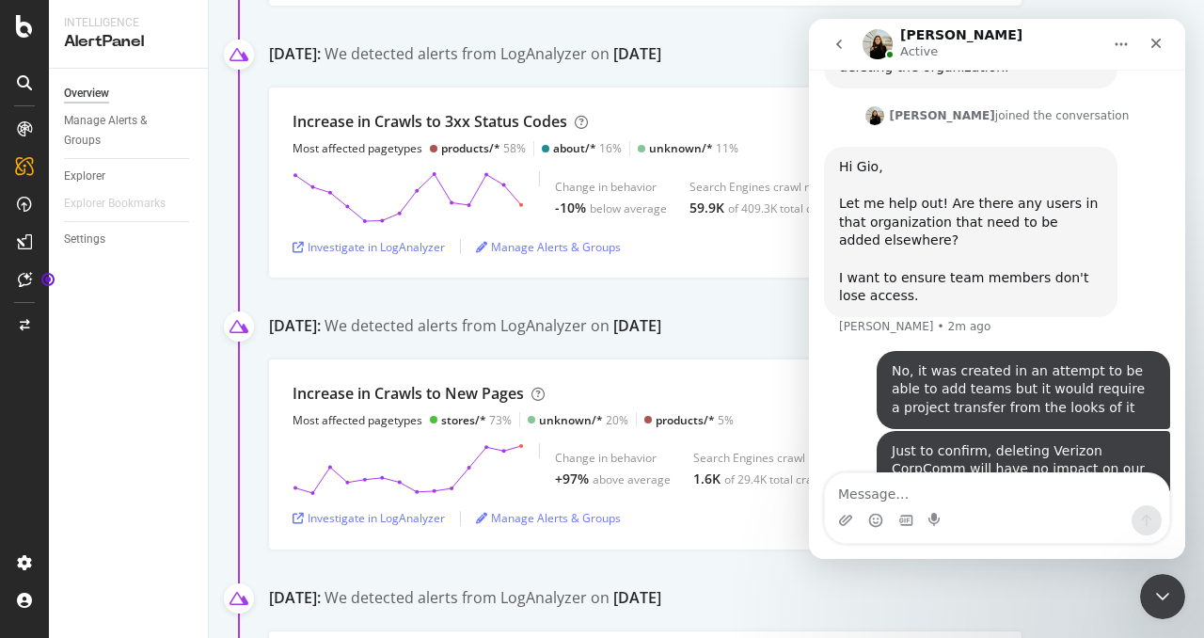
scroll to position [1566, 0]
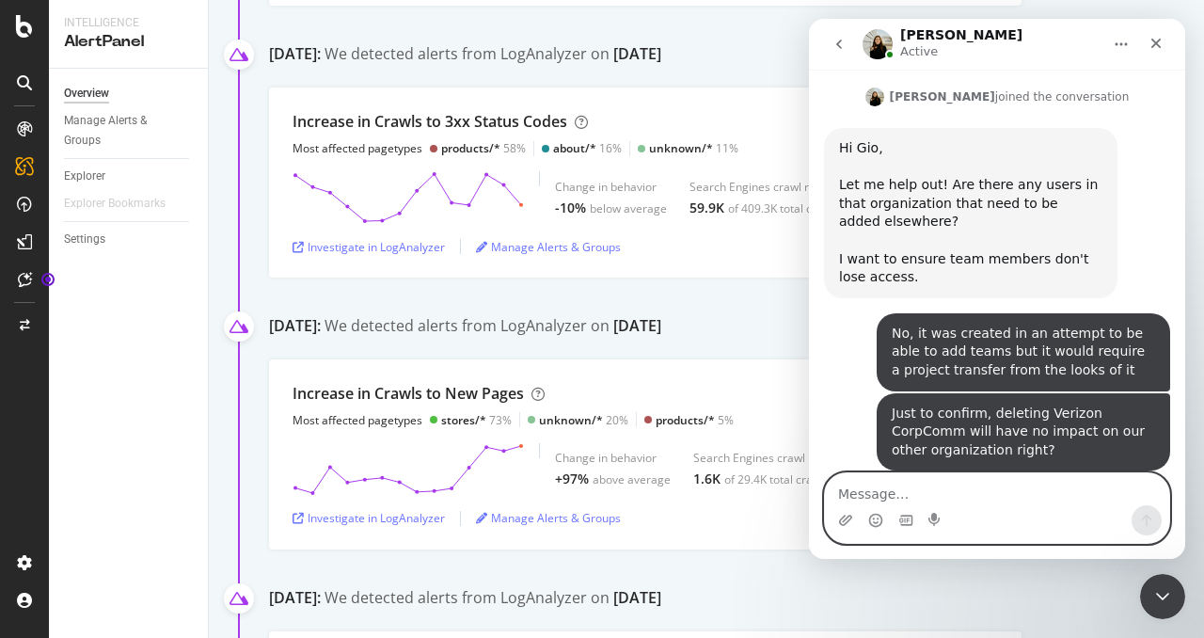
click at [1091, 494] on textarea "Message…" at bounding box center [997, 489] width 344 height 32
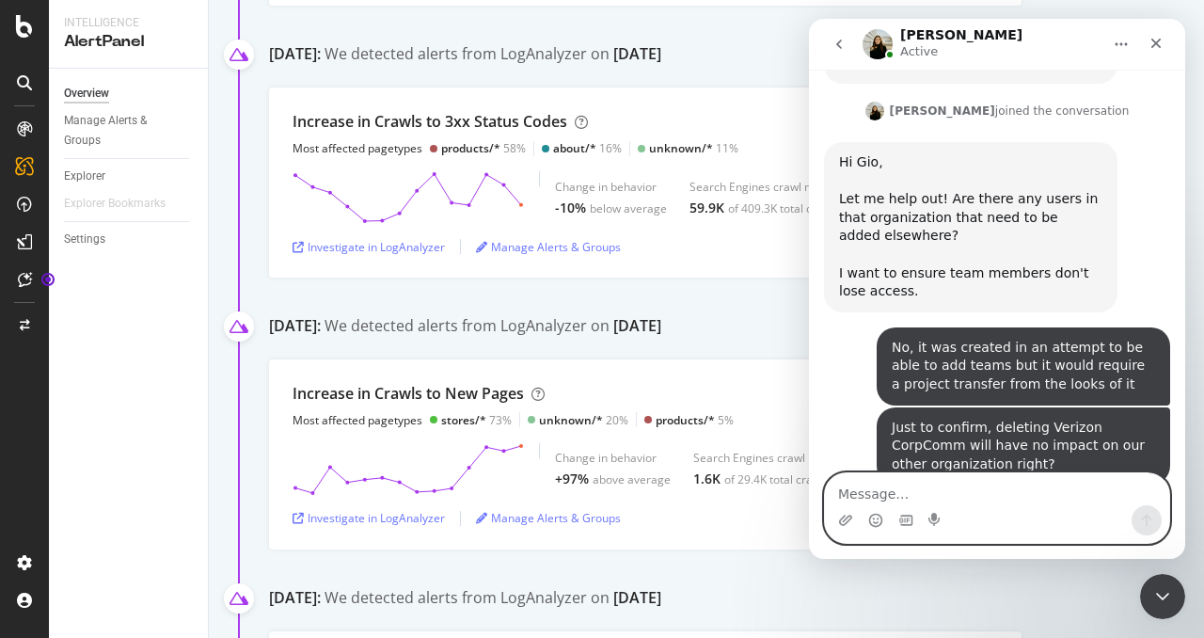
scroll to position [1550, 0]
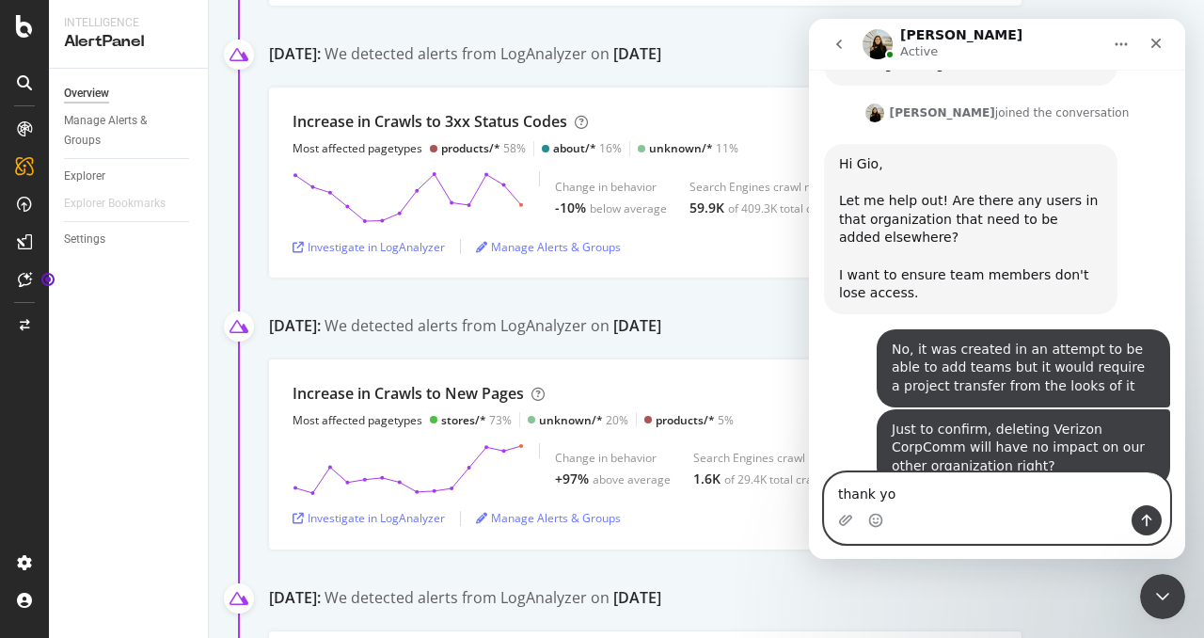
type textarea "thank you"
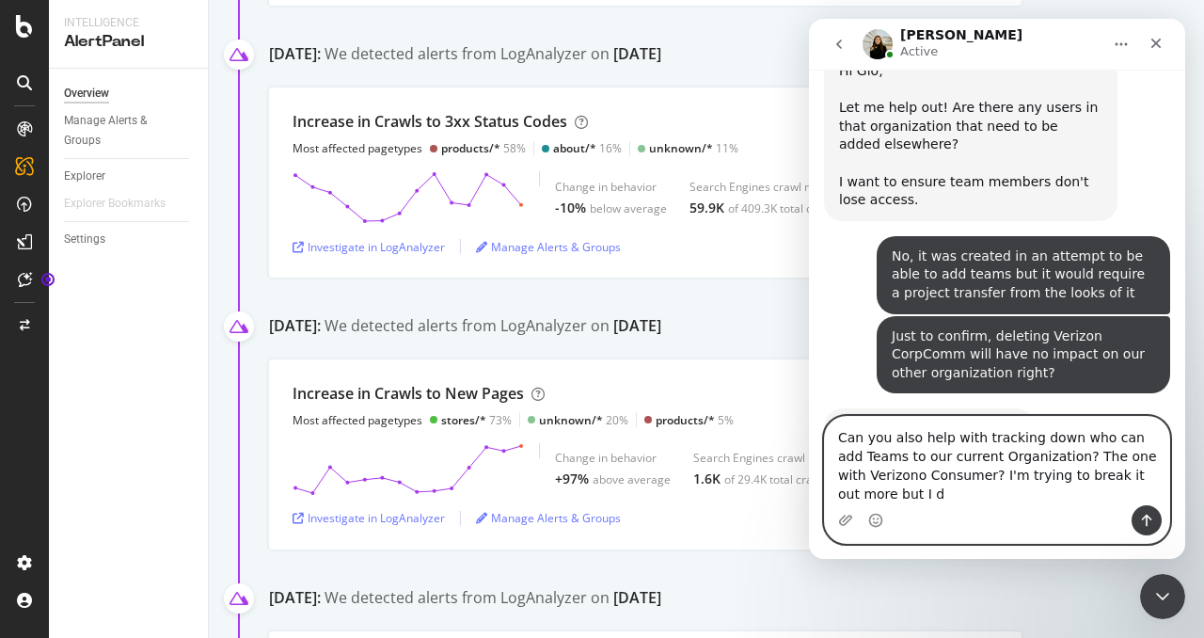
scroll to position [1662, 0]
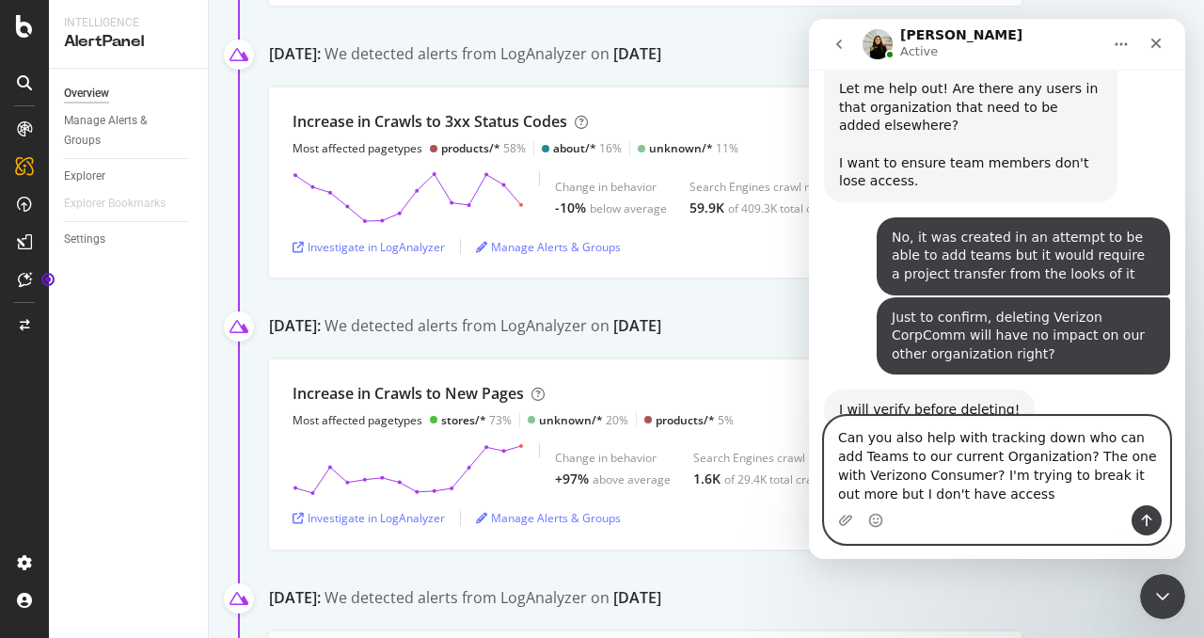
type textarea "Can you also help with tracking down who can add Teams to our current Organizat…"
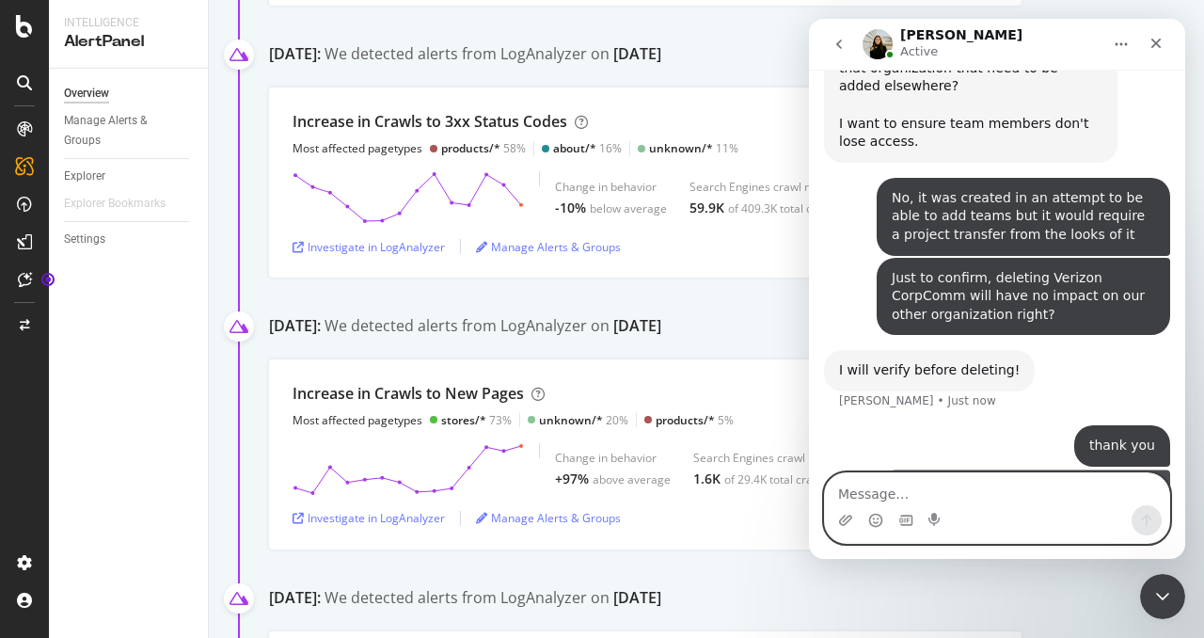
scroll to position [1704, 0]
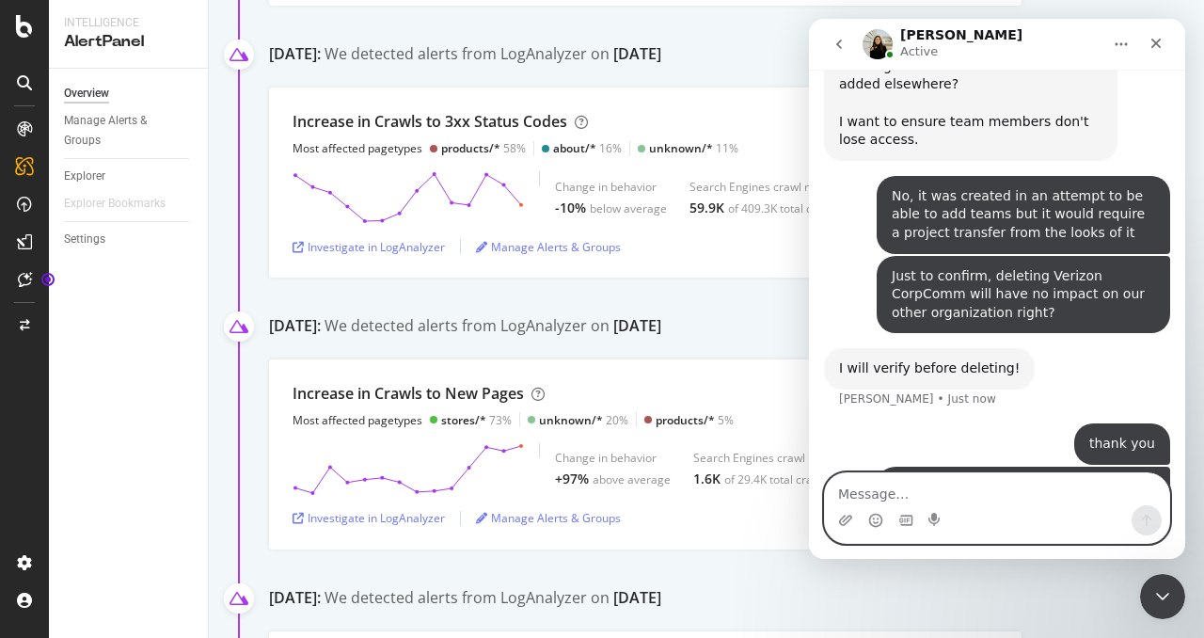
click at [973, 499] on textarea "Message…" at bounding box center [997, 489] width 344 height 32
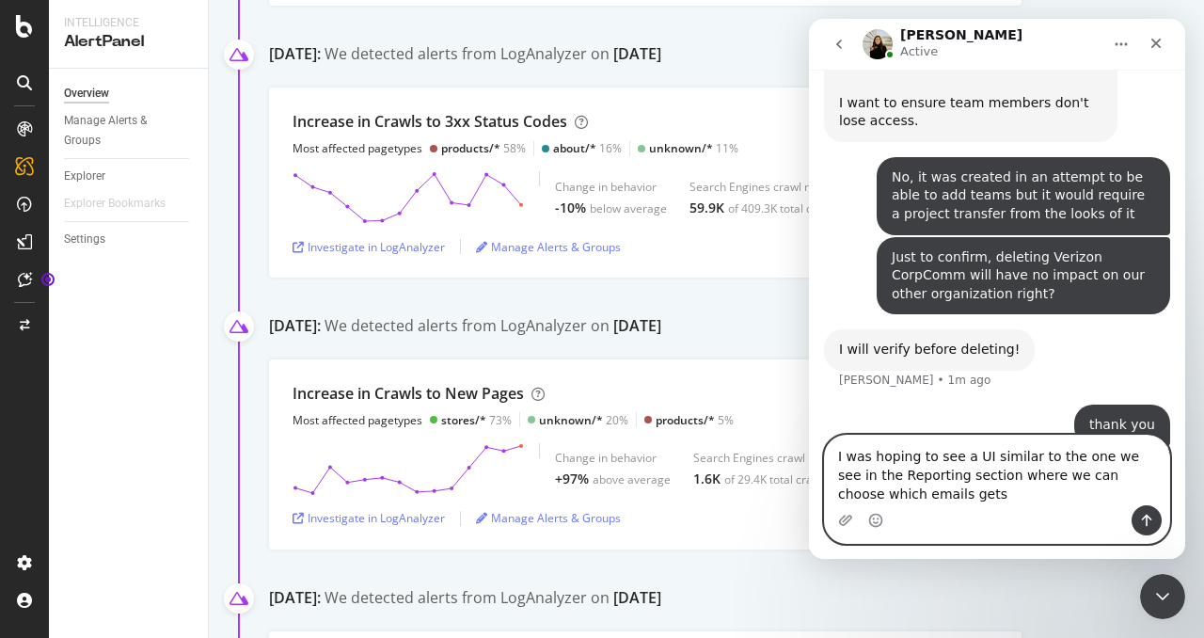
scroll to position [1741, 0]
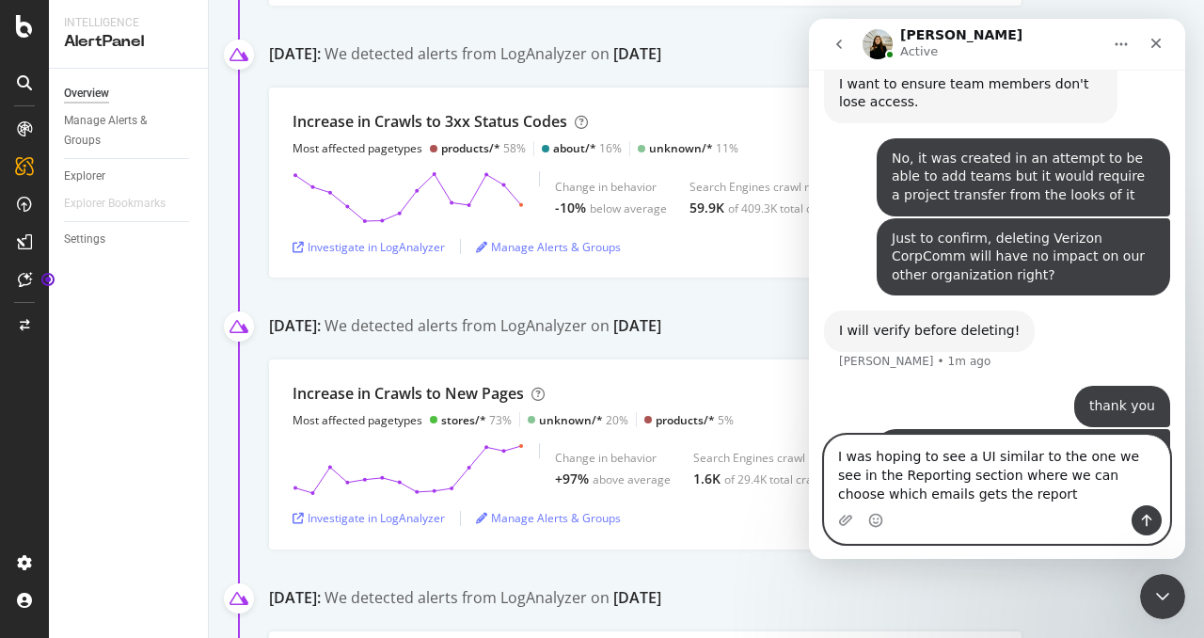
type textarea "I was hoping to see a UI similar to the one we see in the Reporting section whe…"
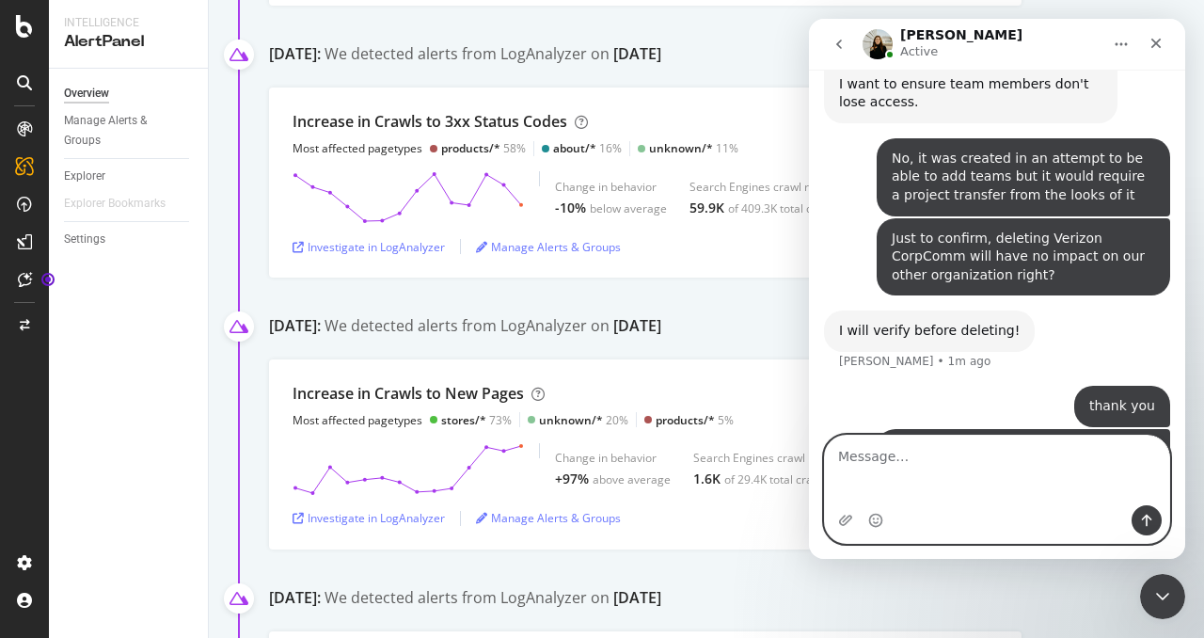
scroll to position [1784, 0]
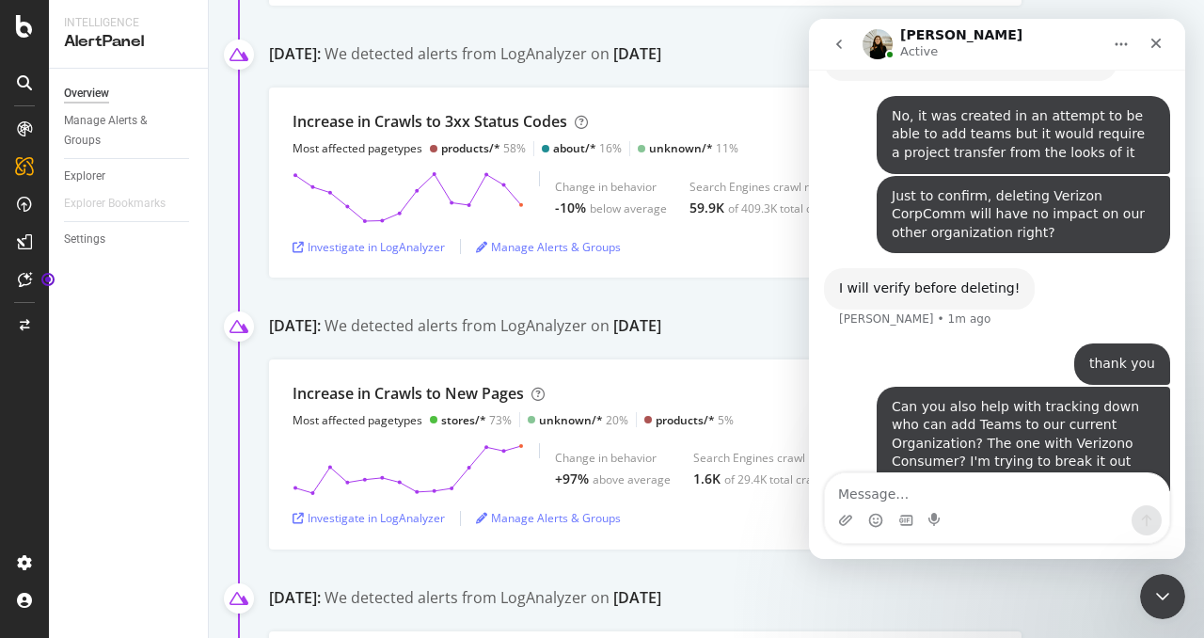
click at [138, 625] on div "Overview Manage Alerts & Groups Explorer Explorer Bookmarks Settings" at bounding box center [128, 353] width 159 height 569
click at [1151, 31] on div "Close" at bounding box center [1156, 43] width 34 height 34
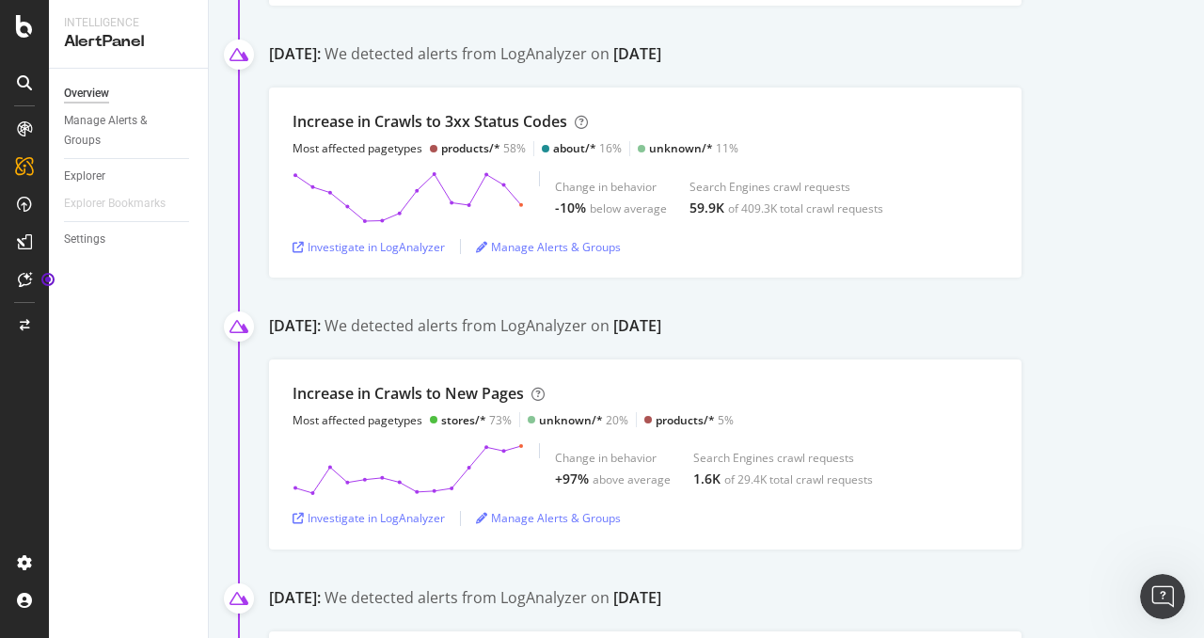
click at [167, 584] on div "Overview Manage Alerts & Groups Explorer Explorer Bookmarks Settings" at bounding box center [128, 353] width 159 height 569
click at [74, 281] on div "CustomReports" at bounding box center [116, 287] width 92 height 19
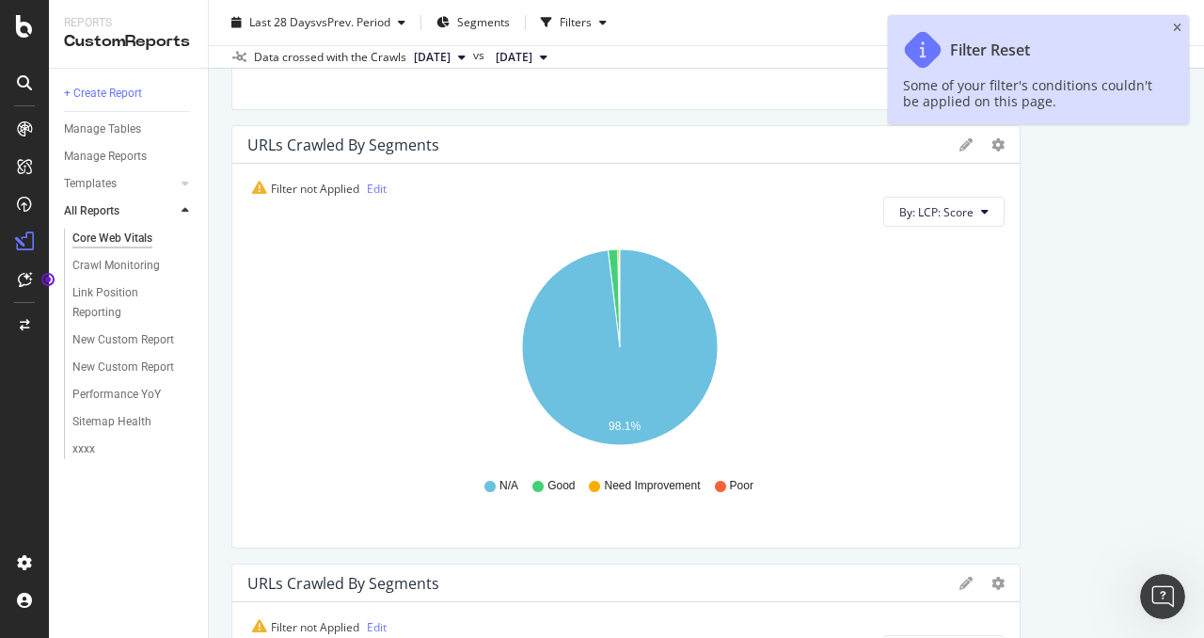
scroll to position [940, 0]
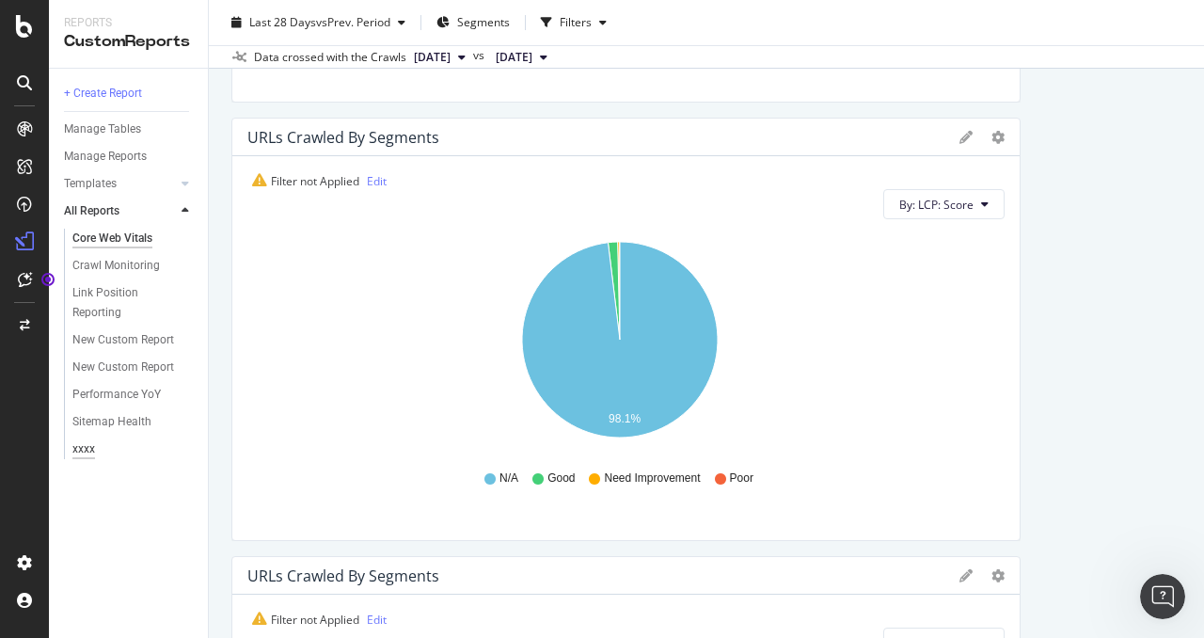
click at [73, 439] on div "xxxx" at bounding box center [83, 449] width 23 height 20
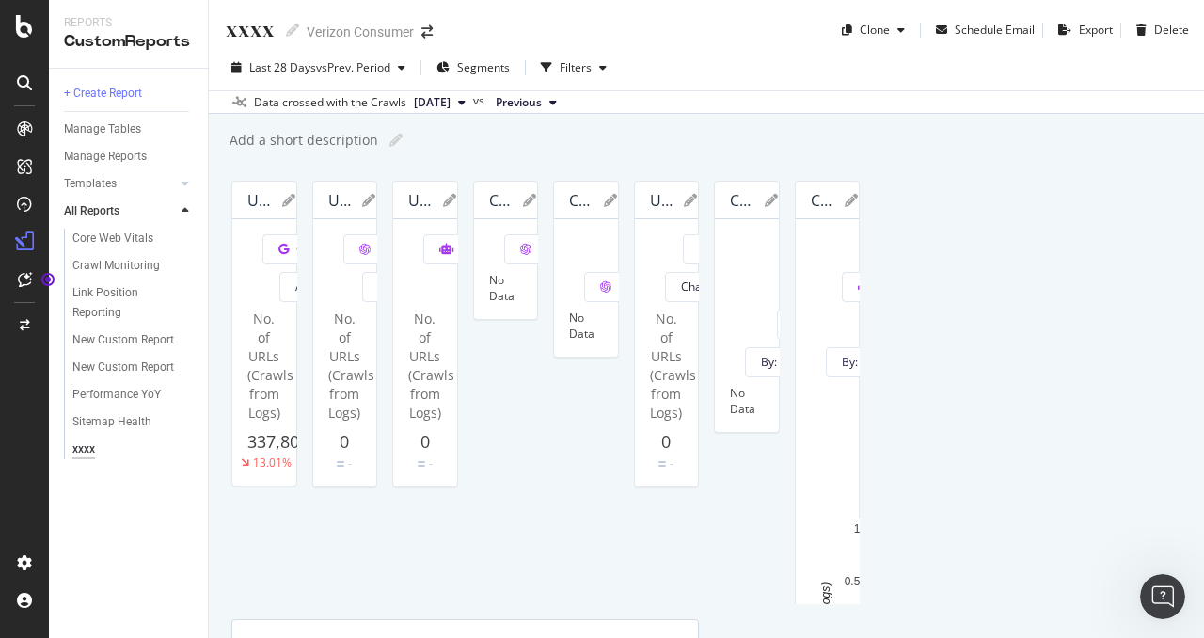
click at [451, 104] on span "2025 Jan. 5th" at bounding box center [432, 102] width 37 height 17
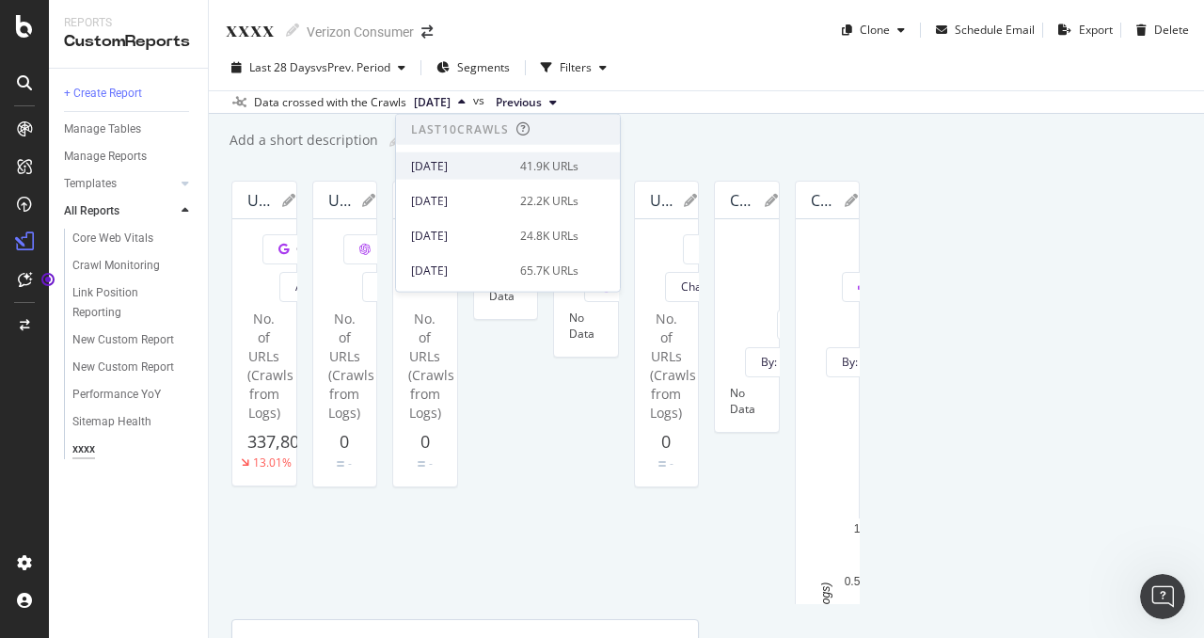
click at [489, 167] on div "2025 Oct. 5th" at bounding box center [460, 165] width 98 height 17
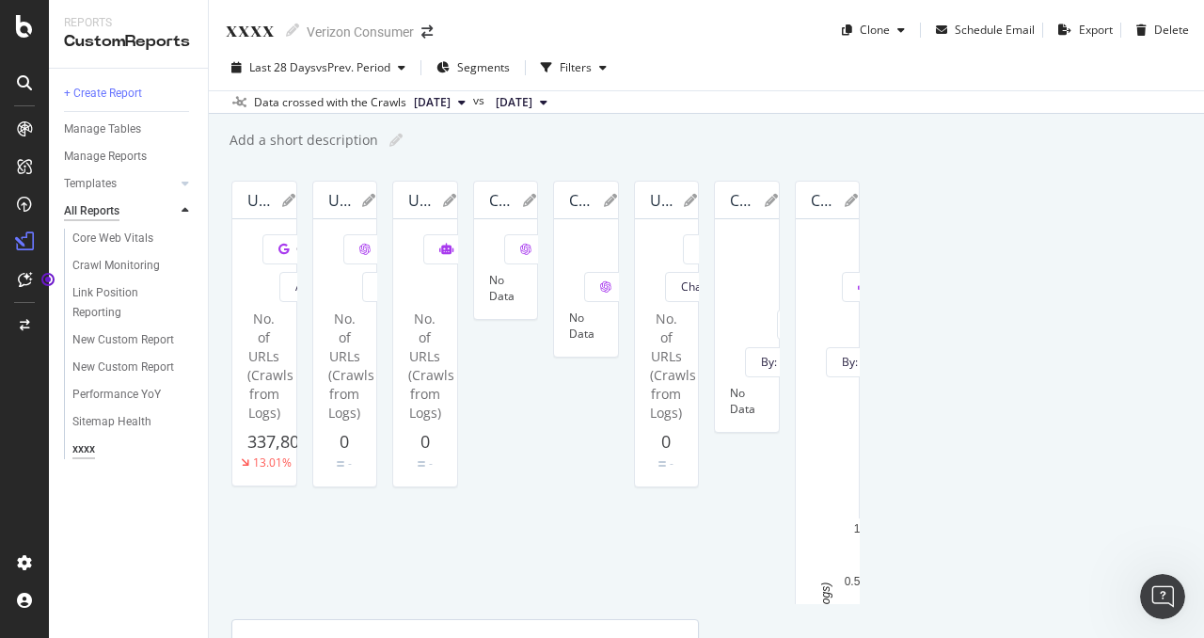
click at [115, 206] on div "All Reports" at bounding box center [92, 211] width 56 height 20
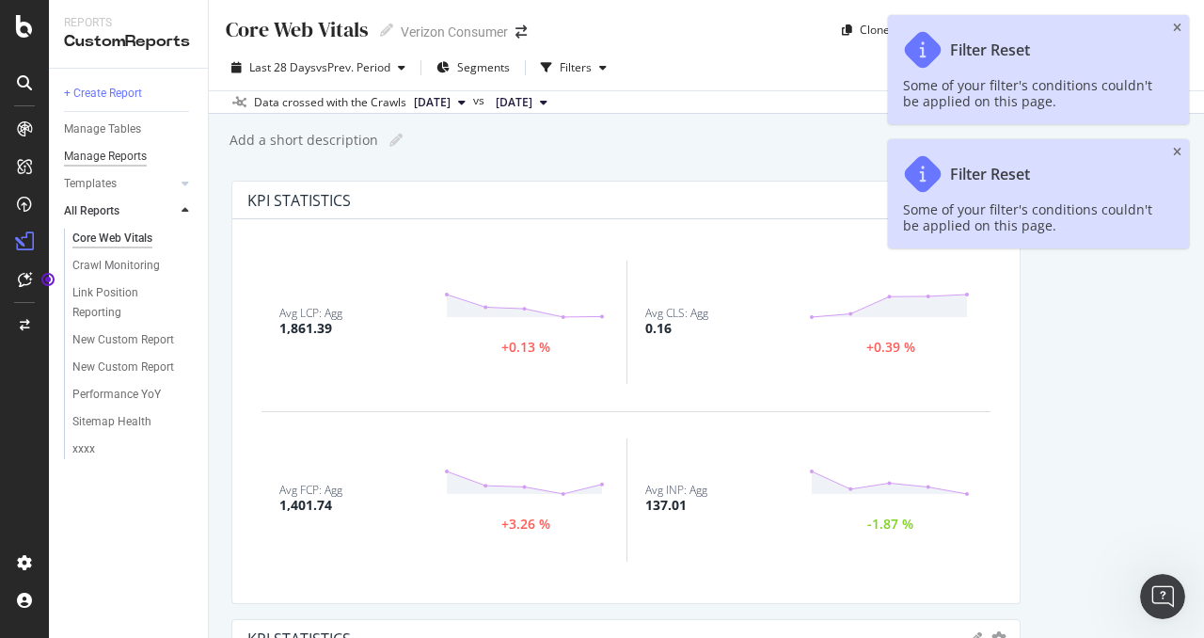
click at [120, 159] on div "Manage Reports" at bounding box center [105, 157] width 83 height 20
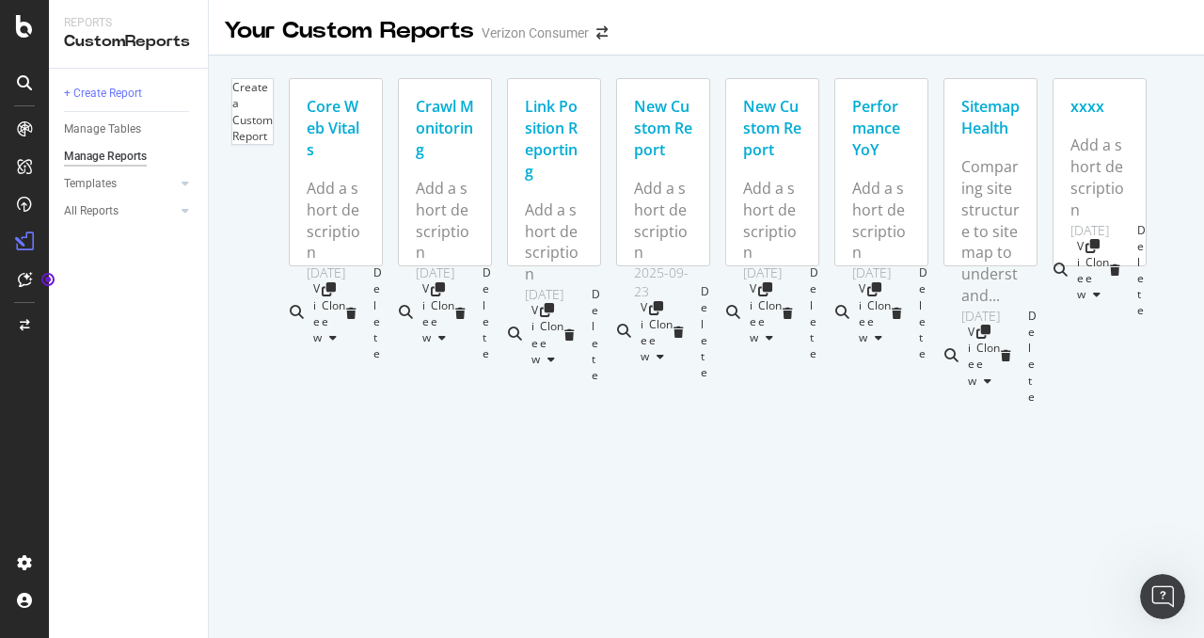
scroll to position [1856, 0]
click at [179, 186] on div at bounding box center [185, 183] width 19 height 19
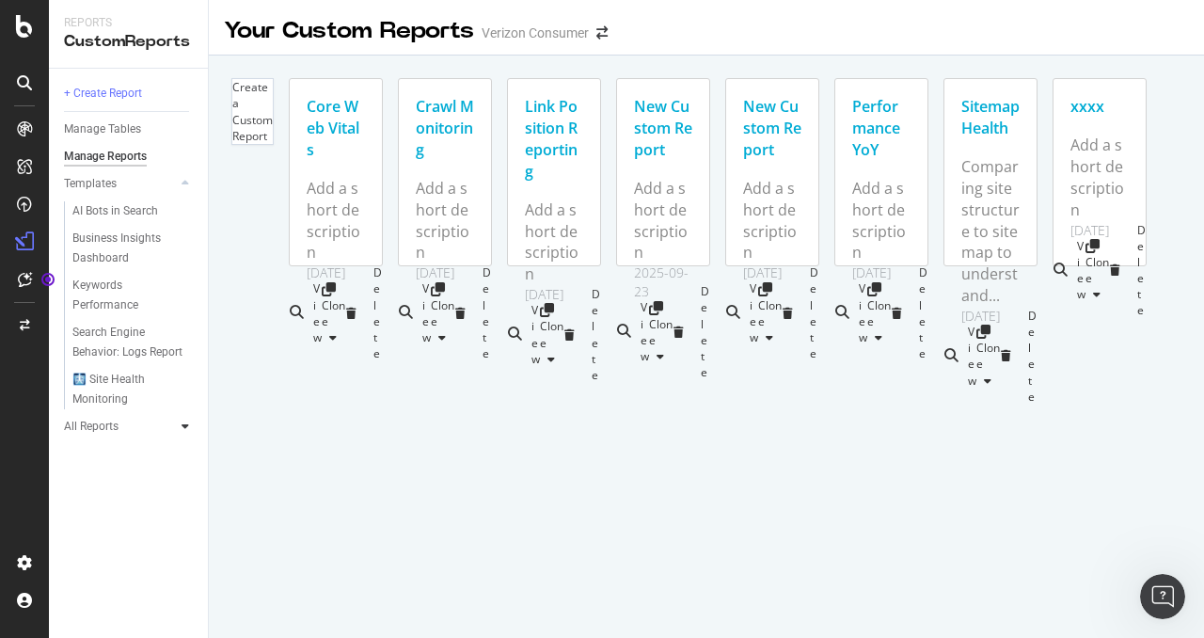
click at [177, 424] on div at bounding box center [185, 426] width 19 height 19
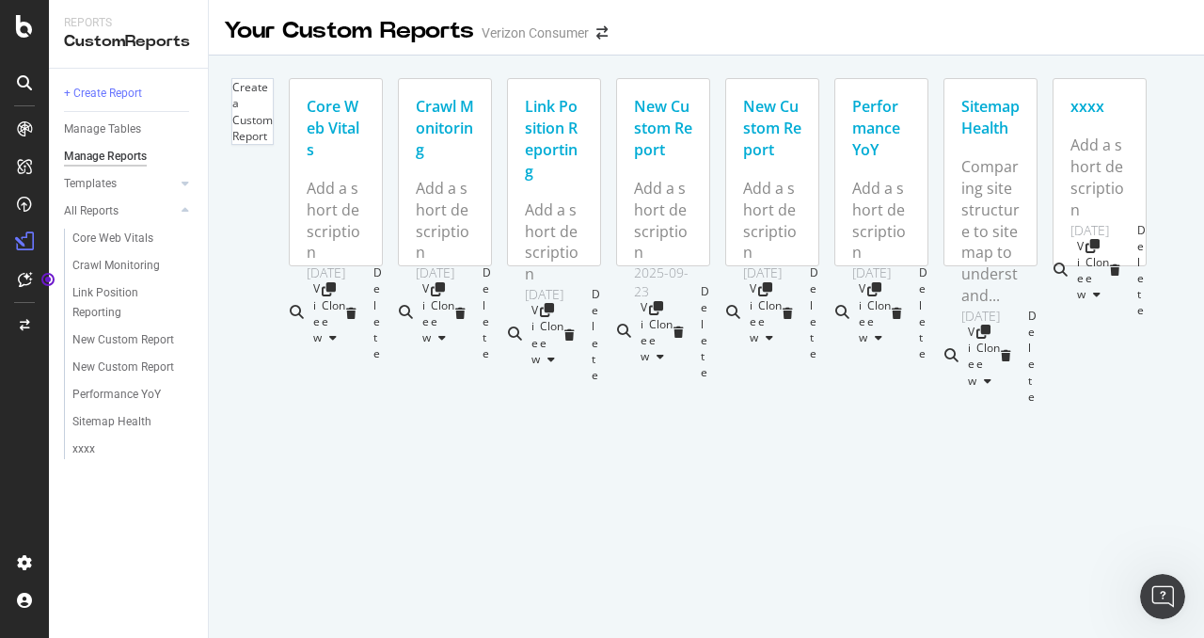
click at [743, 161] on div "New Custom Report" at bounding box center [772, 128] width 58 height 65
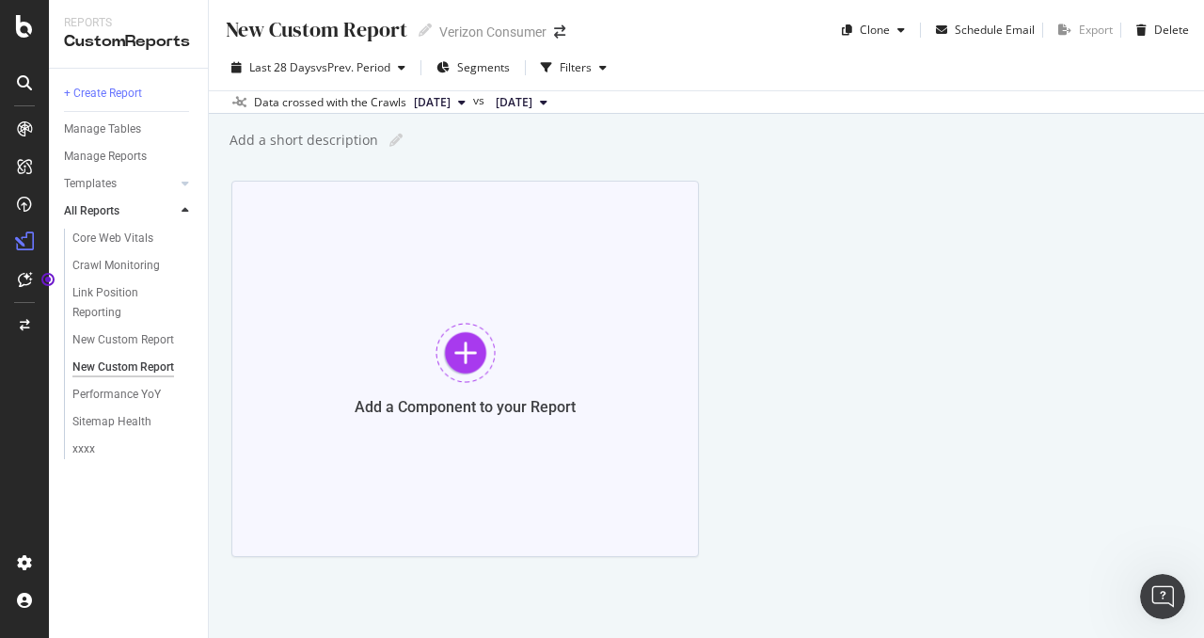
click at [456, 381] on div at bounding box center [466, 353] width 60 height 60
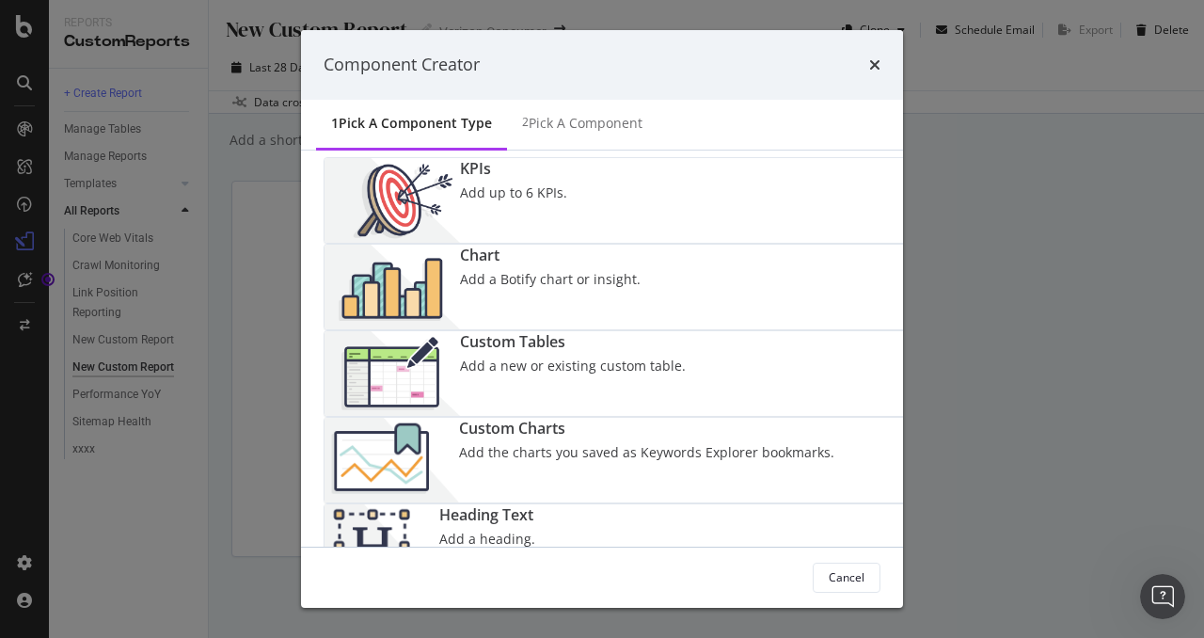
scroll to position [1784, 0]
click at [529, 117] on div "Pick a Component" at bounding box center [586, 123] width 114 height 19
click at [529, 116] on div "Pick a Component" at bounding box center [586, 123] width 114 height 19
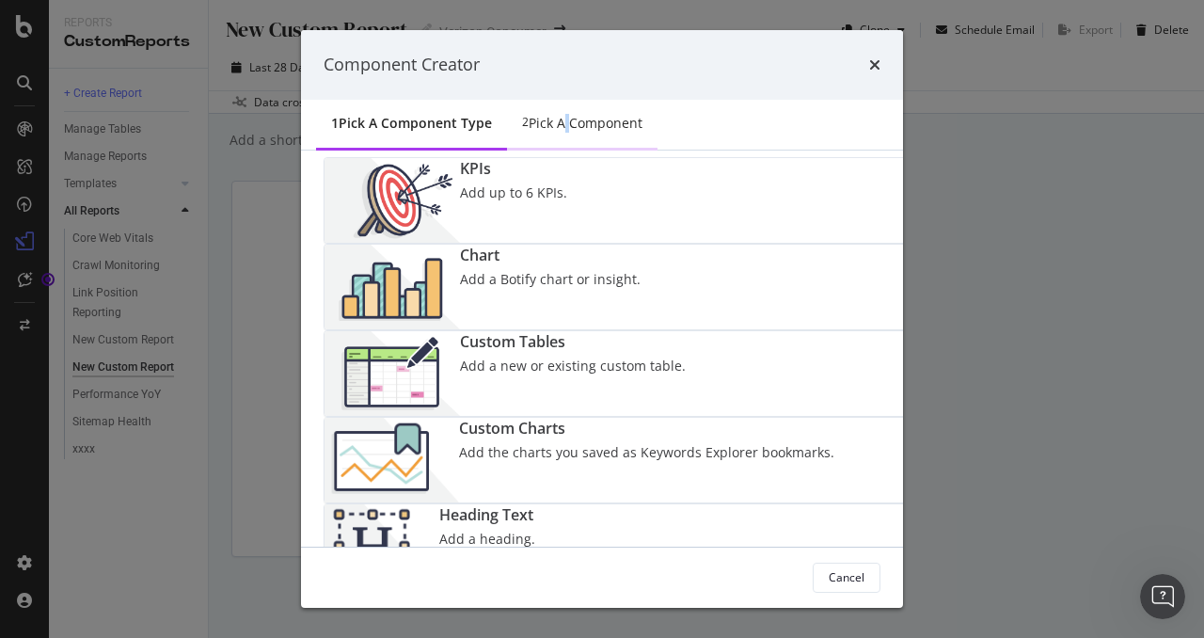
click at [529, 116] on div "Pick a Component" at bounding box center [586, 123] width 114 height 19
click at [641, 245] on div "Chart" at bounding box center [550, 256] width 181 height 22
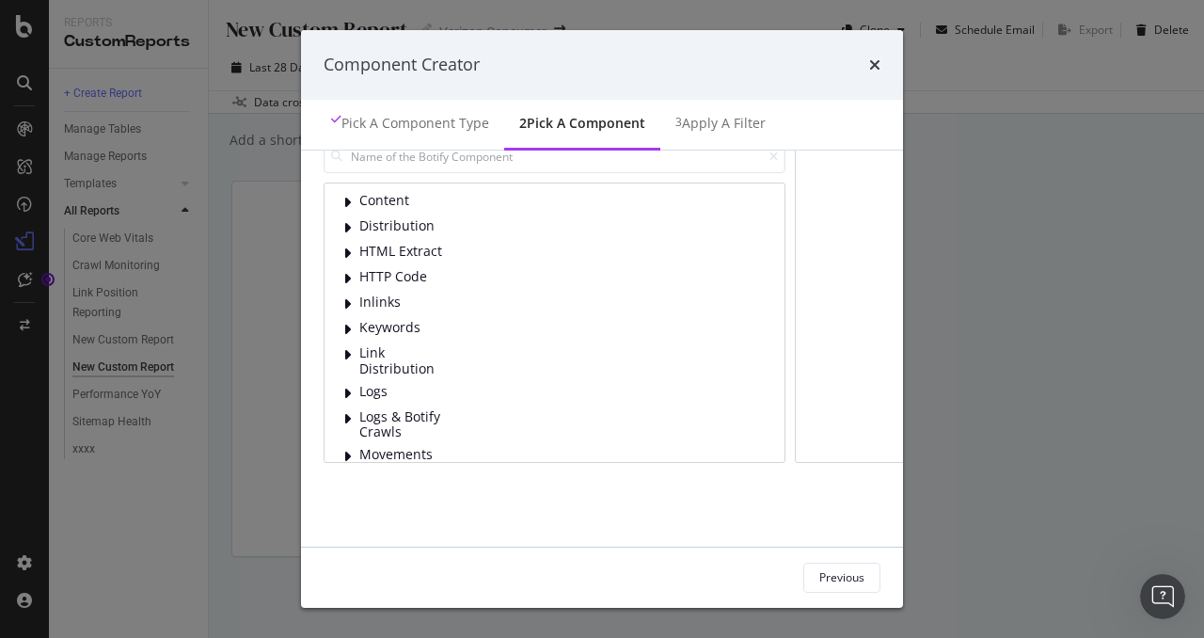
scroll to position [1856, 0]
click at [342, 123] on div "Pick a Component type" at bounding box center [416, 123] width 148 height 19
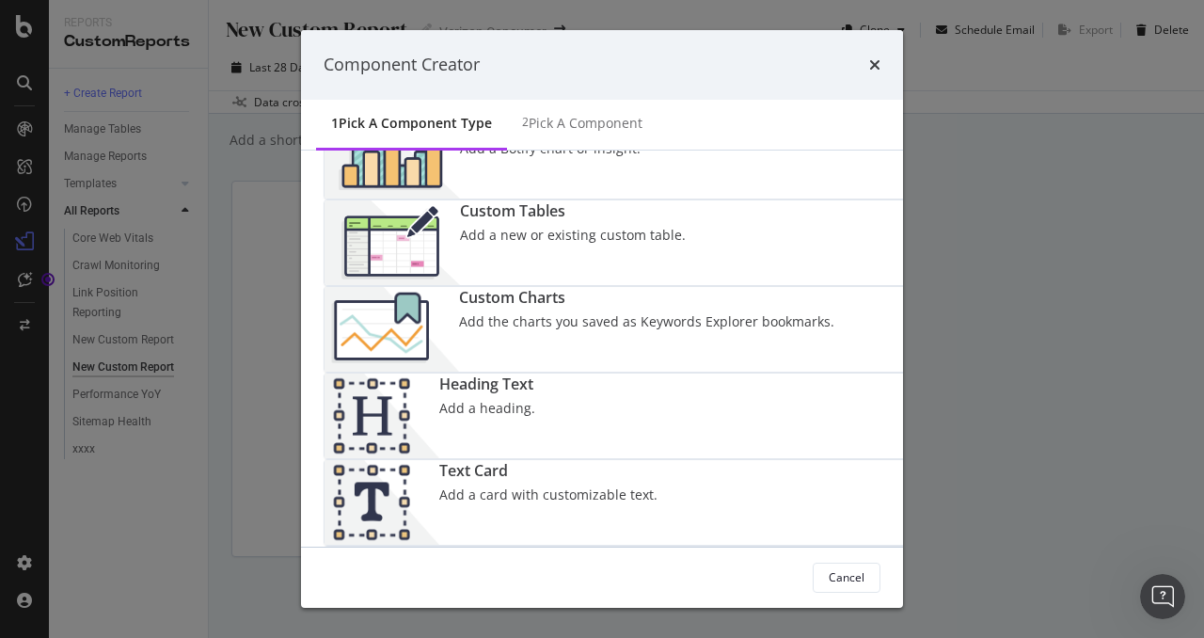
scroll to position [0, 0]
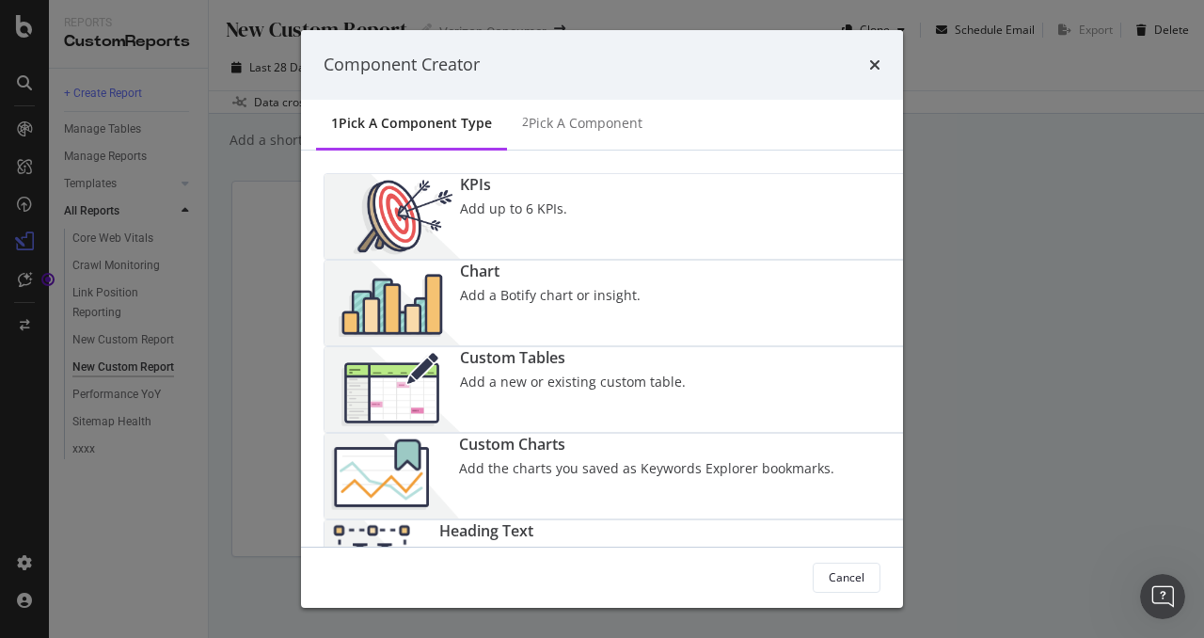
click at [441, 234] on div "KPIs Add up to 6 KPIs." at bounding box center [790, 216] width 931 height 85
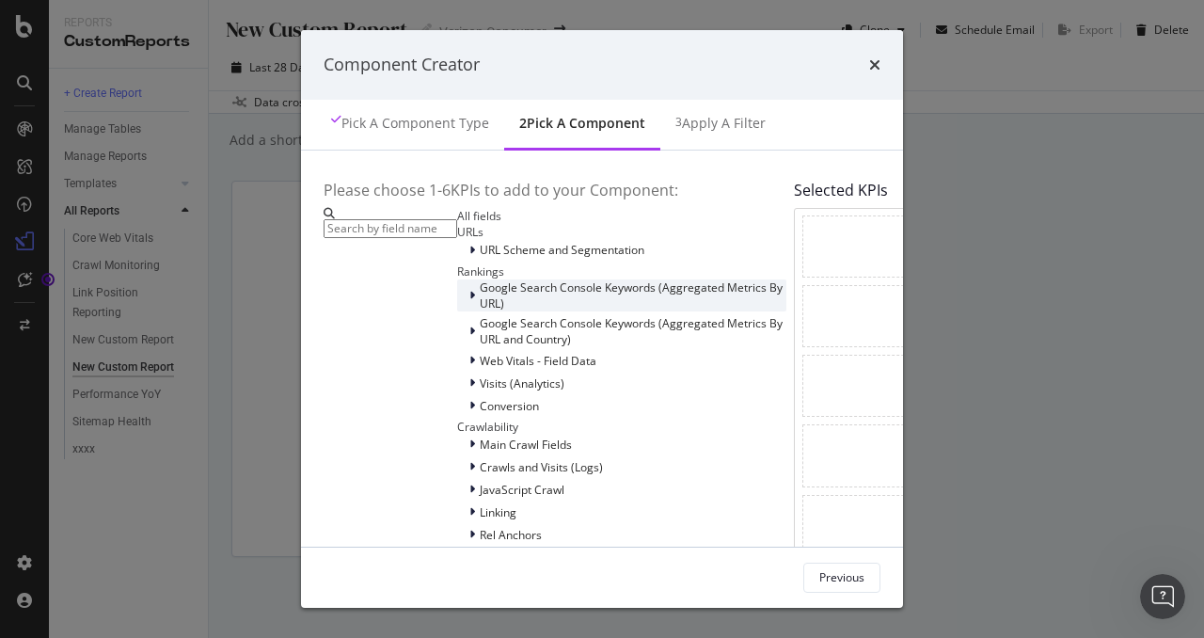
scroll to position [361, 0]
click at [457, 632] on div "Structured Data" at bounding box center [621, 641] width 329 height 19
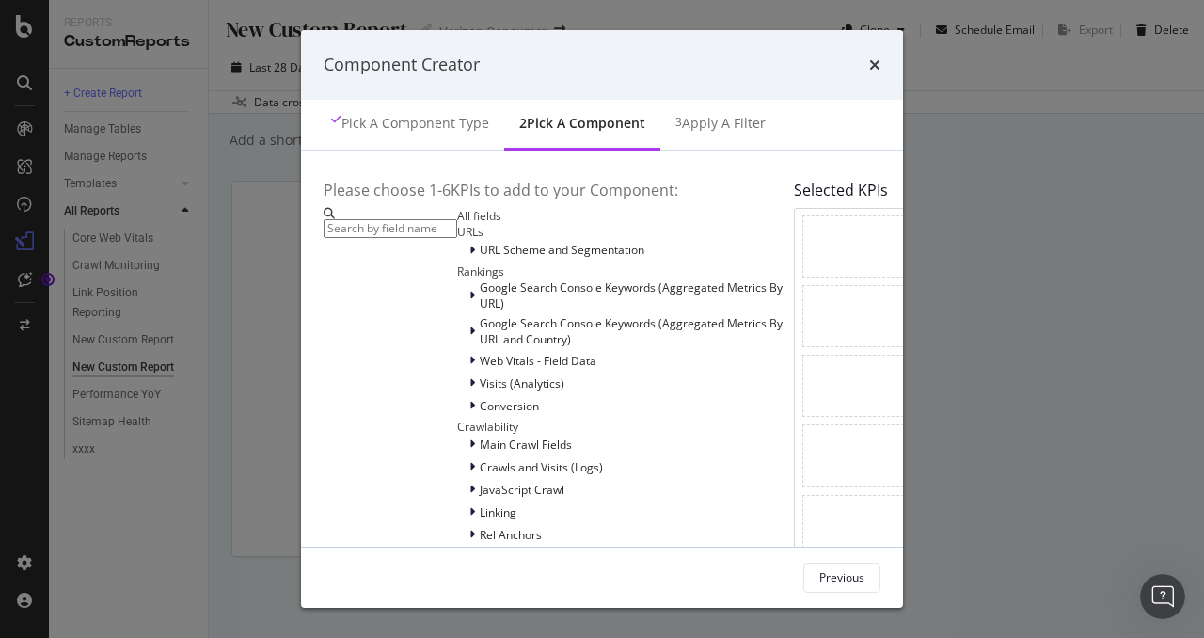
click at [457, 610] on div "HTML Tags" at bounding box center [621, 619] width 329 height 19
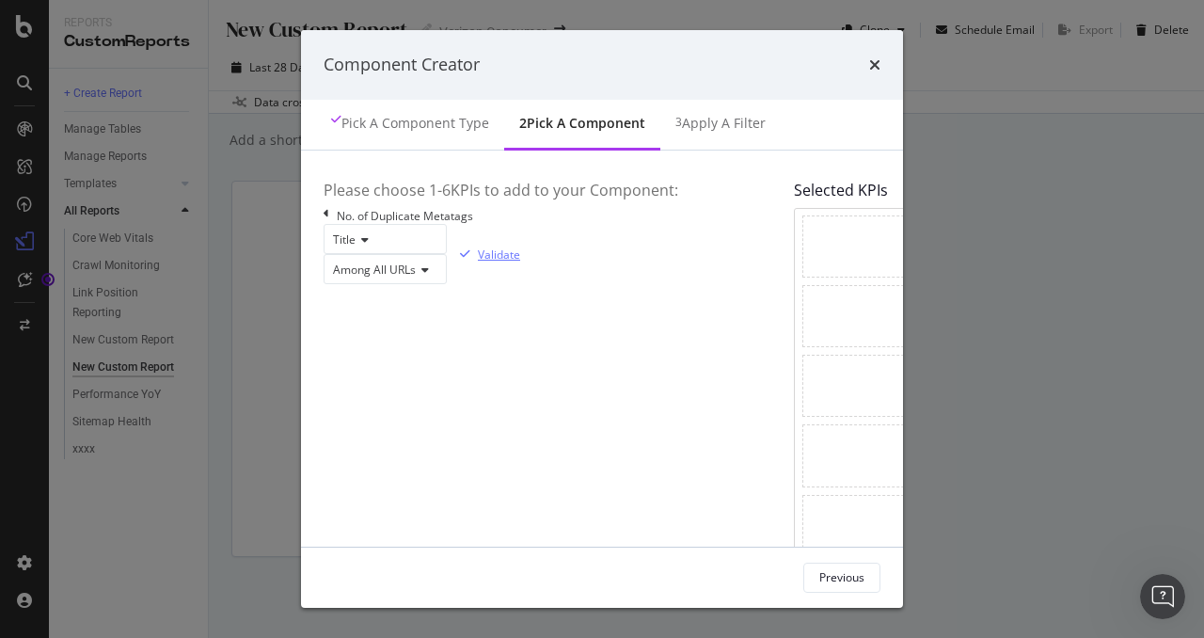
click at [520, 262] on div "Validate" at bounding box center [499, 254] width 42 height 16
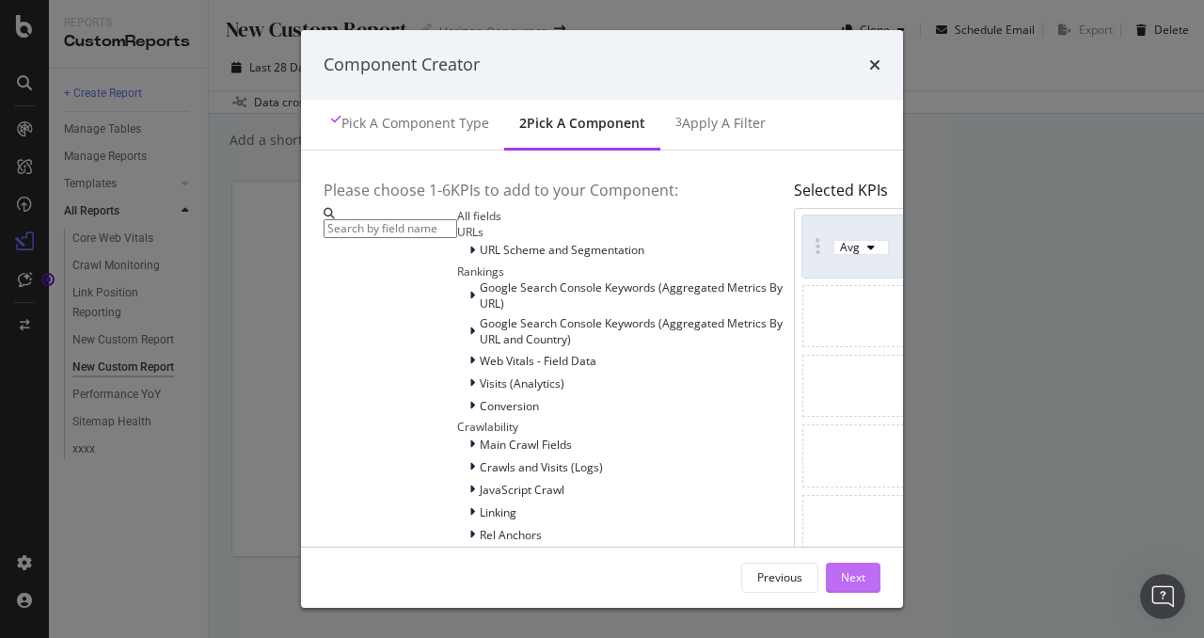
click at [866, 565] on div "Next" at bounding box center [853, 578] width 24 height 28
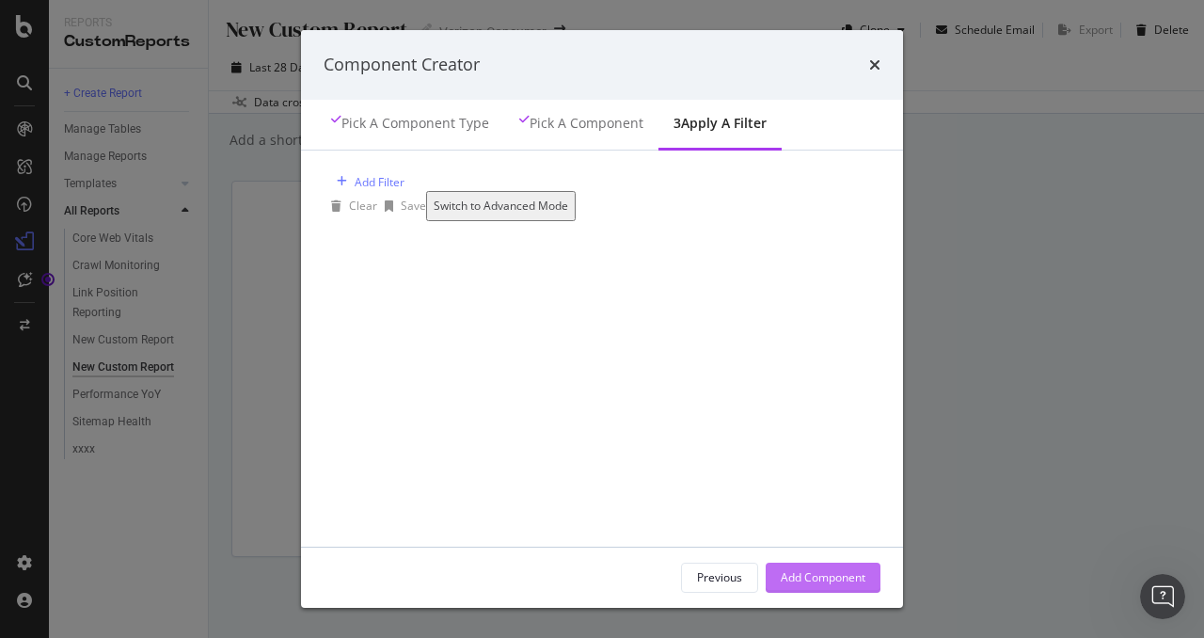
click at [866, 580] on div "Add Component" at bounding box center [823, 577] width 85 height 16
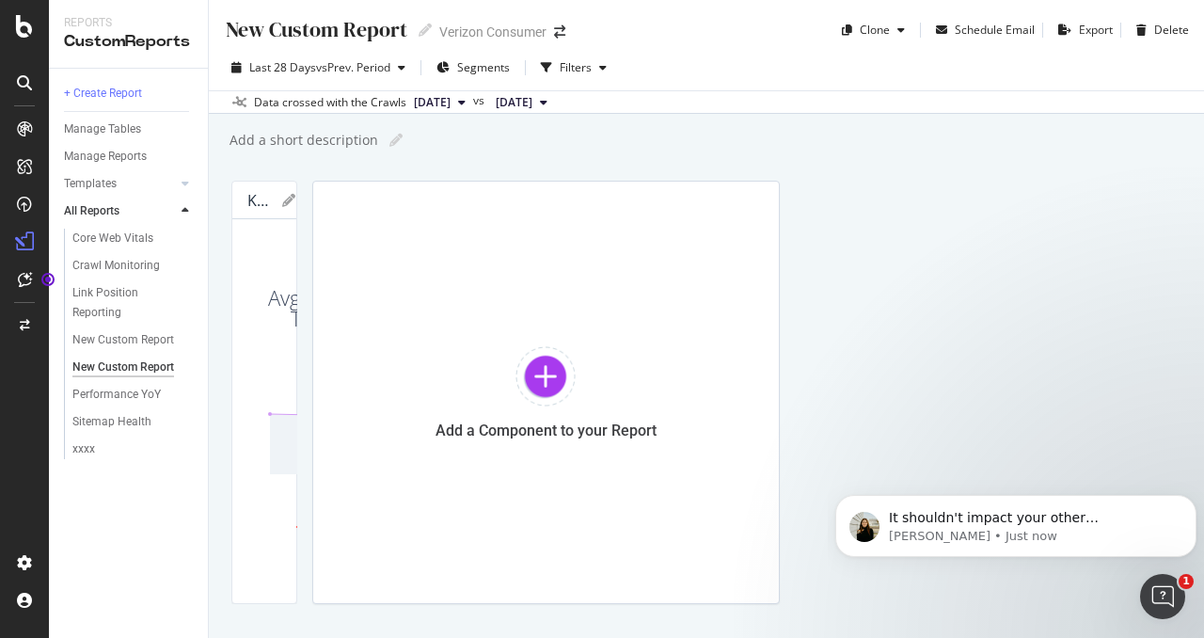
scroll to position [1950, 0]
click at [963, 519] on span "It shouldn't impact your other organizations. It looks like TJ Vignola is the i…" at bounding box center [1031, 564] width 284 height 108
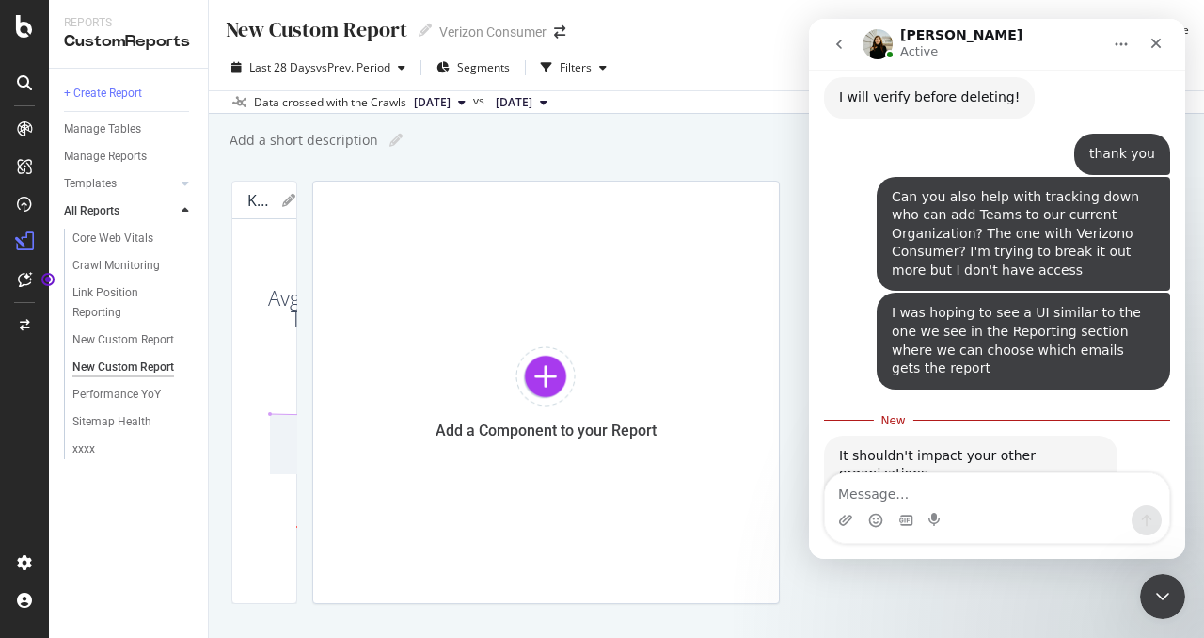
scroll to position [1981, 0]
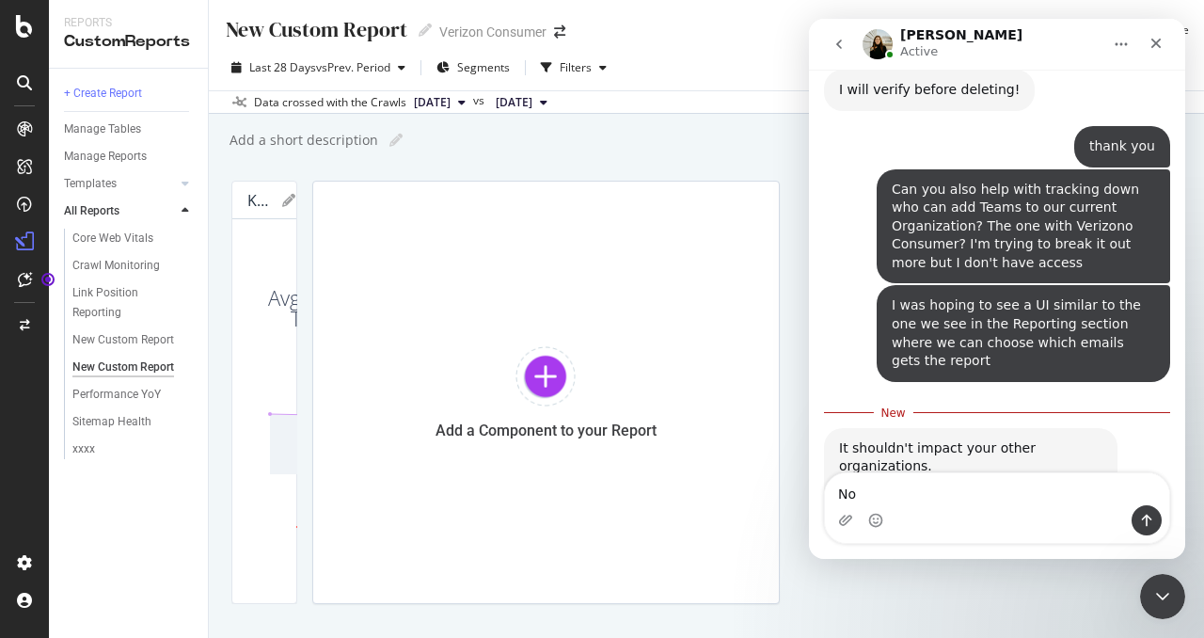
type textarea "N"
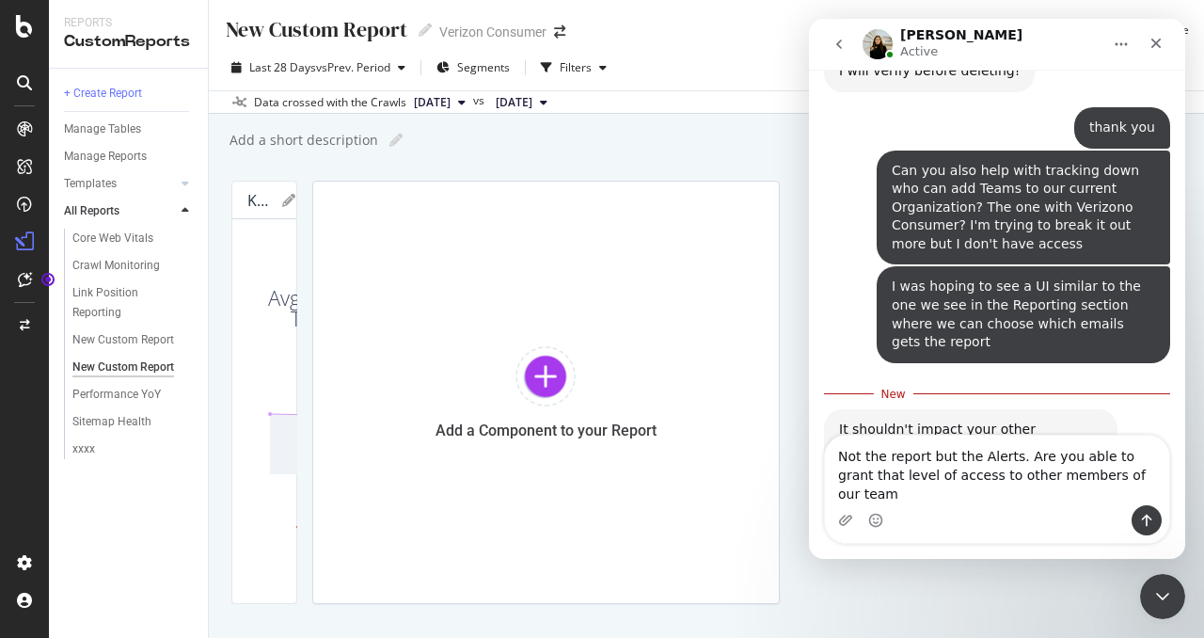
click at [1114, 495] on textarea "Not the report but the Alerts. Are you able to grant that level of access to ot…" at bounding box center [997, 471] width 344 height 70
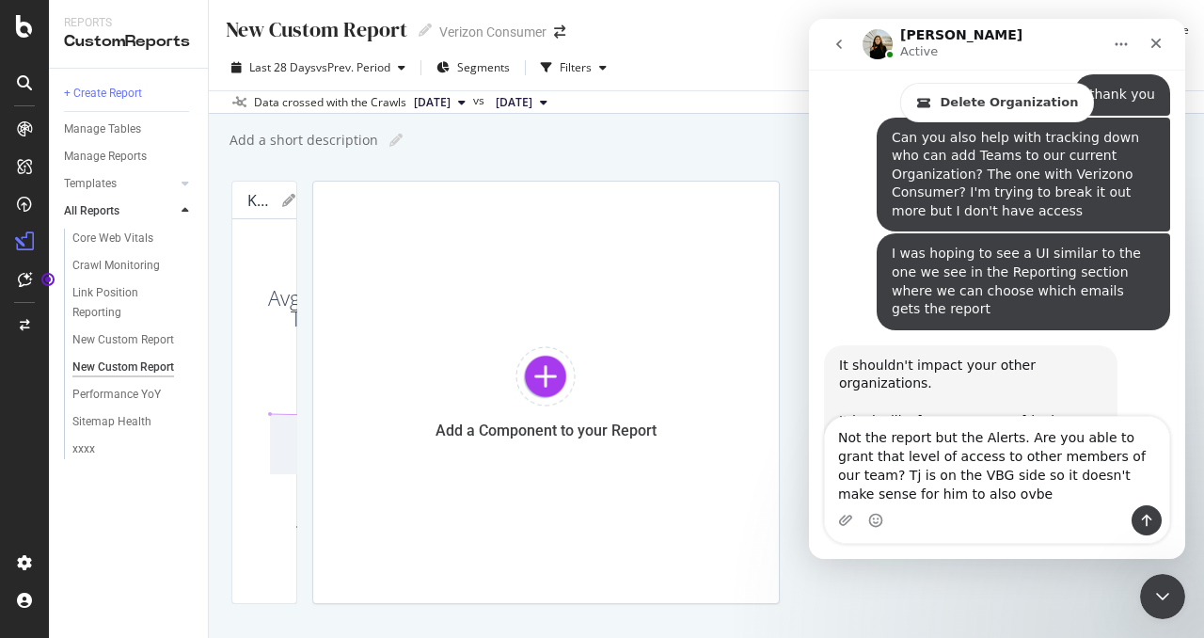
scroll to position [2090, 0]
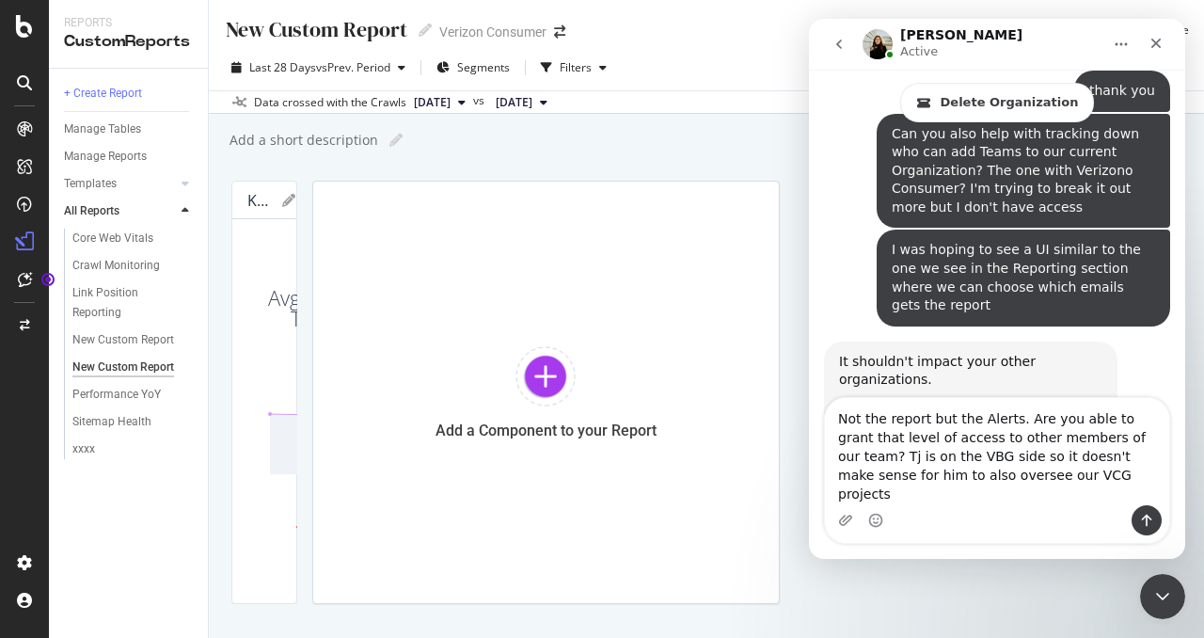
type textarea "Not the report but the Alerts. Are you able to grant that level of access to ot…"
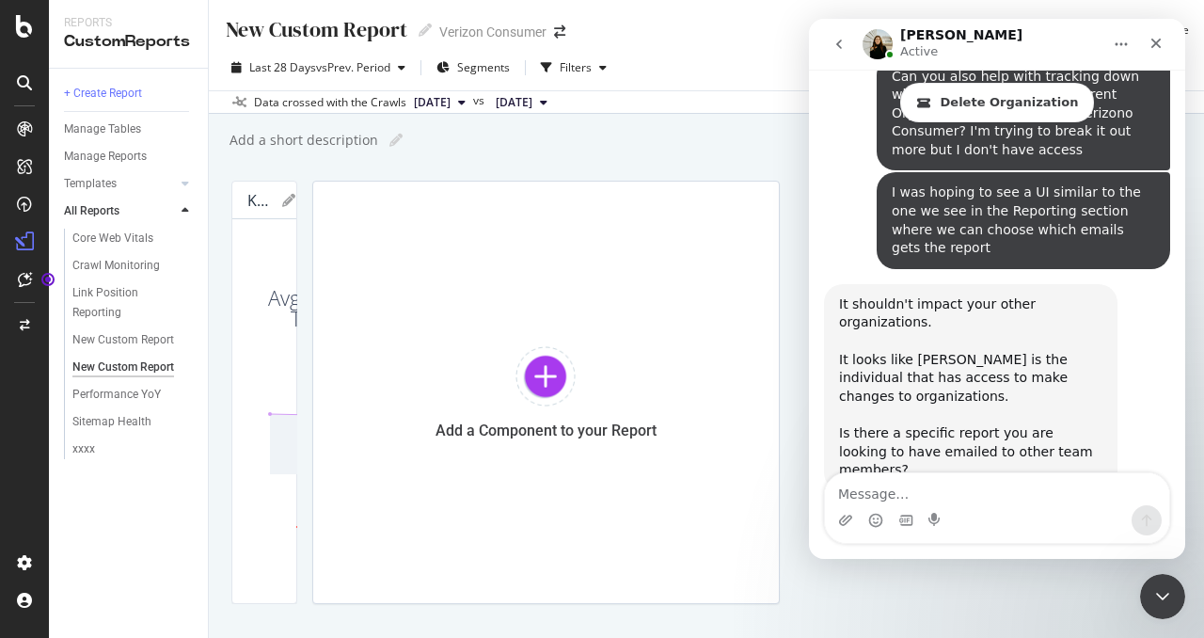
scroll to position [2179, 0]
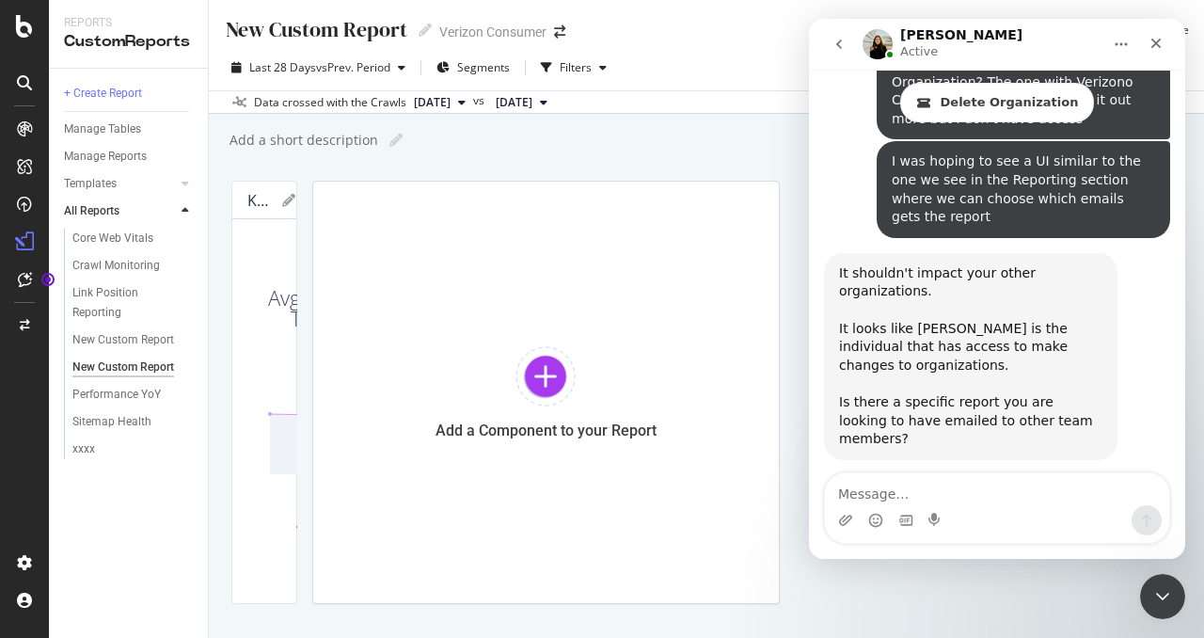
click at [344, 612] on div "New Custom Report New Custom Report Verizon Consumer Clone Schedule Email Expor…" at bounding box center [706, 319] width 995 height 638
click at [1101, 496] on textarea "Message…" at bounding box center [997, 489] width 344 height 32
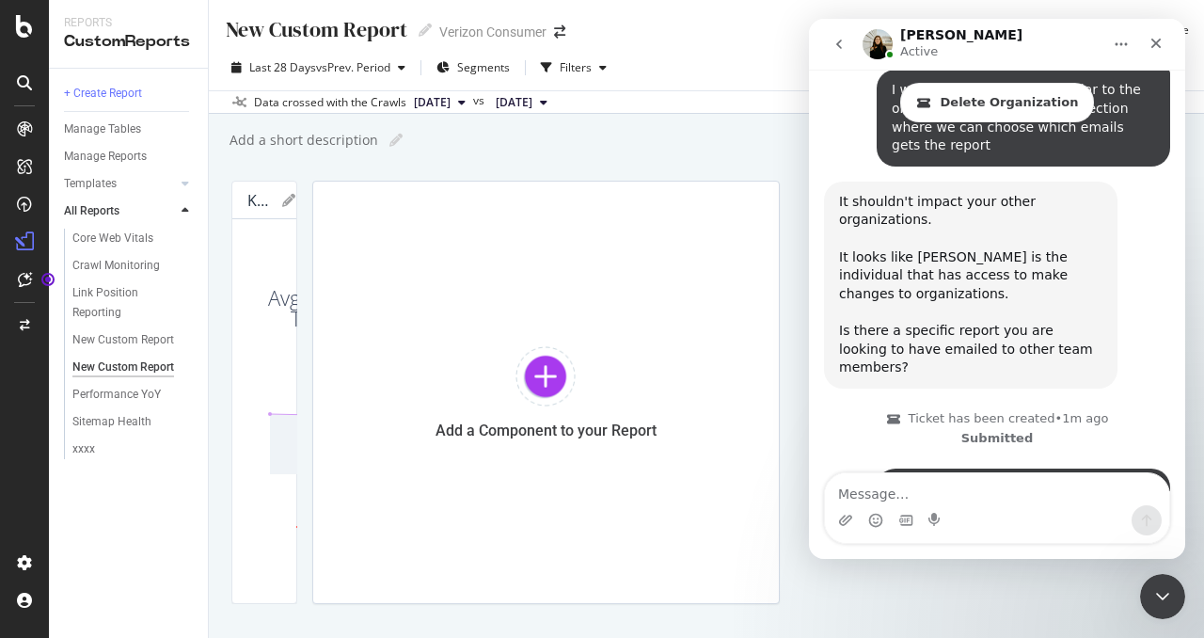
click at [1033, 509] on div "Intercom messenger" at bounding box center [997, 520] width 344 height 30
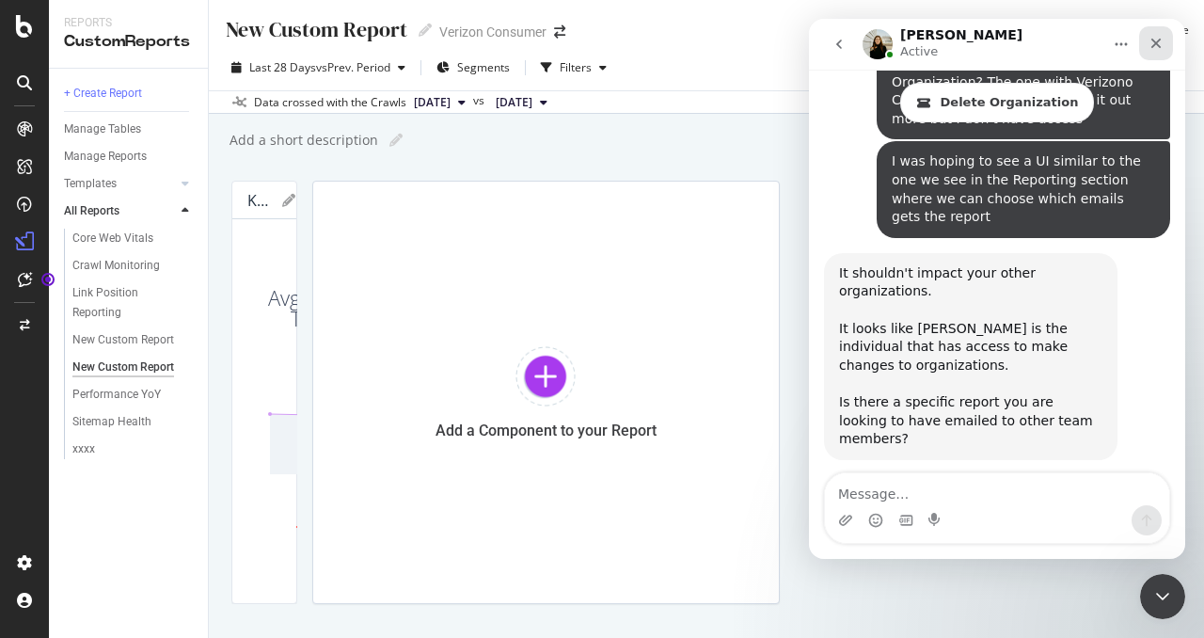
click at [1149, 44] on icon "Close" at bounding box center [1156, 43] width 15 height 15
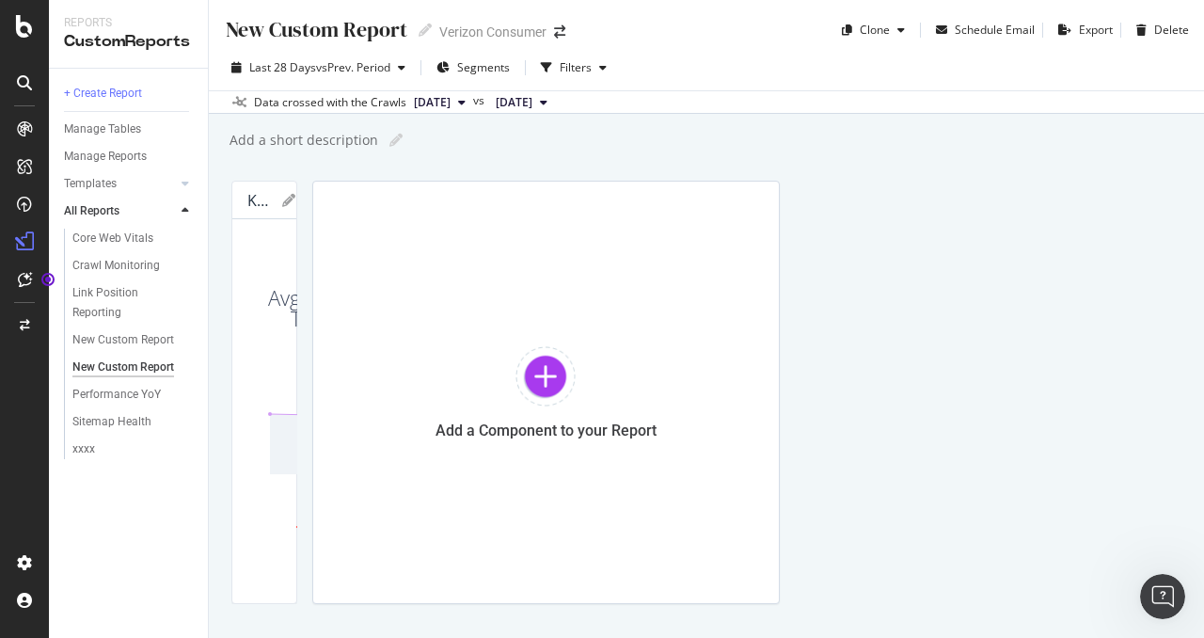
scroll to position [2250, 0]
click at [1152, 580] on div "Open Intercom Messenger" at bounding box center [1160, 594] width 62 height 62
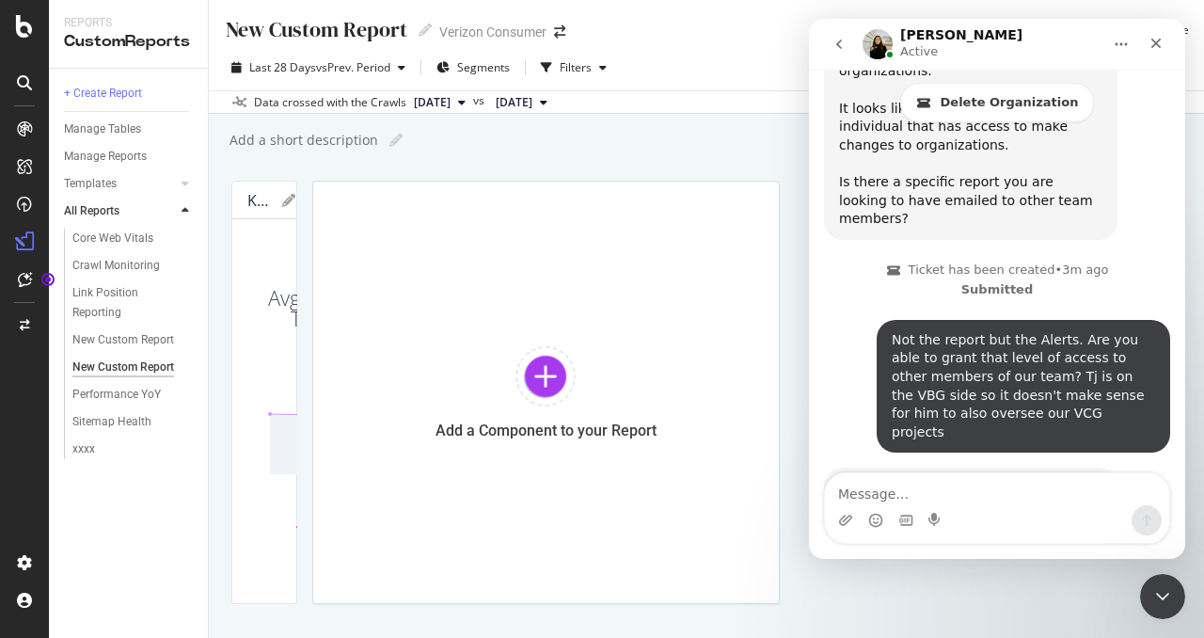
scroll to position [2438, 0]
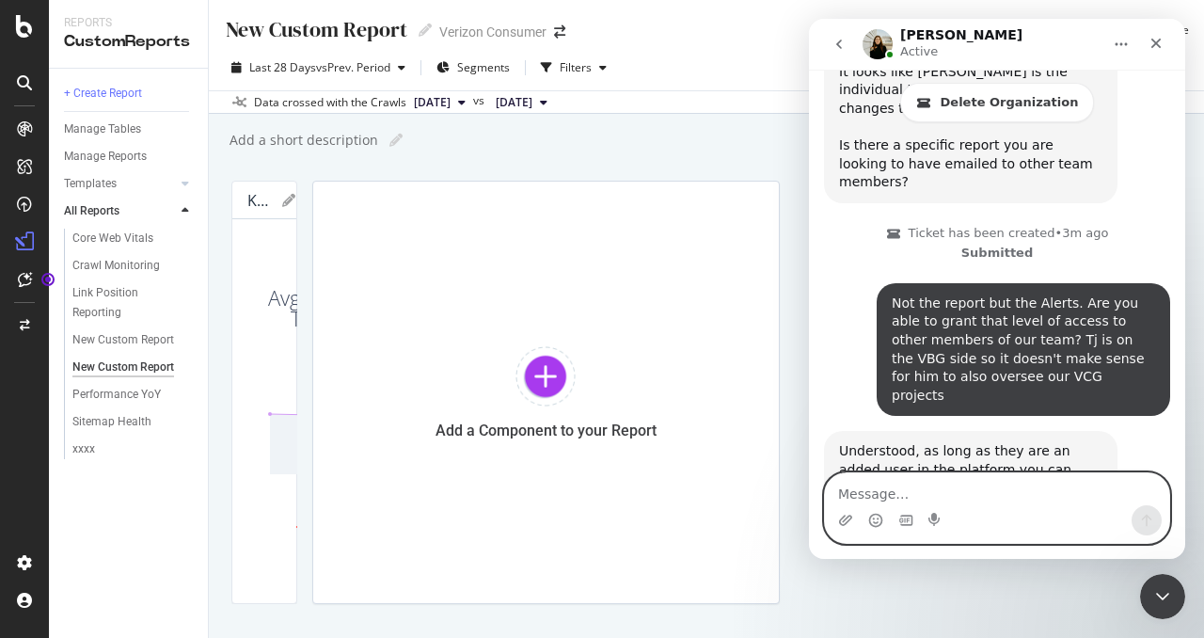
click at [1050, 484] on textarea "Message…" at bounding box center [997, 489] width 344 height 32
click at [1073, 487] on textarea "Message…" at bounding box center [997, 489] width 344 height 32
click at [1086, 497] on textarea "Wonderful!" at bounding box center [997, 489] width 344 height 32
type textarea "Wonderful!"
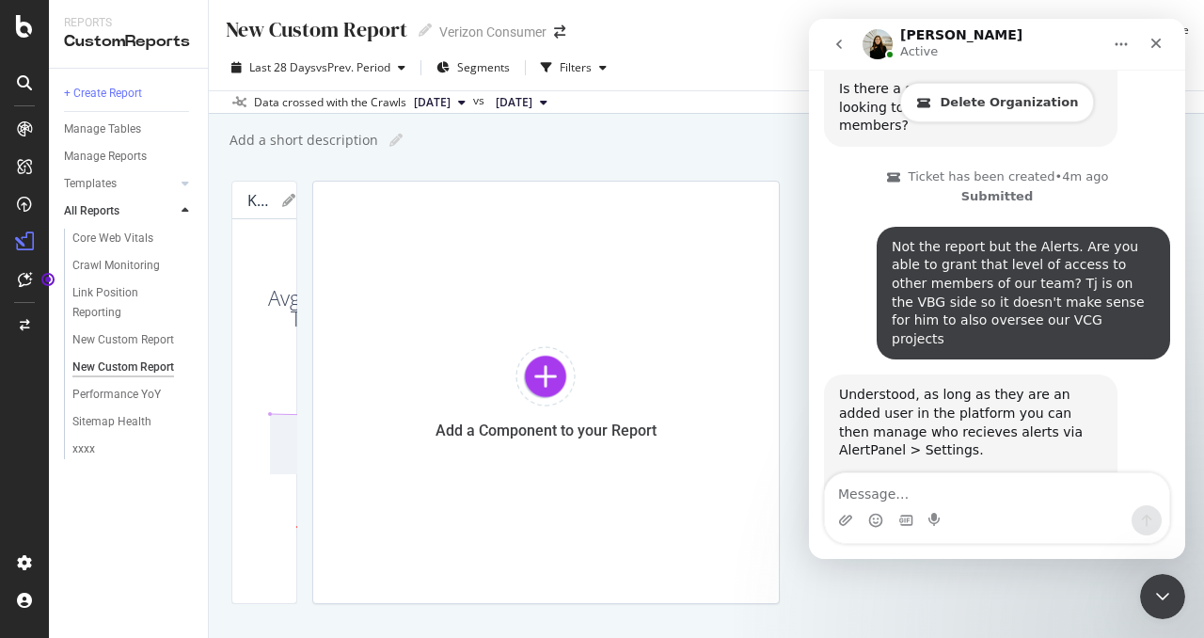
click at [1011, 94] on link "Delete Organization" at bounding box center [997, 103] width 195 height 40
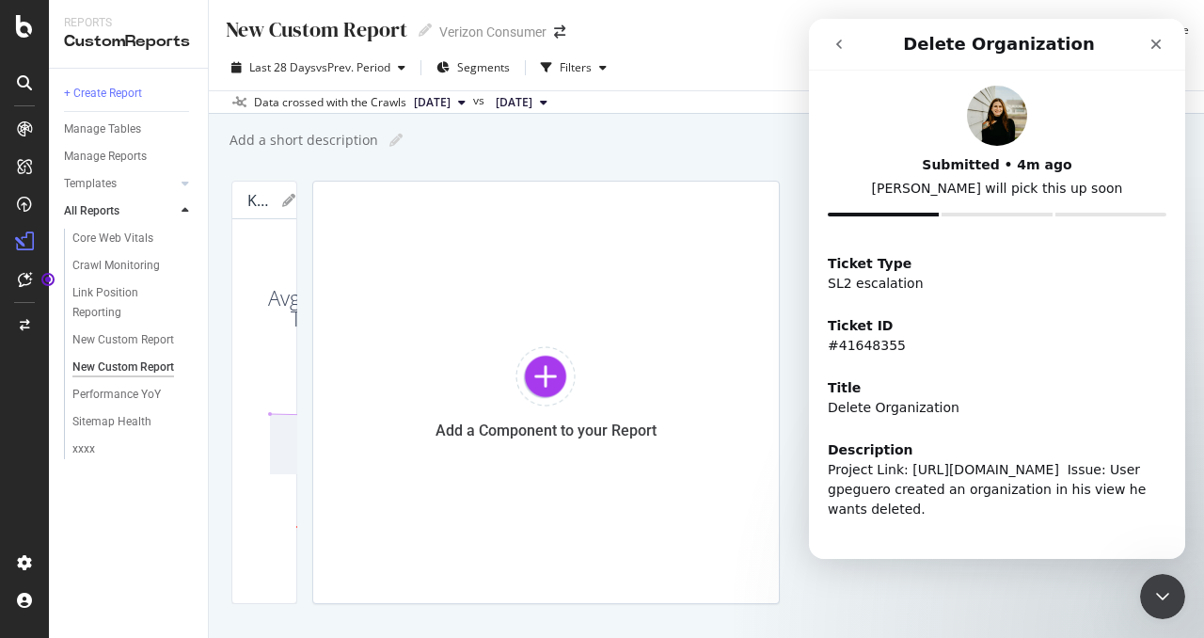
scroll to position [0, 0]
click at [828, 37] on button "go back" at bounding box center [839, 44] width 36 height 36
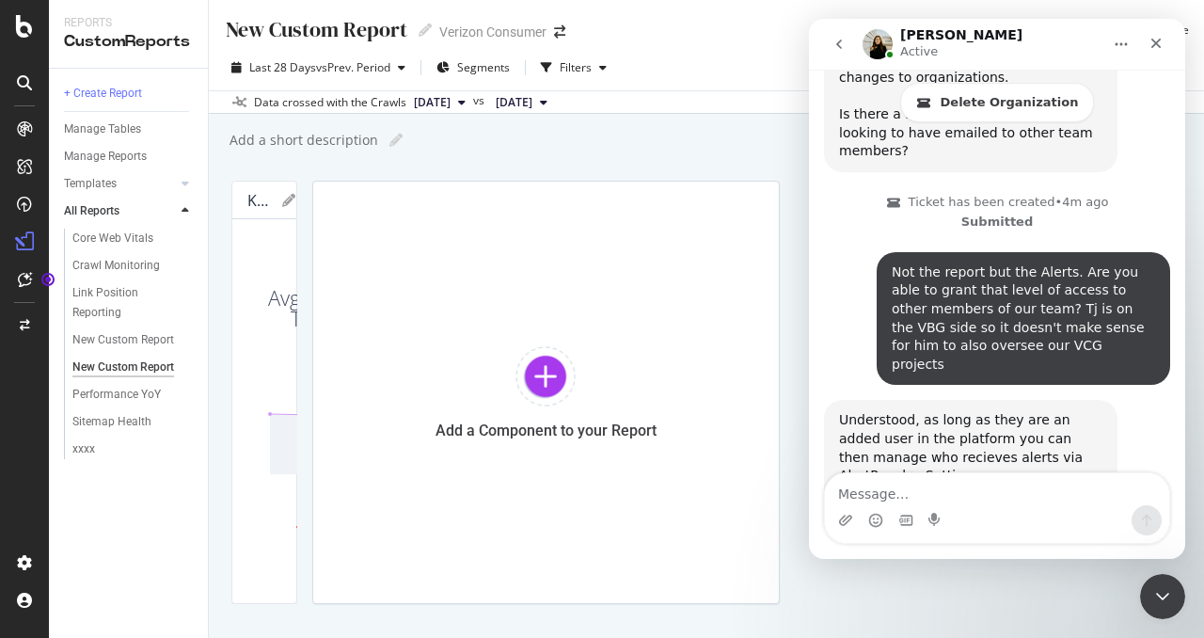
scroll to position [2494, 0]
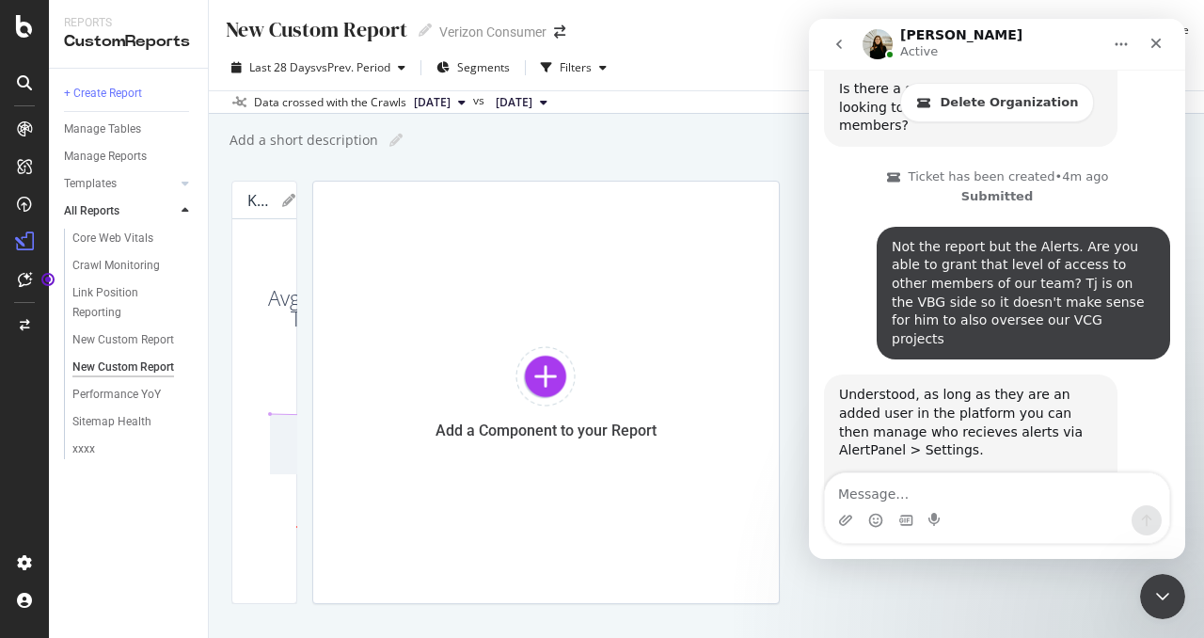
click at [1044, 511] on div "Intercom messenger" at bounding box center [997, 520] width 344 height 30
click at [1168, 35] on div "Close" at bounding box center [1156, 43] width 34 height 34
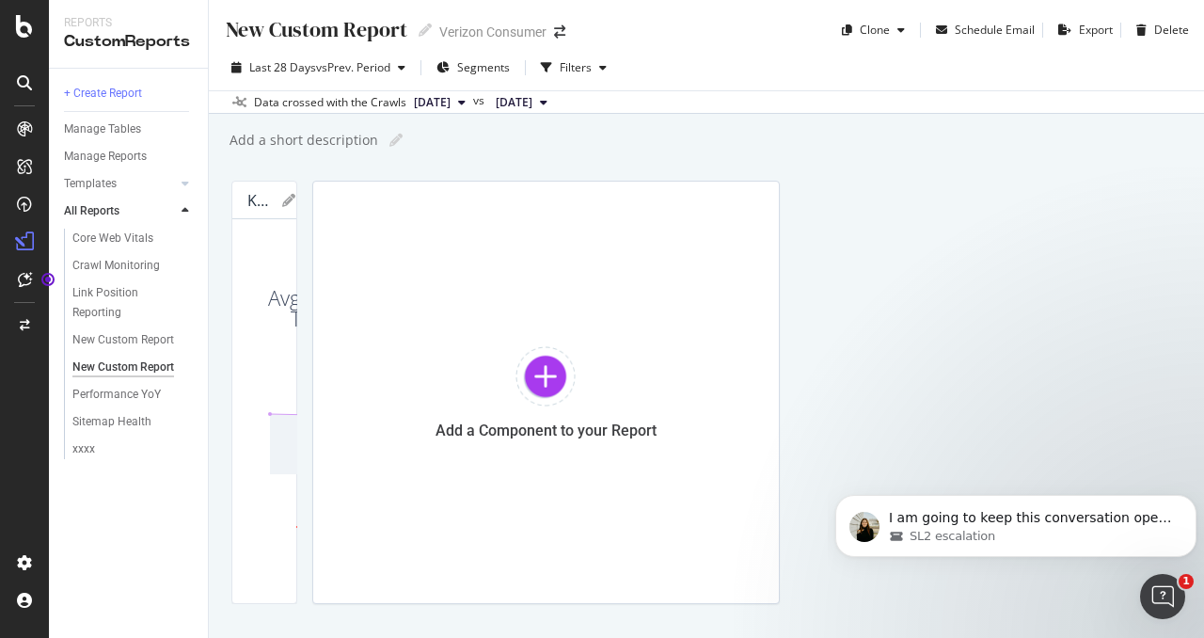
scroll to position [2661, 0]
click at [780, 264] on div "Add a Component to your Report" at bounding box center [546, 392] width 468 height 423
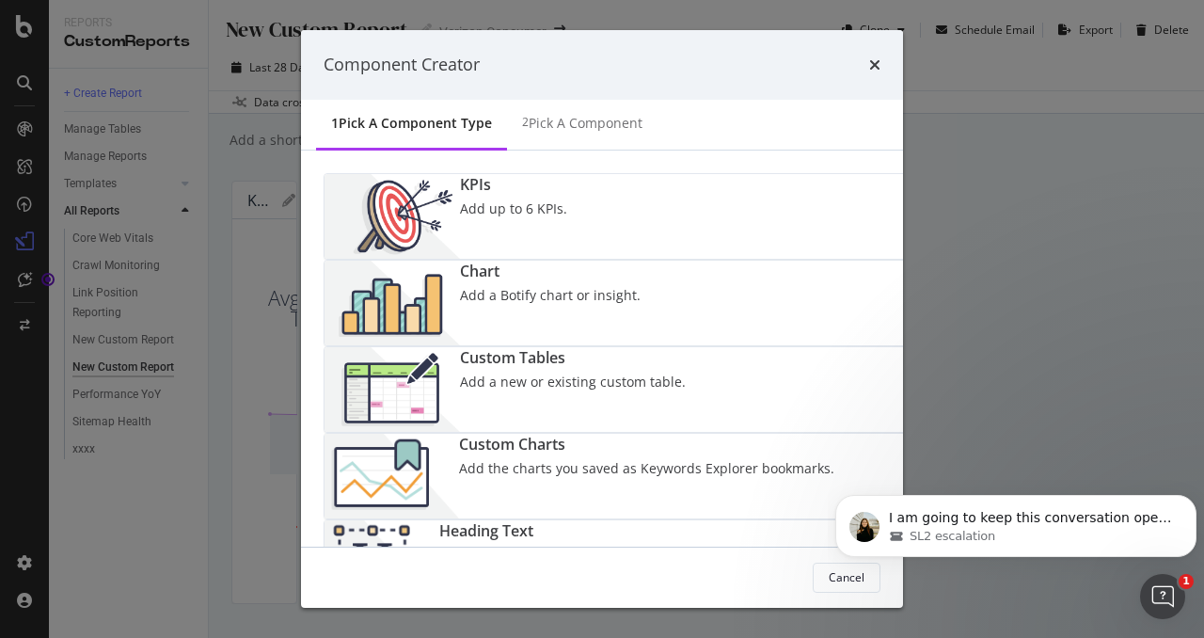
click at [881, 54] on div "times" at bounding box center [874, 65] width 11 height 24
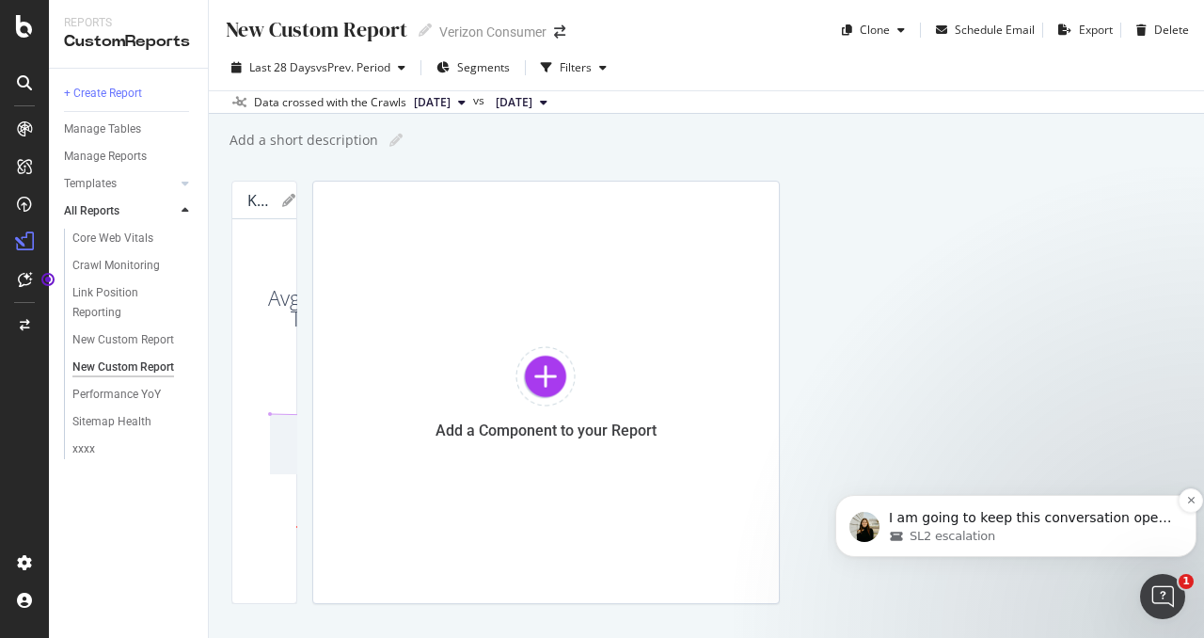
click at [963, 538] on span "SL2 escalation" at bounding box center [953, 536] width 86 height 17
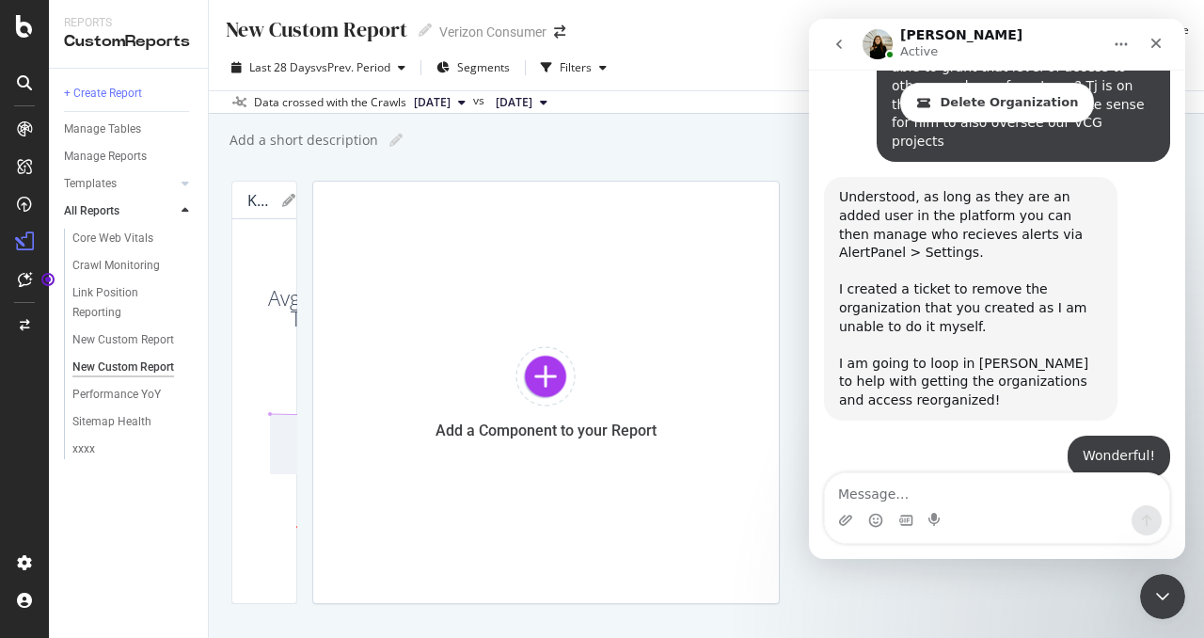
scroll to position [2692, 0]
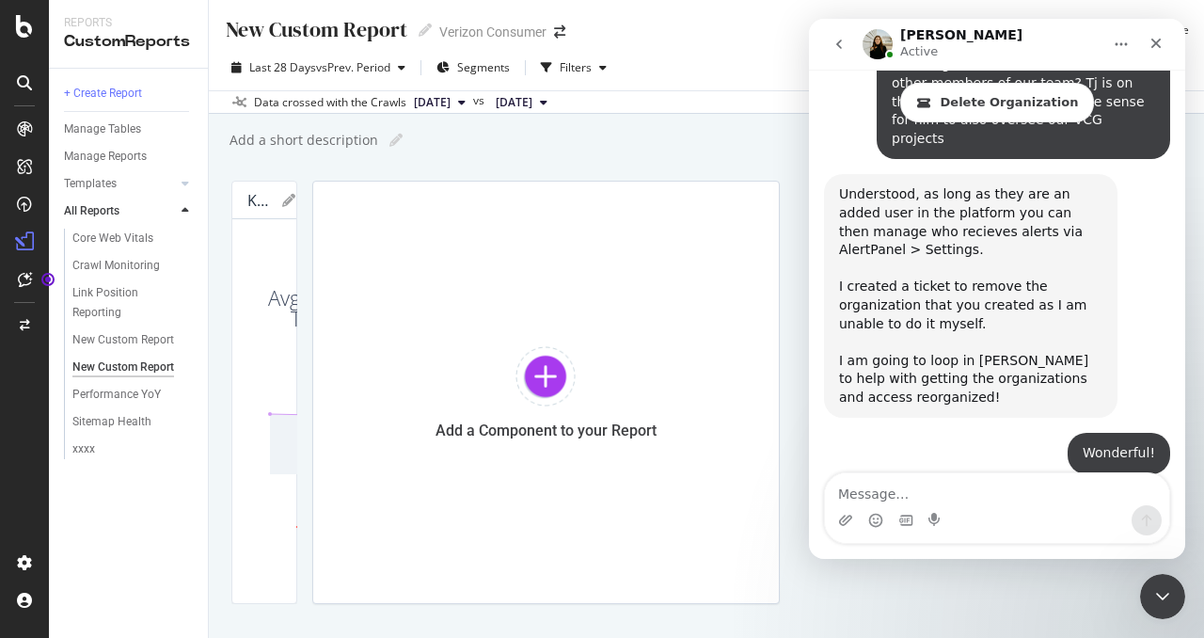
click at [984, 495] on textarea "Message…" at bounding box center [997, 489] width 344 height 32
type textarea "t"
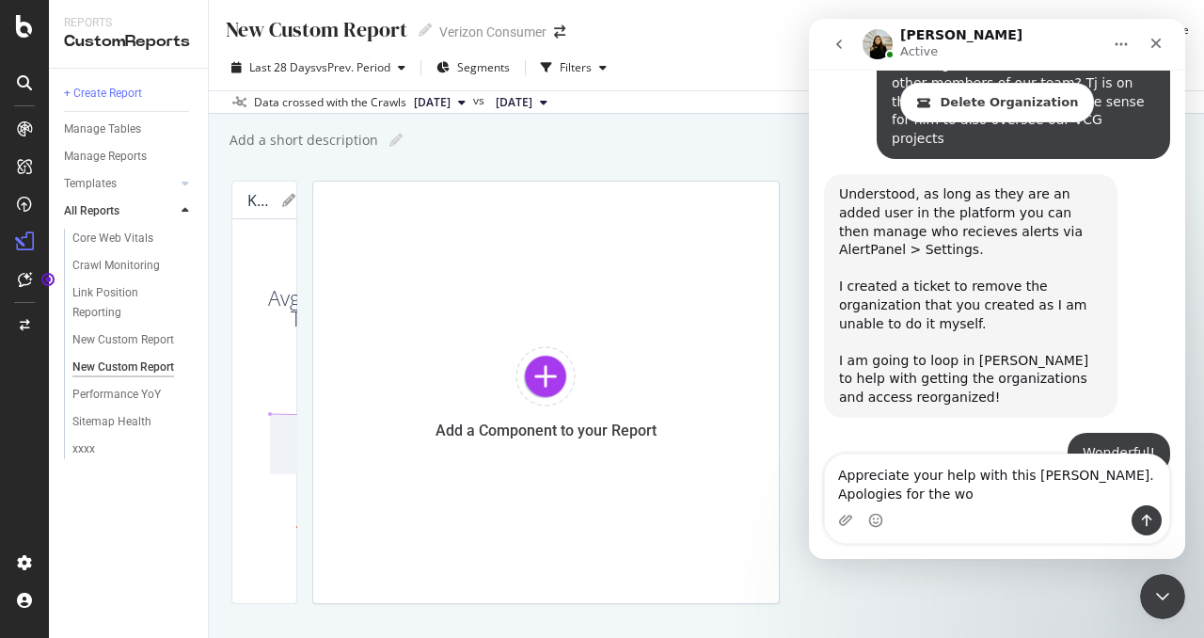
scroll to position [2710, 0]
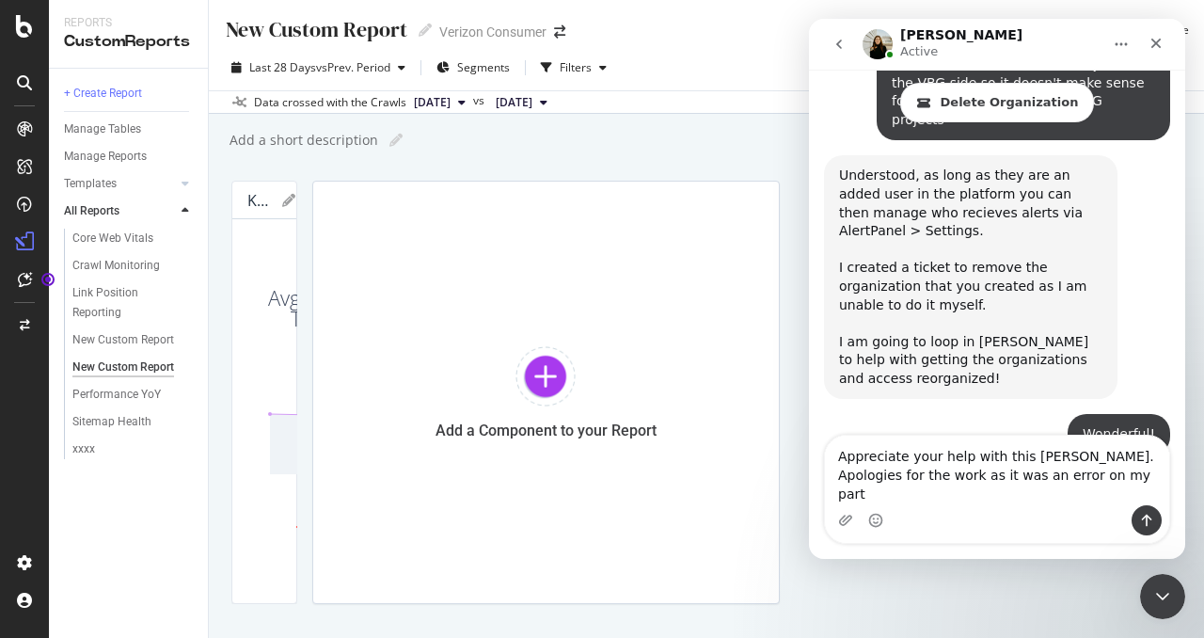
type textarea "Appreciate your help with this Jessica. Apologies for the work as it was an err…"
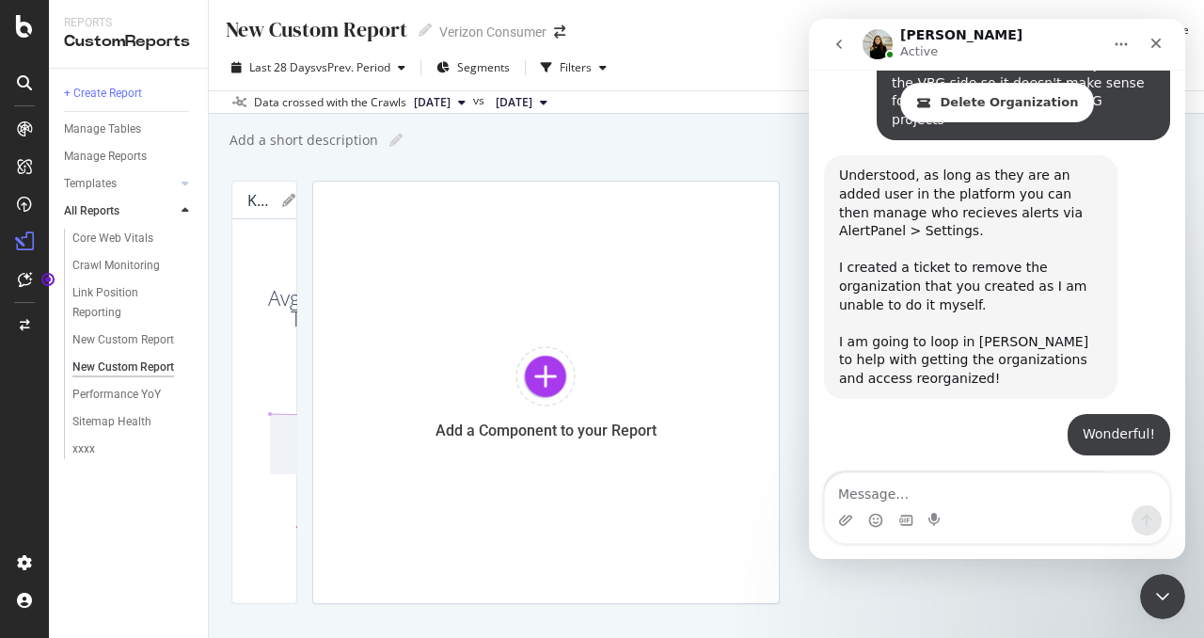
scroll to position [2753, 0]
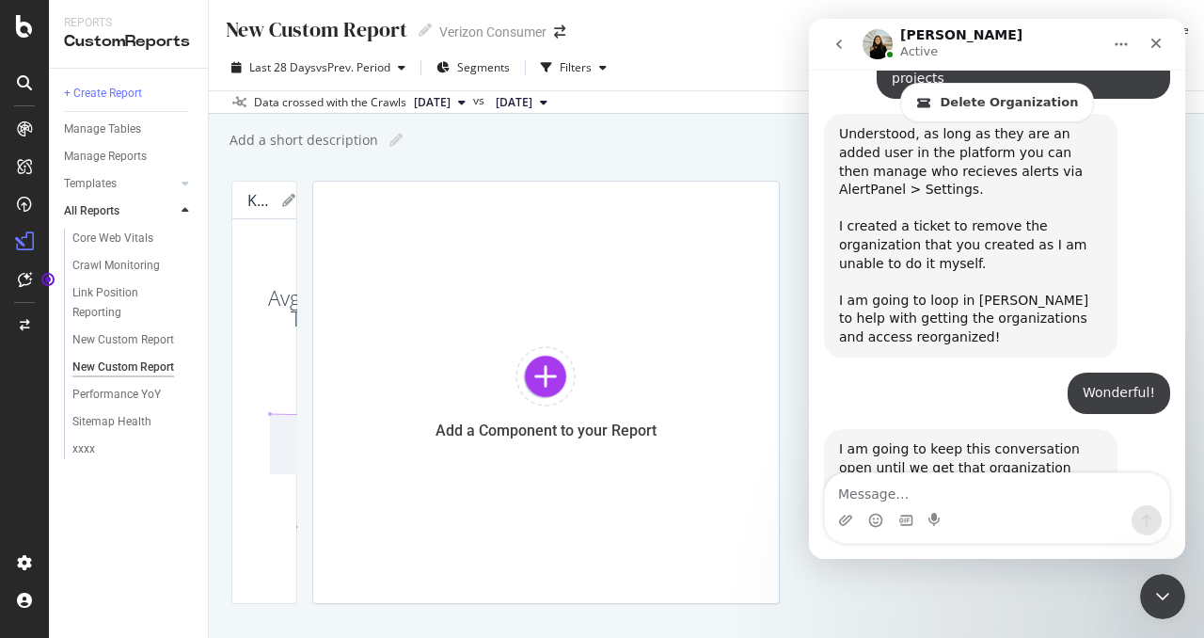
click at [600, 178] on div "New Custom Report New Custom Report Verizon Consumer Clone Schedule Email Expor…" at bounding box center [706, 319] width 995 height 638
click at [1146, 48] on div "Close" at bounding box center [1156, 43] width 34 height 34
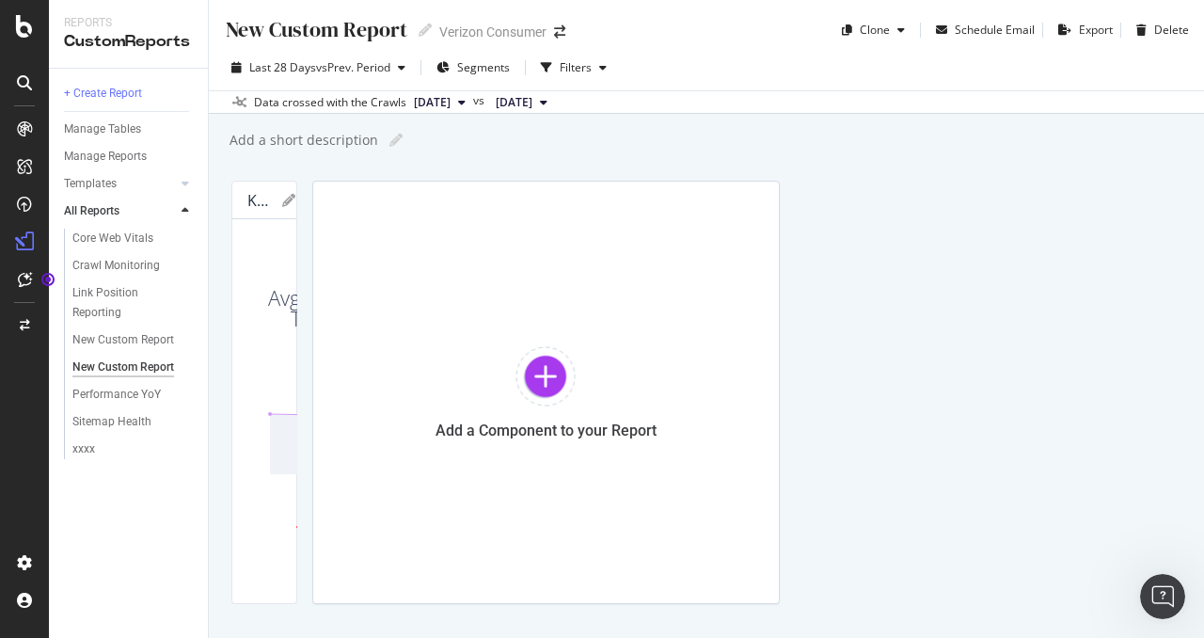
scroll to position [2883, 0]
click at [1107, 147] on div "Add a short description Add a short description" at bounding box center [716, 140] width 977 height 28
click at [16, 22] on icon at bounding box center [24, 26] width 17 height 23
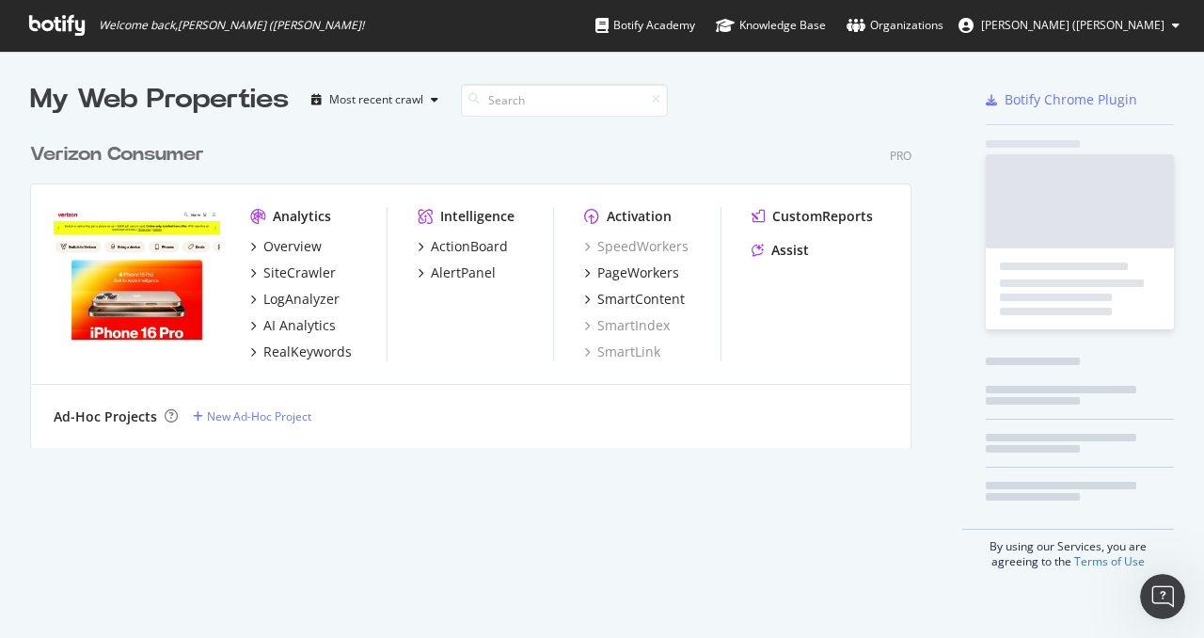
scroll to position [623, 1175]
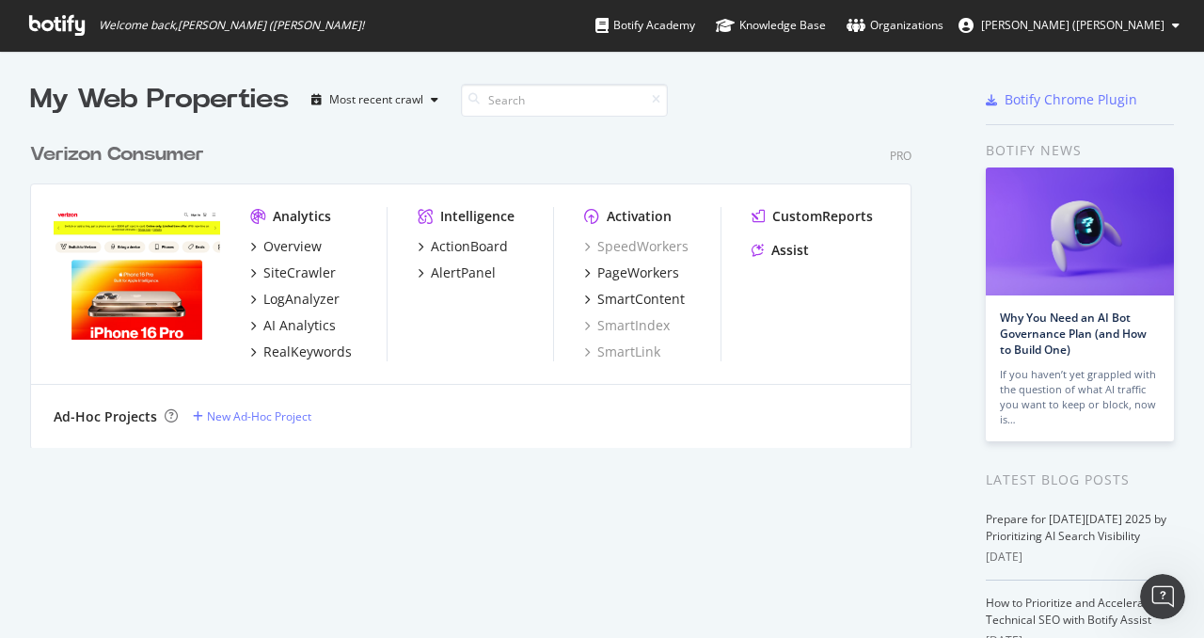
click at [1148, 150] on div "Botify news" at bounding box center [1080, 150] width 188 height 21
click at [1101, 30] on span "[PERSON_NAME] ([PERSON_NAME]" at bounding box center [1072, 25] width 183 height 16
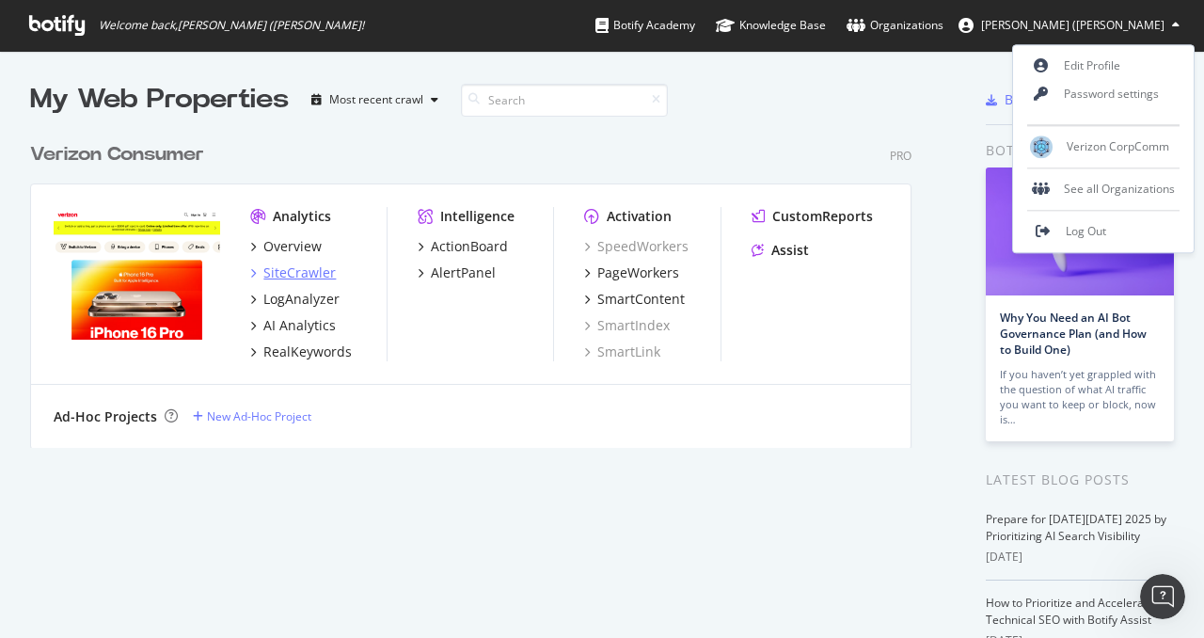
click at [310, 268] on div "SiteCrawler" at bounding box center [299, 272] width 72 height 19
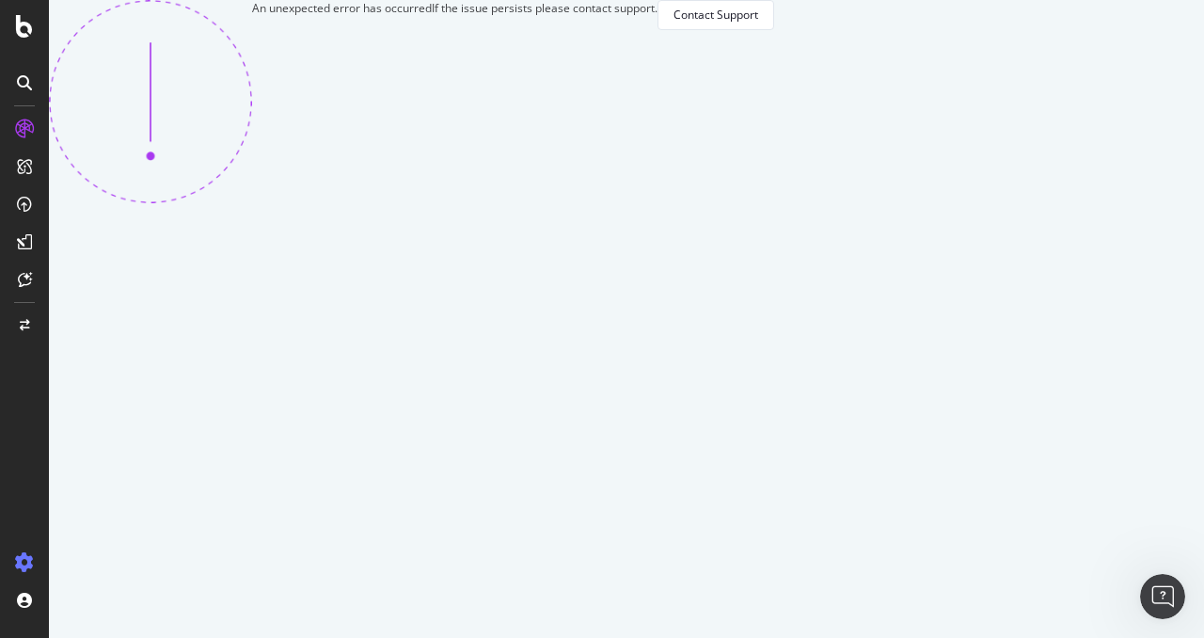
click at [15, 573] on div at bounding box center [24, 563] width 45 height 30
click at [22, 559] on icon at bounding box center [24, 562] width 19 height 19
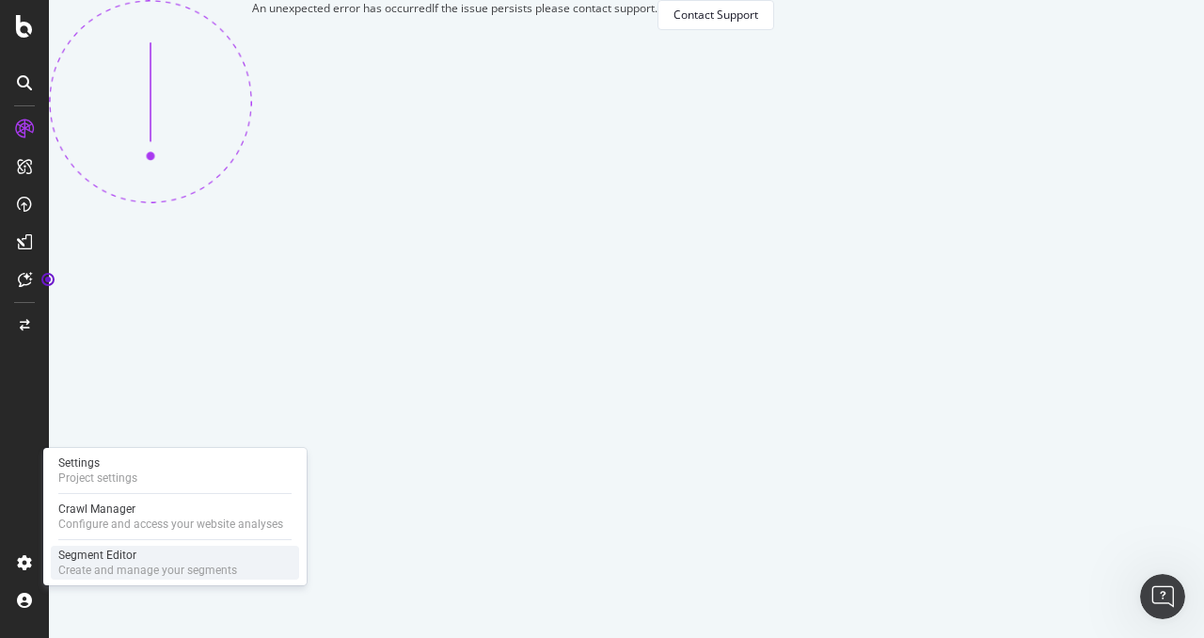
click at [126, 564] on div "Create and manage your segments" at bounding box center [147, 570] width 179 height 15
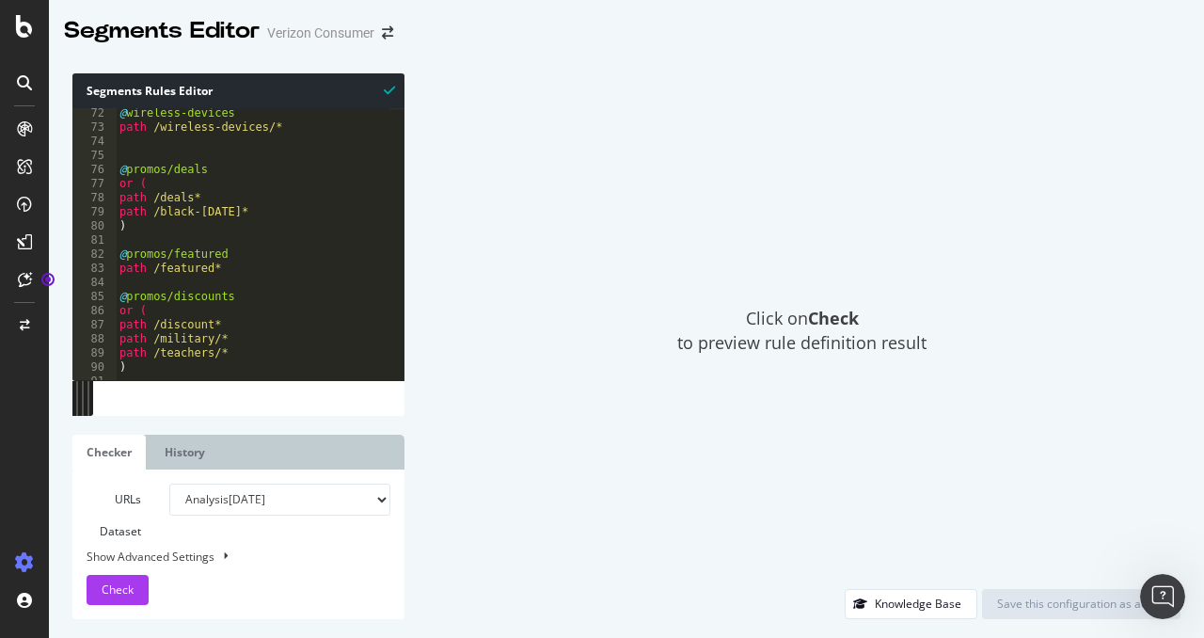
scroll to position [1003, 0]
click at [10, 567] on div at bounding box center [24, 563] width 45 height 30
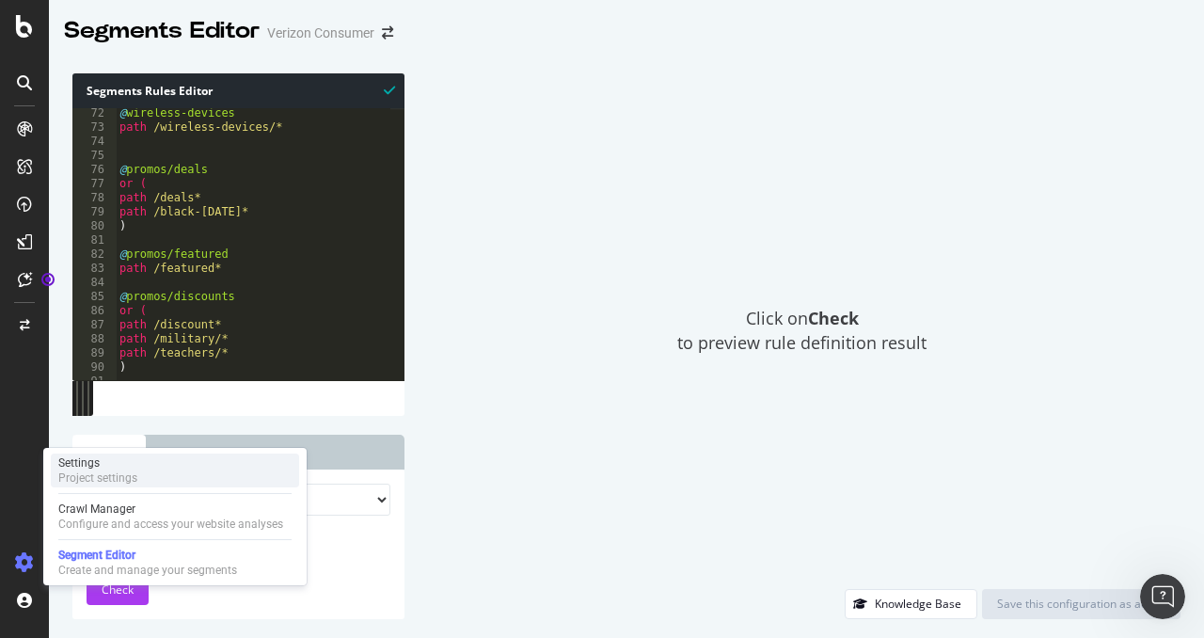
click at [131, 481] on div "Project settings" at bounding box center [97, 477] width 79 height 15
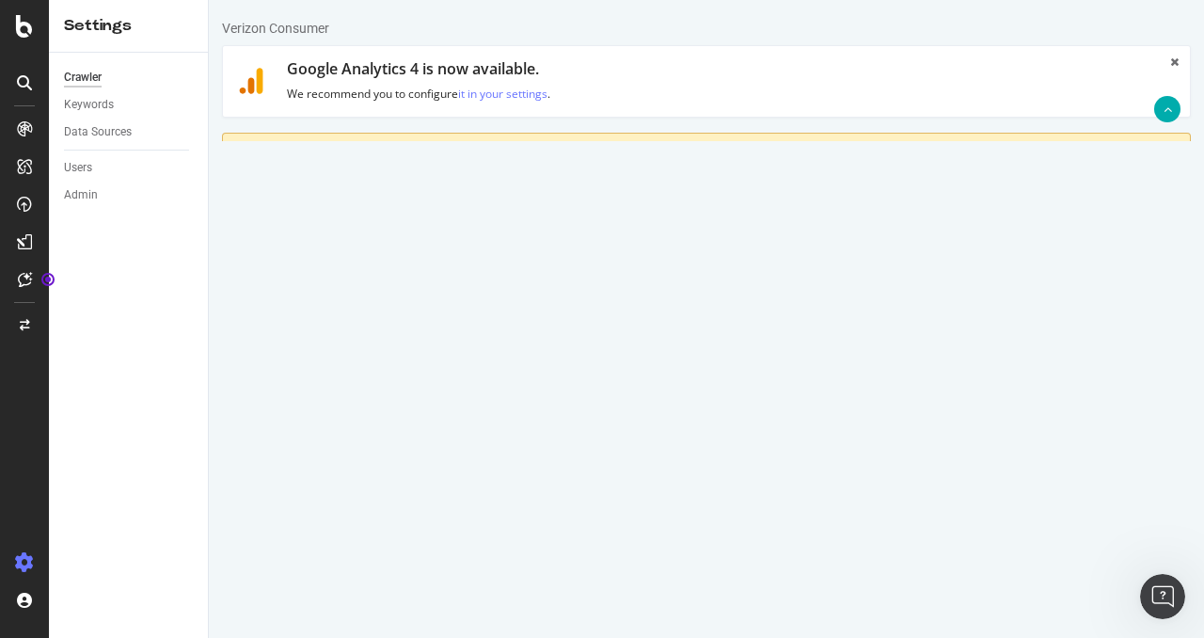
scroll to position [557, 0]
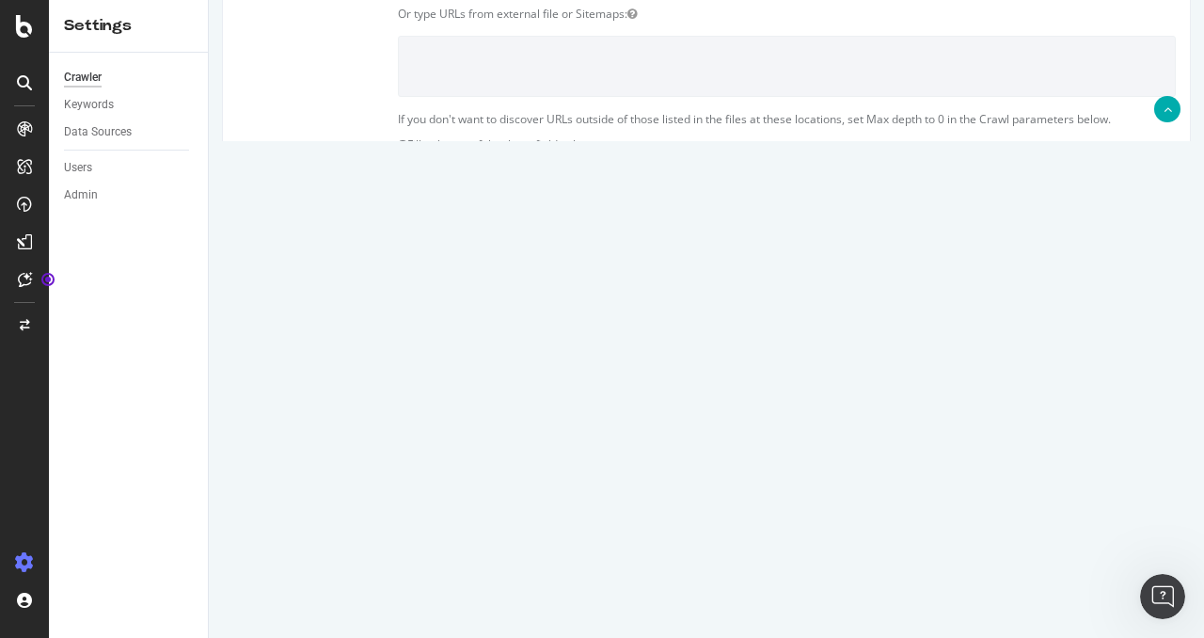
click at [1156, 326] on div "HTTP HTTPS HTTP + HTTPS verizon.com and Subdomains User Agent: Mobile Desktop T…" at bounding box center [787, 319] width 797 height 53
click at [1099, 425] on div "HTTP HTTPS HTTP + HTTPS verizon.com and Subdomains User Agent: Mobile Desktop T…" at bounding box center [787, 374] width 806 height 162
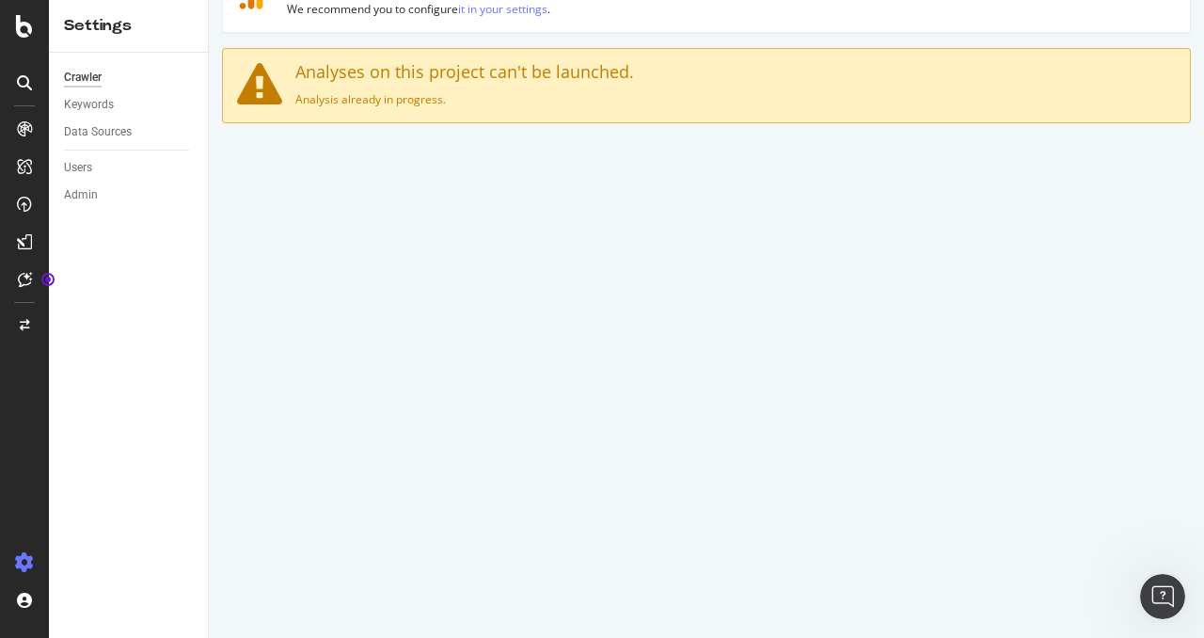
scroll to position [49, 0]
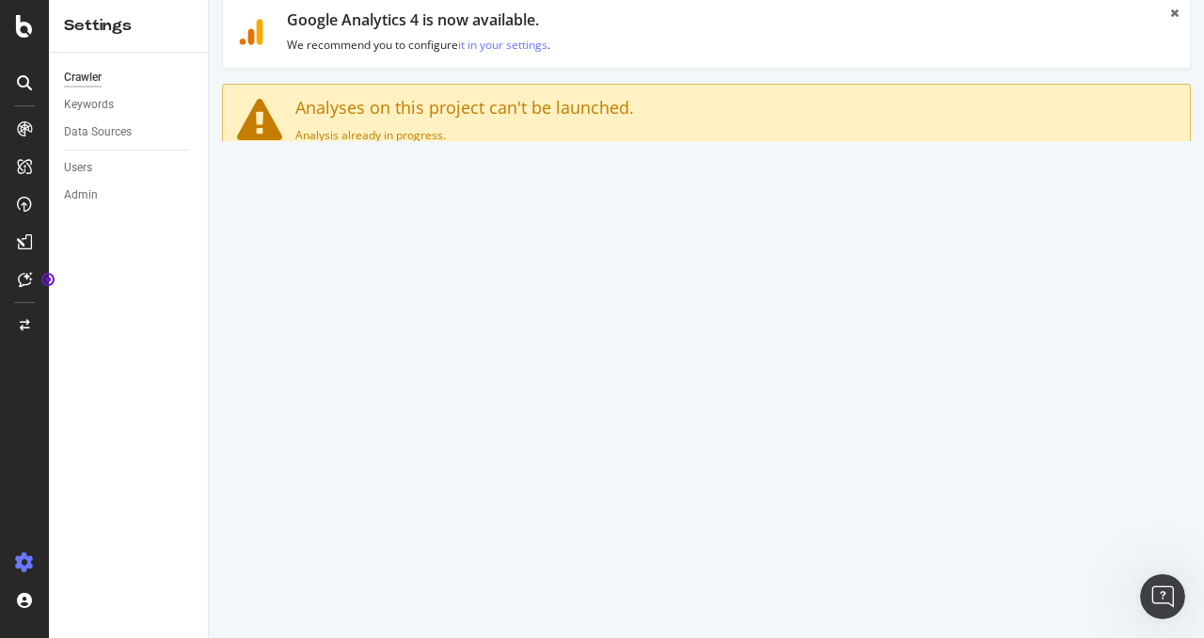
click at [99, 240] on div "AlertPanel" at bounding box center [100, 245] width 60 height 19
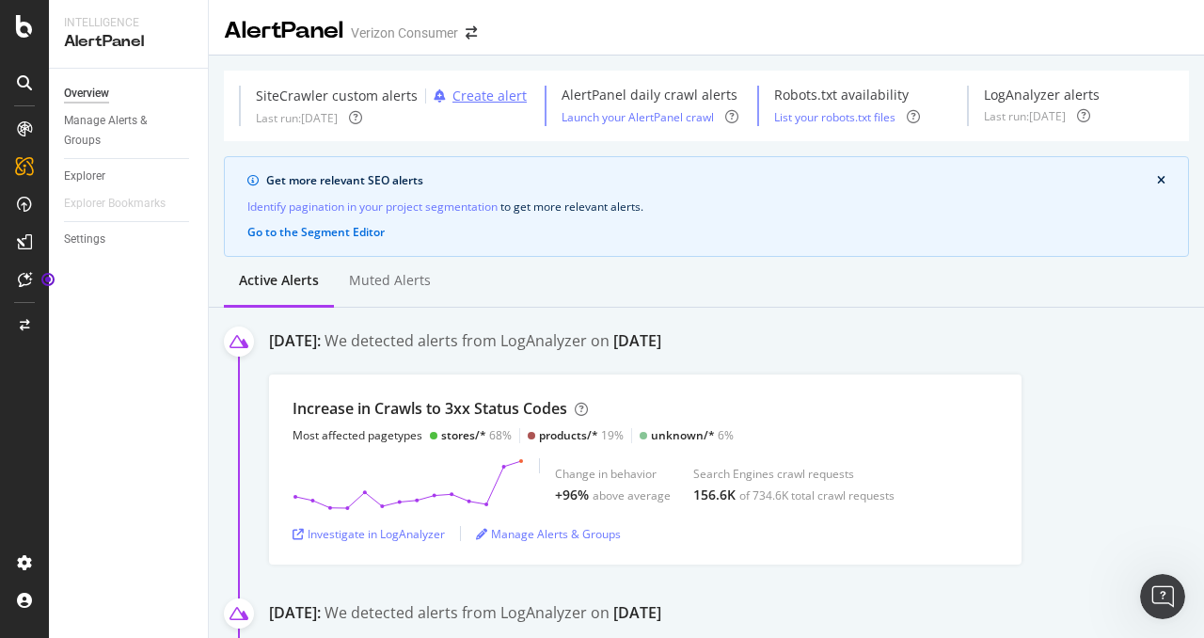
click at [491, 94] on div "Create alert" at bounding box center [490, 96] width 74 height 19
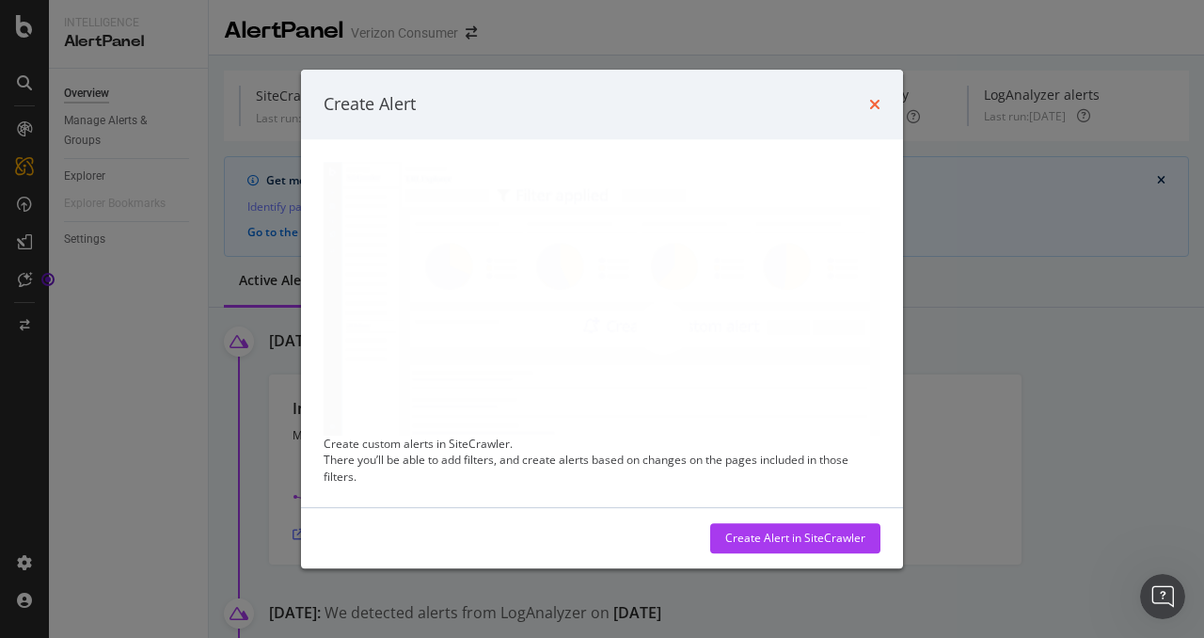
click at [869, 103] on icon "times" at bounding box center [874, 104] width 11 height 15
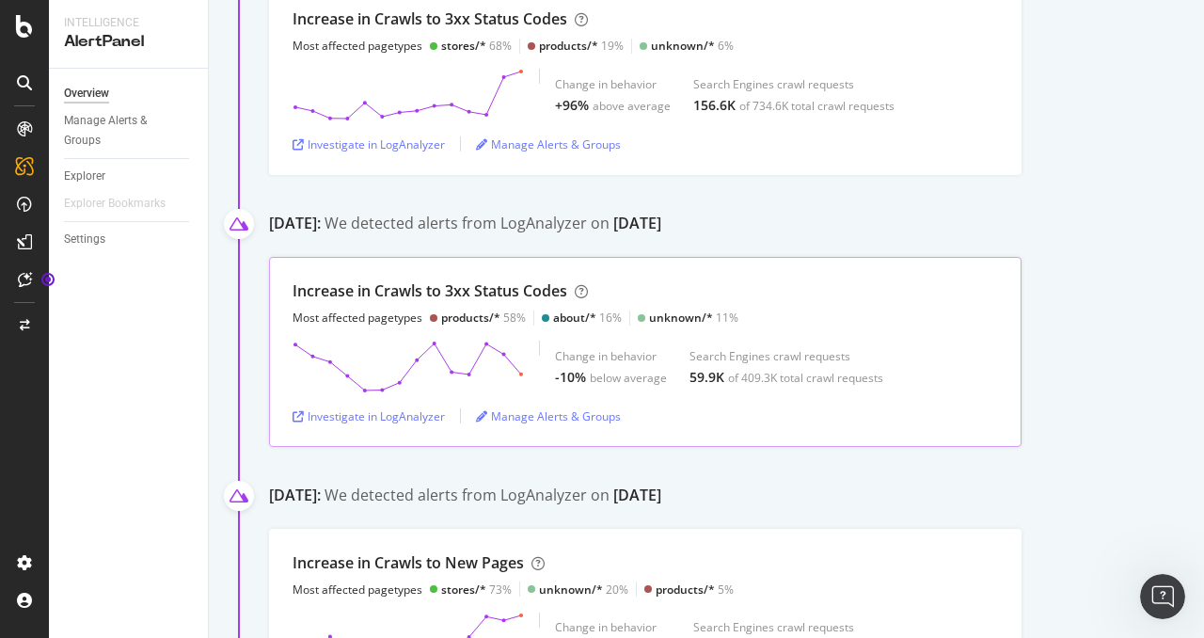
scroll to position [394, 0]
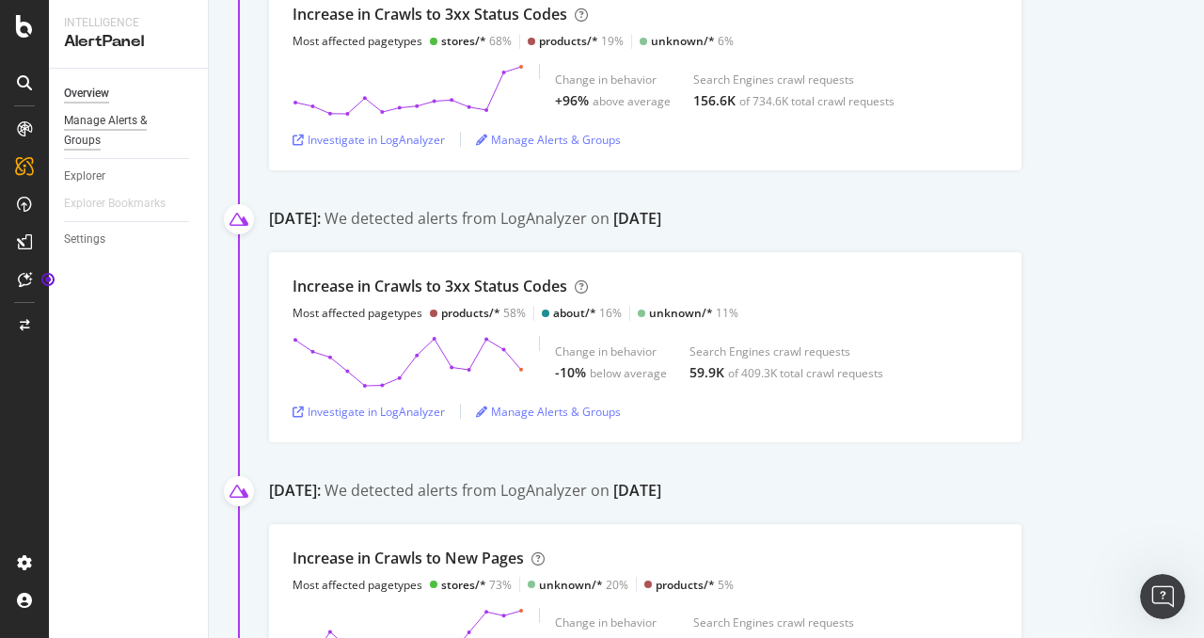
click at [149, 131] on div "Manage Alerts & Groups" at bounding box center [120, 131] width 113 height 40
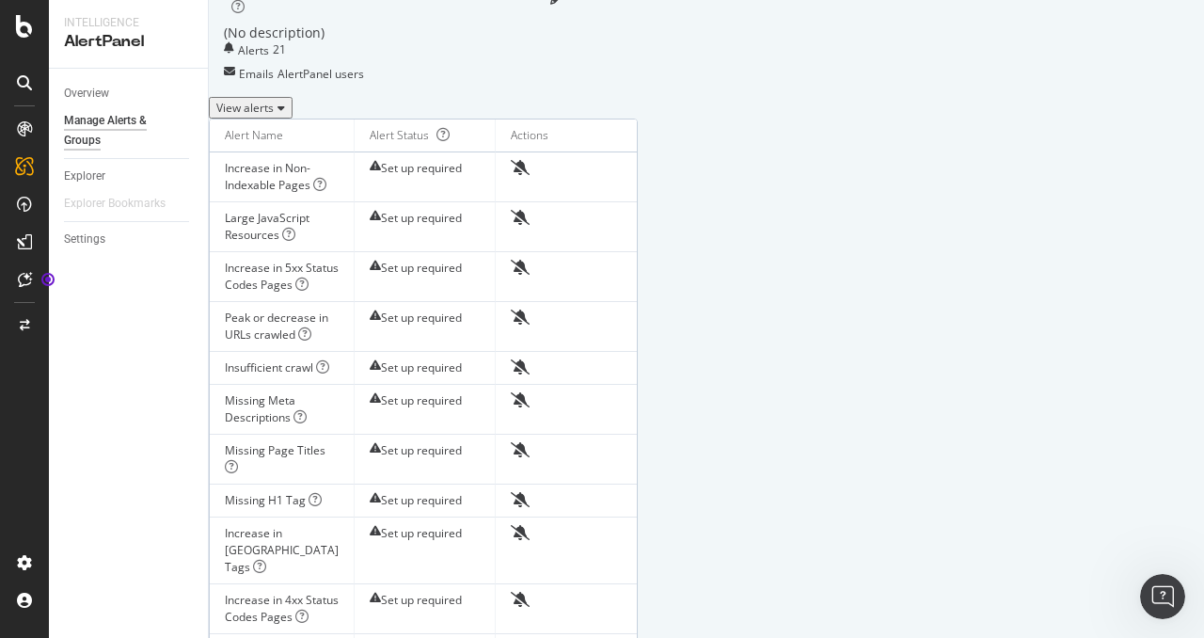
scroll to position [275, 0]
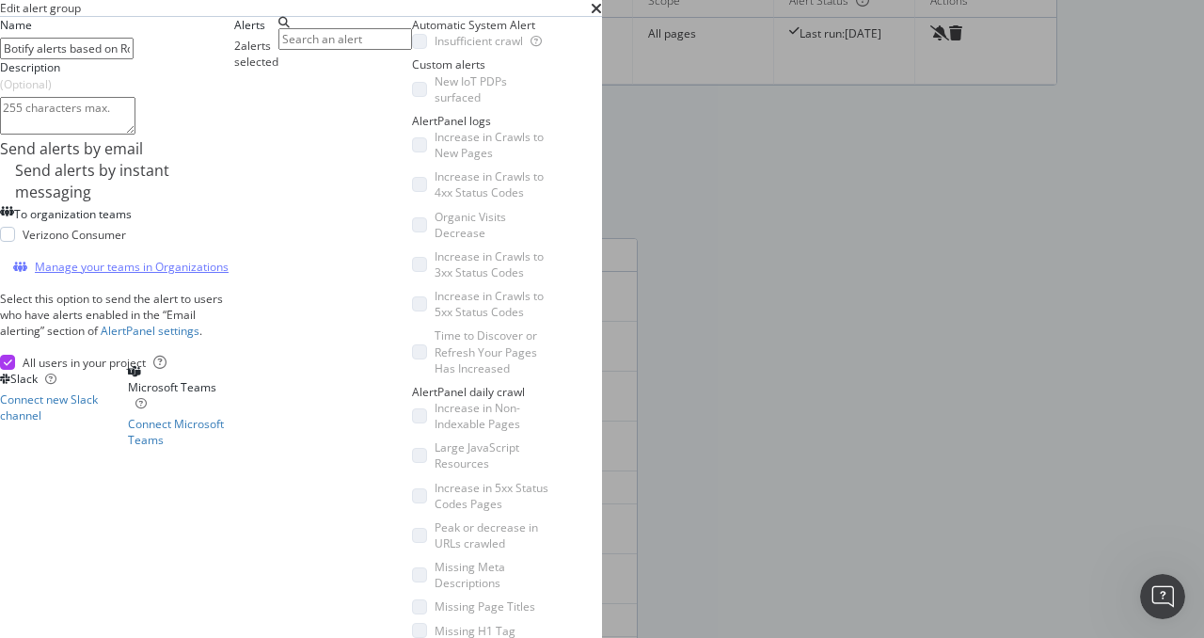
click at [181, 275] on div "Manage your teams in Organizations" at bounding box center [132, 267] width 194 height 16
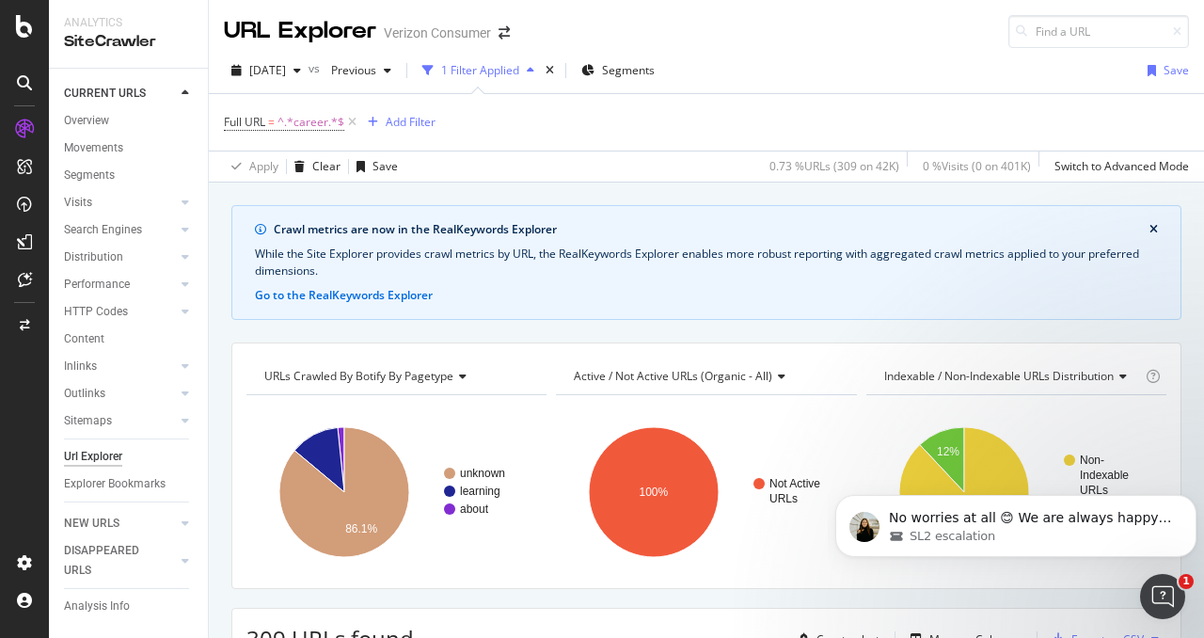
scroll to position [518, 0]
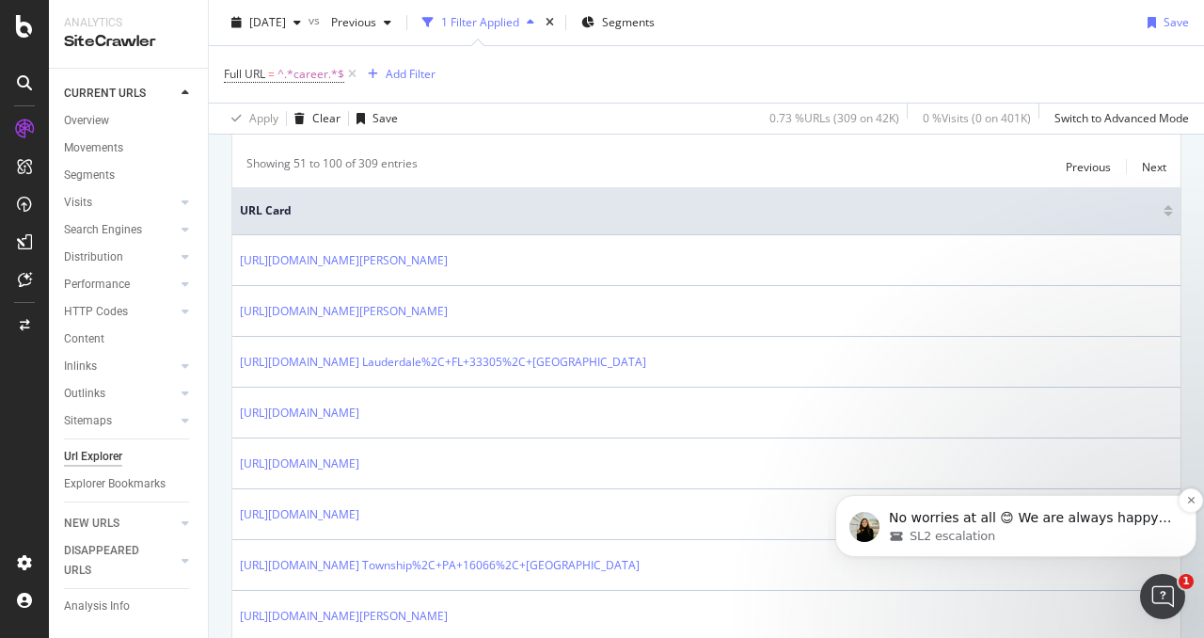
click at [1048, 535] on div "SL2 escalation" at bounding box center [1031, 536] width 284 height 17
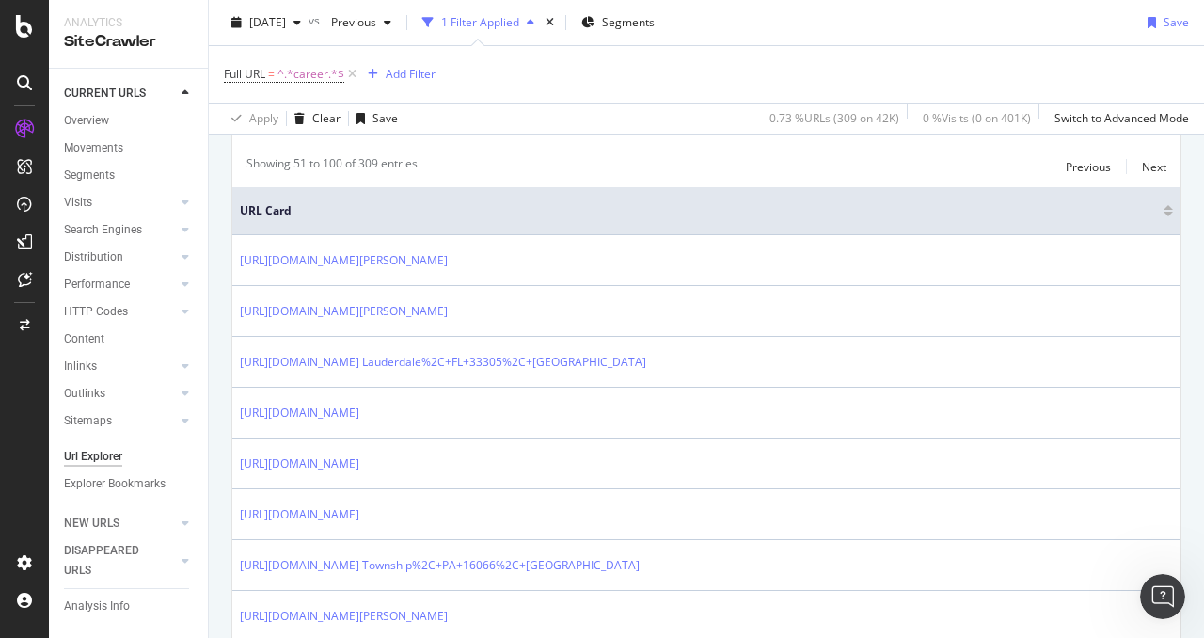
scroll to position [2883, 0]
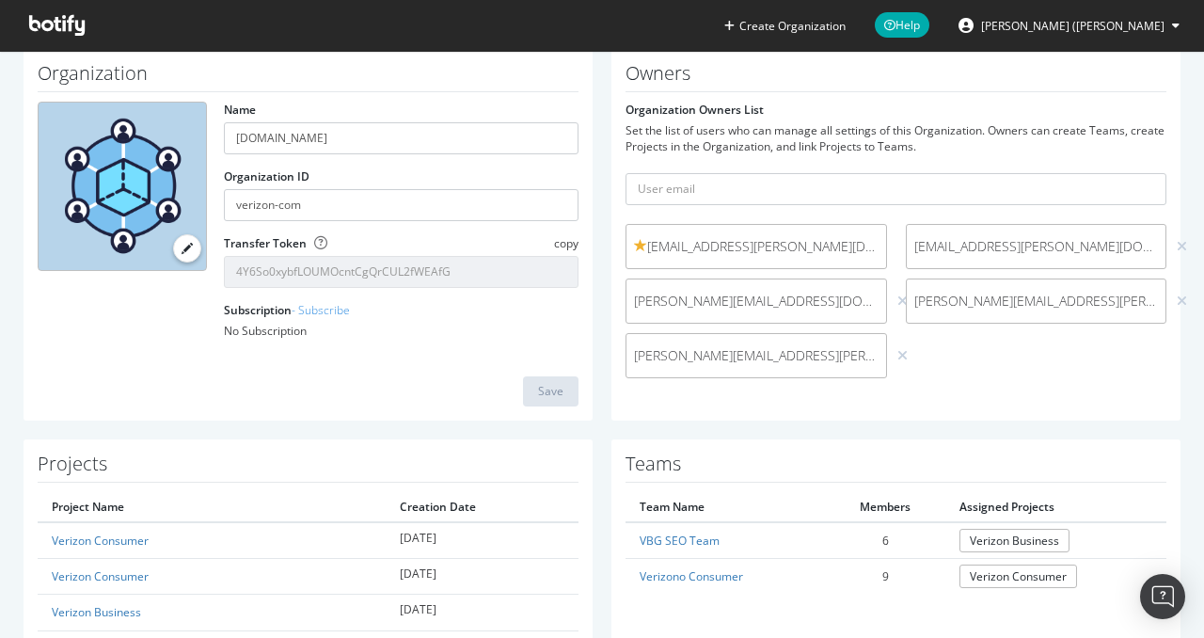
scroll to position [78, 0]
click at [0, 390] on section "Organizations [DOMAIN_NAME] Members list Organization Name [DOMAIN_NAME] Organi…" at bounding box center [602, 526] width 1204 height 1106
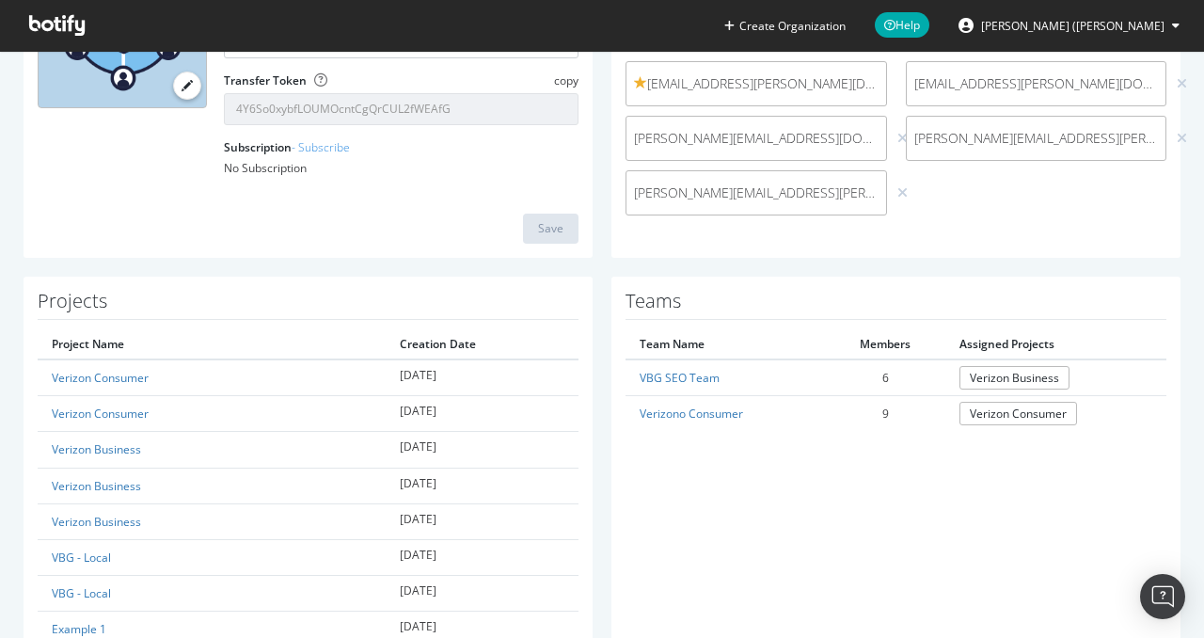
scroll to position [246, 0]
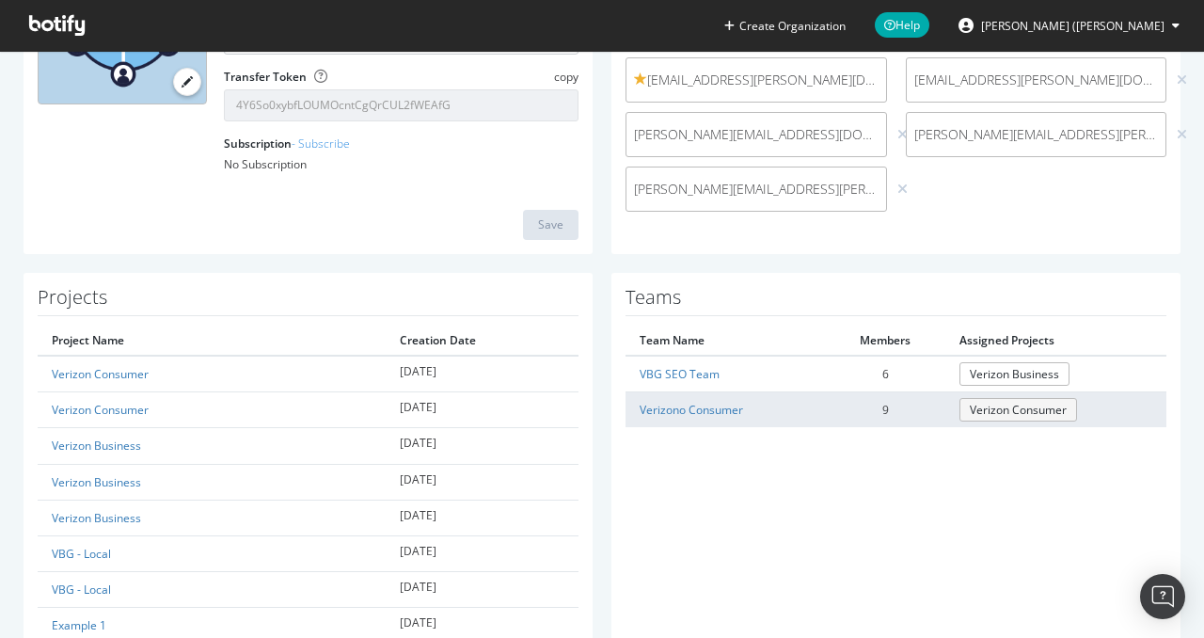
click at [1003, 409] on link "Verizon Consumer" at bounding box center [1019, 410] width 118 height 24
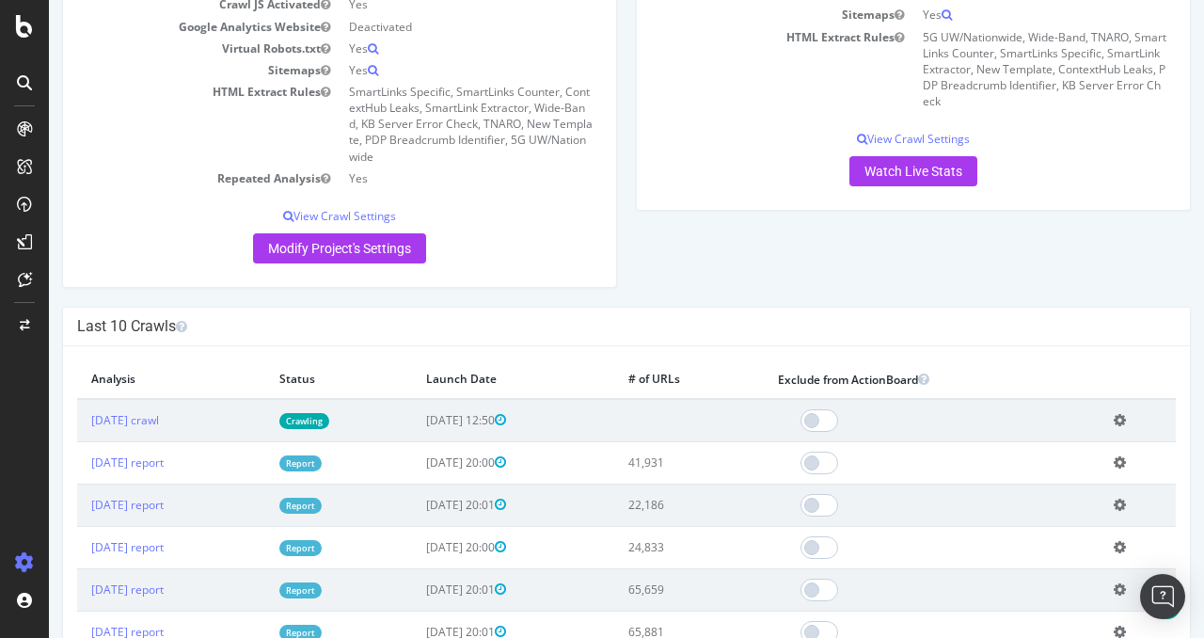
scroll to position [594, 0]
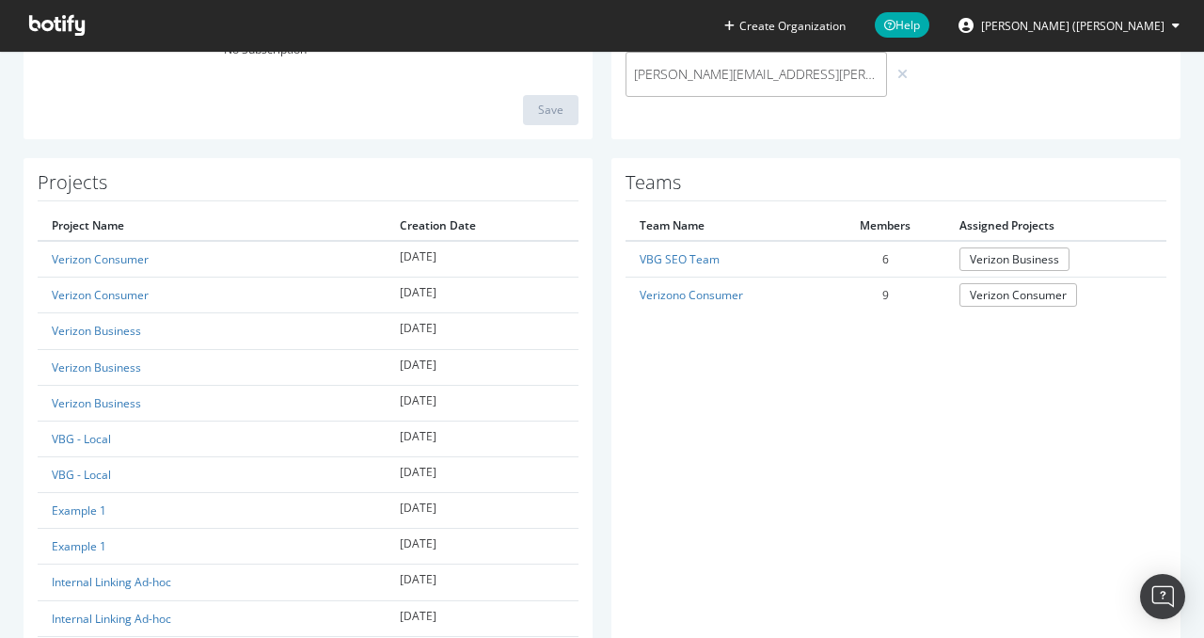
scroll to position [361, 0]
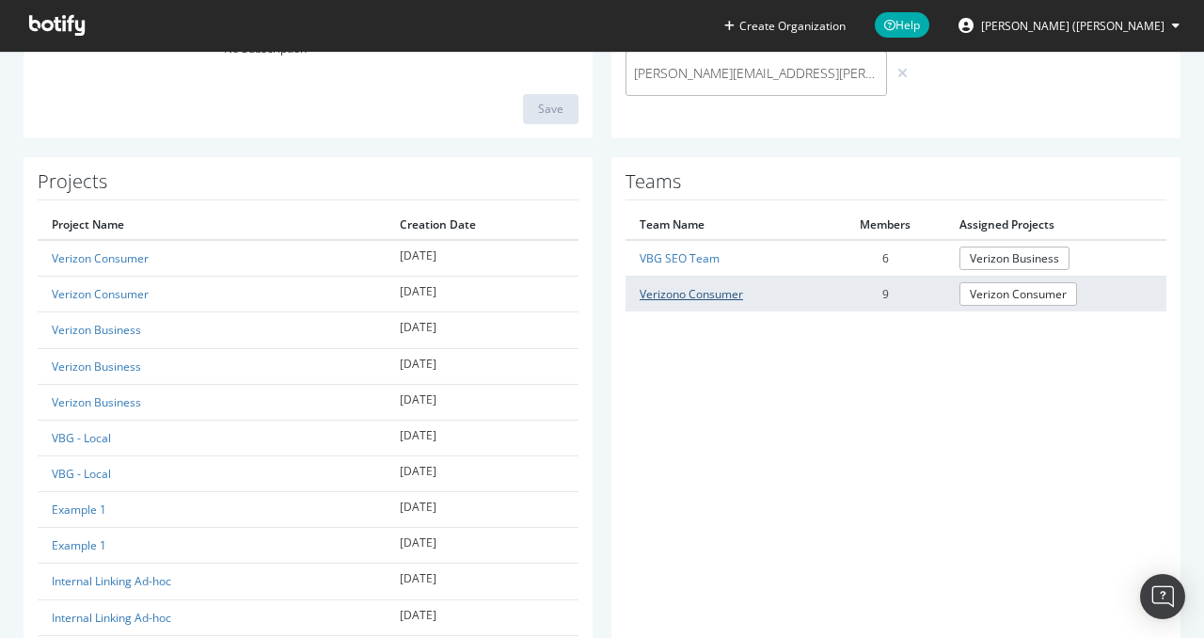
click at [693, 288] on link "Verizono Consumer" at bounding box center [691, 294] width 103 height 16
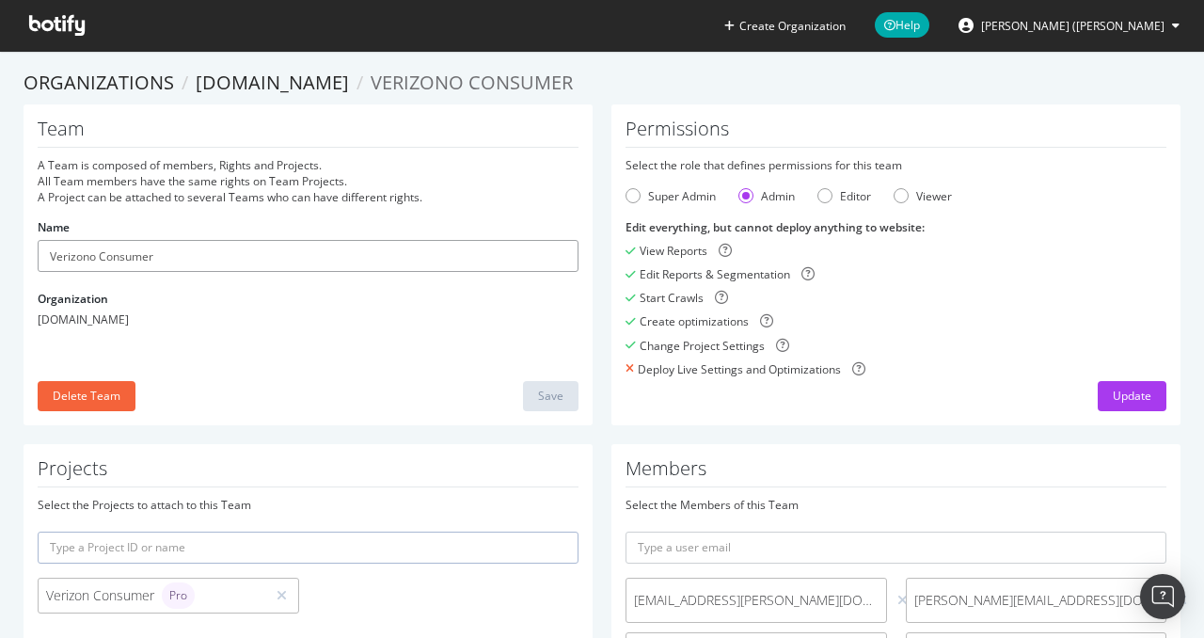
click at [96, 255] on input "Verizono Consumer" at bounding box center [308, 256] width 541 height 32
type input "Verizon Consumer"
click at [547, 400] on div "Save" at bounding box center [550, 396] width 25 height 16
click at [152, 78] on link "Organizations" at bounding box center [99, 82] width 151 height 25
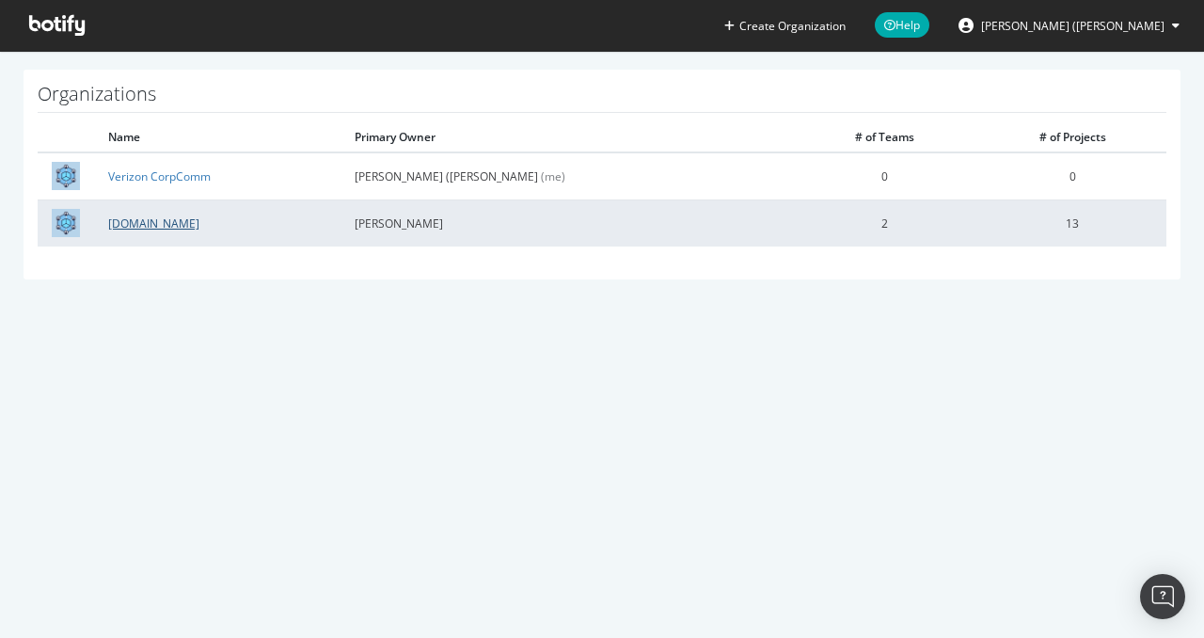
click at [153, 221] on link "[DOMAIN_NAME]" at bounding box center [153, 223] width 91 height 16
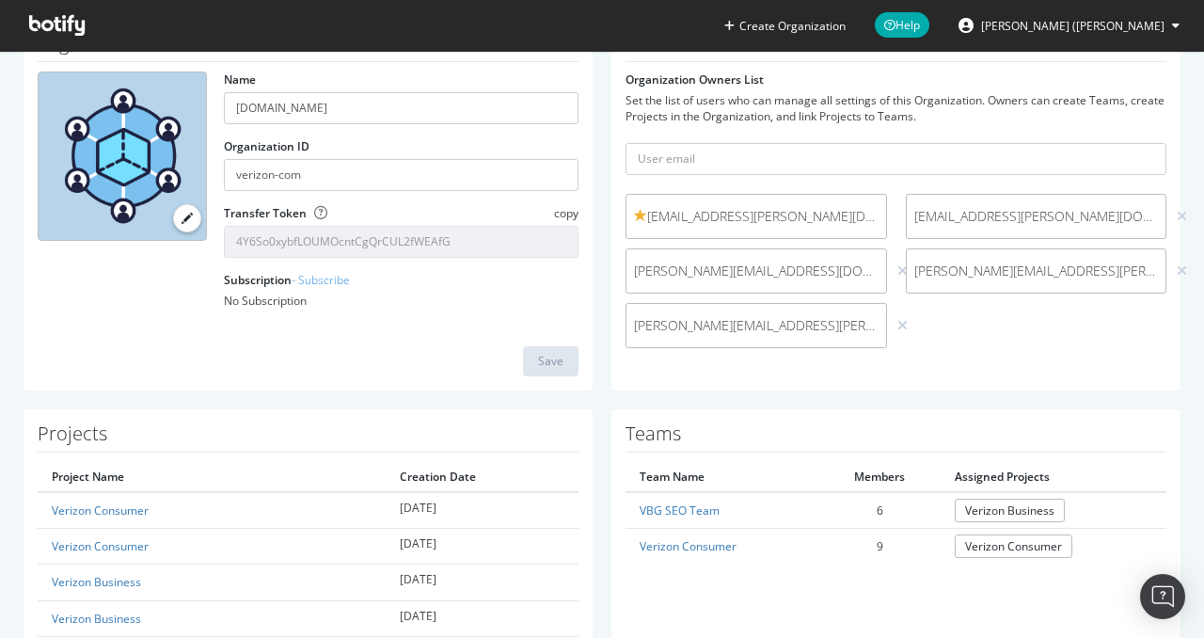
scroll to position [104, 0]
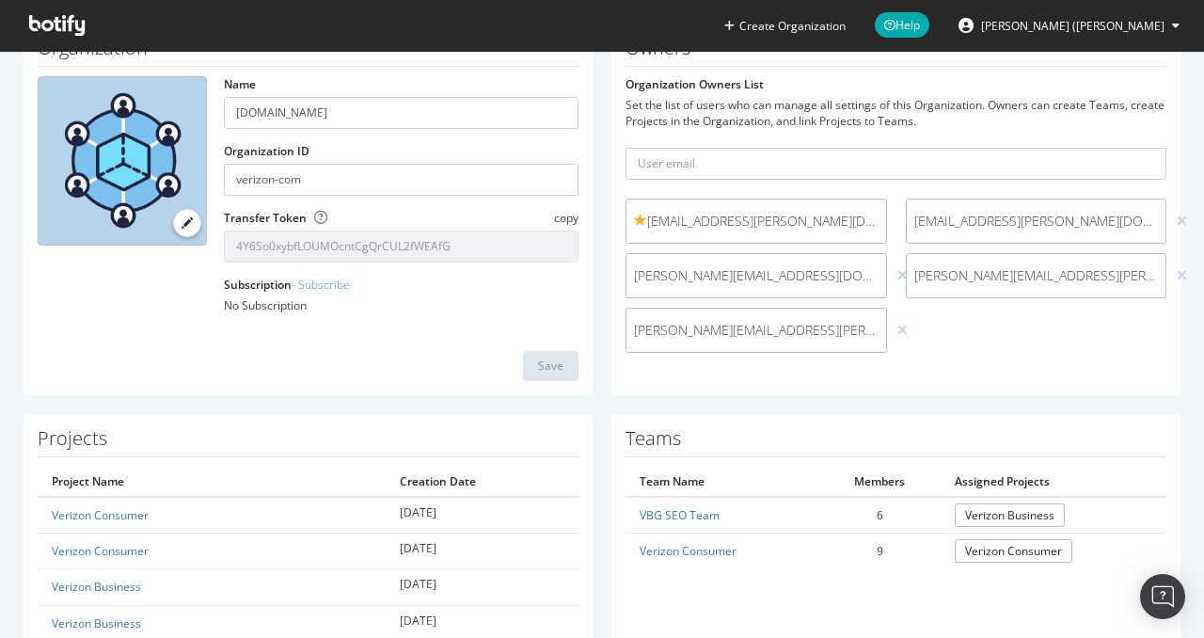
click at [1167, 351] on div "Owners Organization Owners List Set the list of users who can manage all settin…" at bounding box center [896, 210] width 588 height 372
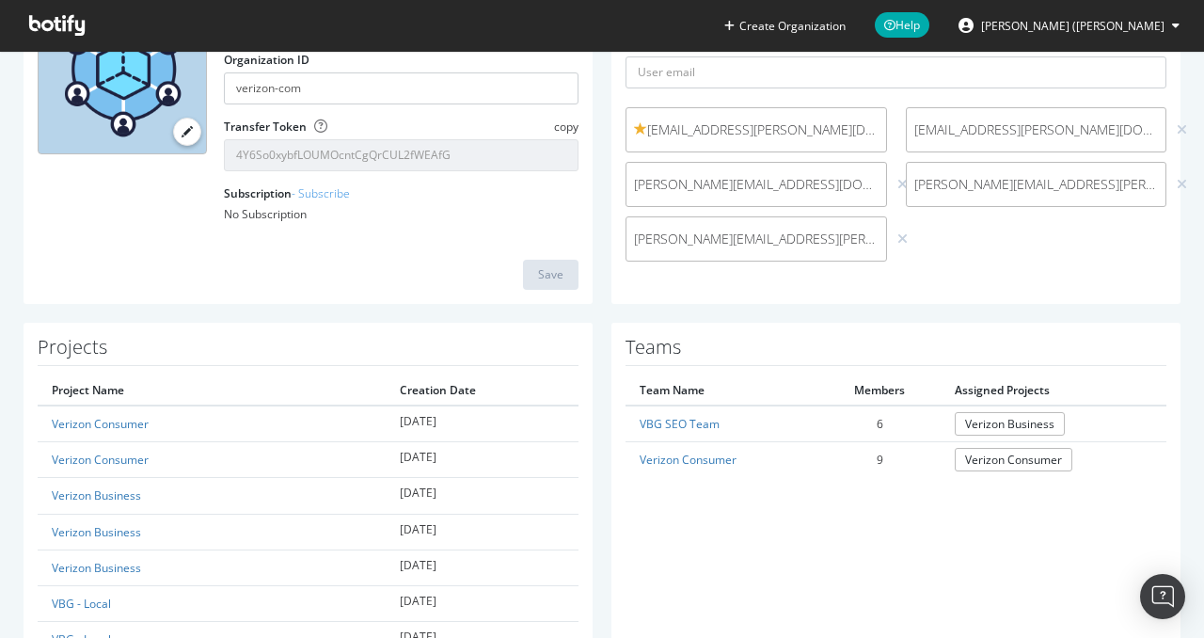
scroll to position [195, 0]
